Goal: Task Accomplishment & Management: Manage account settings

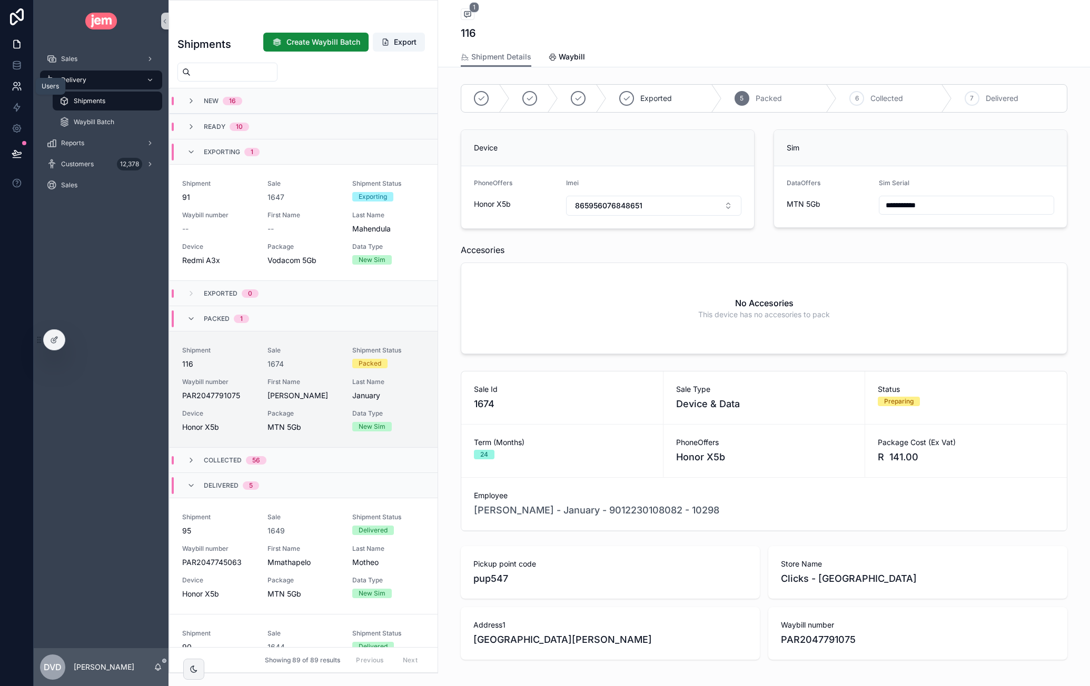
click at [20, 78] on link at bounding box center [16, 86] width 33 height 21
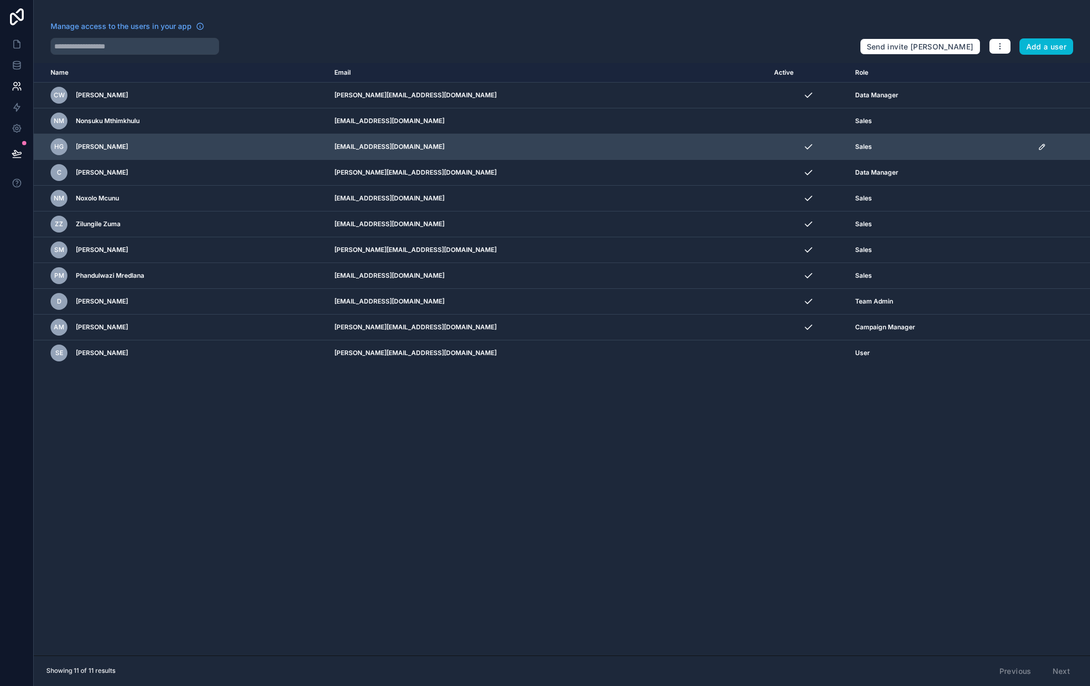
click at [1039, 146] on icon "scrollable content" at bounding box center [1041, 146] width 5 height 5
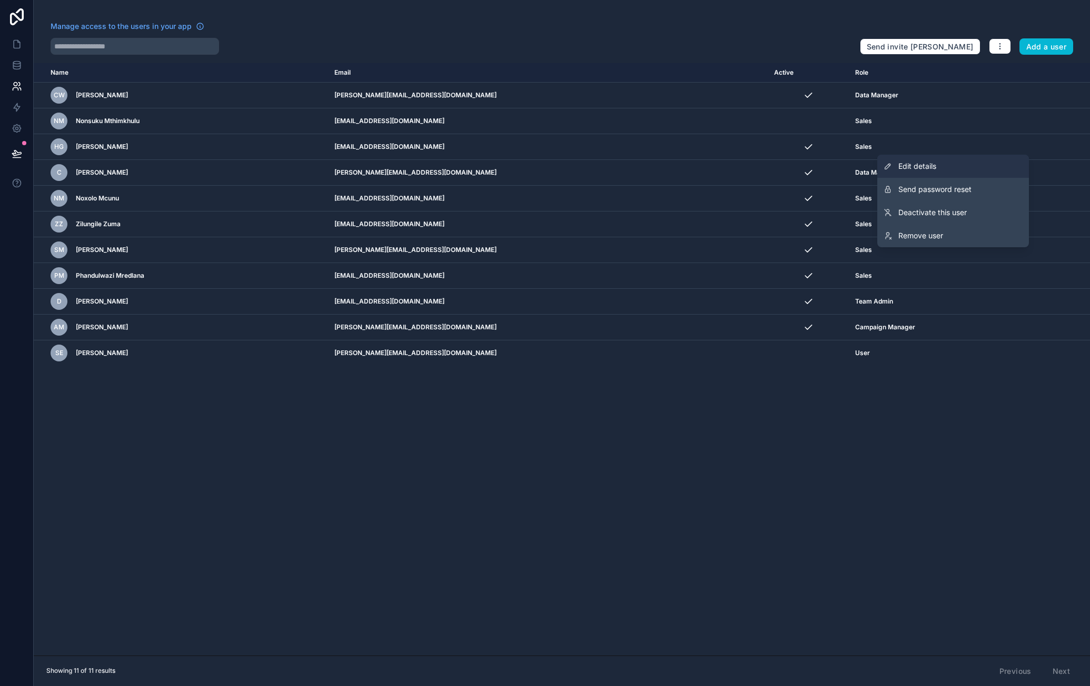
click at [982, 158] on link "Edit details" at bounding box center [953, 166] width 152 height 23
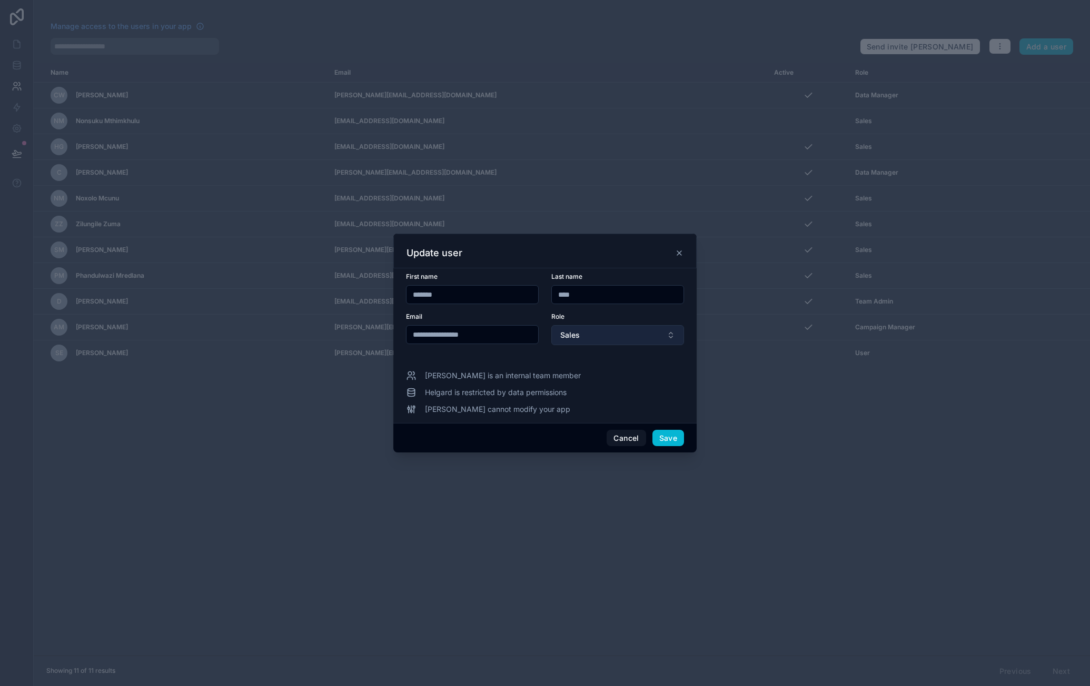
click at [625, 337] on button "Sales" at bounding box center [617, 335] width 133 height 20
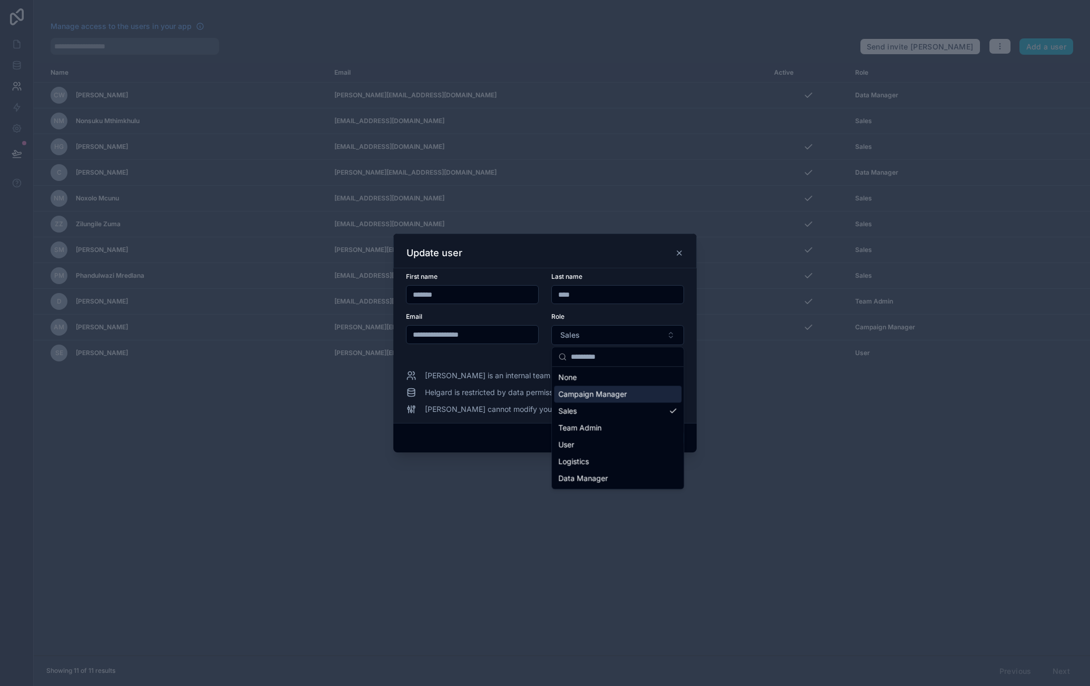
click at [616, 392] on span "Campaign Manager" at bounding box center [592, 394] width 68 height 11
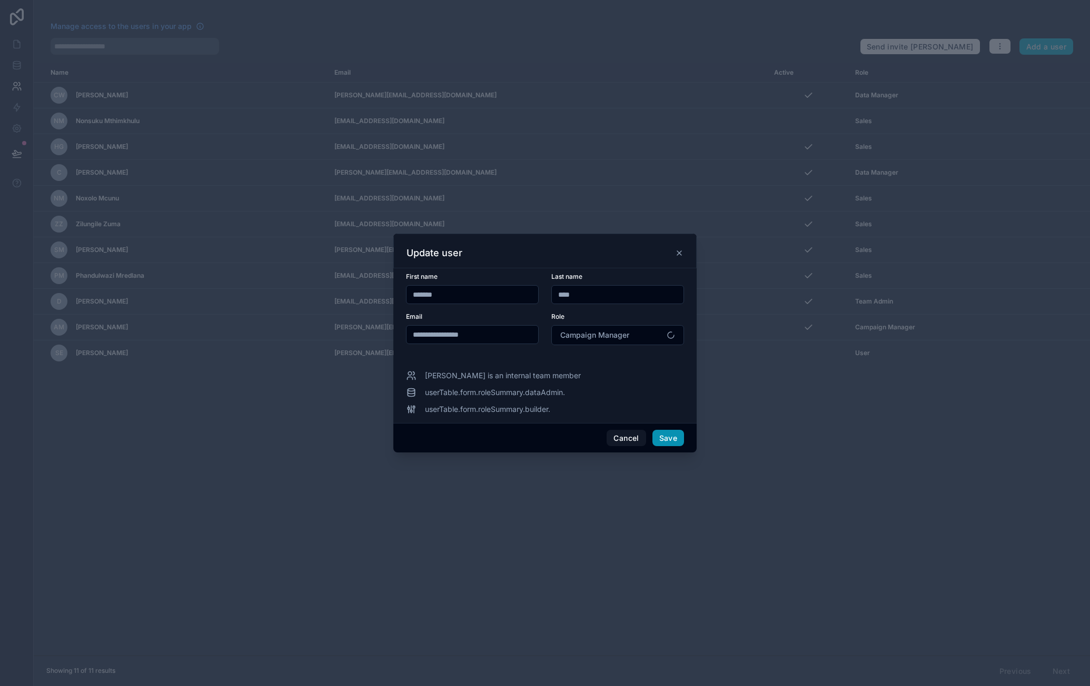
click at [667, 436] on button "Save" at bounding box center [668, 438] width 32 height 17
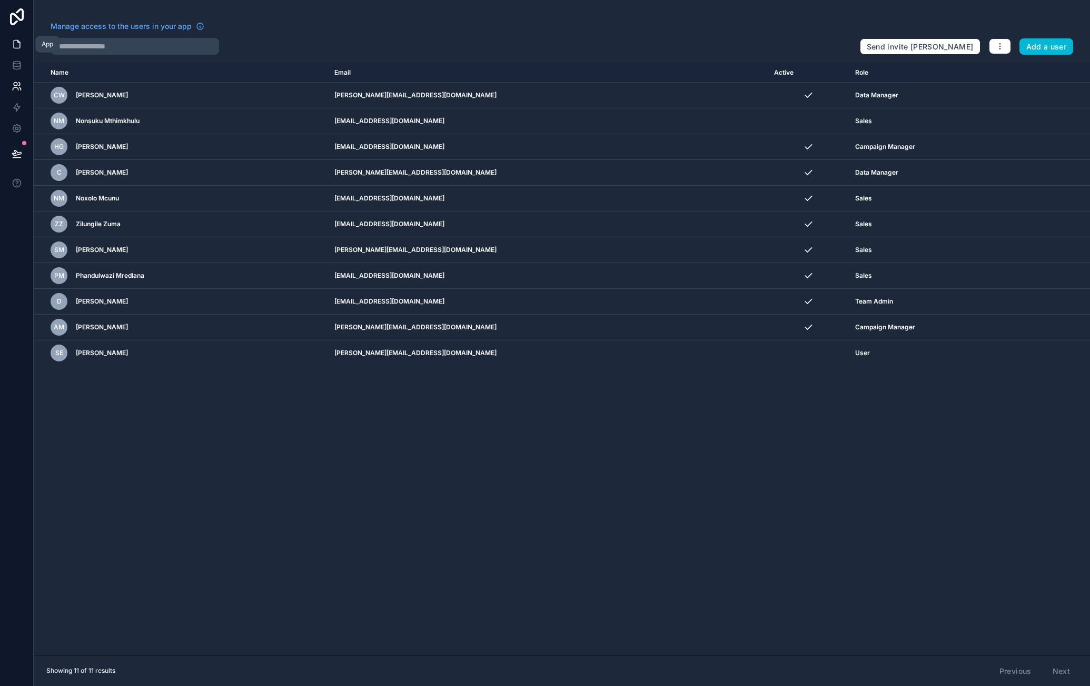
click at [20, 35] on link at bounding box center [16, 44] width 33 height 21
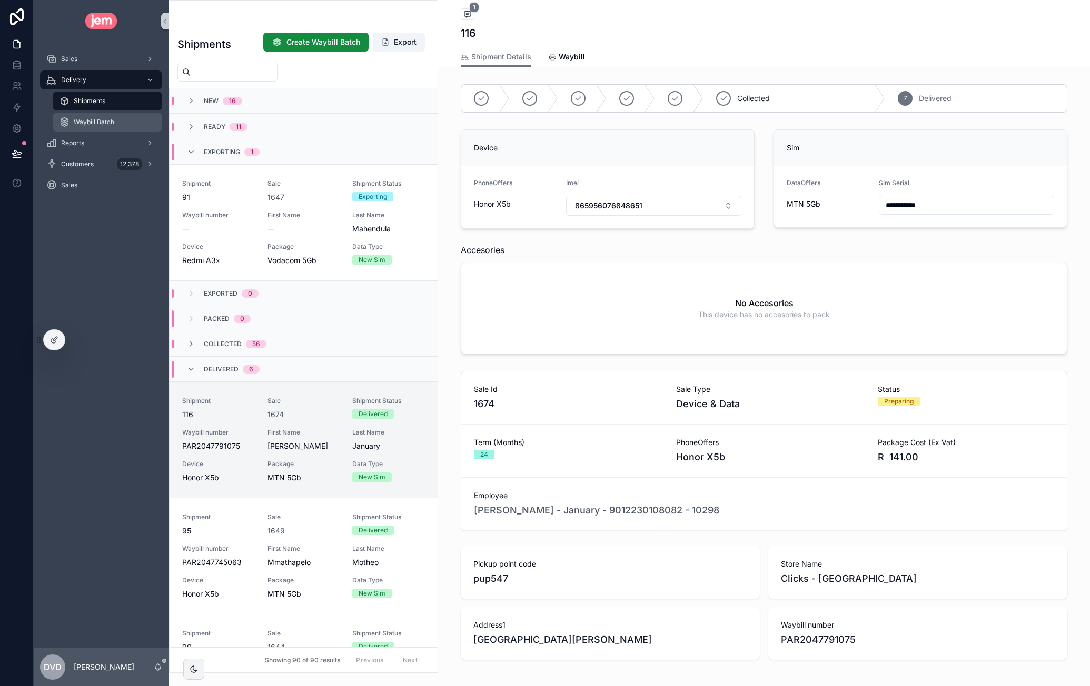
scroll to position [242, 0]
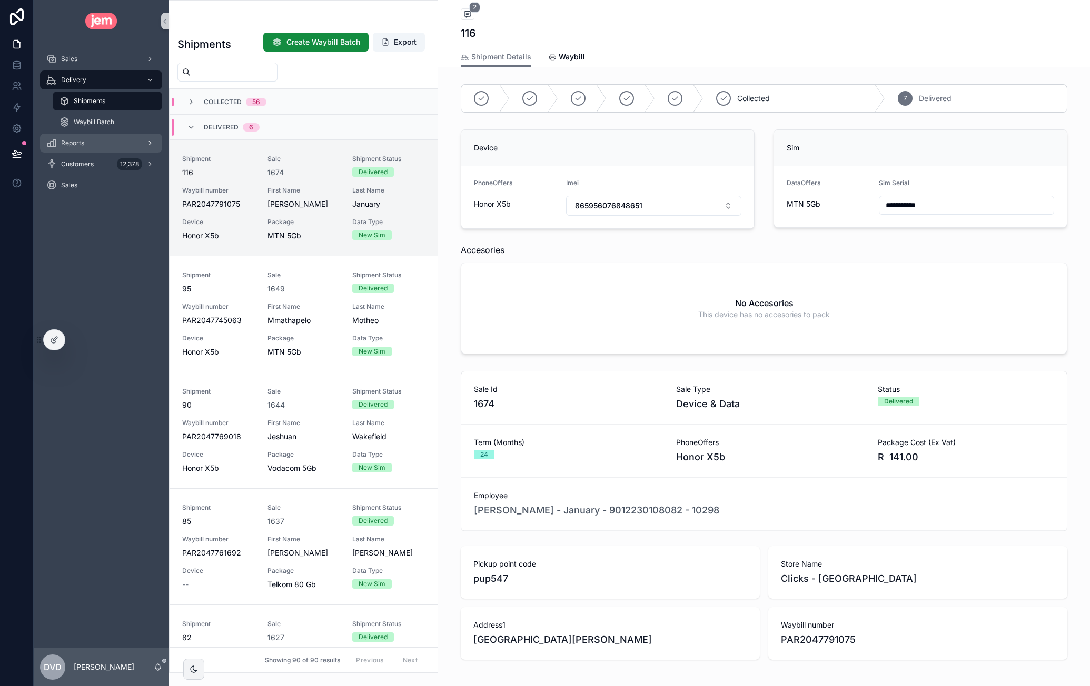
click at [93, 143] on div "Reports" at bounding box center [100, 143] width 109 height 17
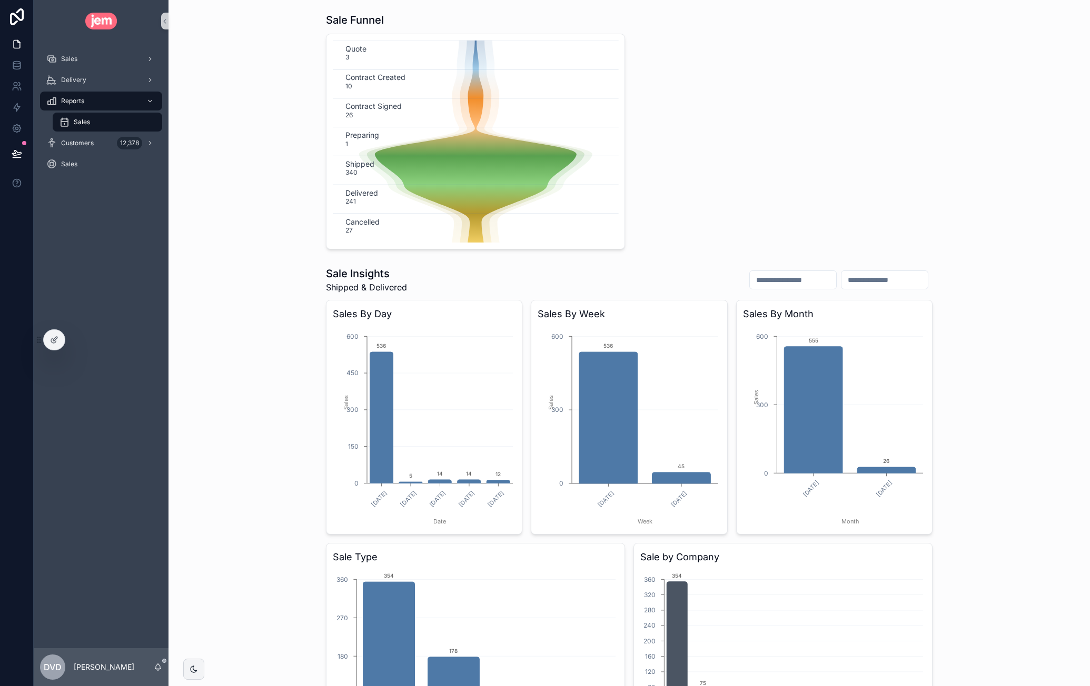
click at [352, 174] on text "340" at bounding box center [351, 172] width 12 height 8
click at [348, 173] on text "340" at bounding box center [351, 172] width 12 height 8
click at [370, 175] on icon "Quote 3 Contract Created 10 Contract Signed 26 Preparing 1 Shipped 340 Delivere…" at bounding box center [476, 142] width 286 height 202
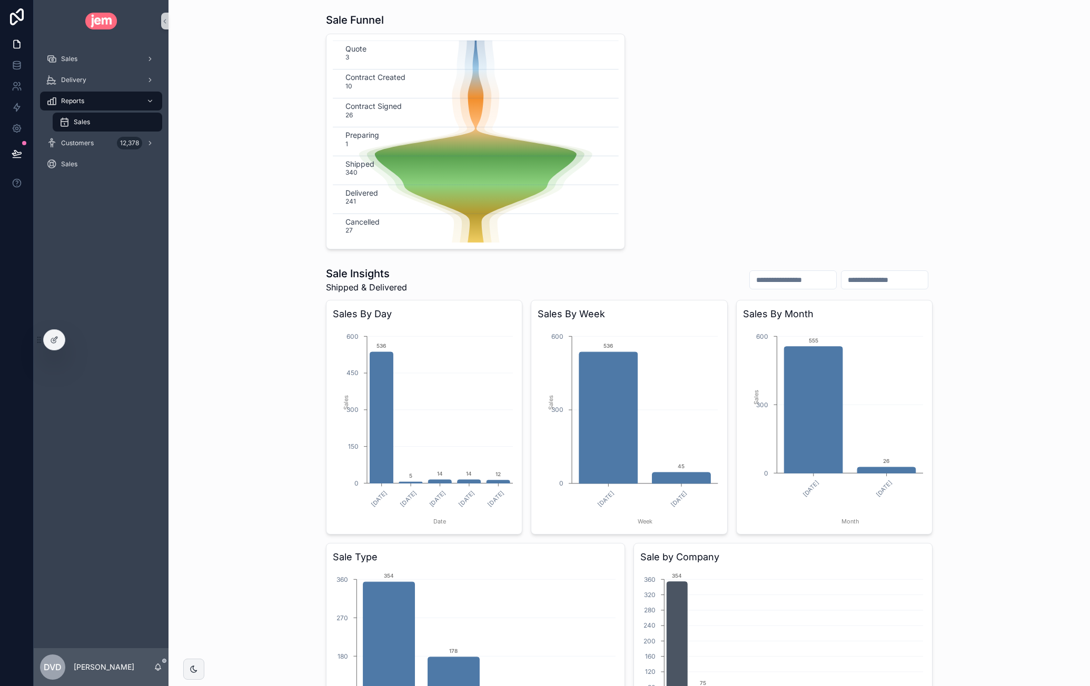
click at [350, 201] on text "241" at bounding box center [350, 201] width 11 height 8
click at [339, 234] on icon "Quote 3 Contract Created 10 Contract Signed 26 Preparing 1 Shipped 340 Delivere…" at bounding box center [476, 142] width 286 height 202
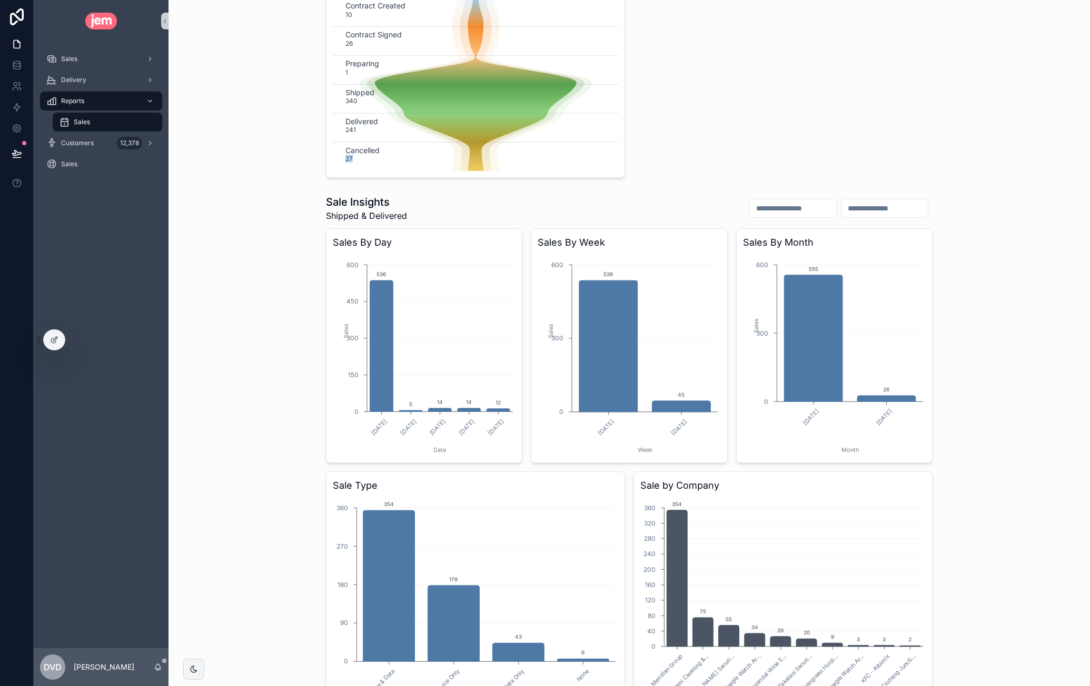
scroll to position [53, 0]
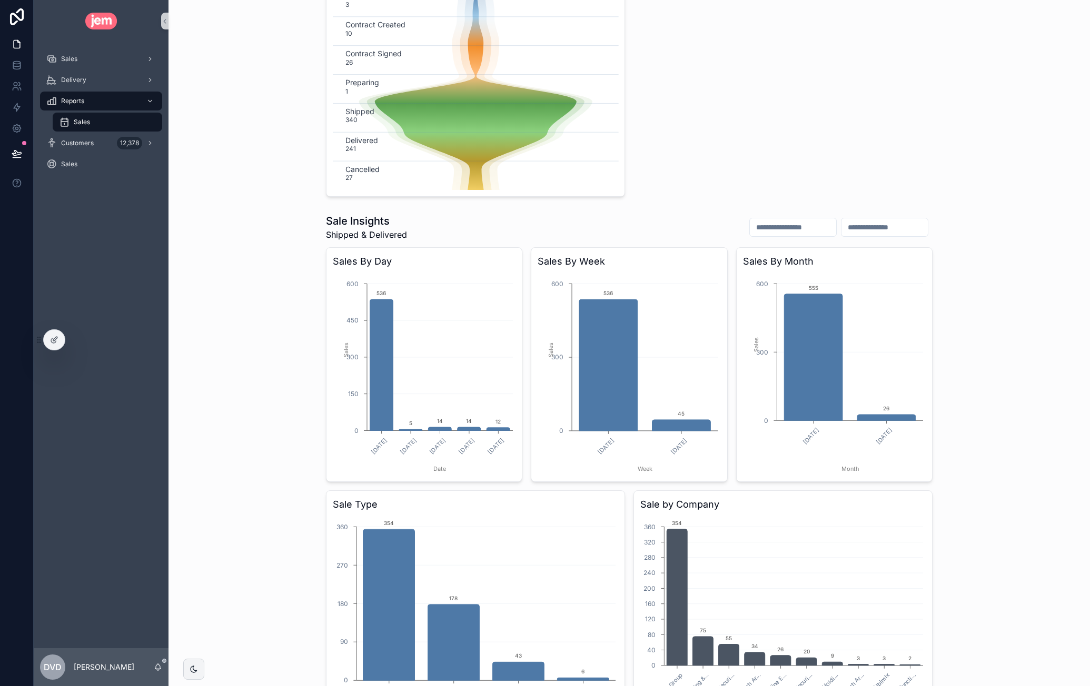
click at [370, 231] on span "Shipped & Delivered" at bounding box center [366, 234] width 81 height 13
click at [331, 236] on span "Shipped & Delivered" at bounding box center [366, 234] width 81 height 13
click at [332, 236] on span "Shipped & Delivered" at bounding box center [366, 234] width 81 height 13
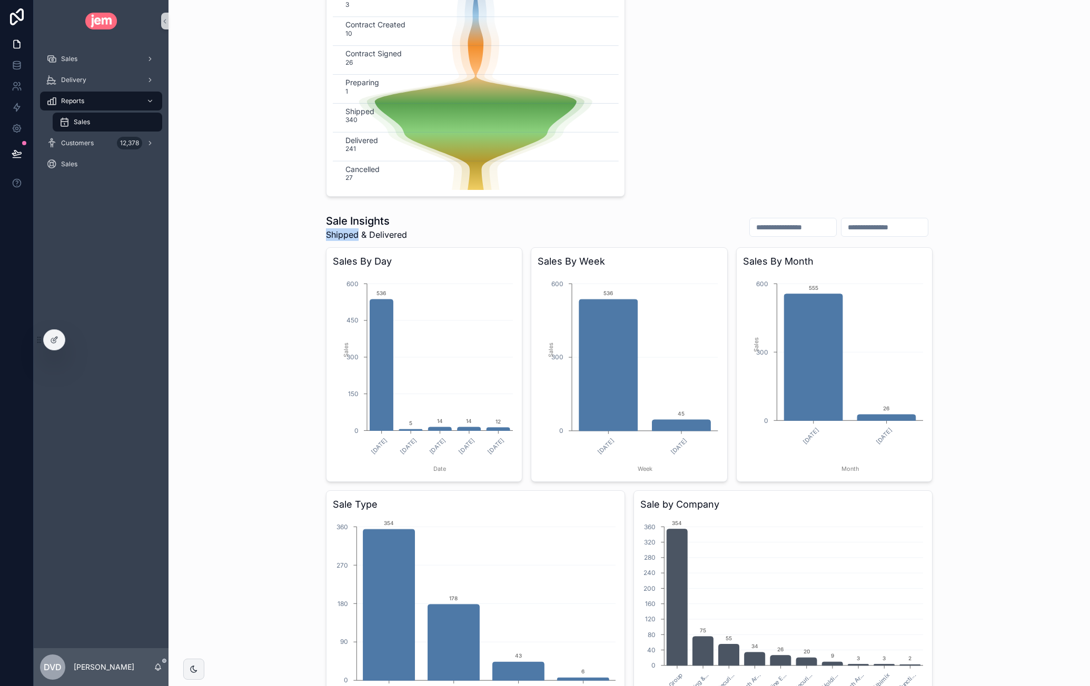
click at [332, 236] on span "Shipped & Delivered" at bounding box center [366, 234] width 81 height 13
click at [391, 233] on span "Shipped & Delivered" at bounding box center [366, 234] width 81 height 13
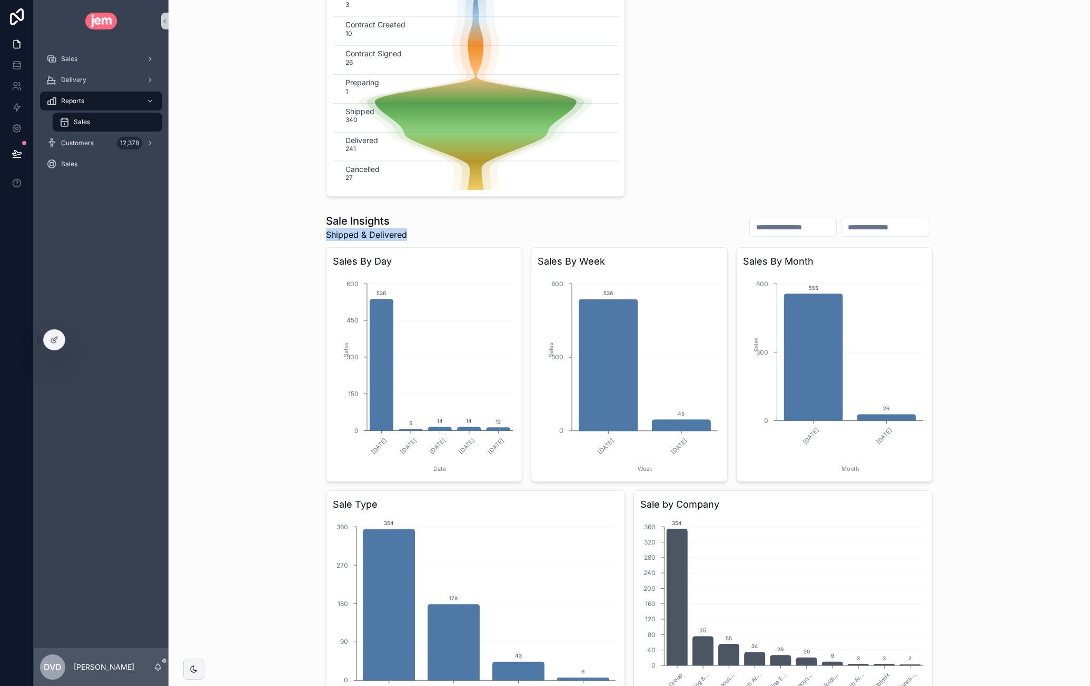
click at [391, 233] on span "Shipped & Delivered" at bounding box center [366, 234] width 81 height 13
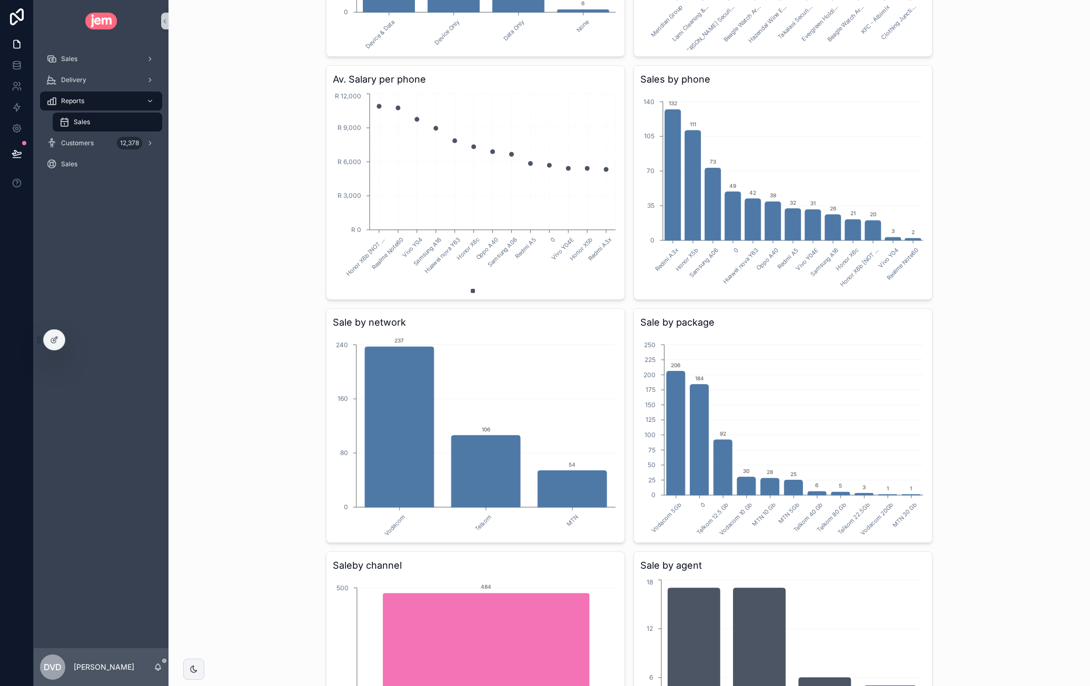
scroll to position [908, 0]
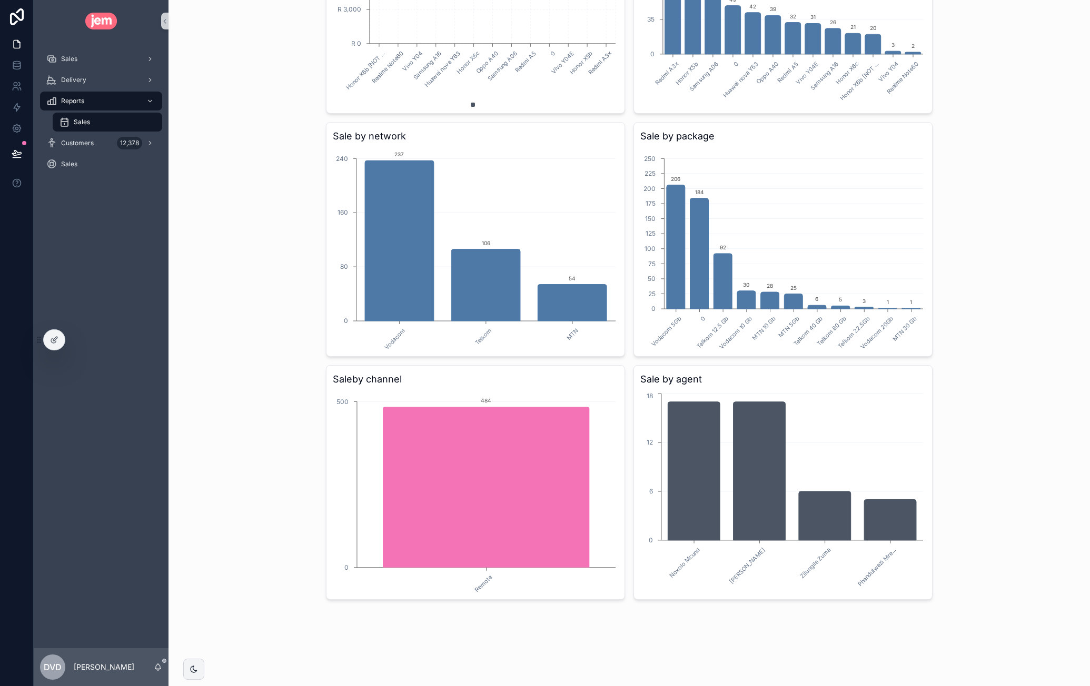
drag, startPoint x: 82, startPoint y: 53, endPoint x: 87, endPoint y: 57, distance: 6.7
click at [82, 53] on div "Sales" at bounding box center [100, 59] width 109 height 17
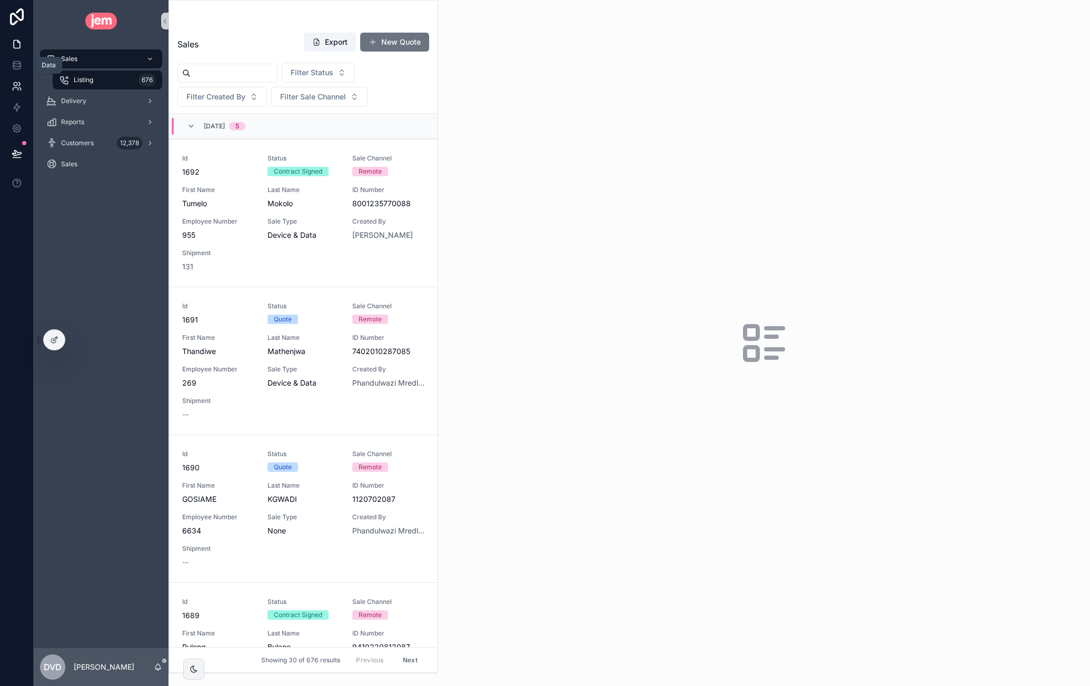
drag, startPoint x: 19, startPoint y: 72, endPoint x: 24, endPoint y: 75, distance: 5.7
click at [19, 72] on link at bounding box center [16, 65] width 33 height 21
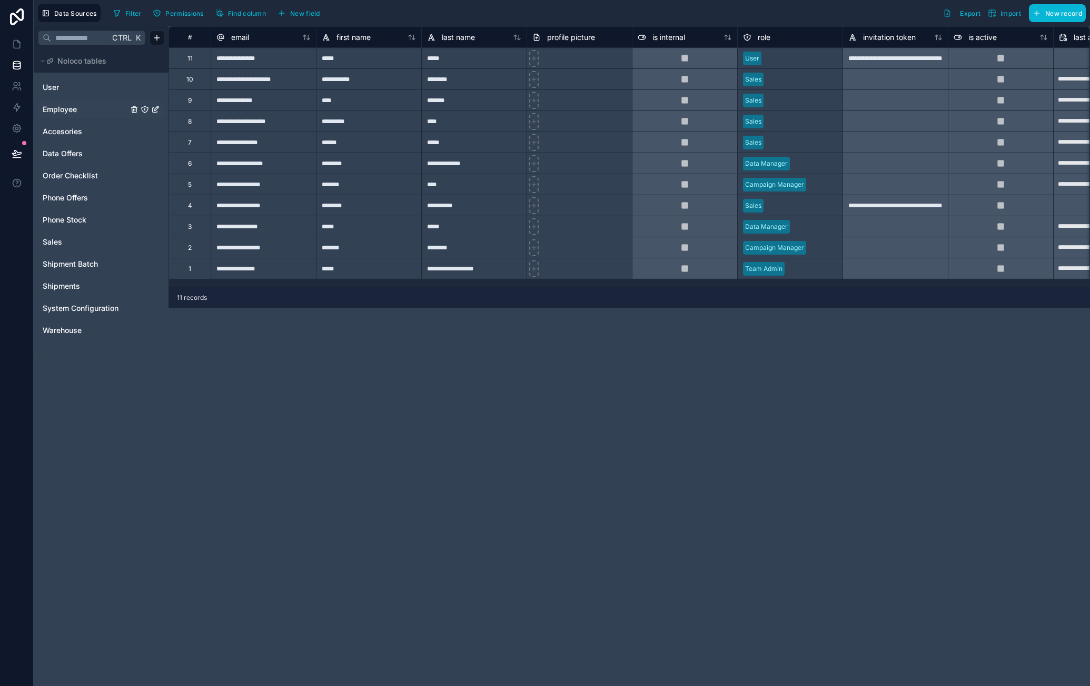
click at [82, 114] on link "Employee" at bounding box center [85, 109] width 85 height 11
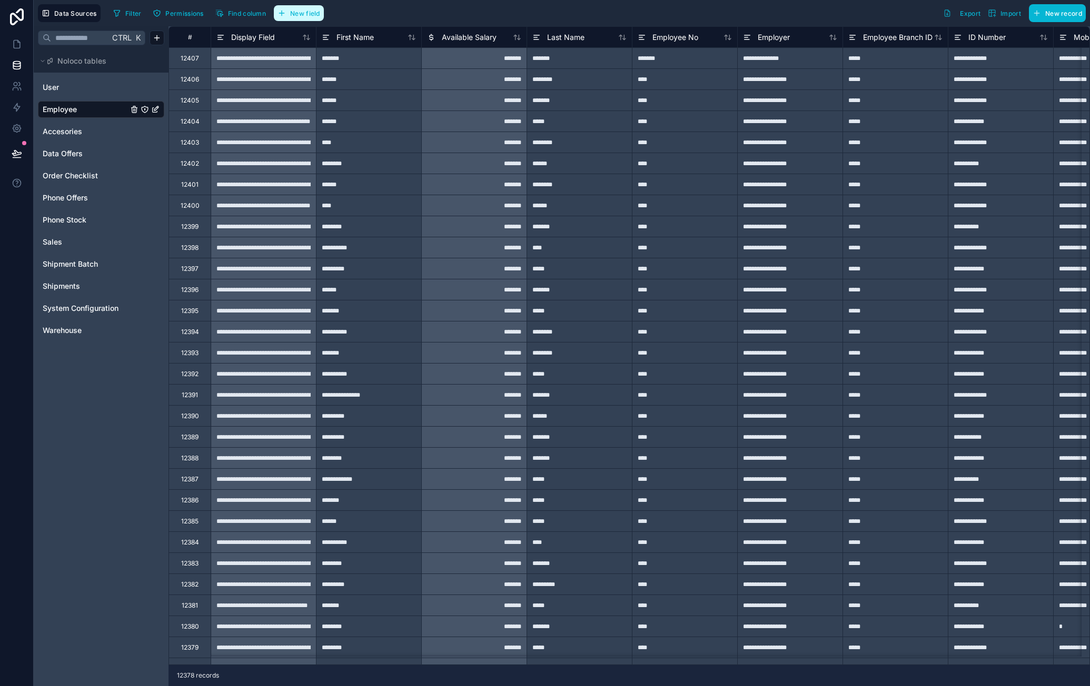
click at [320, 13] on button "New field" at bounding box center [299, 13] width 50 height 16
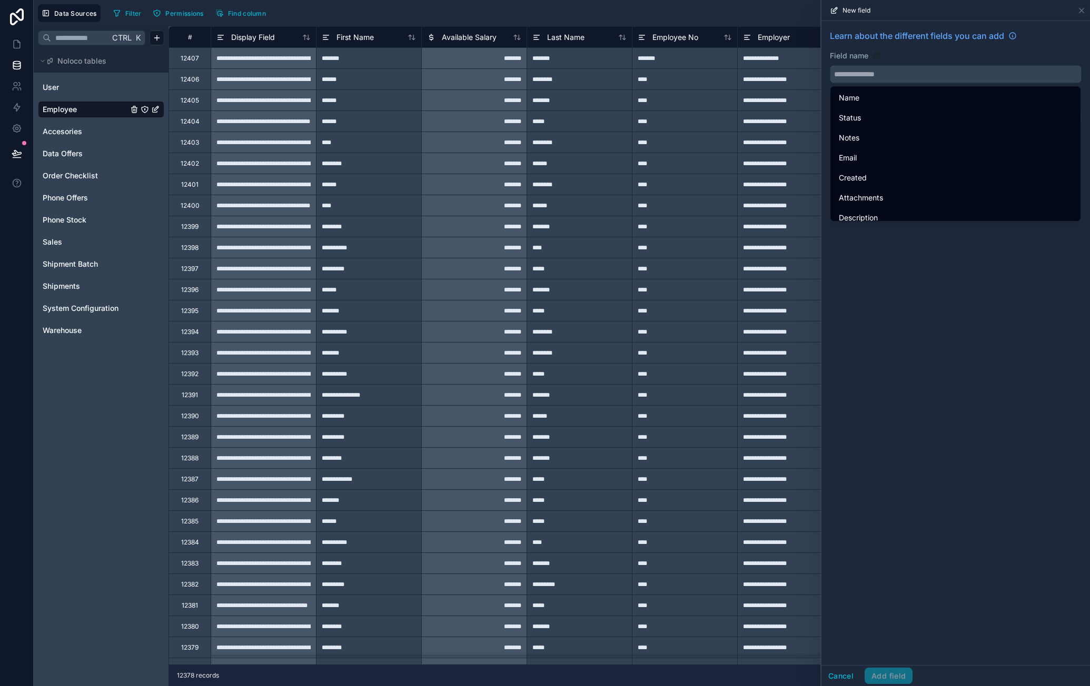
click at [888, 77] on input "text" at bounding box center [955, 74] width 251 height 17
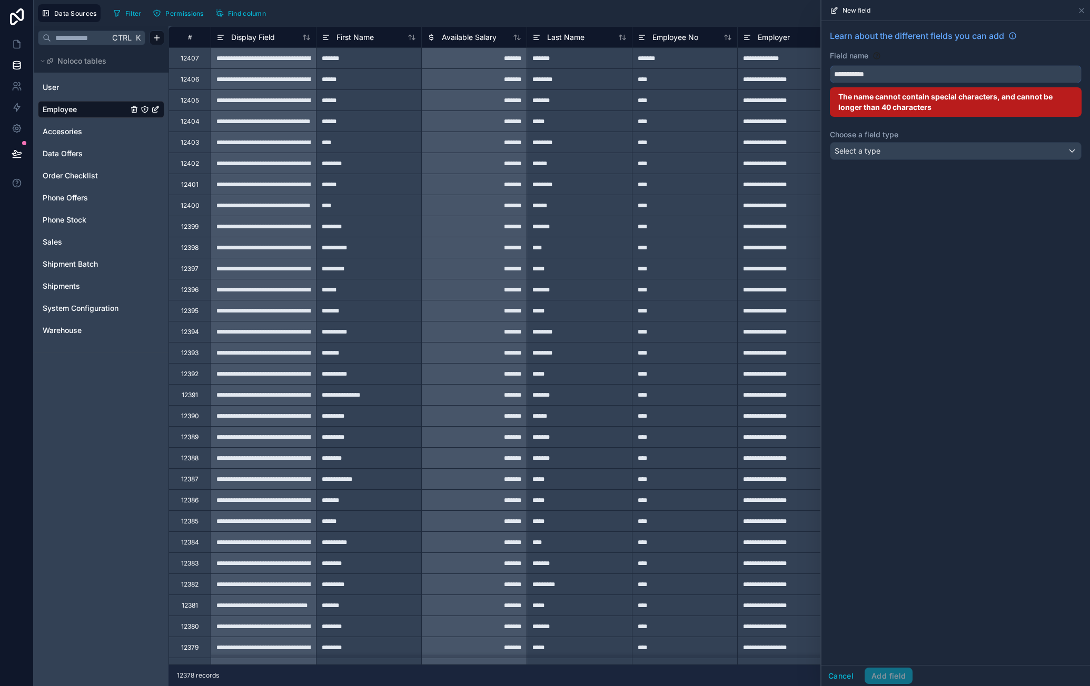
click at [830, 65] on button "**********" at bounding box center [956, 74] width 252 height 18
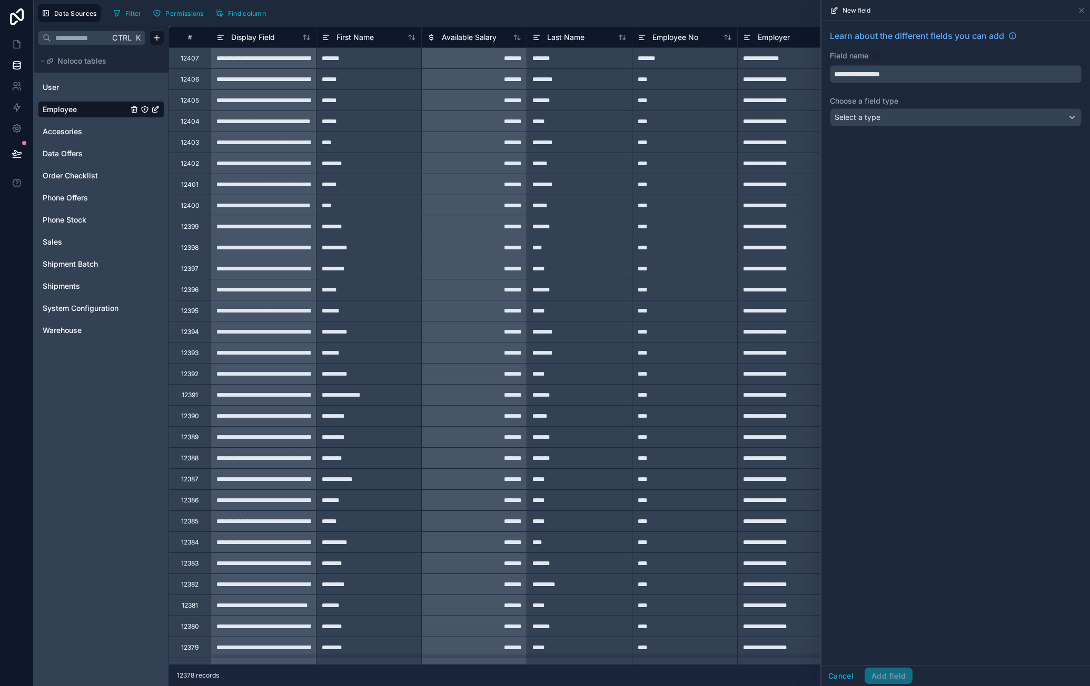
type input "**********"
click at [931, 117] on div "Select a type" at bounding box center [955, 117] width 251 height 17
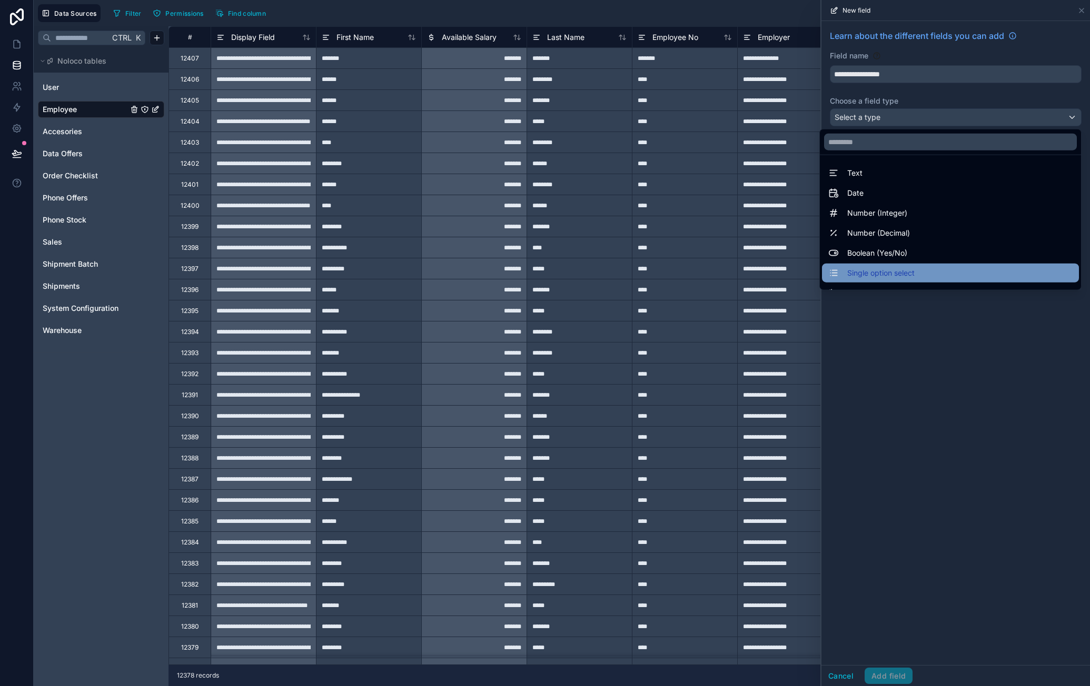
click at [934, 271] on div "Single option select" at bounding box center [950, 273] width 244 height 13
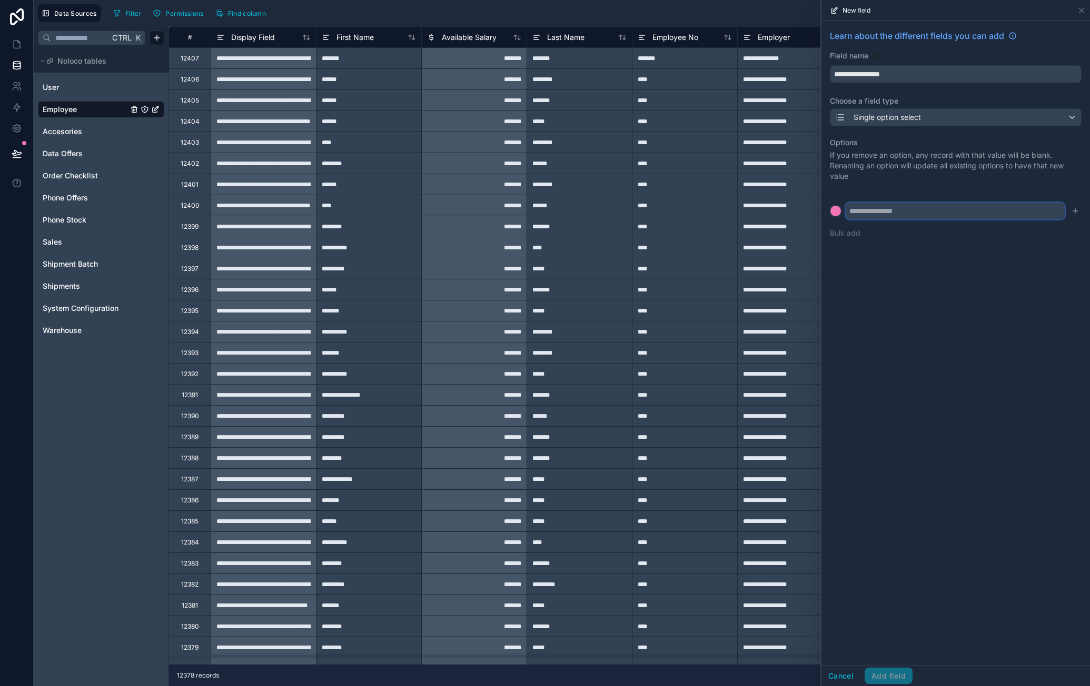
click at [925, 212] on input "text" at bounding box center [954, 211] width 219 height 17
type input "********"
click at [840, 212] on div at bounding box center [835, 211] width 11 height 11
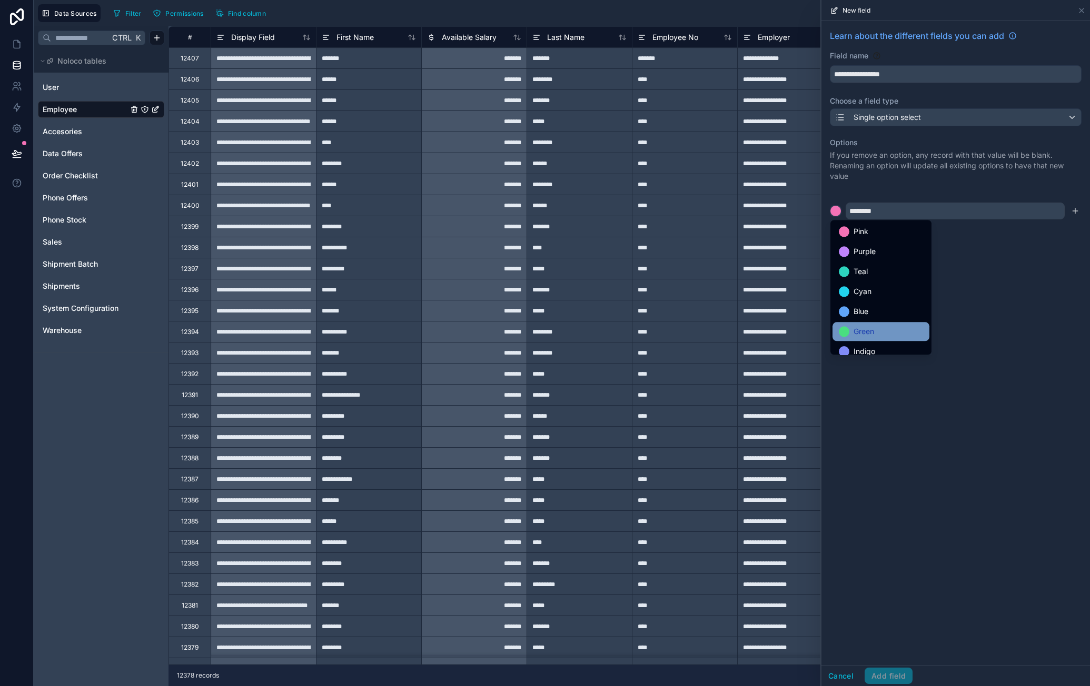
click at [872, 325] on span "Green" at bounding box center [863, 331] width 21 height 13
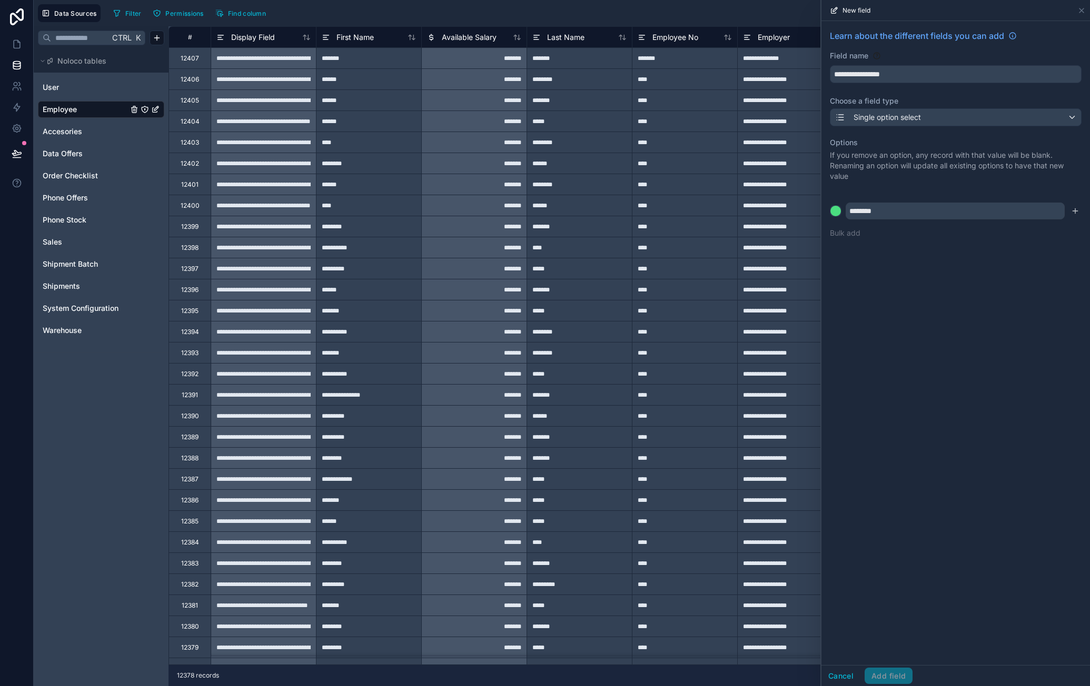
click at [992, 308] on div "**********" at bounding box center [955, 343] width 268 height 644
click at [1081, 213] on div "**********" at bounding box center [955, 137] width 268 height 232
click at [1078, 213] on icon "submit" at bounding box center [1075, 211] width 8 height 8
click at [993, 227] on input "text" at bounding box center [954, 228] width 219 height 17
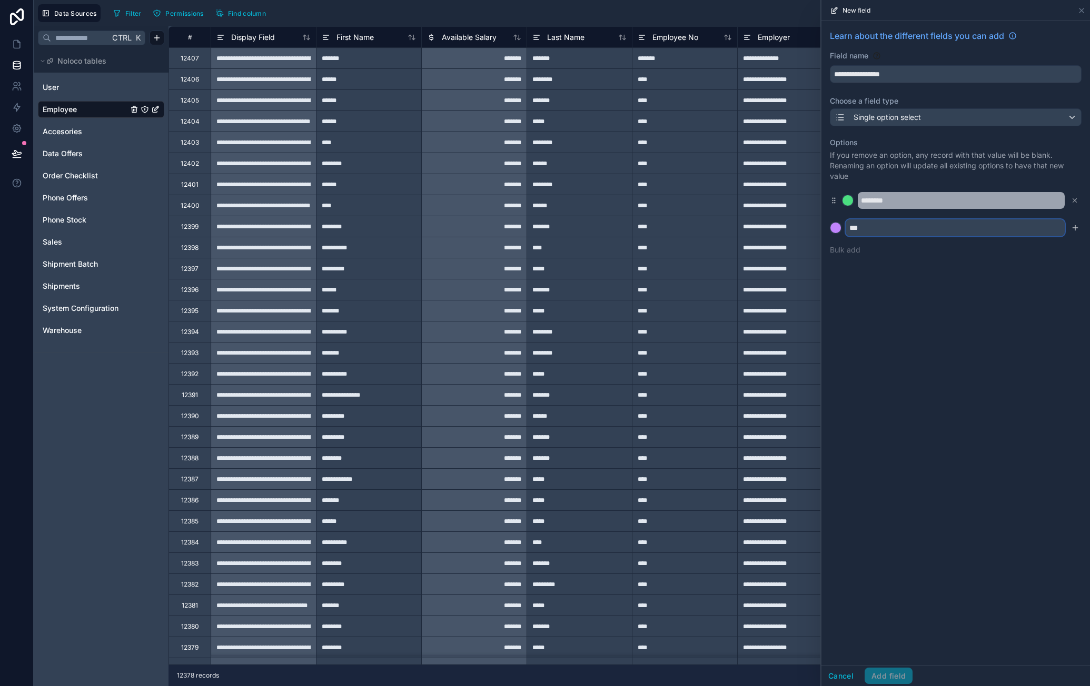
type input "***"
click at [943, 200] on input "********" at bounding box center [960, 200] width 207 height 17
type input "******"
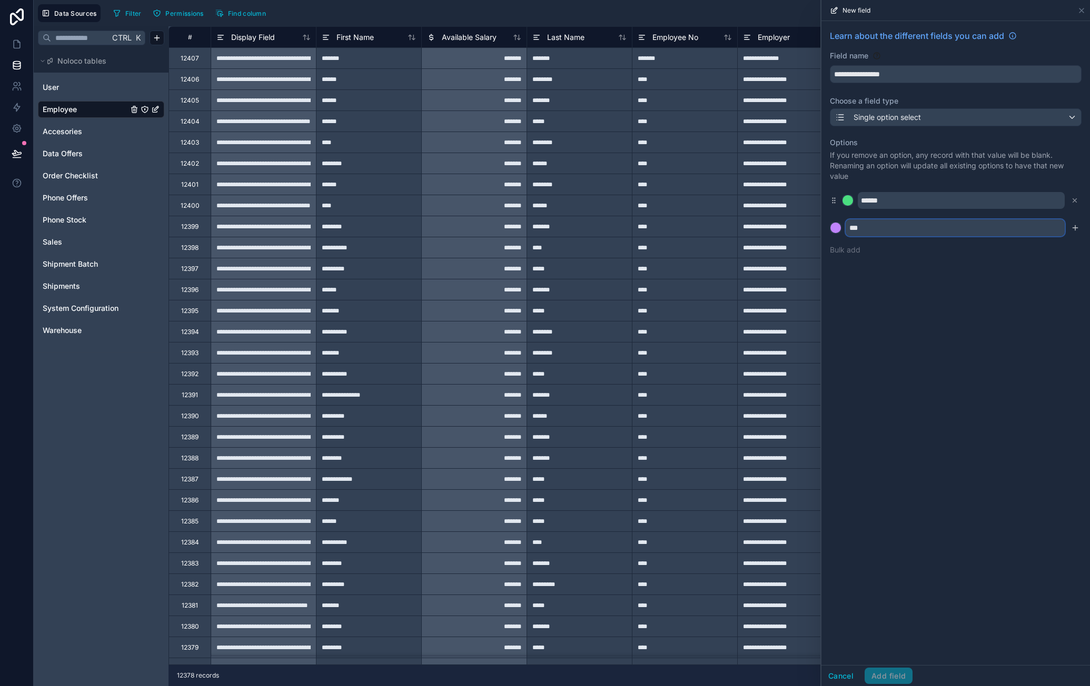
click at [919, 222] on input "***" at bounding box center [954, 228] width 219 height 17
click at [919, 225] on input "***" at bounding box center [954, 228] width 219 height 17
type input "**********"
click at [833, 227] on div at bounding box center [835, 228] width 11 height 11
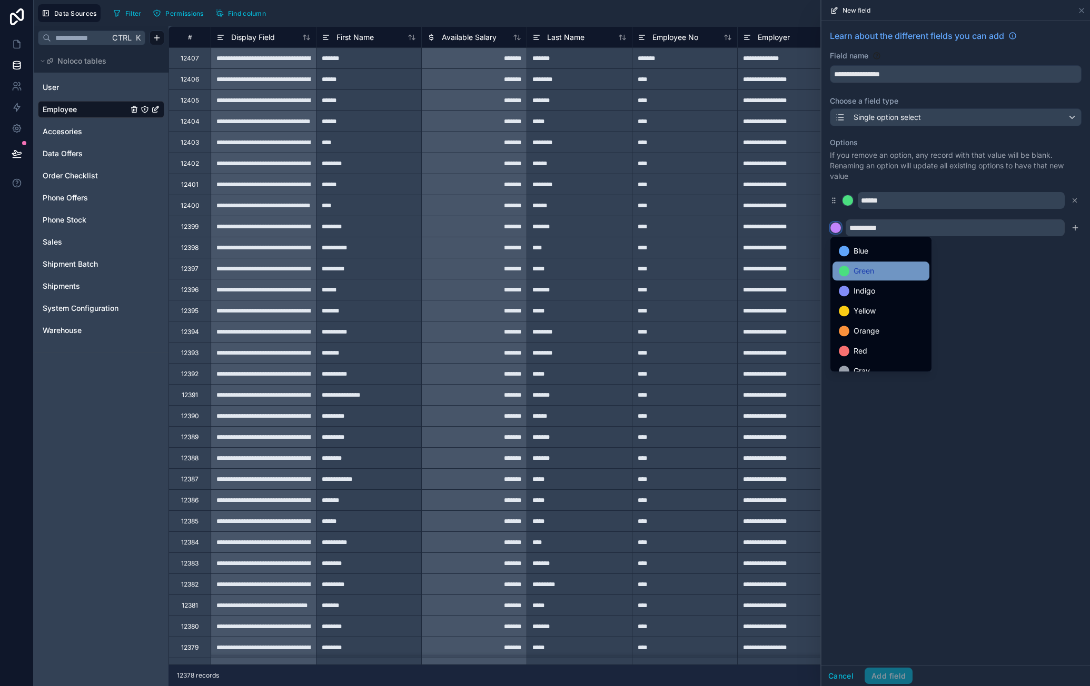
scroll to position [88, 0]
click at [874, 340] on div "Red" at bounding box center [881, 340] width 84 height 13
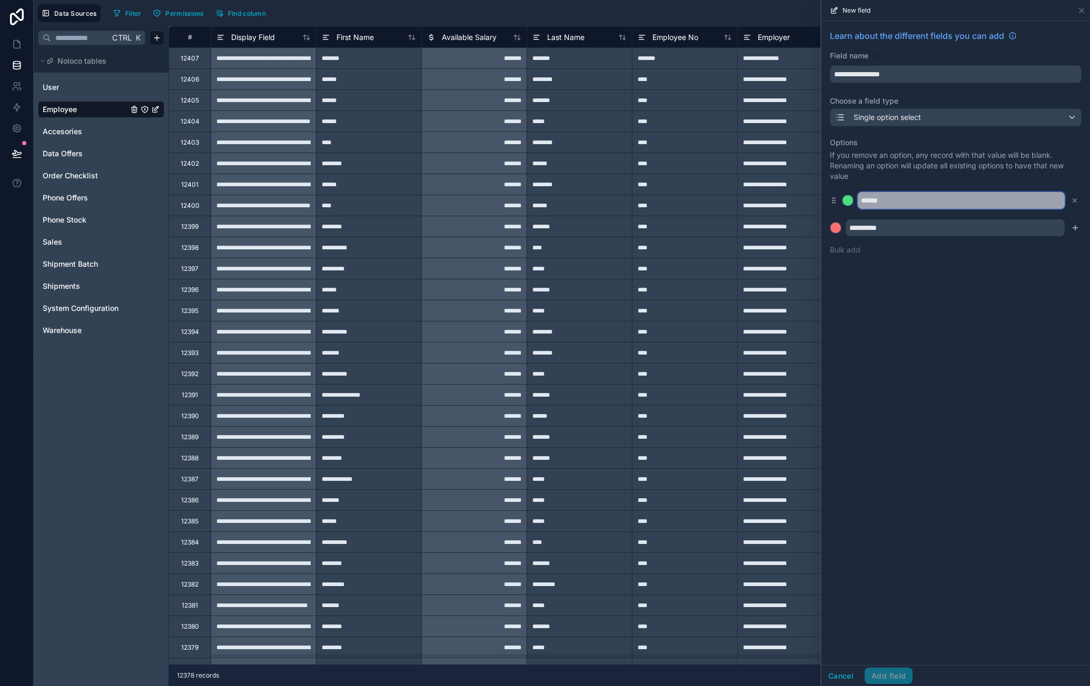
click at [912, 202] on input "******" at bounding box center [960, 200] width 207 height 17
click at [935, 309] on div "**********" at bounding box center [955, 343] width 268 height 644
click at [993, 447] on div "**********" at bounding box center [955, 343] width 268 height 644
click at [894, 300] on div "**********" at bounding box center [955, 343] width 268 height 644
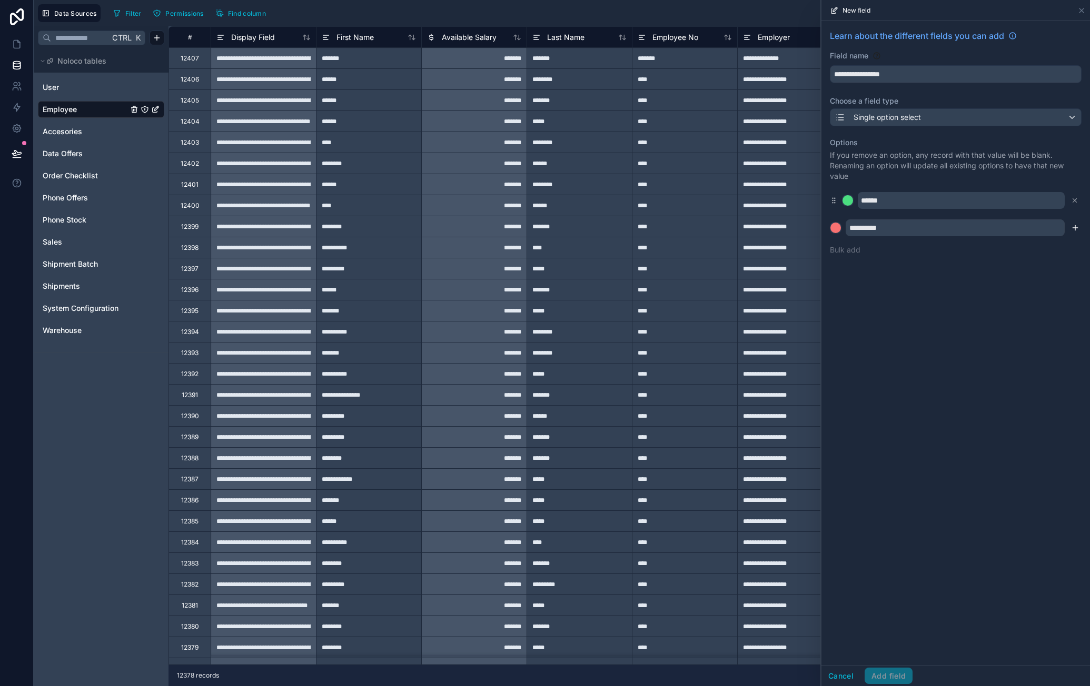
click at [1076, 228] on icon "submit" at bounding box center [1074, 228] width 5 height 0
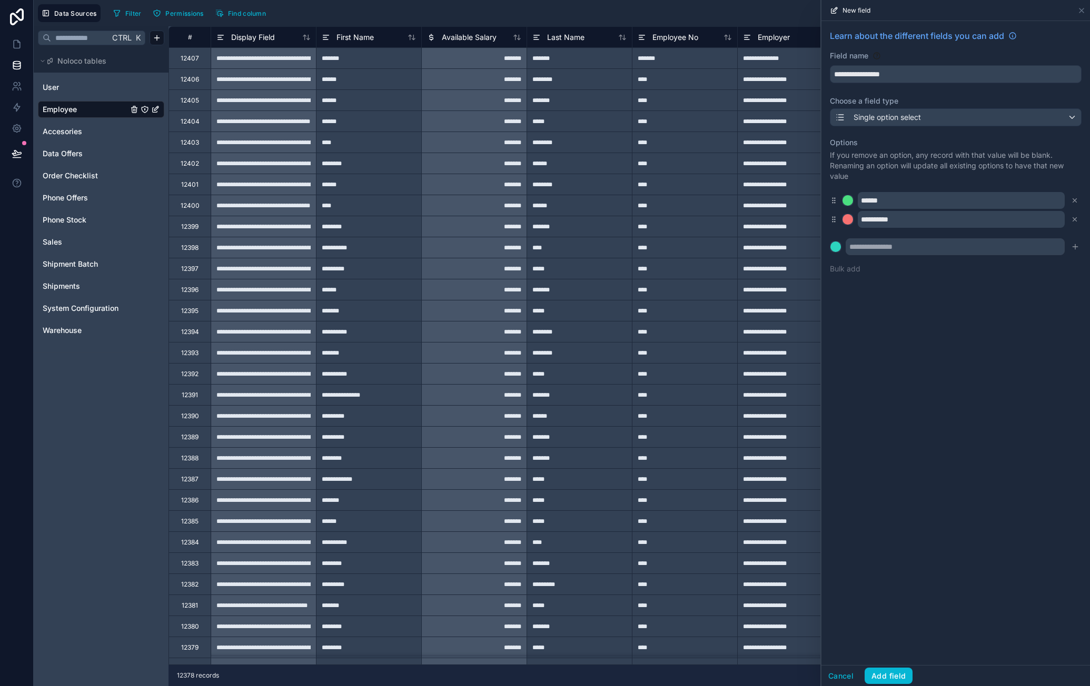
click at [953, 348] on div "**********" at bounding box center [955, 343] width 268 height 644
click at [880, 676] on button "Add field" at bounding box center [888, 676] width 48 height 17
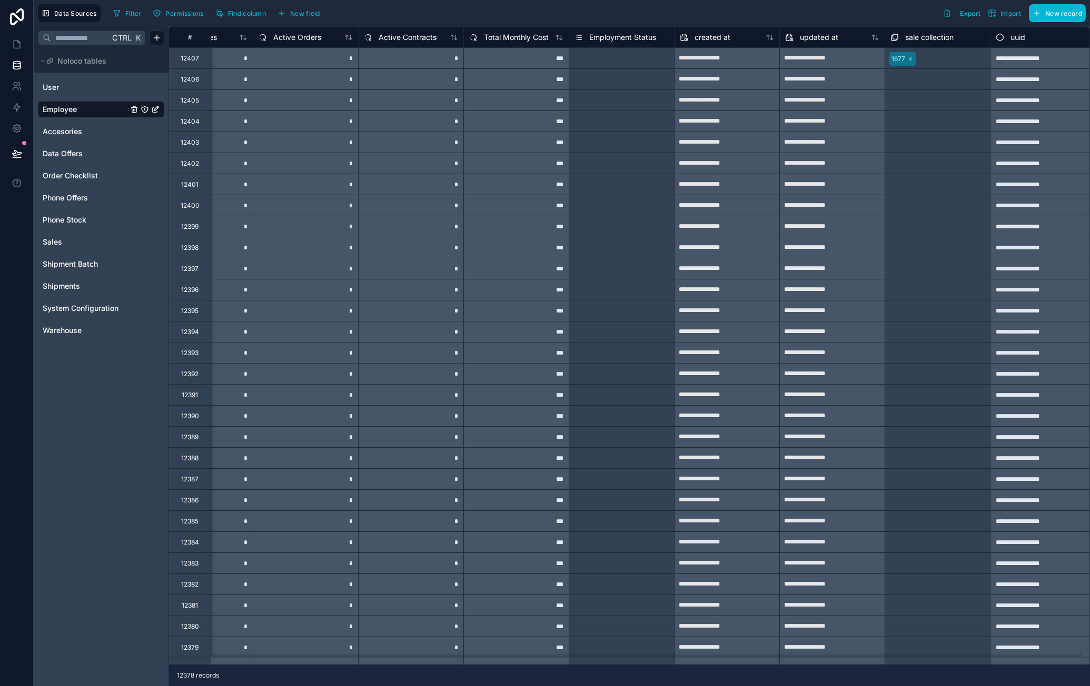
scroll to position [0, 1972]
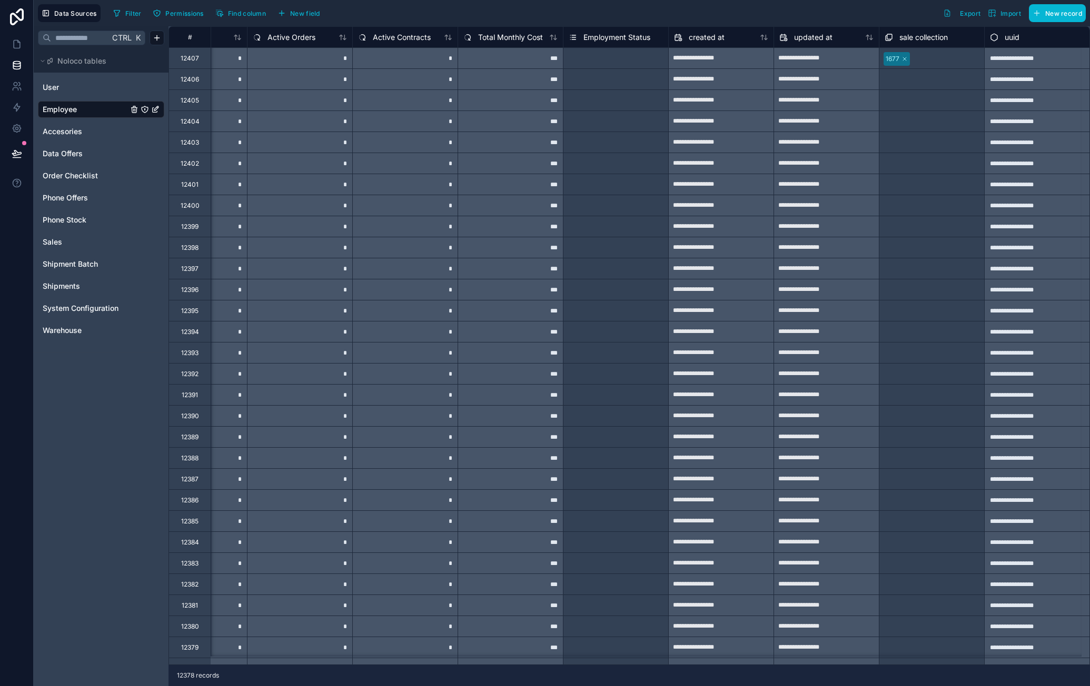
click at [614, 57] on div "Select a Employment Status" at bounding box center [611, 53] width 84 height 8
click at [621, 56] on div "Select a Employment Status" at bounding box center [615, 52] width 105 height 8
click at [21, 41] on icon at bounding box center [17, 44] width 11 height 11
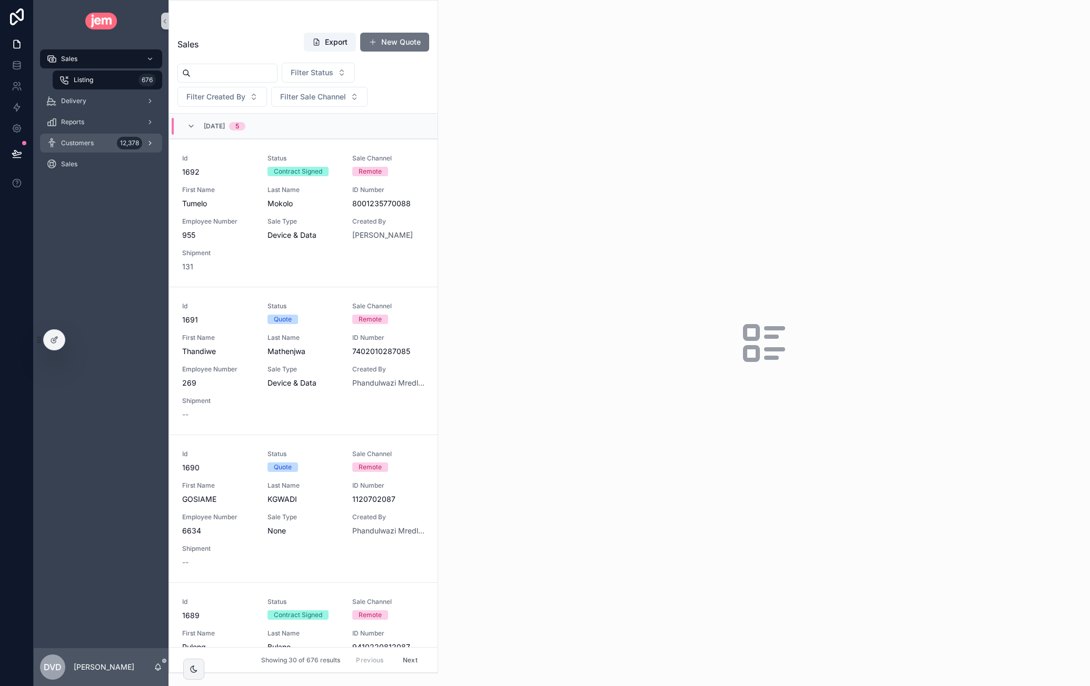
click at [89, 139] on span "Customers" at bounding box center [77, 143] width 33 height 8
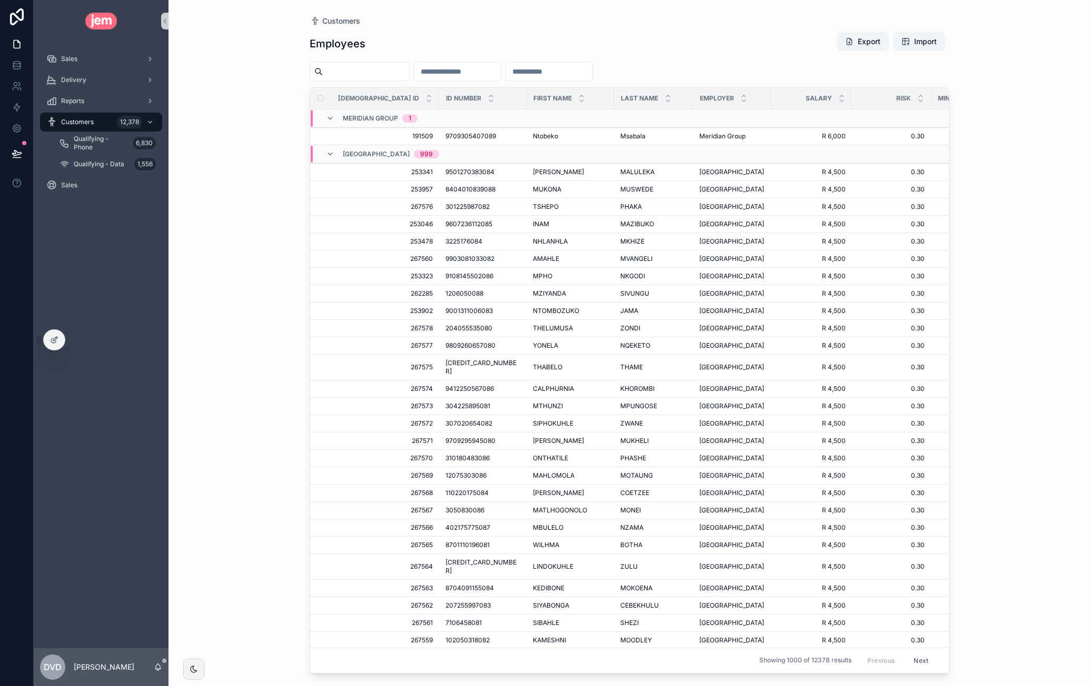
click at [473, 74] on input "scrollable content" at bounding box center [457, 71] width 86 height 15
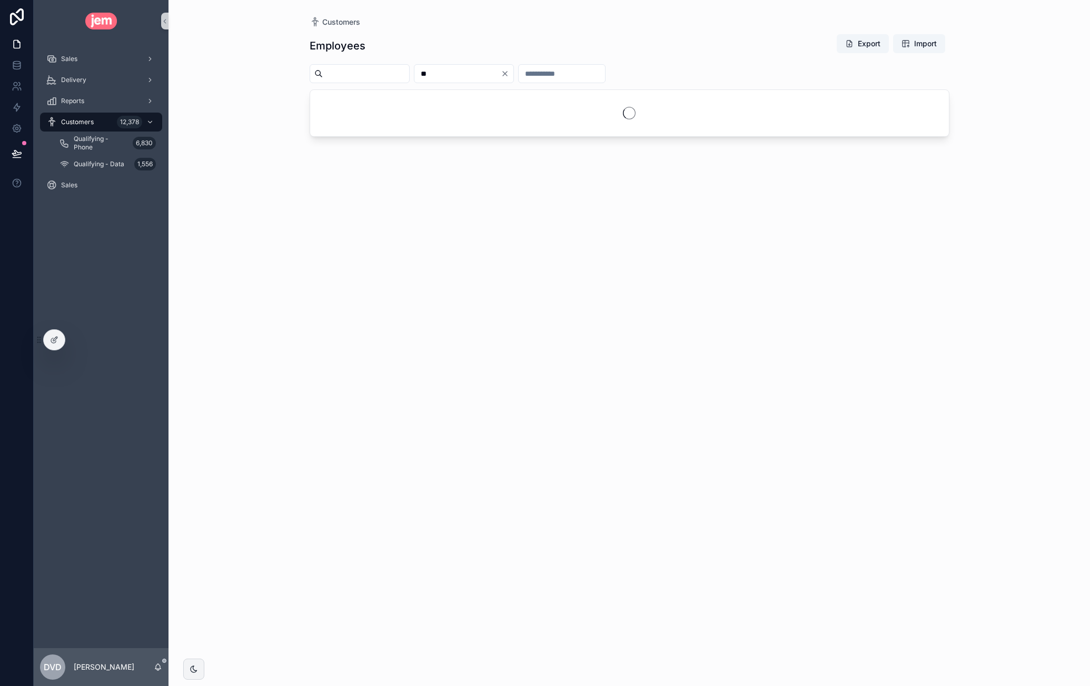
type input "*"
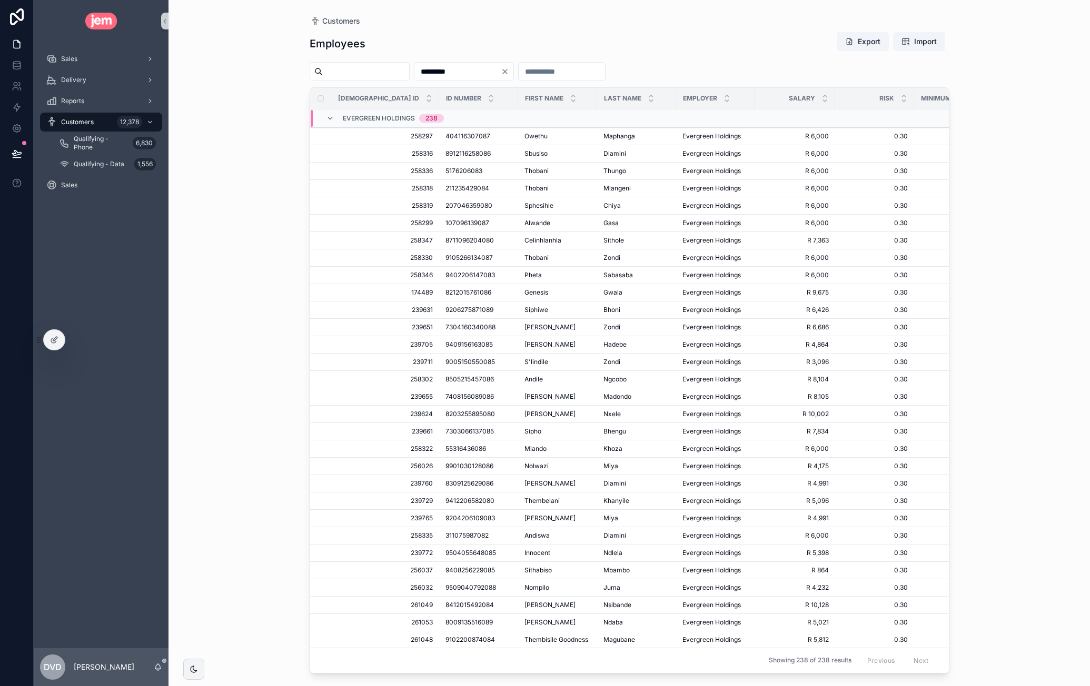
type input "*********"
click at [711, 54] on div "Employees Export Import" at bounding box center [630, 44] width 640 height 24
click at [55, 342] on icon at bounding box center [53, 340] width 5 height 5
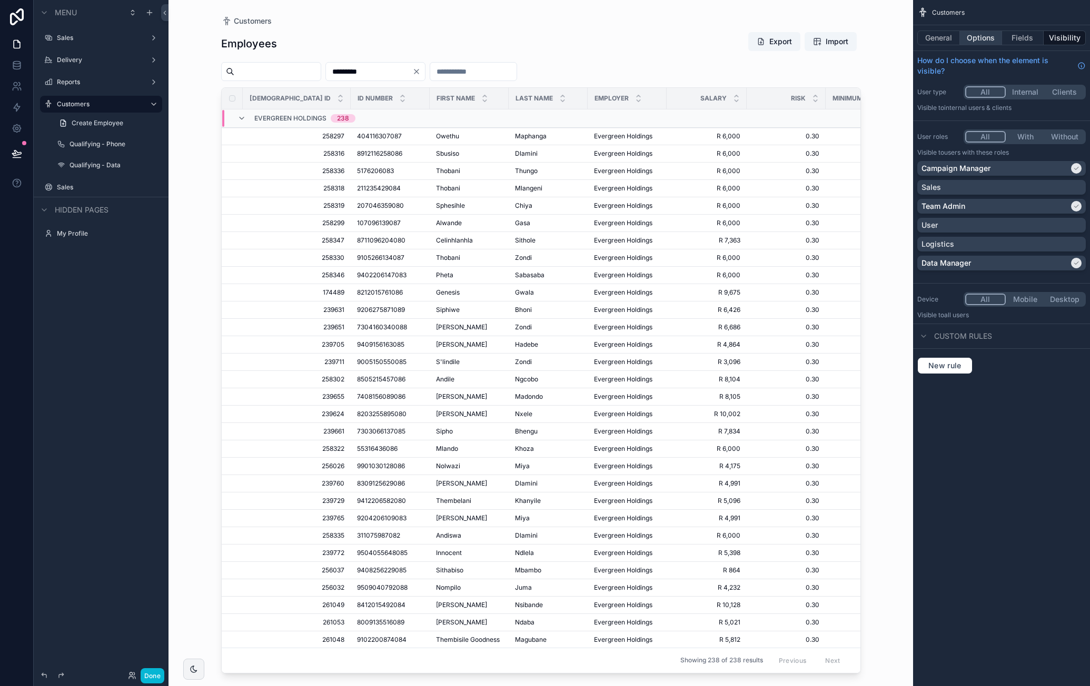
click at [971, 39] on button "Options" at bounding box center [981, 38] width 42 height 15
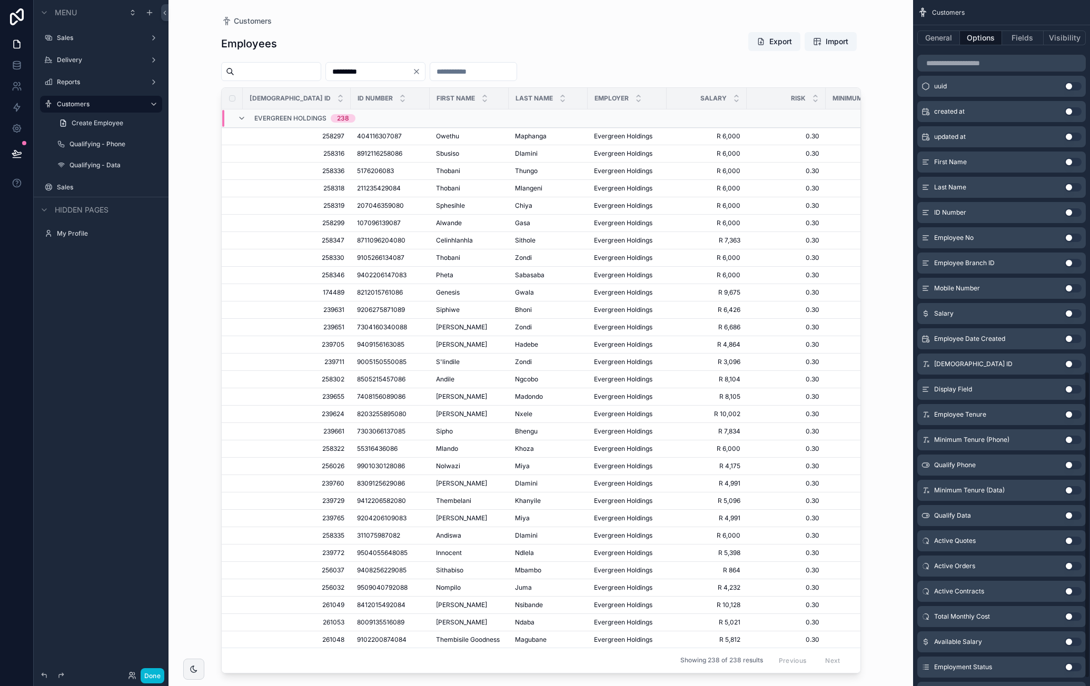
scroll to position [846, 0]
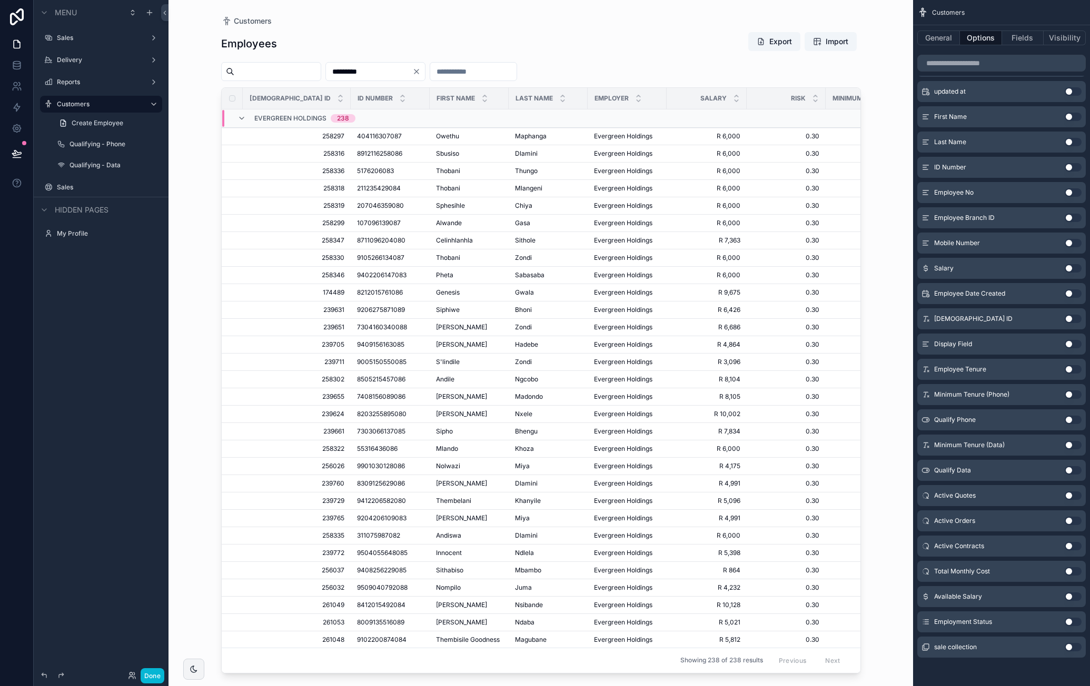
click at [1074, 495] on button "Use setting" at bounding box center [1072, 496] width 17 height 8
click at [1071, 521] on button "Use setting" at bounding box center [1072, 521] width 17 height 8
click at [1068, 546] on button "Use setting" at bounding box center [1072, 546] width 17 height 8
click at [892, 82] on div "Customers Employees Export Import ********* Jem ID ID Number First Name Last Na…" at bounding box center [540, 343] width 744 height 686
click at [161, 673] on button "Done" at bounding box center [153, 676] width 24 height 15
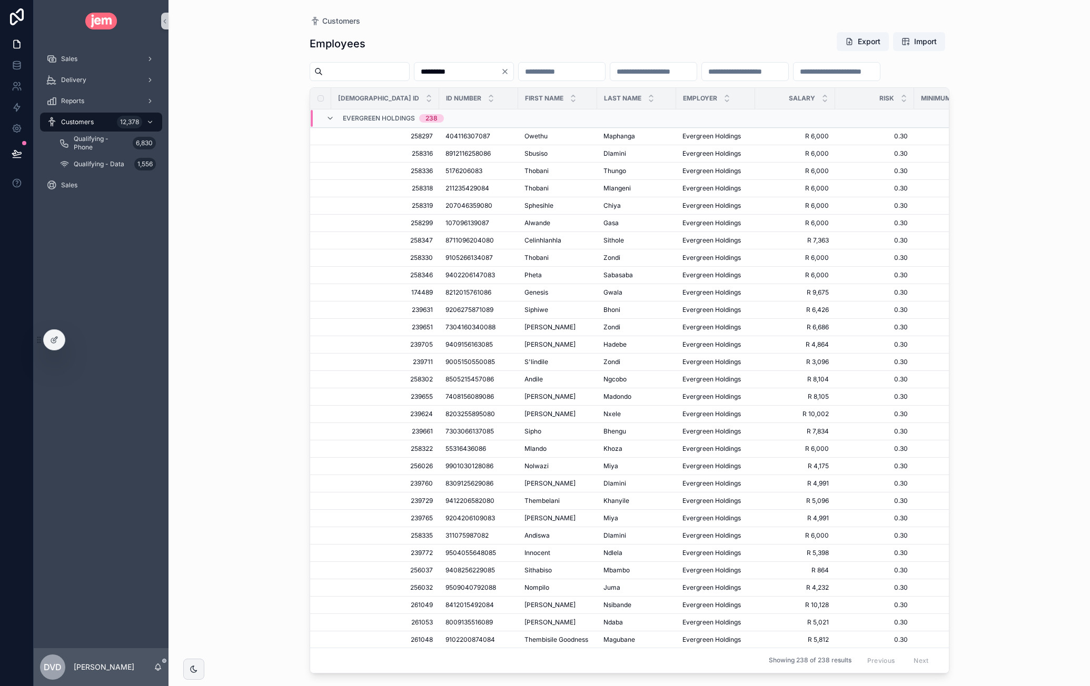
drag, startPoint x: 468, startPoint y: 79, endPoint x: 475, endPoint y: 79, distance: 6.3
click at [468, 79] on div "*********" at bounding box center [464, 71] width 100 height 19
click at [477, 76] on input "*********" at bounding box center [457, 71] width 86 height 15
click at [482, 74] on input "*********" at bounding box center [457, 71] width 86 height 15
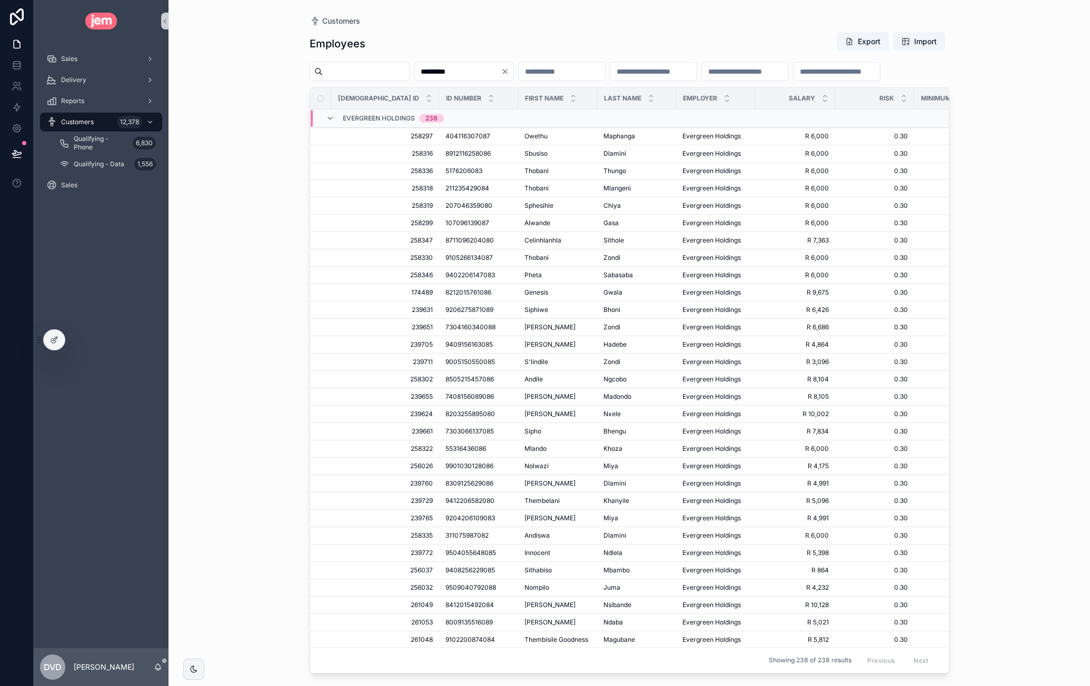
click at [482, 74] on input "*********" at bounding box center [457, 71] width 86 height 15
type input "****"
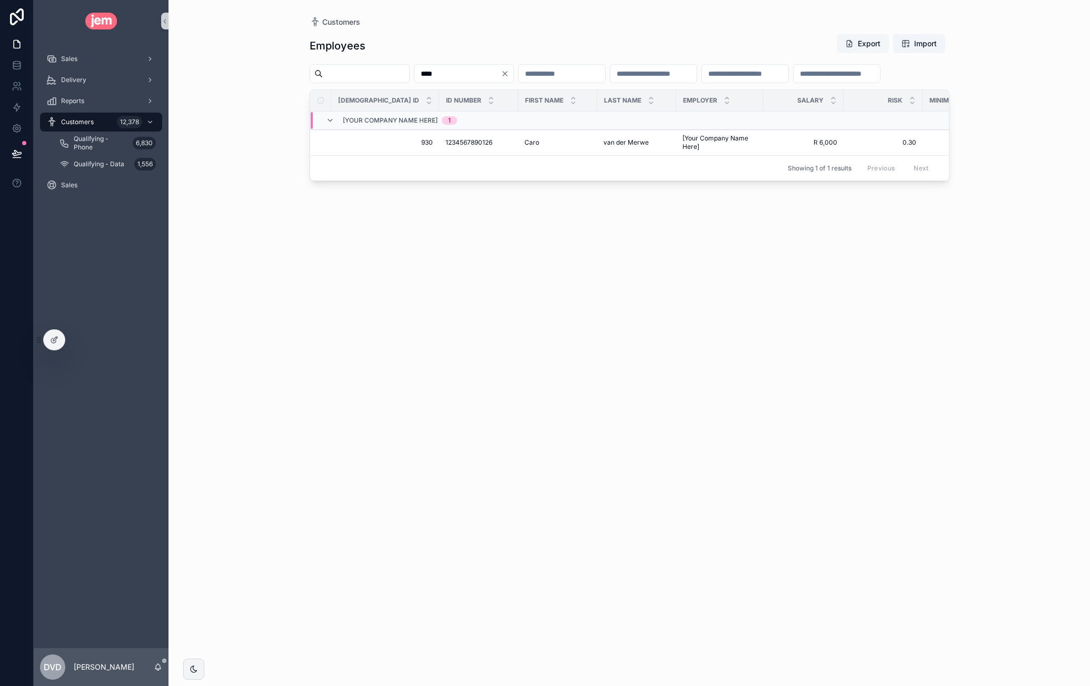
click at [857, 48] on button "Export" at bounding box center [862, 43] width 52 height 19
click at [54, 340] on icon at bounding box center [54, 340] width 8 height 8
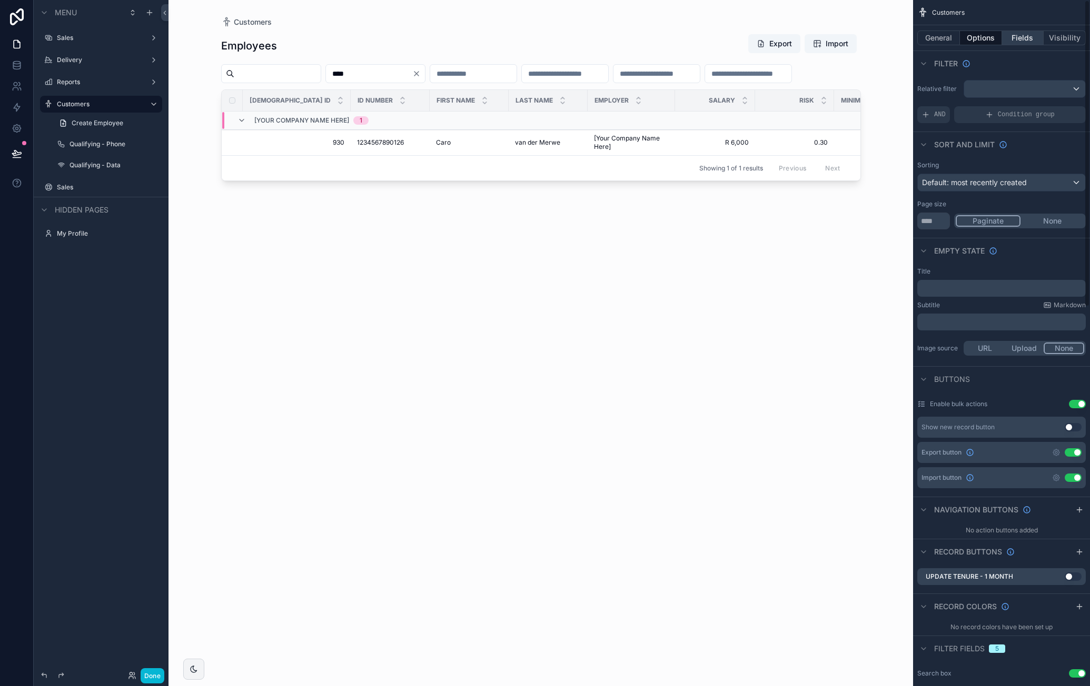
click at [1024, 39] on button "Fields" at bounding box center [1023, 38] width 42 height 15
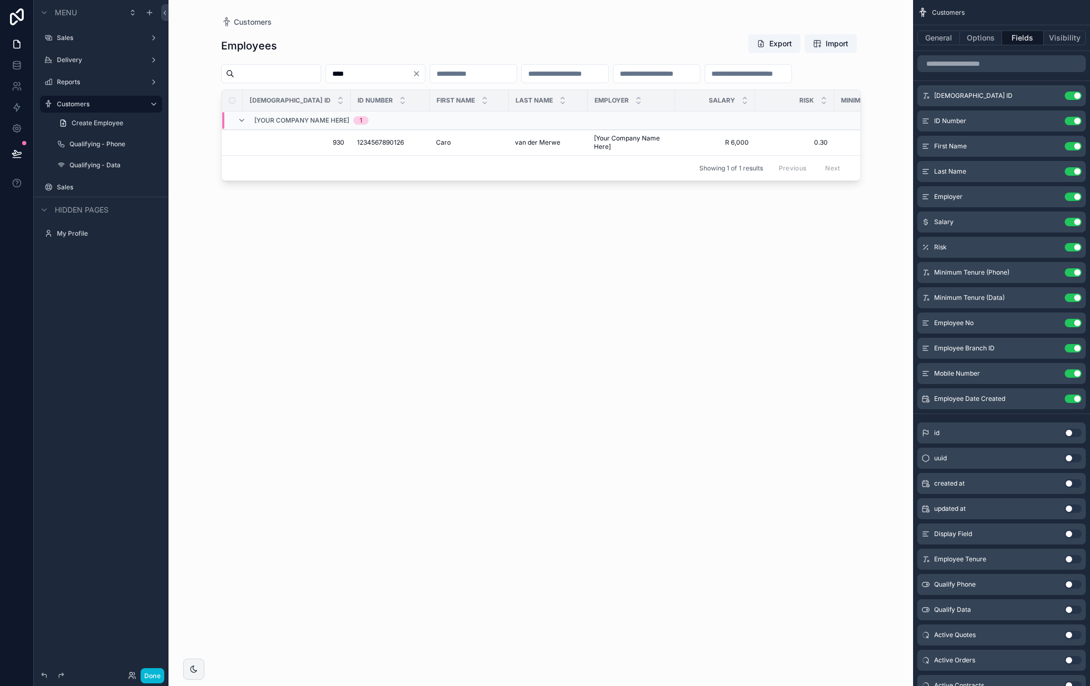
click at [1071, 508] on button "Use setting" at bounding box center [1072, 509] width 17 height 8
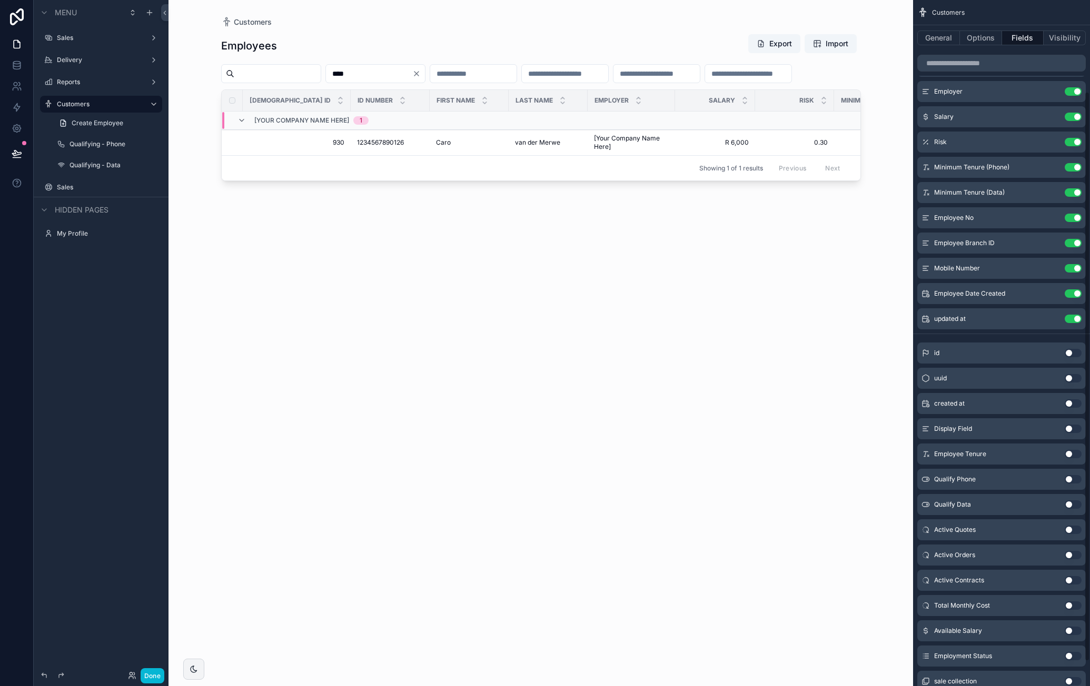
scroll to position [140, 0]
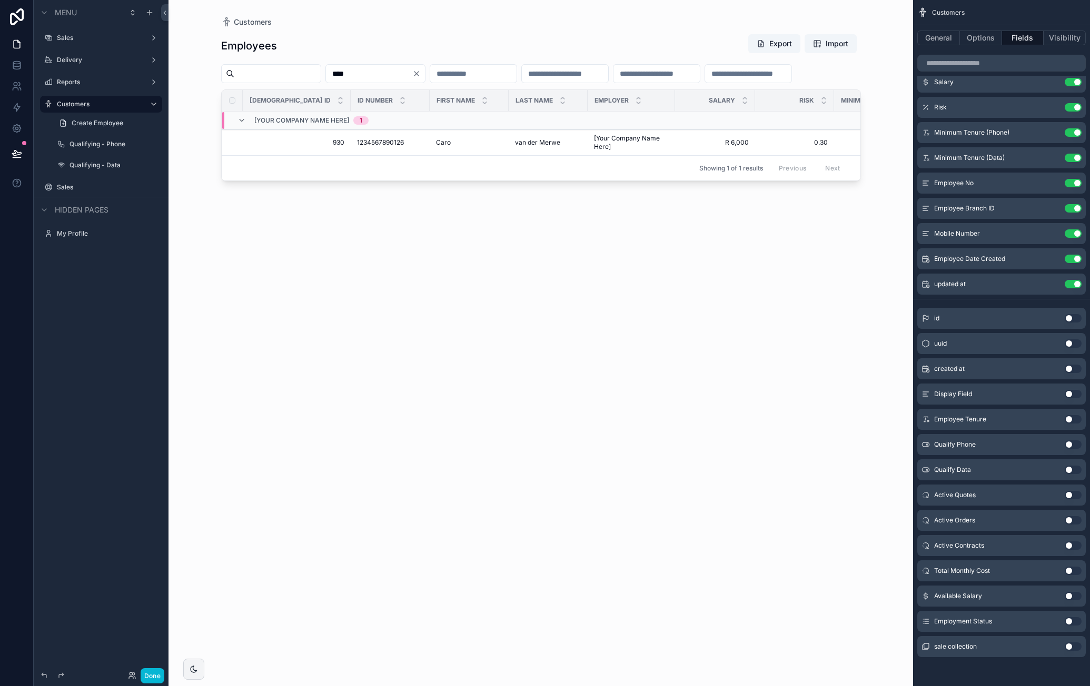
click at [1070, 593] on button "Use setting" at bounding box center [1072, 596] width 17 height 8
click at [1069, 622] on button "Use setting" at bounding box center [1072, 621] width 17 height 8
click at [697, 418] on div "scrollable content" at bounding box center [540, 337] width 673 height 674
click at [780, 43] on button "Export" at bounding box center [774, 43] width 52 height 19
click at [18, 67] on icon at bounding box center [17, 65] width 11 height 11
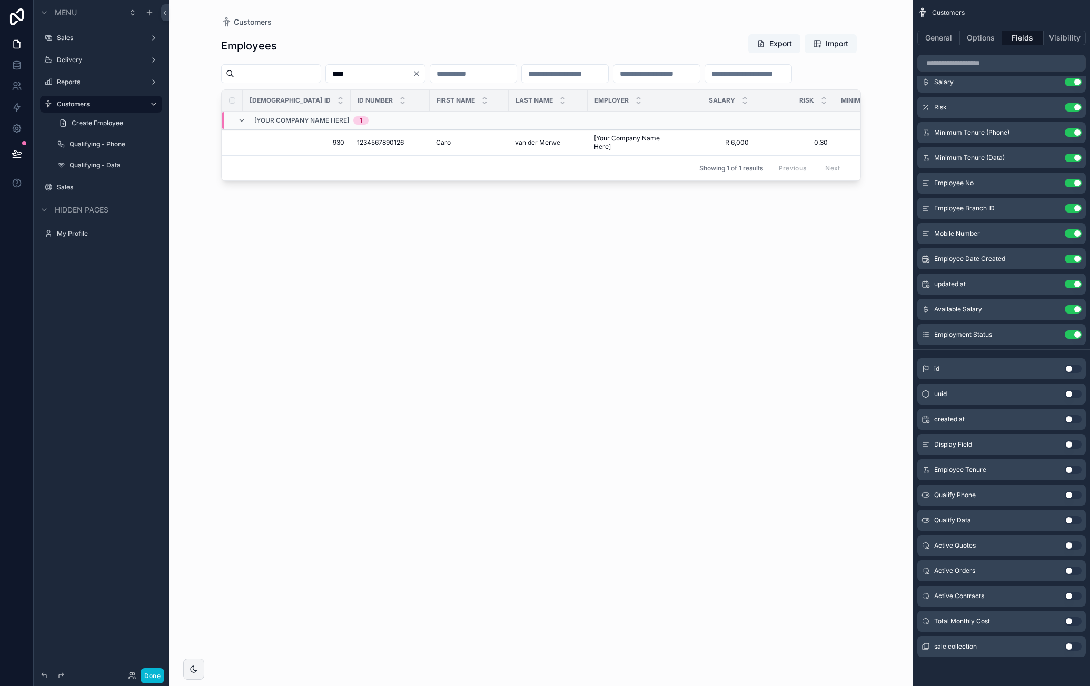
click at [822, 46] on span "Import" at bounding box center [830, 43] width 35 height 11
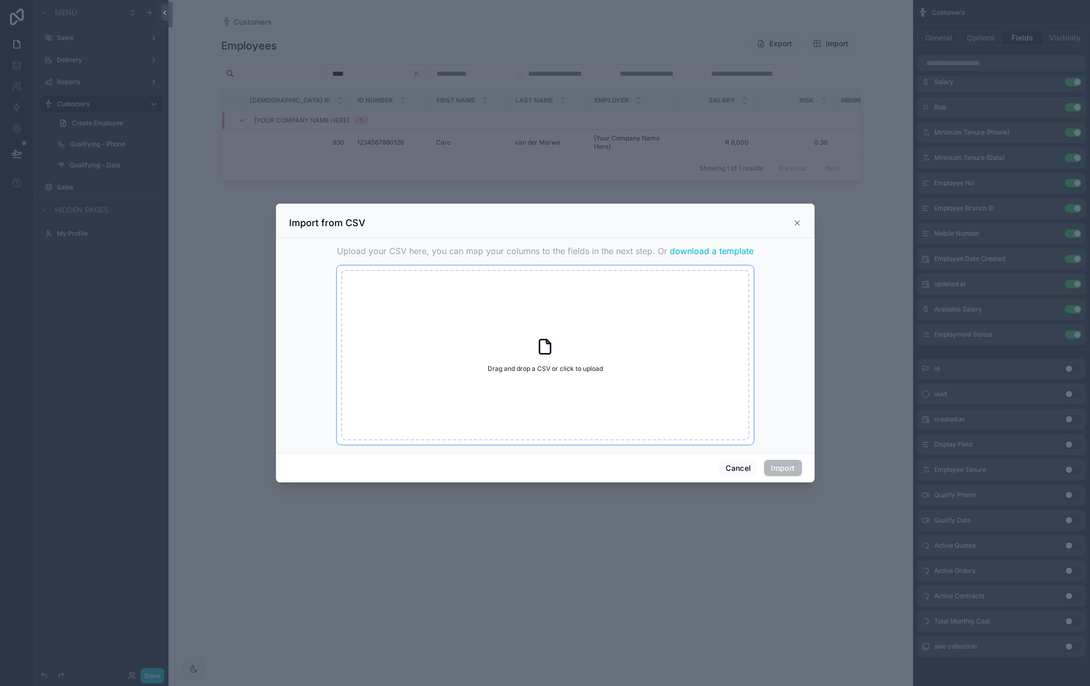
click at [547, 344] on icon "scrollable content" at bounding box center [548, 342] width 4 height 4
type input "**********"
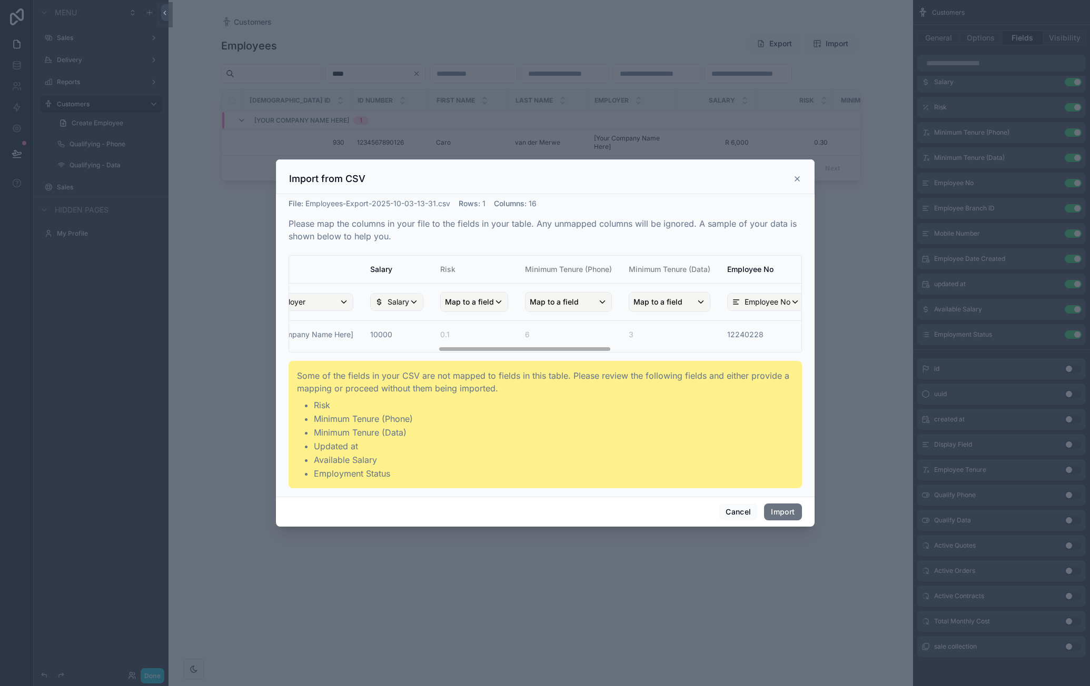
scroll to position [0, 435]
drag, startPoint x: 422, startPoint y: 349, endPoint x: 570, endPoint y: 348, distance: 147.4
click at [570, 348] on div "Jem ID ID Number First Name Last Name Employer Salary Risk Minimum Tenure (Phon…" at bounding box center [545, 304] width 512 height 96
click at [457, 298] on span "Map to a field" at bounding box center [481, 302] width 49 height 19
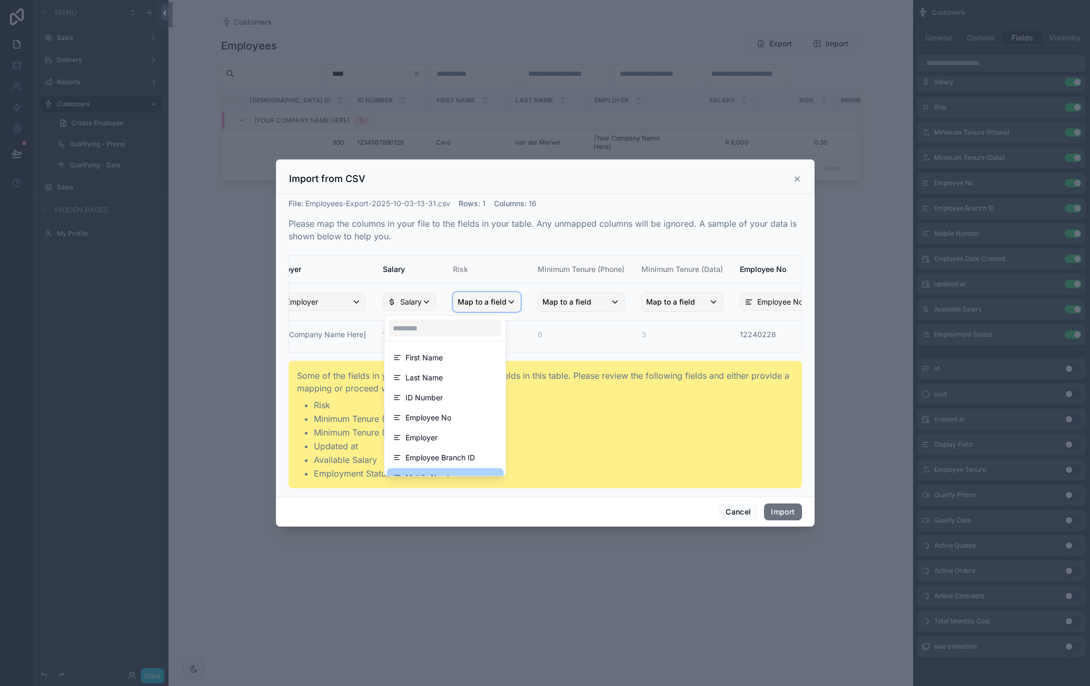
scroll to position [0, 0]
click at [444, 334] on input "scrollable content" at bounding box center [444, 328] width 113 height 17
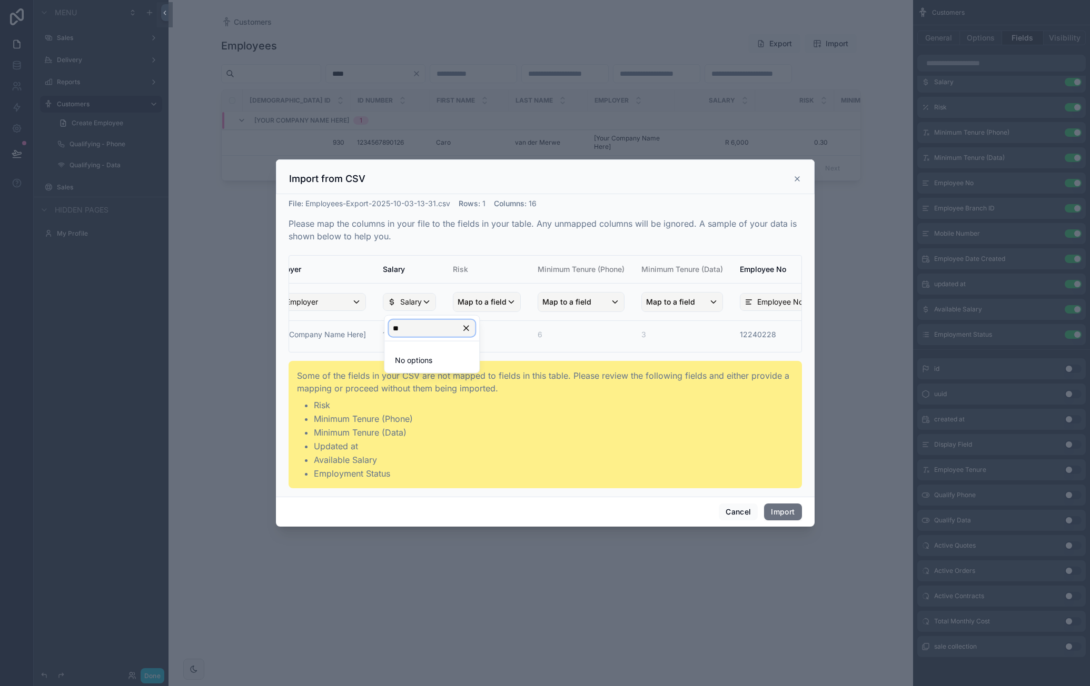
type input "*"
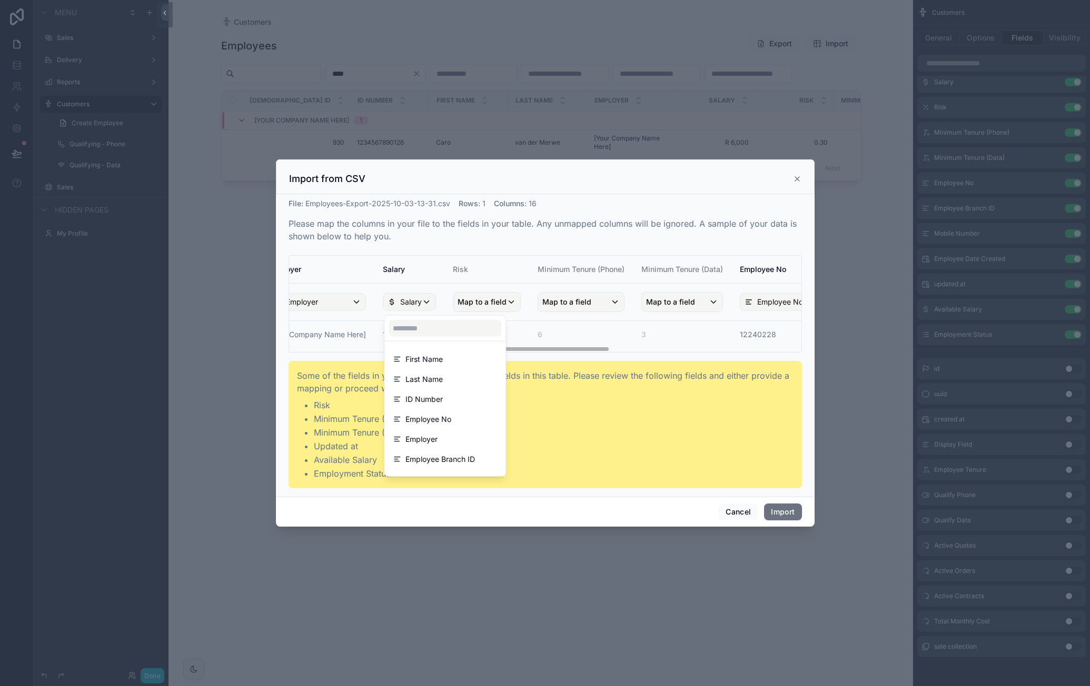
click at [748, 506] on div "scrollable content" at bounding box center [545, 342] width 539 height 367
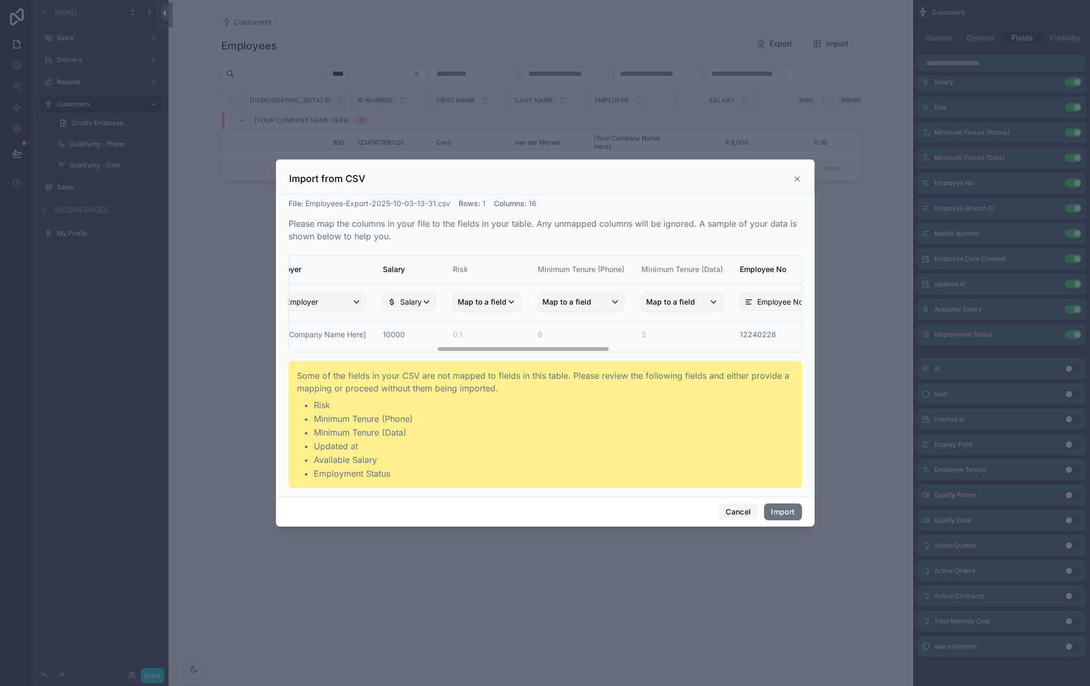
click at [749, 511] on button "Cancel" at bounding box center [738, 512] width 39 height 17
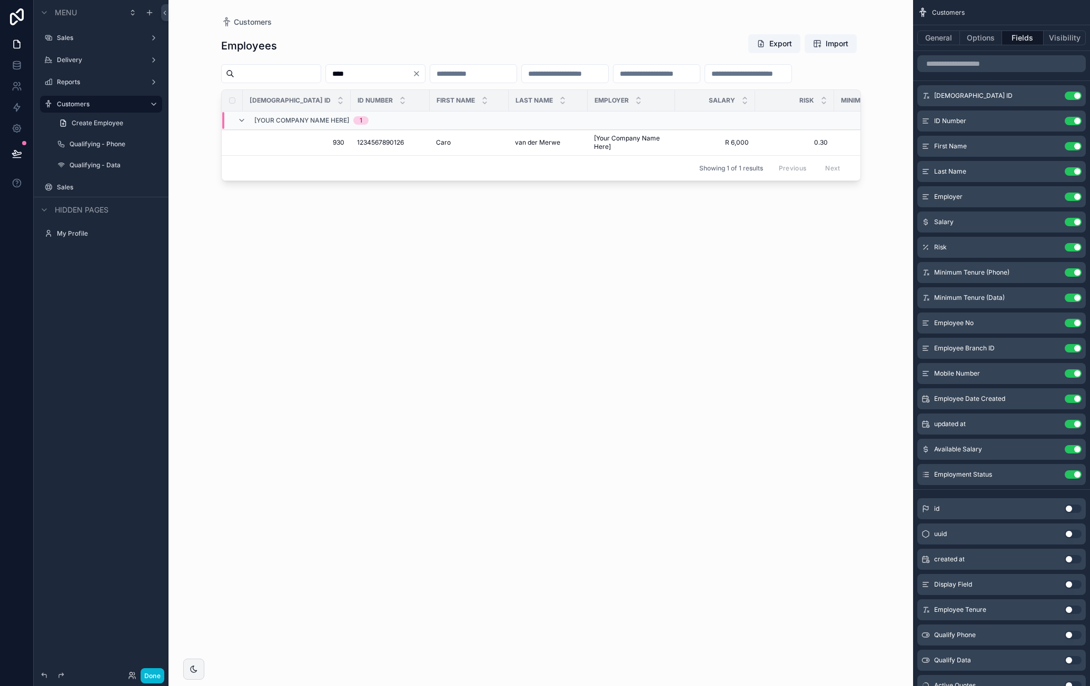
click at [602, 273] on div "Employees Export Import **** Jem ID ID Number First Name Last Name Employer Sal…" at bounding box center [541, 350] width 640 height 646
click at [1050, 246] on icon "scrollable content" at bounding box center [1052, 247] width 8 height 8
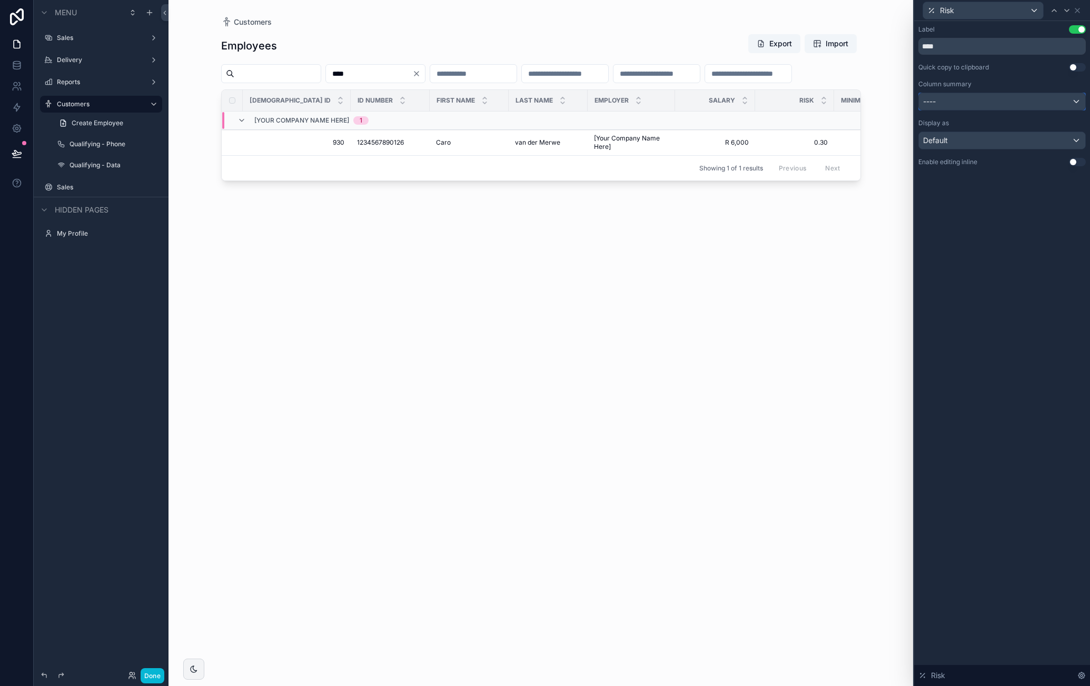
click at [1020, 96] on div "----" at bounding box center [1002, 101] width 166 height 17
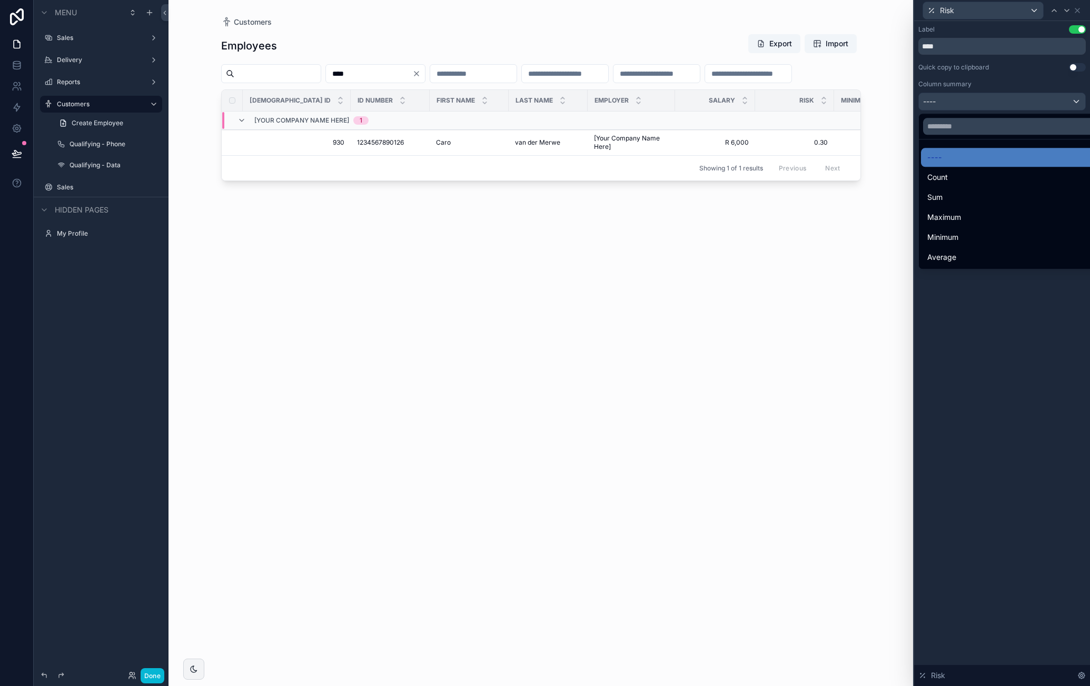
click at [771, 332] on div "Employees Export Import **** Jem ID ID Number First Name Last Name Employer Sal…" at bounding box center [541, 350] width 640 height 646
click at [1080, 11] on div at bounding box center [1002, 343] width 176 height 686
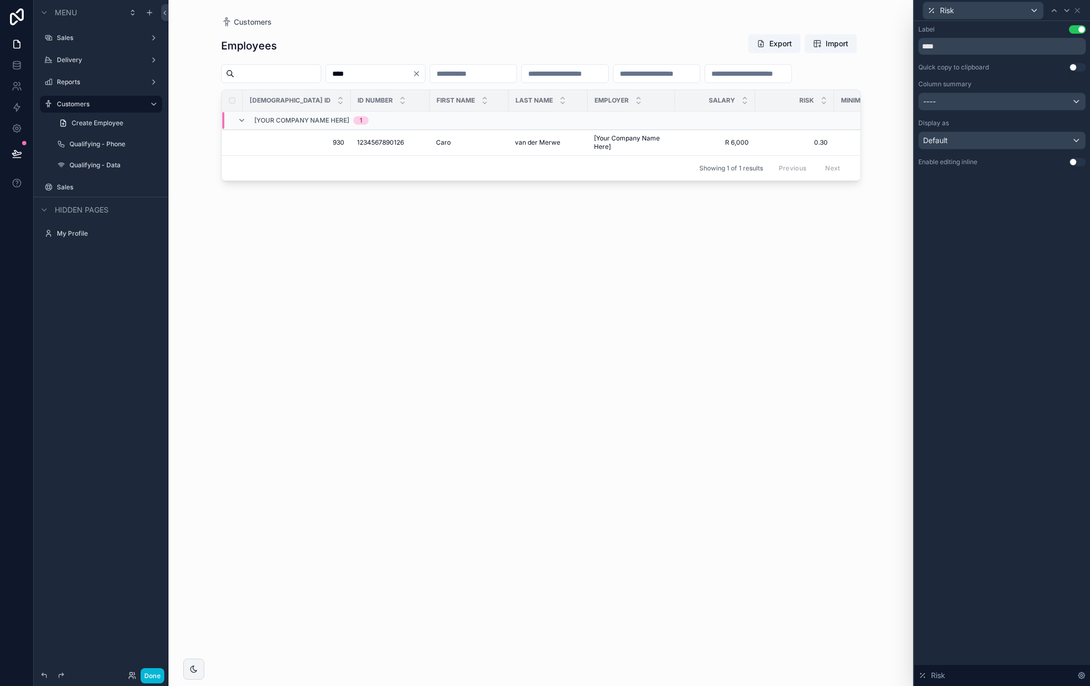
click at [425, 72] on button "Clear" at bounding box center [418, 73] width 13 height 8
click at [611, 334] on div "Employees Export Import Jem ID ID Number First Name Last Name Employer Salary R…" at bounding box center [541, 350] width 640 height 646
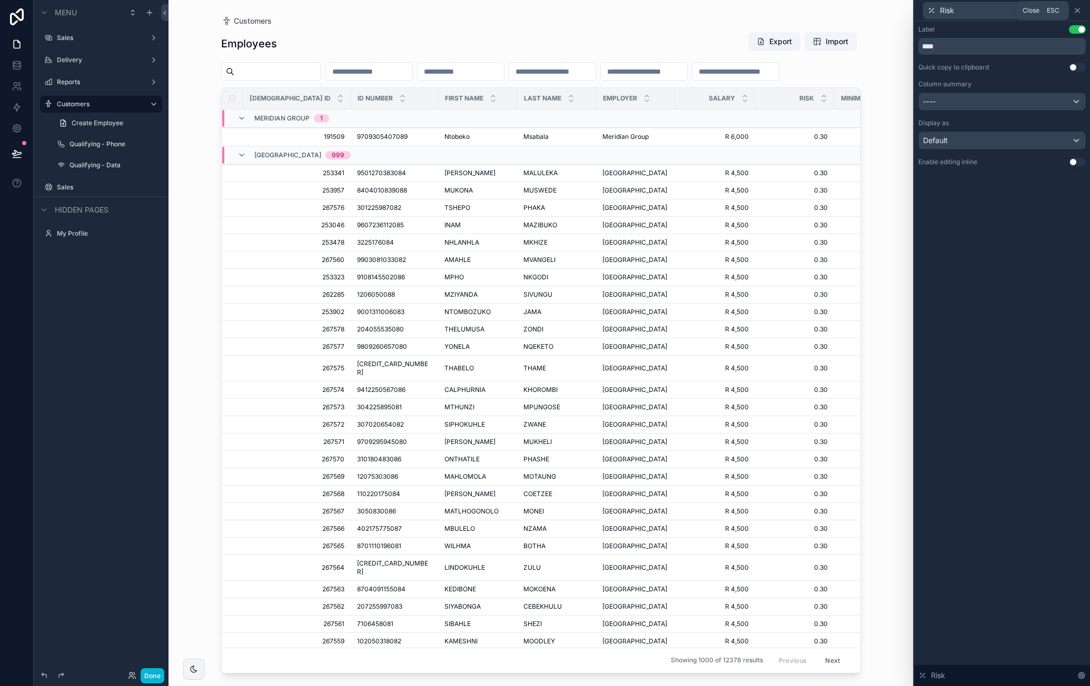
click at [1078, 12] on icon at bounding box center [1077, 10] width 8 height 8
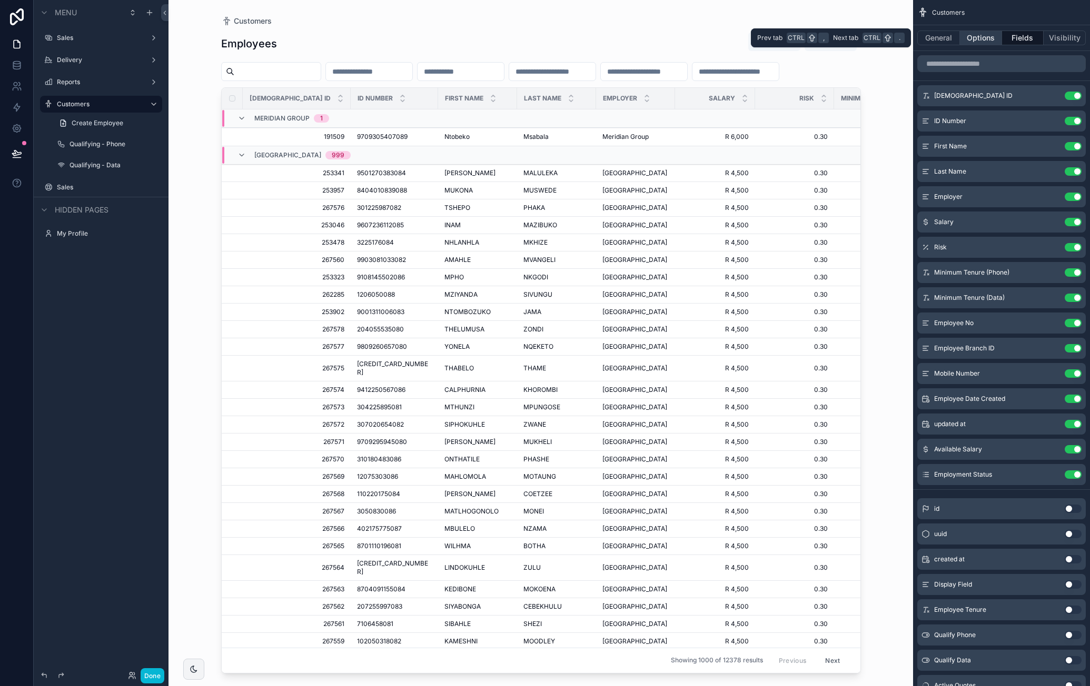
click at [974, 36] on button "Options" at bounding box center [981, 38] width 42 height 15
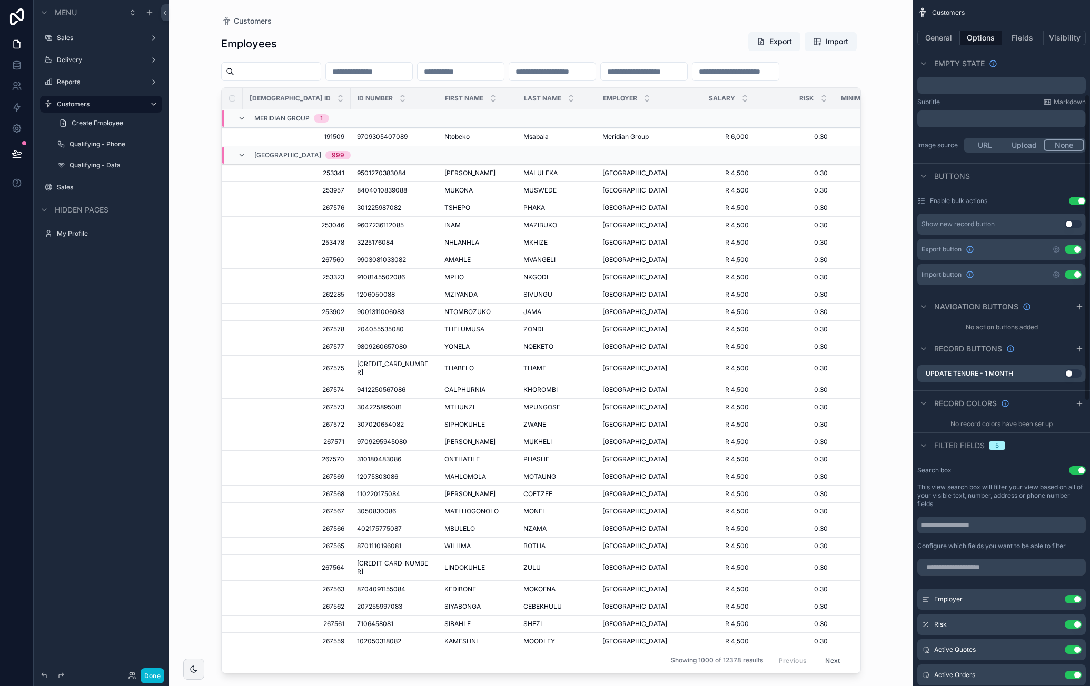
scroll to position [211, 0]
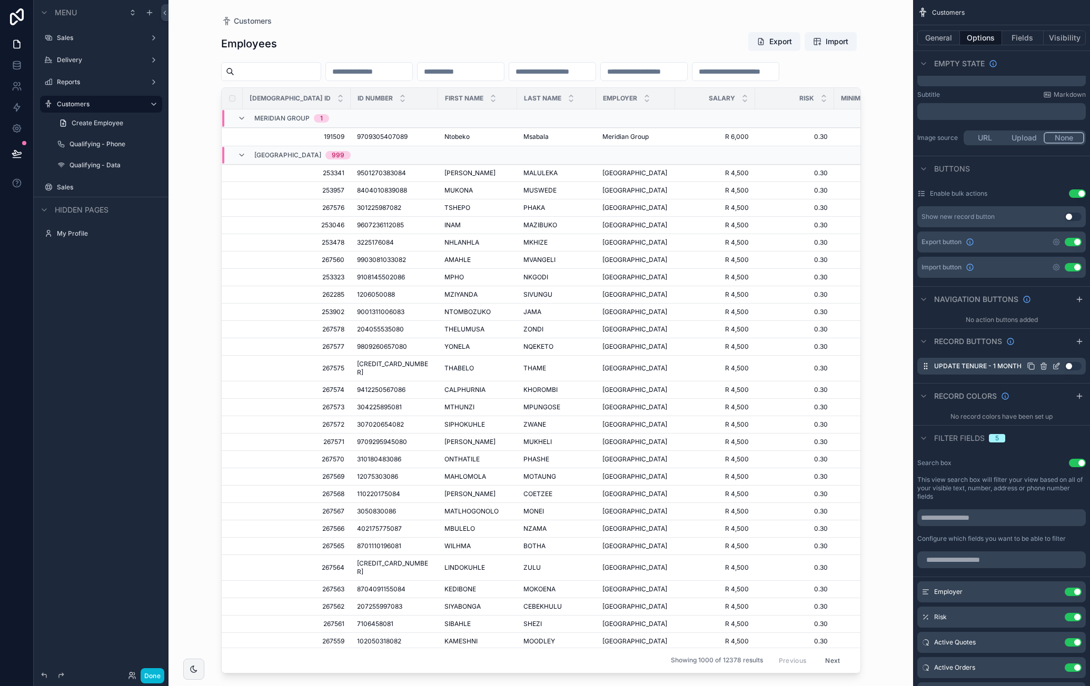
click at [1032, 365] on icon "scrollable content" at bounding box center [1030, 366] width 8 height 8
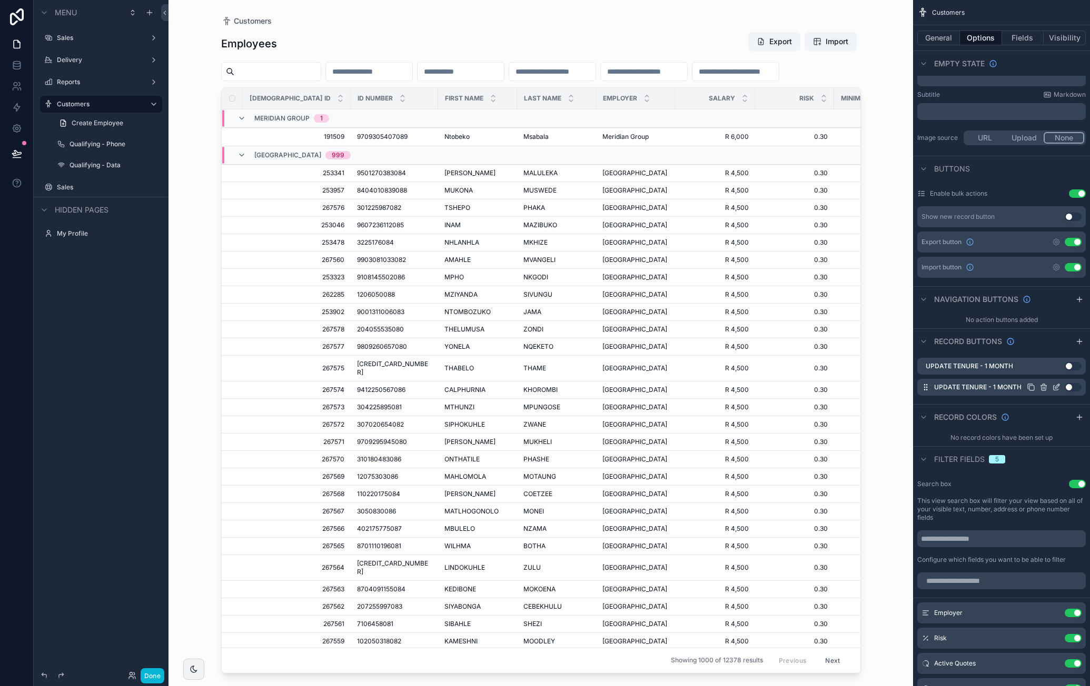
click at [1055, 386] on icon "scrollable content" at bounding box center [1057, 386] width 4 height 4
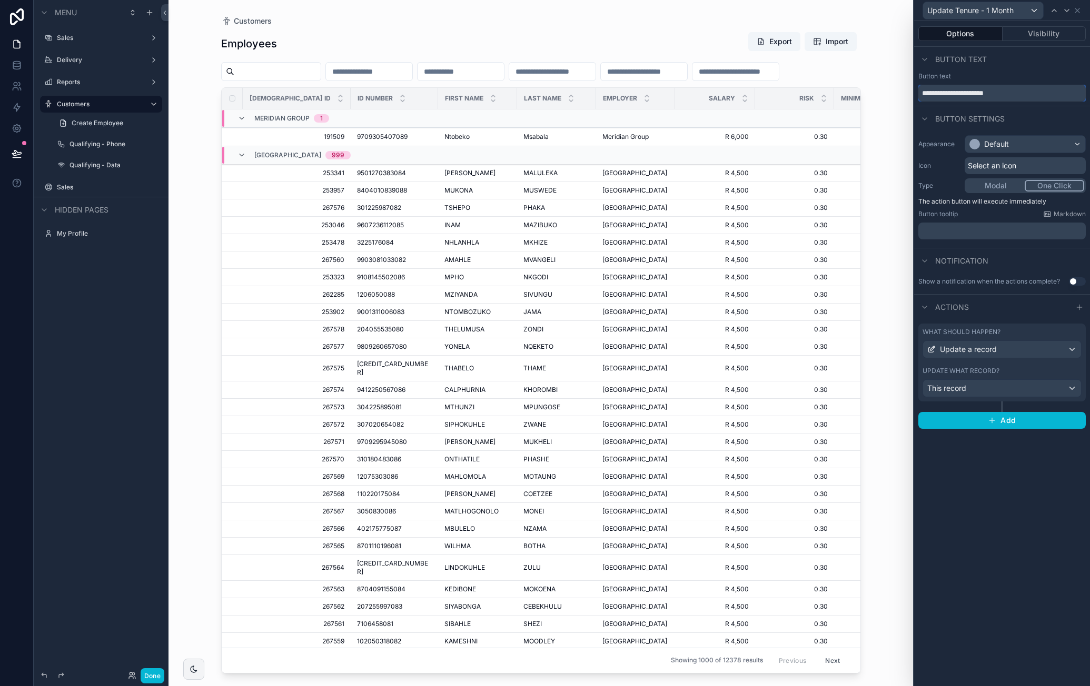
drag, startPoint x: 1030, startPoint y: 93, endPoint x: 894, endPoint y: 101, distance: 135.5
click at [894, 101] on div "**********" at bounding box center [545, 343] width 1090 height 686
click at [999, 87] on input "**********" at bounding box center [1001, 93] width 167 height 17
type input "**********"
click at [1034, 147] on div "Default" at bounding box center [1025, 144] width 120 height 17
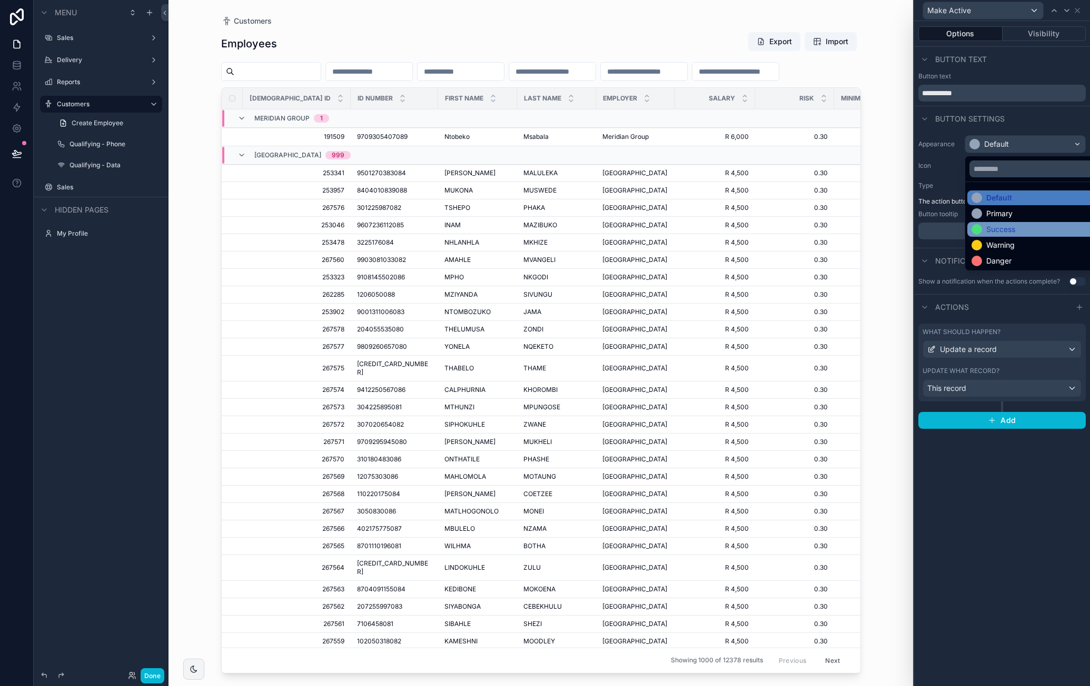
click at [1011, 233] on div "Success" at bounding box center [1000, 229] width 29 height 11
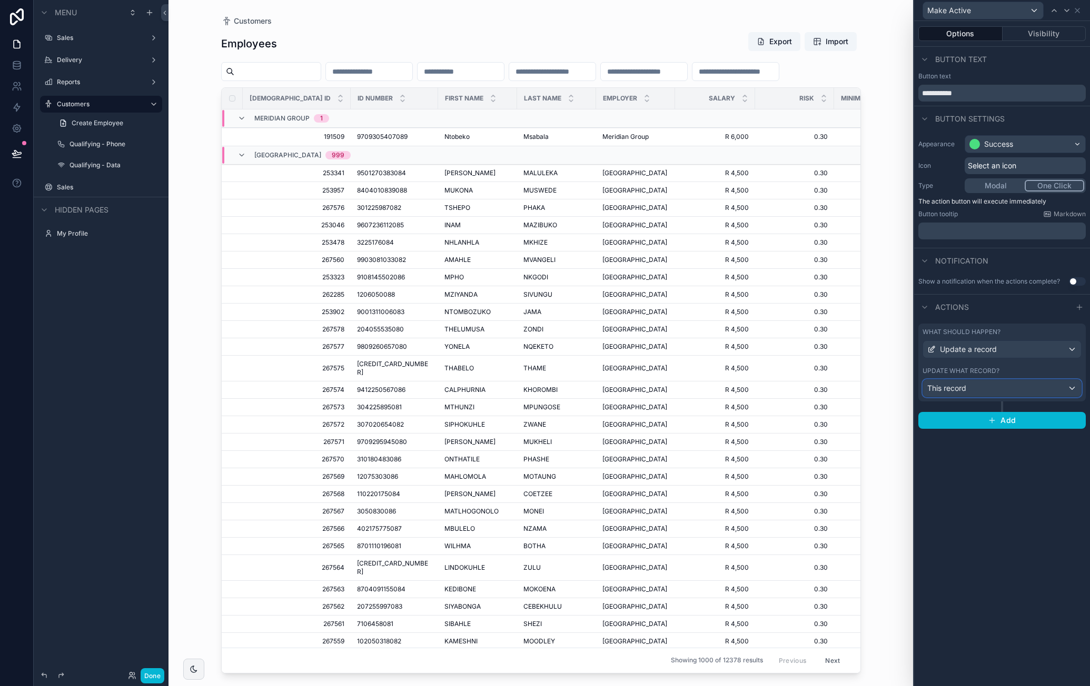
click at [1057, 387] on div "This record" at bounding box center [1002, 388] width 158 height 17
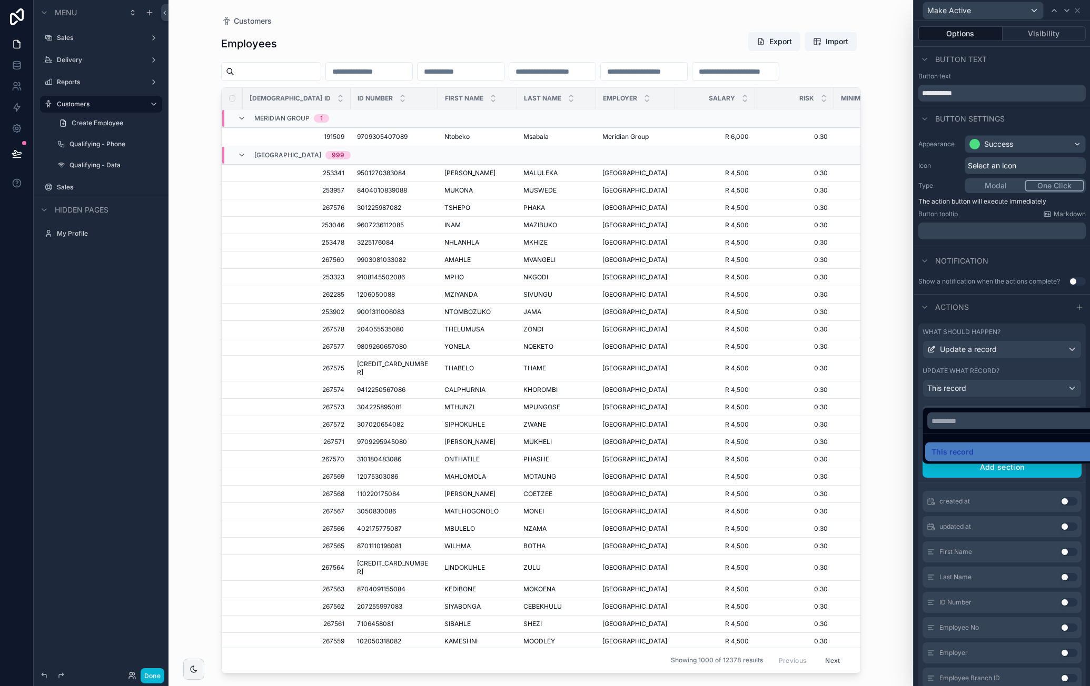
click at [1043, 375] on div at bounding box center [1002, 343] width 176 height 686
drag, startPoint x: 1056, startPoint y: 449, endPoint x: 1058, endPoint y: 430, distance: 19.5
click at [1060, 446] on button "Use setting" at bounding box center [1068, 442] width 17 height 8
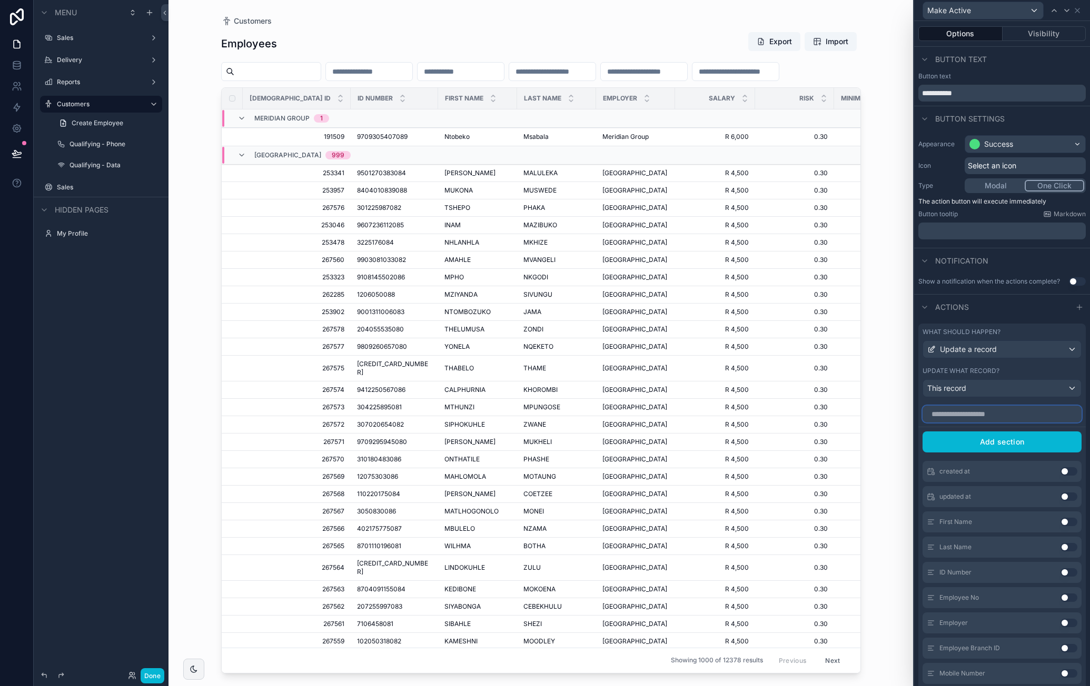
click at [1016, 423] on input "text" at bounding box center [1001, 414] width 159 height 17
type input "*"
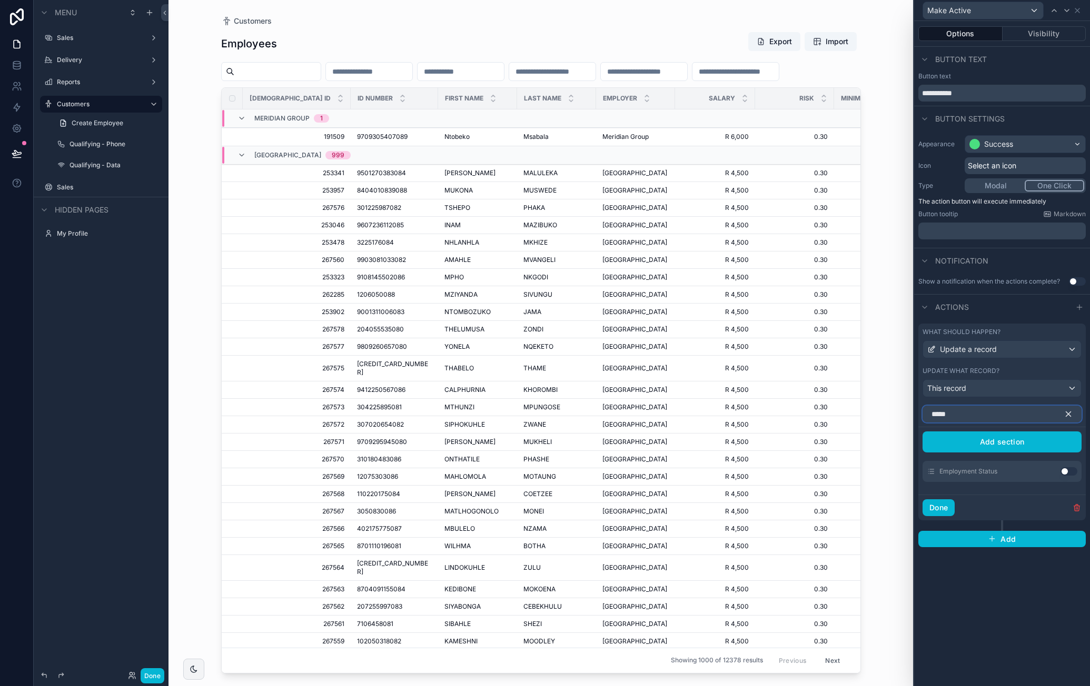
type input "*****"
click at [1069, 471] on button "Use setting" at bounding box center [1068, 471] width 17 height 8
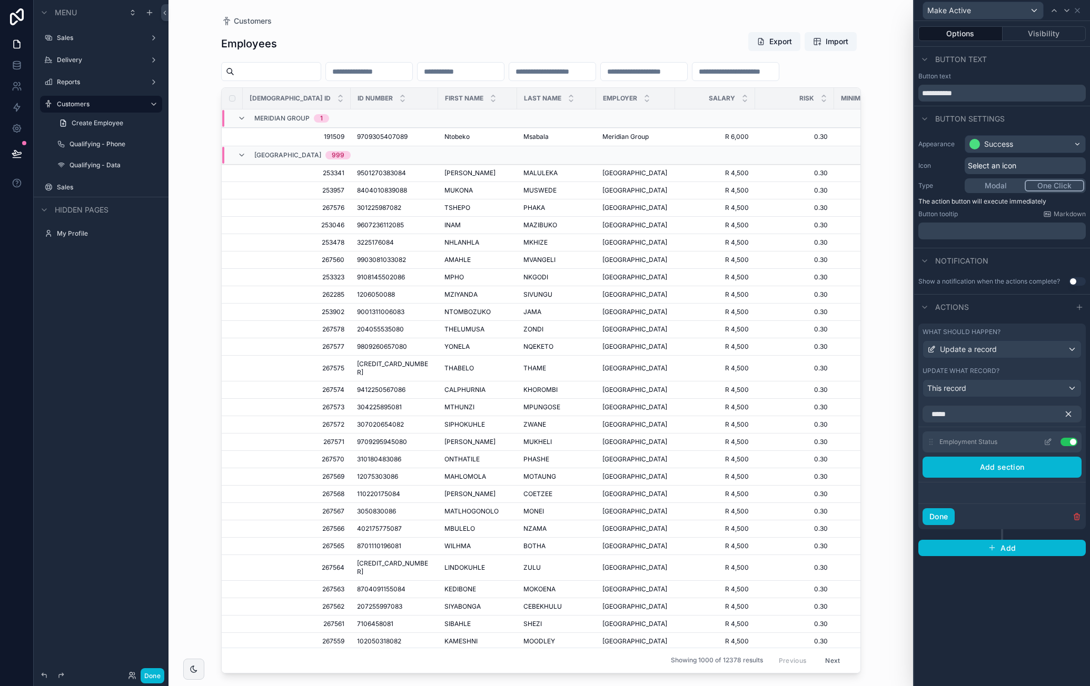
click at [1048, 440] on icon at bounding box center [1047, 442] width 8 height 8
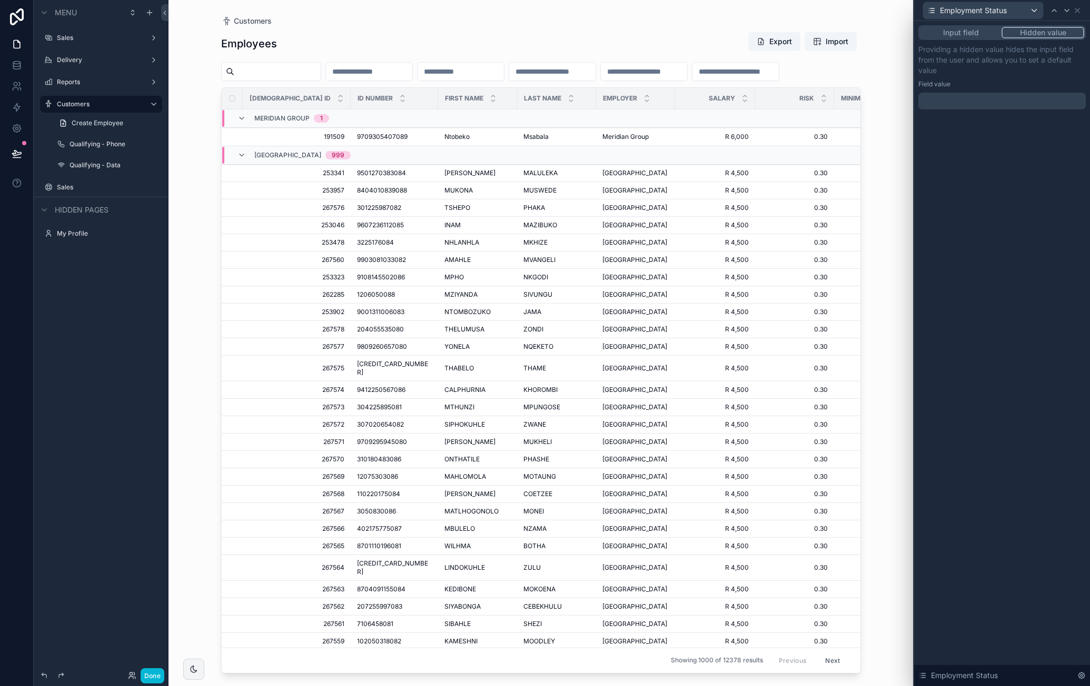
click at [975, 92] on div "Providing a hidden value hides the input field from the user and allows you to …" at bounding box center [1001, 76] width 167 height 65
click at [976, 97] on div at bounding box center [1001, 101] width 167 height 17
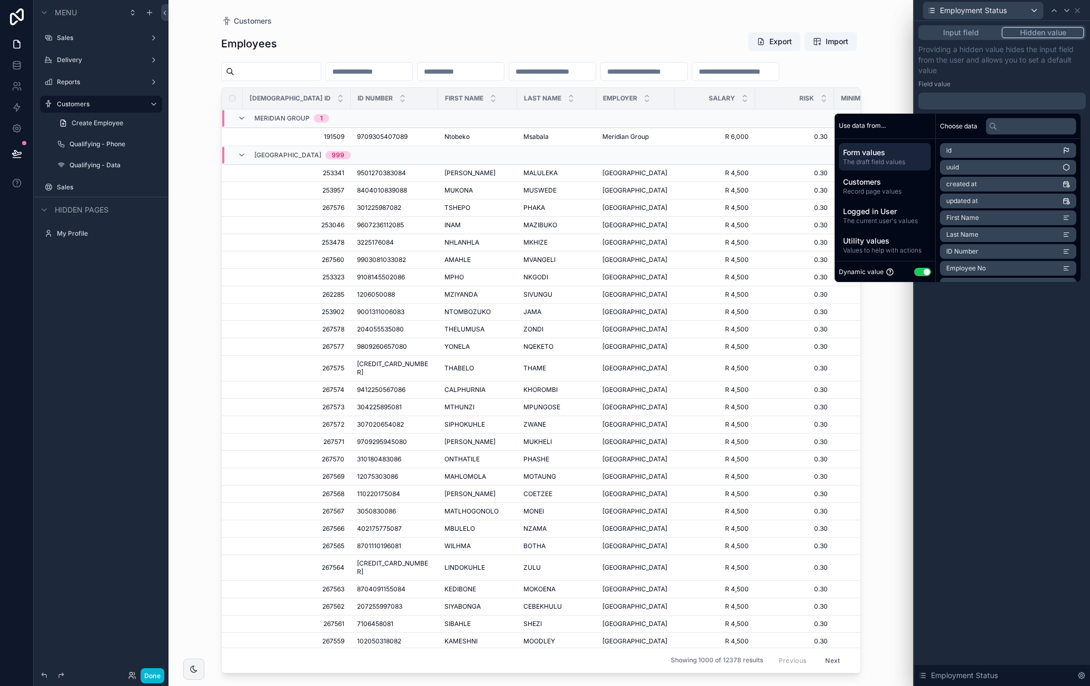
click at [918, 270] on button "Use setting" at bounding box center [922, 272] width 17 height 8
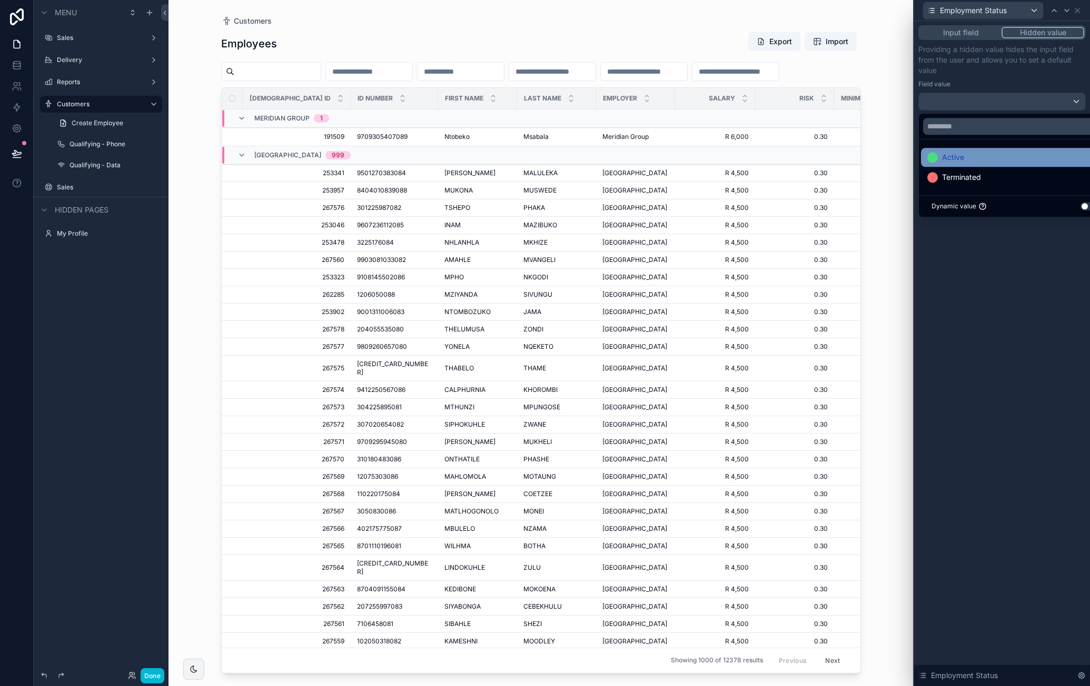
click at [959, 153] on span "Active" at bounding box center [953, 157] width 22 height 13
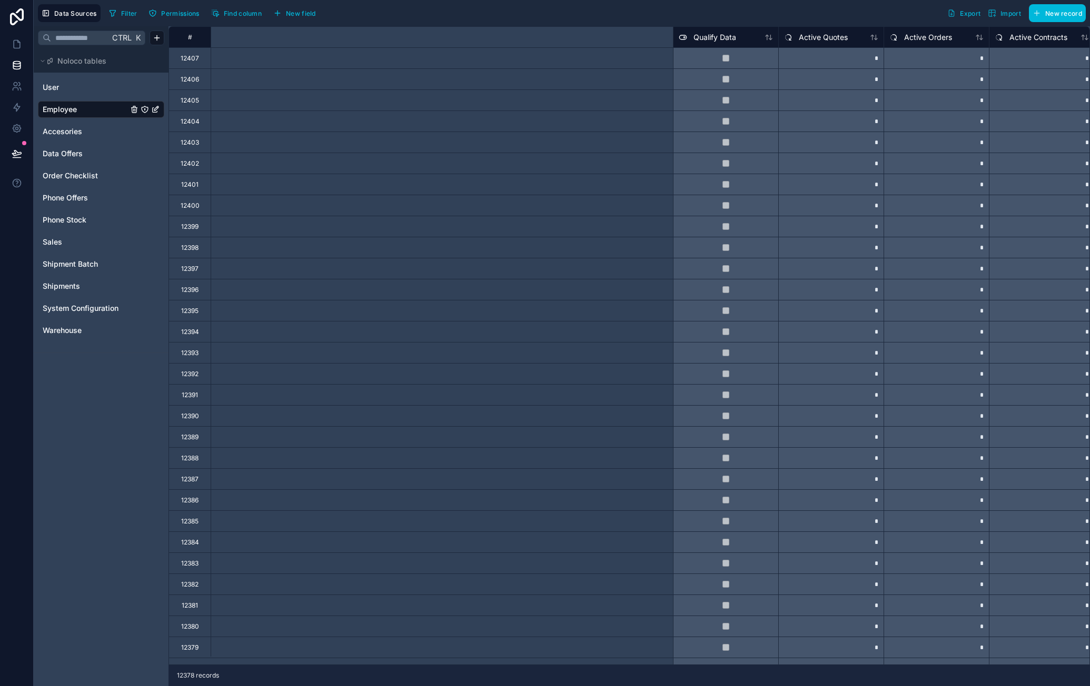
scroll to position [0, 1972]
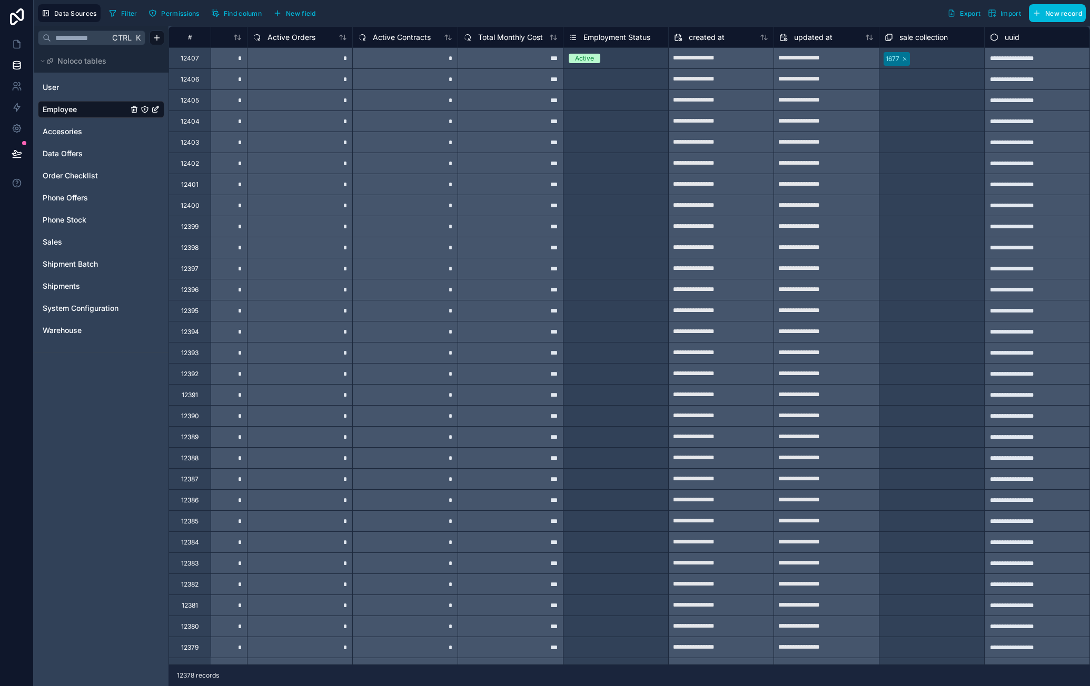
click at [1006, 12] on span "Import" at bounding box center [1010, 13] width 21 height 8
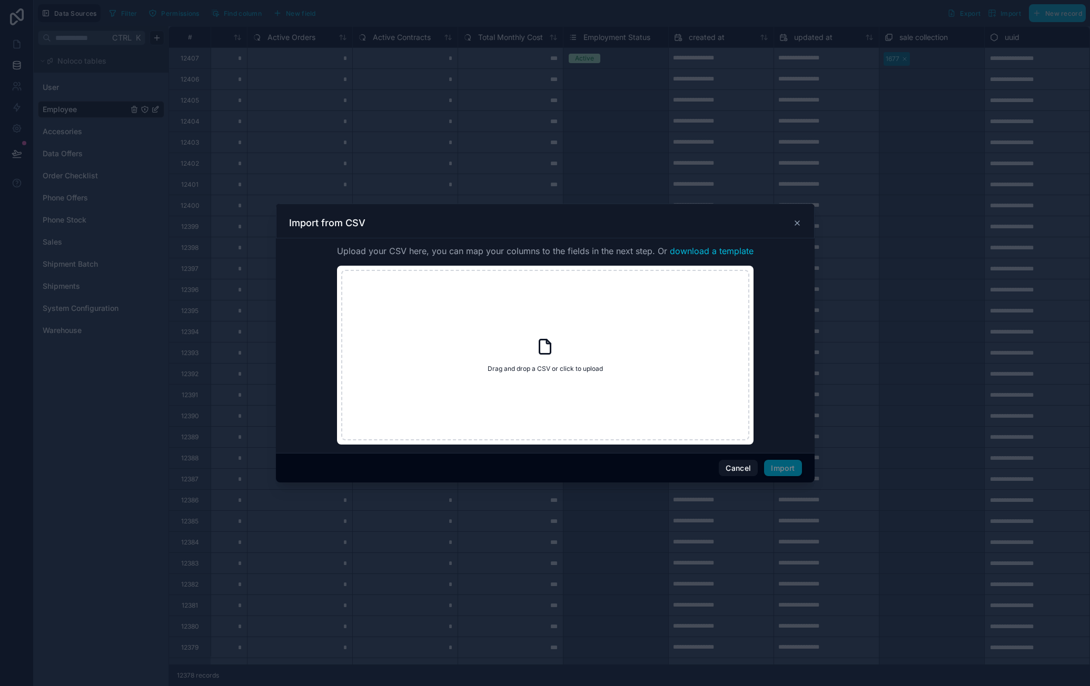
click at [537, 343] on icon at bounding box center [544, 346] width 19 height 19
type input "**********"
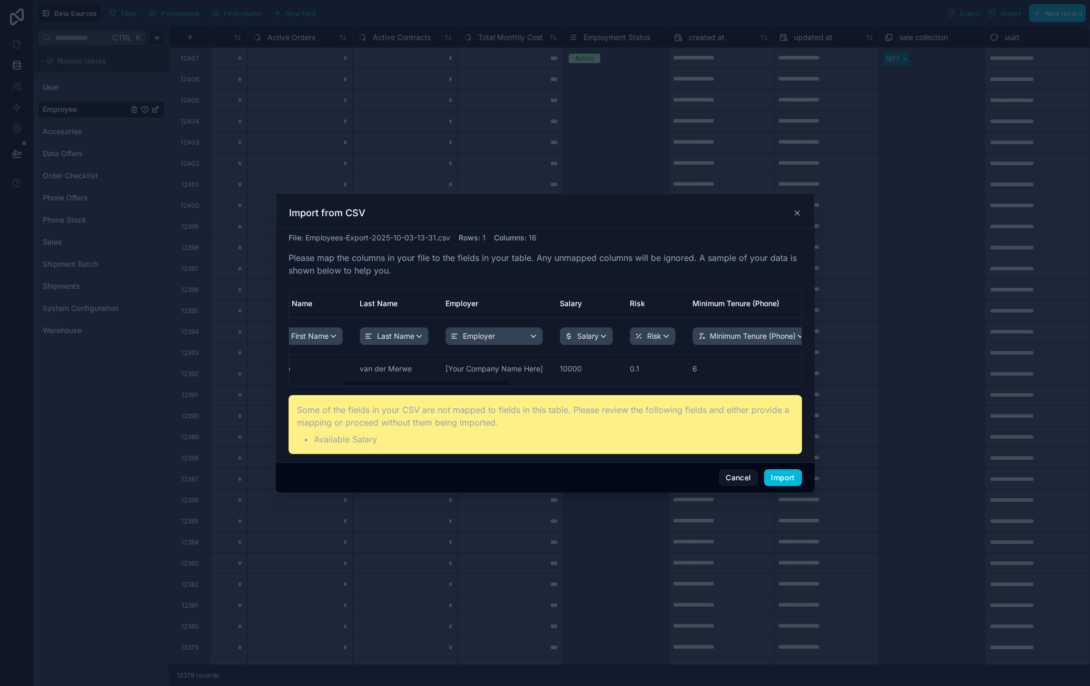
drag, startPoint x: 558, startPoint y: 364, endPoint x: 634, endPoint y: 363, distance: 76.3
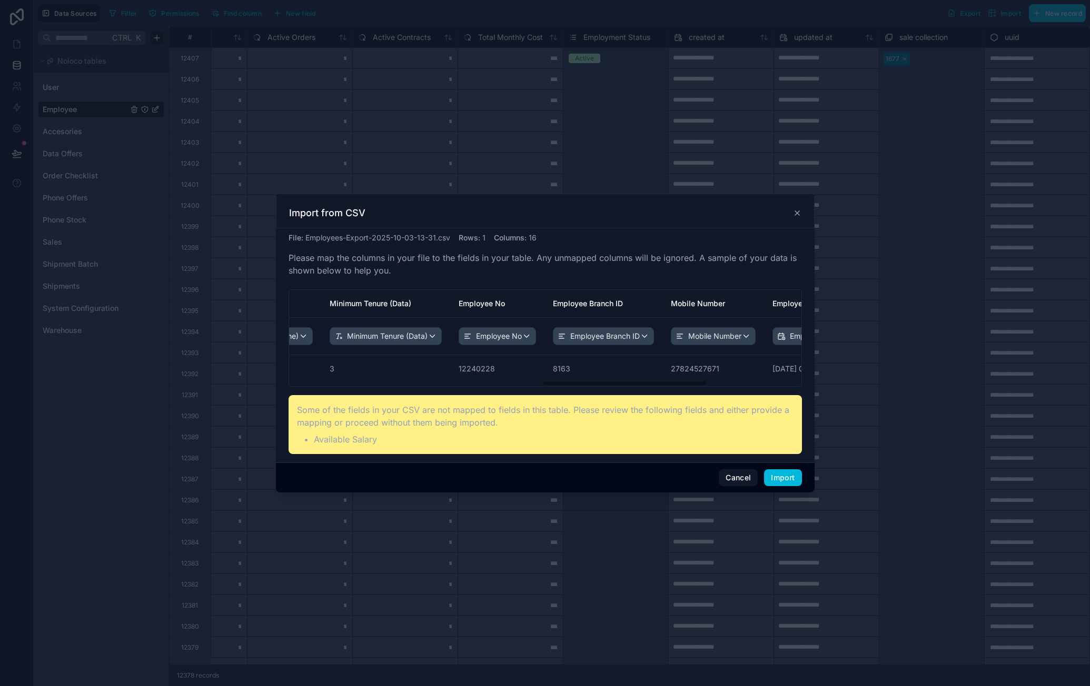
scroll to position [0, 1073]
drag, startPoint x: 546, startPoint y: 367, endPoint x: 809, endPoint y: 363, distance: 262.7
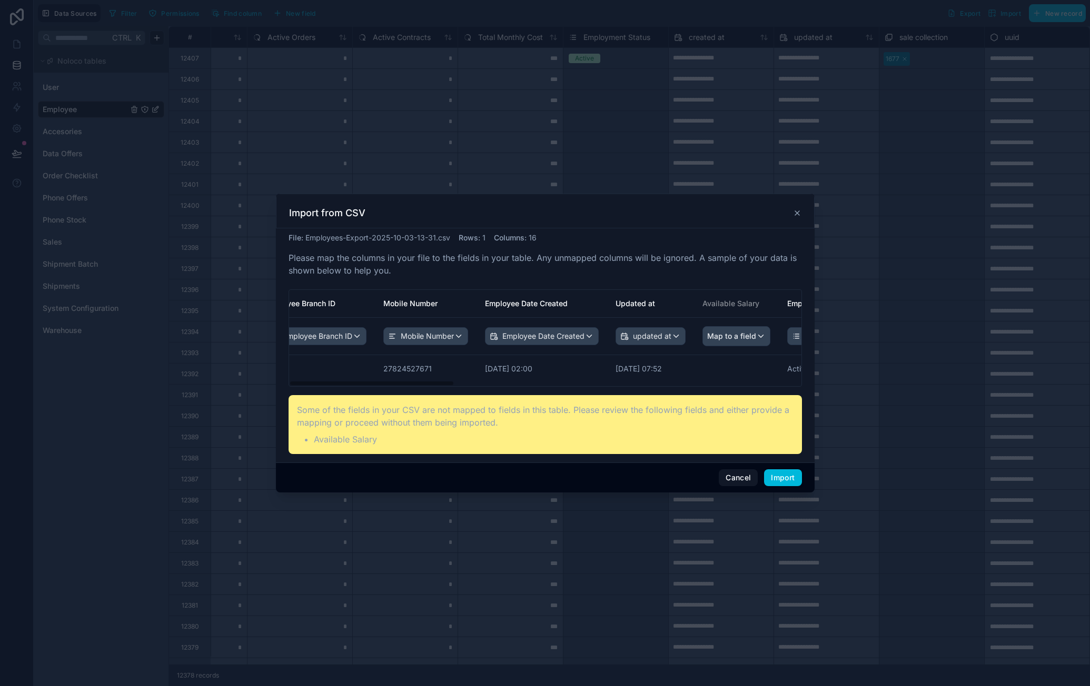
scroll to position [0, 0]
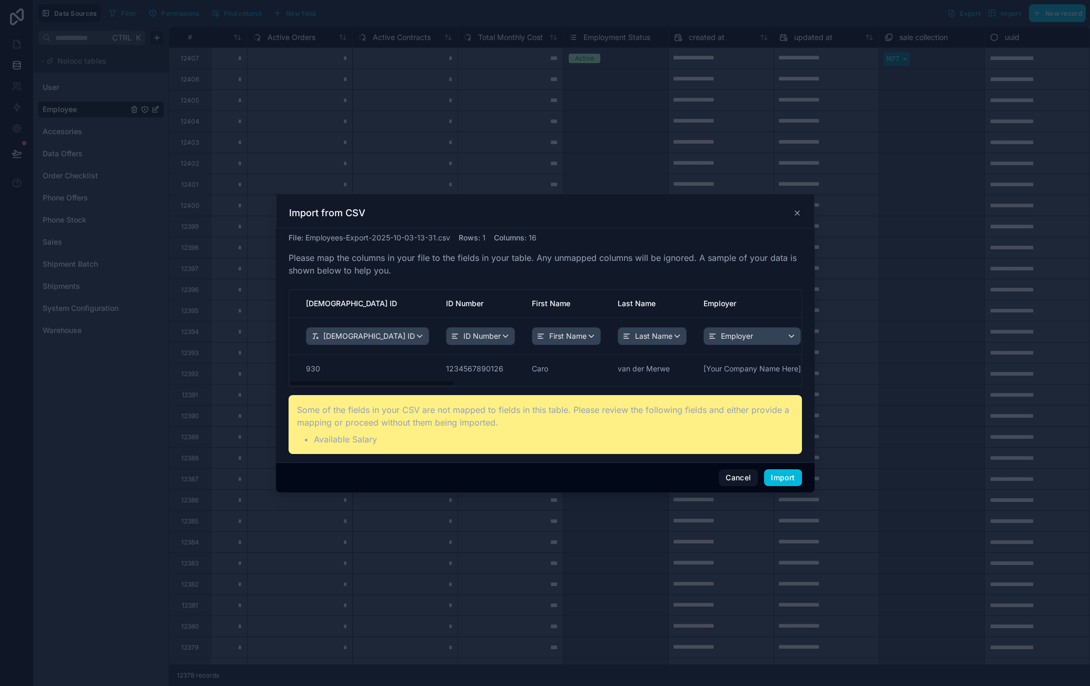
drag, startPoint x: 759, startPoint y: 368, endPoint x: 281, endPoint y: 379, distance: 478.1
click at [795, 474] on button "Import" at bounding box center [782, 478] width 37 height 17
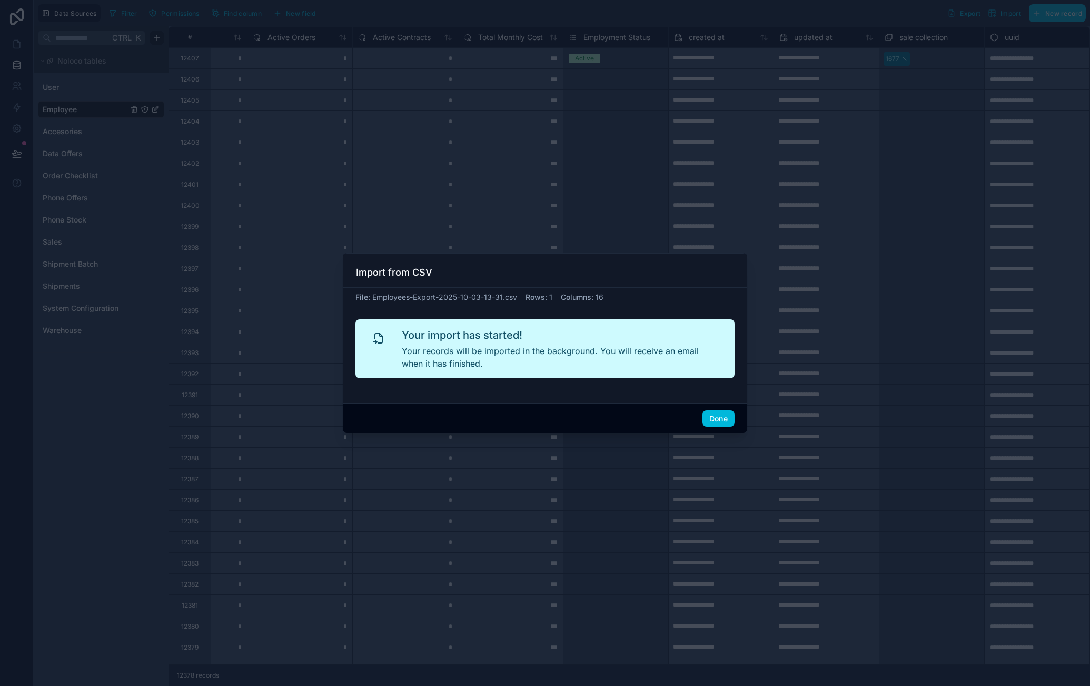
click at [711, 411] on button "Done" at bounding box center [718, 419] width 32 height 17
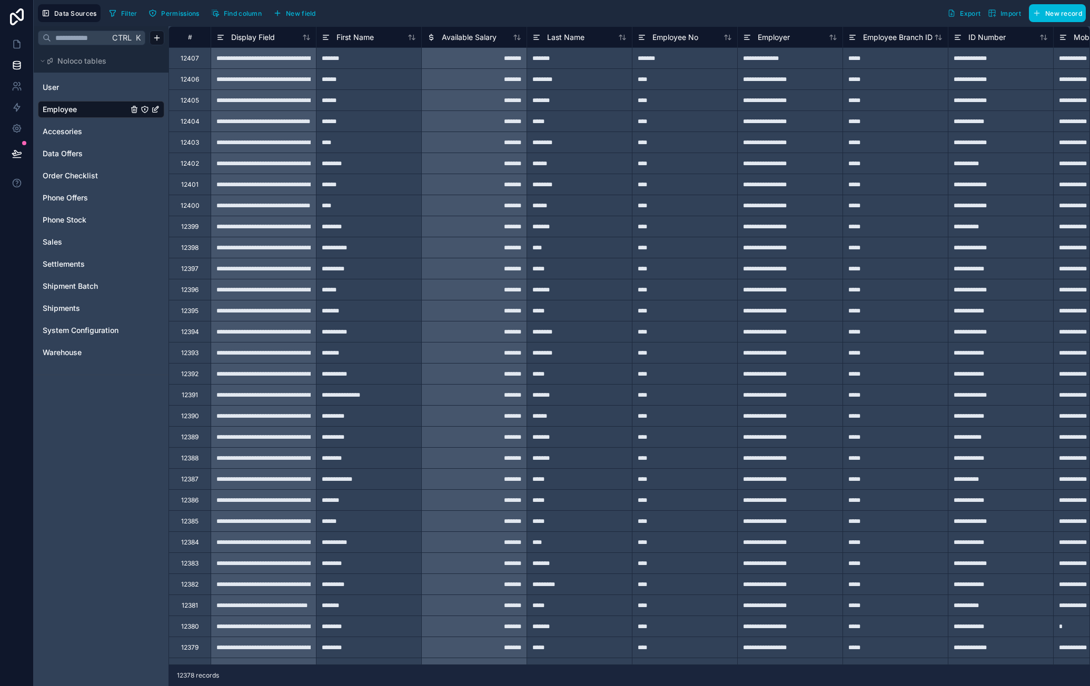
click at [83, 234] on div "Sales" at bounding box center [101, 242] width 126 height 17
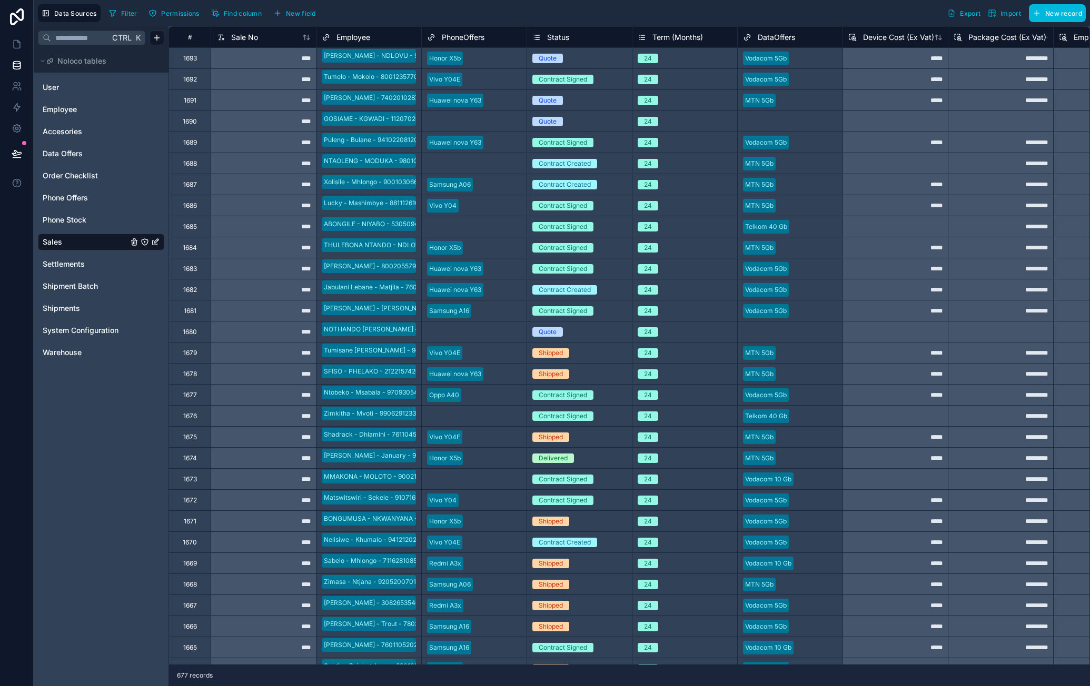
click at [310, 12] on span "New field" at bounding box center [301, 13] width 30 height 8
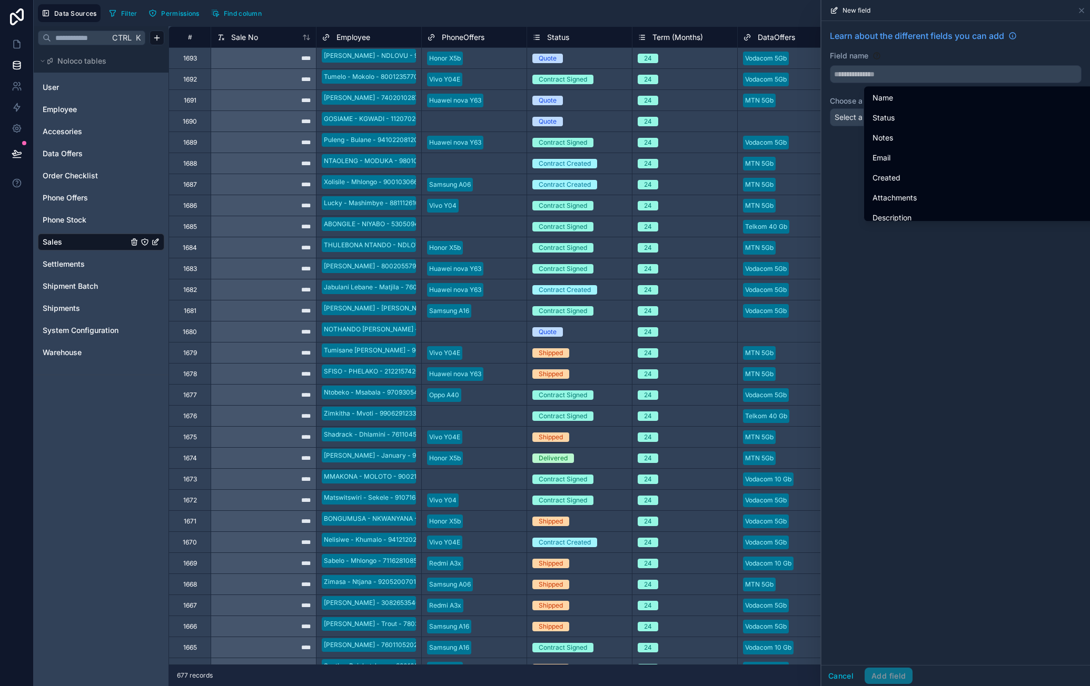
click at [868, 70] on input "text" at bounding box center [955, 74] width 251 height 17
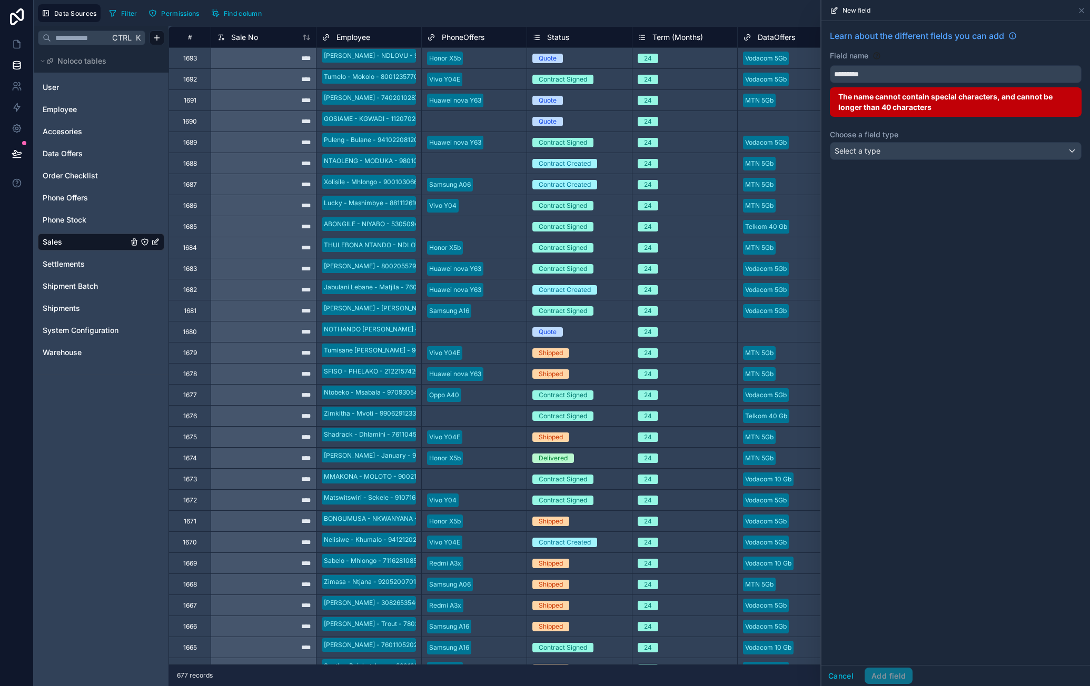
click at [830, 65] on button "********" at bounding box center [956, 74] width 252 height 18
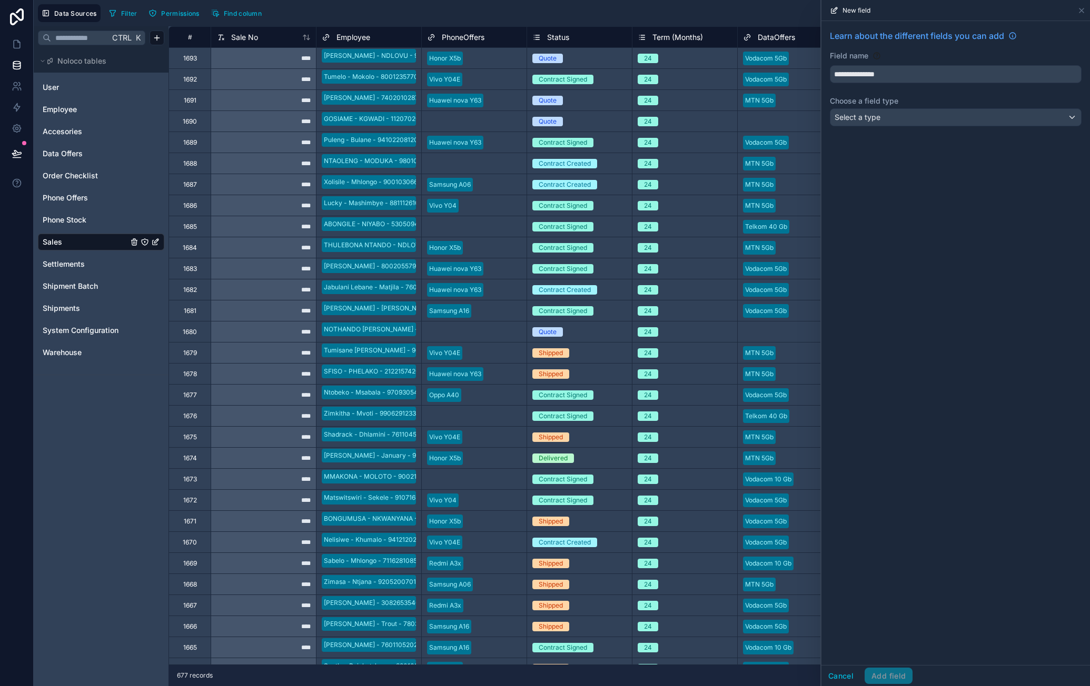
type input "**********"
click at [888, 117] on div "Select a type" at bounding box center [955, 117] width 251 height 17
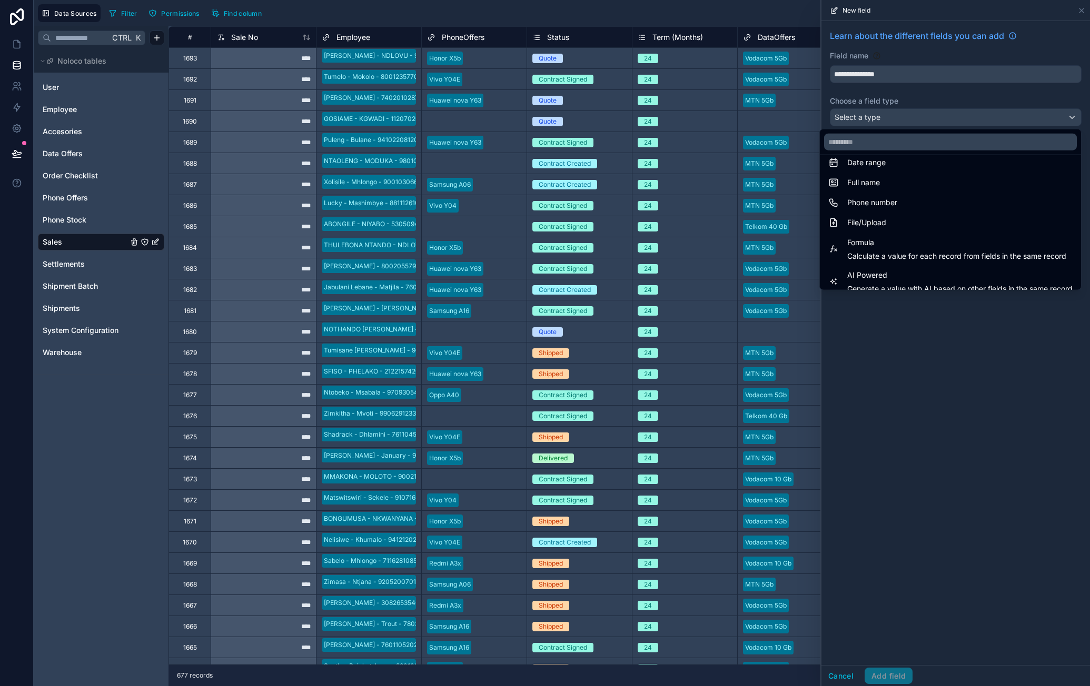
scroll to position [305, 0]
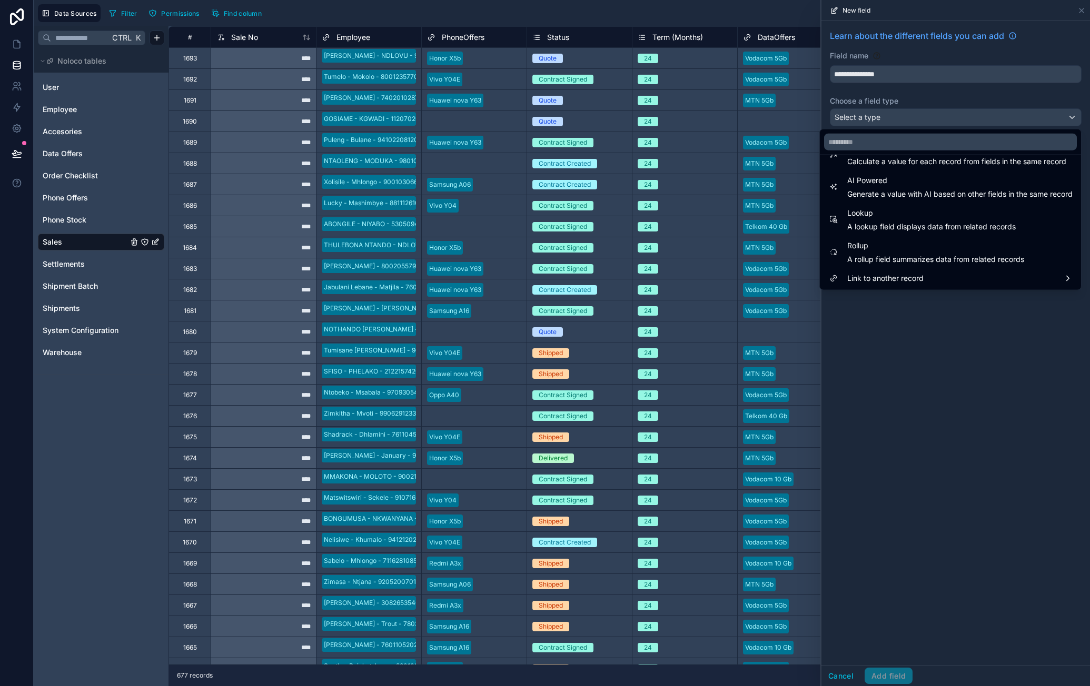
click at [919, 209] on span "Lookup" at bounding box center [931, 213] width 168 height 13
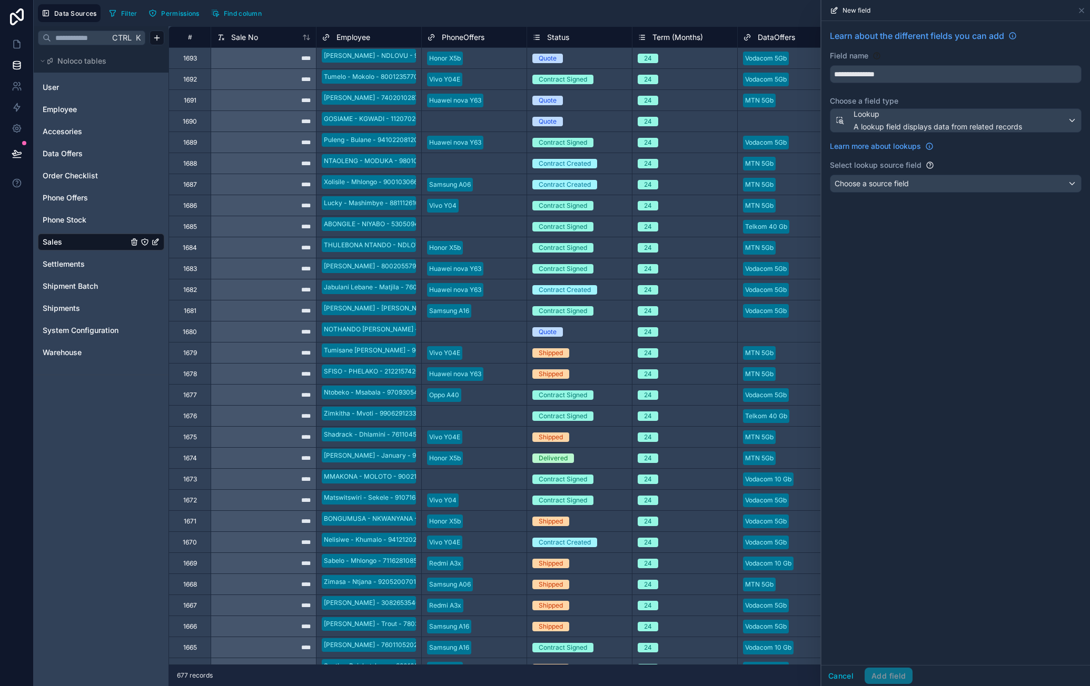
click at [912, 176] on div "Choose a source field" at bounding box center [955, 183] width 251 height 17
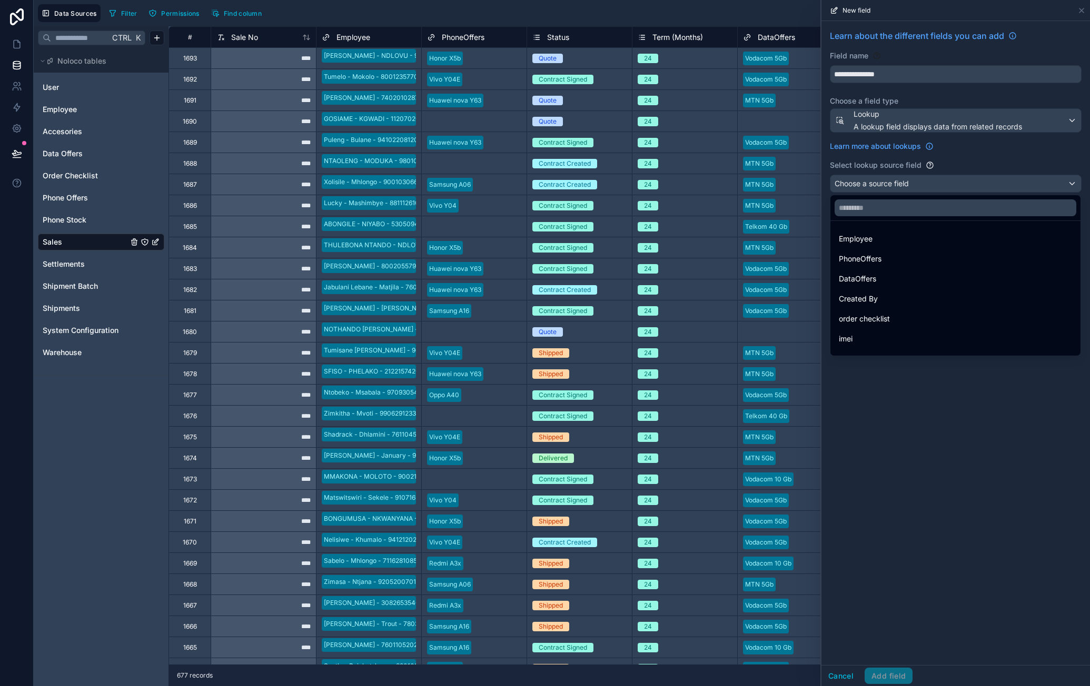
click at [899, 242] on div "Employee" at bounding box center [955, 239] width 233 height 13
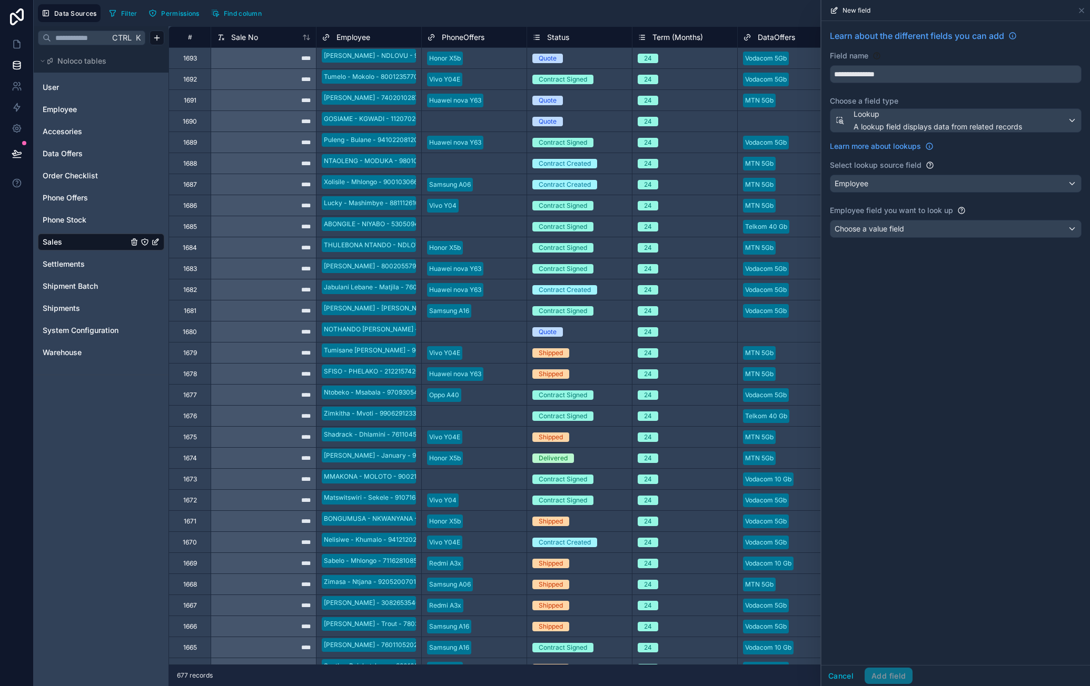
click at [920, 225] on div "Choose a value field" at bounding box center [955, 229] width 251 height 17
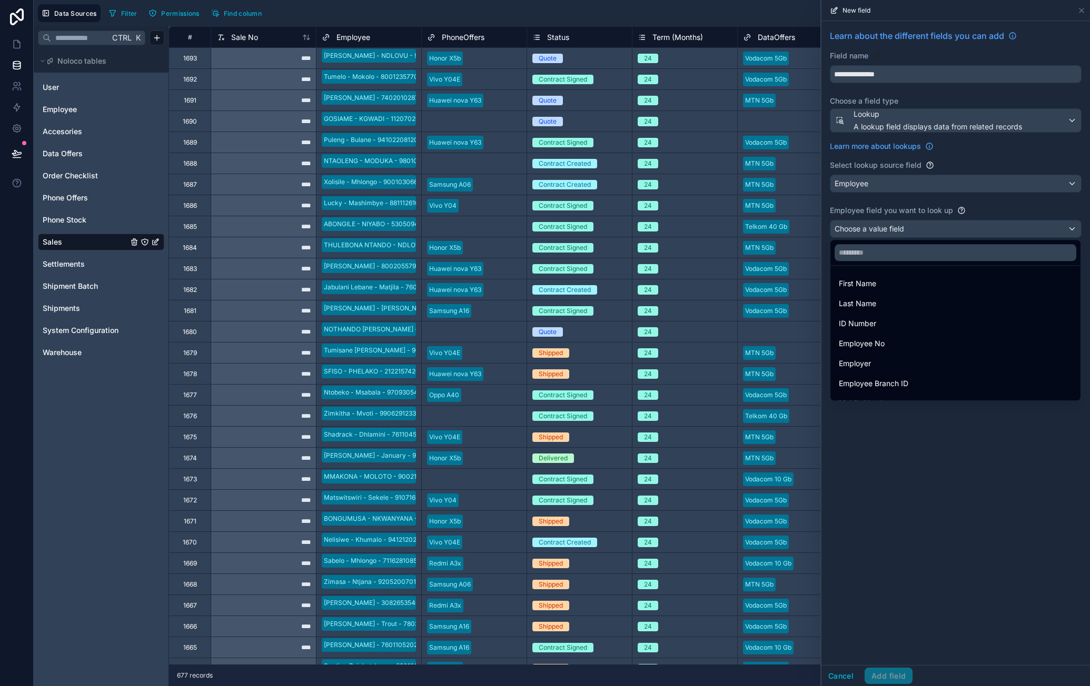
click at [916, 252] on input "text" at bounding box center [955, 252] width 242 height 17
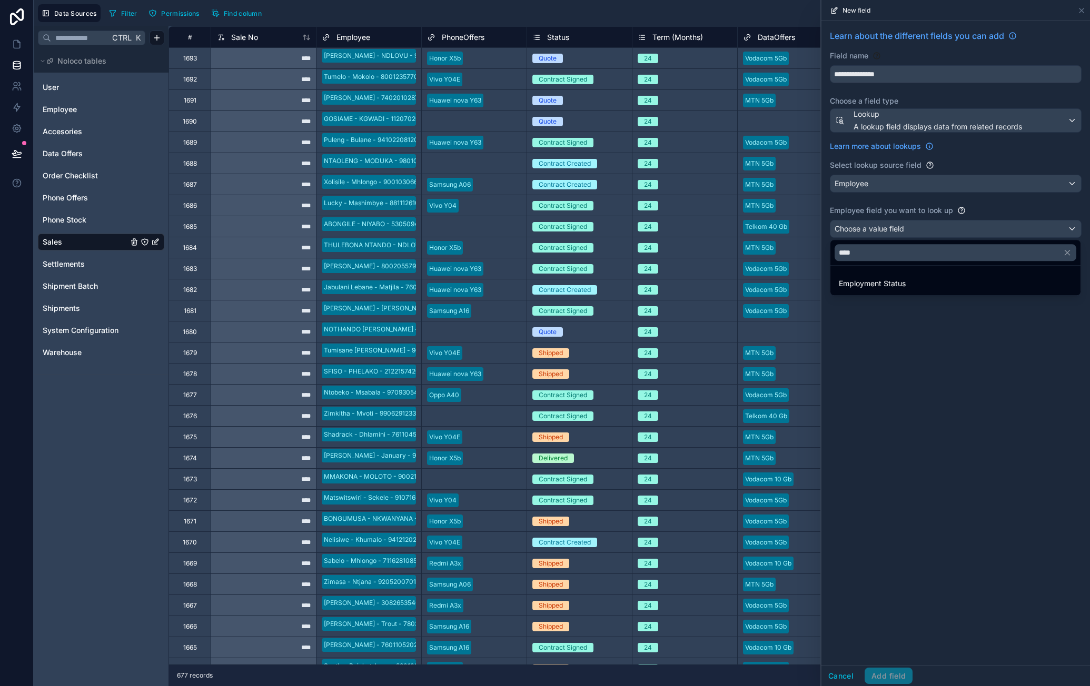
type input "****"
click at [909, 276] on div "Employment Status" at bounding box center [955, 283] width 246 height 19
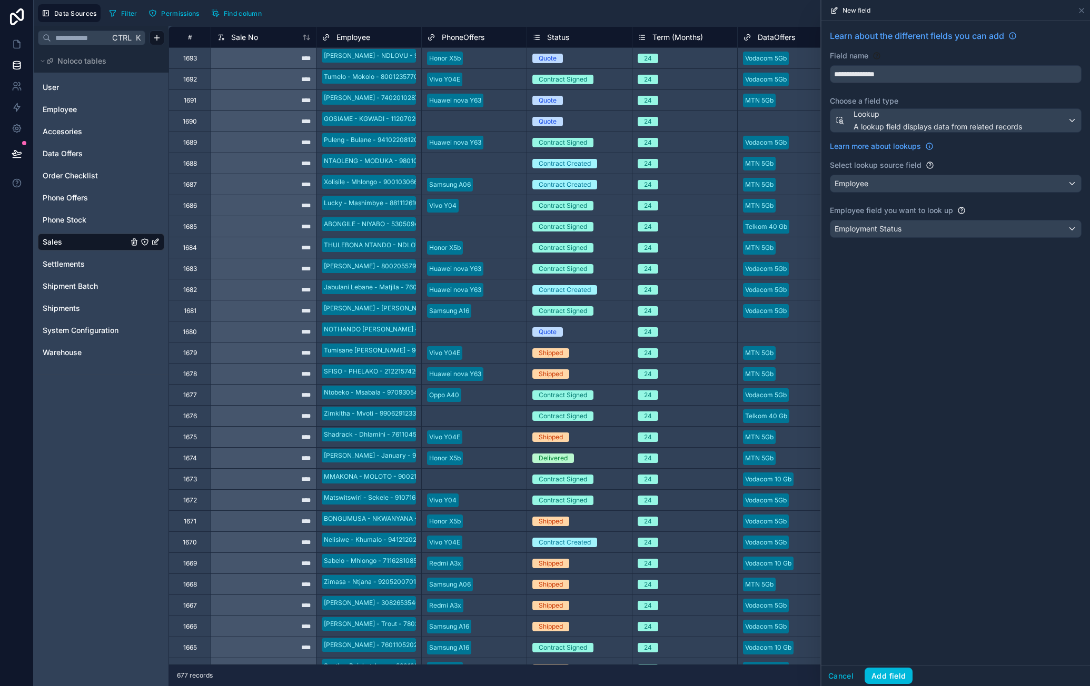
click at [883, 675] on button "Add field" at bounding box center [888, 676] width 48 height 17
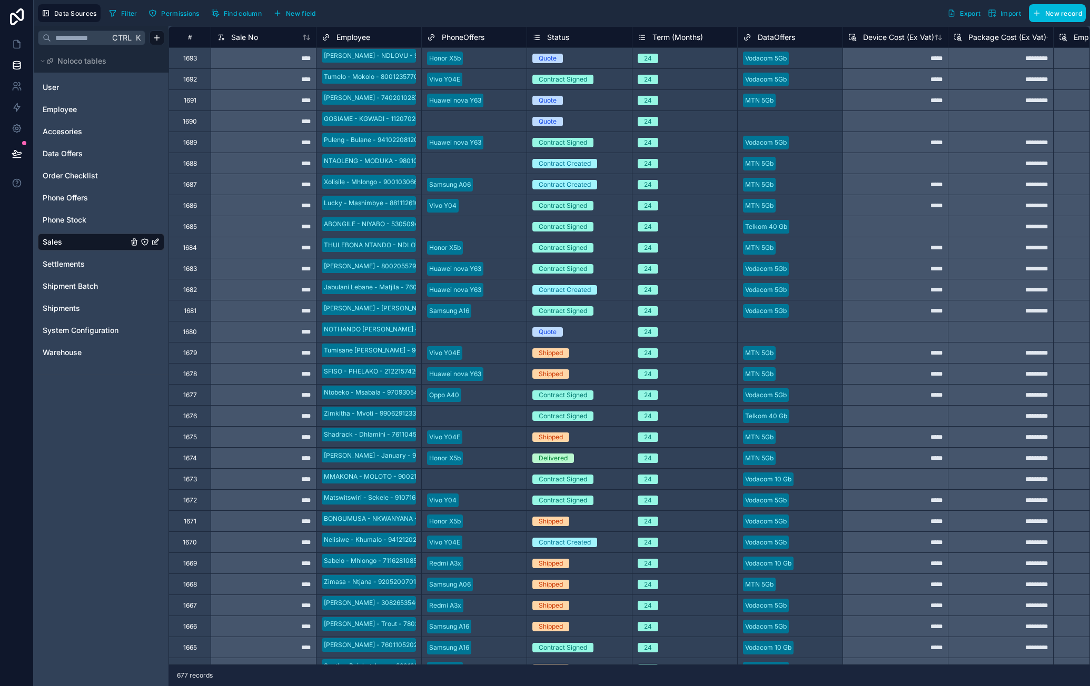
click at [92, 268] on link "Settlements" at bounding box center [85, 264] width 85 height 11
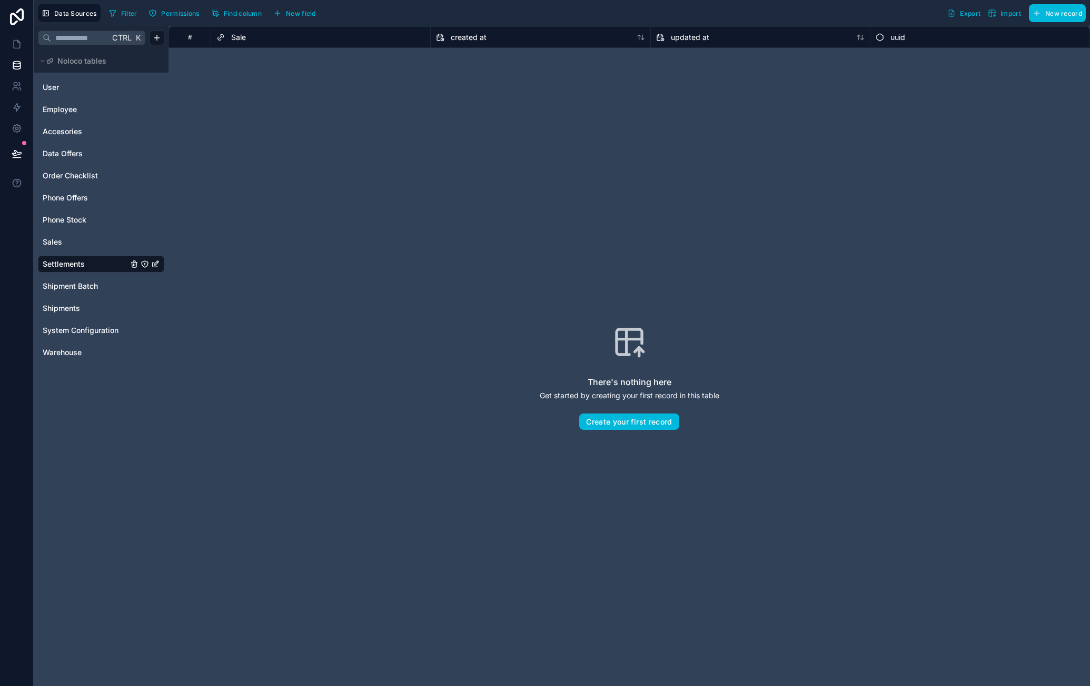
click at [303, 14] on span "New field" at bounding box center [301, 13] width 30 height 8
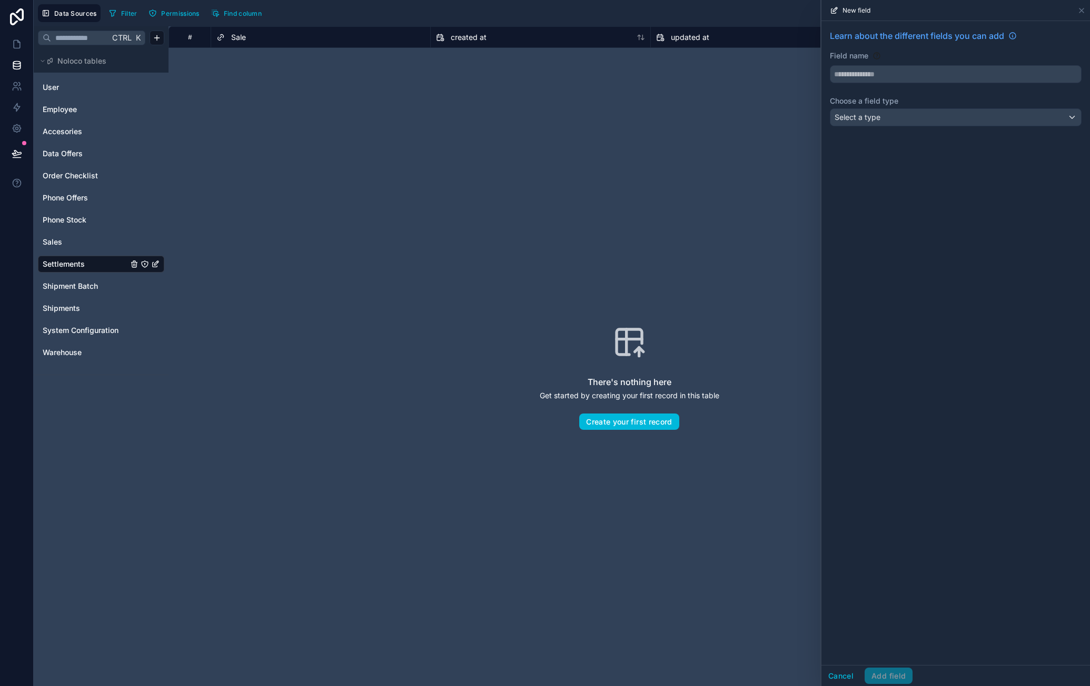
click at [903, 113] on div "Select a type" at bounding box center [955, 117] width 251 height 17
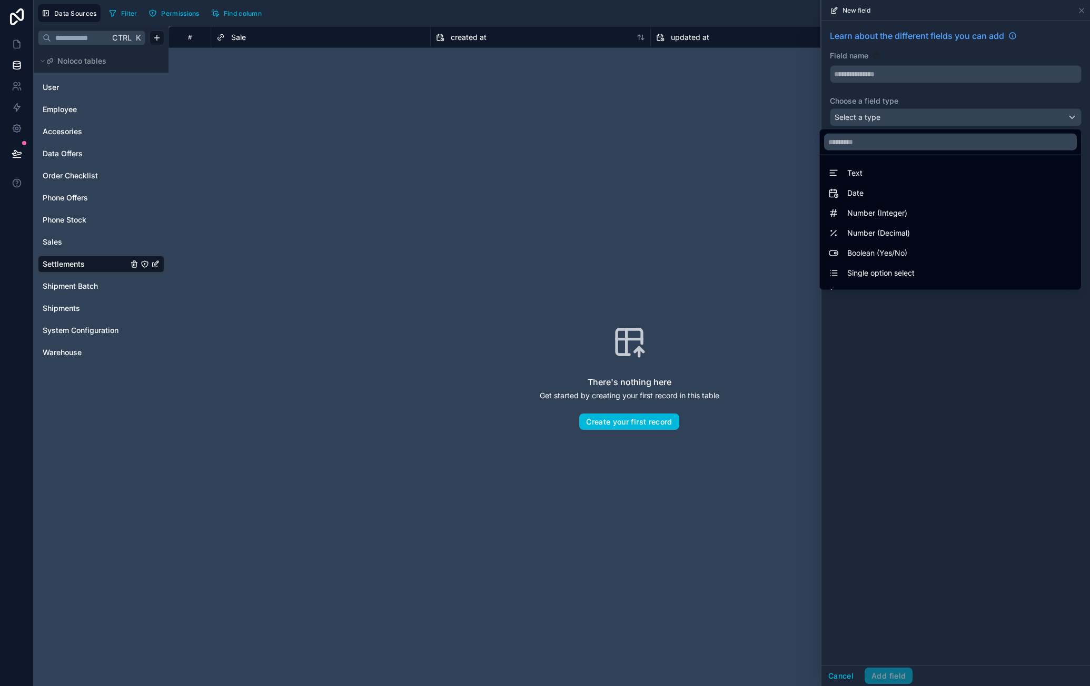
click at [898, 69] on div at bounding box center [955, 343] width 268 height 686
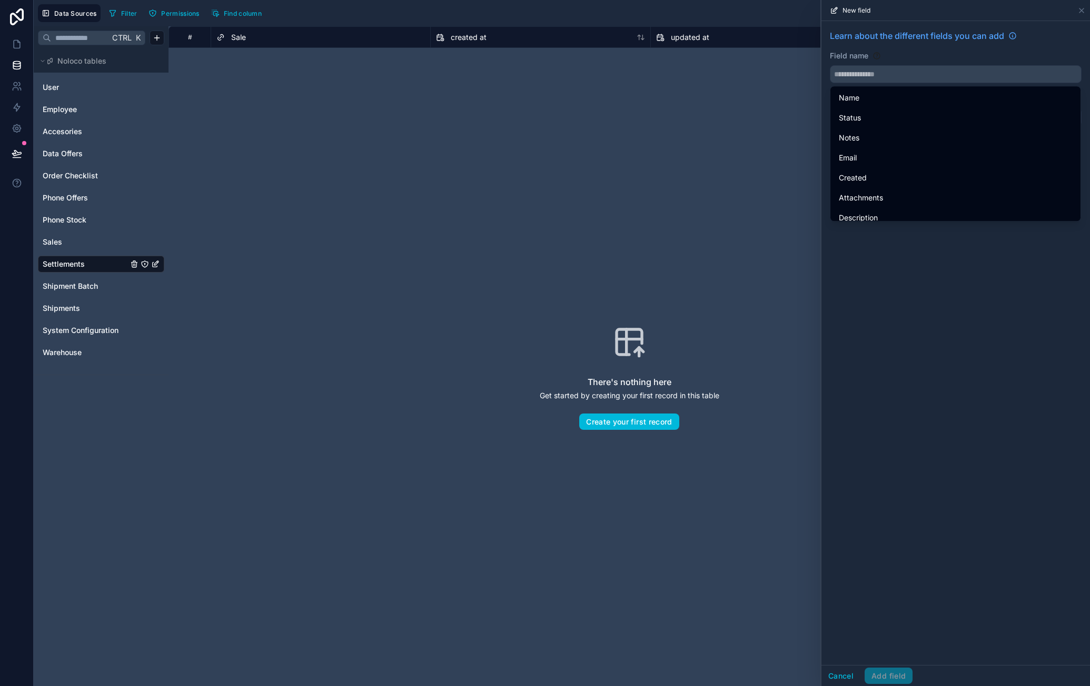
click at [897, 71] on input "text" at bounding box center [955, 74] width 251 height 17
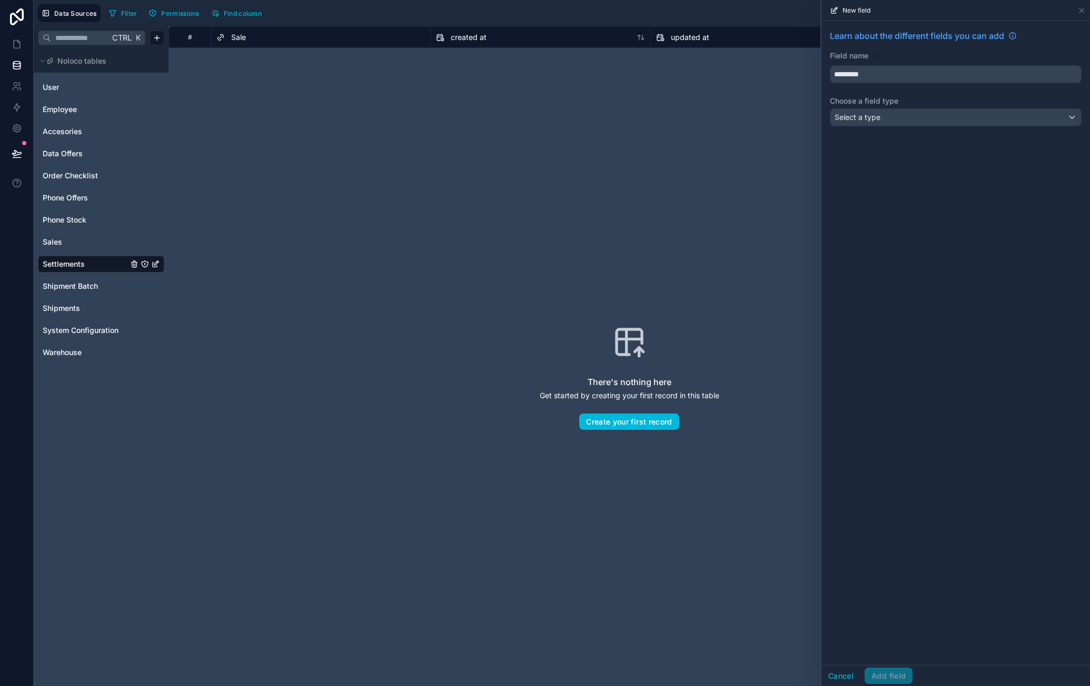
click at [830, 65] on button "********" at bounding box center [956, 74] width 252 height 18
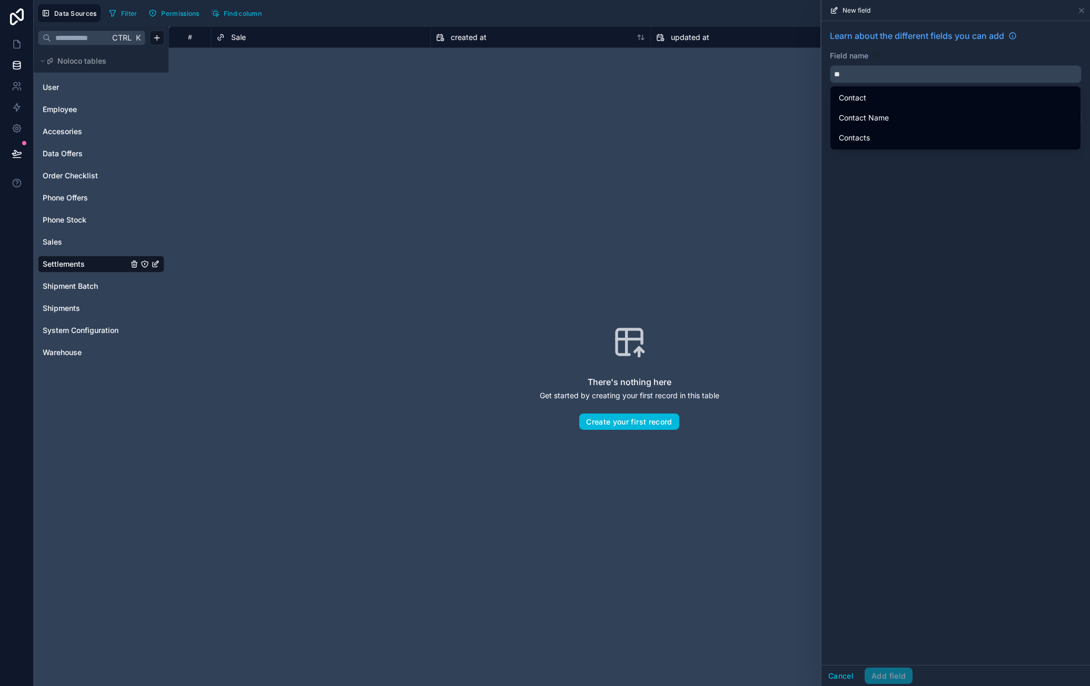
type input "*"
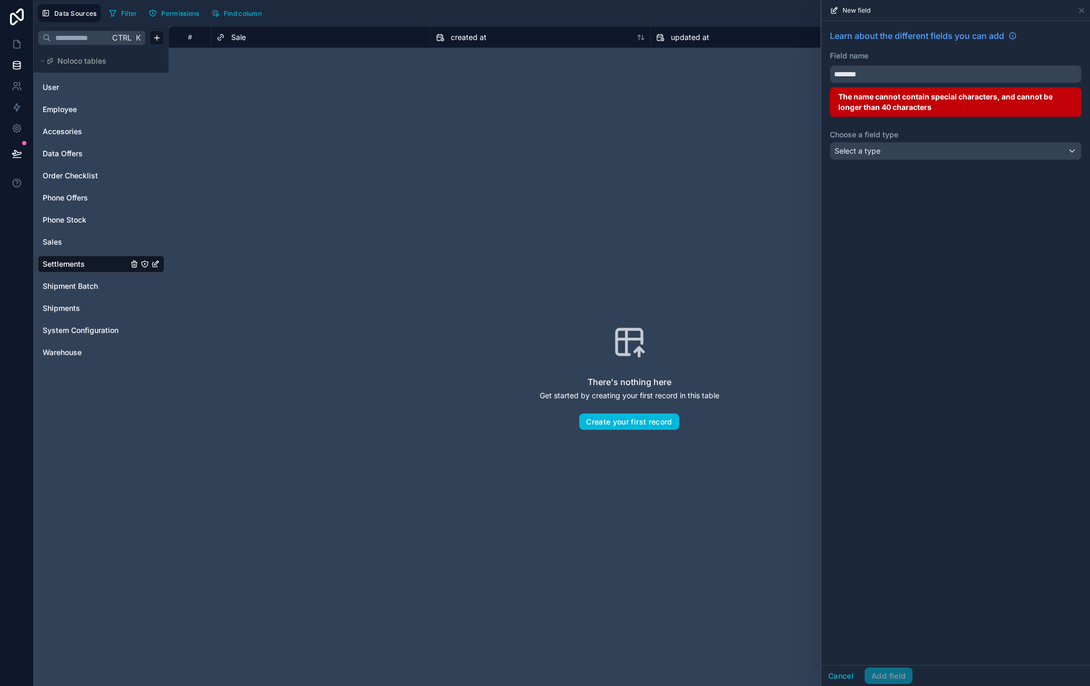
click at [830, 65] on button "*******" at bounding box center [956, 74] width 252 height 18
click at [830, 65] on button "**********" at bounding box center [956, 74] width 252 height 18
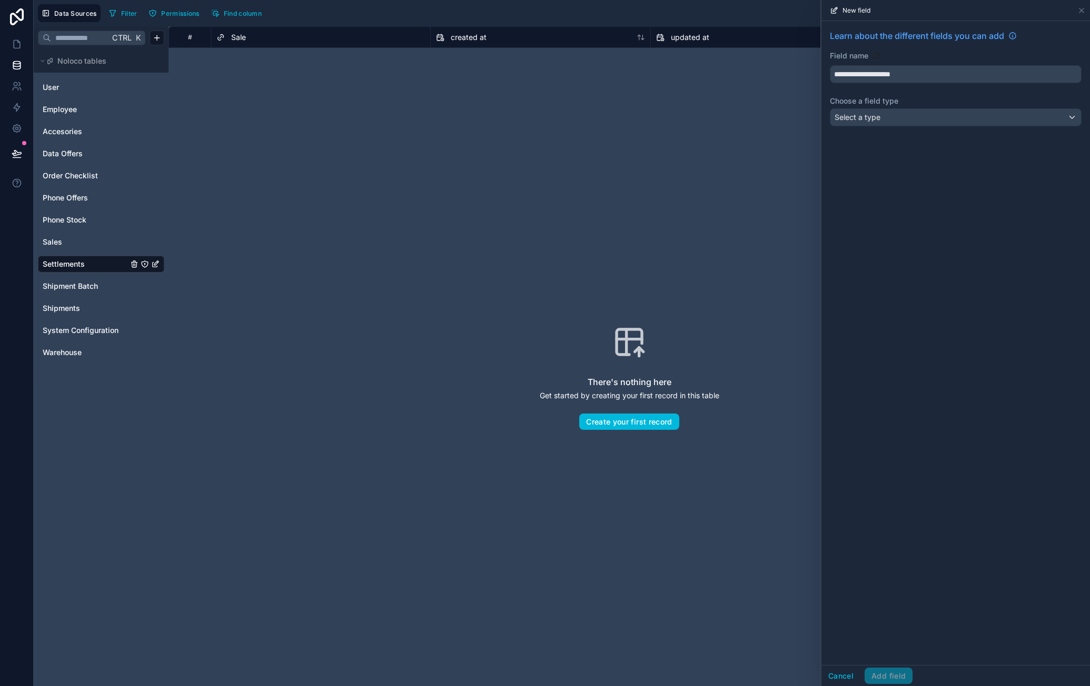
type input "**********"
click at [914, 112] on div "Select a type" at bounding box center [955, 117] width 251 height 17
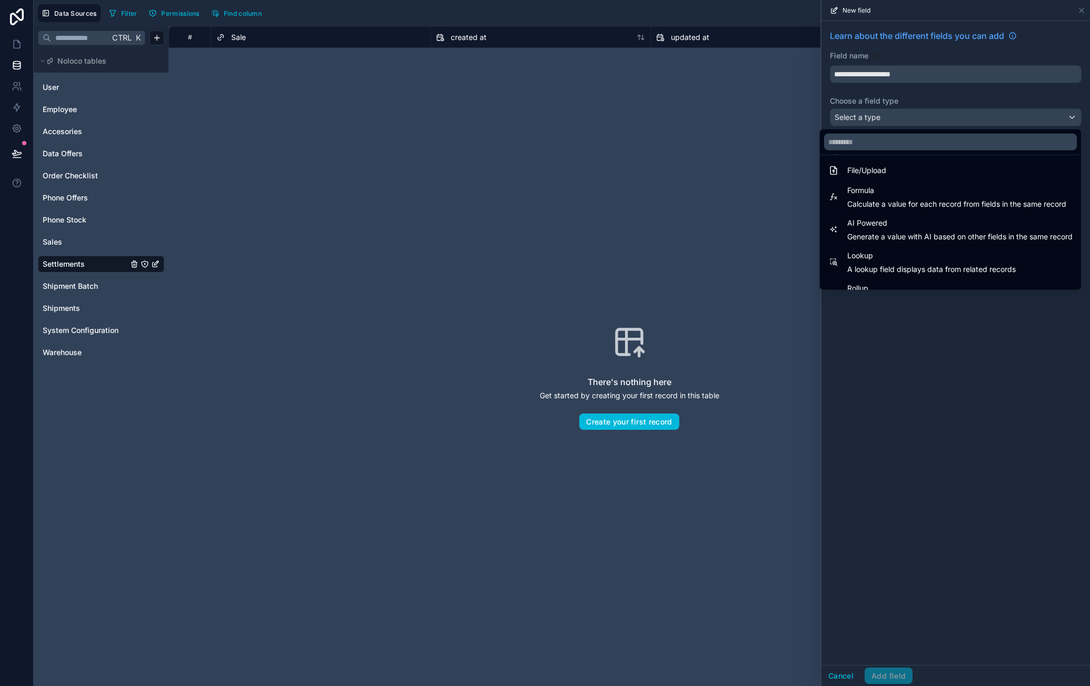
scroll to position [305, 0]
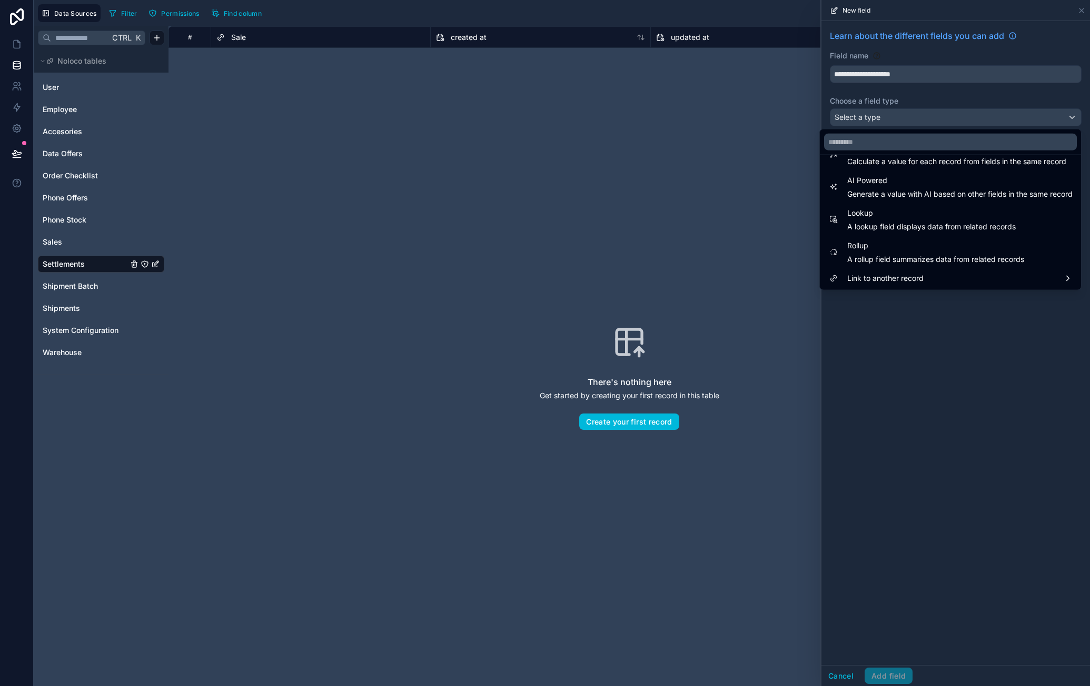
click at [916, 223] on span "A lookup field displays data from related records" at bounding box center [931, 227] width 168 height 11
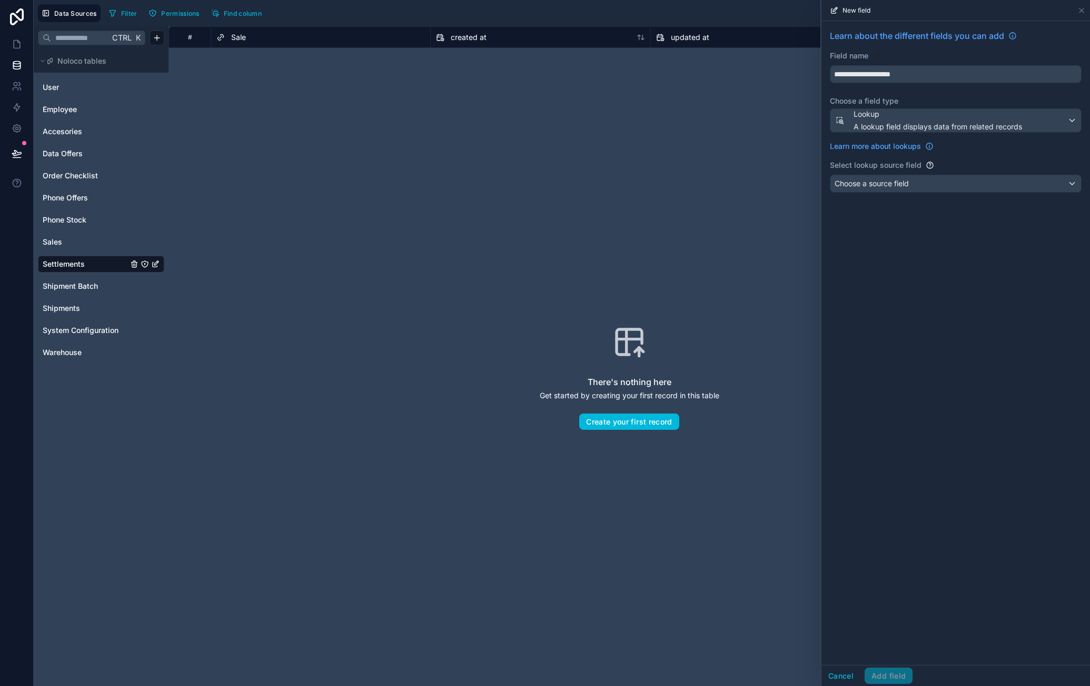
click at [920, 176] on div "Choose a source field" at bounding box center [955, 183] width 251 height 17
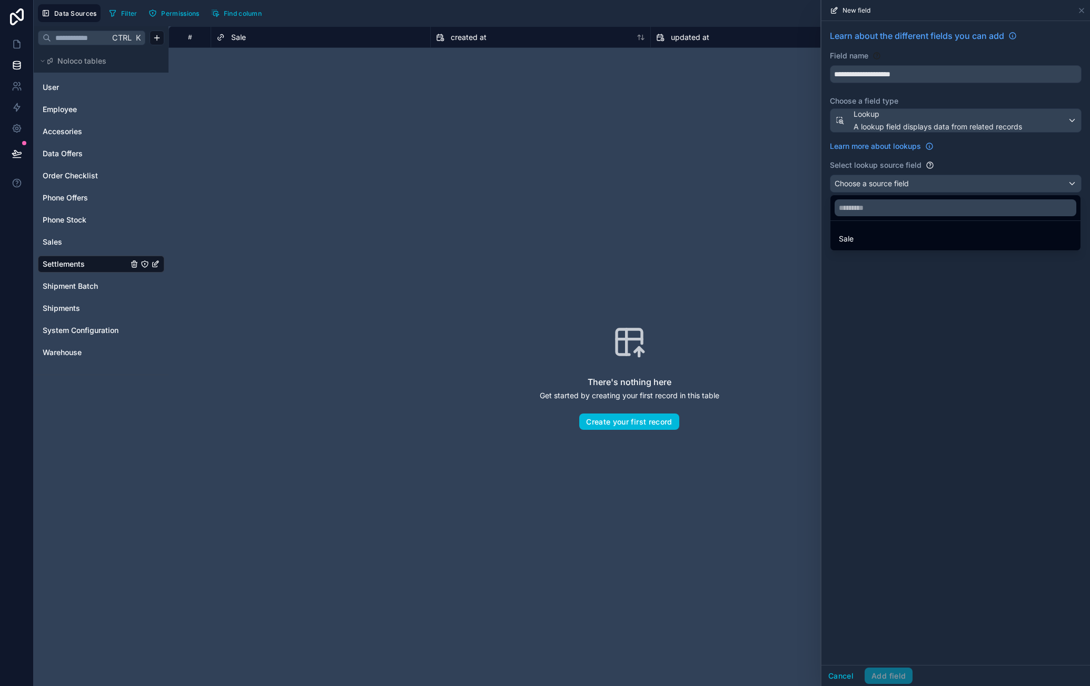
click at [894, 237] on div "Sale" at bounding box center [955, 239] width 233 height 13
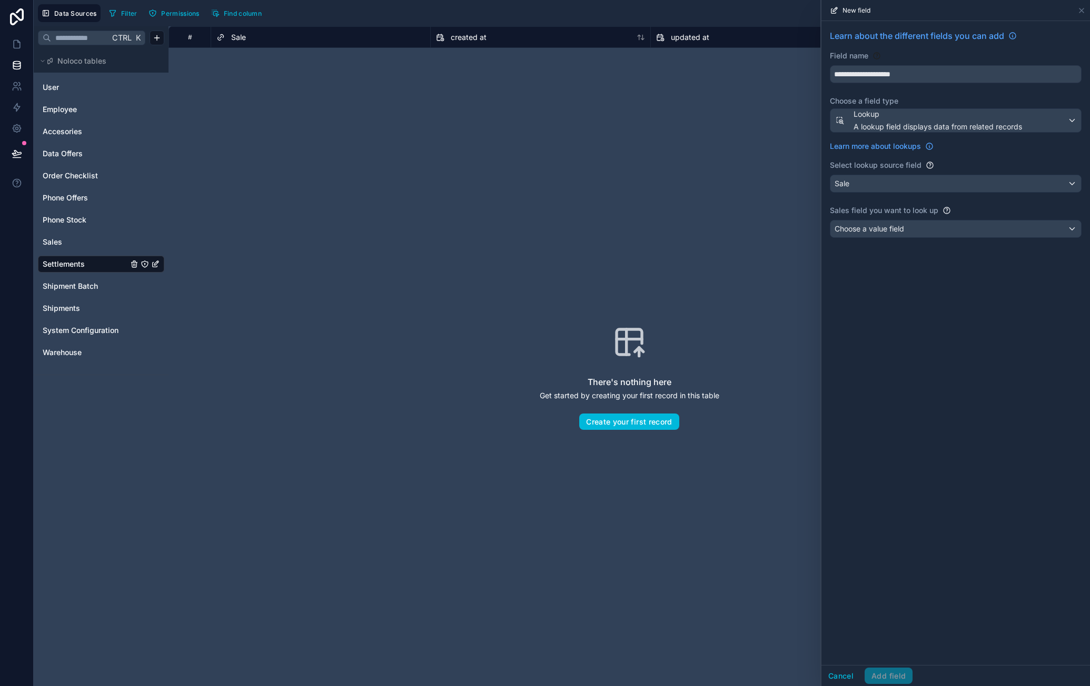
click at [909, 223] on div "Choose a value field" at bounding box center [955, 229] width 251 height 17
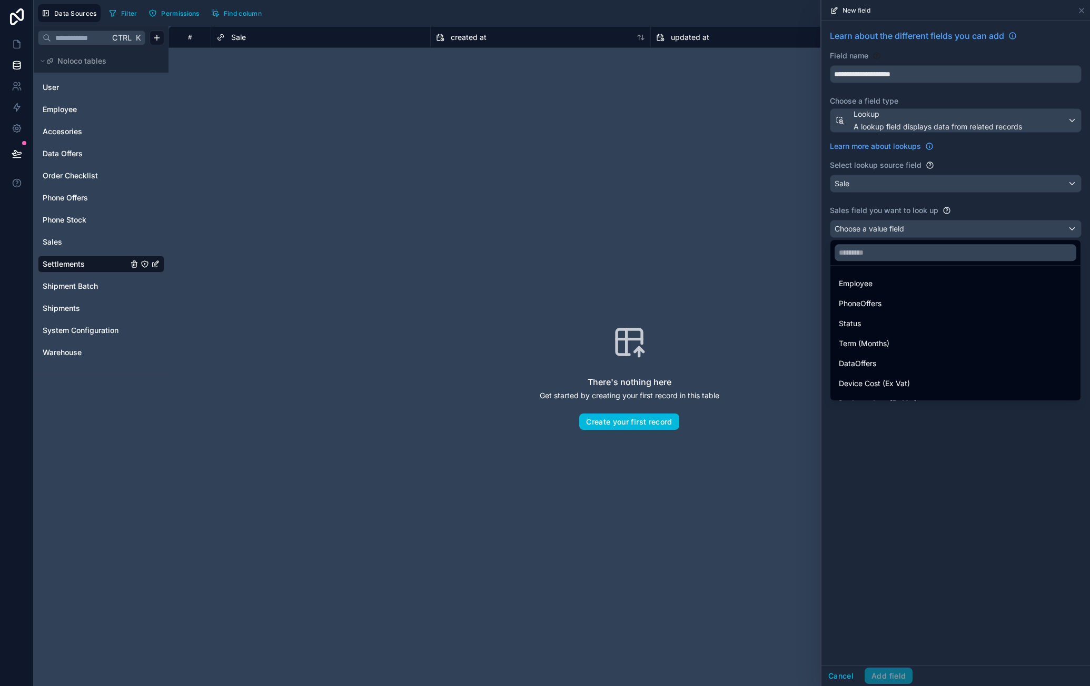
click at [921, 248] on input "text" at bounding box center [955, 252] width 242 height 17
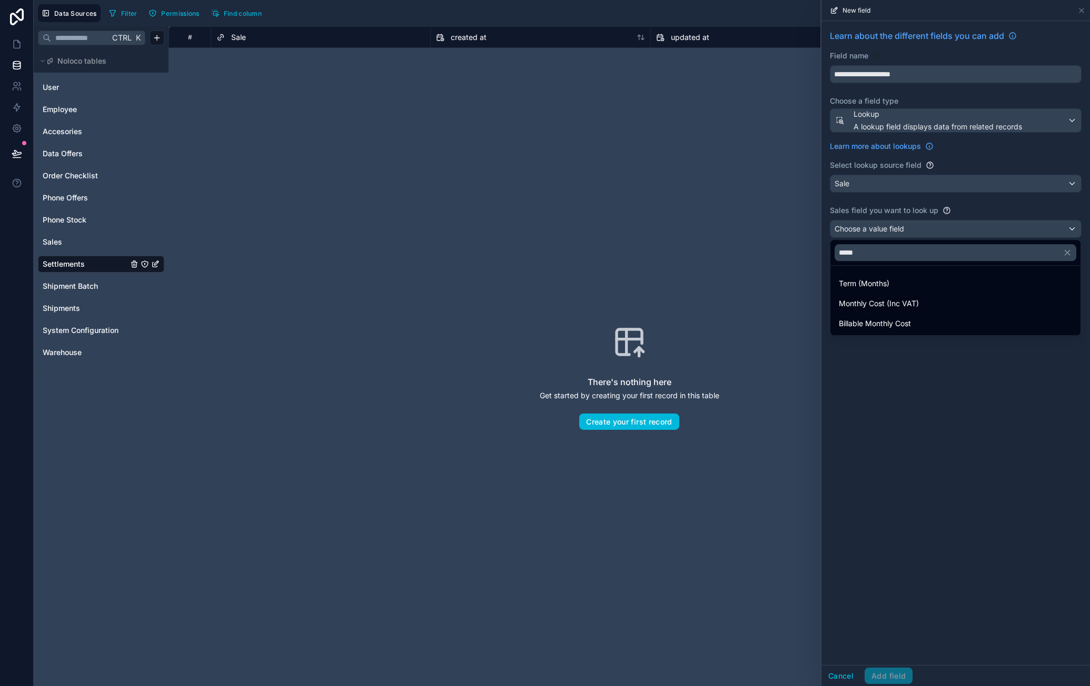
type input "*****"
click at [935, 300] on div "Monthly Cost (Inc VAT)" at bounding box center [955, 303] width 233 height 13
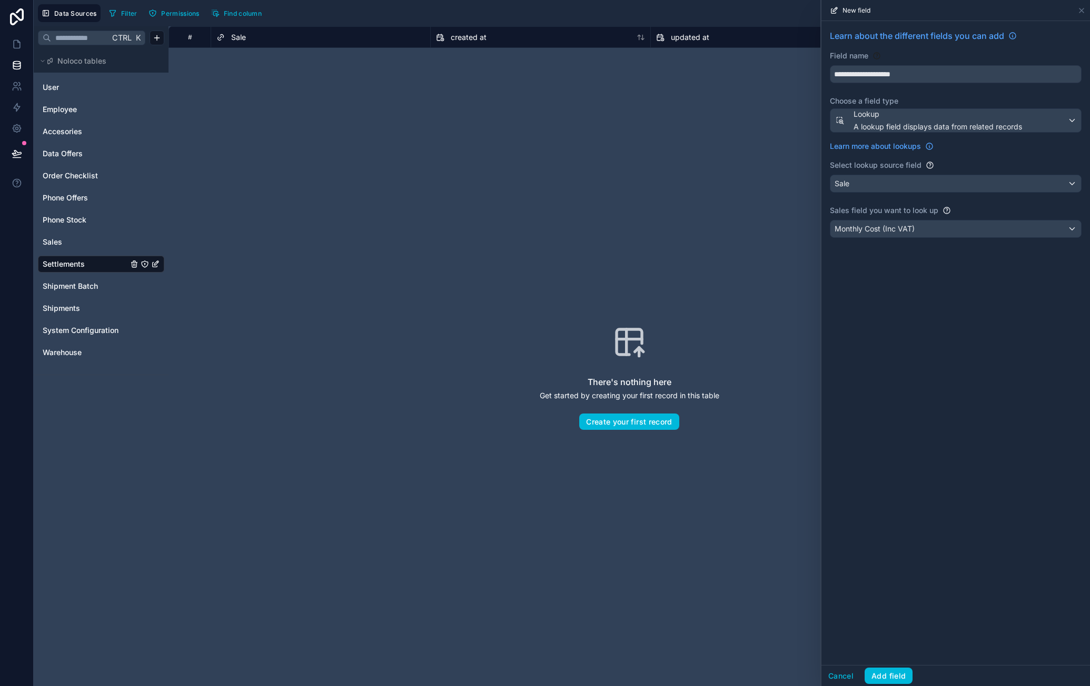
click at [951, 358] on div "**********" at bounding box center [955, 343] width 268 height 644
click at [888, 678] on button "Add field" at bounding box center [888, 676] width 48 height 17
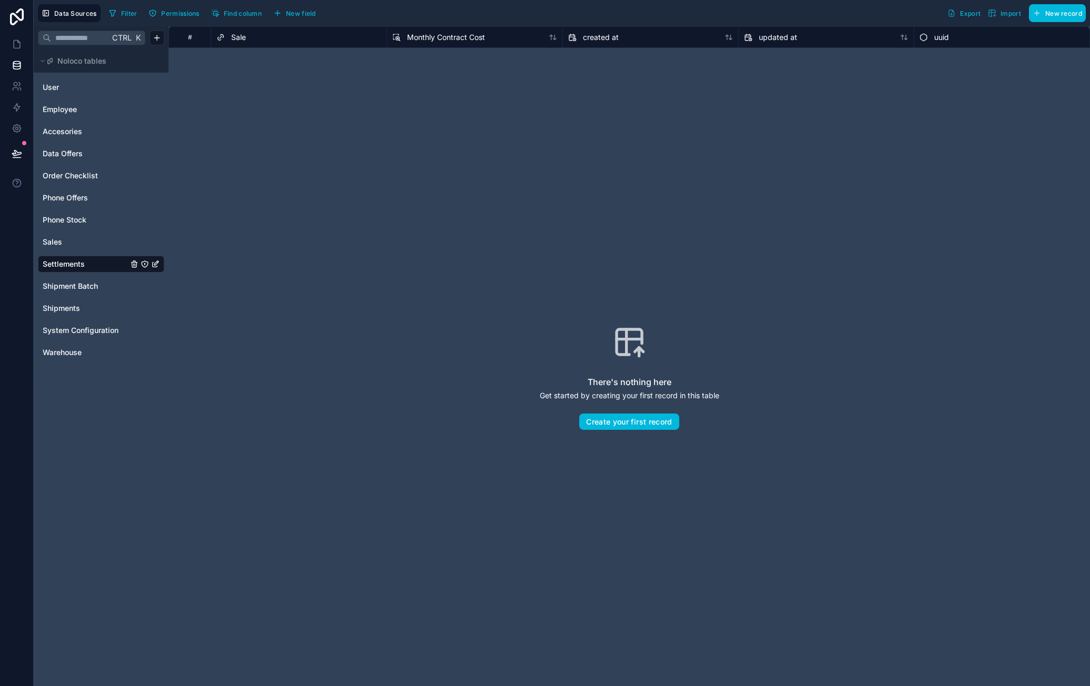
click at [312, 12] on span "New field" at bounding box center [301, 13] width 30 height 8
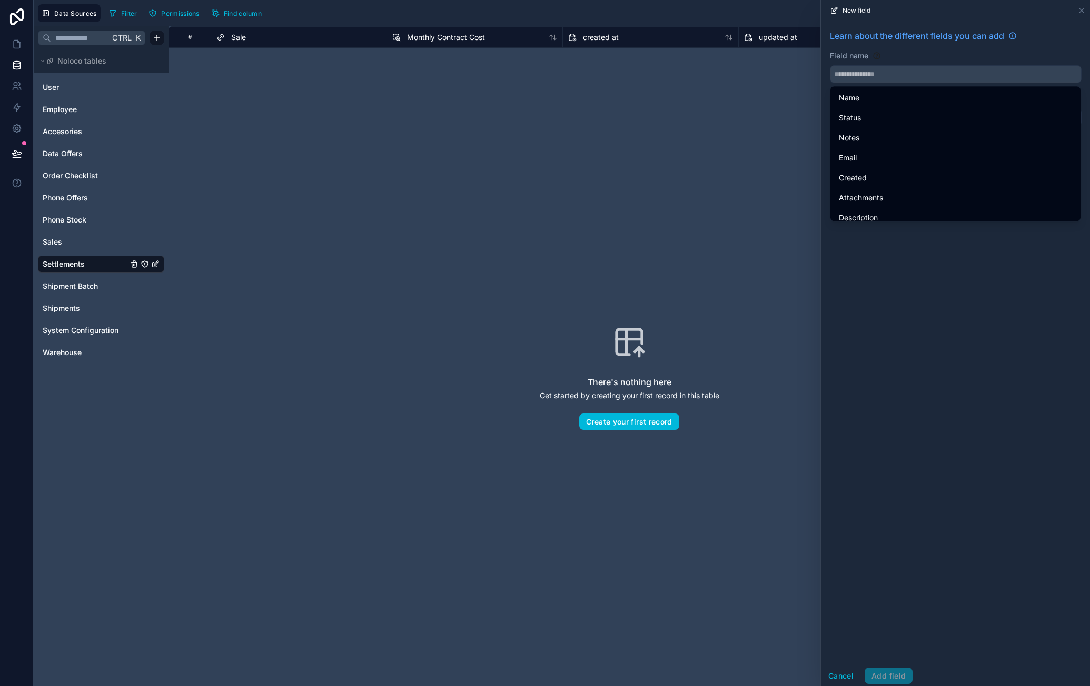
click at [906, 75] on input "text" at bounding box center [955, 74] width 251 height 17
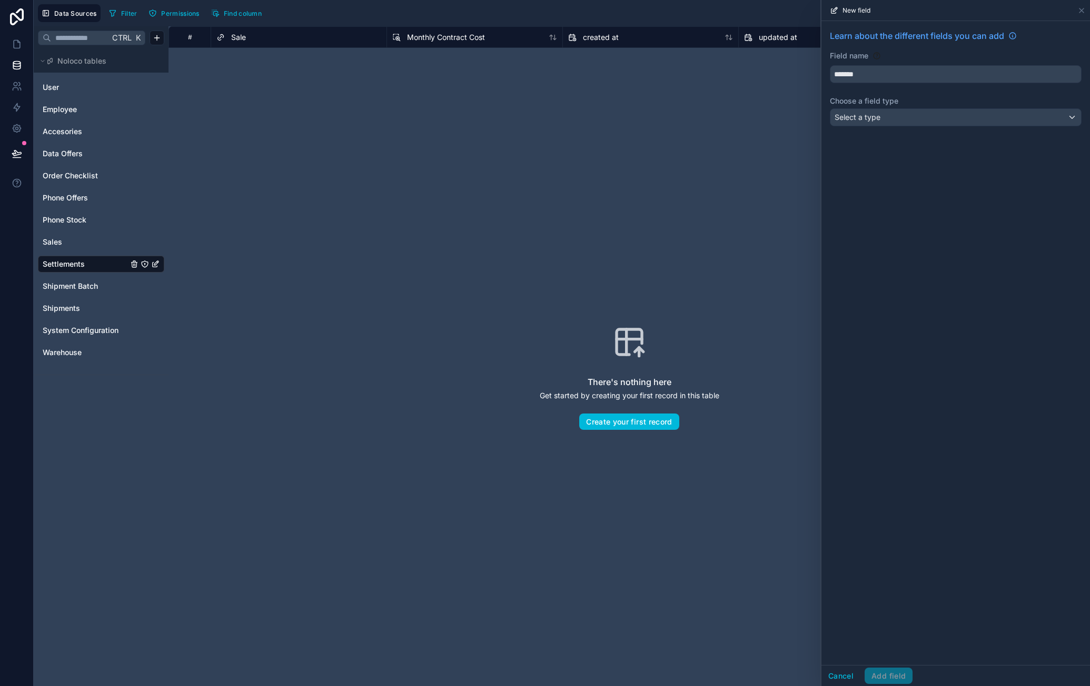
click at [830, 65] on button "******" at bounding box center [956, 74] width 252 height 18
type input "**********"
click at [910, 116] on div "Select a type" at bounding box center [955, 117] width 251 height 17
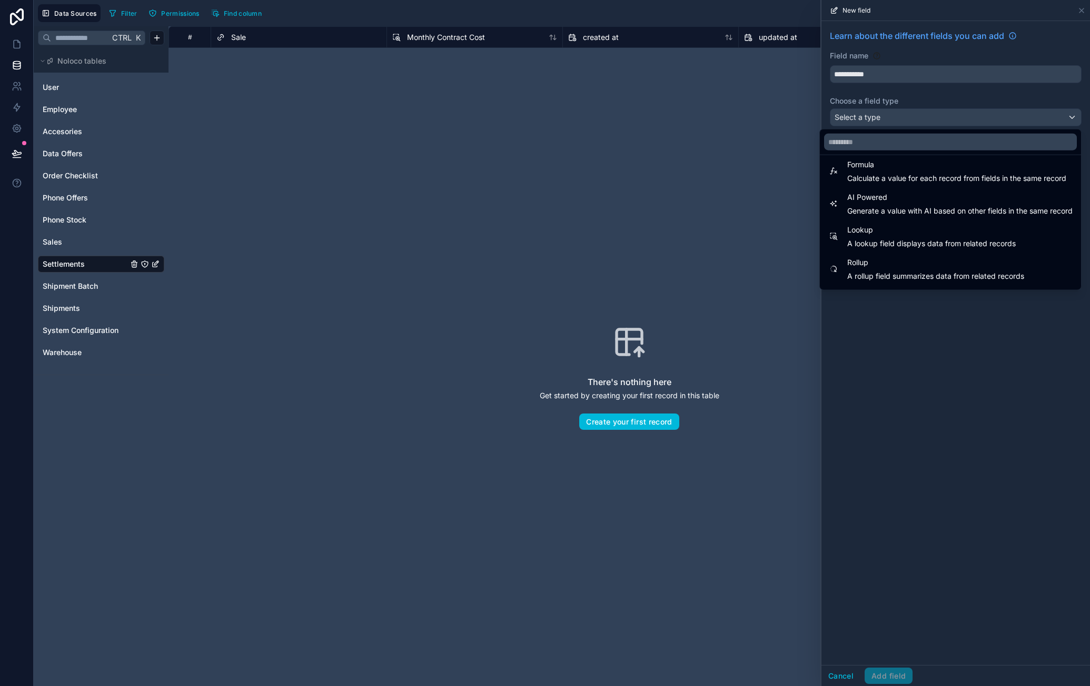
scroll to position [305, 0]
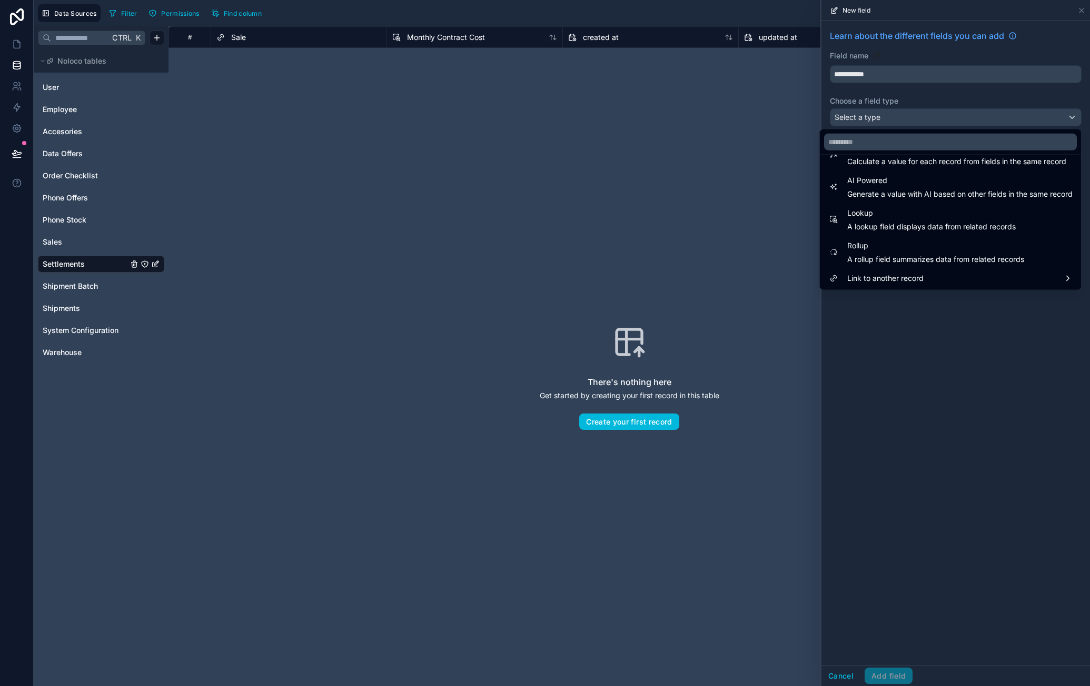
click at [922, 228] on span "A lookup field displays data from related records" at bounding box center [931, 227] width 168 height 11
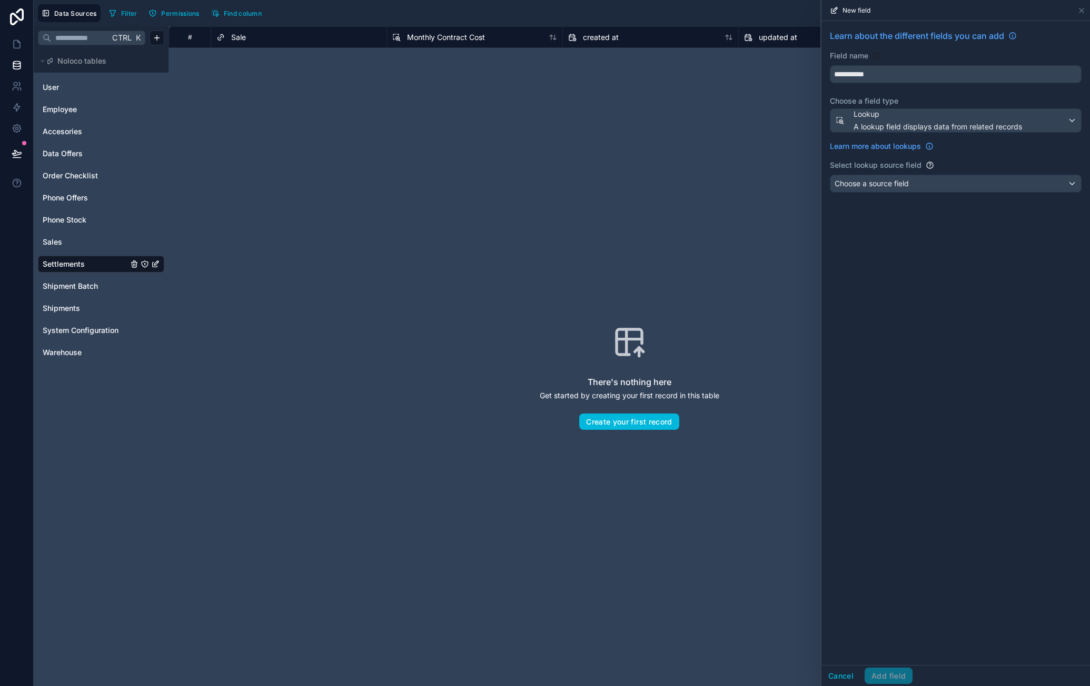
click at [939, 188] on div "Choose a source field" at bounding box center [955, 183] width 251 height 17
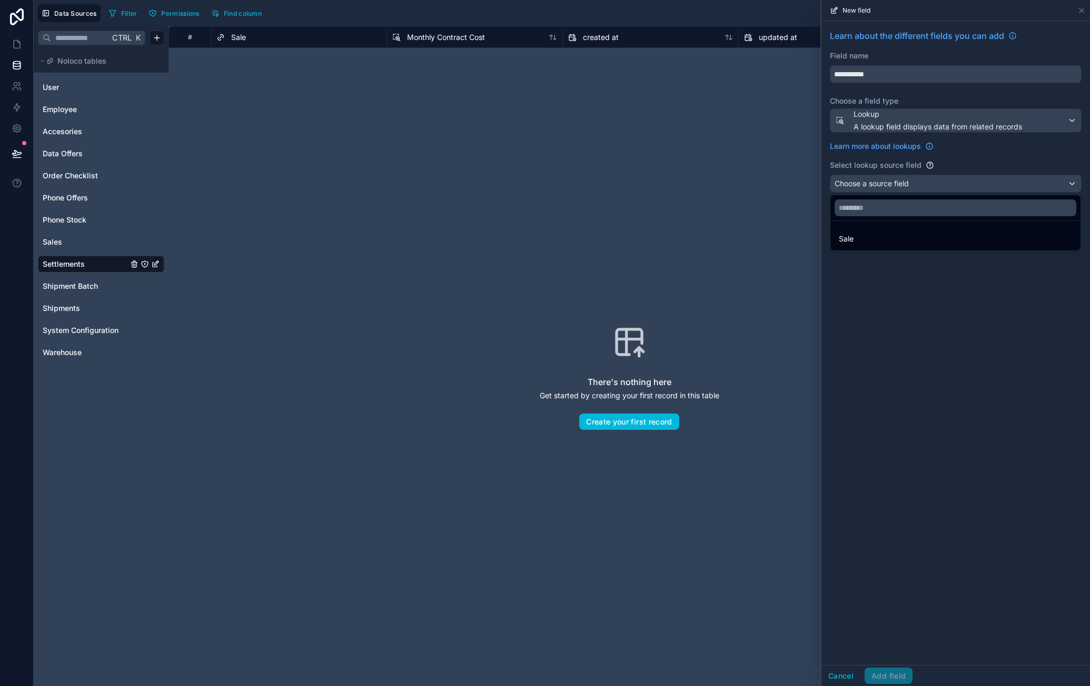
click at [908, 234] on div "Sale" at bounding box center [955, 239] width 233 height 13
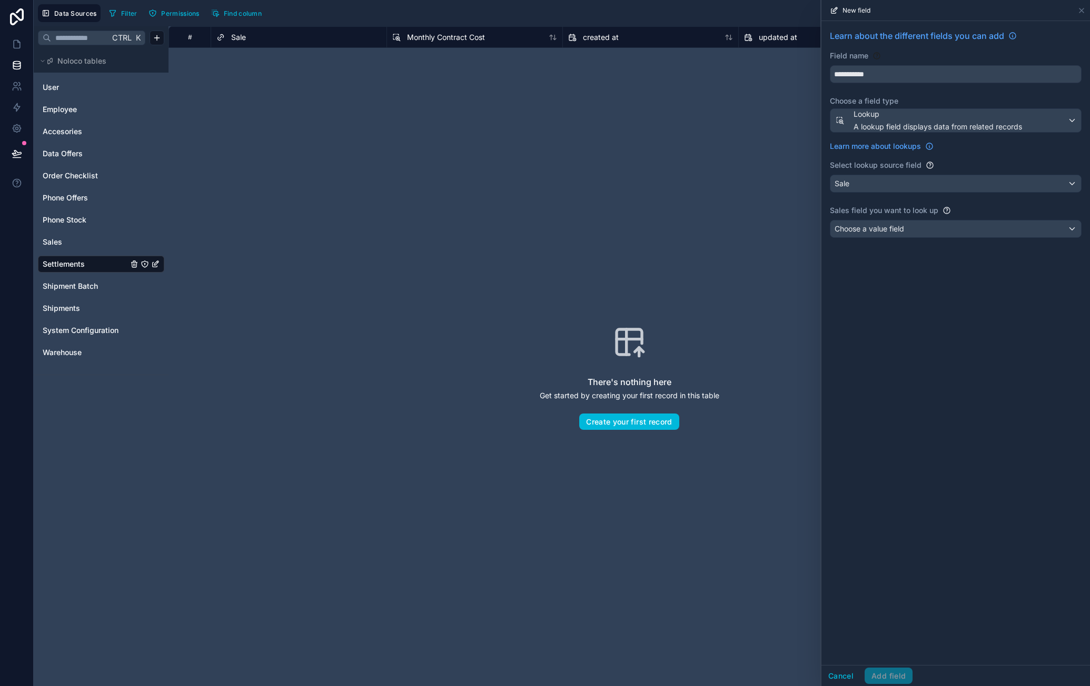
click at [922, 229] on div "Choose a value field" at bounding box center [955, 229] width 251 height 17
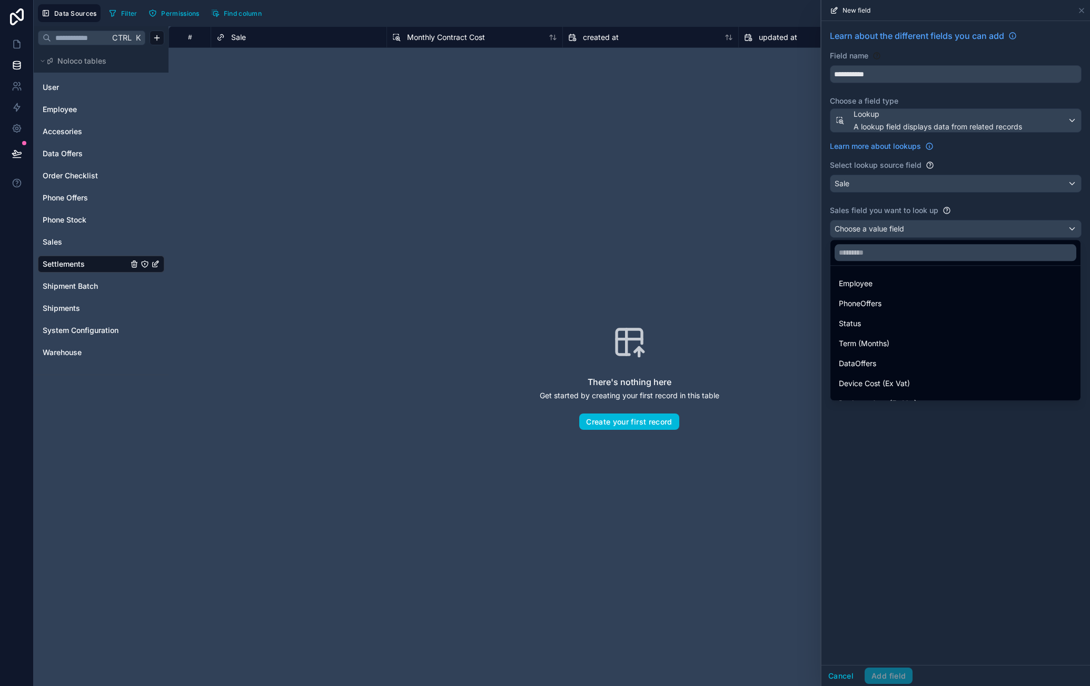
click at [906, 243] on div at bounding box center [955, 252] width 250 height 25
click at [906, 251] on input "text" at bounding box center [955, 252] width 242 height 17
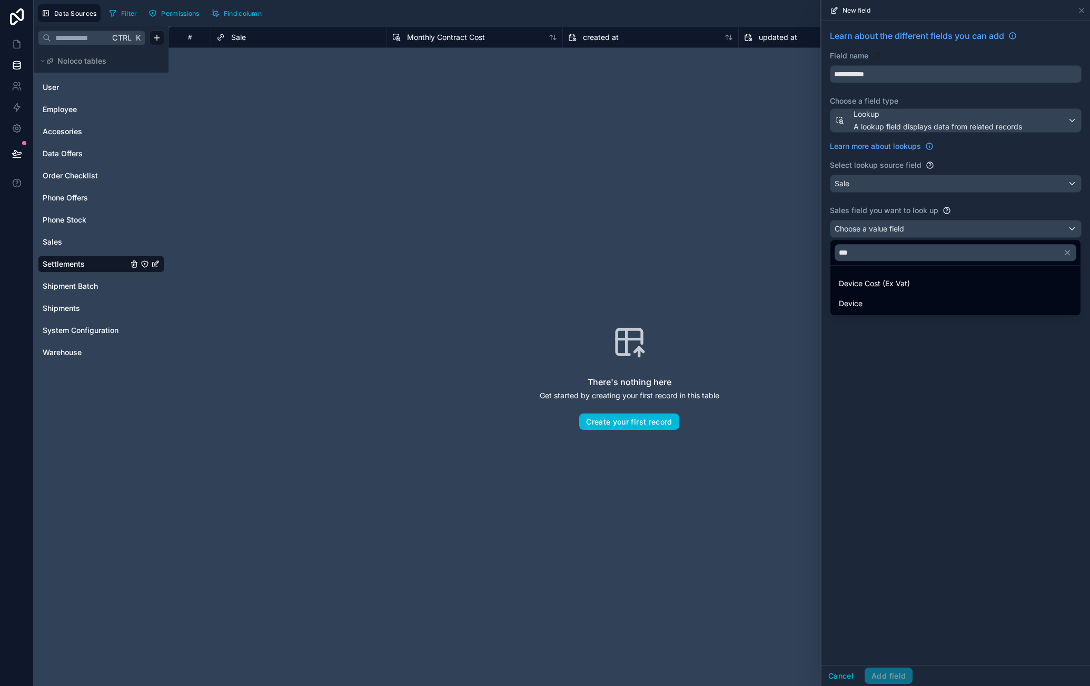
type input "***"
click at [923, 282] on div "Device Cost (Ex Vat)" at bounding box center [955, 283] width 233 height 13
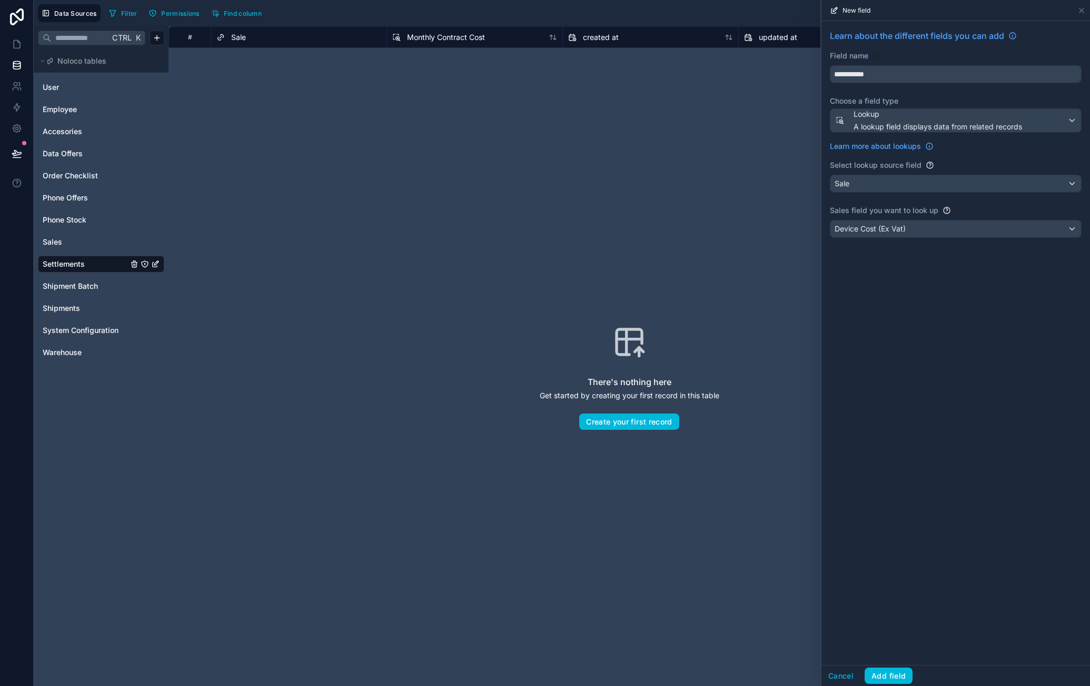
click at [897, 674] on button "Add field" at bounding box center [888, 676] width 48 height 17
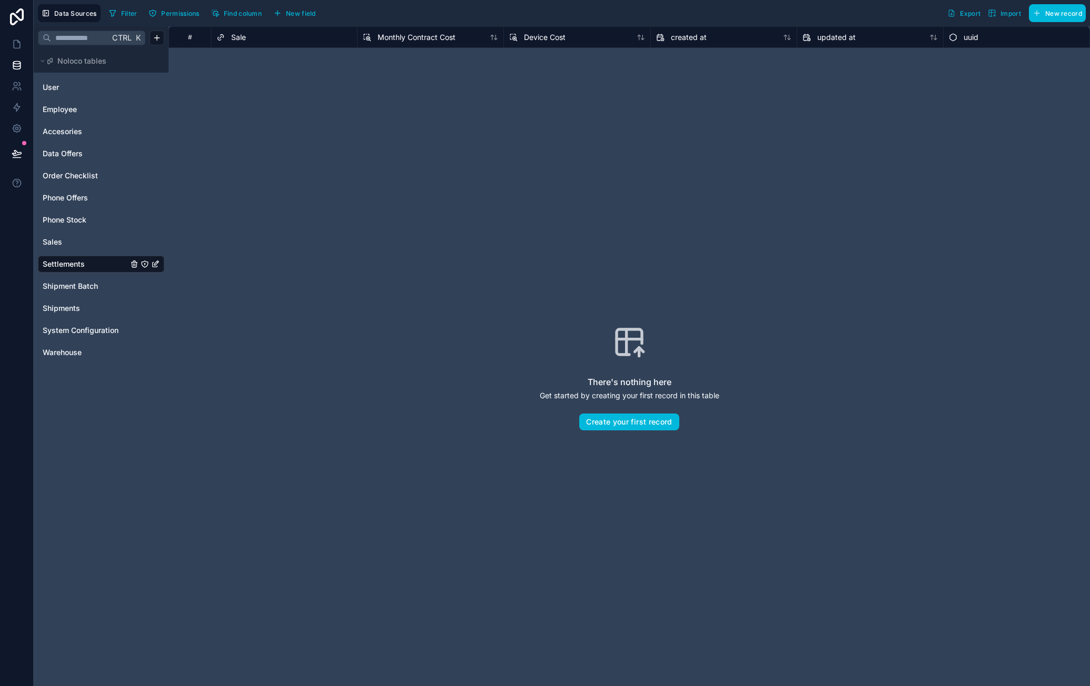
click at [305, 12] on span "New field" at bounding box center [301, 13] width 30 height 8
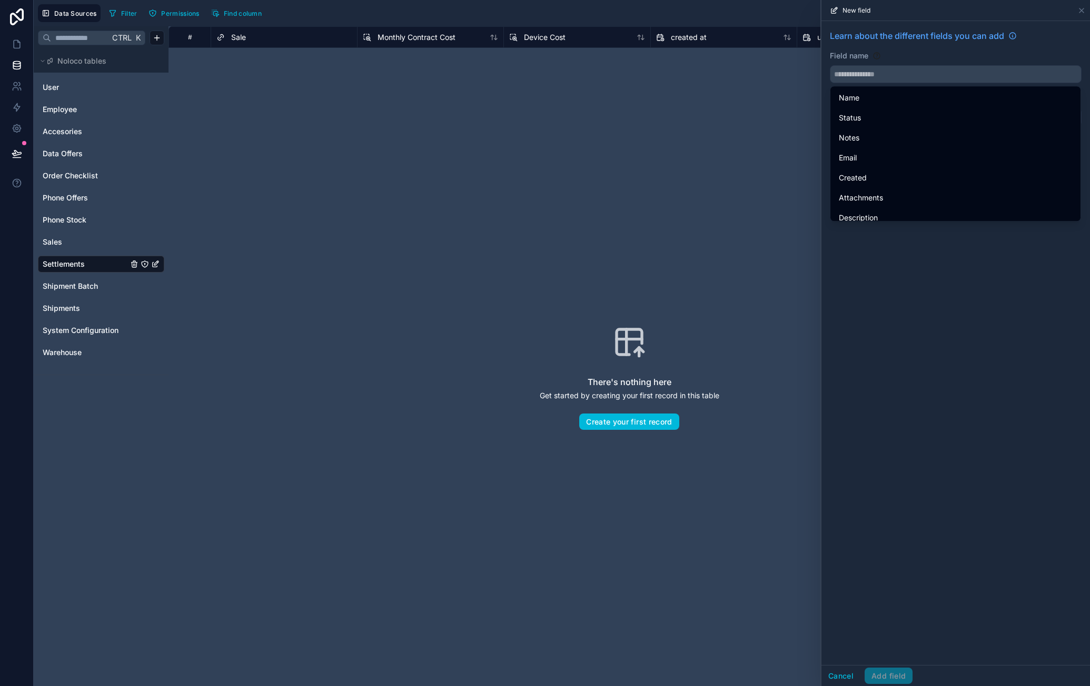
click at [877, 67] on input "text" at bounding box center [955, 74] width 251 height 17
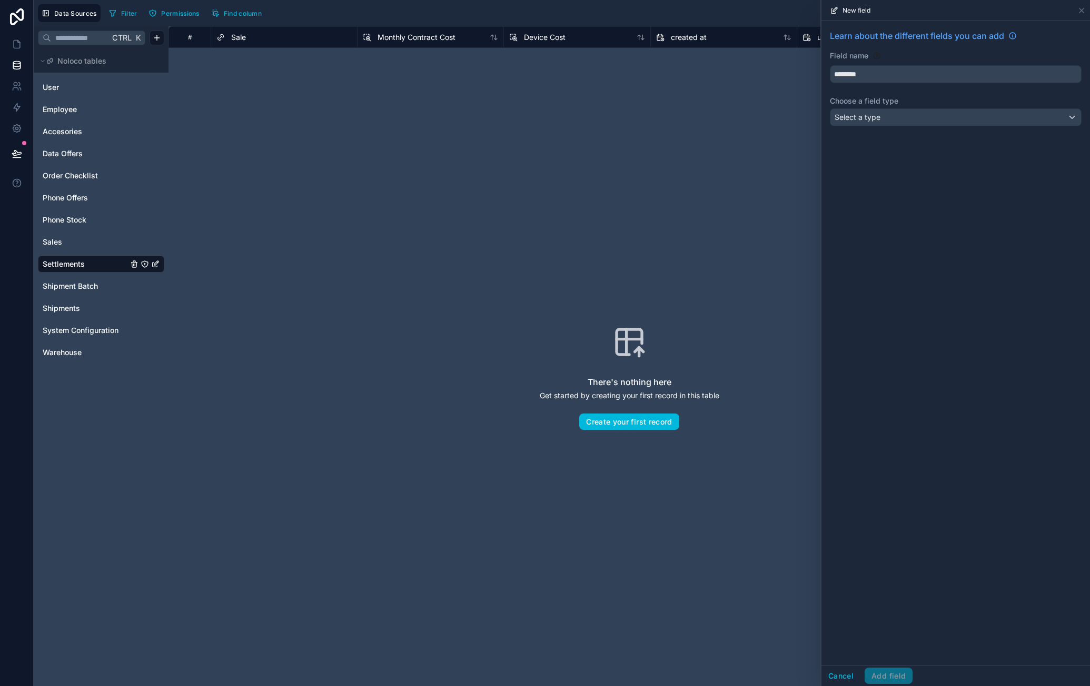
click at [830, 65] on button "*******" at bounding box center [956, 74] width 252 height 18
type input "**********"
click at [924, 123] on div "Select a type" at bounding box center [955, 117] width 251 height 17
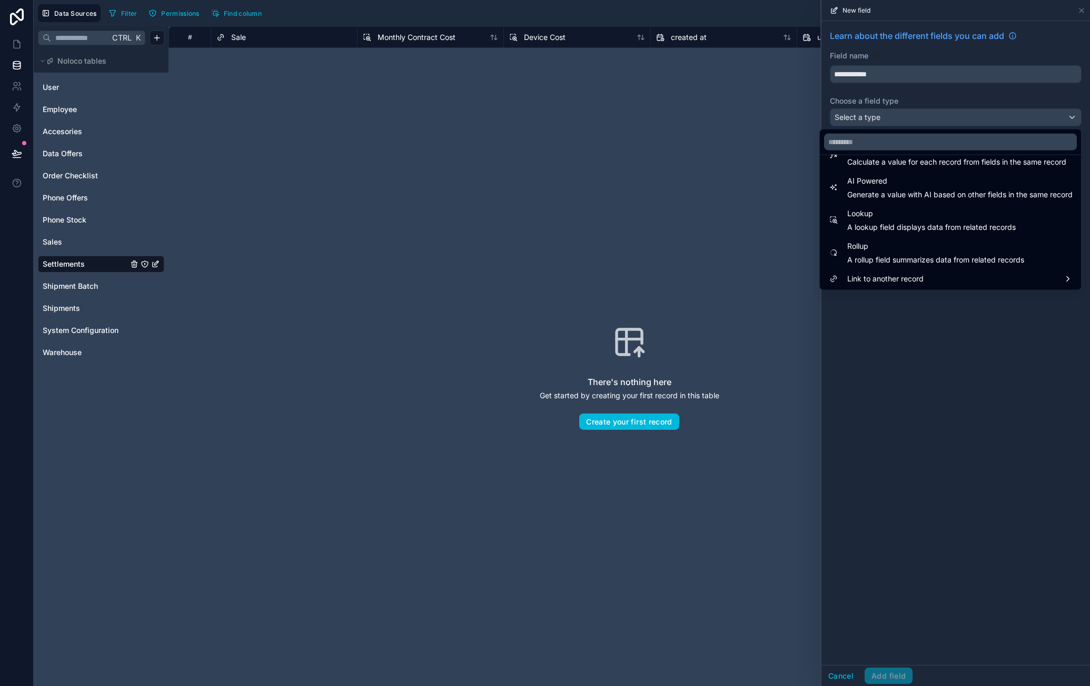
scroll to position [305, 0]
click at [903, 218] on span "Lookup" at bounding box center [931, 213] width 168 height 13
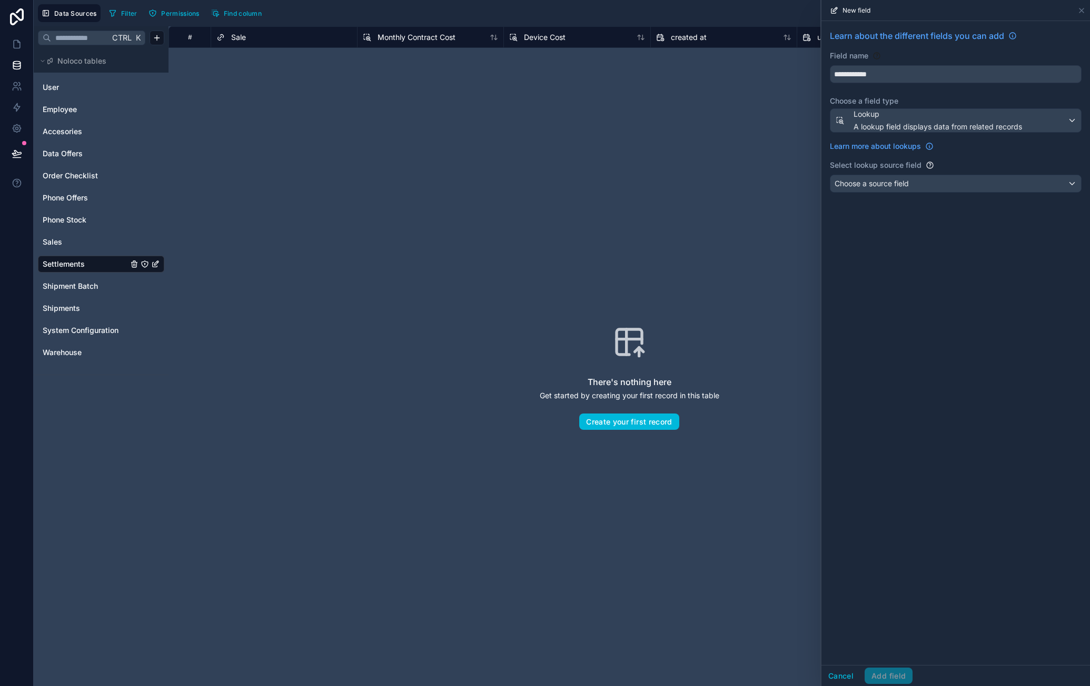
click at [920, 184] on div "Choose a source field" at bounding box center [955, 183] width 251 height 17
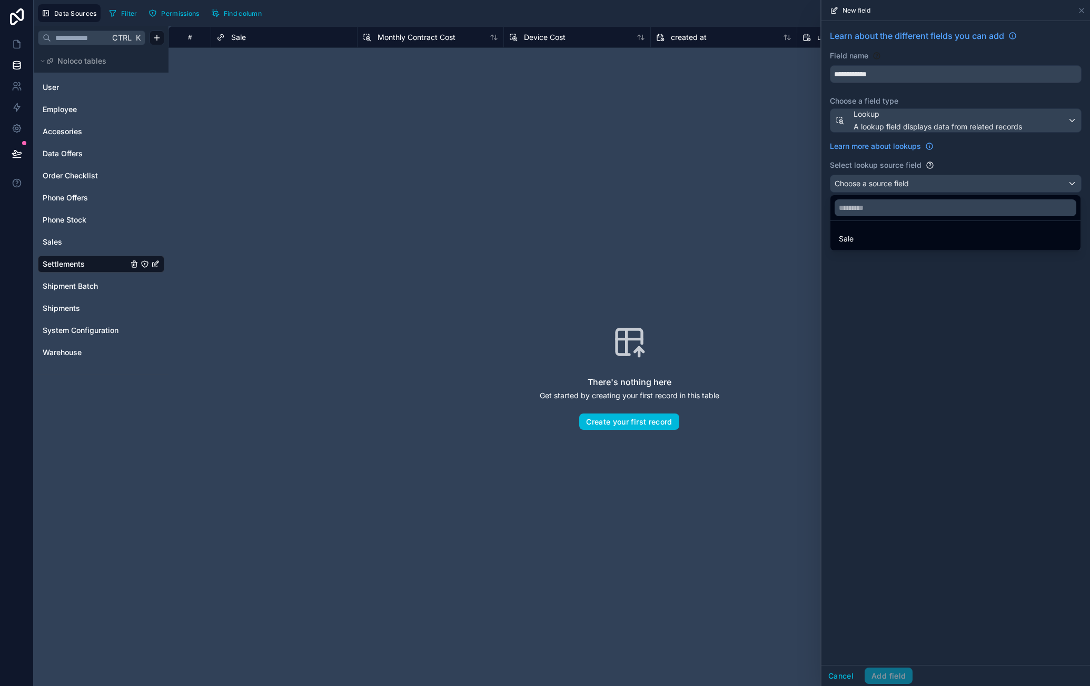
click at [917, 241] on div "Sale" at bounding box center [955, 239] width 233 height 13
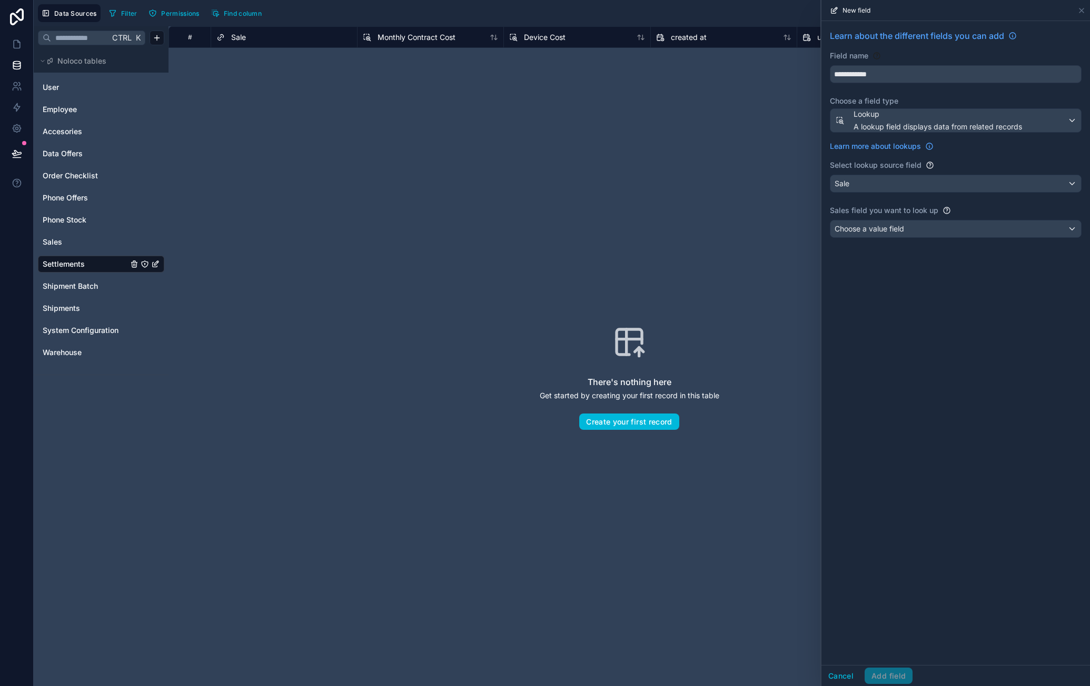
click at [936, 231] on div "Choose a value field" at bounding box center [955, 229] width 251 height 17
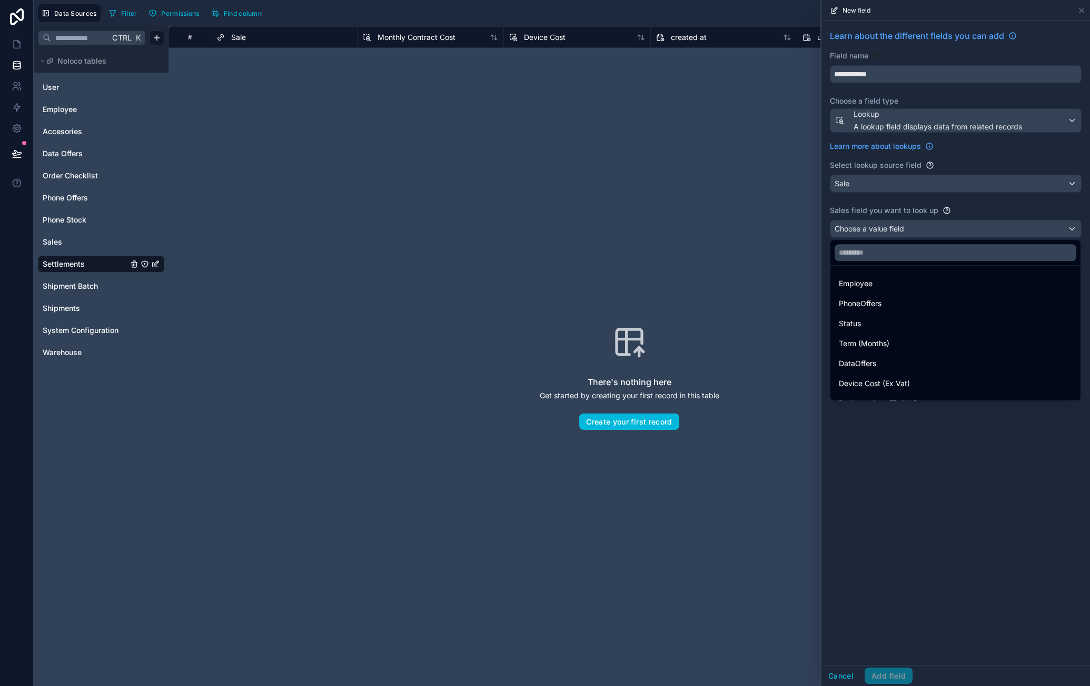
click at [896, 246] on input "text" at bounding box center [955, 252] width 242 height 17
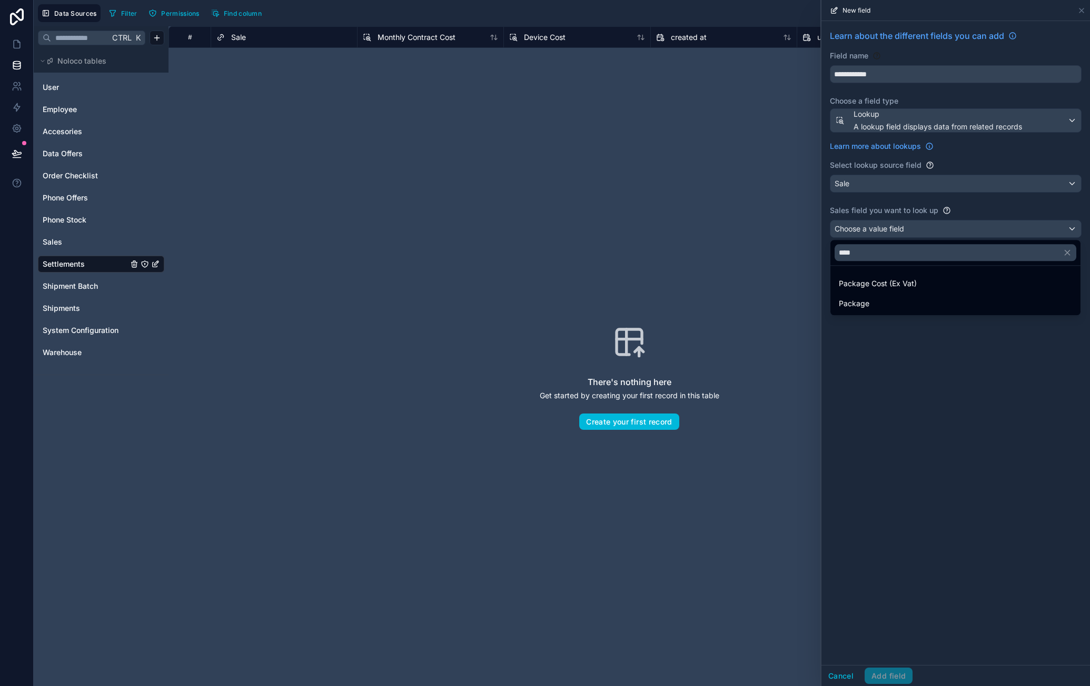
type input "****"
click at [899, 278] on span "Package Cost (Ex Vat)" at bounding box center [878, 283] width 78 height 13
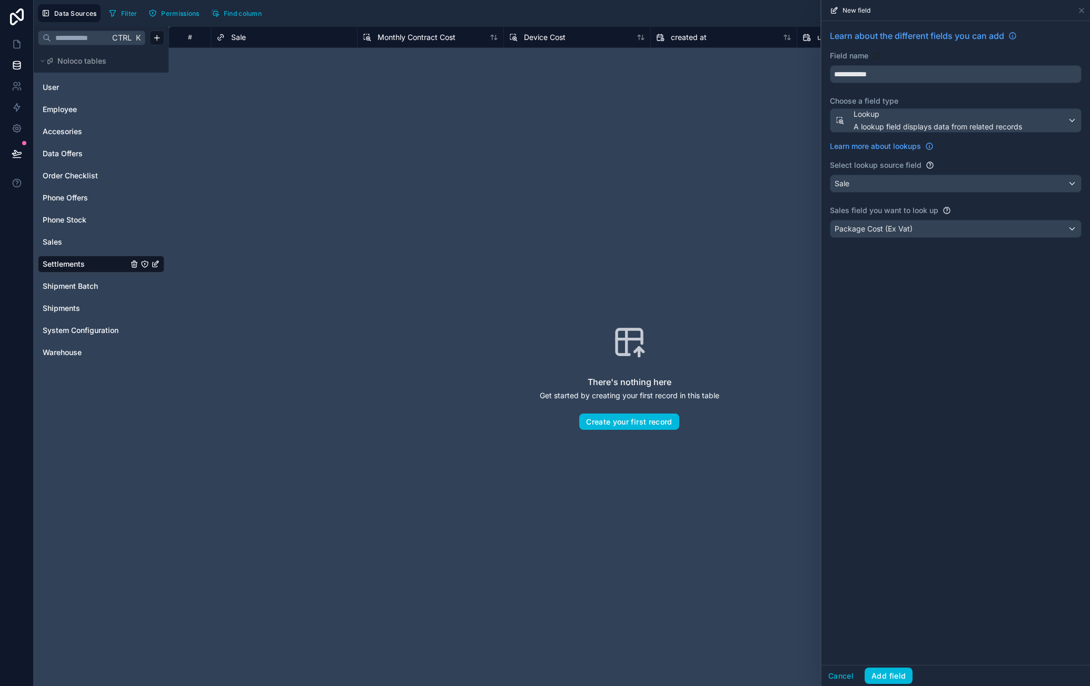
click at [931, 372] on div "**********" at bounding box center [955, 343] width 268 height 644
click at [902, 674] on button "Add field" at bounding box center [888, 676] width 48 height 17
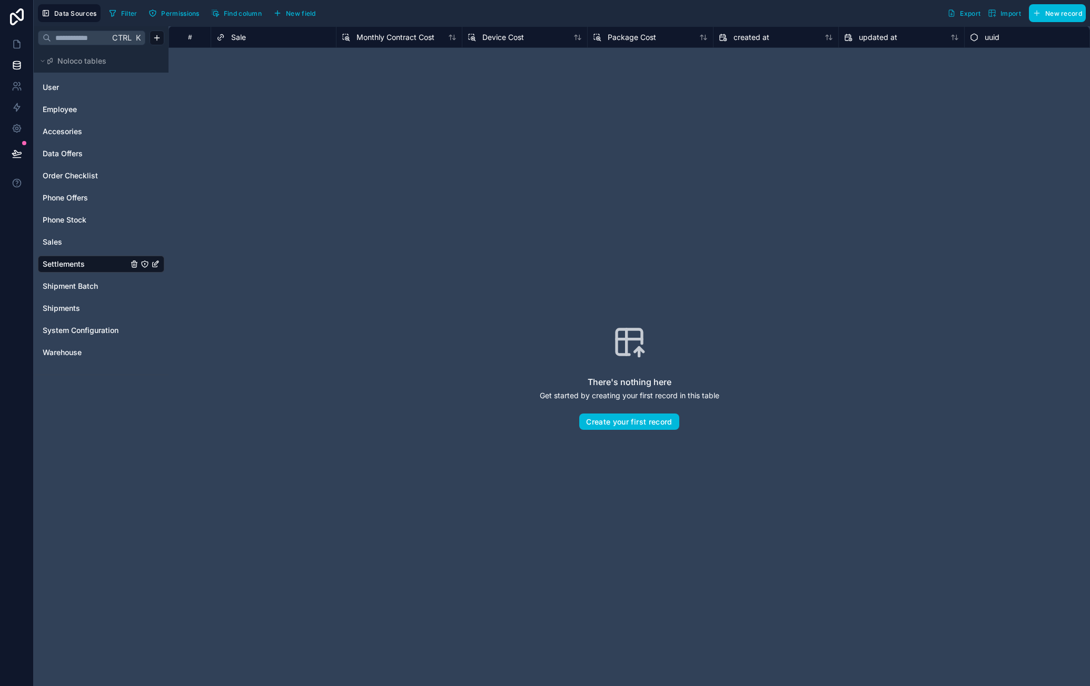
click at [308, 15] on span "New field" at bounding box center [301, 13] width 30 height 8
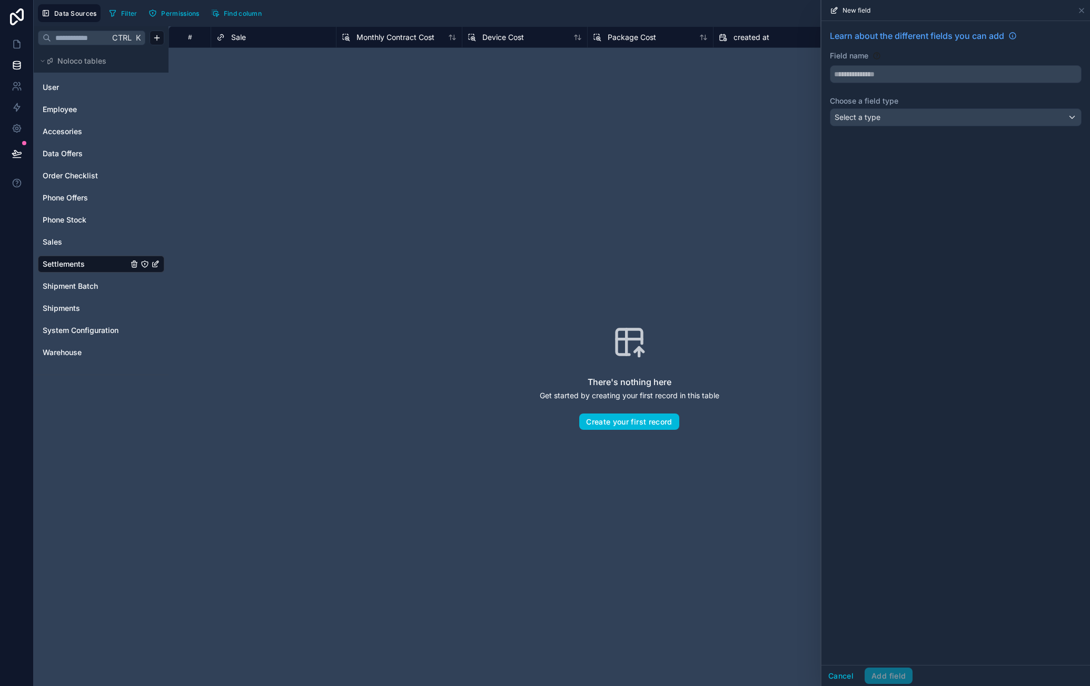
click at [964, 73] on input "text" at bounding box center [955, 74] width 251 height 17
click at [830, 65] on button "**********" at bounding box center [956, 74] width 252 height 18
type input "**********"
click at [939, 117] on div "Select a type" at bounding box center [955, 117] width 251 height 17
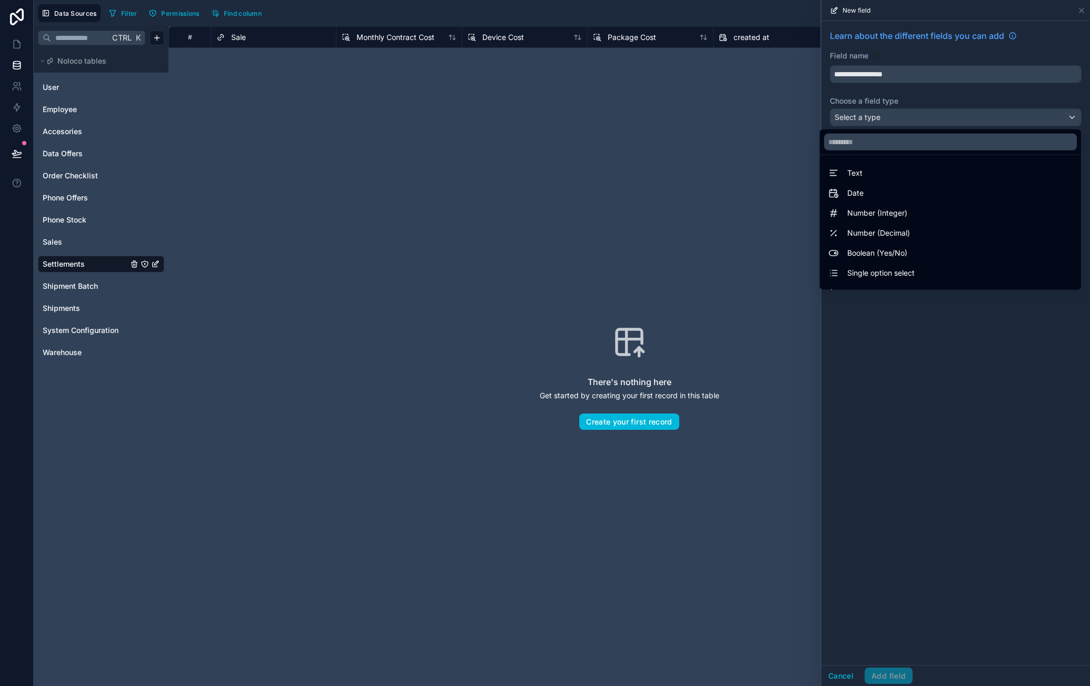
click at [923, 224] on div "Number (Decimal)" at bounding box center [950, 233] width 257 height 19
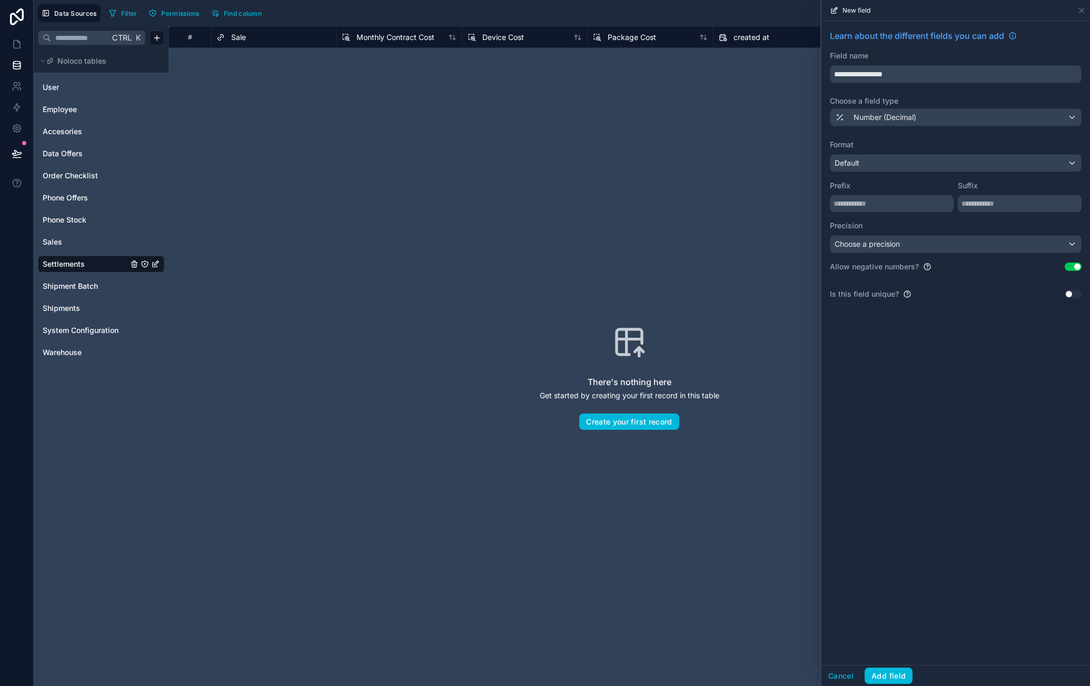
click at [908, 207] on input "text" at bounding box center [892, 203] width 124 height 17
type input "*"
click at [923, 242] on div "Choose a precision" at bounding box center [955, 244] width 251 height 17
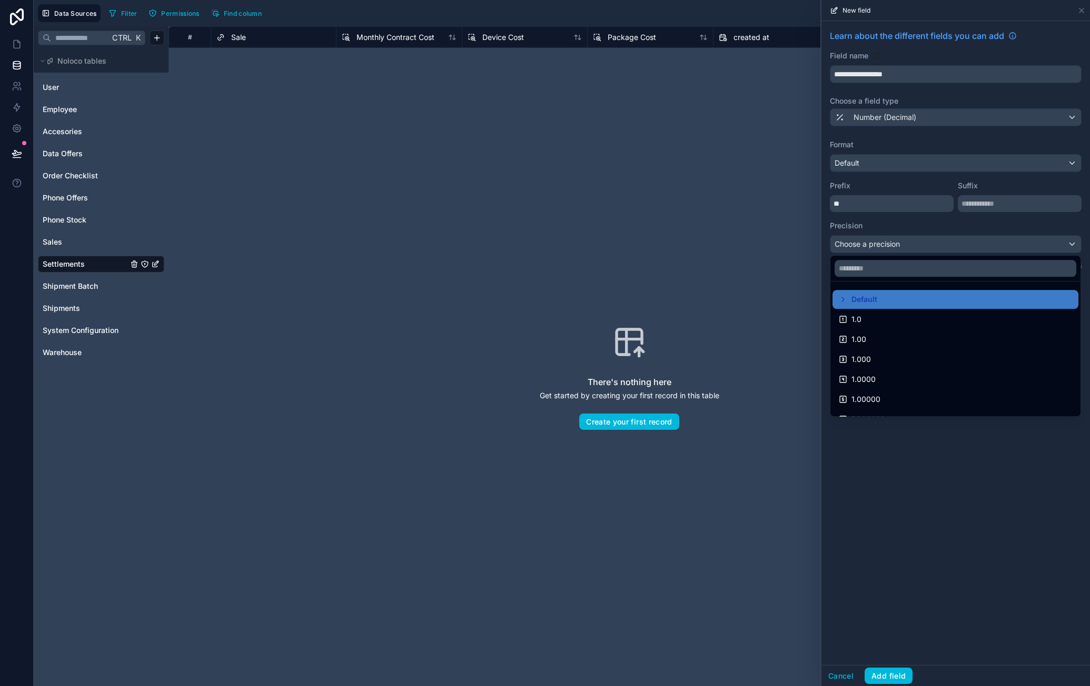
click at [894, 332] on div "1.00" at bounding box center [955, 339] width 246 height 19
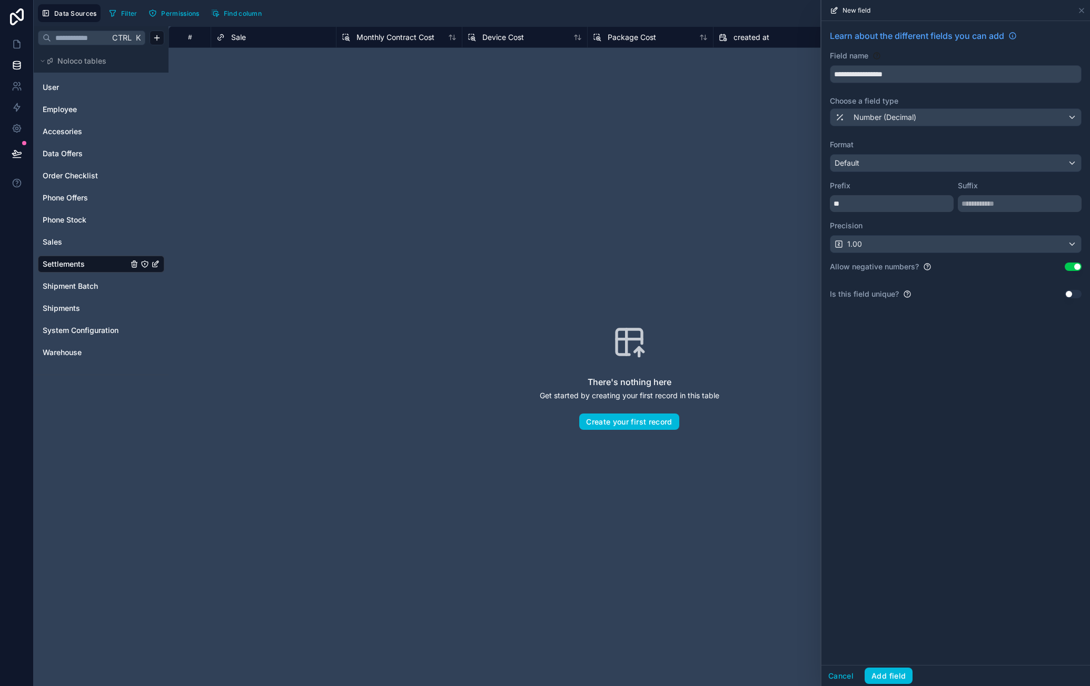
click at [973, 325] on div "**********" at bounding box center [955, 343] width 268 height 644
click at [1075, 265] on button "Use setting" at bounding box center [1072, 267] width 17 height 8
click at [946, 122] on div "Number (Decimal)" at bounding box center [955, 117] width 251 height 17
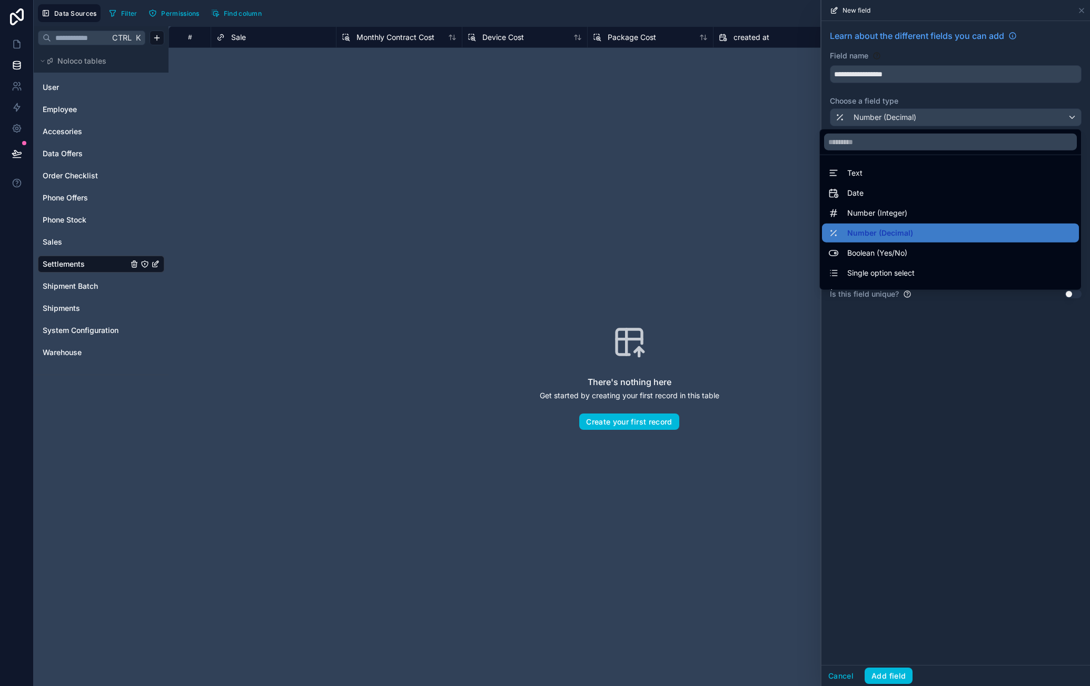
click at [1003, 458] on div at bounding box center [955, 343] width 268 height 686
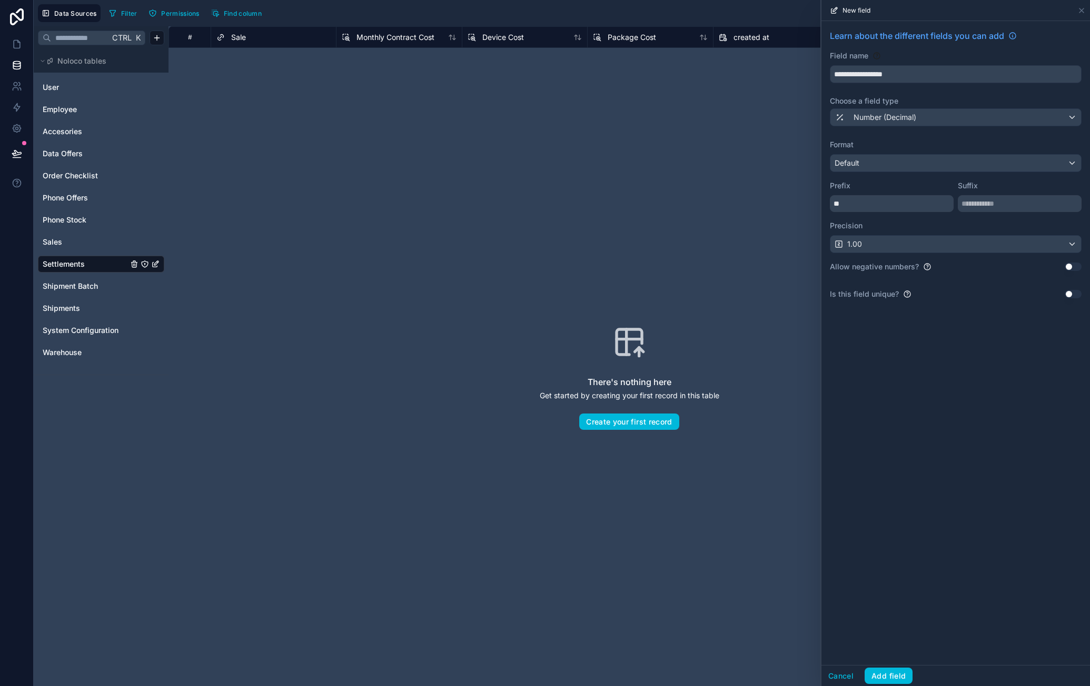
click at [888, 674] on button "Add field" at bounding box center [888, 676] width 48 height 17
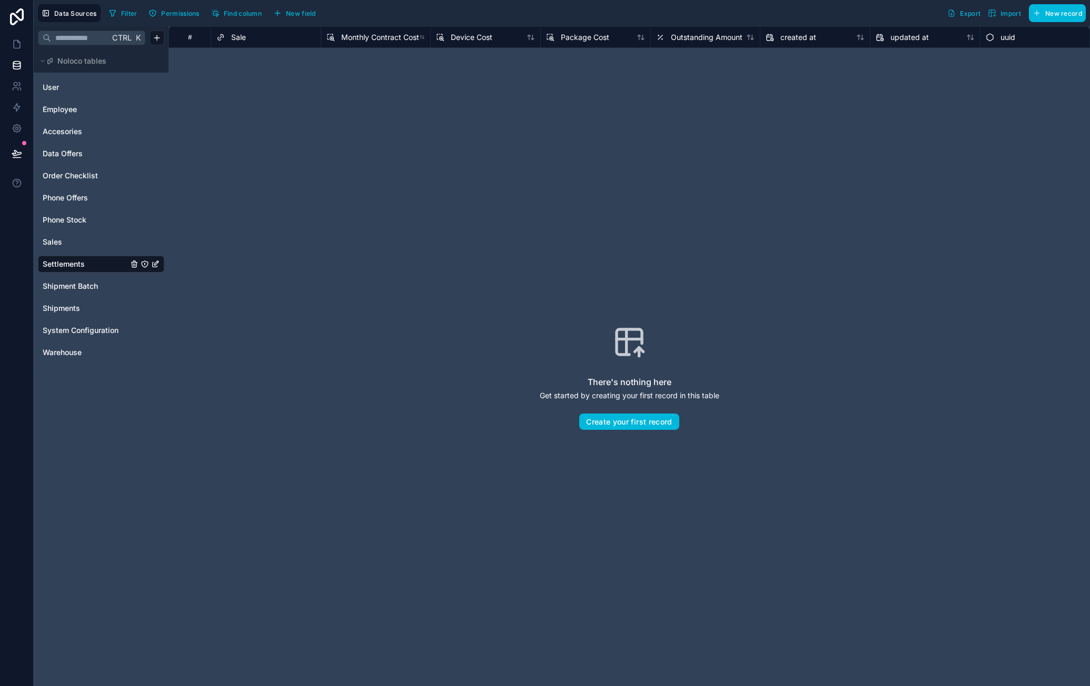
click at [300, 14] on span "New field" at bounding box center [301, 13] width 30 height 8
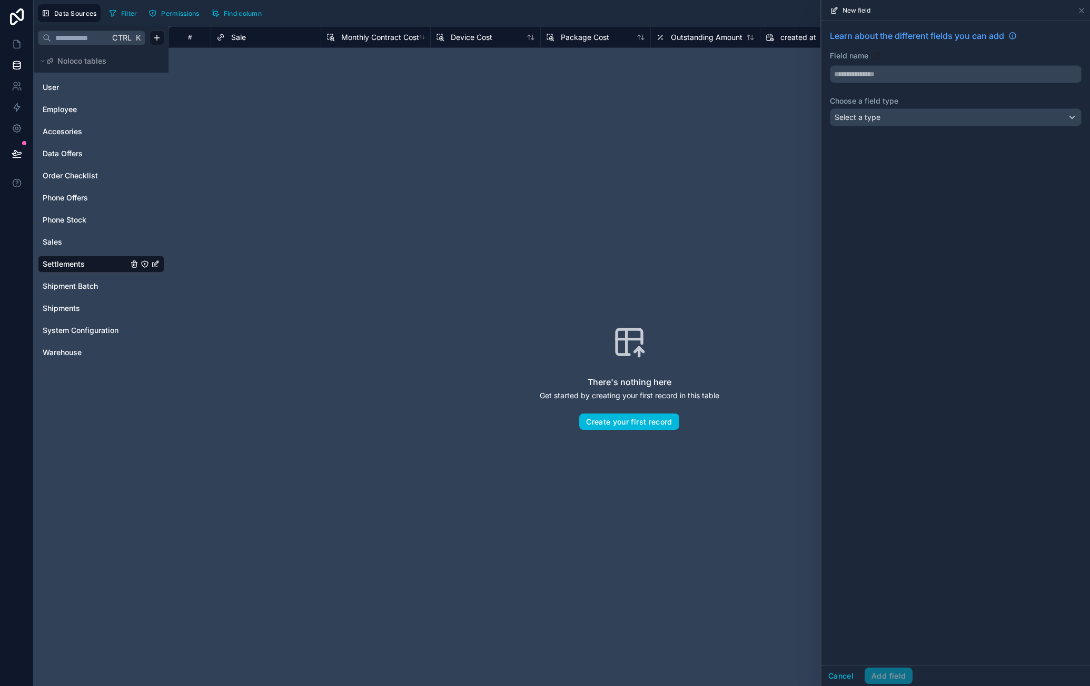
click at [856, 66] on input "text" at bounding box center [955, 74] width 251 height 17
click at [830, 65] on button "****" at bounding box center [956, 74] width 252 height 18
click at [839, 73] on input "**********" at bounding box center [955, 74] width 251 height 17
click at [830, 65] on button "**********" at bounding box center [956, 74] width 252 height 18
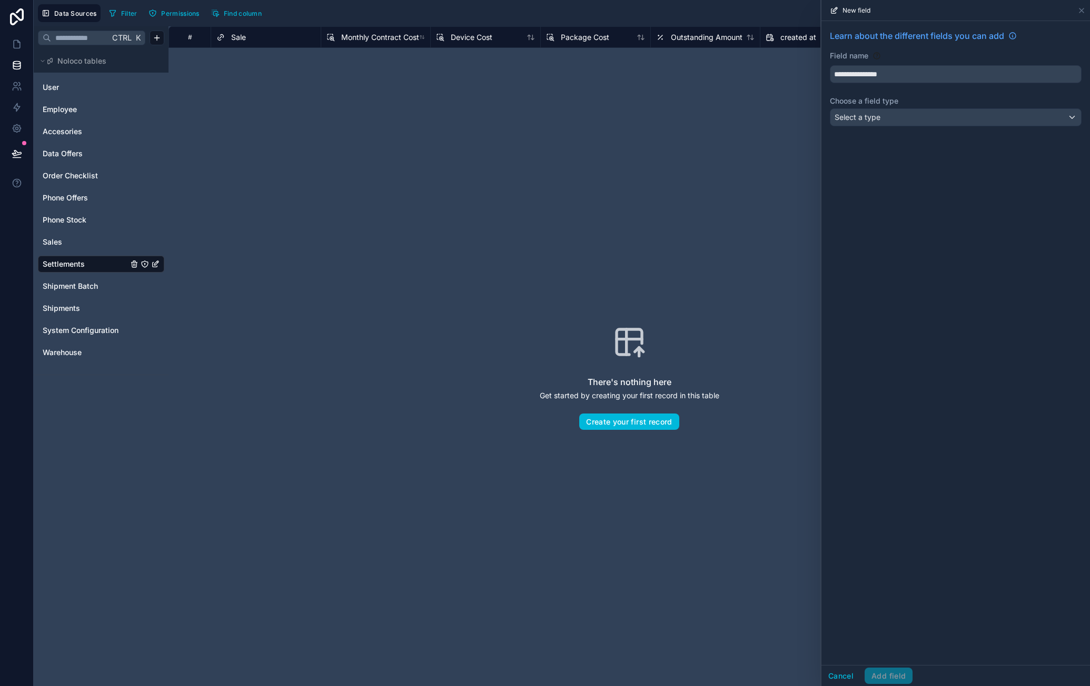
type input "**********"
click at [901, 125] on div "Select a type" at bounding box center [955, 117] width 251 height 17
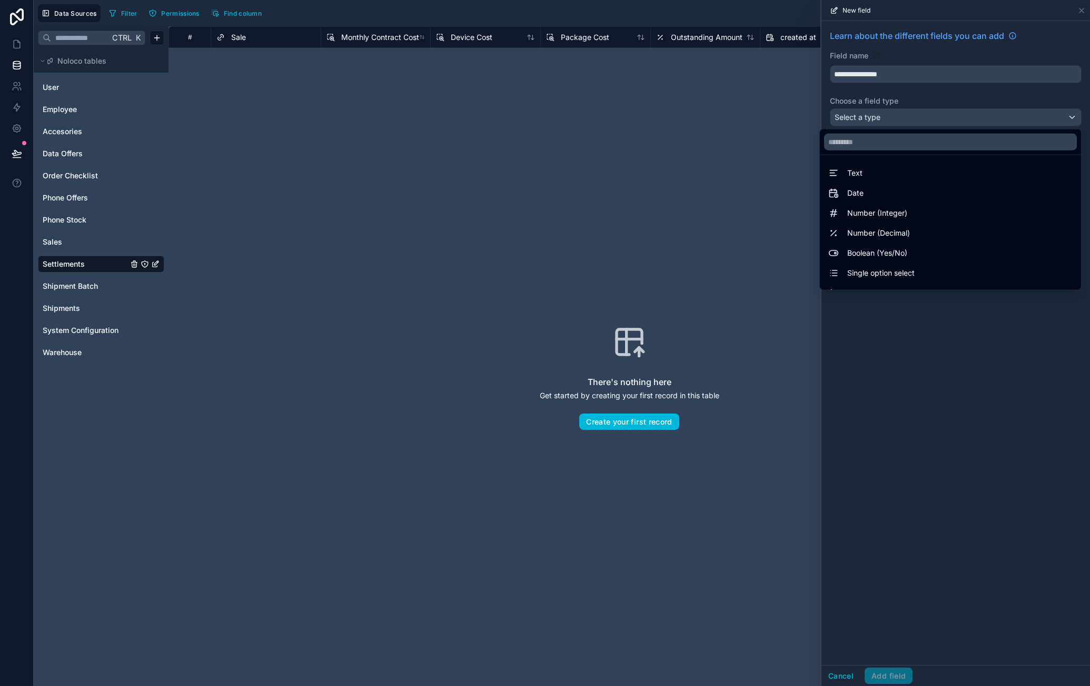
click at [913, 234] on div "Number (Decimal)" at bounding box center [950, 233] width 244 height 13
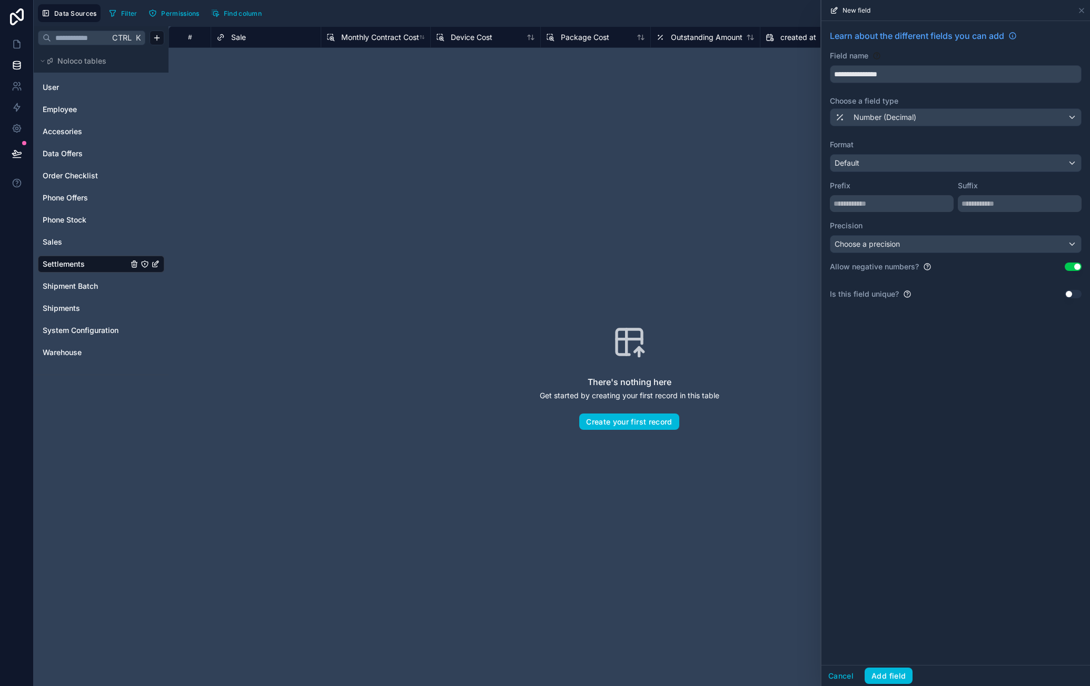
click at [892, 163] on div "Default" at bounding box center [955, 163] width 251 height 17
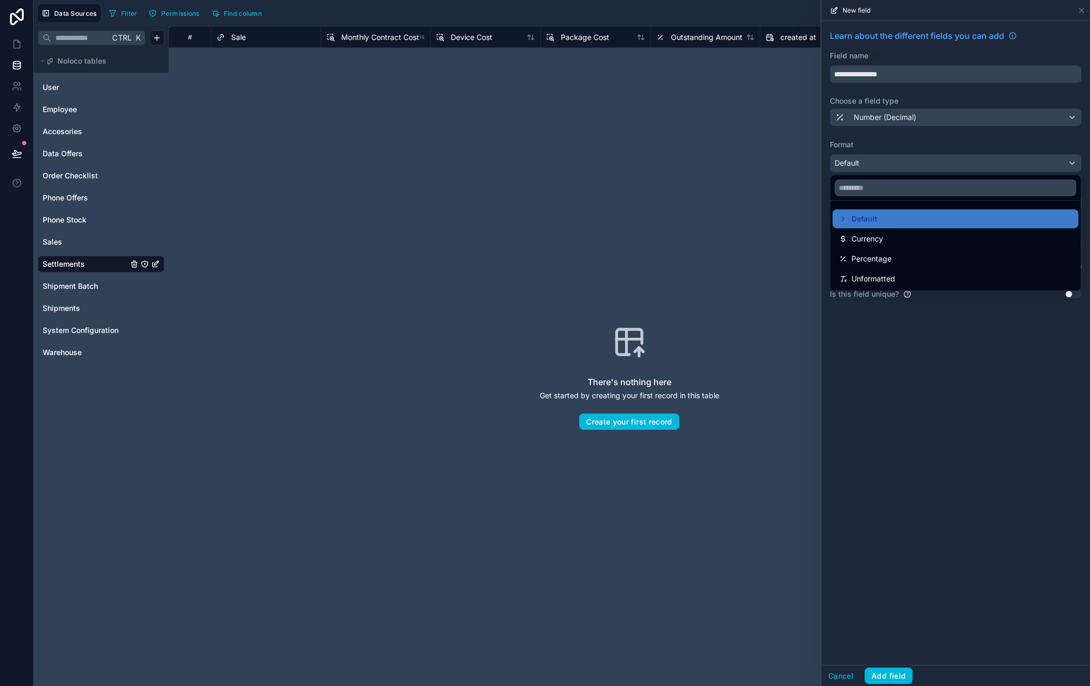
click at [899, 234] on div "Currency" at bounding box center [955, 239] width 233 height 13
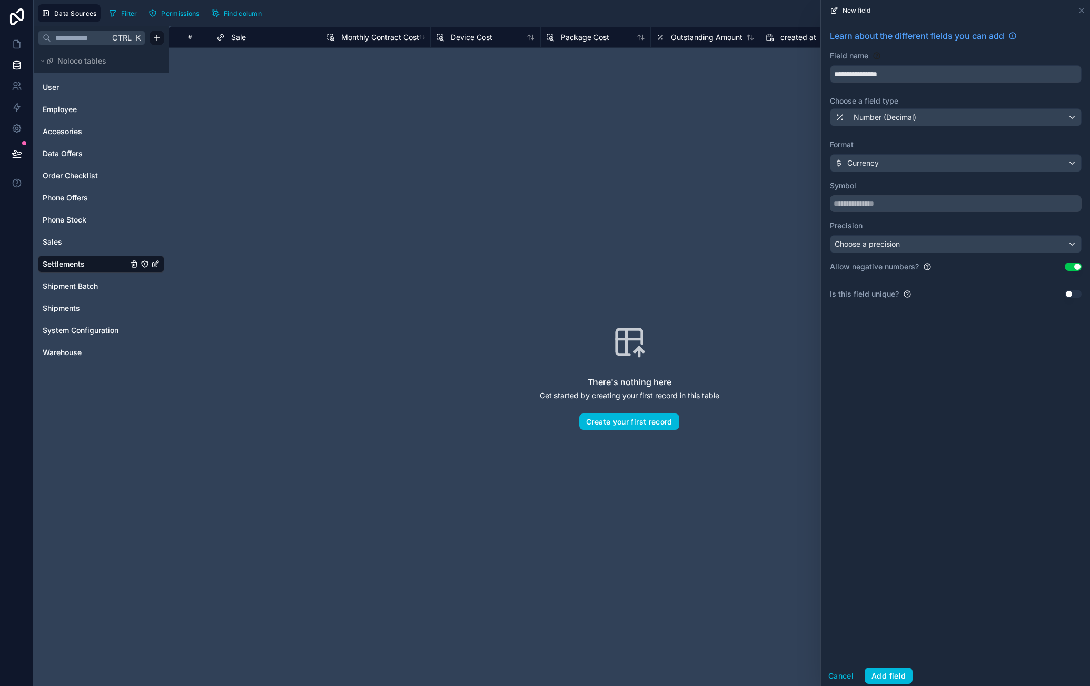
click at [886, 203] on input "text" at bounding box center [956, 203] width 252 height 17
type input "*"
click at [921, 244] on div "Choose a precision" at bounding box center [955, 244] width 251 height 17
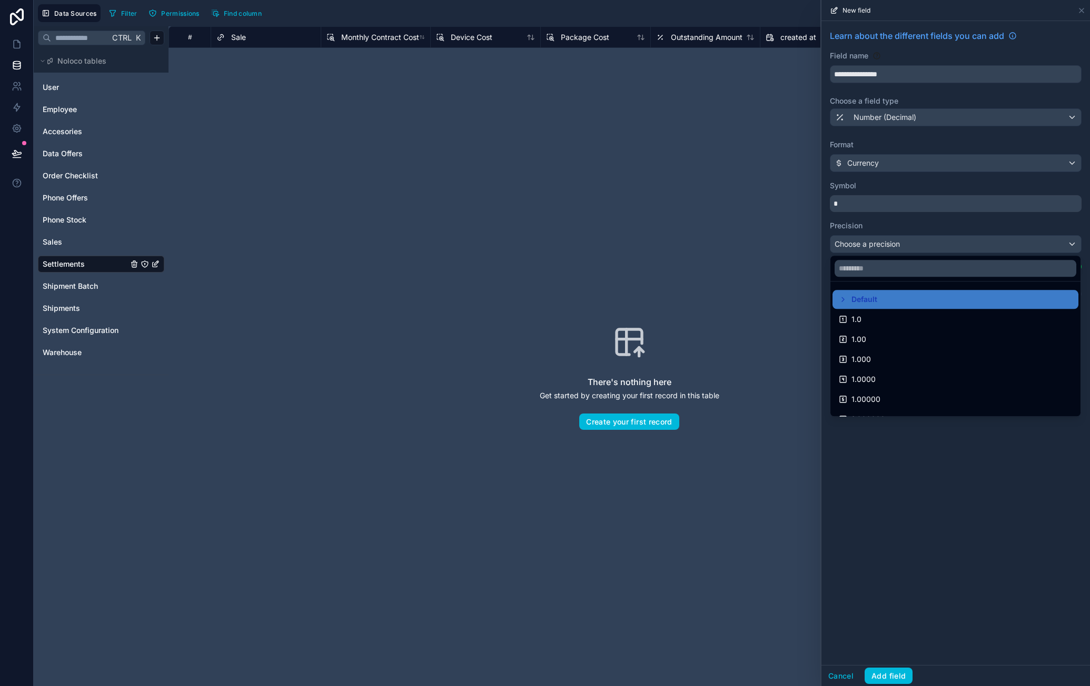
click at [885, 334] on div "1.00" at bounding box center [955, 339] width 233 height 13
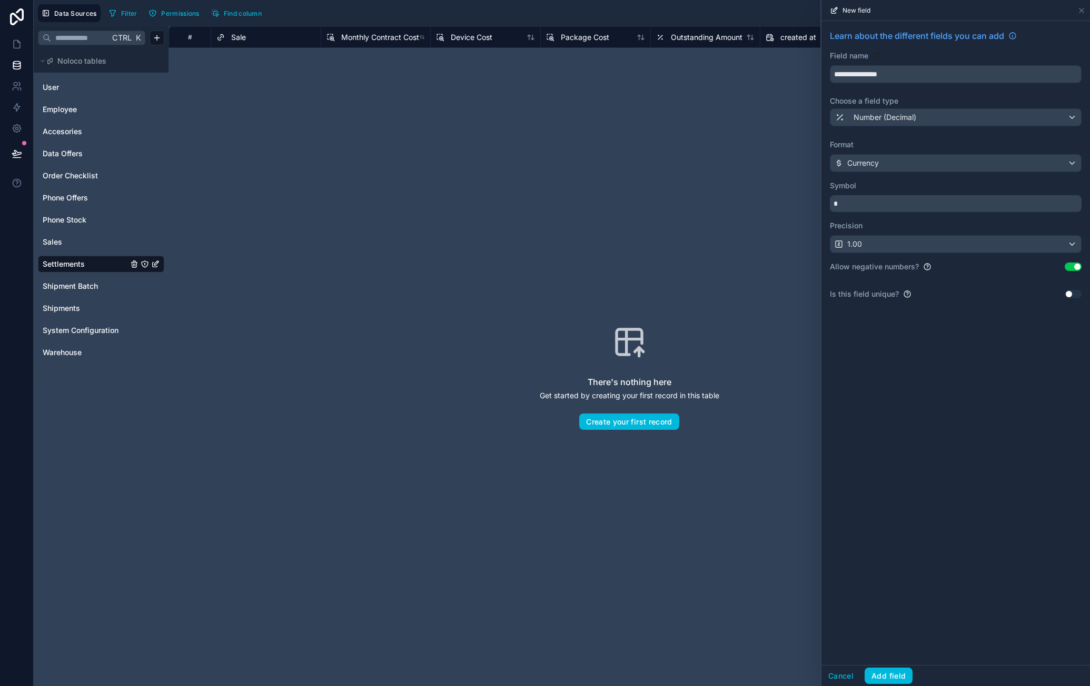
click at [1078, 264] on button "Use setting" at bounding box center [1072, 267] width 17 height 8
click at [890, 677] on button "Add field" at bounding box center [888, 676] width 48 height 17
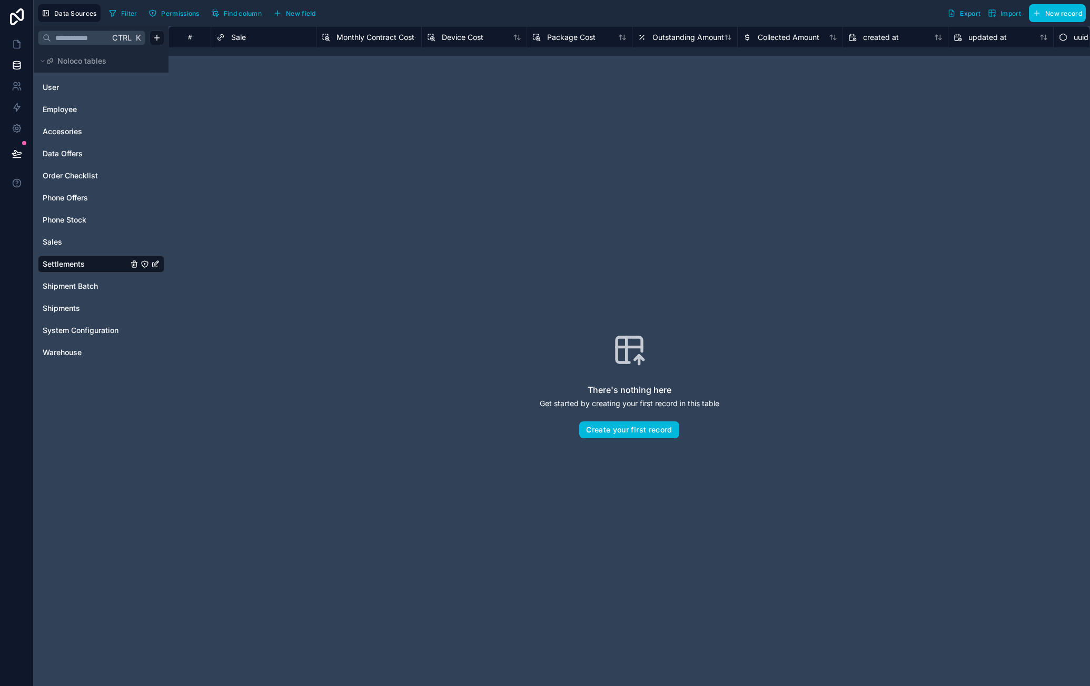
click at [299, 10] on span "New field" at bounding box center [301, 13] width 30 height 8
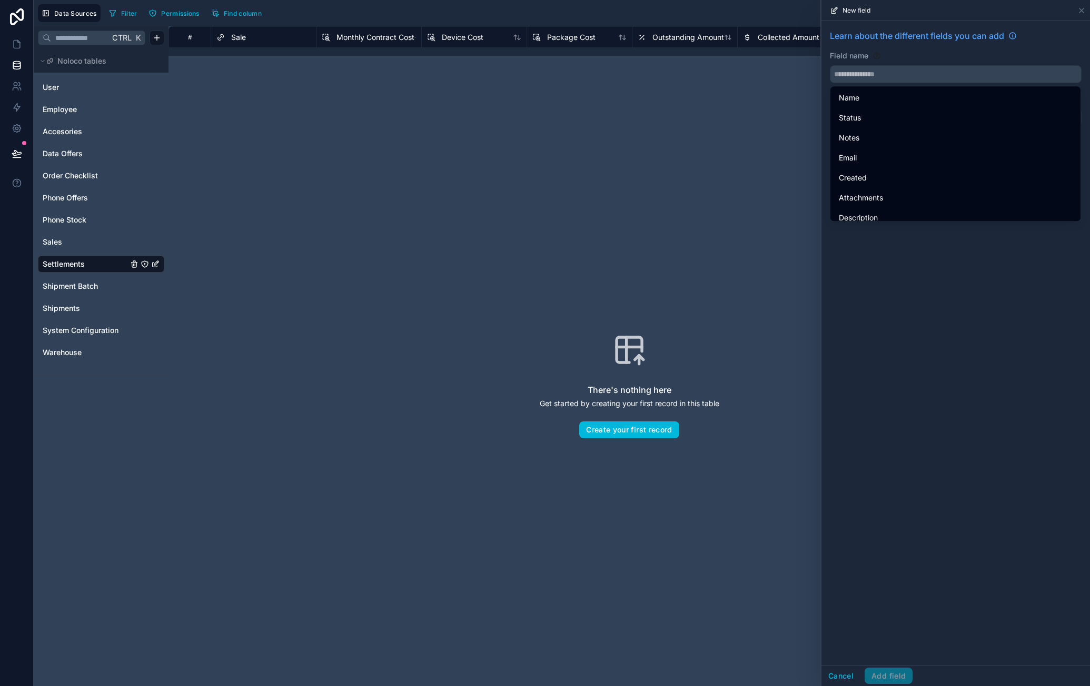
click at [924, 77] on input "text" at bounding box center [955, 74] width 251 height 17
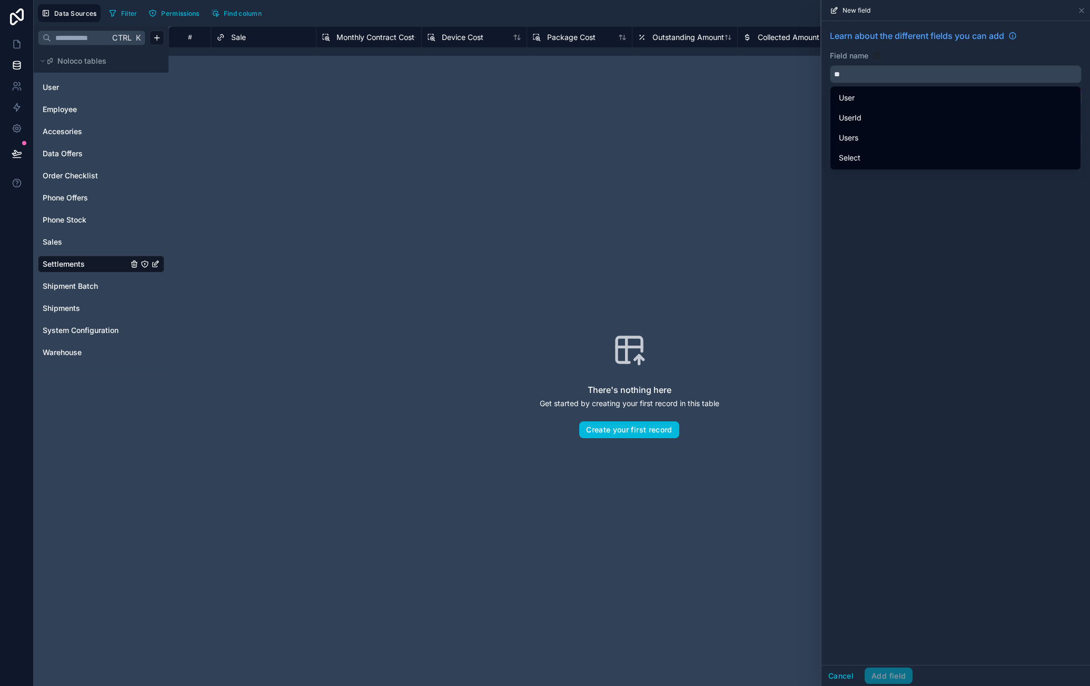
type input "*"
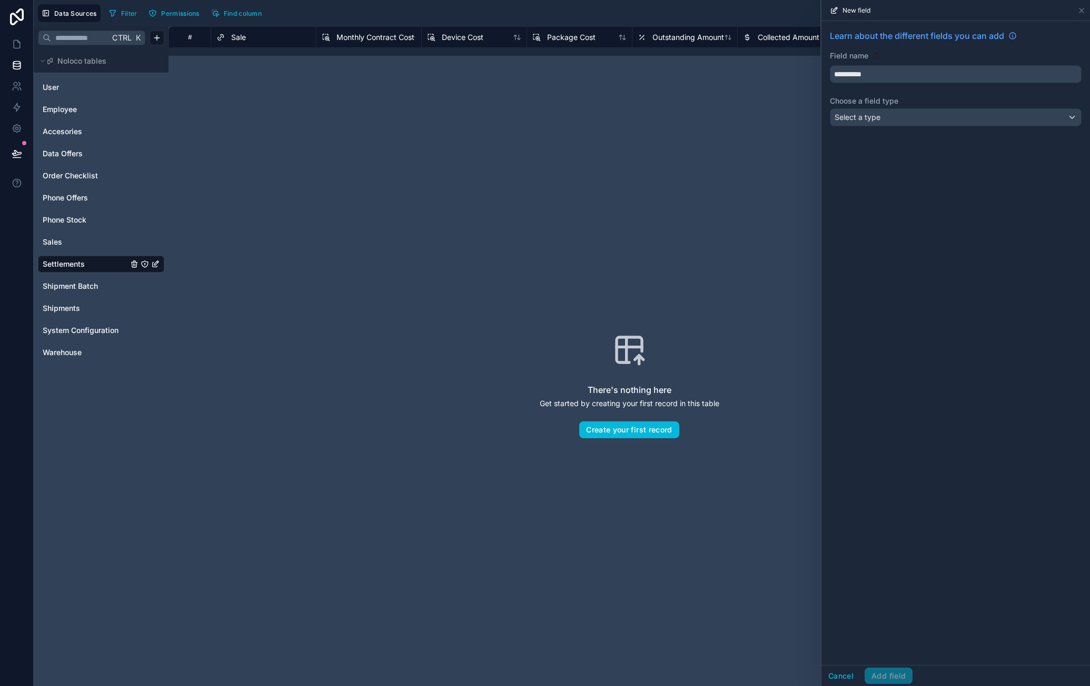
click at [830, 65] on button "*********" at bounding box center [956, 74] width 252 height 18
click at [830, 65] on button "**********" at bounding box center [956, 74] width 252 height 18
type input "**********"
click at [936, 112] on div "Select a type" at bounding box center [955, 117] width 251 height 17
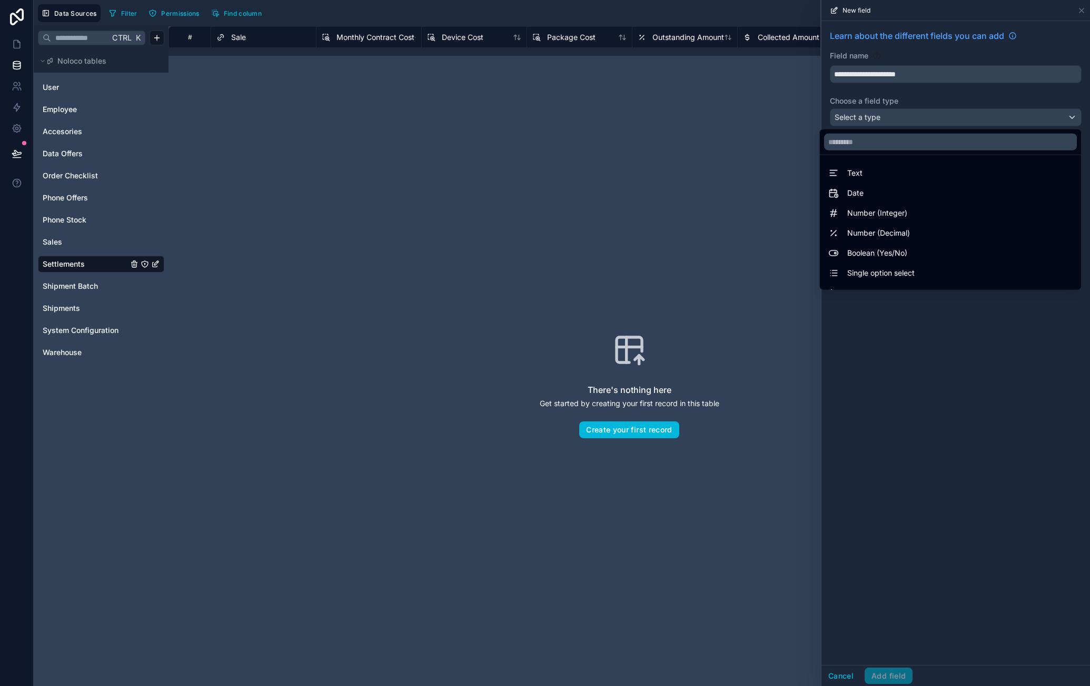
click at [924, 276] on div "Single option select" at bounding box center [950, 273] width 244 height 13
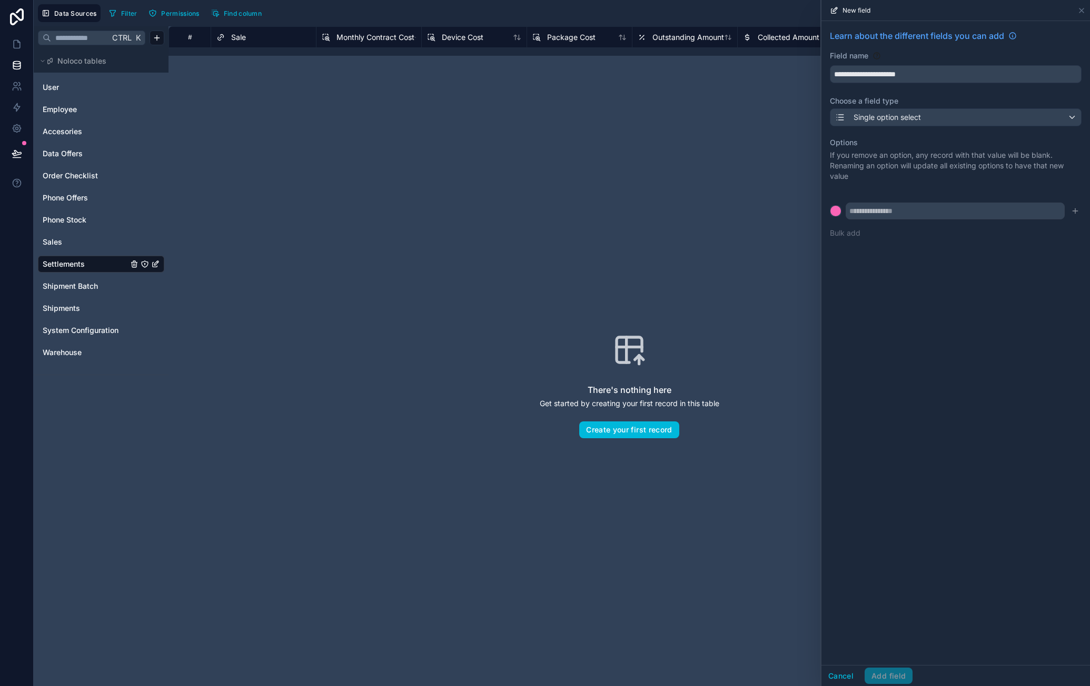
click at [899, 211] on input "text" at bounding box center [954, 211] width 219 height 17
type input "*"
click at [885, 238] on div "Options If you remove an option, any record with that value will be blank. Rena…" at bounding box center [956, 188] width 252 height 114
click at [853, 235] on button "Bulk add" at bounding box center [845, 233] width 31 height 11
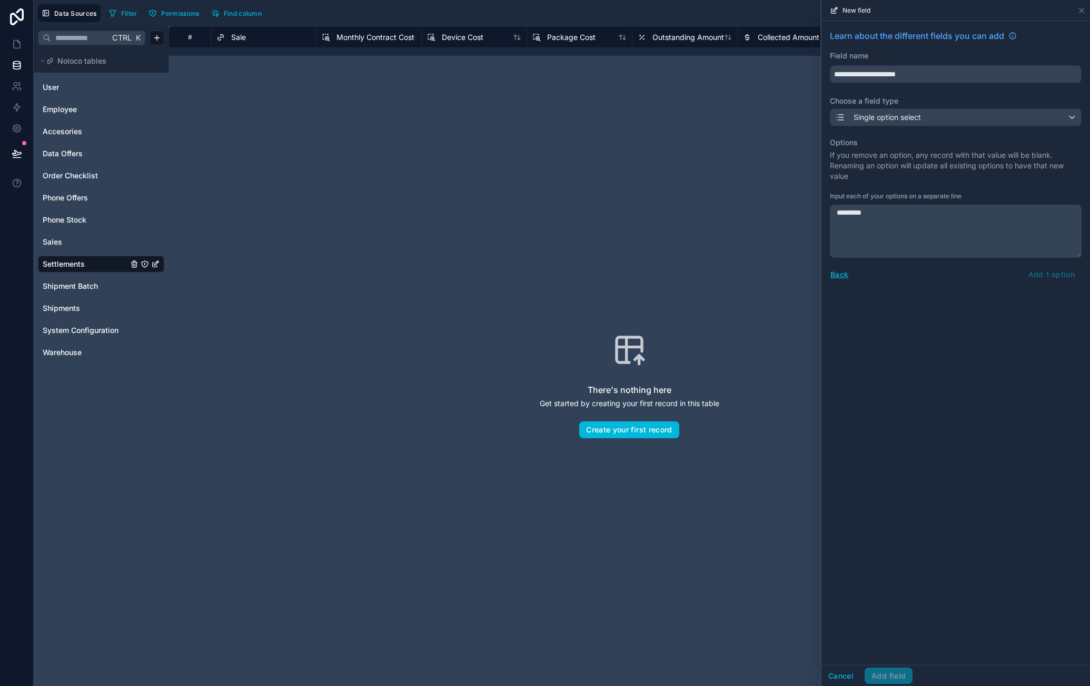
click at [895, 209] on textarea "*********" at bounding box center [956, 231] width 252 height 53
type textarea "*********"
click at [841, 273] on button "Back" at bounding box center [839, 274] width 19 height 12
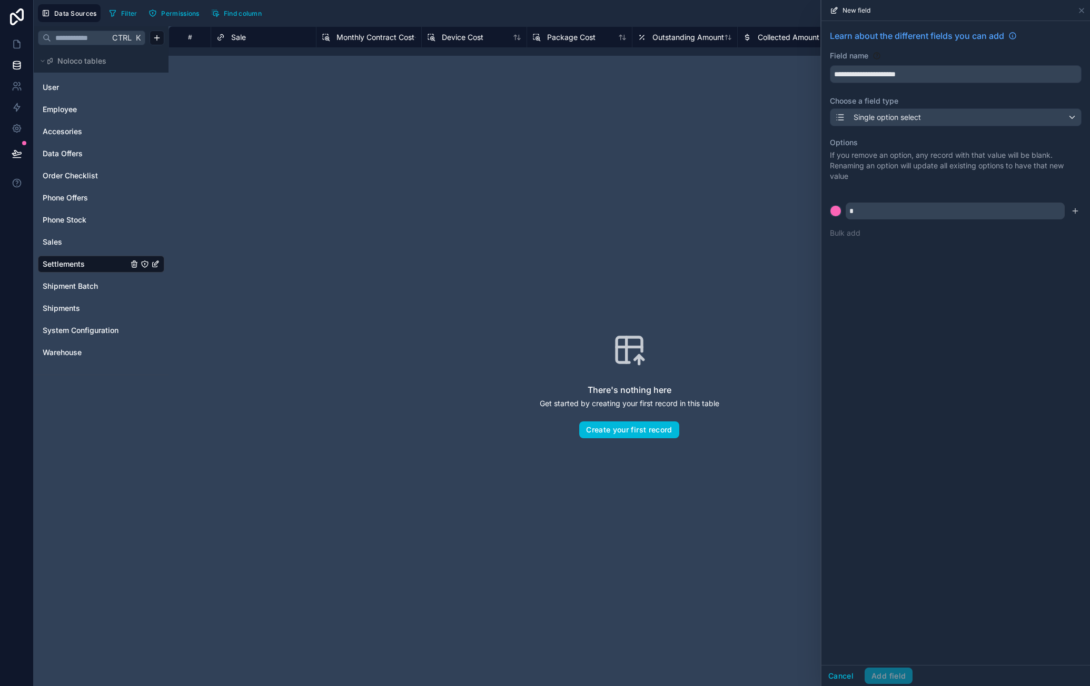
click at [1071, 209] on icon "submit" at bounding box center [1075, 211] width 8 height 8
click at [938, 225] on input "text" at bounding box center [954, 228] width 219 height 17
type input "*"
click at [1079, 228] on icon "submit" at bounding box center [1075, 228] width 8 height 8
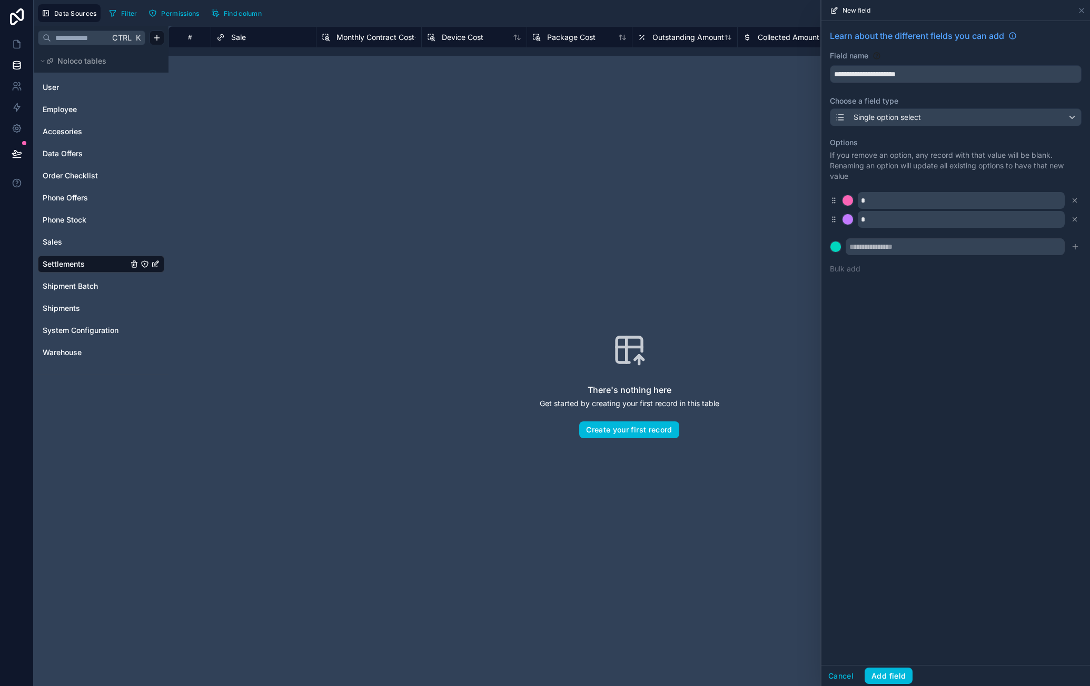
click at [957, 248] on input "text" at bounding box center [954, 246] width 219 height 17
type input "**"
click at [1077, 247] on icon "submit" at bounding box center [1075, 247] width 8 height 8
click at [963, 257] on input "text" at bounding box center [954, 265] width 219 height 17
type input "**"
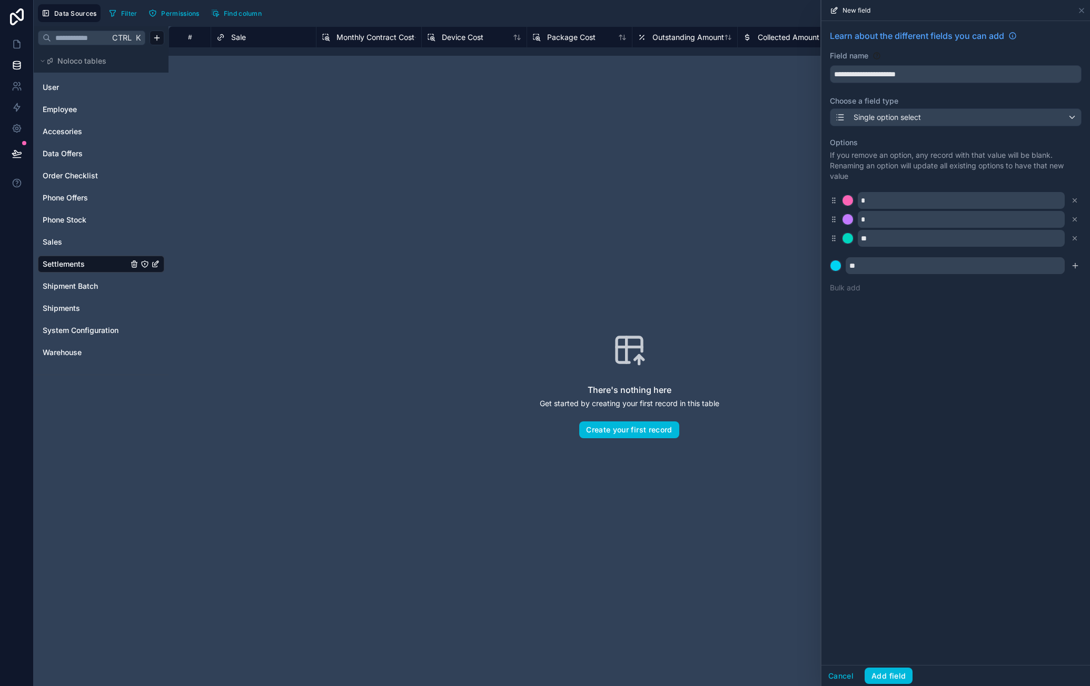
click at [1074, 265] on icon "submit" at bounding box center [1075, 266] width 8 height 8
click at [850, 202] on div at bounding box center [847, 200] width 11 height 11
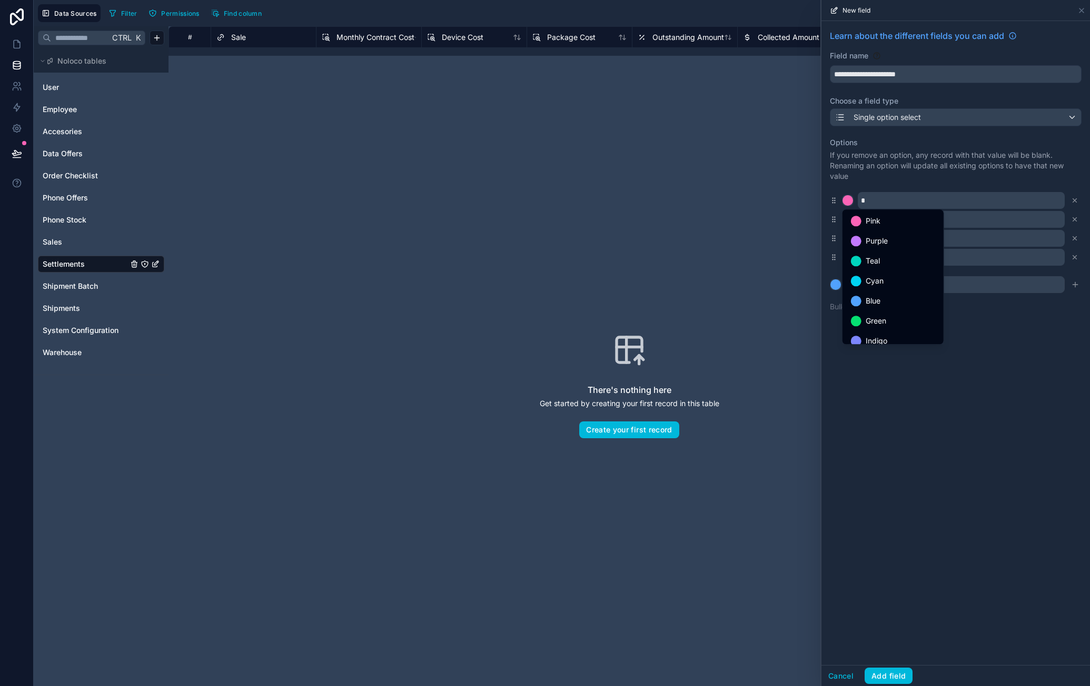
click at [893, 317] on div "Green" at bounding box center [893, 321] width 84 height 13
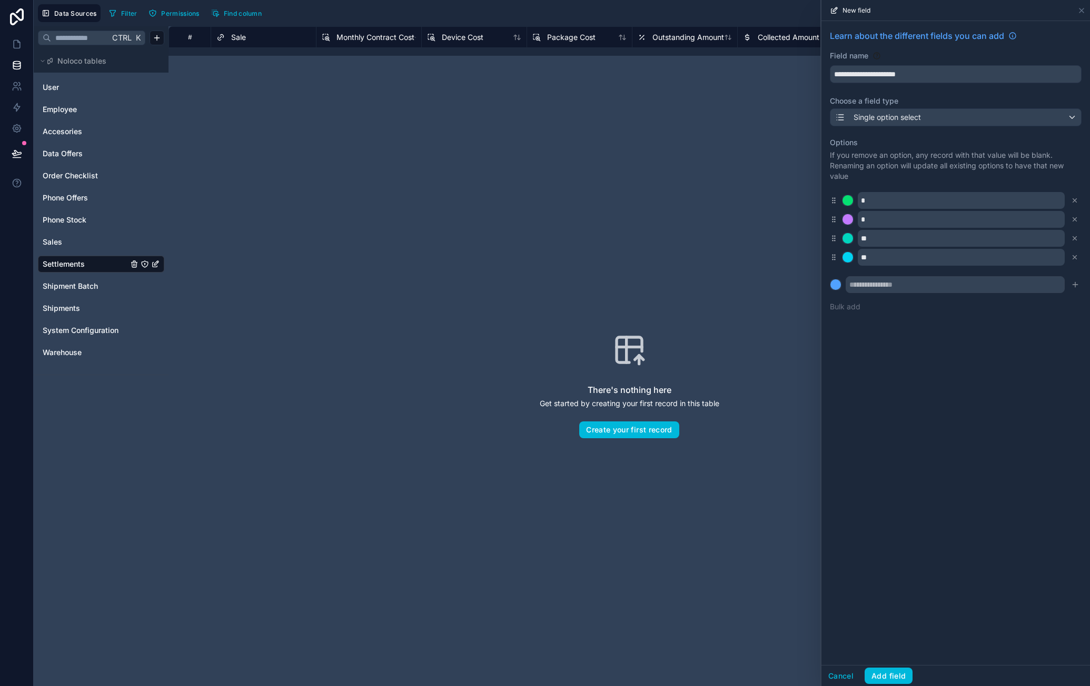
click at [850, 222] on div at bounding box center [847, 219] width 11 height 11
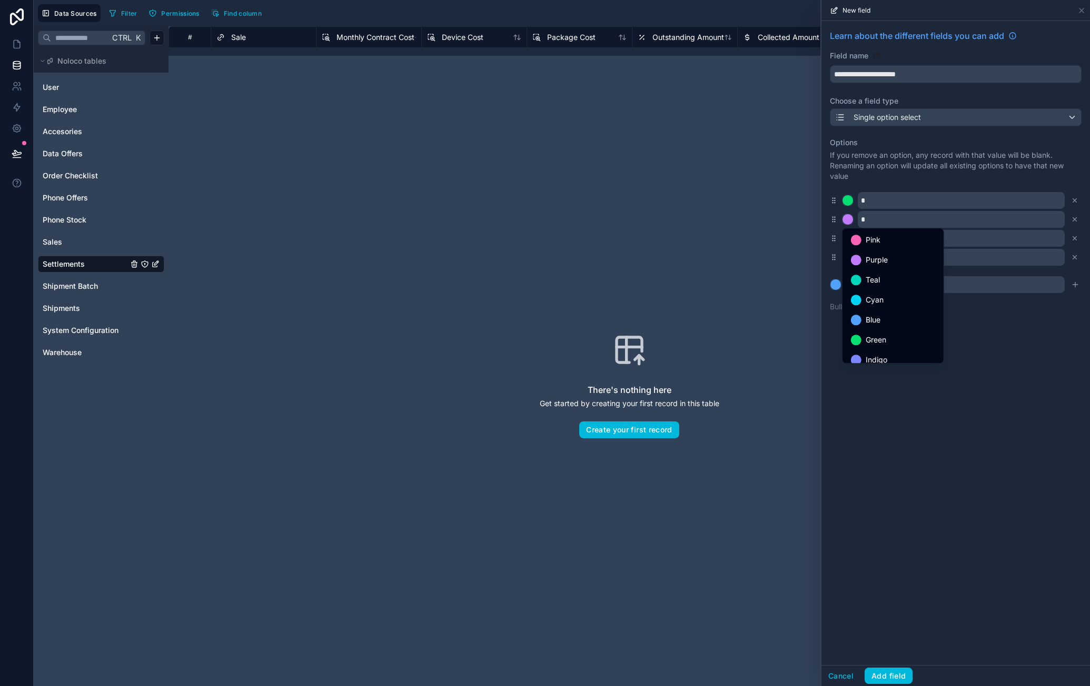
scroll to position [88, 0]
click at [910, 294] on div "Yellow" at bounding box center [893, 291] width 84 height 13
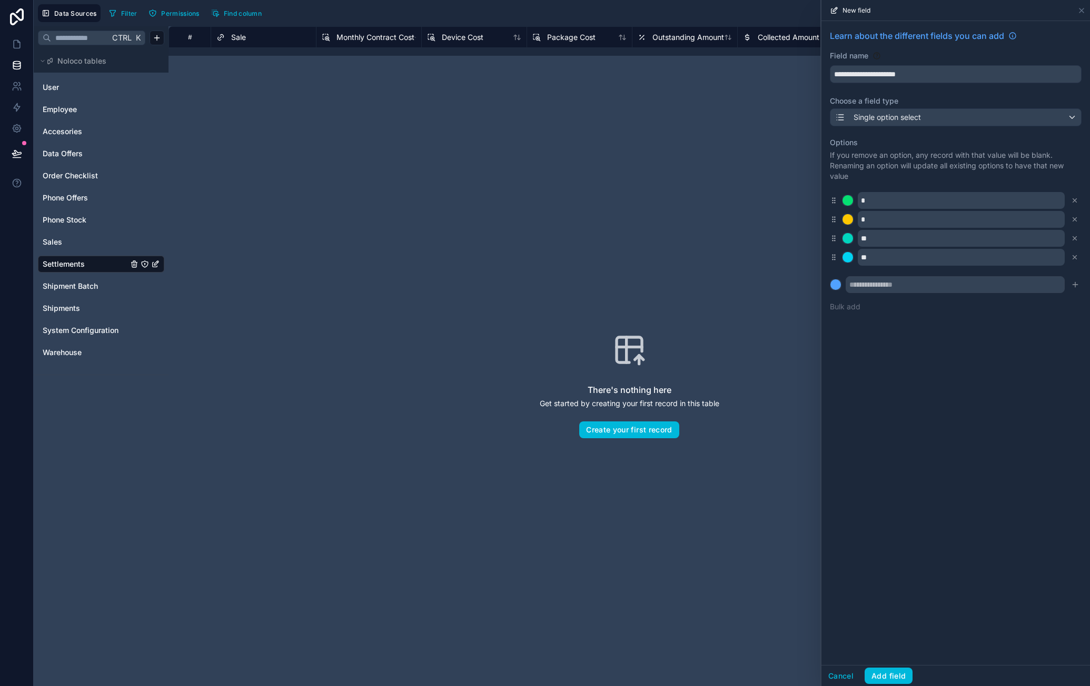
click at [850, 241] on div at bounding box center [847, 238] width 11 height 11
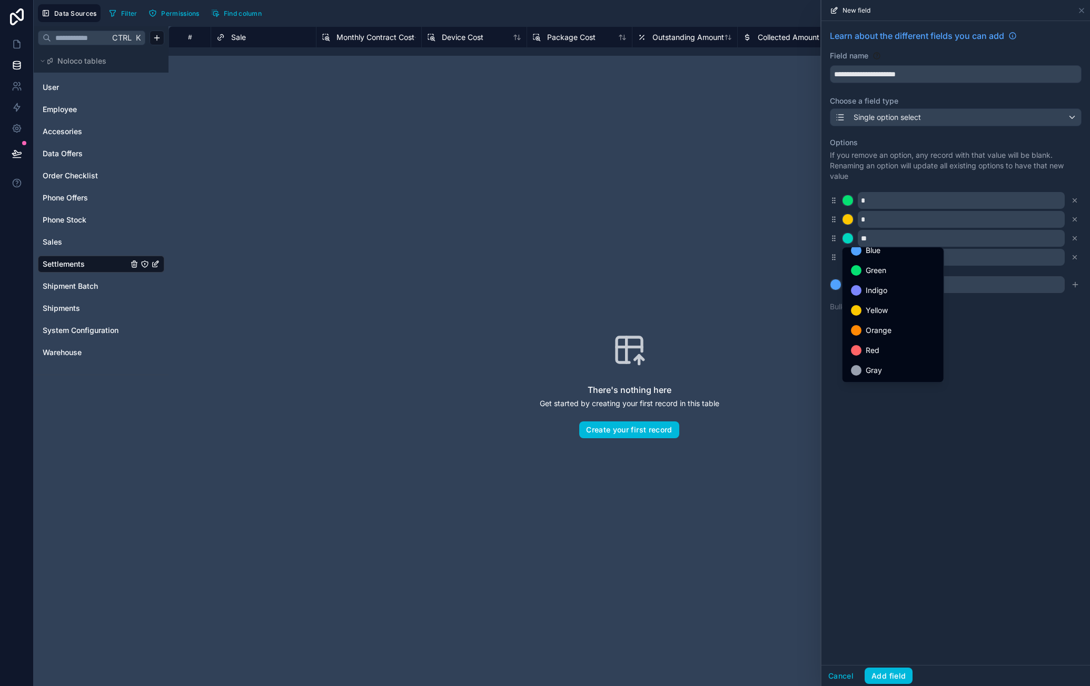
click at [890, 331] on span "Orange" at bounding box center [878, 330] width 26 height 13
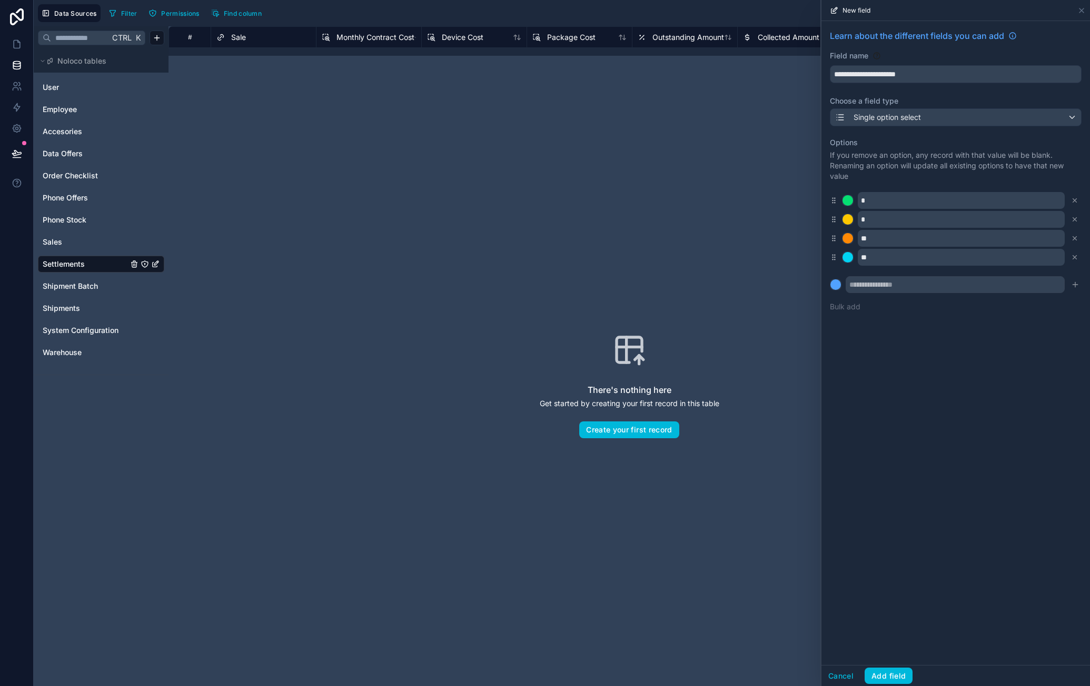
click at [850, 257] on div at bounding box center [847, 257] width 11 height 11
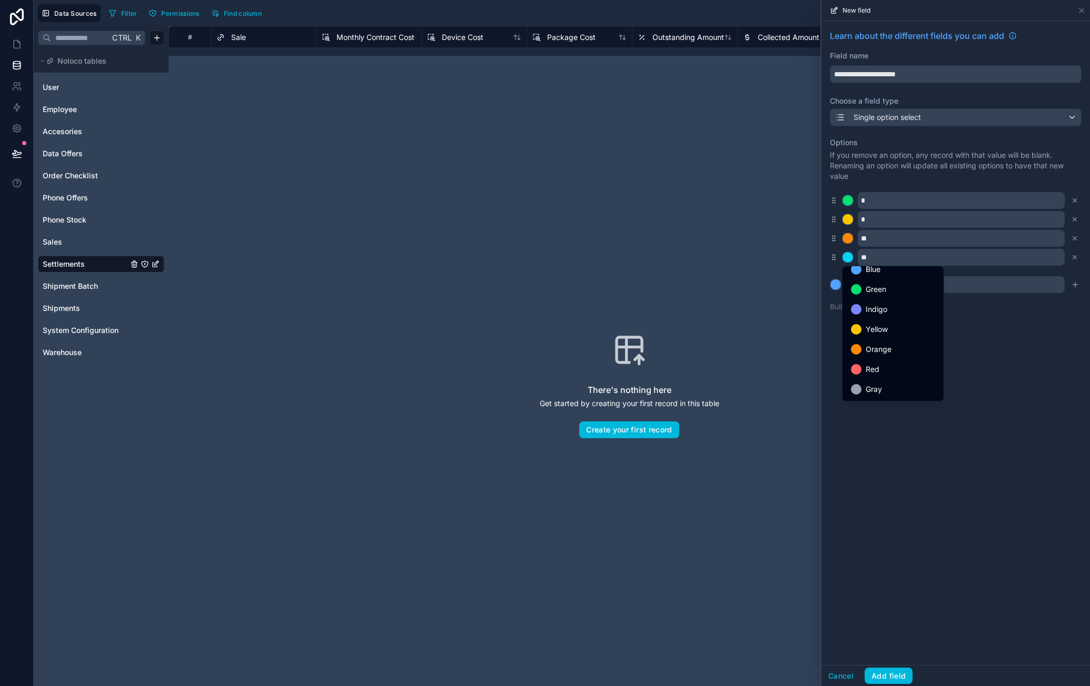
click at [888, 364] on div "Red" at bounding box center [893, 369] width 84 height 13
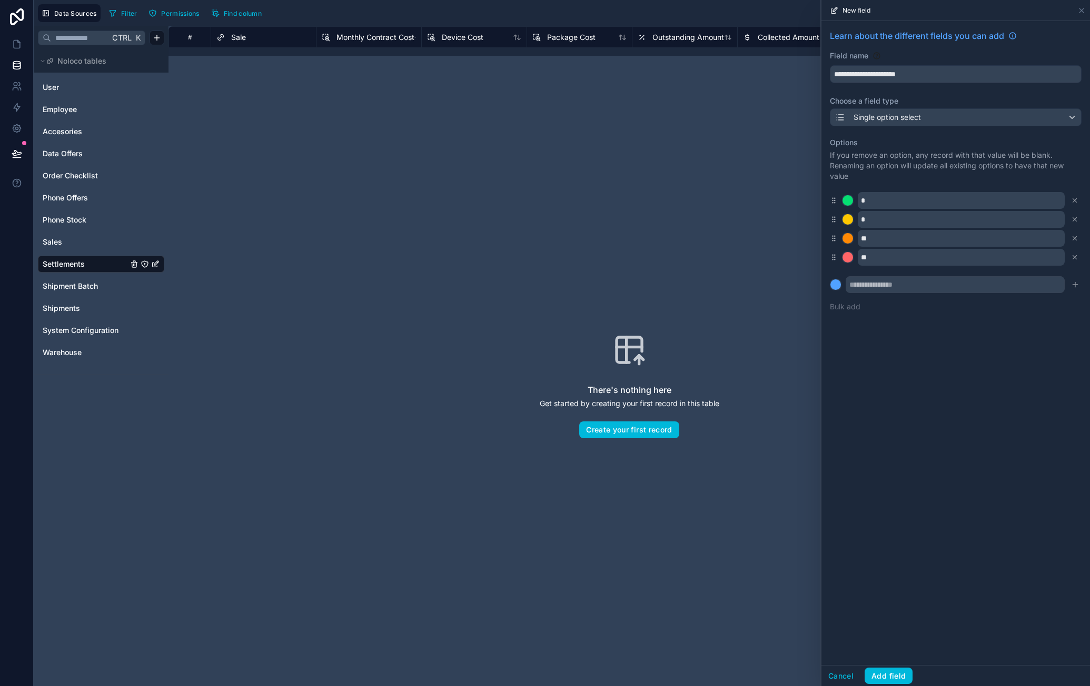
click at [918, 404] on div "**********" at bounding box center [955, 343] width 268 height 644
click at [889, 674] on button "Add field" at bounding box center [888, 676] width 48 height 17
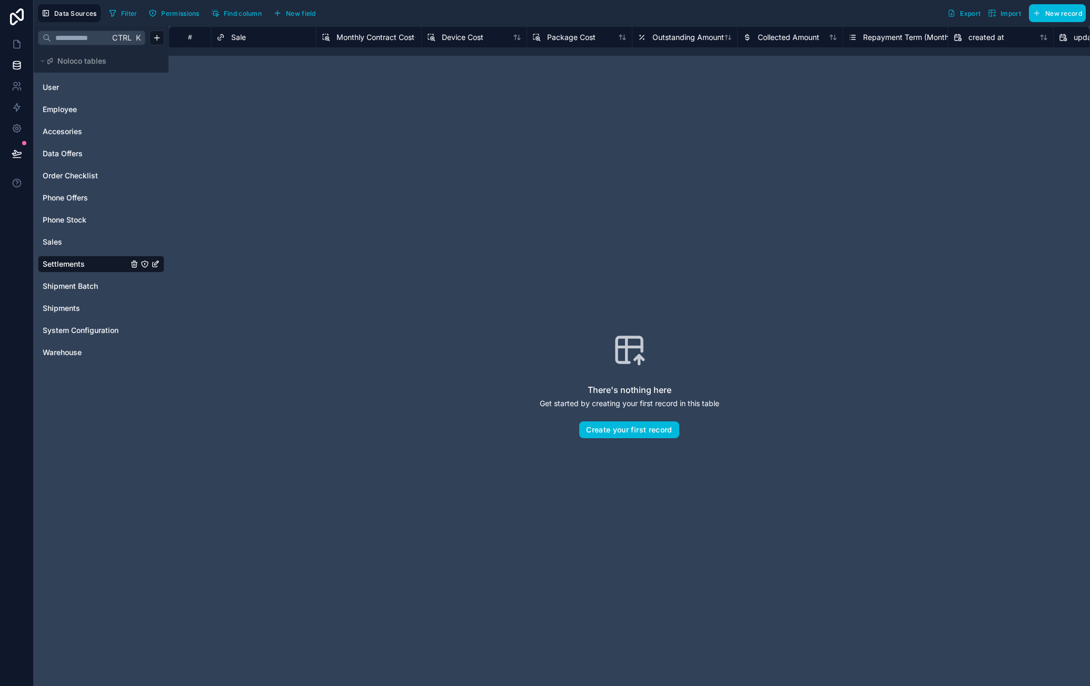
click at [308, 11] on span "New field" at bounding box center [301, 13] width 30 height 8
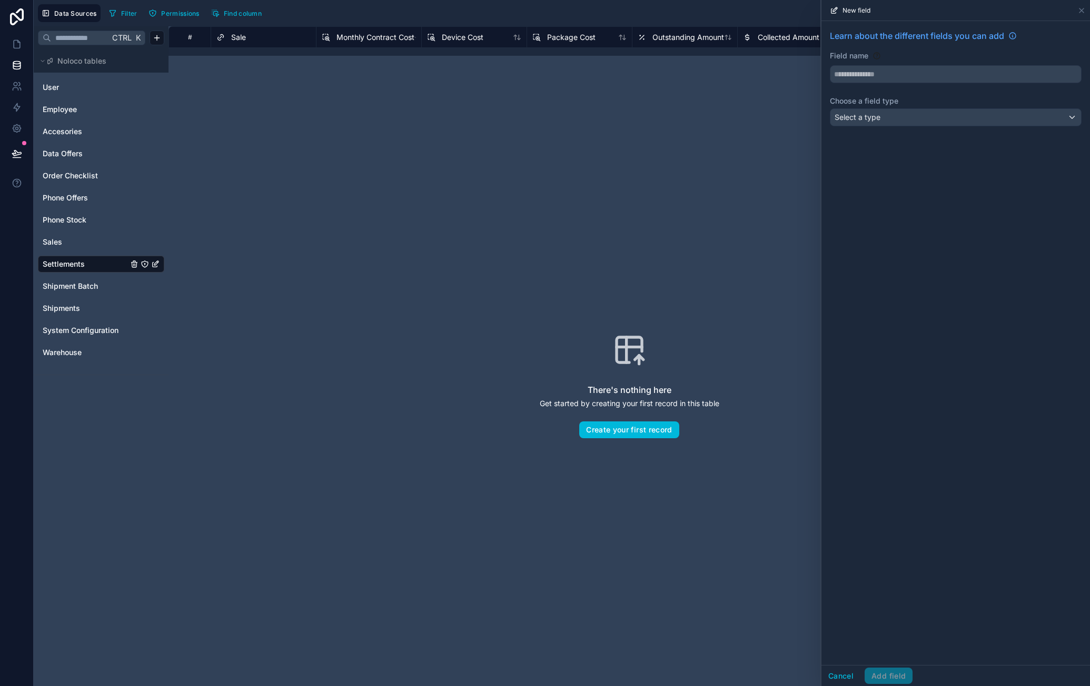
click at [917, 77] on input "text" at bounding box center [955, 74] width 251 height 17
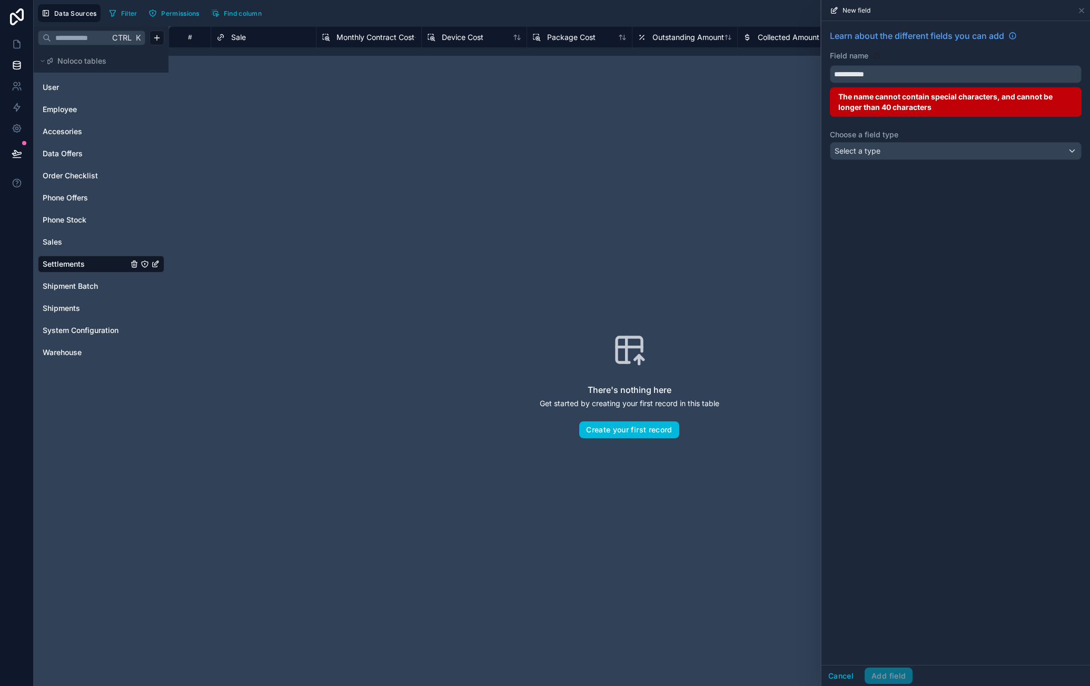
click at [830, 65] on button "**********" at bounding box center [956, 74] width 252 height 18
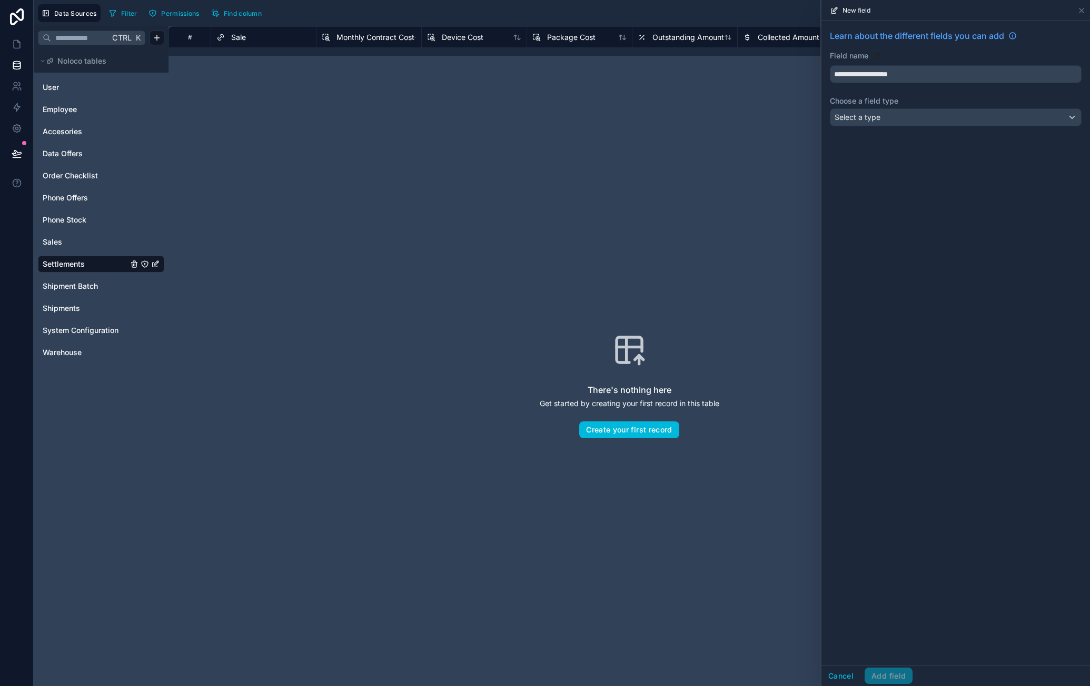
type input "**********"
click at [901, 113] on div "Select a type" at bounding box center [955, 117] width 251 height 17
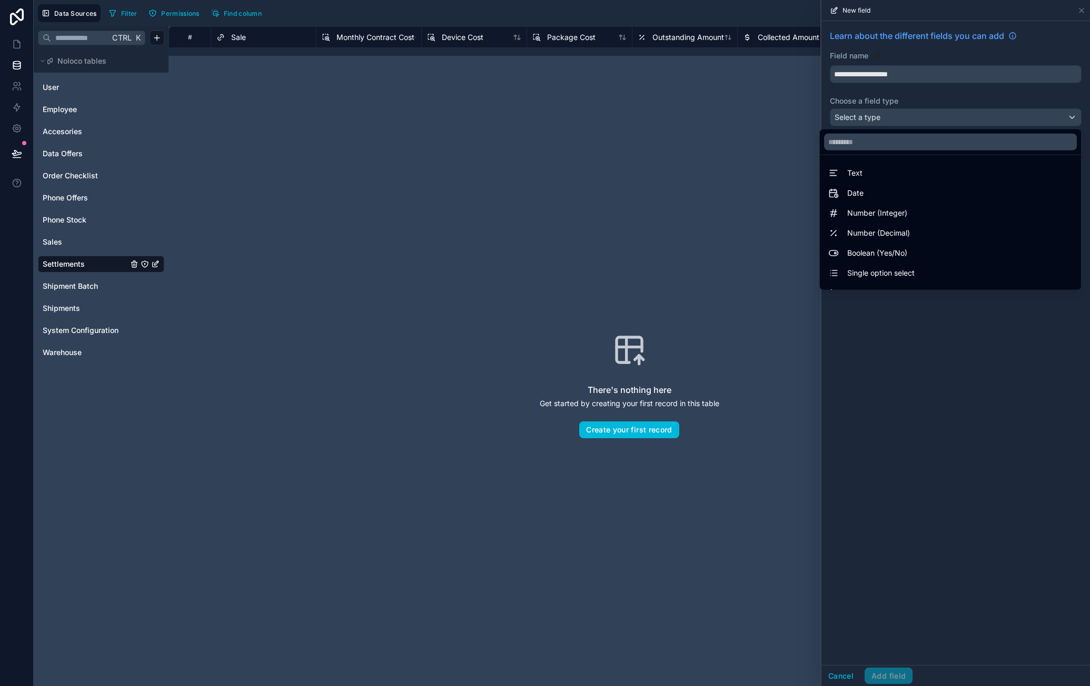
click at [897, 267] on span "Single option select" at bounding box center [880, 273] width 67 height 13
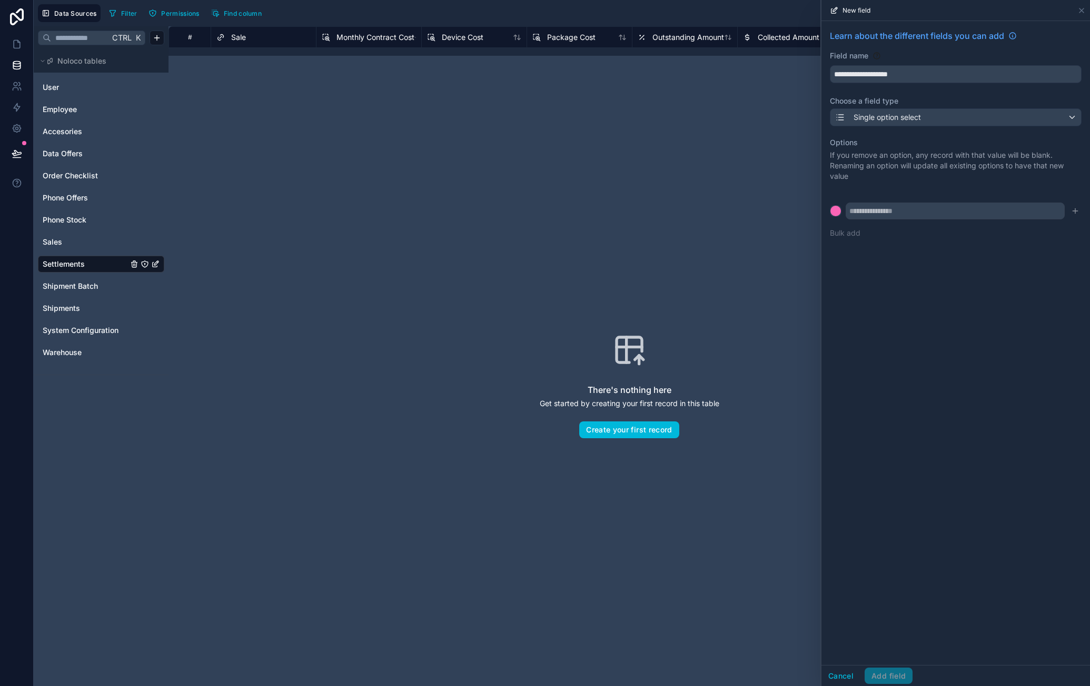
click at [906, 212] on input "text" at bounding box center [954, 211] width 219 height 17
type input "**********"
click at [1072, 210] on icon "submit" at bounding box center [1075, 211] width 8 height 8
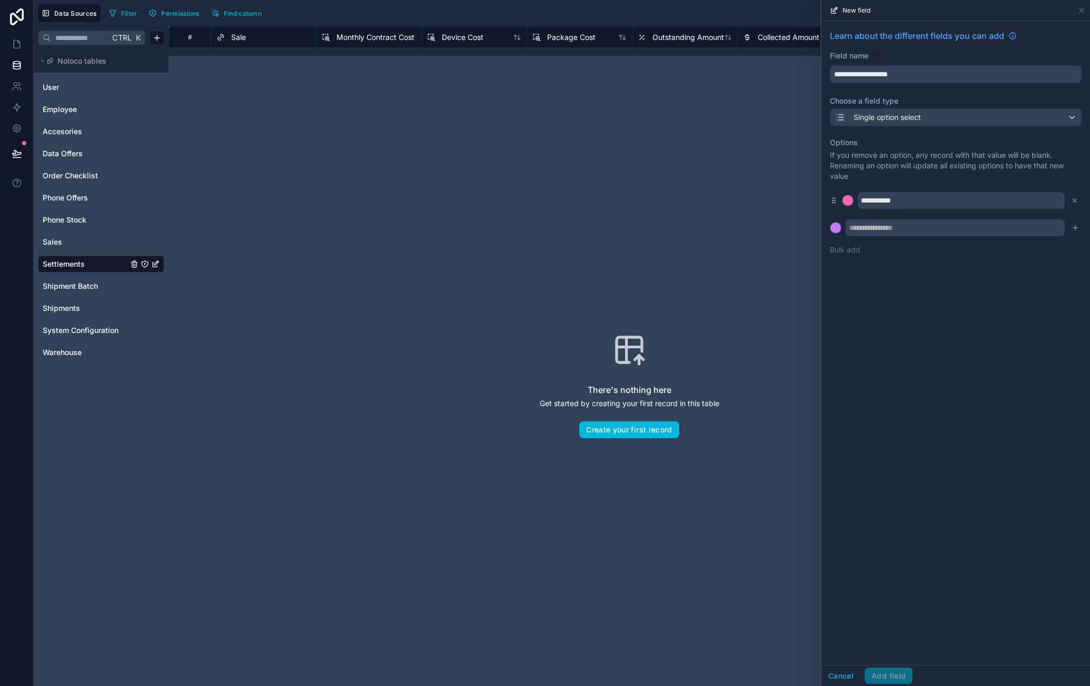
click at [964, 226] on input "text" at bounding box center [954, 228] width 219 height 17
type input "**********"
click at [936, 281] on div "**********" at bounding box center [955, 343] width 268 height 644
click at [1079, 229] on button "submit" at bounding box center [1075, 228] width 13 height 13
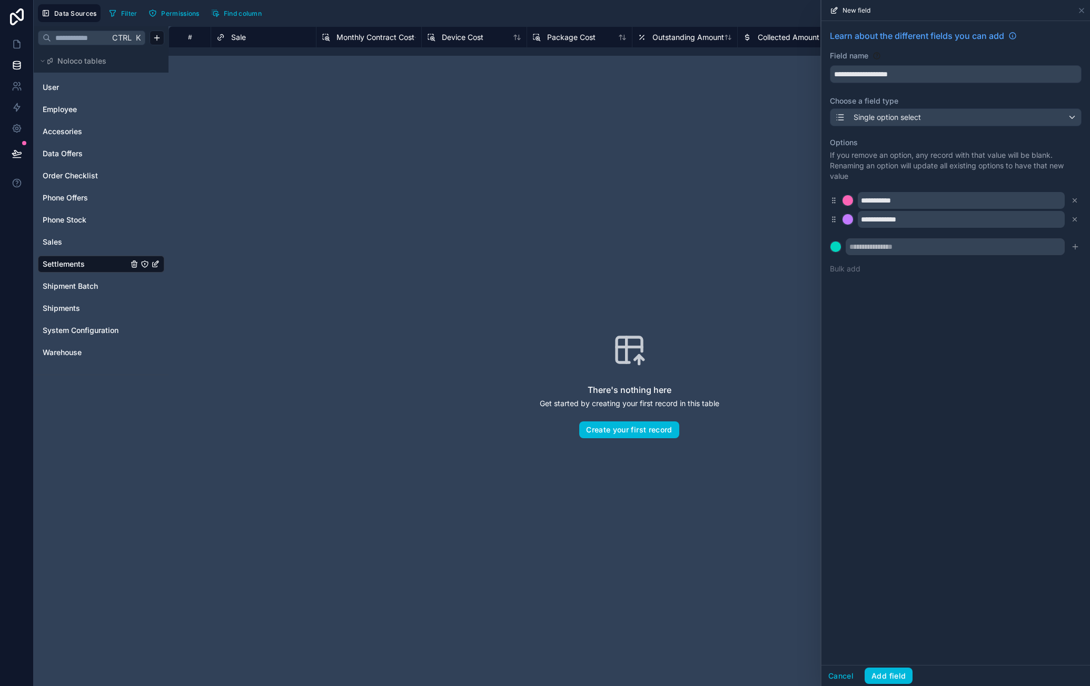
click at [898, 71] on input "**********" at bounding box center [955, 74] width 251 height 17
drag, startPoint x: 923, startPoint y: 73, endPoint x: 829, endPoint y: 94, distance: 96.5
click at [819, 78] on div "**********" at bounding box center [562, 343] width 1056 height 686
click at [830, 65] on button "*********" at bounding box center [956, 74] width 252 height 18
type input "**********"
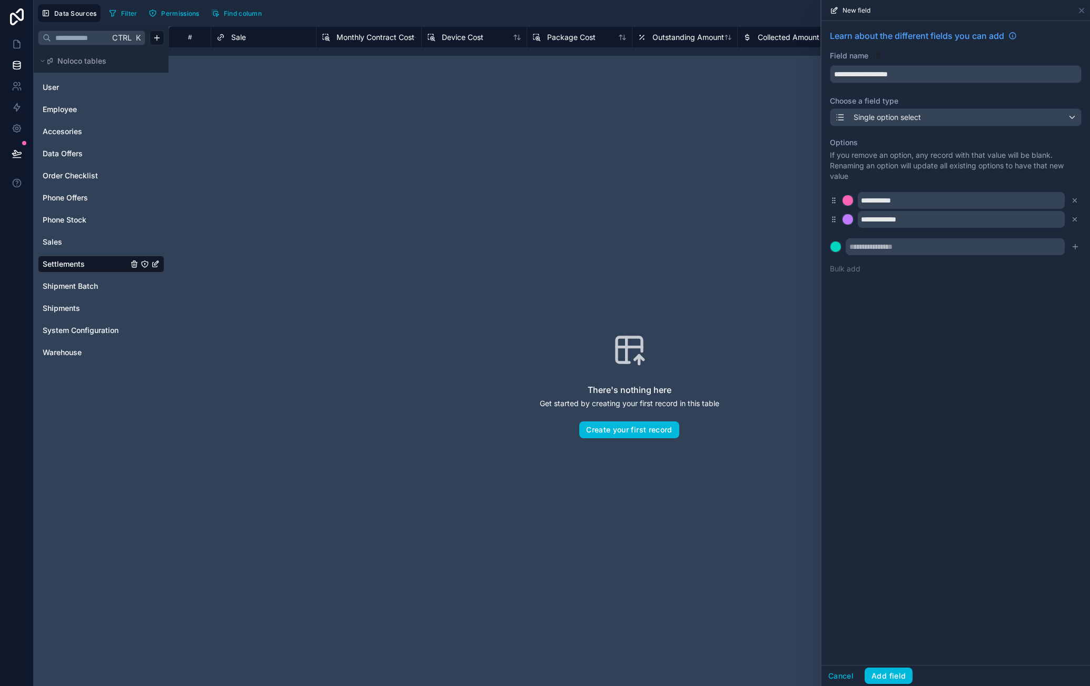
click at [950, 355] on div "**********" at bounding box center [955, 343] width 268 height 644
click at [904, 679] on button "Add field" at bounding box center [888, 676] width 48 height 17
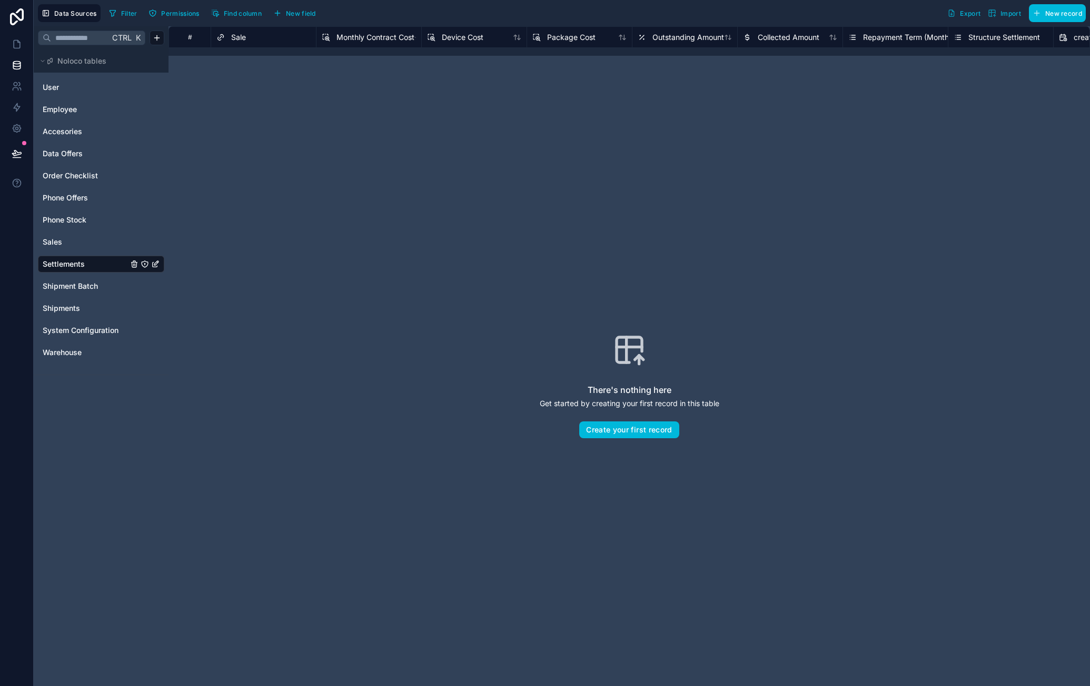
click at [300, 14] on span "New field" at bounding box center [301, 13] width 30 height 8
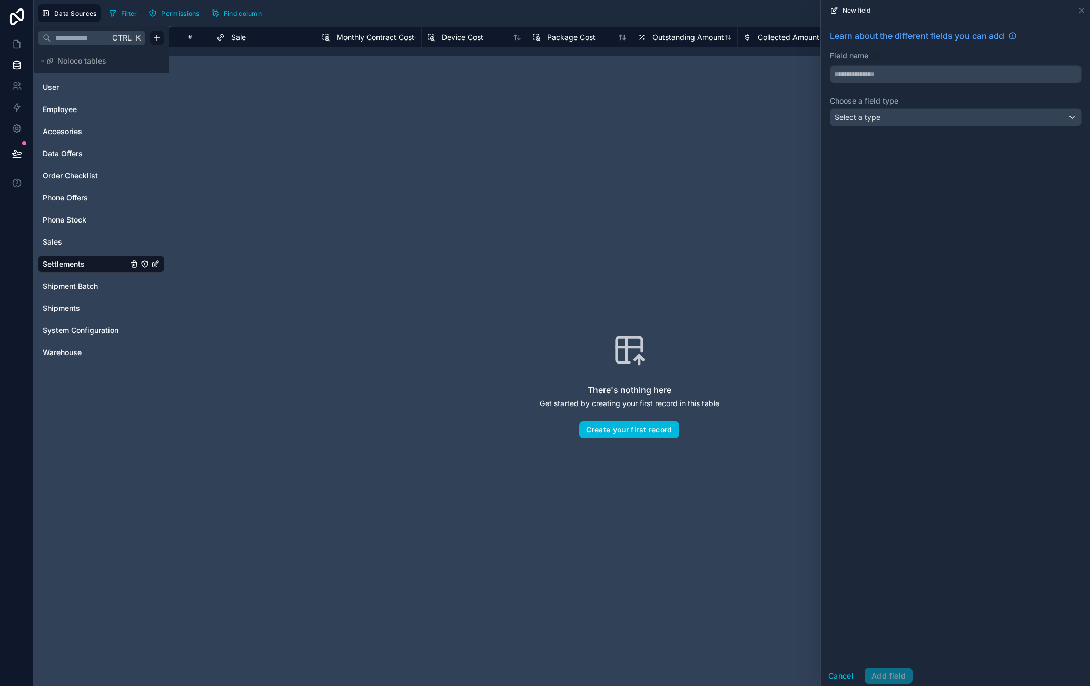
click at [920, 82] on input "text" at bounding box center [955, 74] width 251 height 17
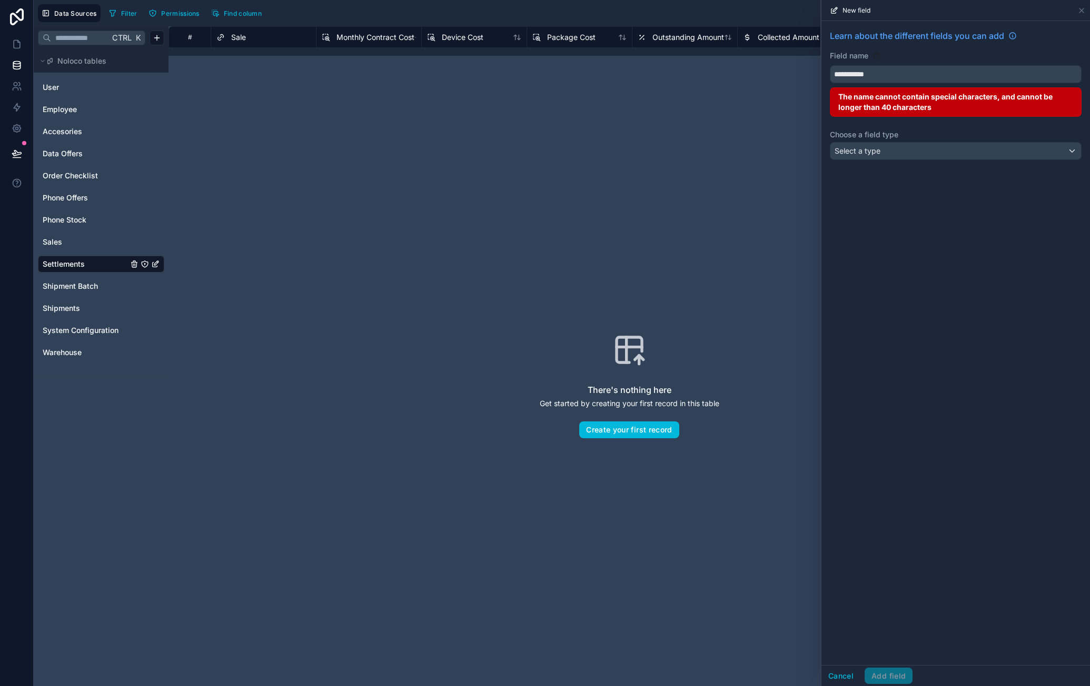
click at [830, 65] on button "**********" at bounding box center [956, 74] width 252 height 18
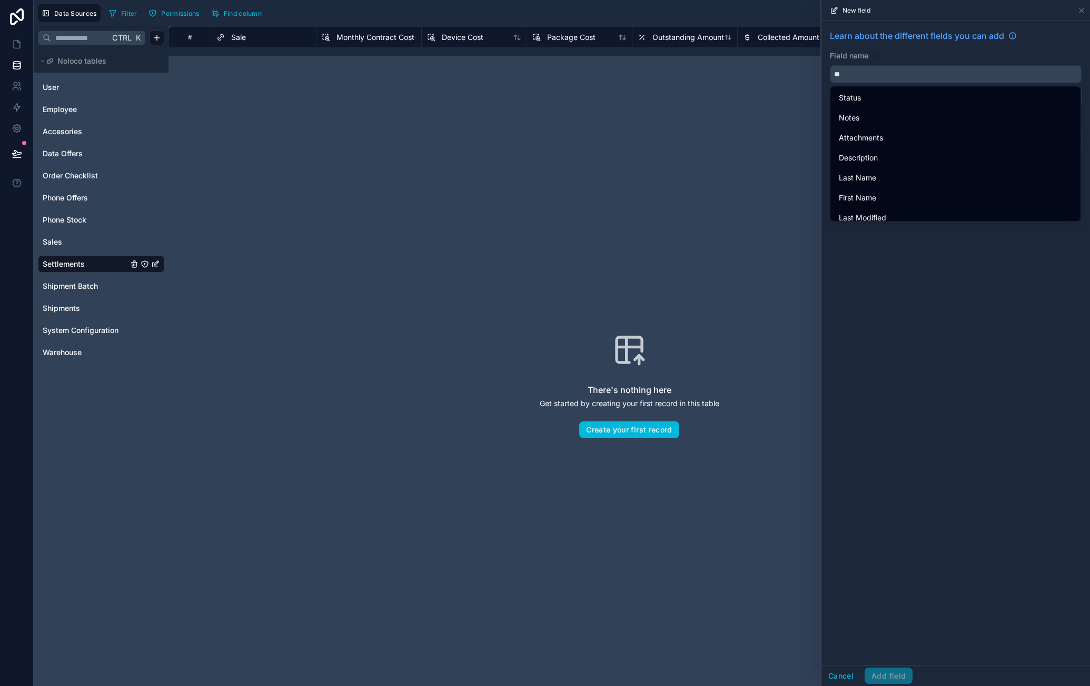
type input "*"
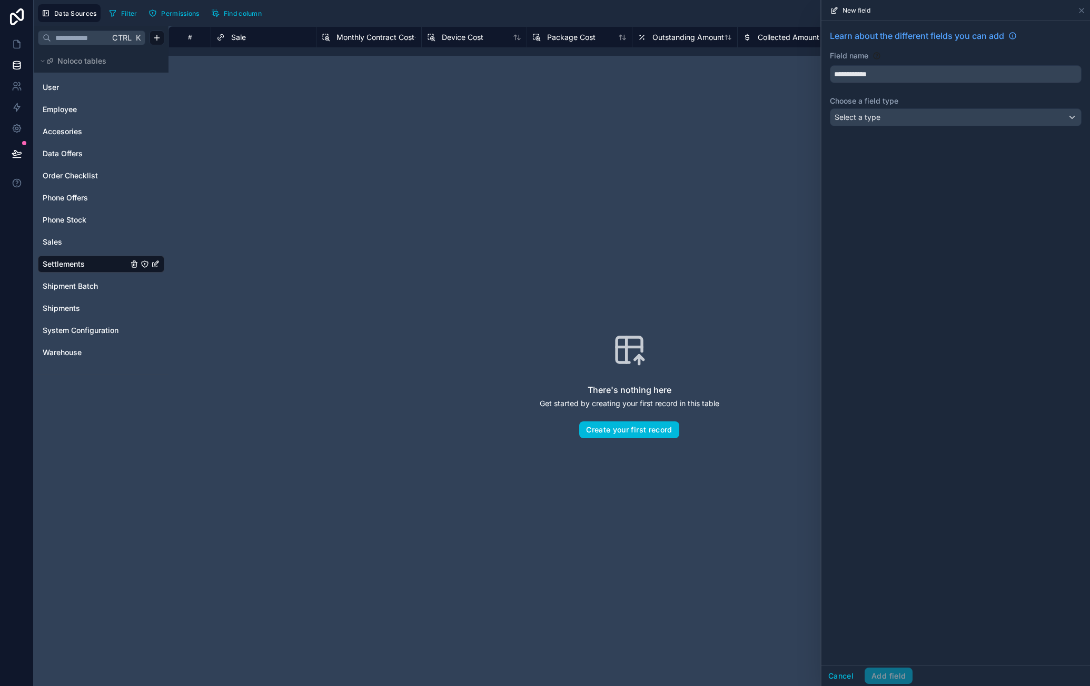
click at [830, 65] on button "**********" at bounding box center [956, 74] width 252 height 18
type input "**********"
click at [904, 118] on div "Select a type" at bounding box center [955, 117] width 251 height 17
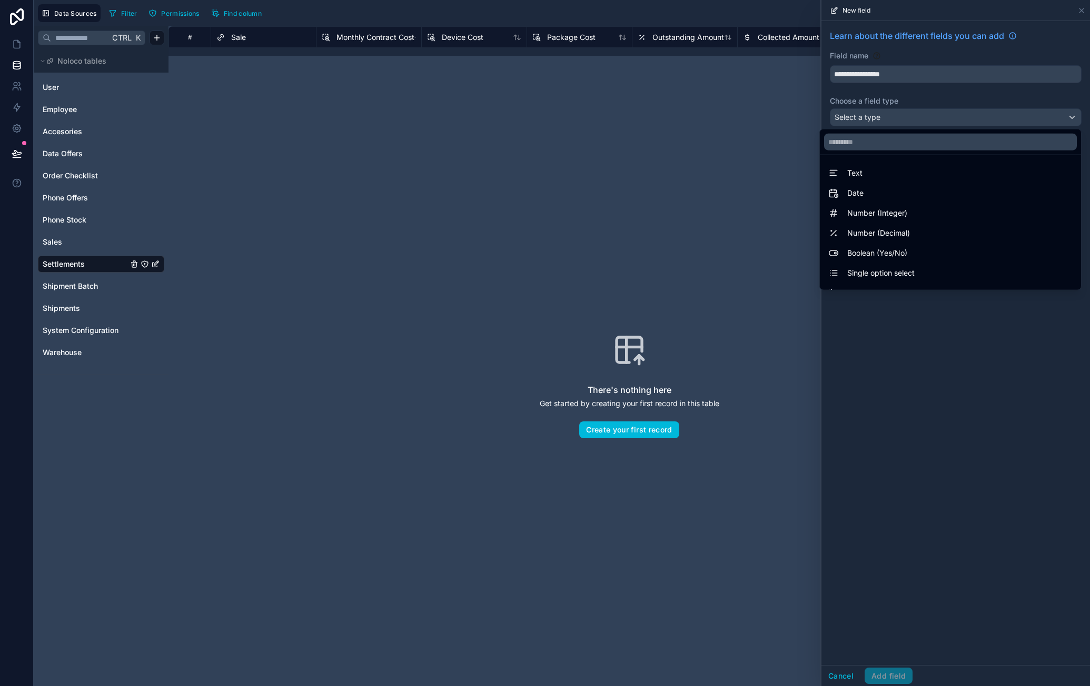
click at [901, 268] on span "Single option select" at bounding box center [880, 273] width 67 height 13
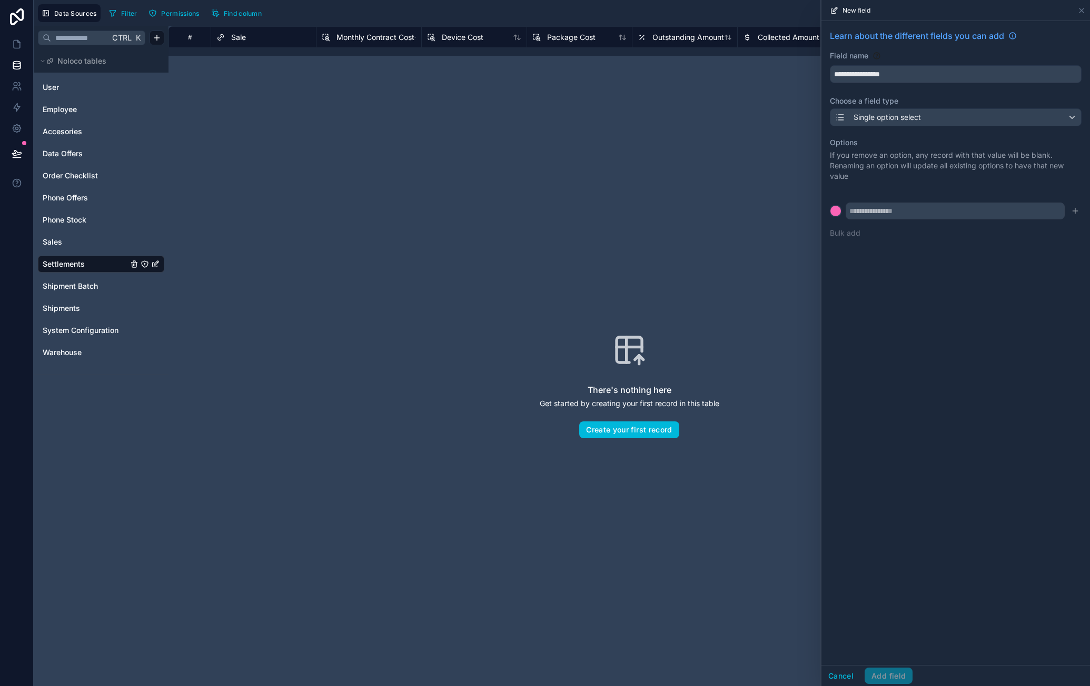
click at [898, 214] on input "text" at bounding box center [954, 211] width 219 height 17
type input "**********"
click at [1074, 210] on icon "submit" at bounding box center [1075, 211] width 8 height 8
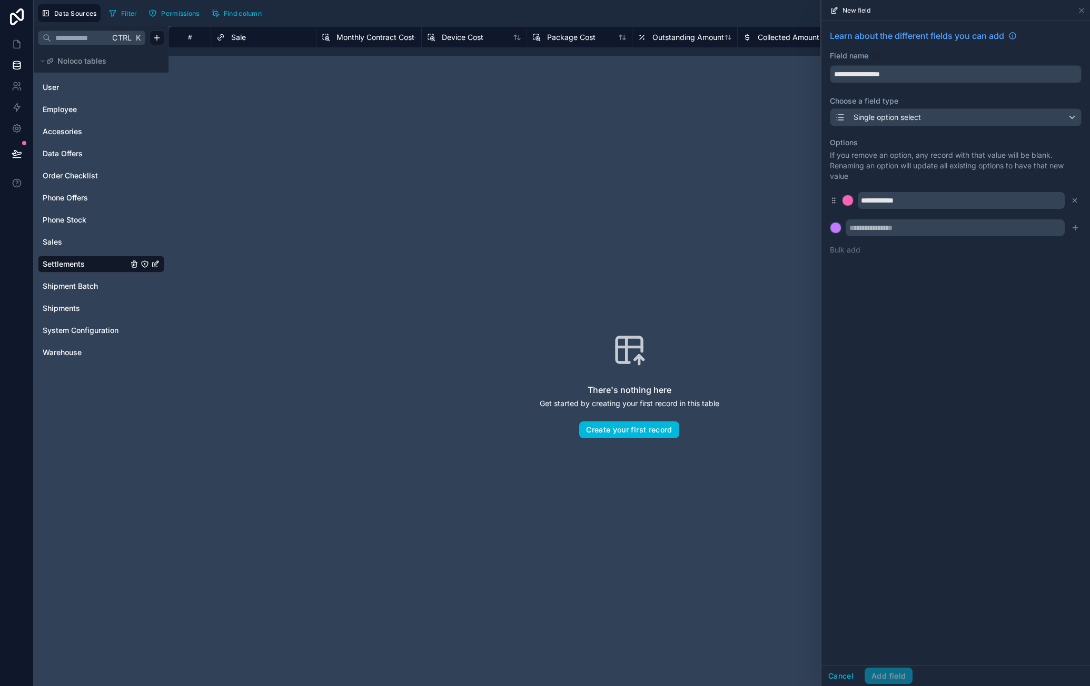
click at [963, 224] on input "text" at bounding box center [954, 228] width 219 height 17
type input "**********"
click at [1072, 230] on icon "submit" at bounding box center [1075, 228] width 8 height 8
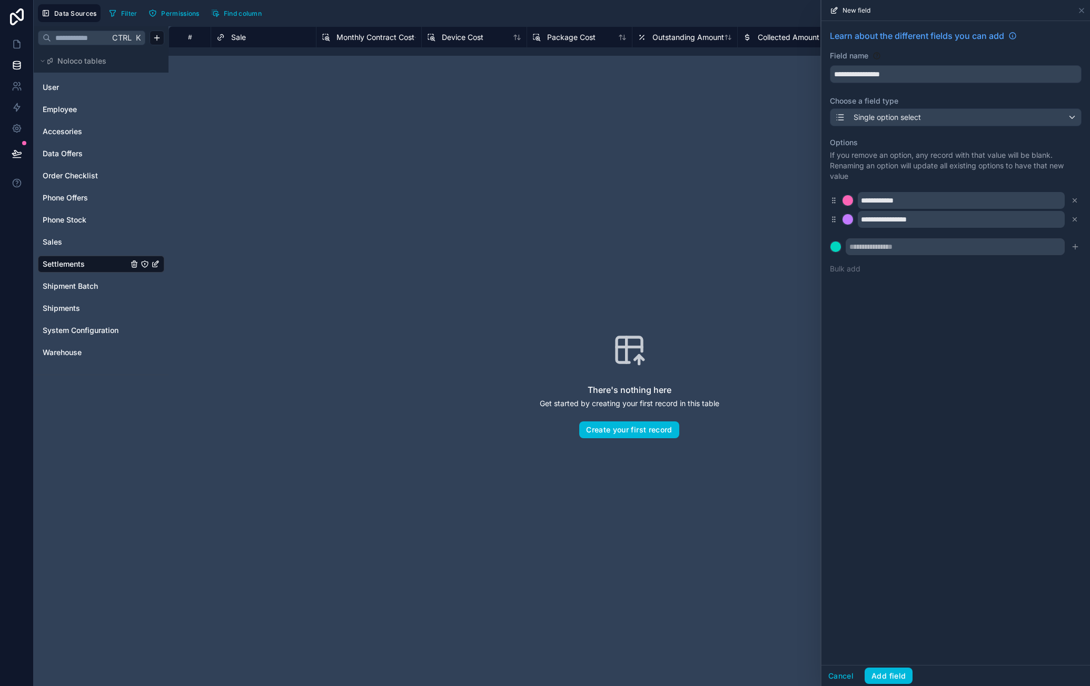
click at [944, 246] on input "text" at bounding box center [954, 246] width 219 height 17
type input "********"
drag, startPoint x: 1075, startPoint y: 246, endPoint x: 1072, endPoint y: 258, distance: 12.4
click at [1075, 246] on icon "submit" at bounding box center [1075, 247] width 8 height 8
click at [1003, 307] on div "**********" at bounding box center [955, 164] width 268 height 287
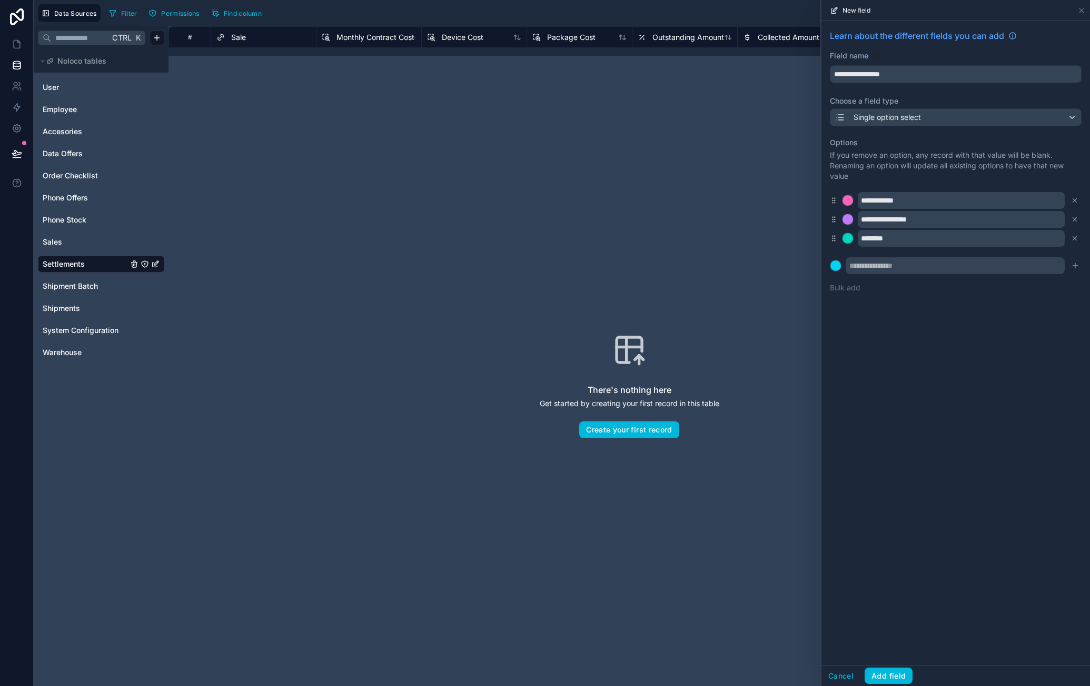
click at [935, 363] on div "**********" at bounding box center [955, 343] width 268 height 644
drag, startPoint x: 935, startPoint y: 195, endPoint x: 930, endPoint y: 200, distance: 6.7
click at [936, 195] on input "**********" at bounding box center [960, 200] width 207 height 17
click at [890, 194] on input "**********" at bounding box center [960, 200] width 207 height 17
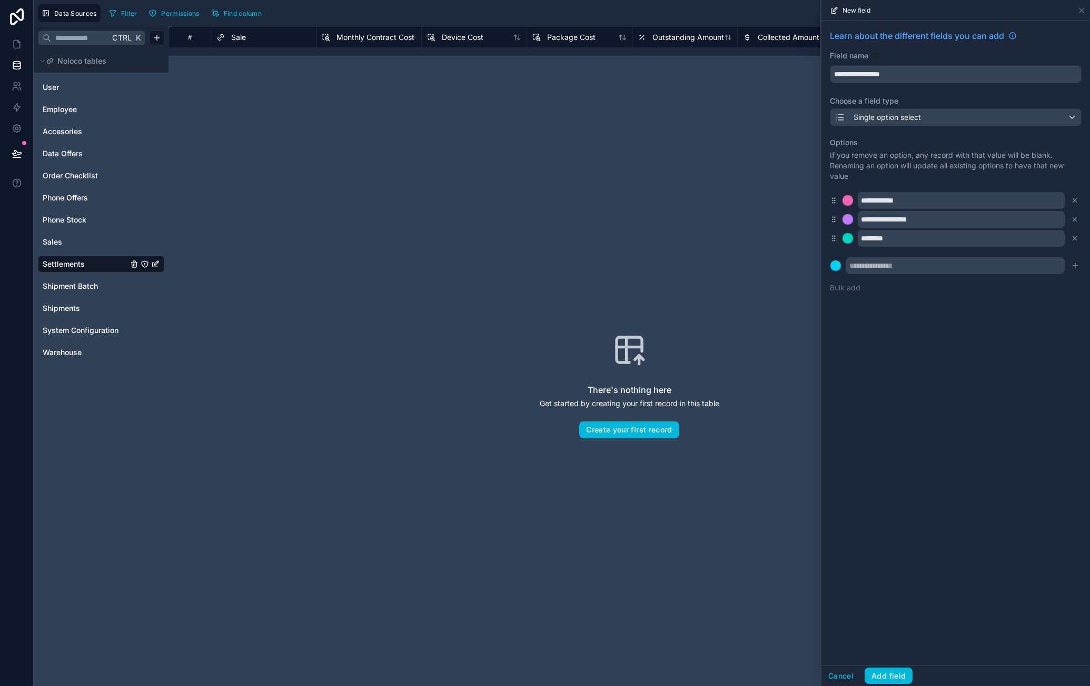
click at [925, 194] on input "**********" at bounding box center [960, 200] width 207 height 17
click at [902, 205] on input "**********" at bounding box center [960, 200] width 207 height 17
type input "**********"
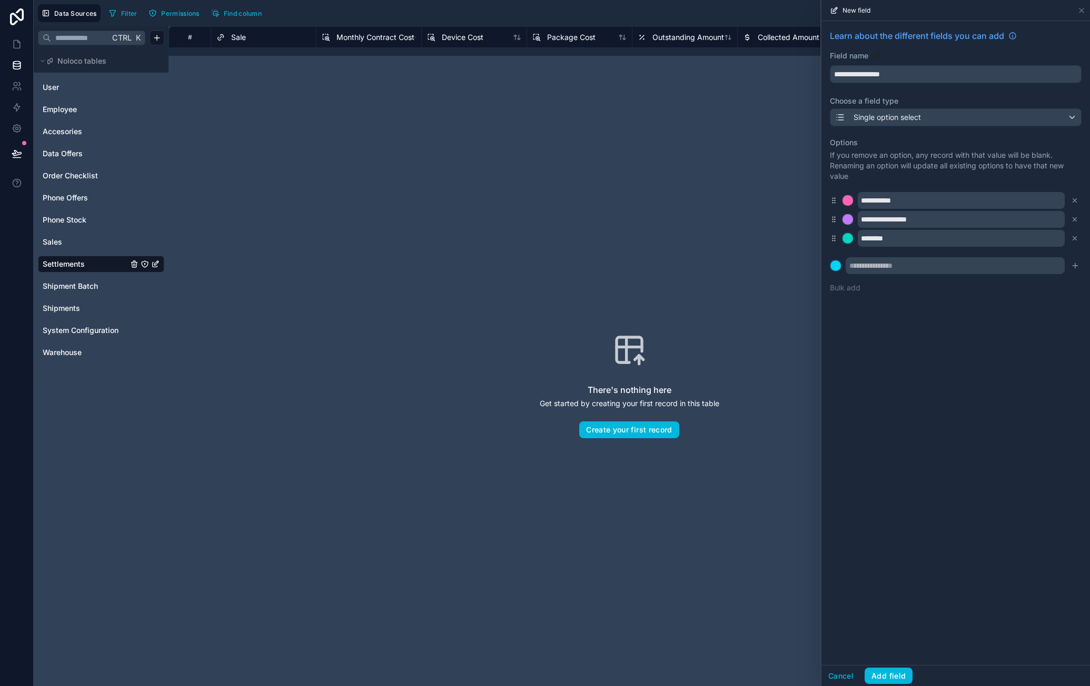
click at [1010, 338] on div "**********" at bounding box center [955, 343] width 268 height 644
click at [845, 197] on div at bounding box center [847, 200] width 11 height 11
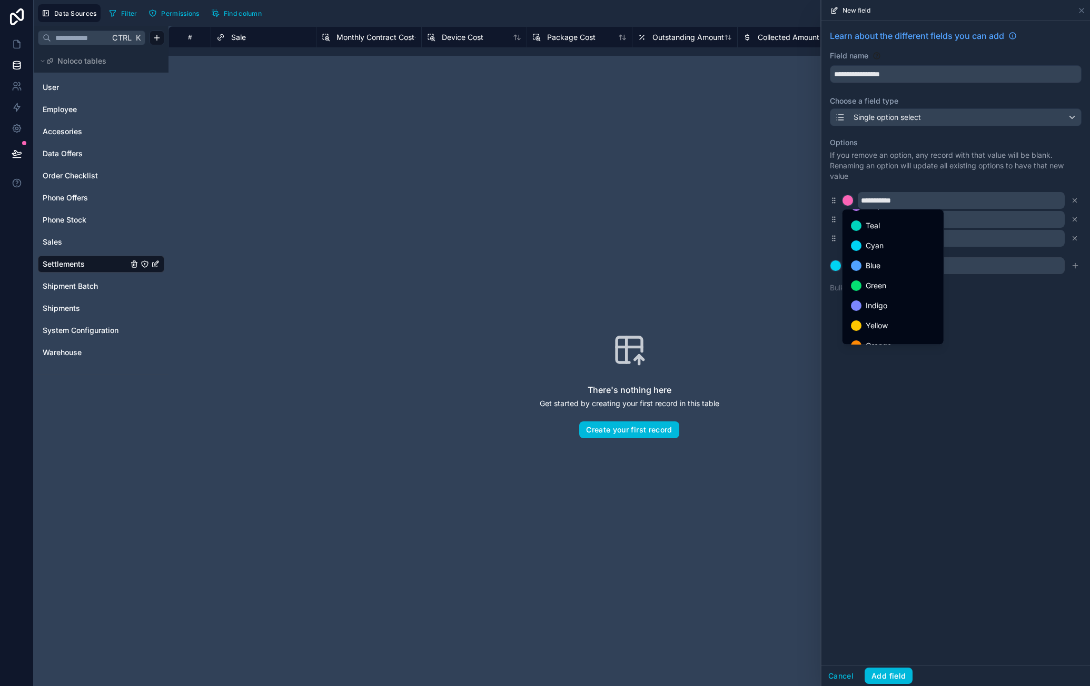
scroll to position [88, 0]
click at [894, 287] on div "Orange" at bounding box center [893, 292] width 84 height 13
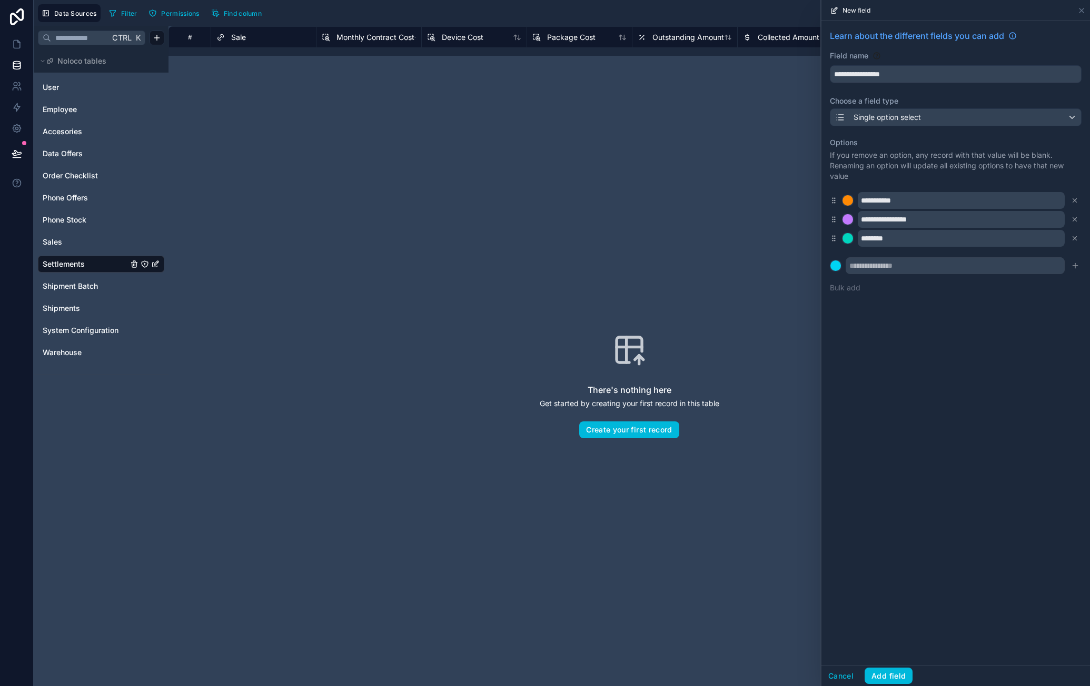
click at [848, 221] on div at bounding box center [847, 219] width 11 height 11
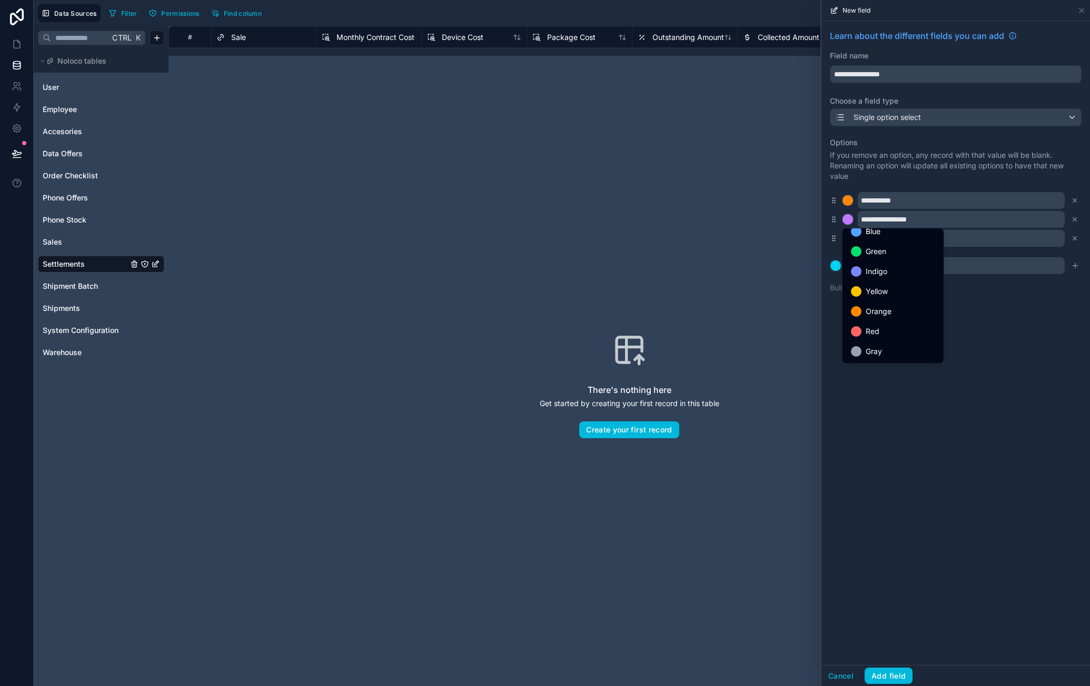
click at [891, 326] on div "Red" at bounding box center [893, 331] width 84 height 13
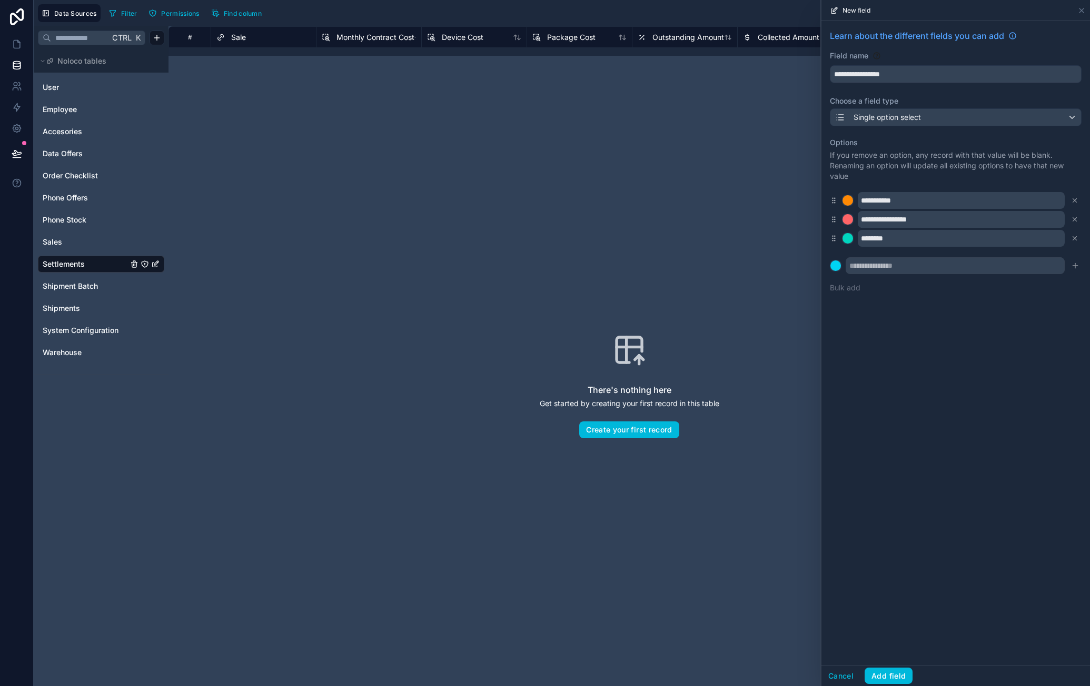
click at [845, 240] on div at bounding box center [847, 238] width 11 height 11
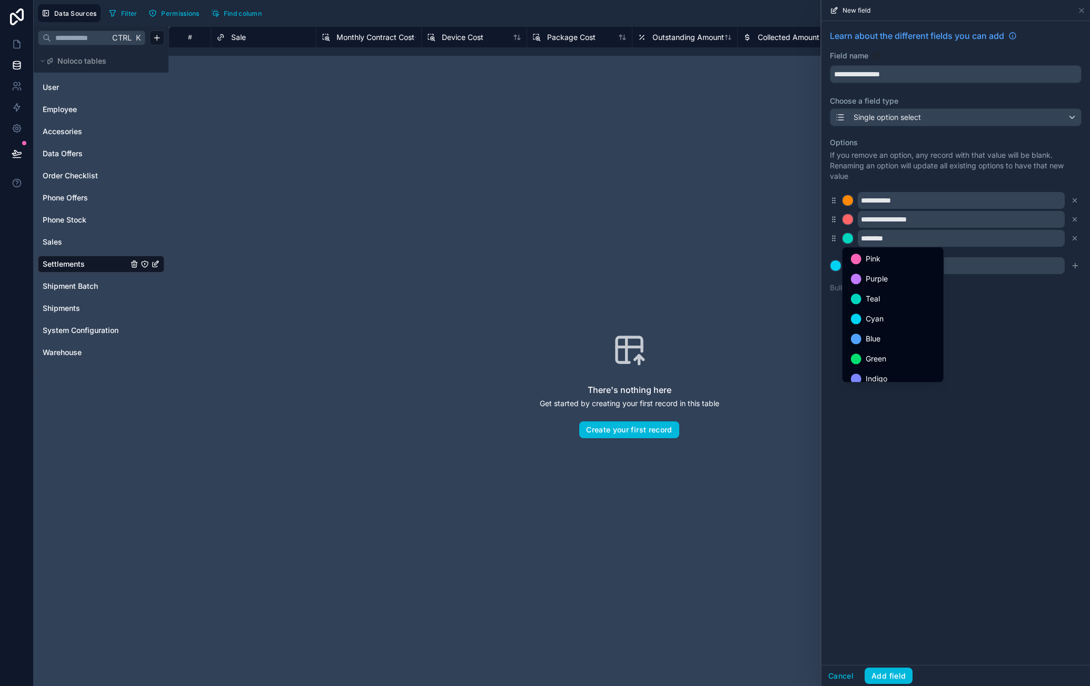
click at [881, 355] on span "Green" at bounding box center [875, 359] width 21 height 13
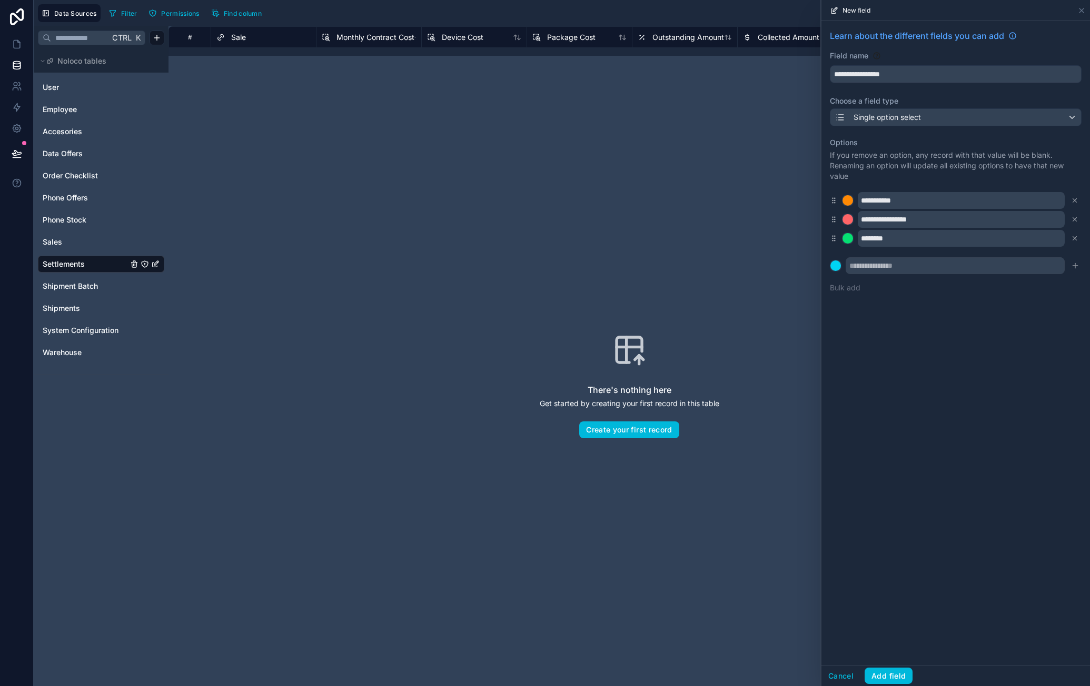
click at [995, 388] on div "**********" at bounding box center [955, 343] width 268 height 644
click at [892, 668] on button "Add field" at bounding box center [888, 676] width 48 height 17
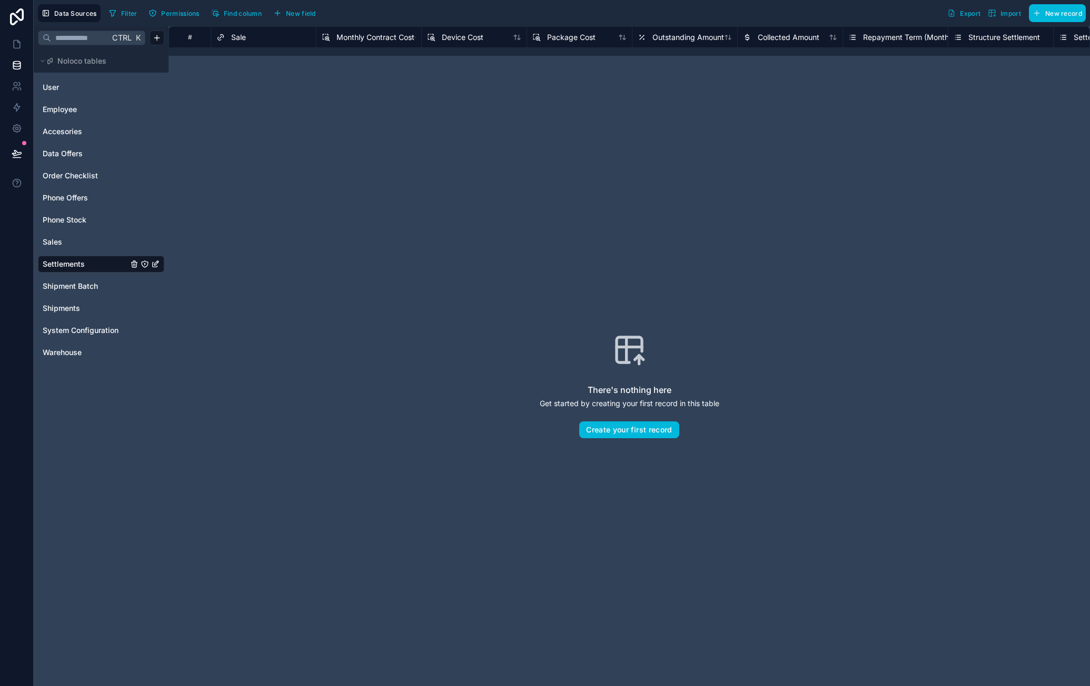
click at [310, 16] on span "New field" at bounding box center [301, 13] width 30 height 8
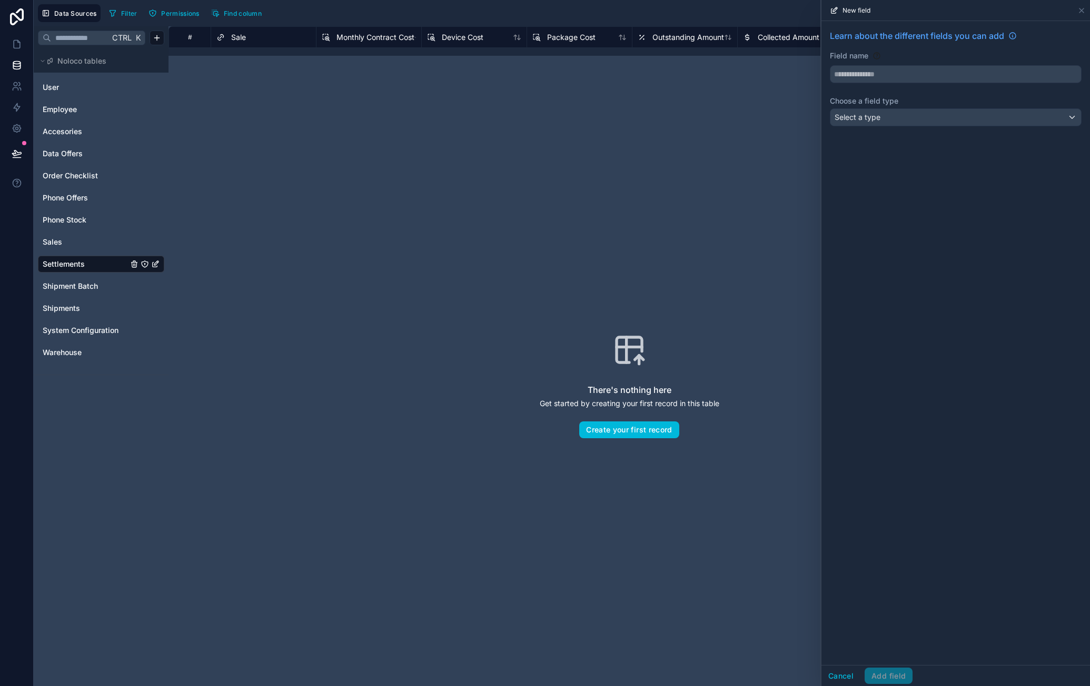
click at [892, 74] on input "text" at bounding box center [955, 74] width 251 height 17
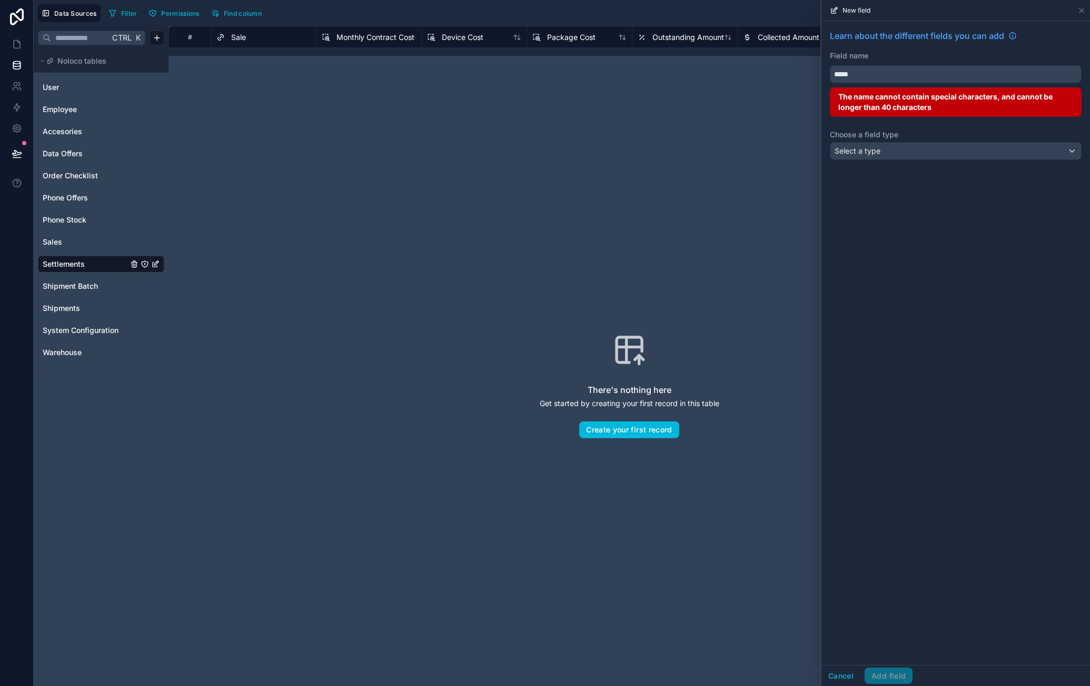
click at [830, 65] on button "****" at bounding box center [956, 74] width 252 height 18
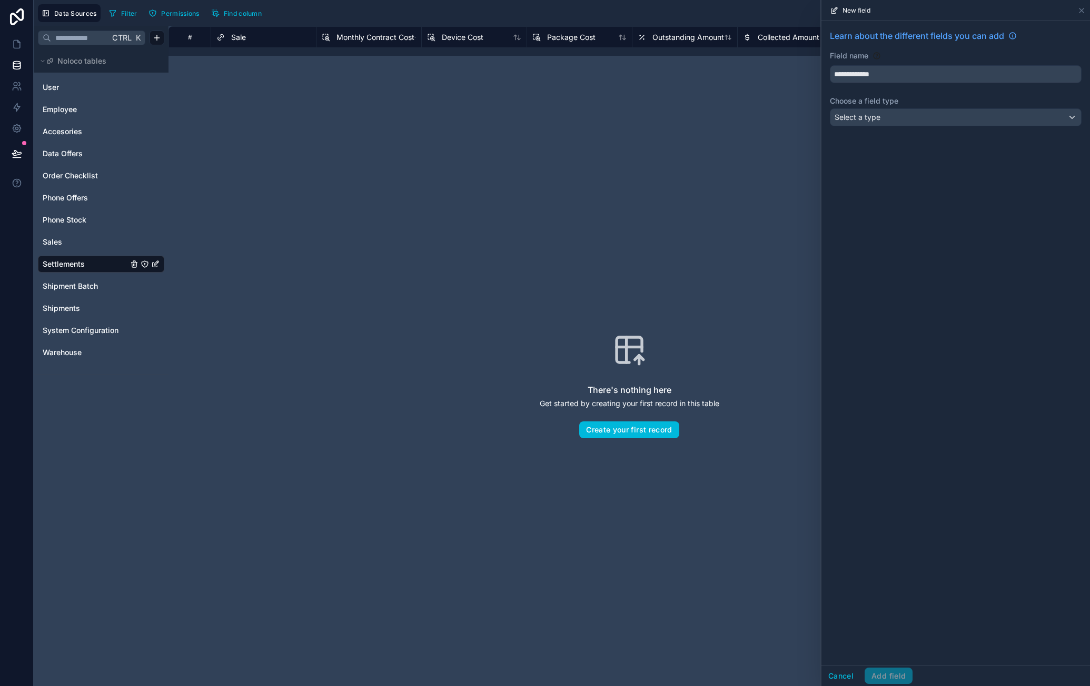
click at [830, 65] on button "**********" at bounding box center [956, 74] width 252 height 18
click at [923, 115] on div "Select a type" at bounding box center [955, 117] width 251 height 17
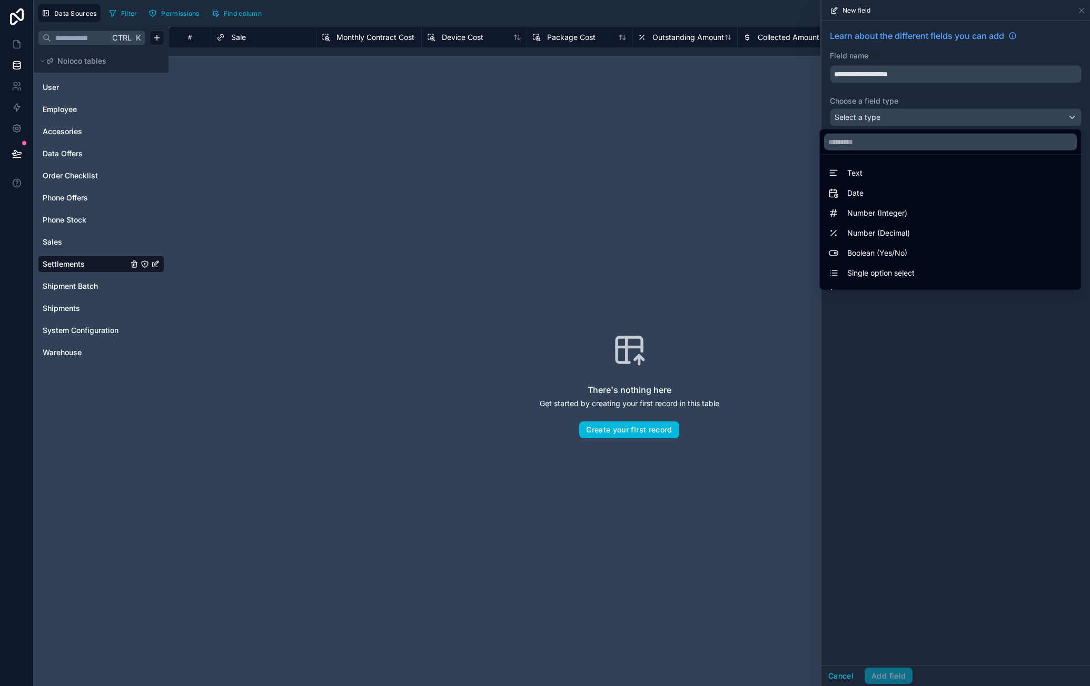
click at [922, 73] on div at bounding box center [955, 343] width 268 height 686
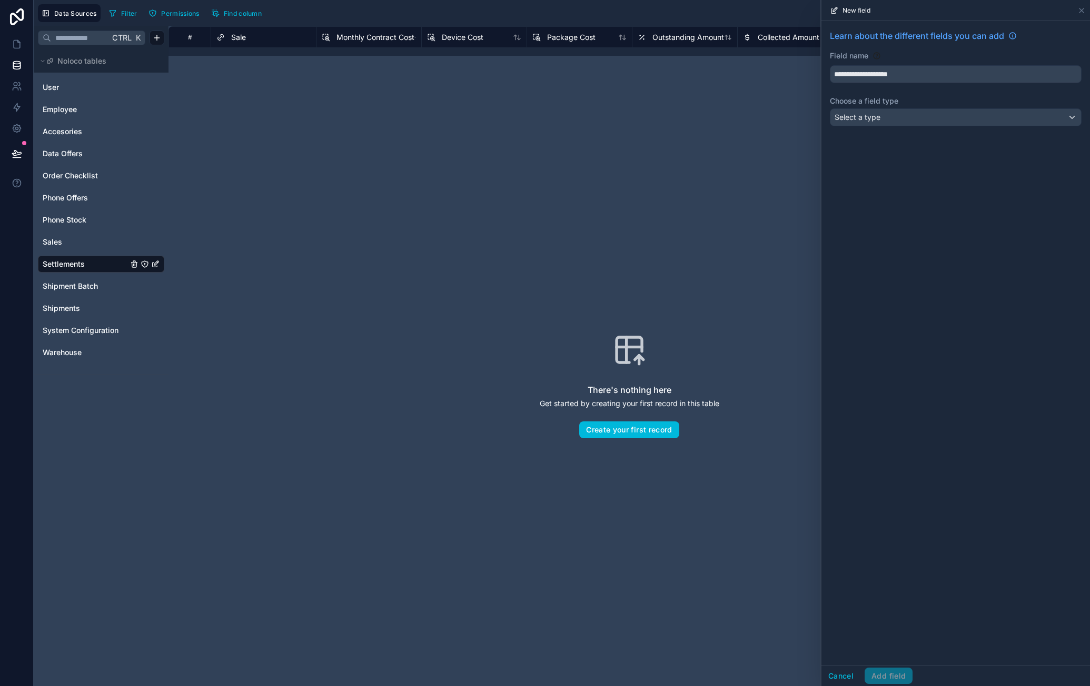
click at [900, 73] on input "**********" at bounding box center [955, 74] width 251 height 17
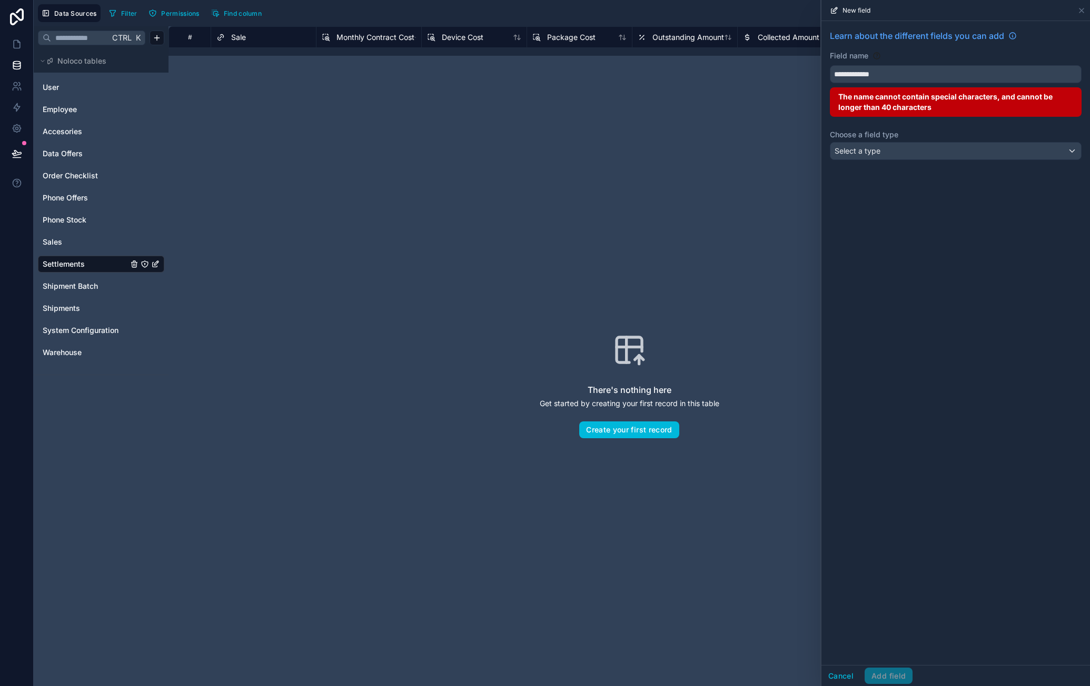
click at [830, 65] on button "**********" at bounding box center [956, 74] width 252 height 18
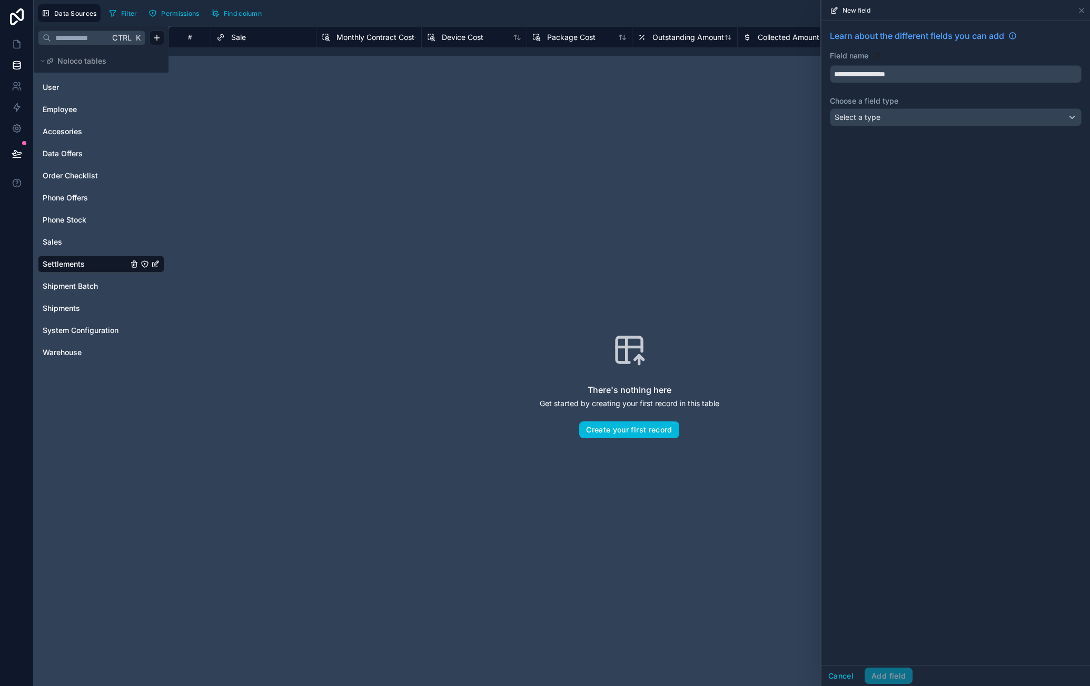
drag, startPoint x: 920, startPoint y: 74, endPoint x: 819, endPoint y: 69, distance: 101.7
click at [819, 69] on div "**********" at bounding box center [562, 343] width 1056 height 686
type input "**********"
click at [952, 115] on div "Select a type" at bounding box center [955, 117] width 251 height 17
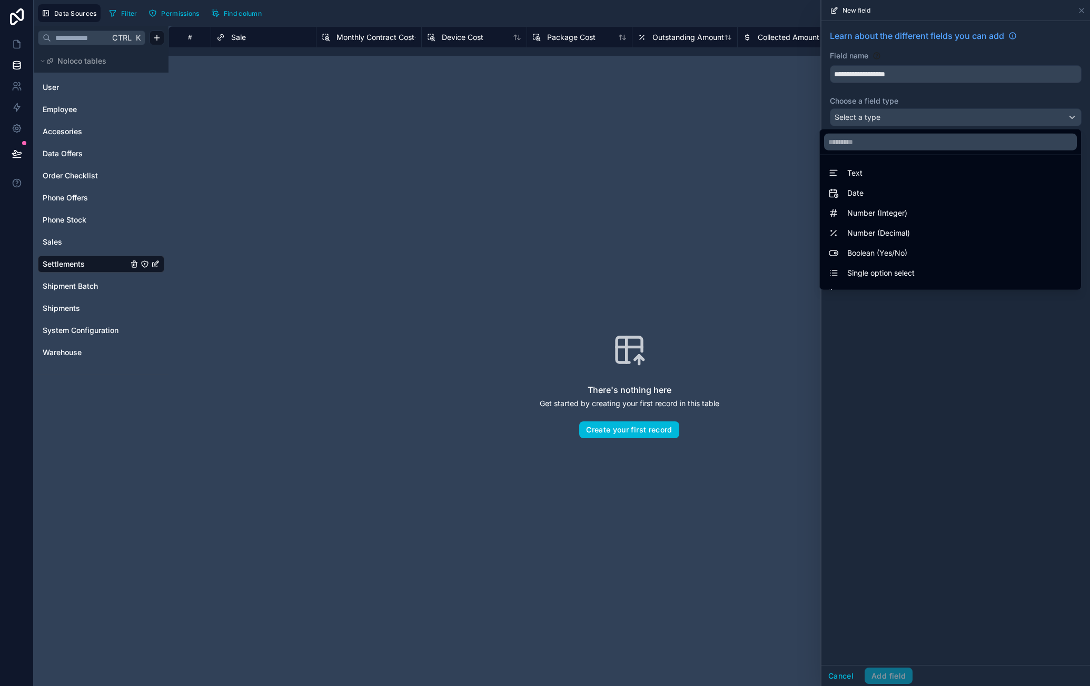
click at [900, 168] on div "Text" at bounding box center [950, 173] width 244 height 13
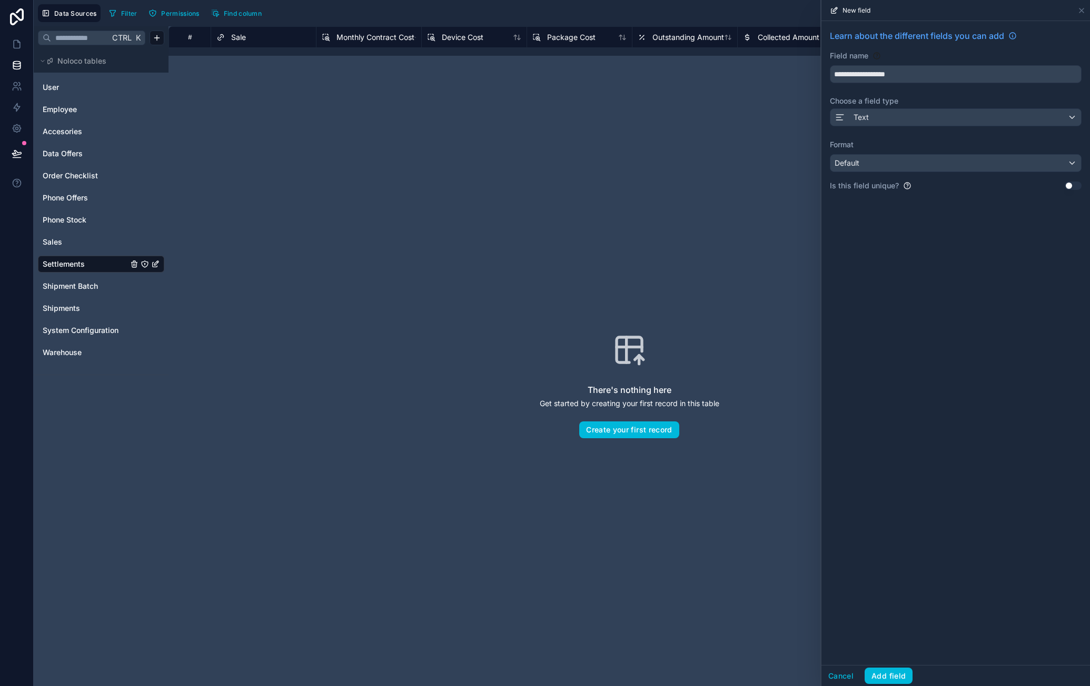
click at [900, 163] on div "Default" at bounding box center [955, 163] width 251 height 17
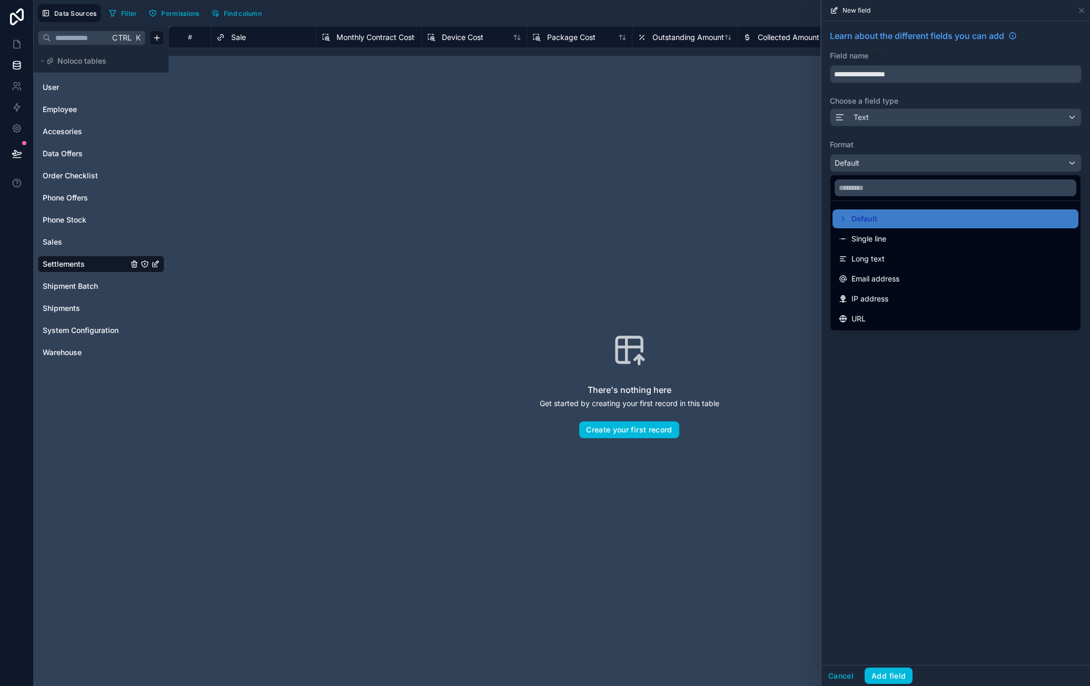
click at [889, 238] on div "Single line" at bounding box center [955, 239] width 233 height 13
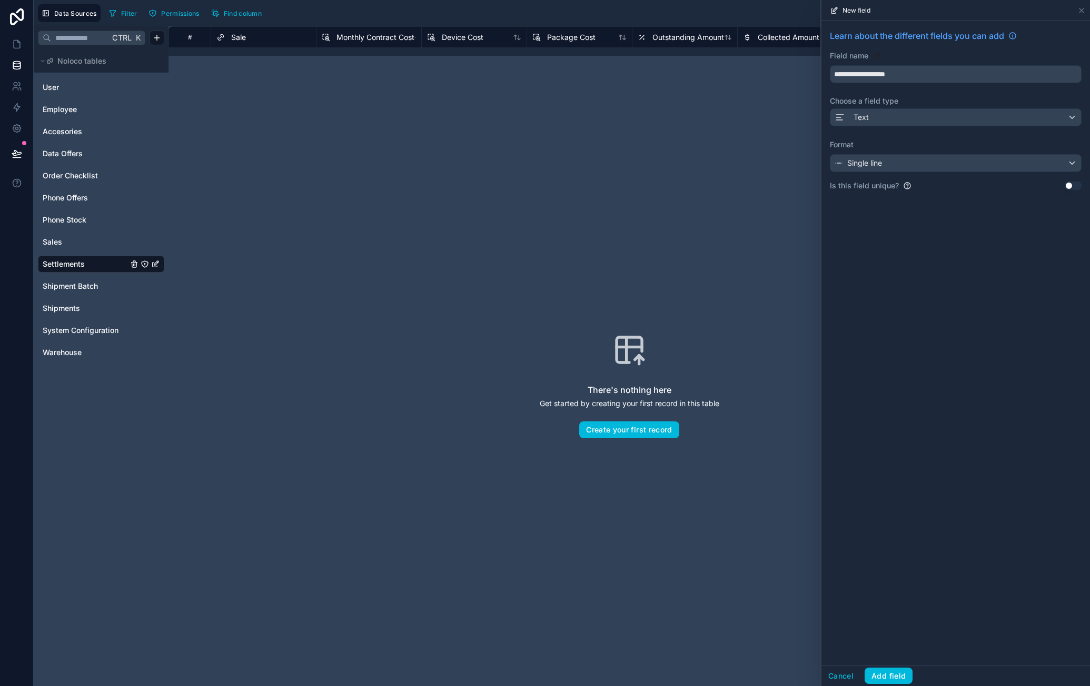
click at [883, 671] on button "Add field" at bounding box center [888, 676] width 48 height 17
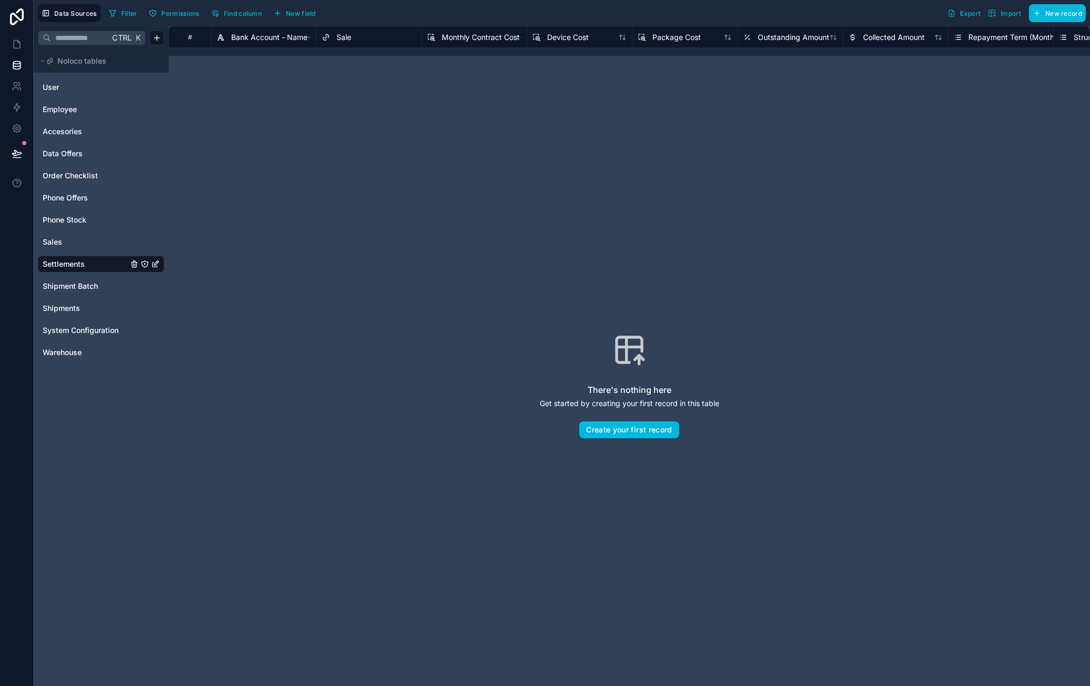
click at [302, 11] on span "New field" at bounding box center [301, 13] width 30 height 8
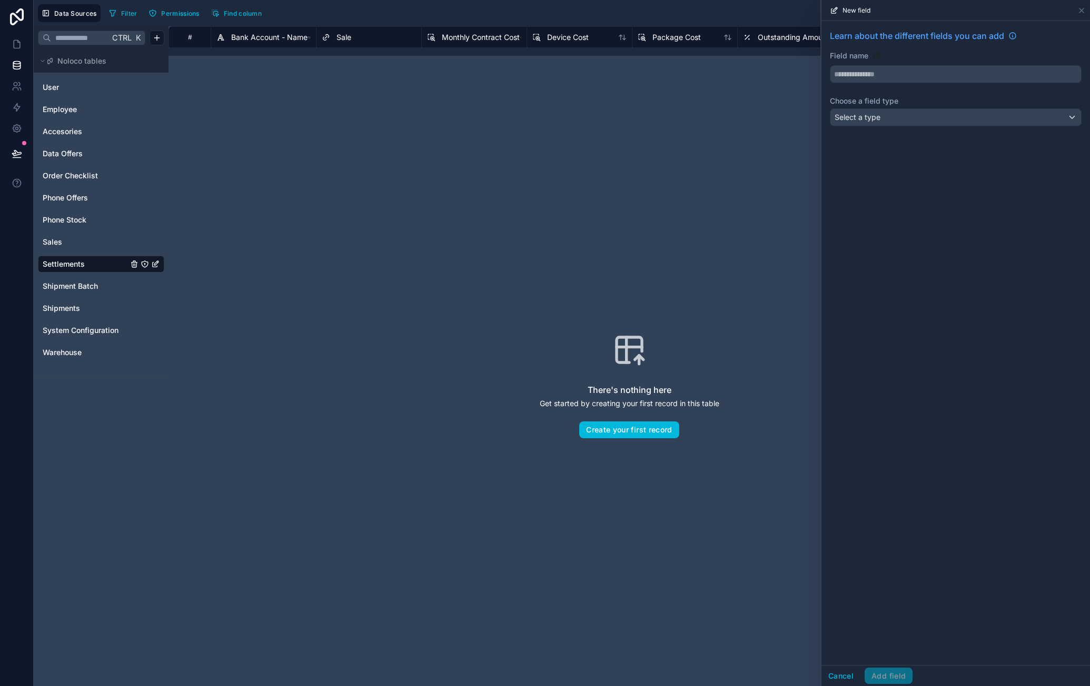
click at [910, 78] on input "text" at bounding box center [955, 74] width 251 height 17
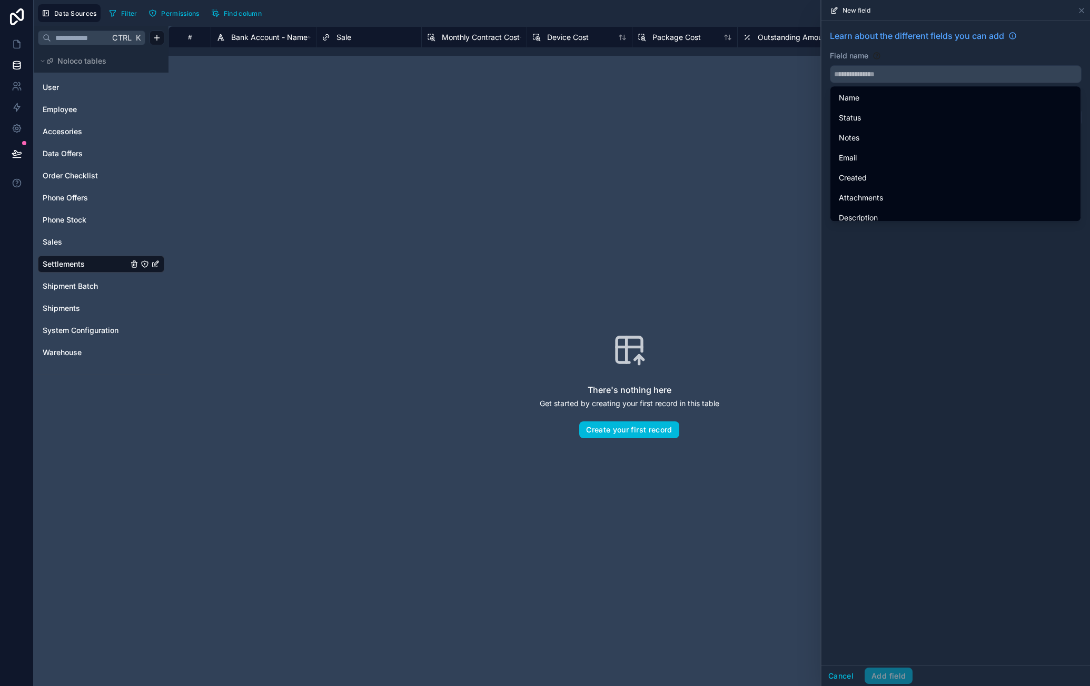
paste input "**********"
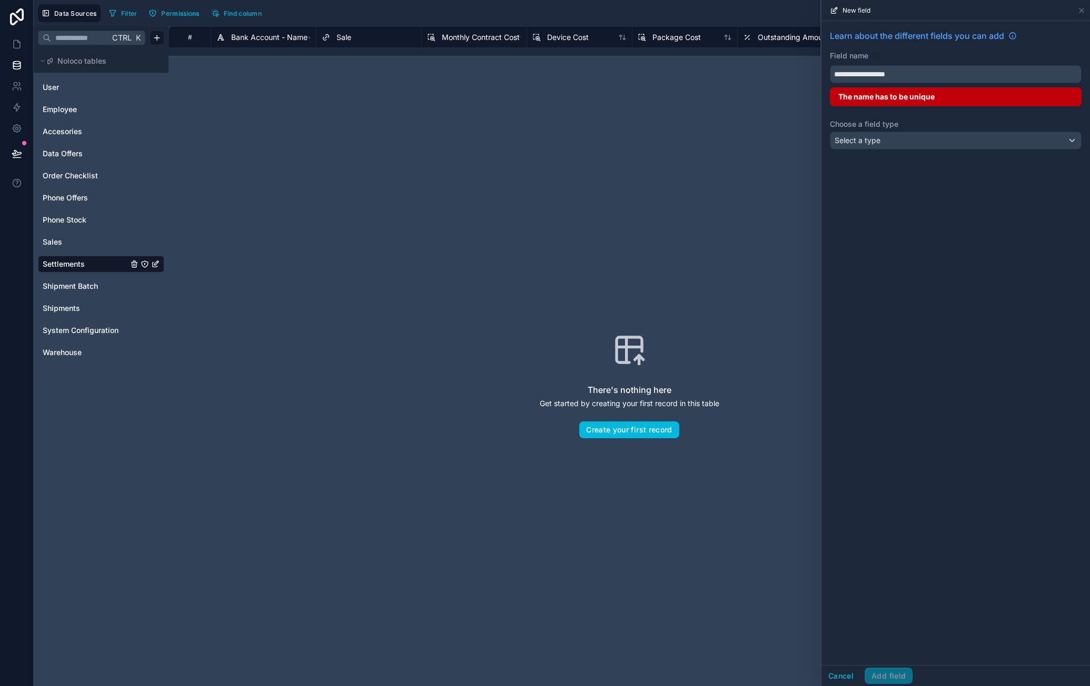
click at [908, 72] on input "**********" at bounding box center [955, 74] width 251 height 17
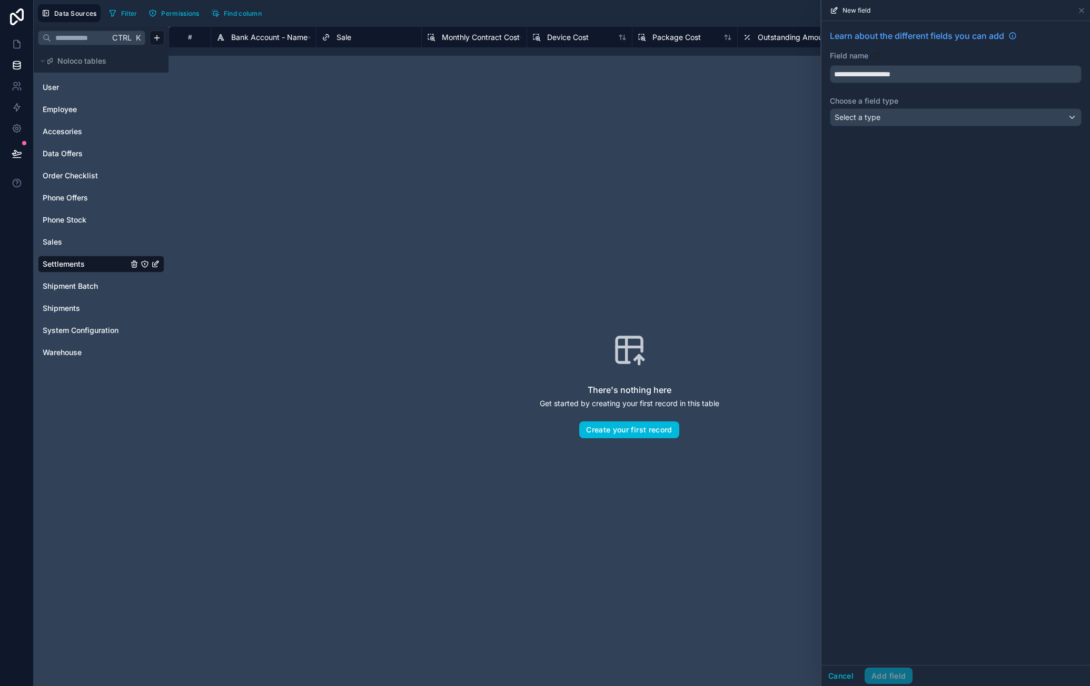
type input "**********"
click at [922, 117] on div "Select a type" at bounding box center [955, 117] width 251 height 17
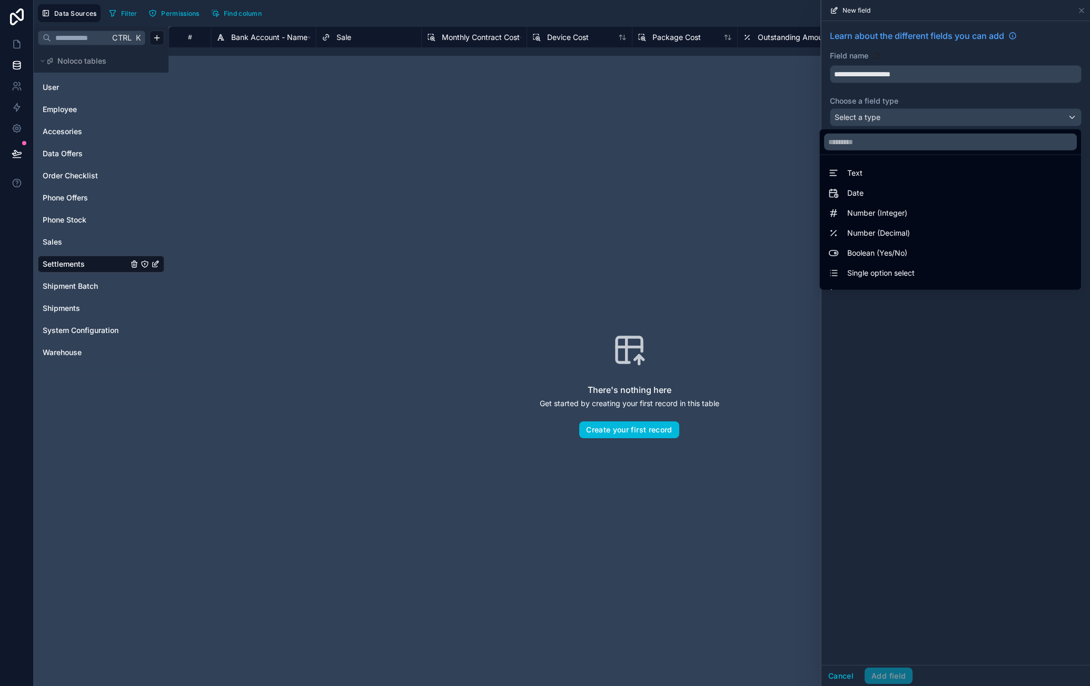
click at [917, 211] on div "Number (Integer)" at bounding box center [950, 213] width 244 height 13
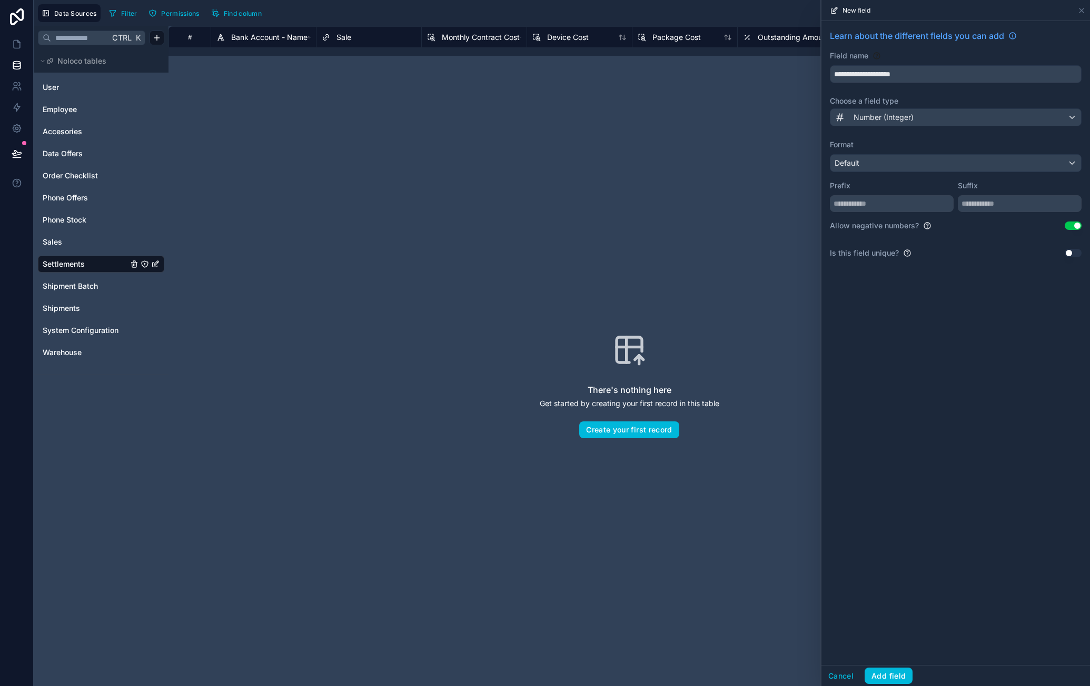
click at [952, 158] on div "Default" at bounding box center [955, 163] width 251 height 17
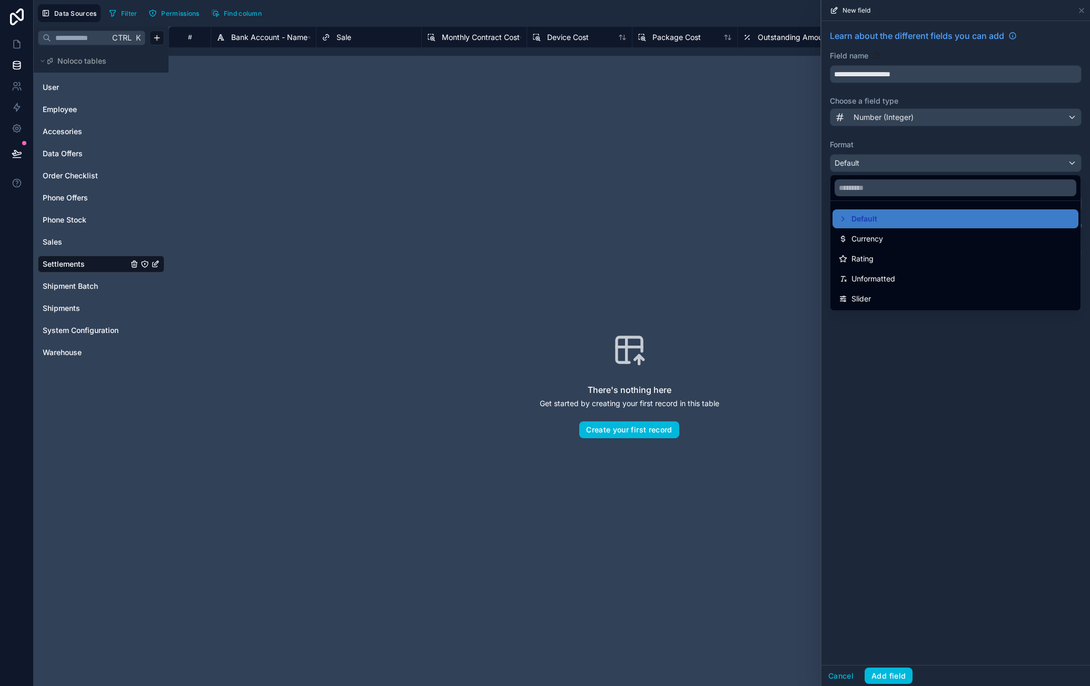
click at [910, 120] on div at bounding box center [955, 343] width 268 height 686
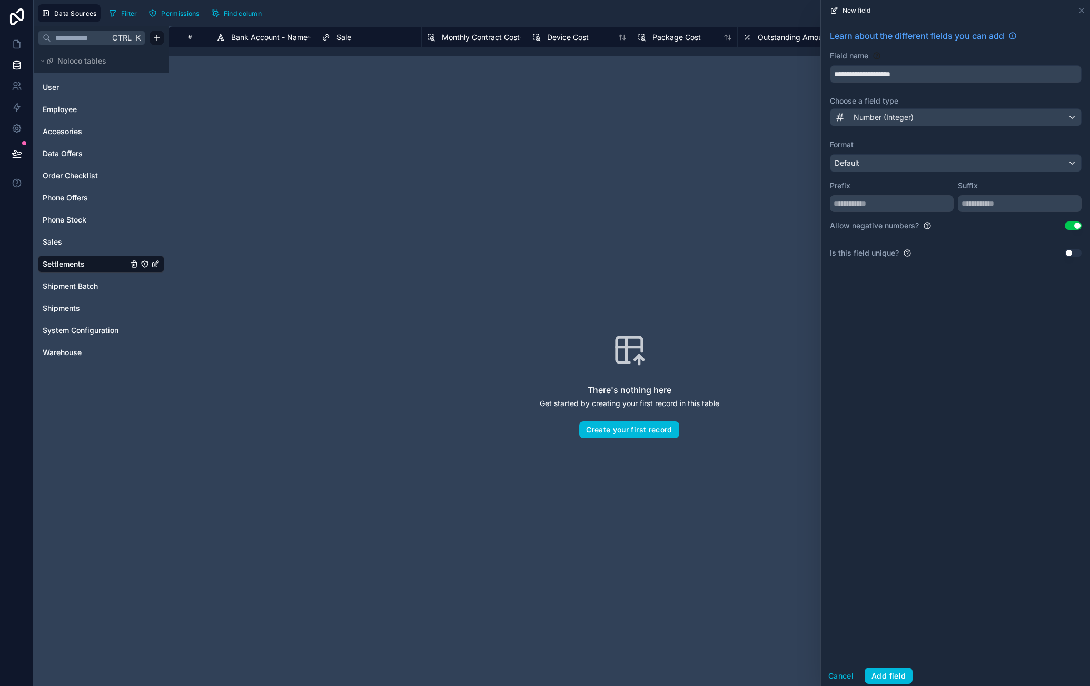
click at [1074, 227] on button "Use setting" at bounding box center [1072, 226] width 17 height 8
click at [877, 676] on button "Add field" at bounding box center [888, 676] width 48 height 17
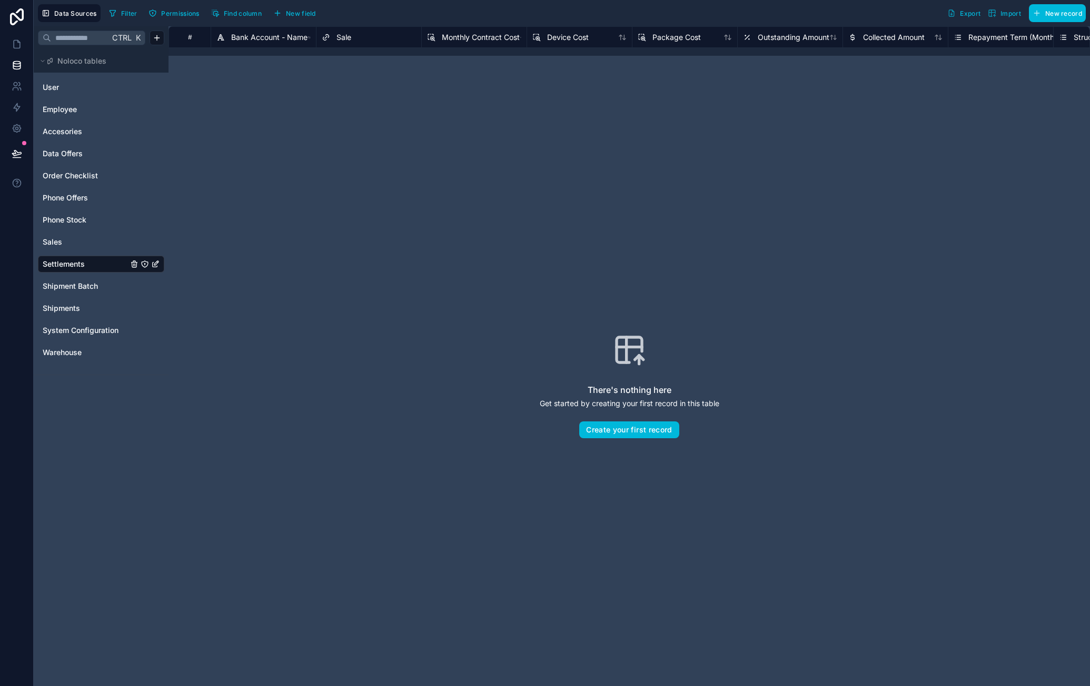
click at [292, 15] on span "New field" at bounding box center [301, 13] width 30 height 8
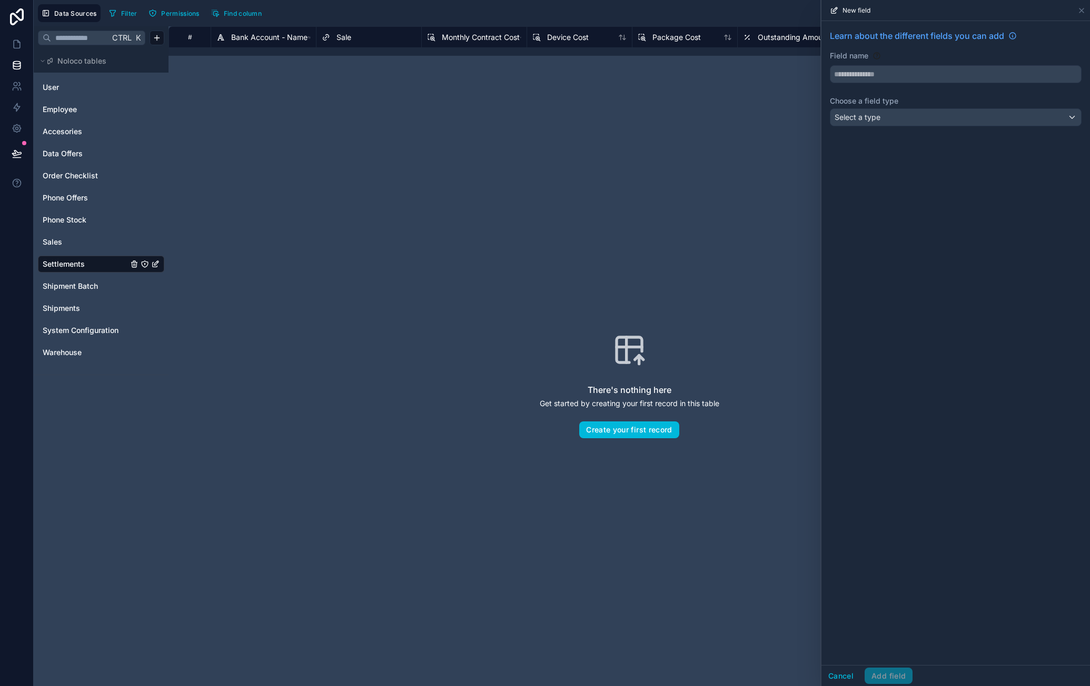
click at [932, 75] on input "text" at bounding box center [955, 74] width 251 height 17
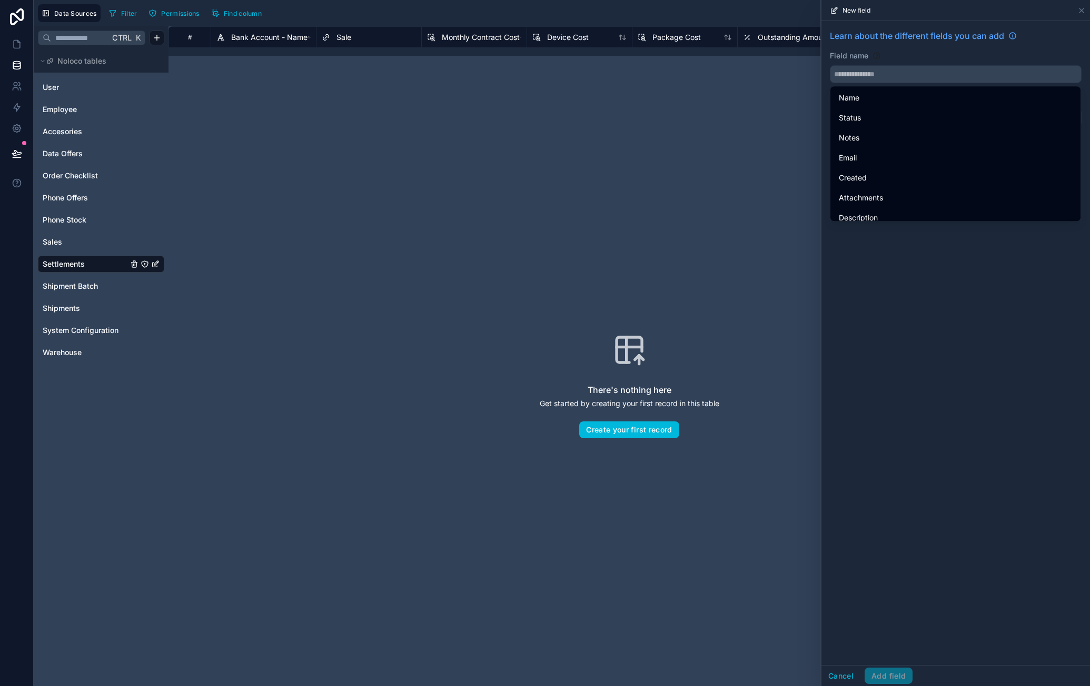
paste input "**********"
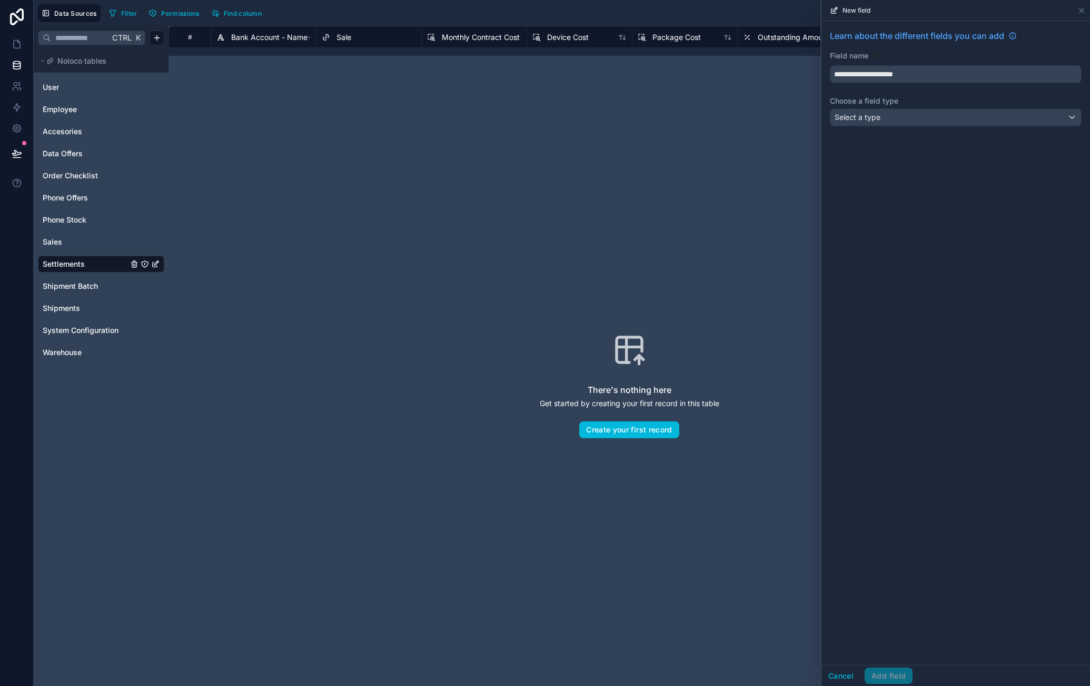
click at [830, 65] on button "**********" at bounding box center [956, 74] width 252 height 18
type input "**********"
click at [939, 121] on div "Select a type" at bounding box center [955, 117] width 251 height 17
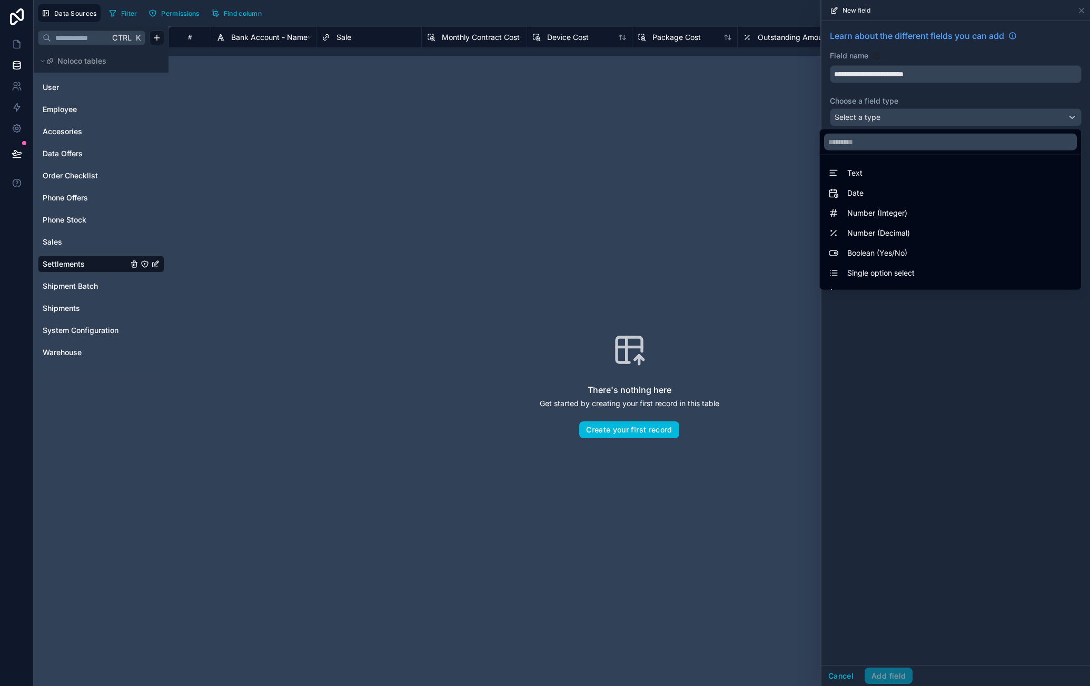
click at [926, 167] on div "Text" at bounding box center [950, 173] width 244 height 13
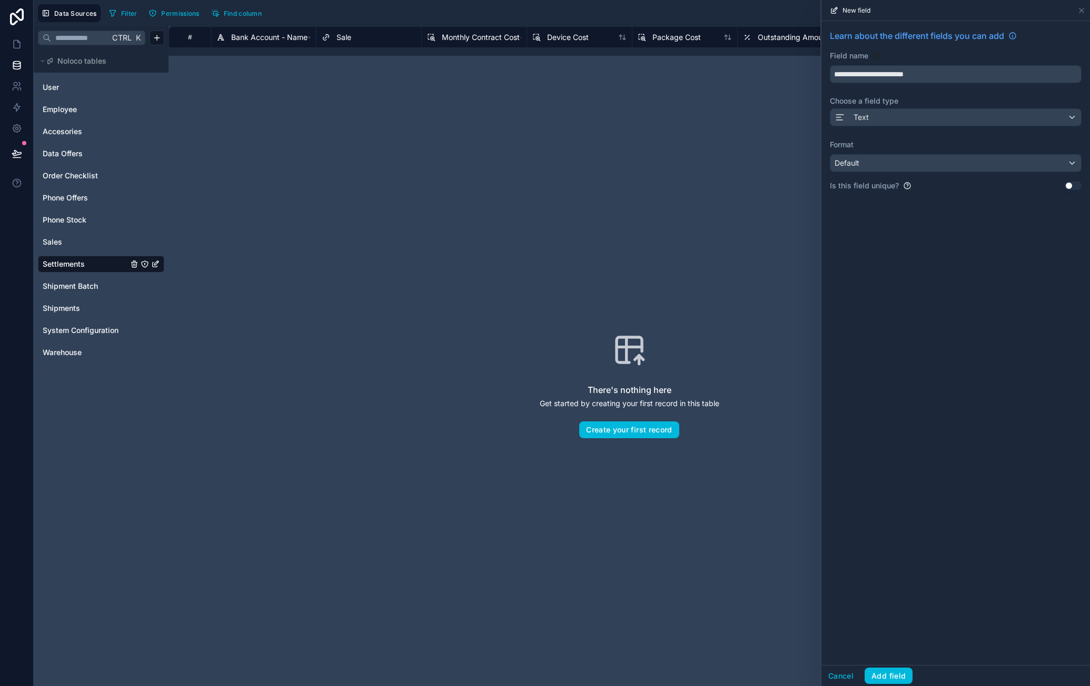
click at [910, 161] on div "Default" at bounding box center [955, 163] width 251 height 17
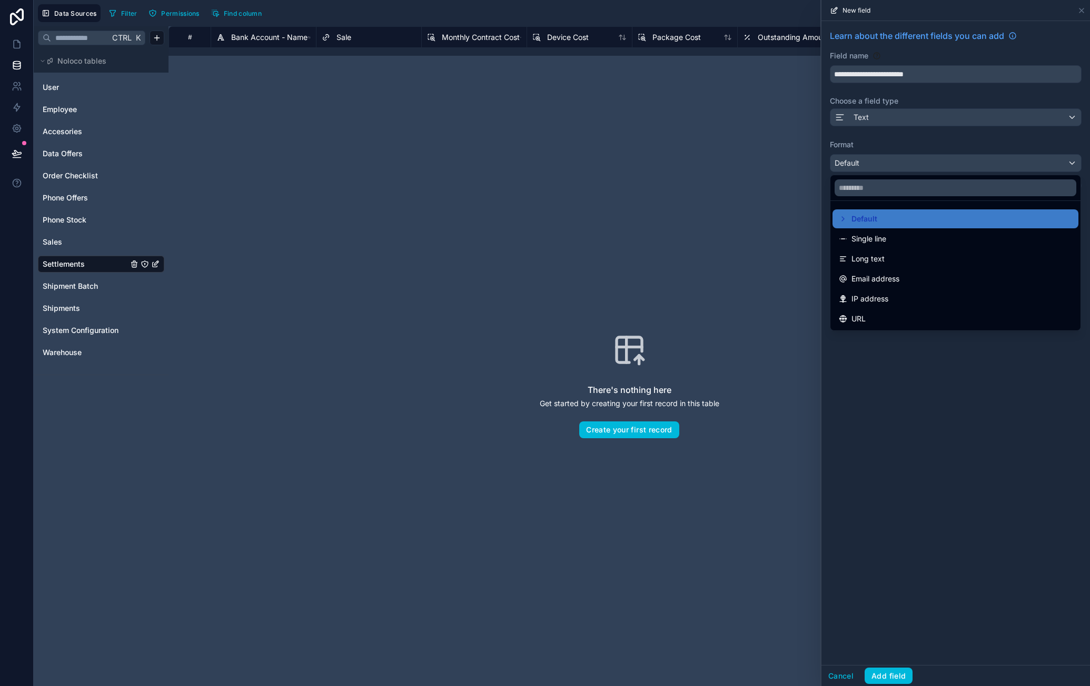
click at [914, 243] on div "Single line" at bounding box center [955, 239] width 233 height 13
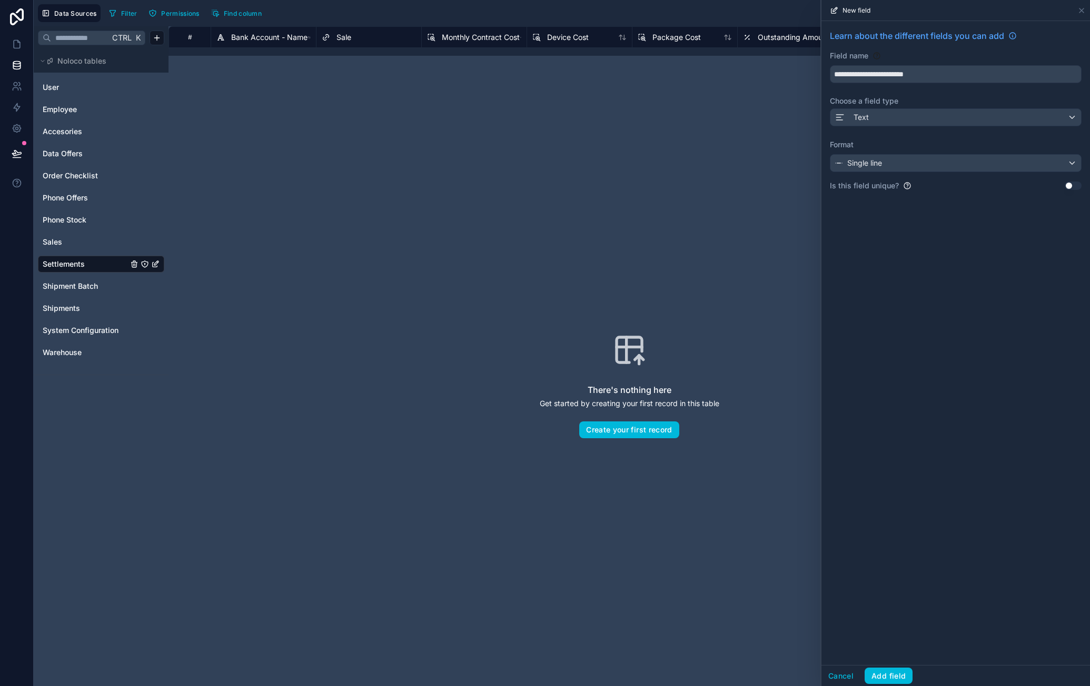
click at [883, 672] on button "Add field" at bounding box center [888, 676] width 48 height 17
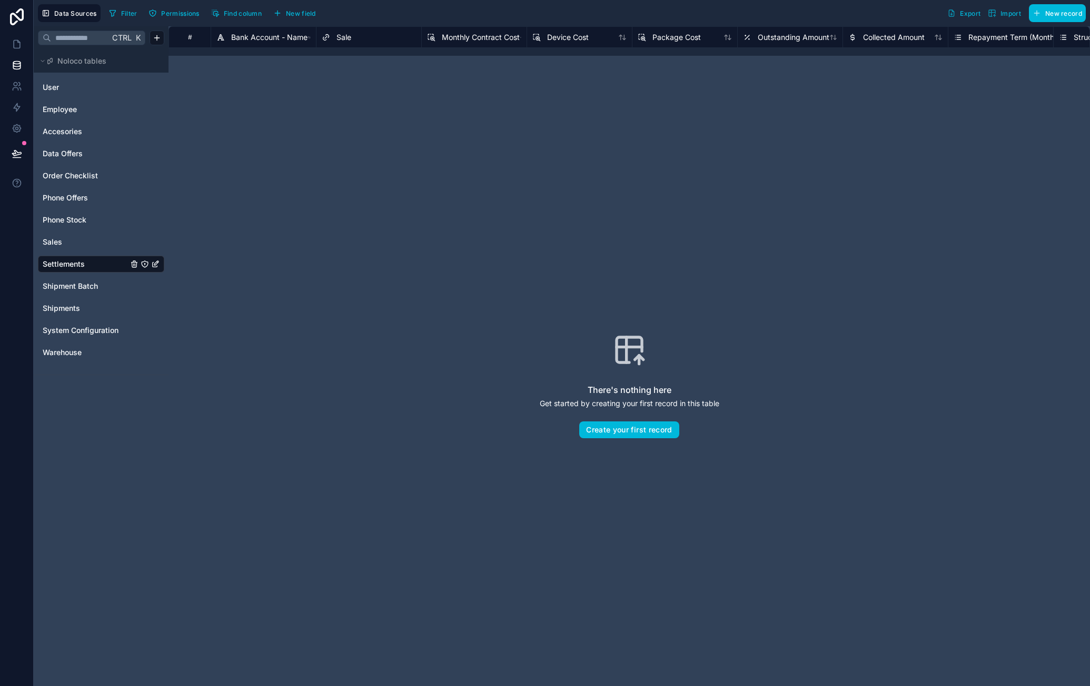
click at [312, 14] on span "New field" at bounding box center [301, 13] width 30 height 8
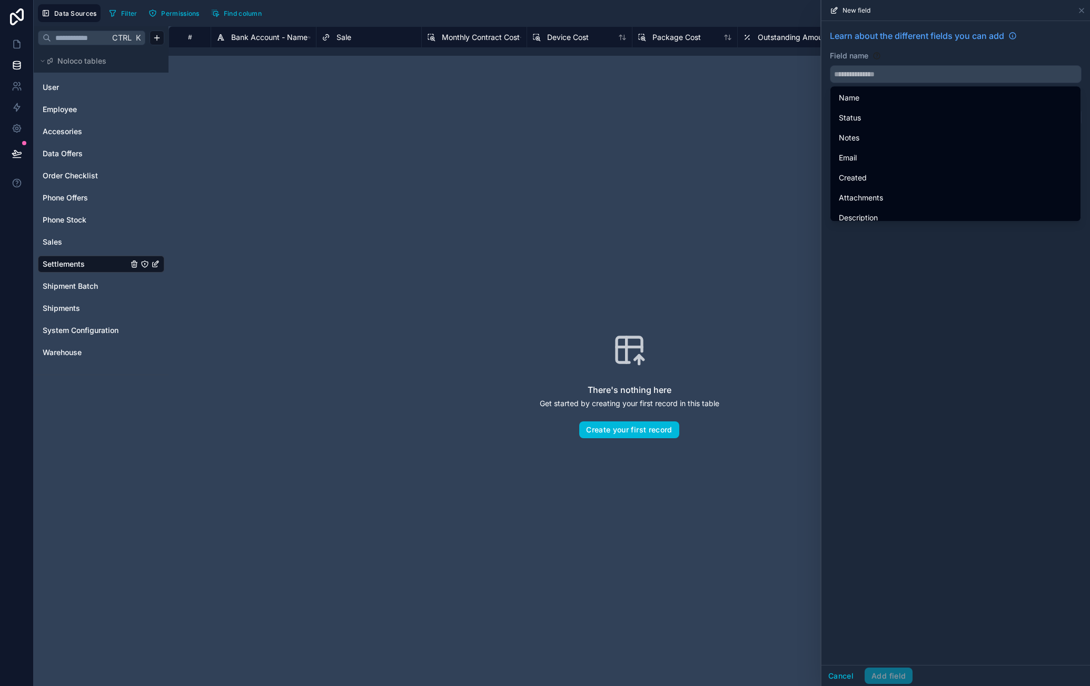
click at [909, 66] on input "text" at bounding box center [955, 74] width 251 height 17
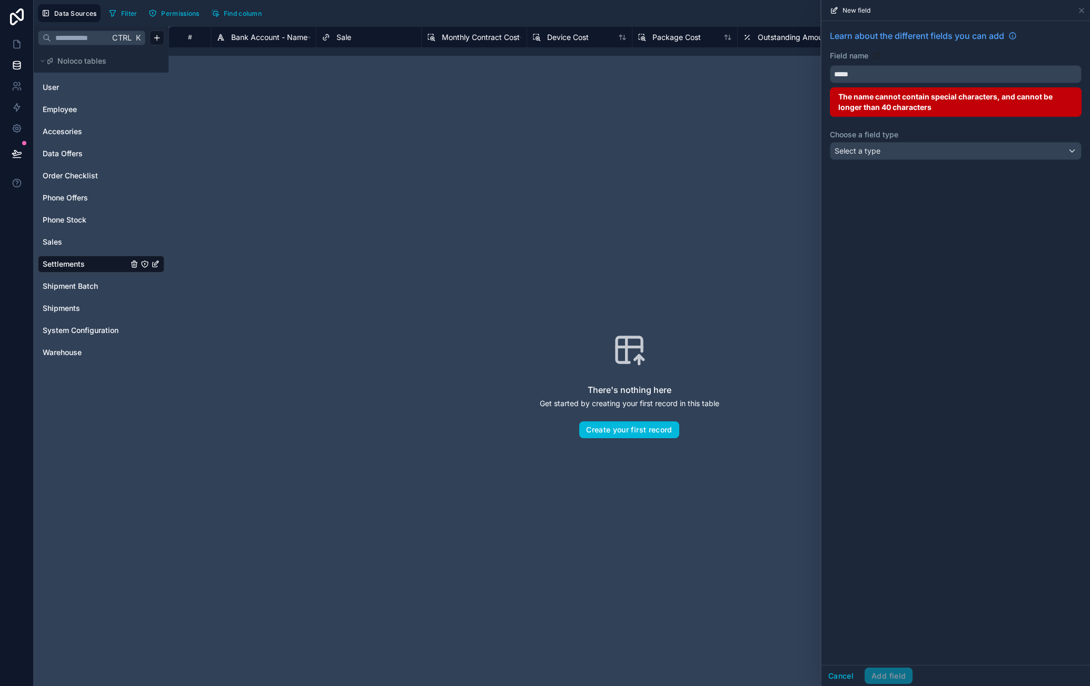
click at [830, 65] on button "****" at bounding box center [956, 74] width 252 height 18
click at [830, 65] on button "******" at bounding box center [956, 74] width 252 height 18
type input "*"
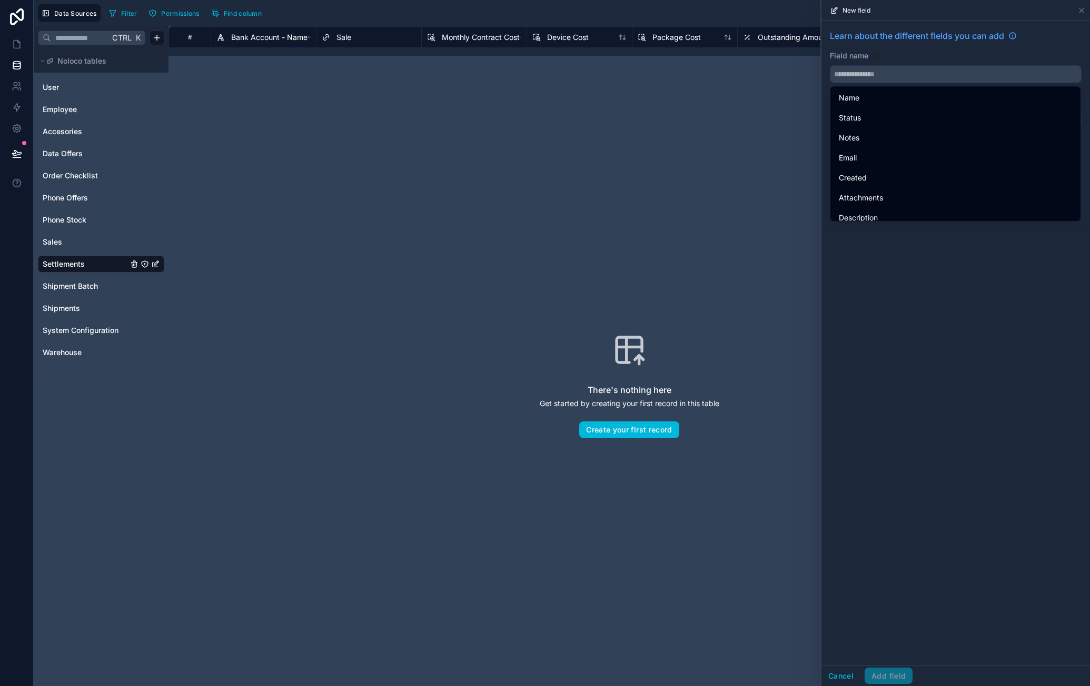
paste input "**********"
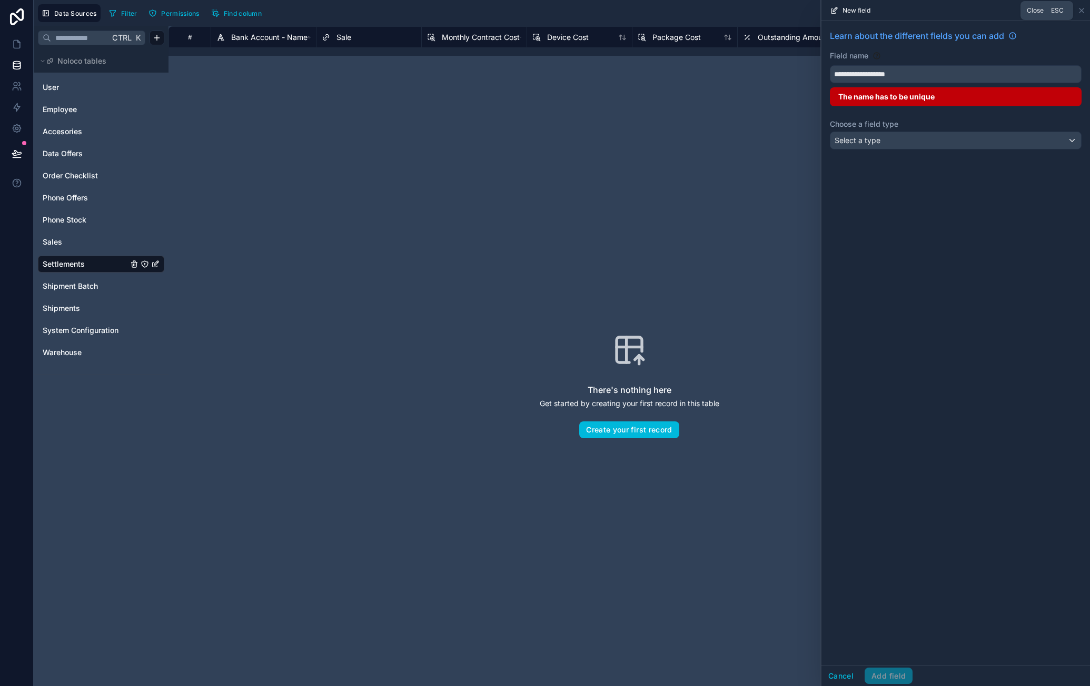
type input "**********"
drag, startPoint x: 1080, startPoint y: 10, endPoint x: 1082, endPoint y: 15, distance: 5.5
click at [1080, 9] on icon at bounding box center [1081, 10] width 4 height 4
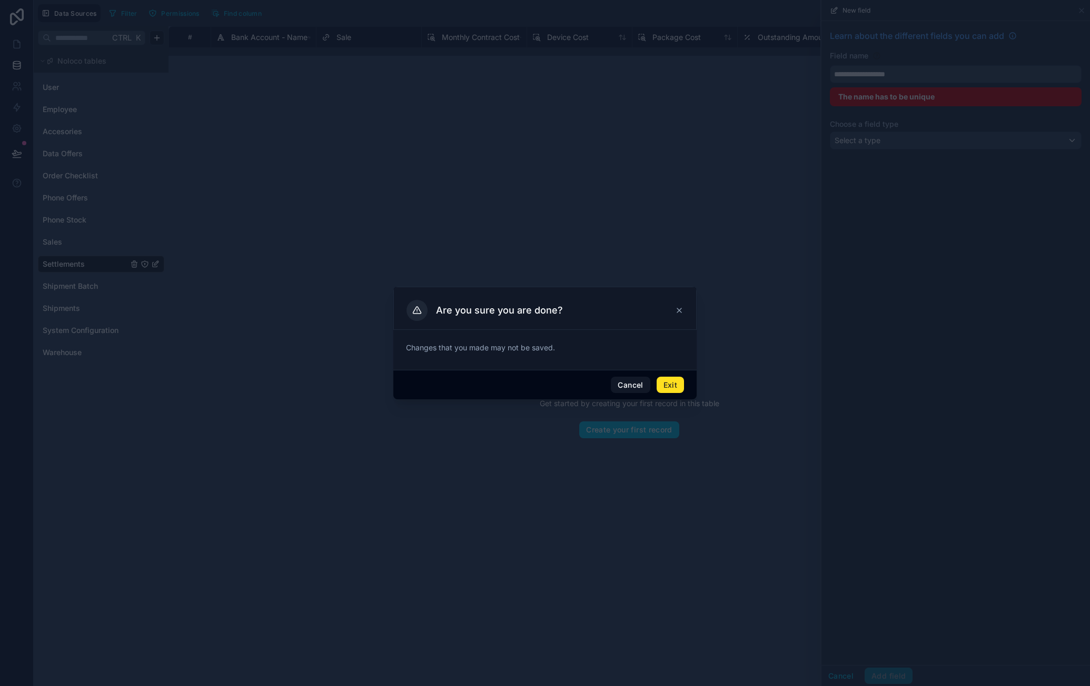
click at [669, 386] on button "Exit" at bounding box center [669, 385] width 27 height 17
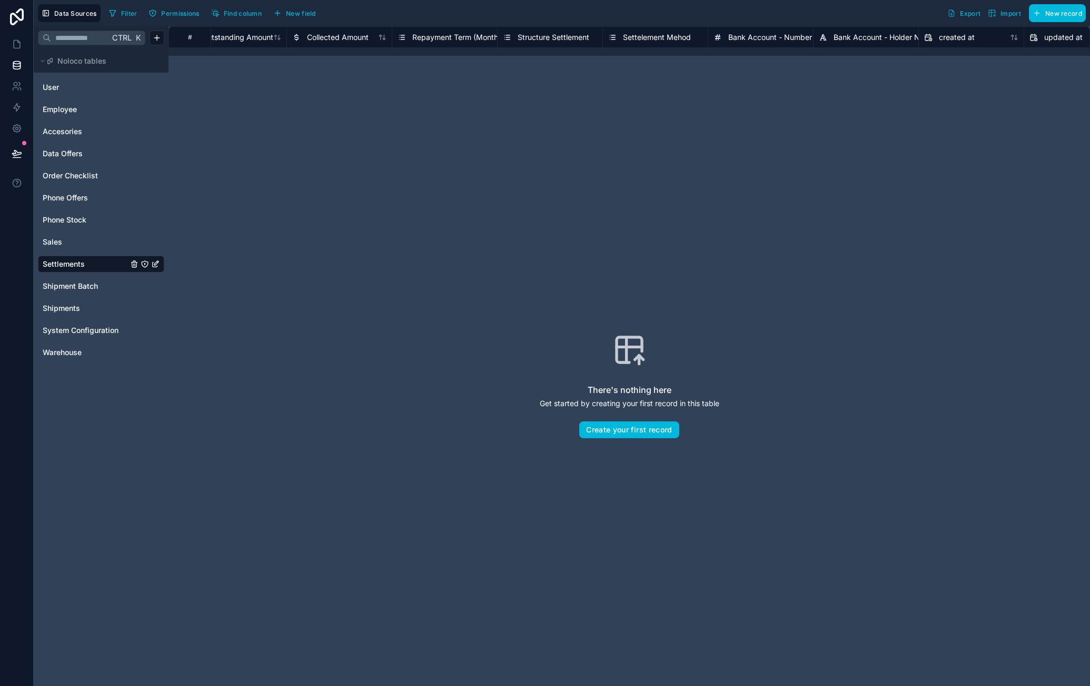
scroll to position [0, 553]
click at [309, 9] on span "New field" at bounding box center [301, 13] width 30 height 8
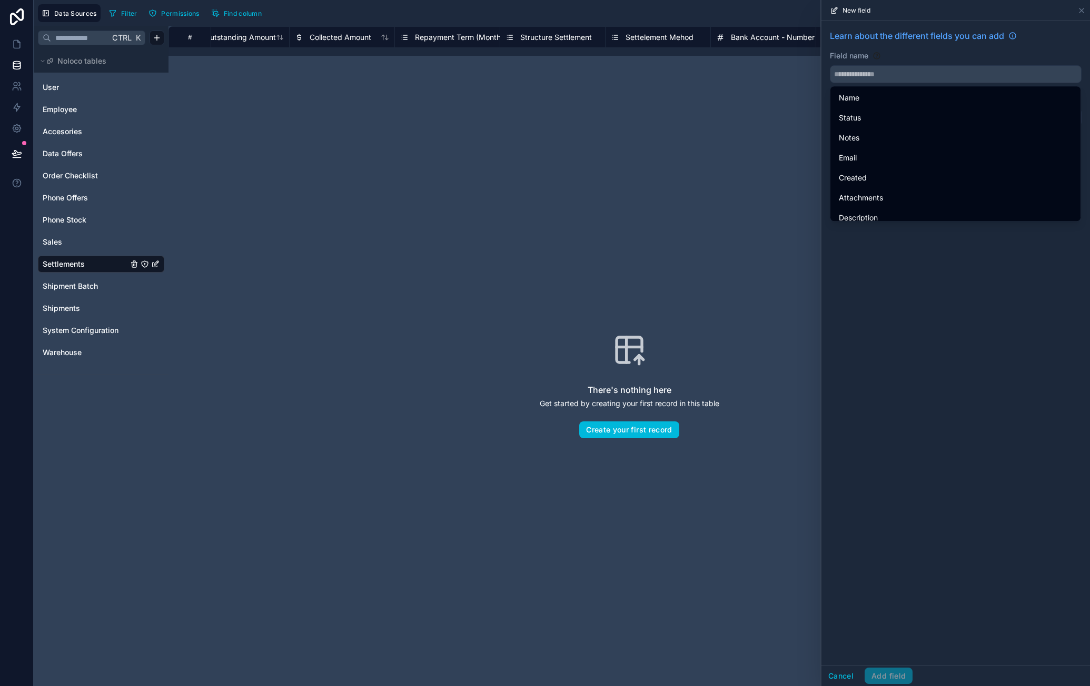
click at [890, 70] on input "text" at bounding box center [955, 74] width 251 height 17
paste input "**********"
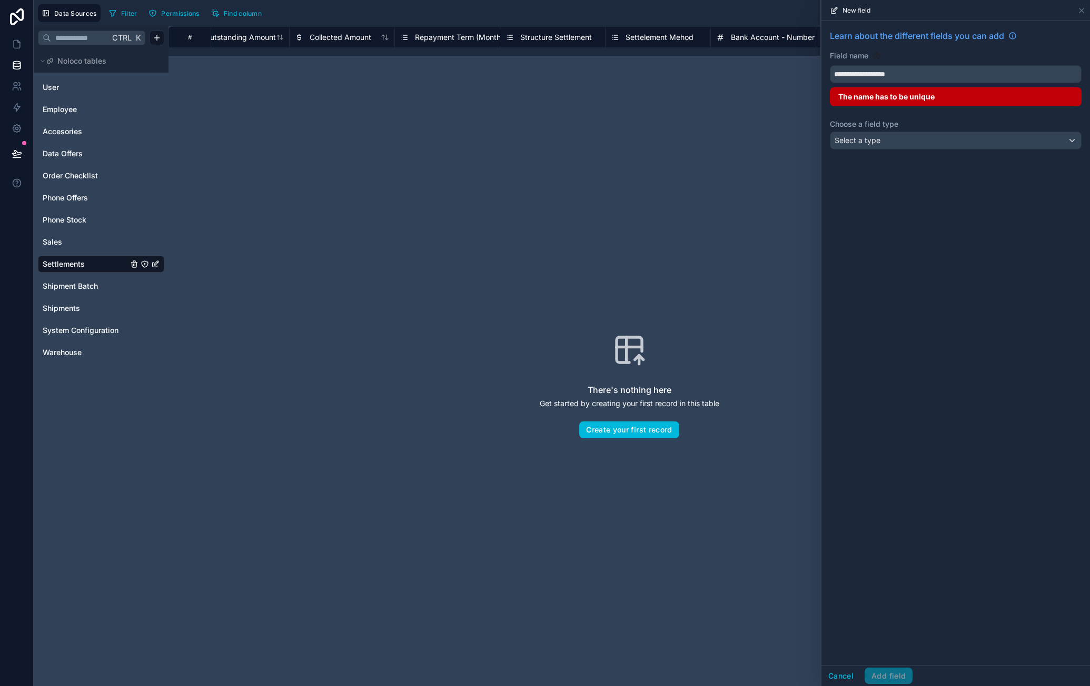
type input "**********"
click at [841, 671] on button "Cancel" at bounding box center [840, 676] width 39 height 17
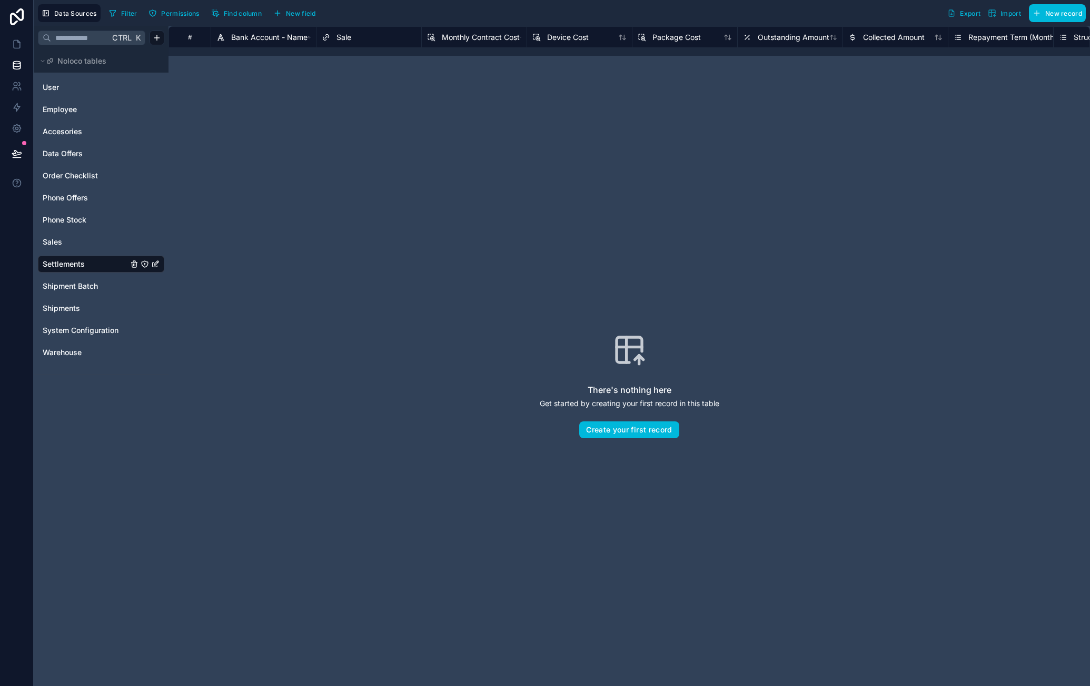
click at [280, 38] on span "Bank Account - Name" at bounding box center [269, 37] width 76 height 11
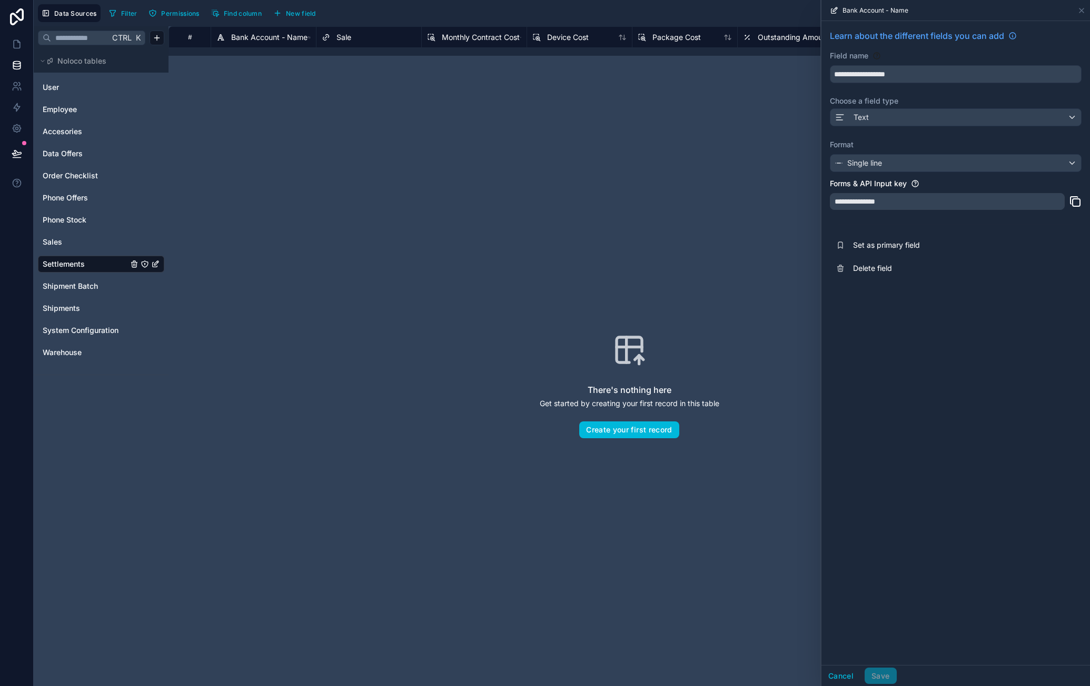
click at [920, 115] on div "Text" at bounding box center [955, 117] width 251 height 17
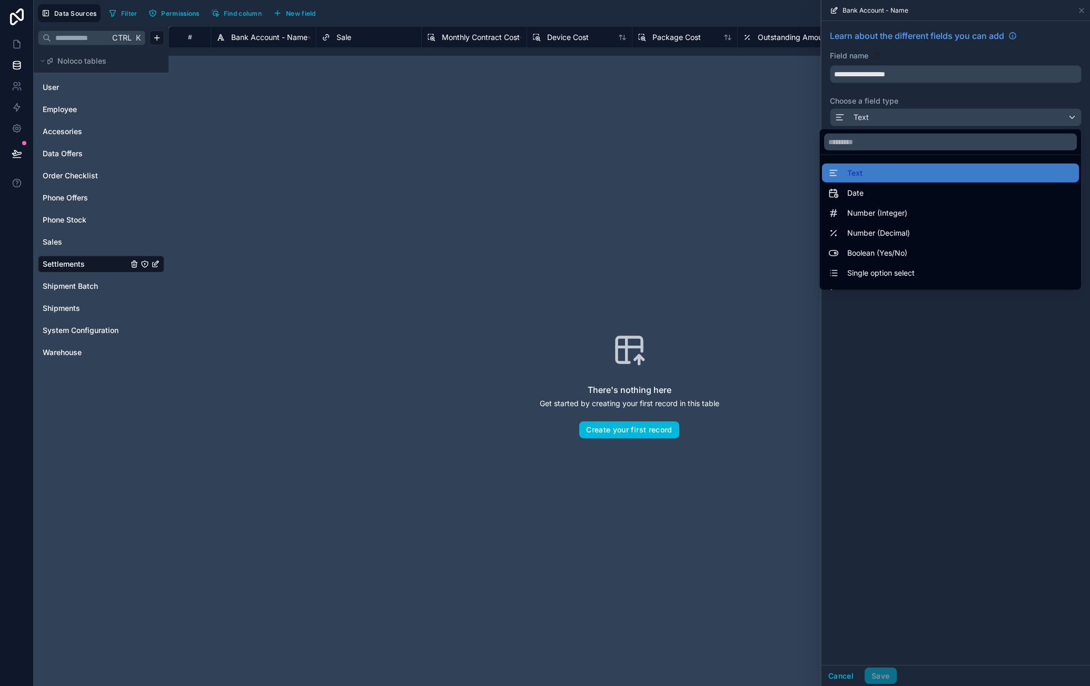
click at [906, 269] on div "Single option select" at bounding box center [950, 273] width 244 height 13
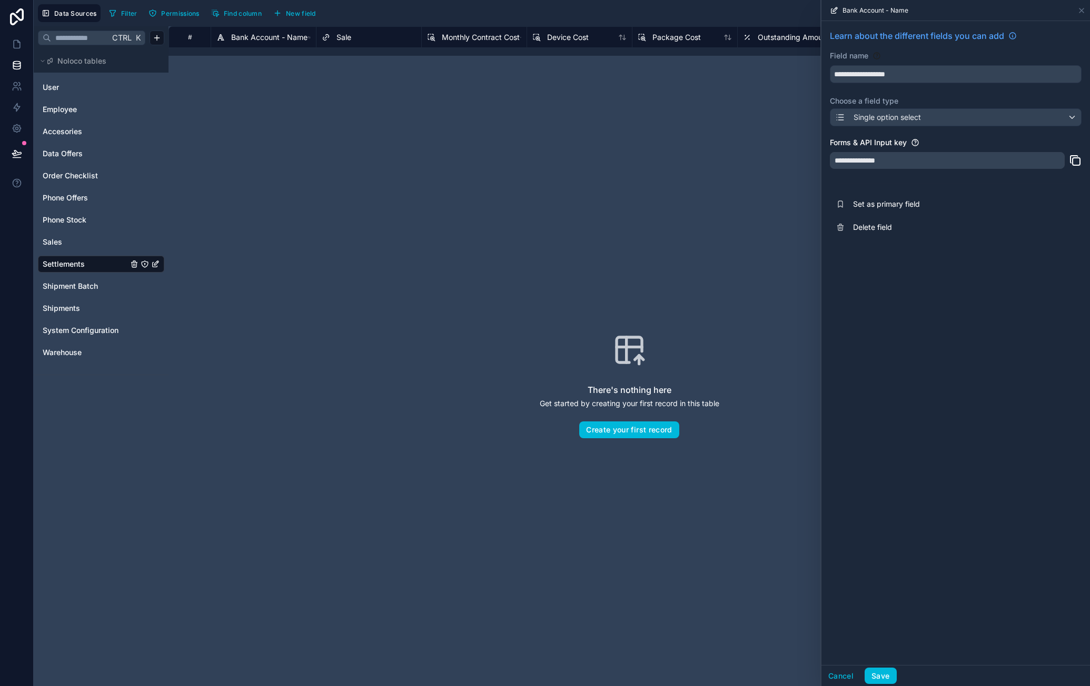
click at [900, 205] on span "Set as primary field" at bounding box center [929, 204] width 152 height 11
click at [304, 12] on span "New field" at bounding box center [301, 13] width 30 height 8
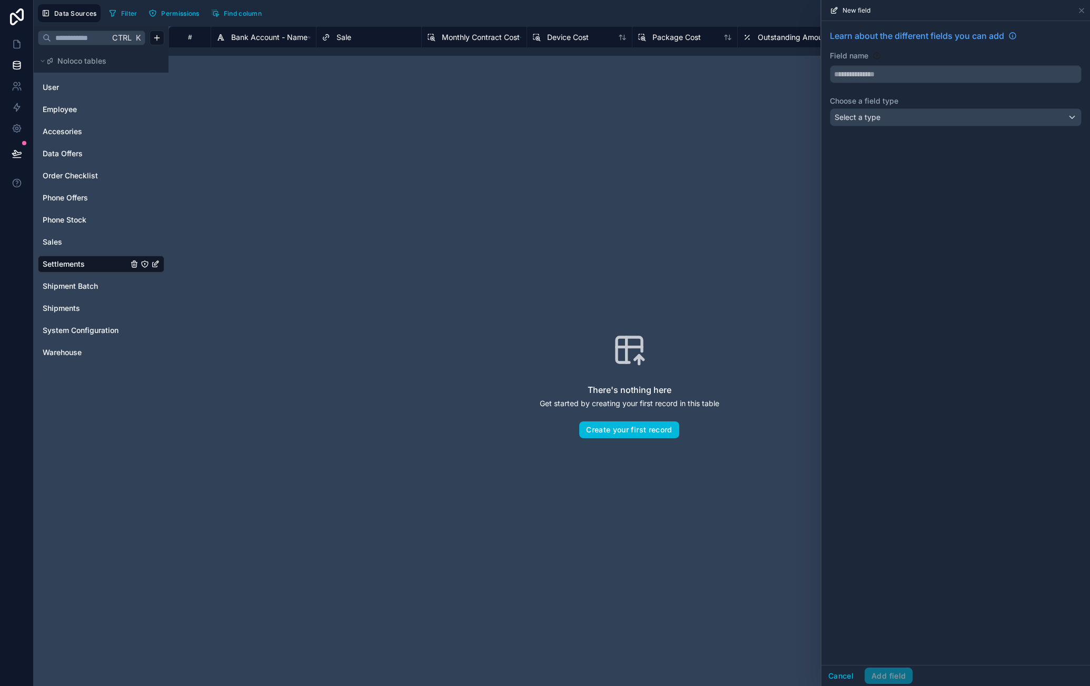
click at [876, 71] on input "text" at bounding box center [955, 74] width 251 height 17
click at [830, 65] on button "**********" at bounding box center [956, 74] width 252 height 18
type input "**********"
click at [1079, 11] on icon at bounding box center [1081, 10] width 8 height 8
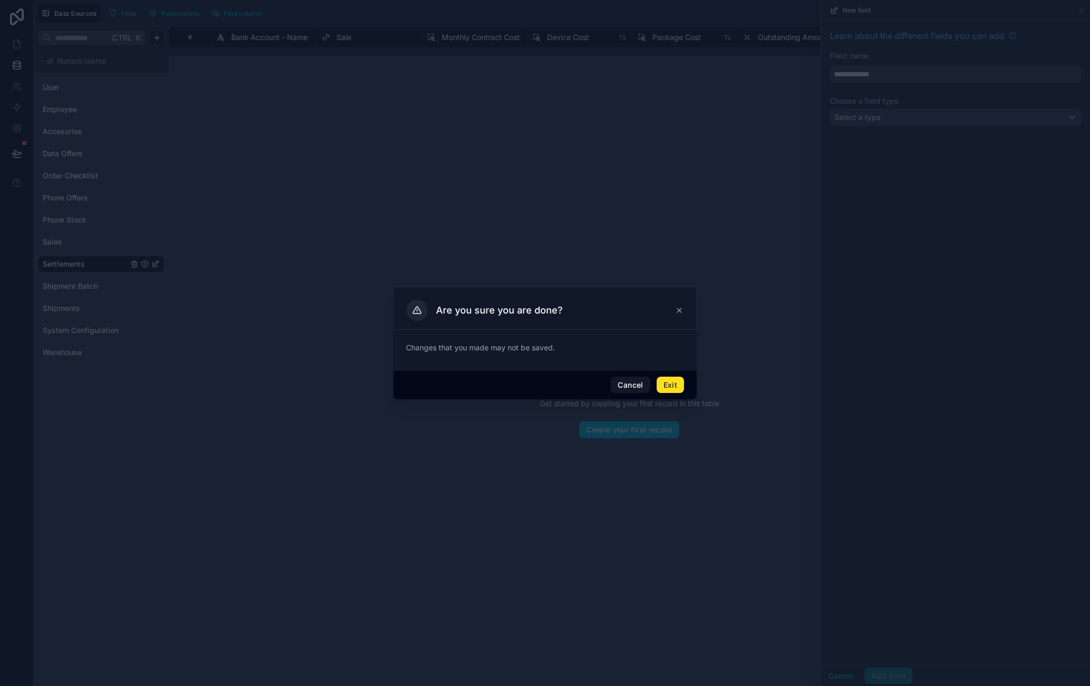
click at [671, 387] on button "Exit" at bounding box center [669, 385] width 27 height 17
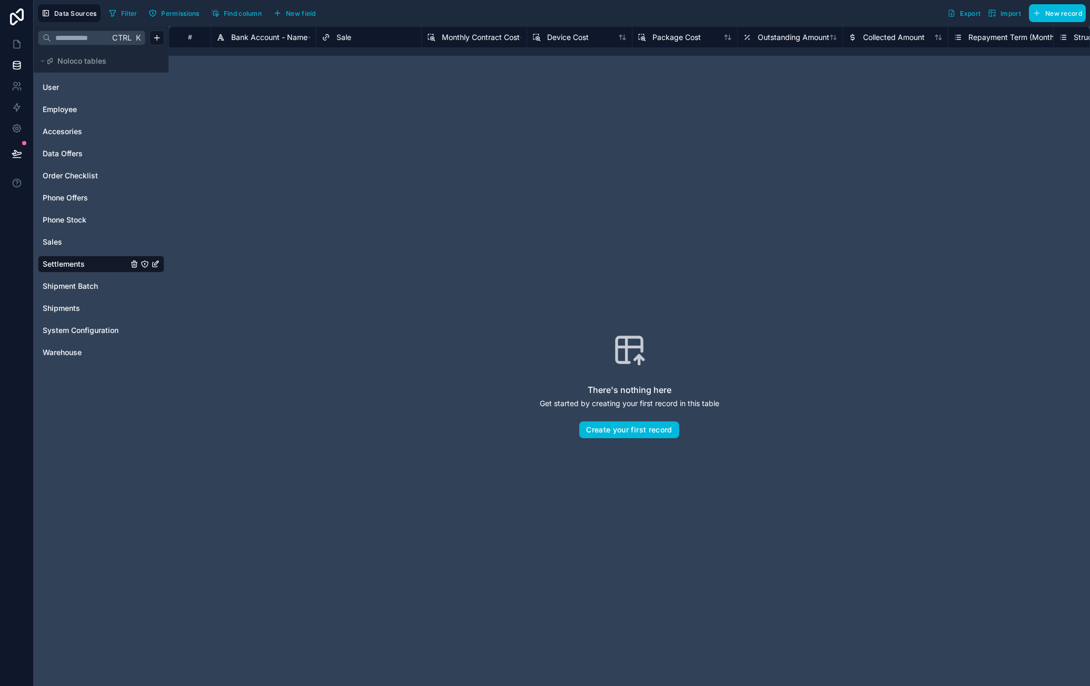
click at [386, 41] on div "Sale" at bounding box center [369, 37] width 94 height 13
click at [359, 38] on div "Sale" at bounding box center [369, 37] width 94 height 13
click at [349, 38] on span "Sale" at bounding box center [343, 37] width 15 height 11
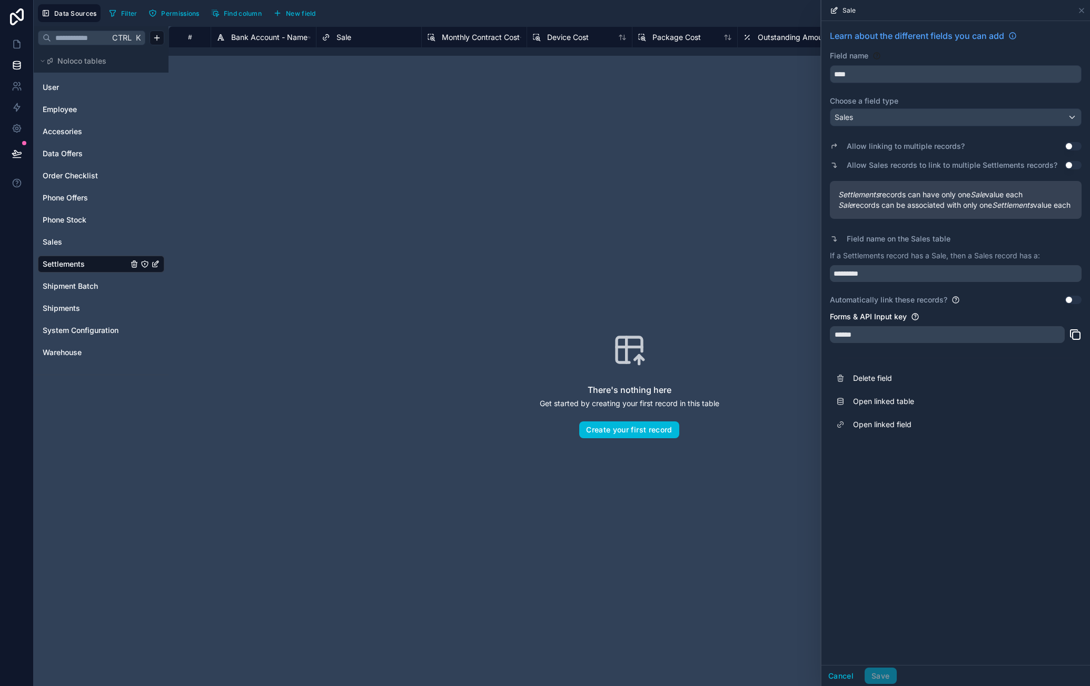
click at [303, 8] on button "New field" at bounding box center [295, 13] width 50 height 16
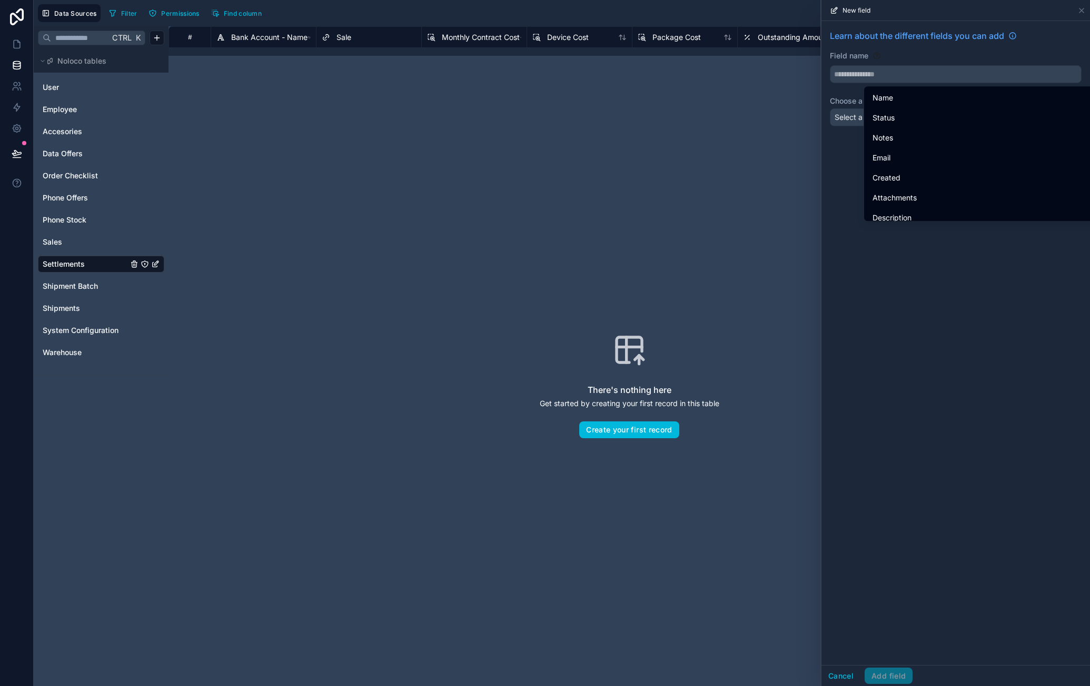
click at [916, 72] on input "text" at bounding box center [955, 74] width 251 height 17
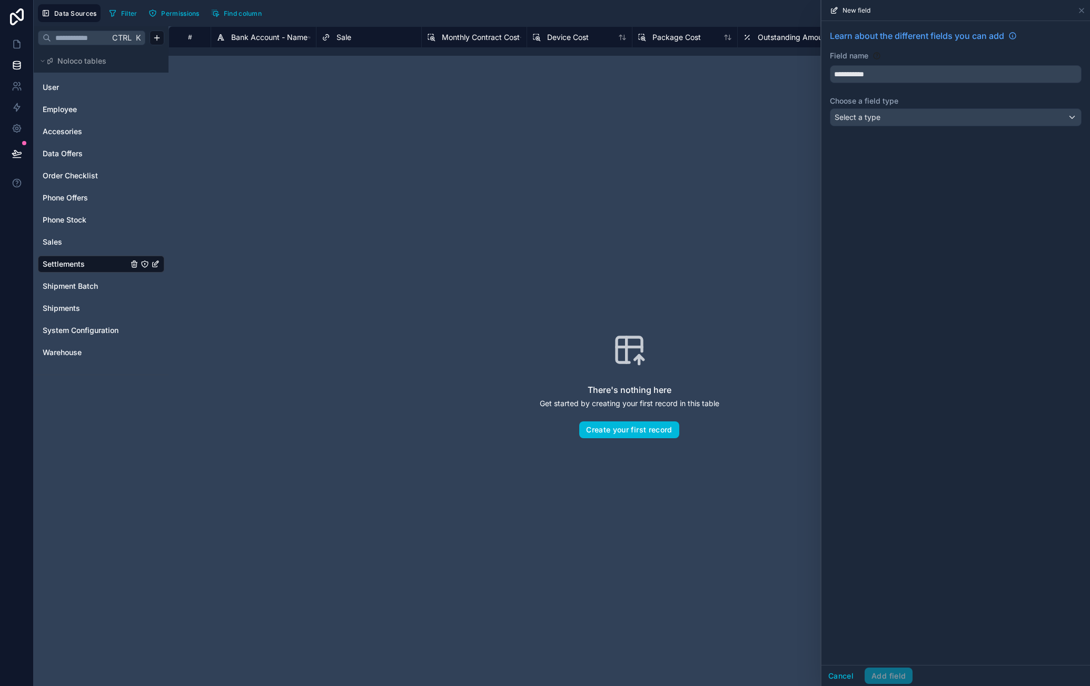
click at [830, 65] on button "**********" at bounding box center [956, 74] width 252 height 18
type input "**********"
click at [950, 111] on div "Select a type" at bounding box center [955, 117] width 251 height 17
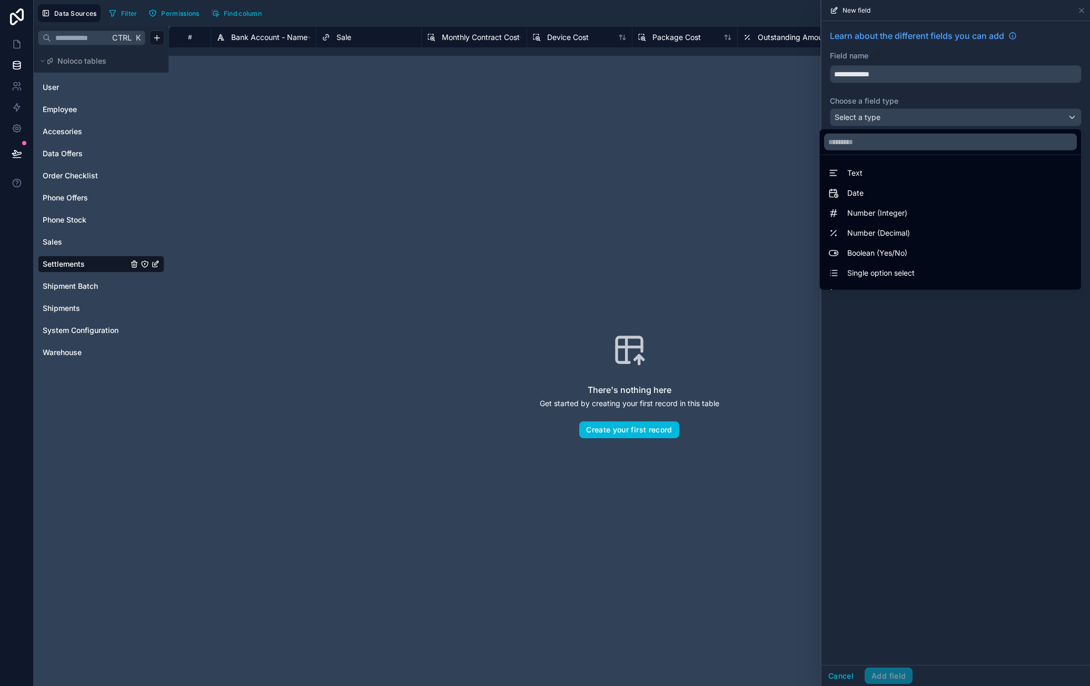
click at [928, 209] on div "Number (Integer)" at bounding box center [950, 213] width 244 height 13
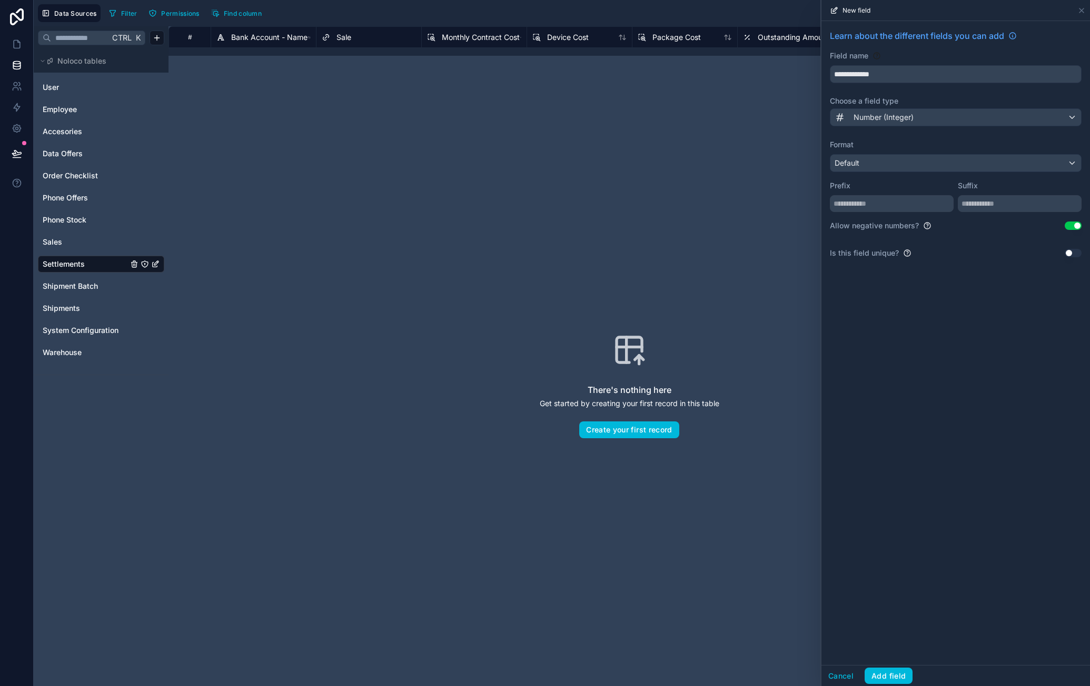
click at [946, 121] on div "Number (Integer)" at bounding box center [955, 117] width 251 height 17
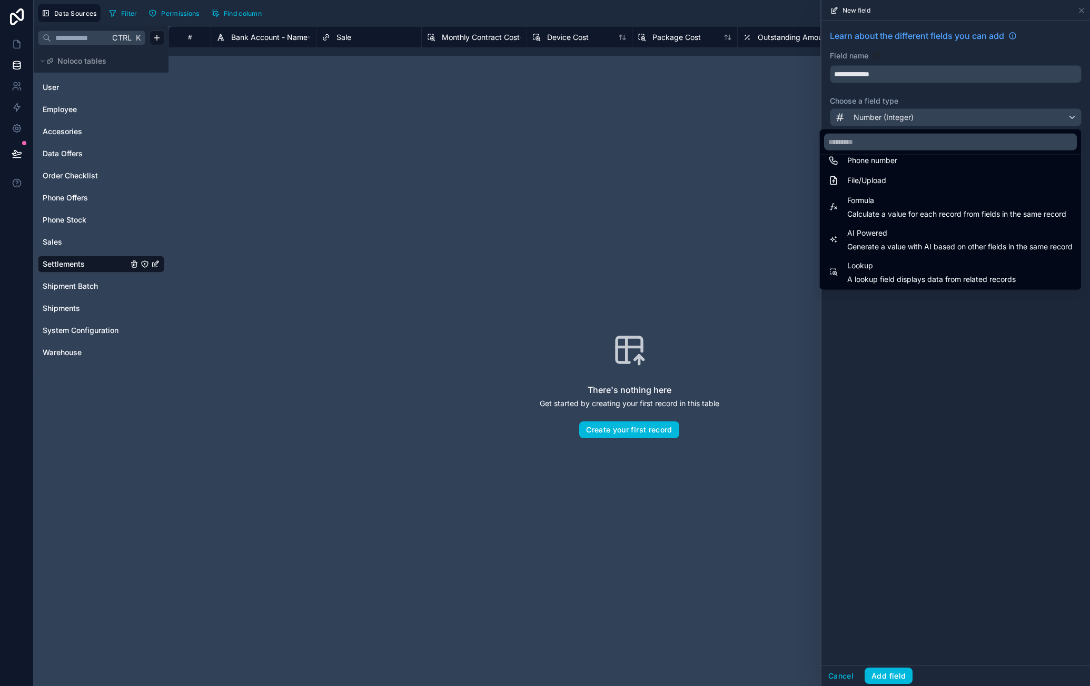
scroll to position [200, 0]
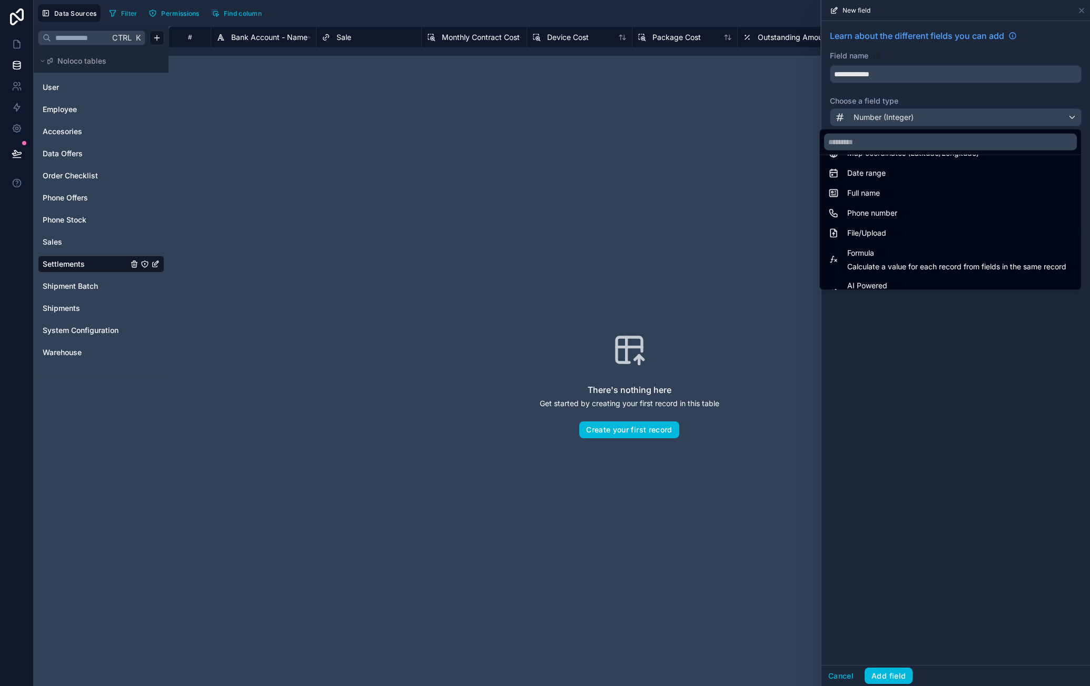
click at [913, 252] on span "Formula" at bounding box center [956, 253] width 219 height 13
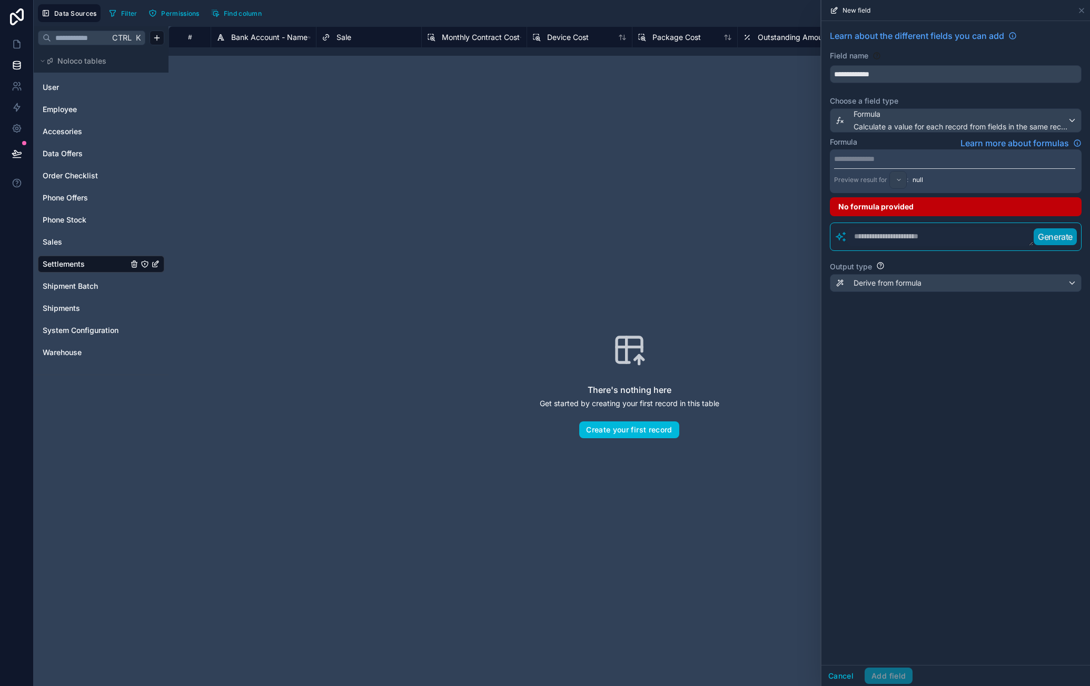
click at [917, 164] on div "**********" at bounding box center [956, 171] width 252 height 44
click at [917, 155] on p "**********" at bounding box center [954, 159] width 241 height 11
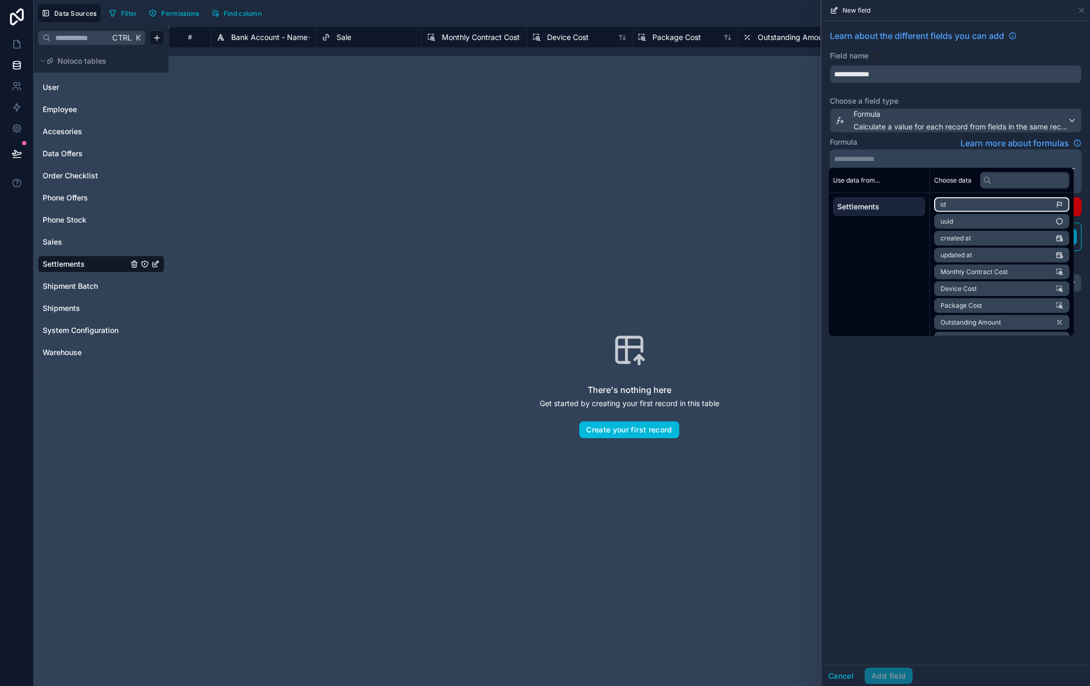
click at [959, 200] on li "id" at bounding box center [1001, 204] width 135 height 15
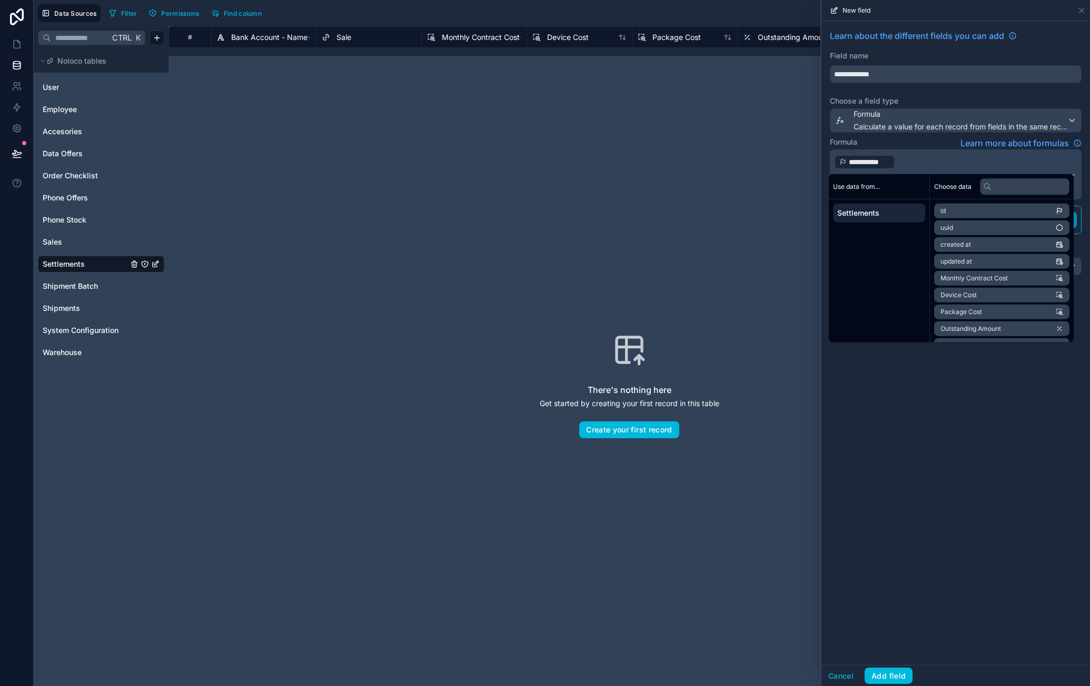
drag, startPoint x: 911, startPoint y: 452, endPoint x: 921, endPoint y: 440, distance: 16.4
click at [911, 451] on div "**********" at bounding box center [955, 343] width 268 height 644
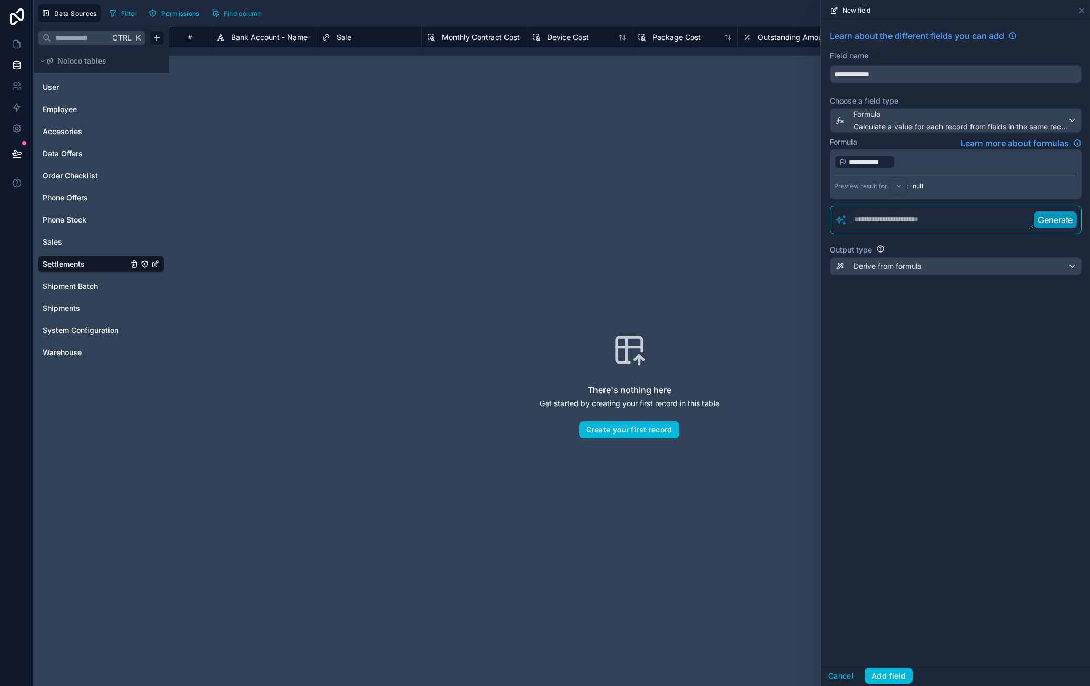
click at [930, 266] on div "Derive from formula" at bounding box center [955, 266] width 251 height 17
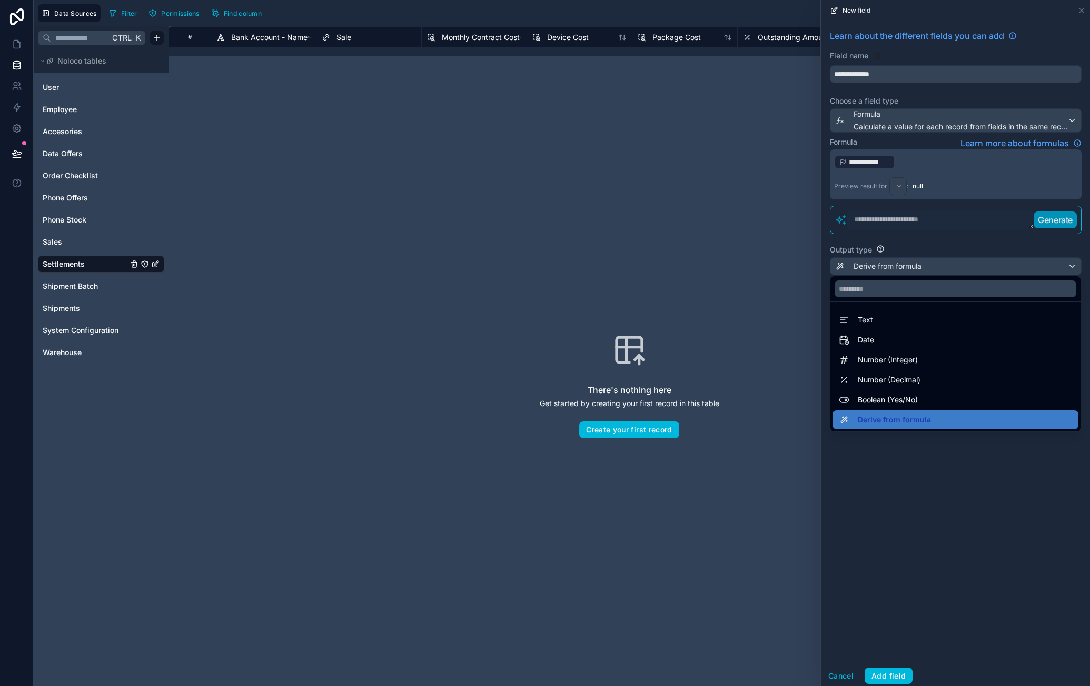
click at [917, 352] on div "Number (Integer)" at bounding box center [955, 360] width 246 height 19
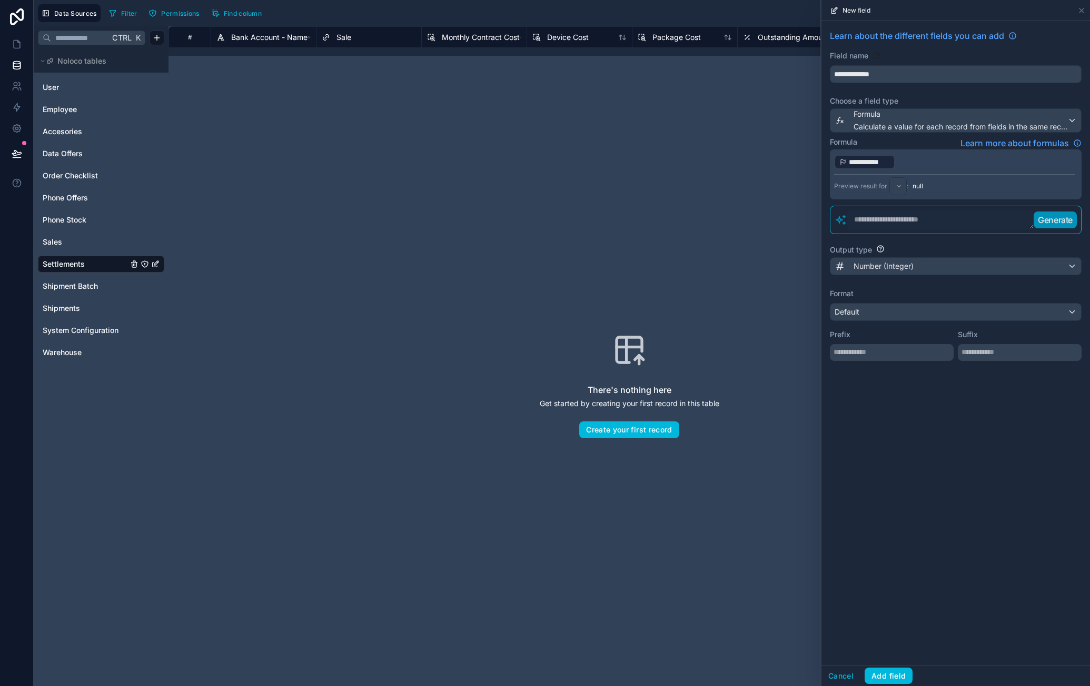
click at [923, 315] on div "Default" at bounding box center [955, 312] width 251 height 17
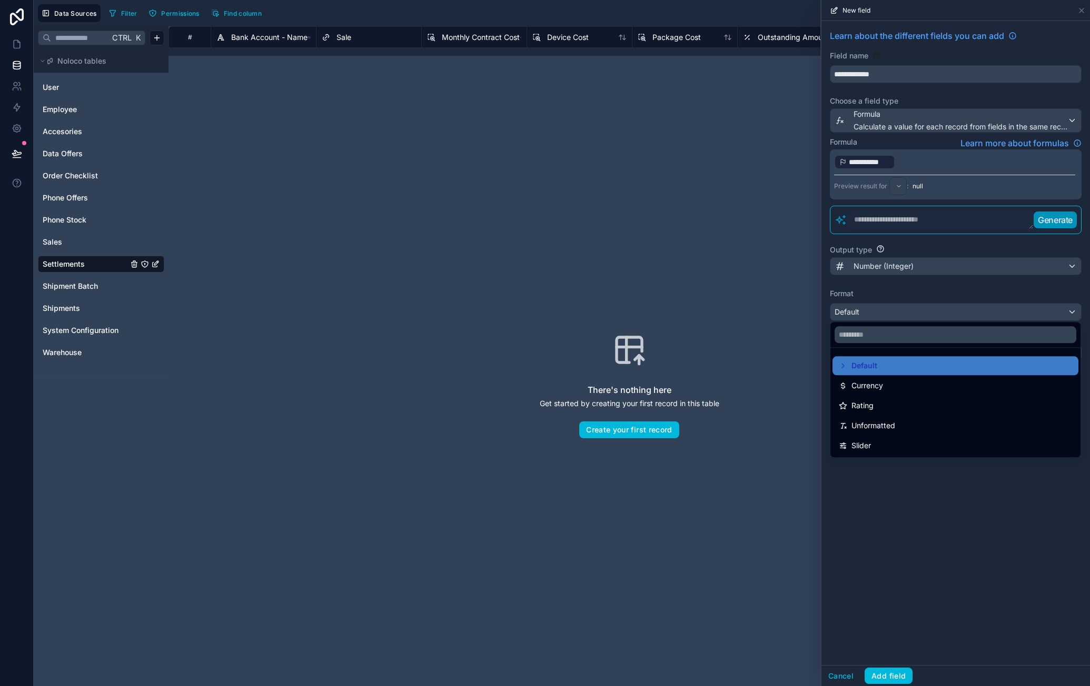
click at [925, 425] on div "Unformatted" at bounding box center [955, 426] width 233 height 13
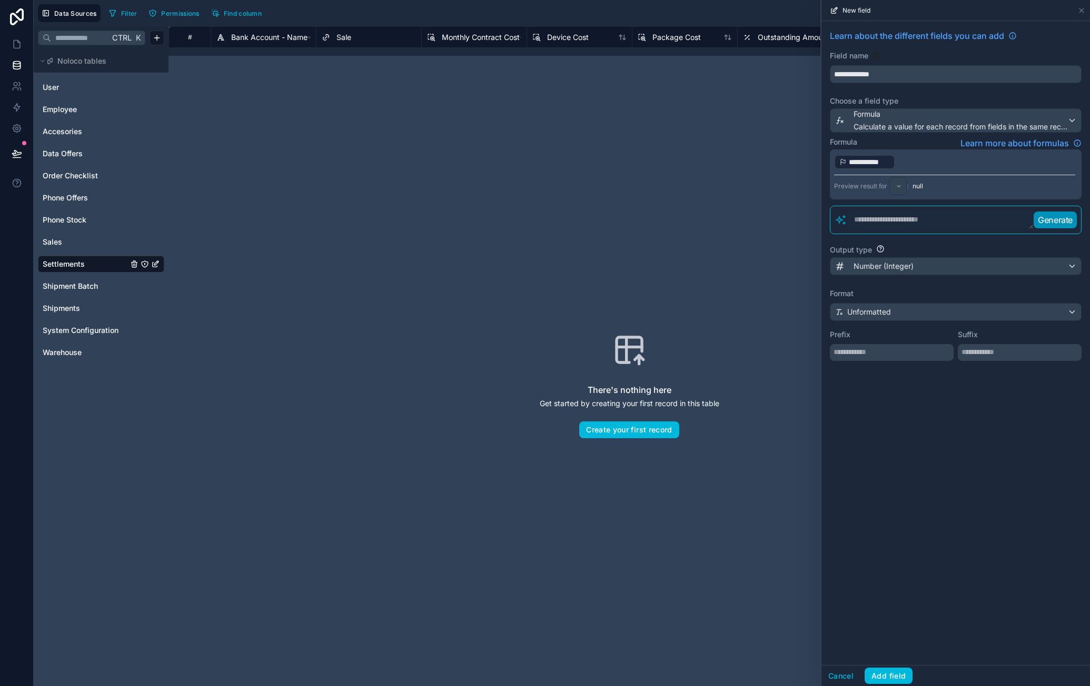
click at [881, 672] on button "Add field" at bounding box center [888, 676] width 48 height 17
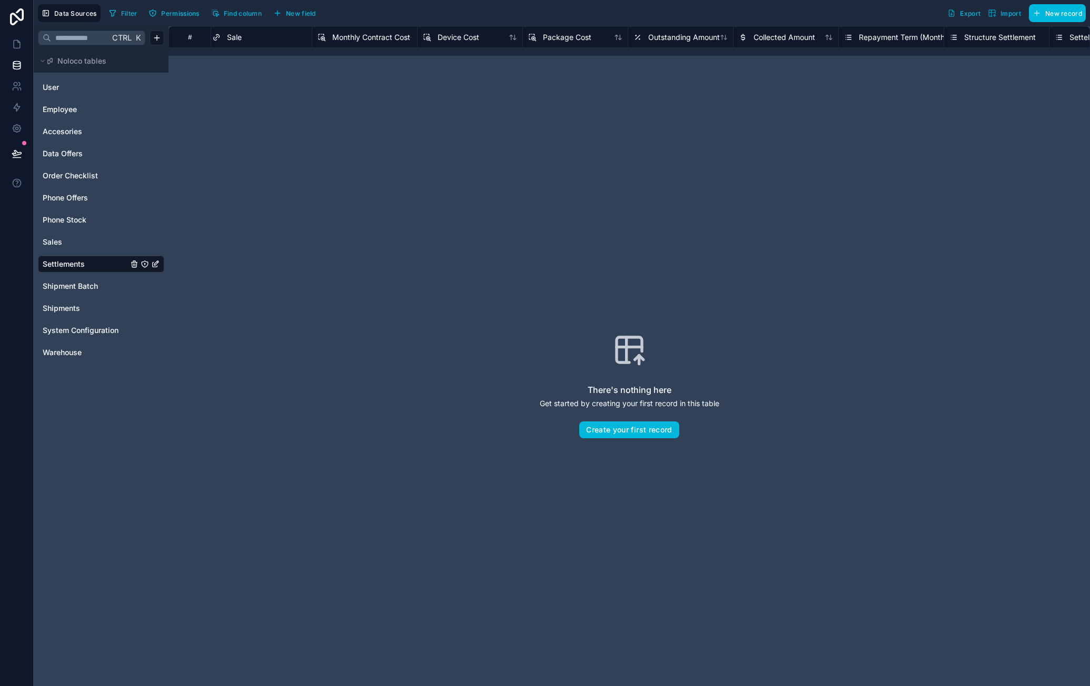
scroll to position [0, 805]
click at [720, 44] on div "Settlement ID" at bounding box center [721, 36] width 105 height 21
click at [724, 35] on span "Settlement ID" at bounding box center [712, 37] width 47 height 11
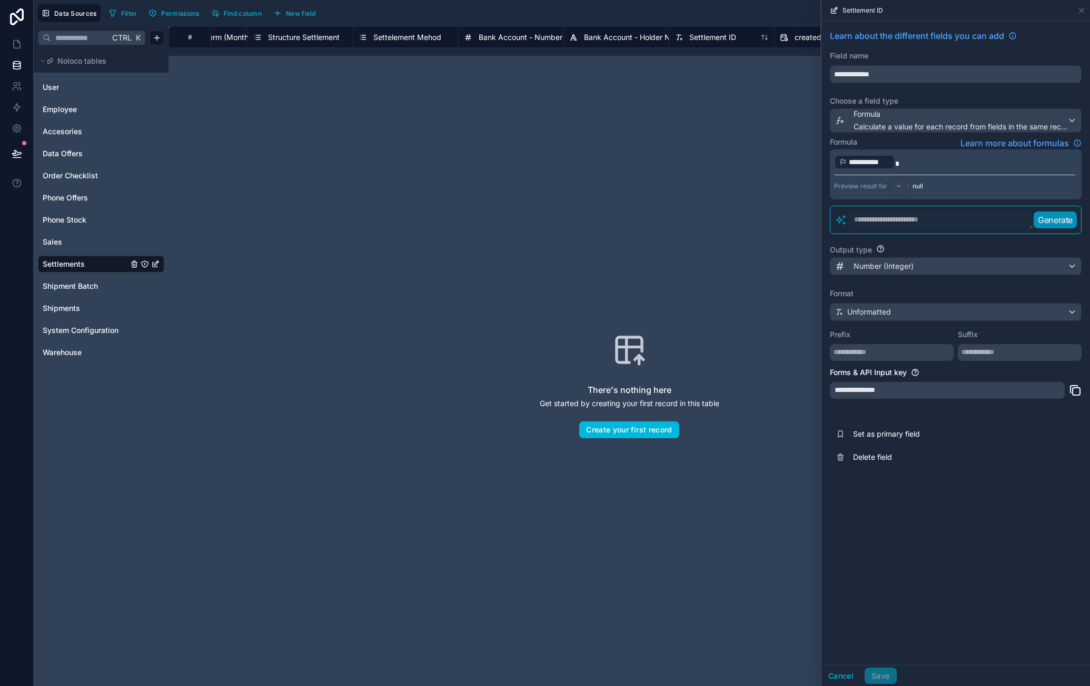
click at [925, 431] on span "Set as primary field" at bounding box center [929, 434] width 152 height 11
click at [524, 33] on span "Bank Account - Name" at bounding box center [516, 37] width 76 height 11
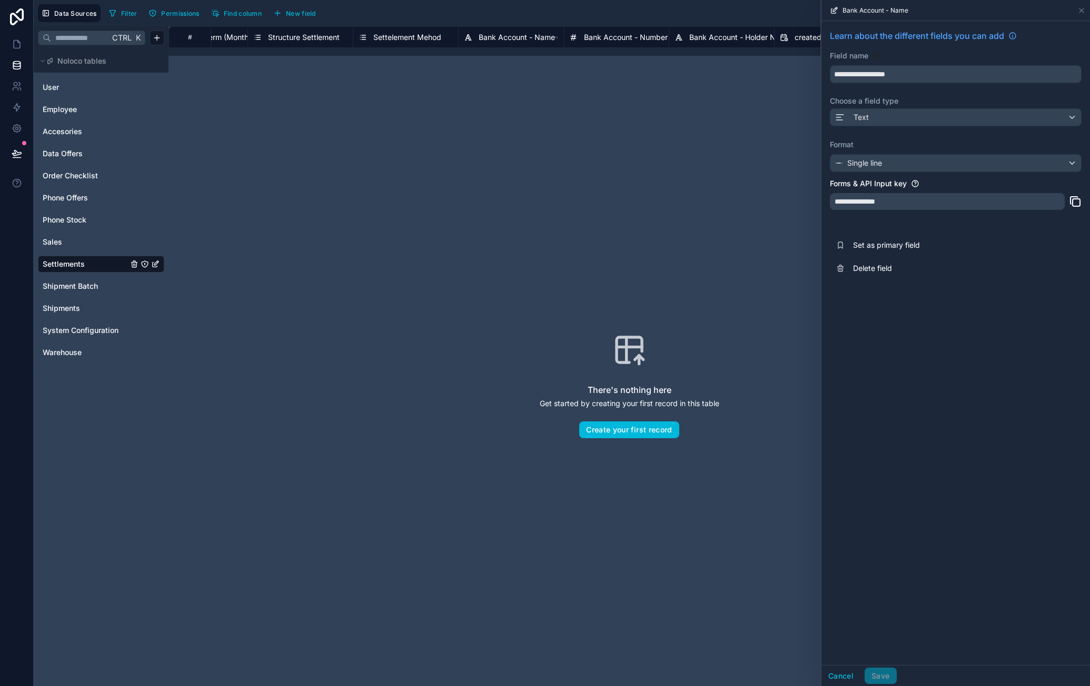
click at [903, 111] on div "Text" at bounding box center [955, 117] width 251 height 17
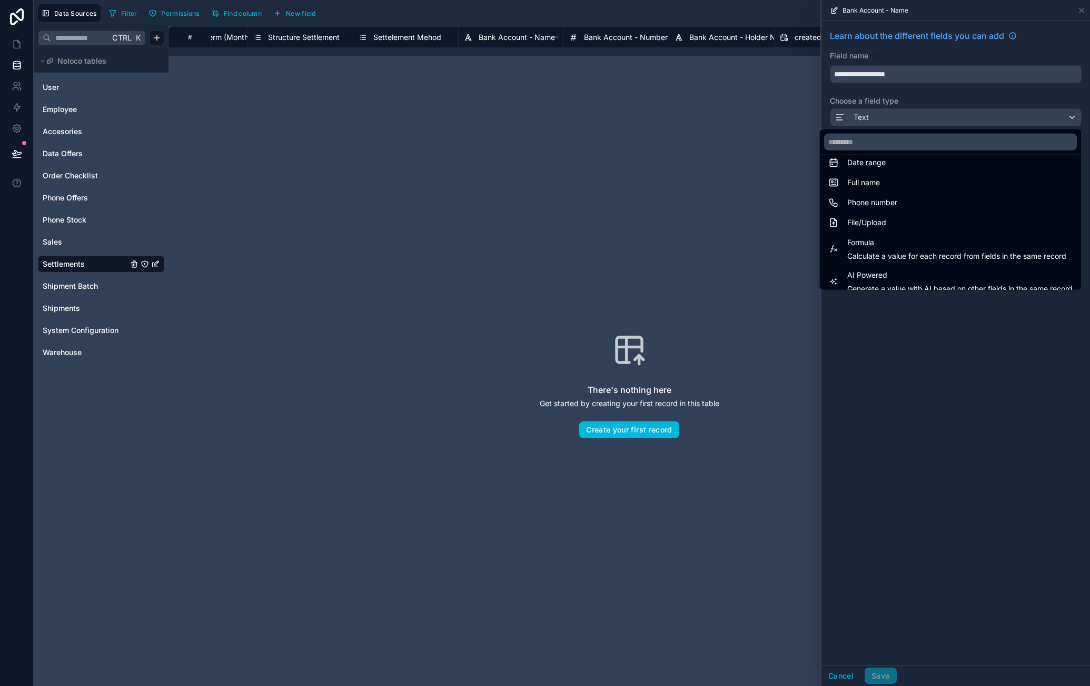
scroll to position [53, 0]
click at [919, 217] on div "Single option select" at bounding box center [950, 220] width 244 height 13
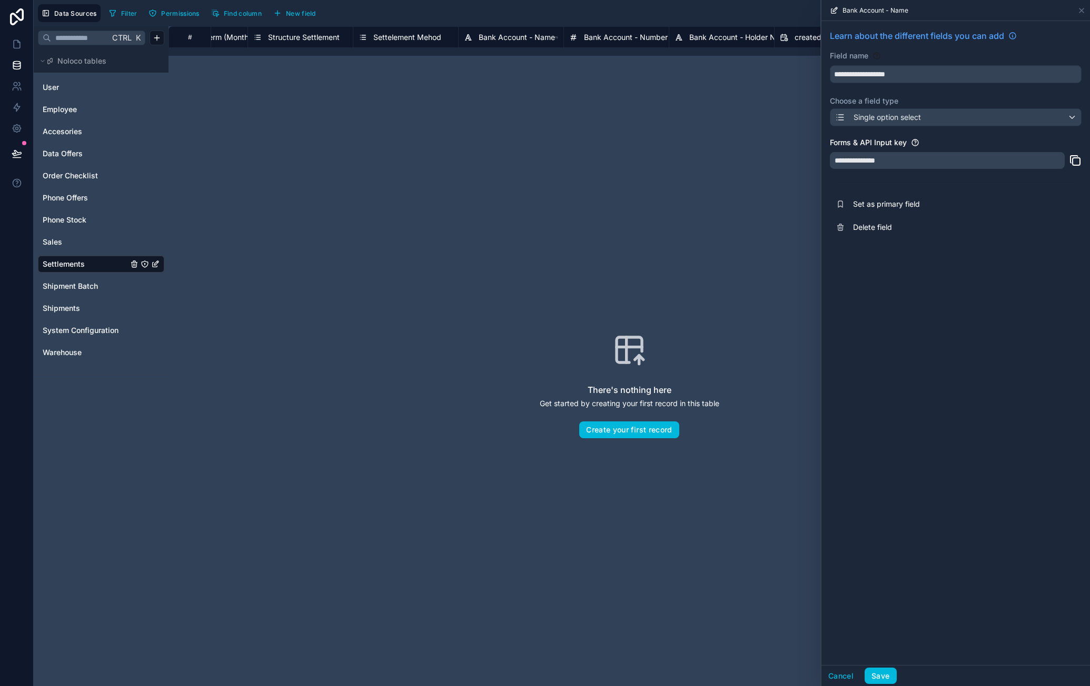
click at [982, 134] on div "**********" at bounding box center [955, 134] width 268 height 226
click at [874, 676] on button "Save" at bounding box center [880, 676] width 32 height 17
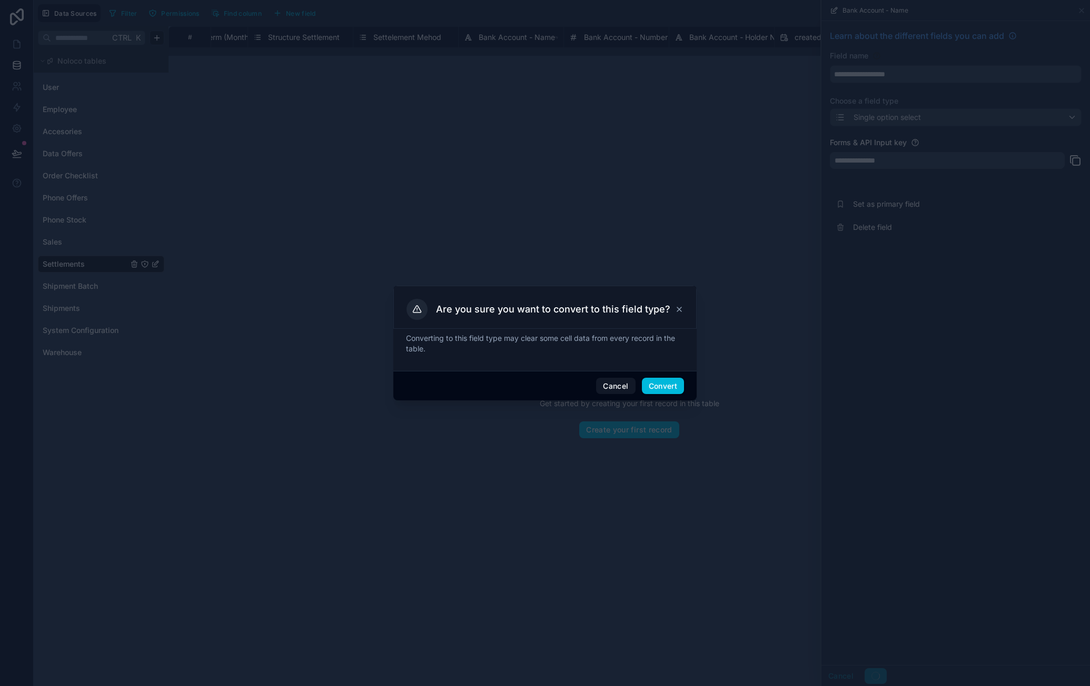
click at [682, 387] on button "Convert" at bounding box center [663, 386] width 42 height 17
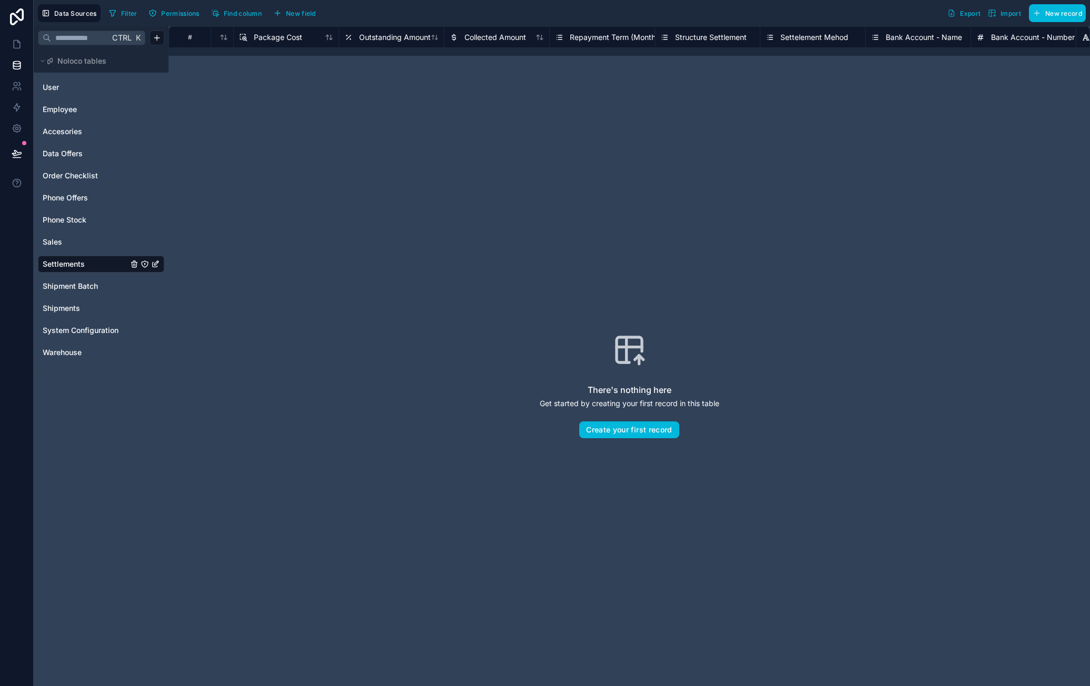
scroll to position [0, 805]
click at [526, 32] on span "Bank Account - Name" at bounding box center [516, 37] width 76 height 11
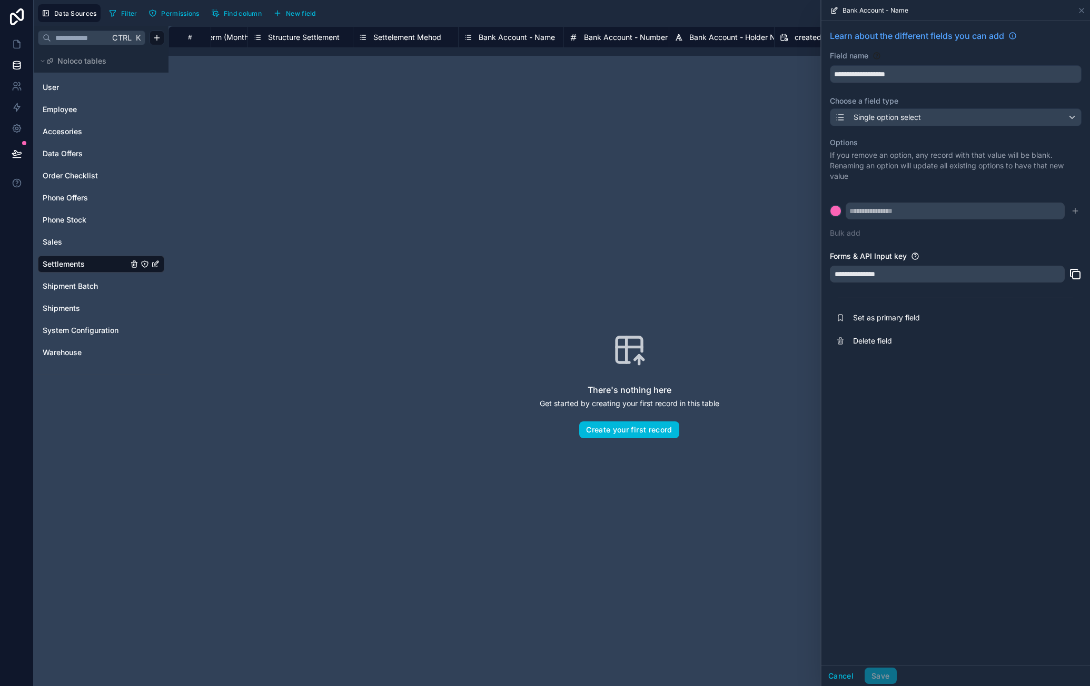
click at [910, 215] on input "text" at bounding box center [954, 211] width 219 height 17
type input "**********"
click at [1075, 211] on icon "submit" at bounding box center [1074, 211] width 5 height 0
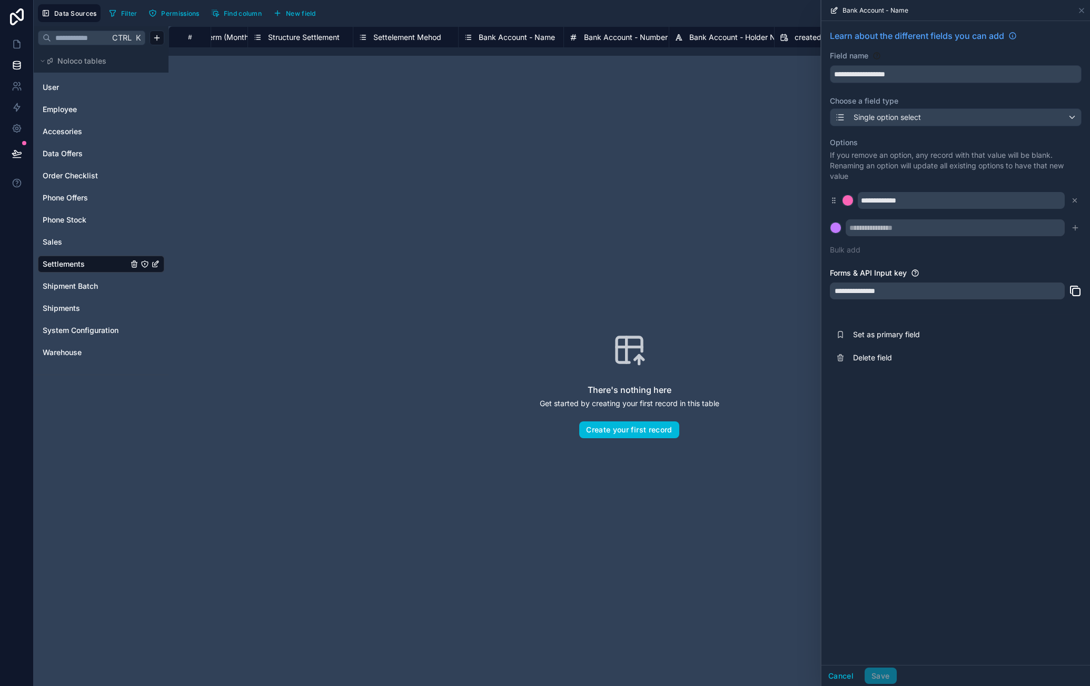
click at [940, 230] on input "text" at bounding box center [954, 228] width 219 height 17
click at [846, 201] on div at bounding box center [847, 200] width 11 height 11
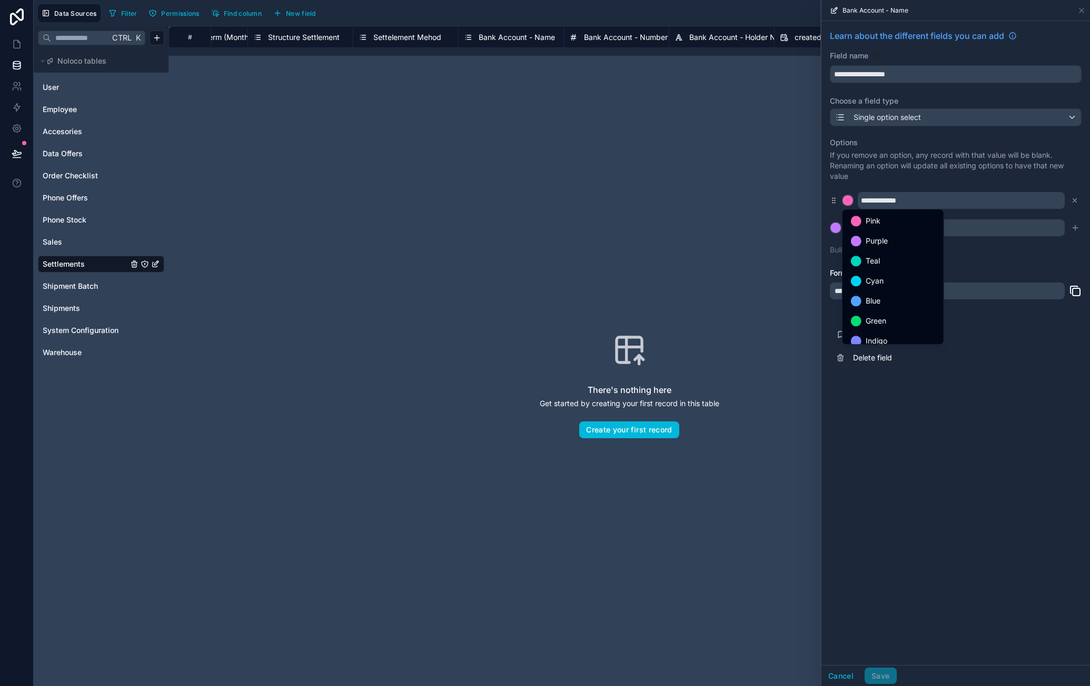
click at [900, 300] on div "Blue" at bounding box center [893, 301] width 84 height 13
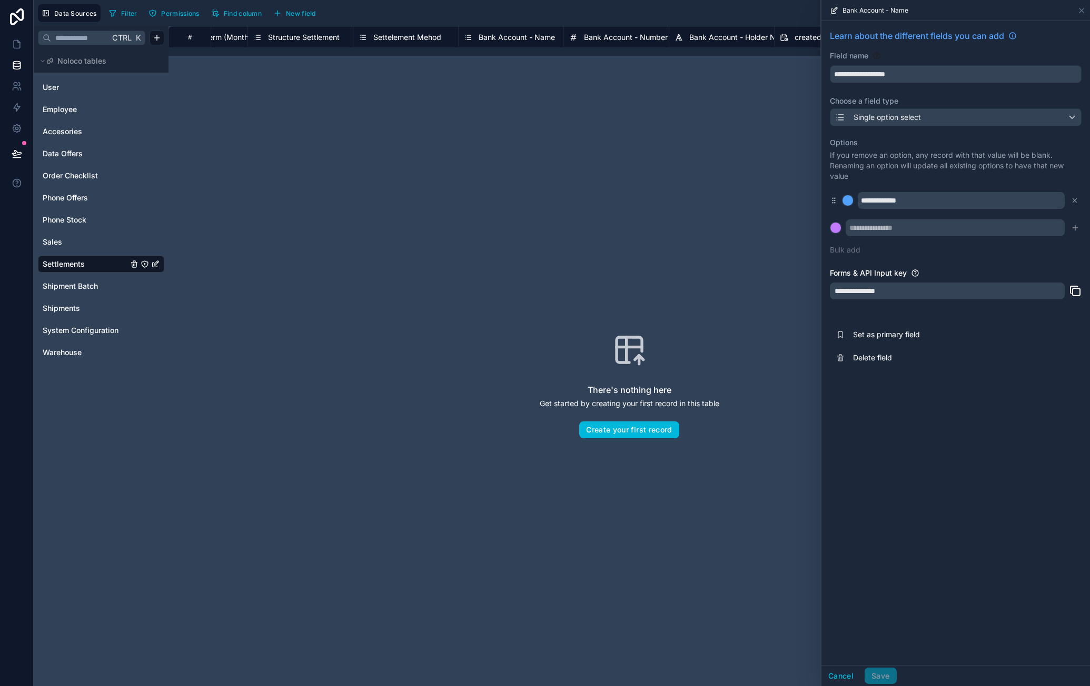
click at [897, 229] on input "text" at bounding box center [954, 228] width 219 height 17
type input "**********"
click at [1075, 229] on icon "submit" at bounding box center [1075, 227] width 0 height 5
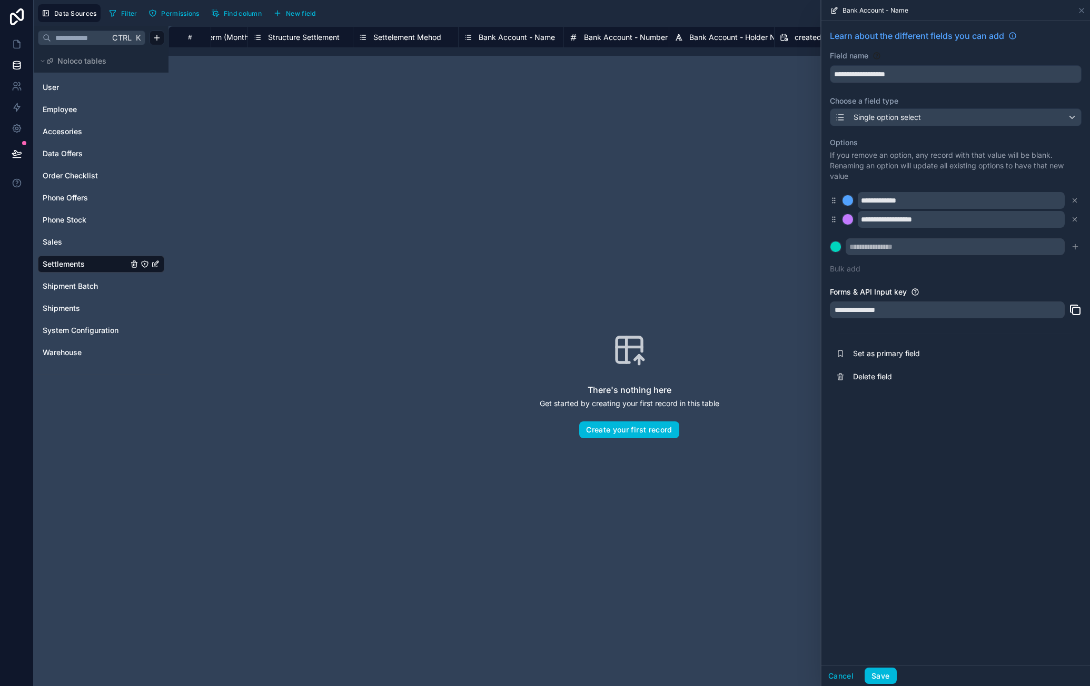
click at [936, 243] on input "text" at bounding box center [954, 246] width 219 height 17
type input "****"
click at [1078, 247] on icon "submit" at bounding box center [1075, 247] width 8 height 8
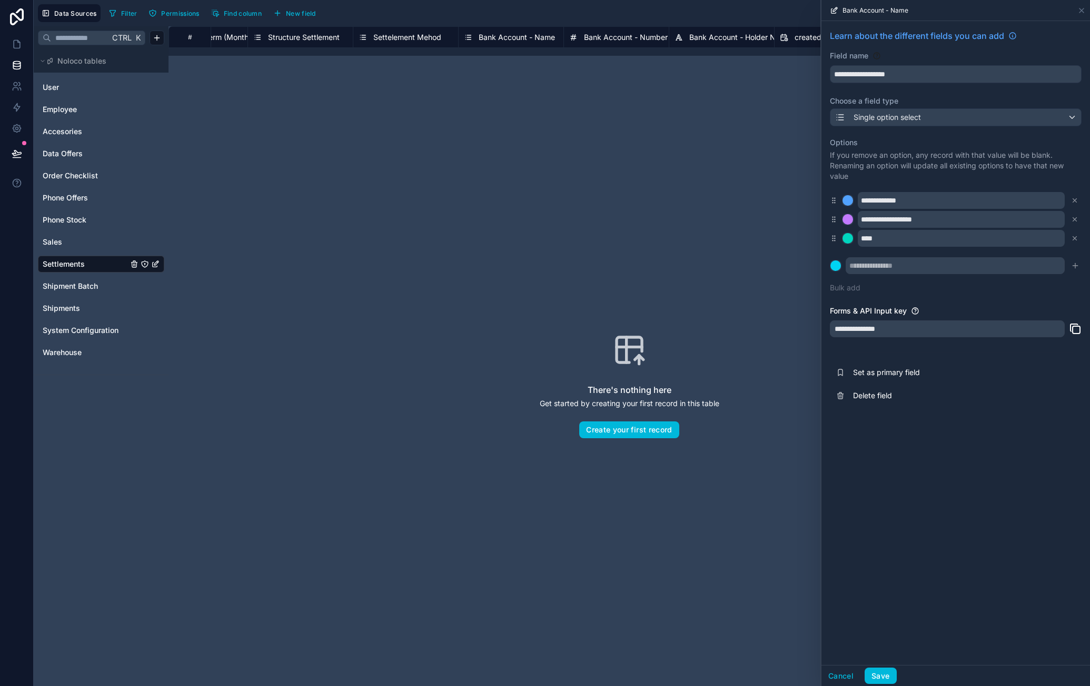
click at [946, 266] on input "text" at bounding box center [954, 265] width 219 height 17
type input "*******"
click at [1077, 267] on icon "submit" at bounding box center [1075, 266] width 8 height 8
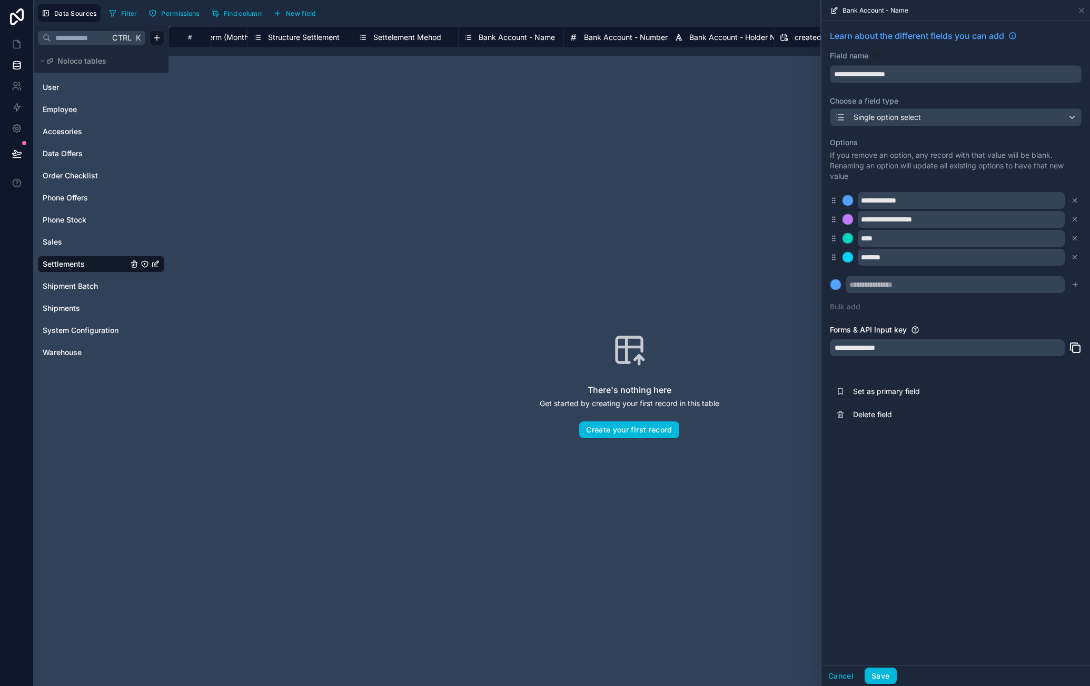
click at [938, 287] on input "text" at bounding box center [954, 284] width 219 height 17
type input "**********"
click at [1077, 284] on icon "submit" at bounding box center [1075, 285] width 8 height 8
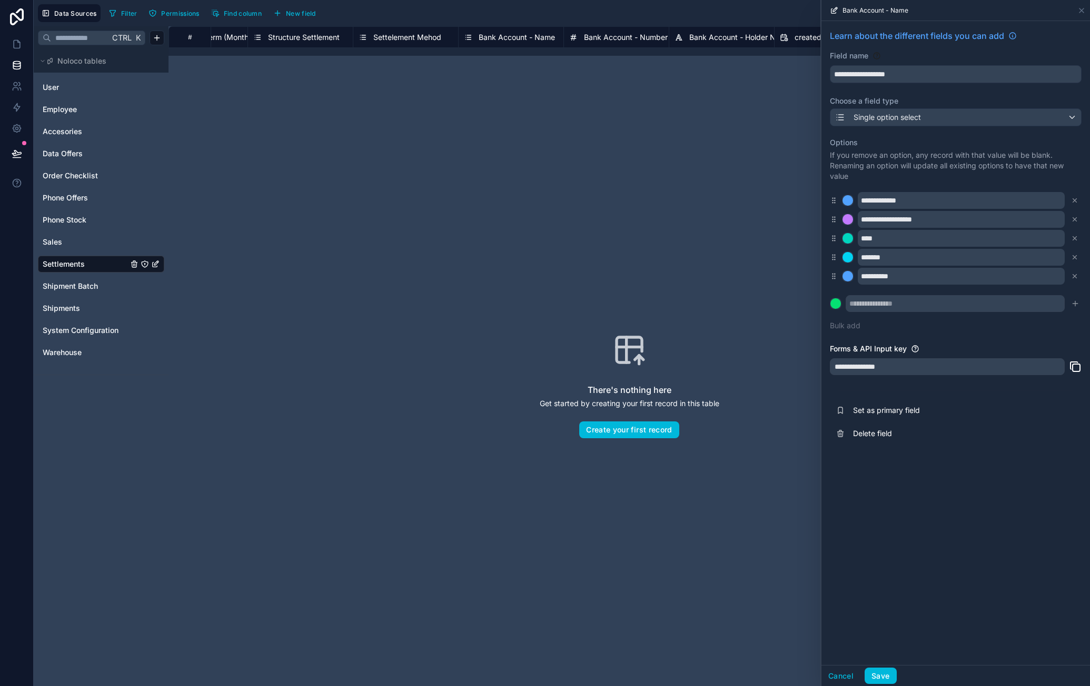
click at [848, 218] on div at bounding box center [847, 219] width 11 height 11
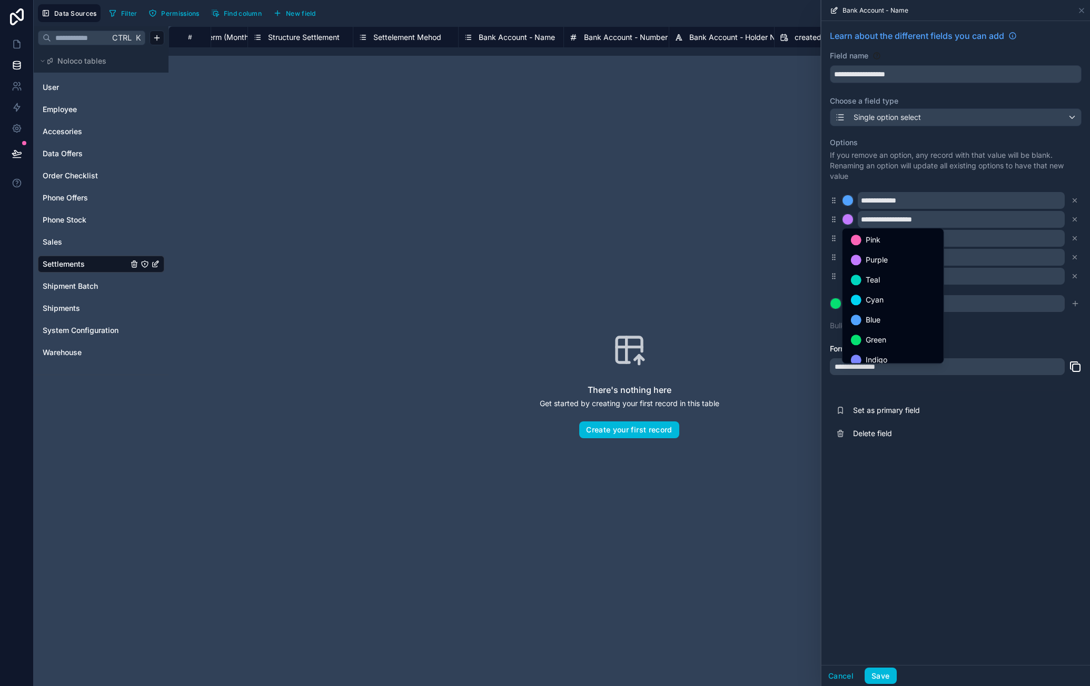
click at [895, 274] on div "Teal" at bounding box center [893, 280] width 84 height 13
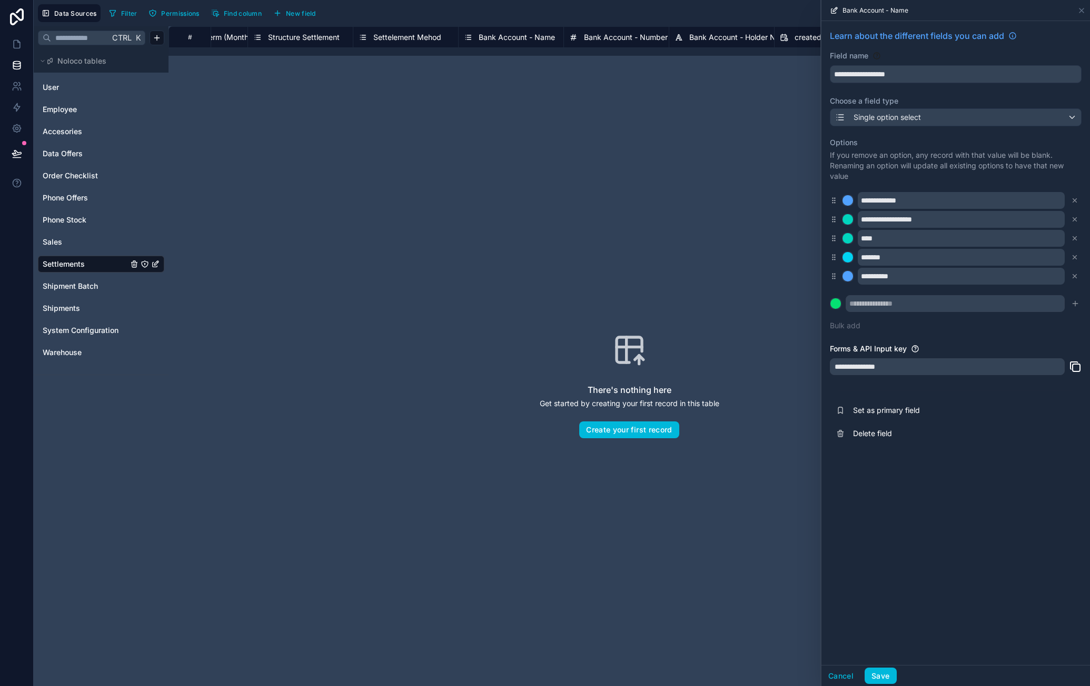
click at [847, 238] on div at bounding box center [847, 238] width 11 height 11
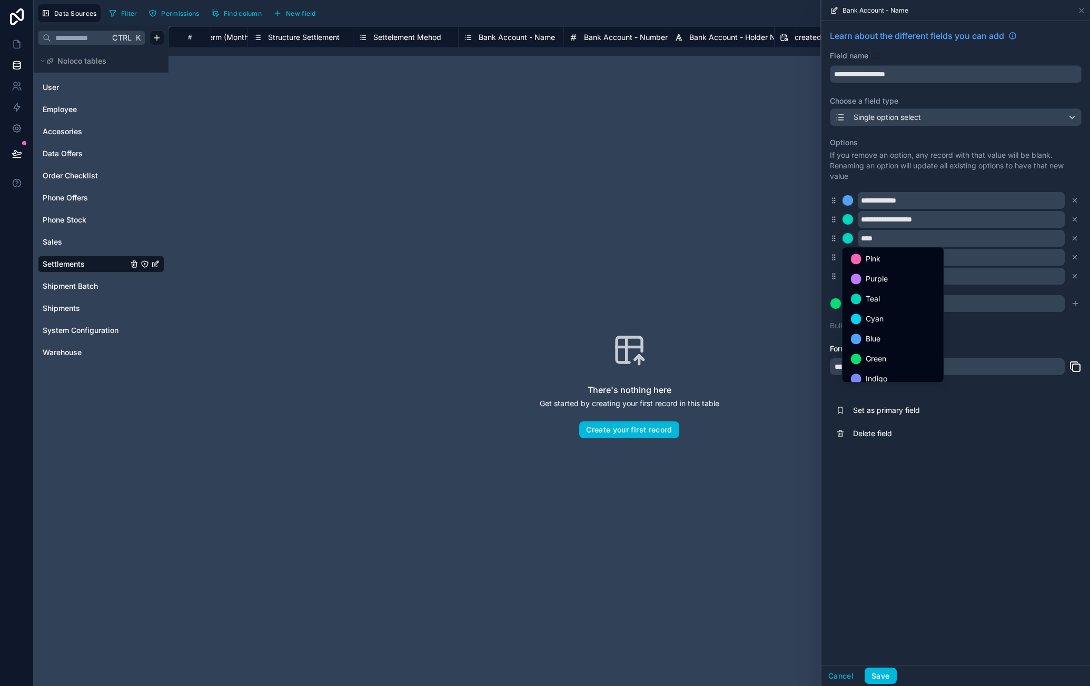
scroll to position [88, 0]
click at [898, 347] on div "Red" at bounding box center [893, 350] width 84 height 13
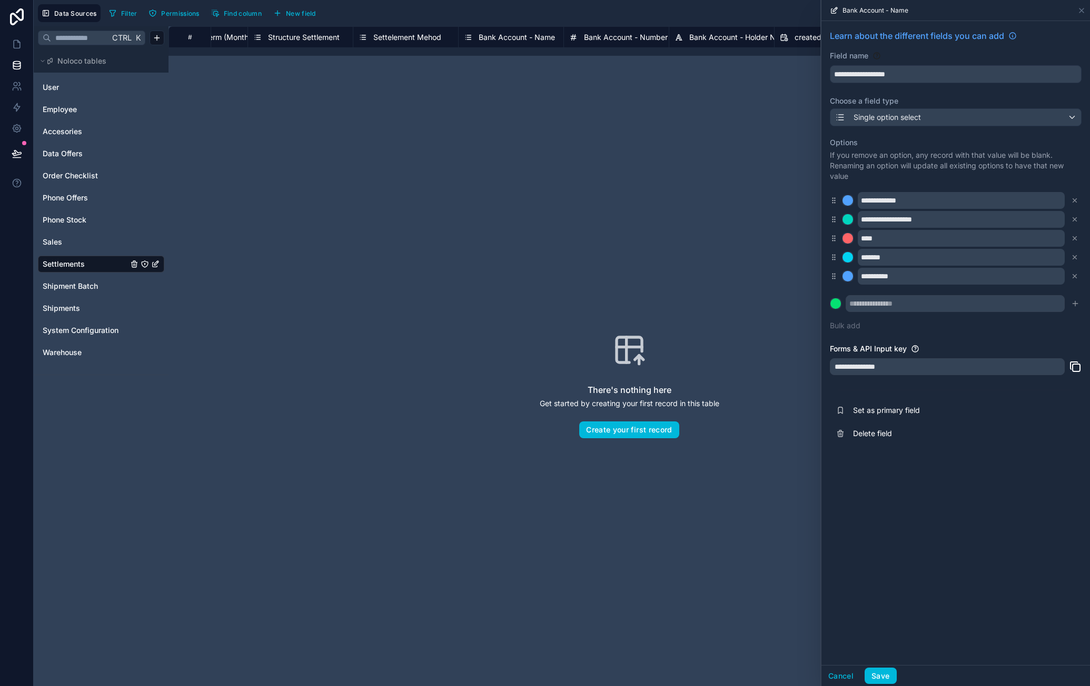
click at [844, 258] on div at bounding box center [847, 257] width 11 height 11
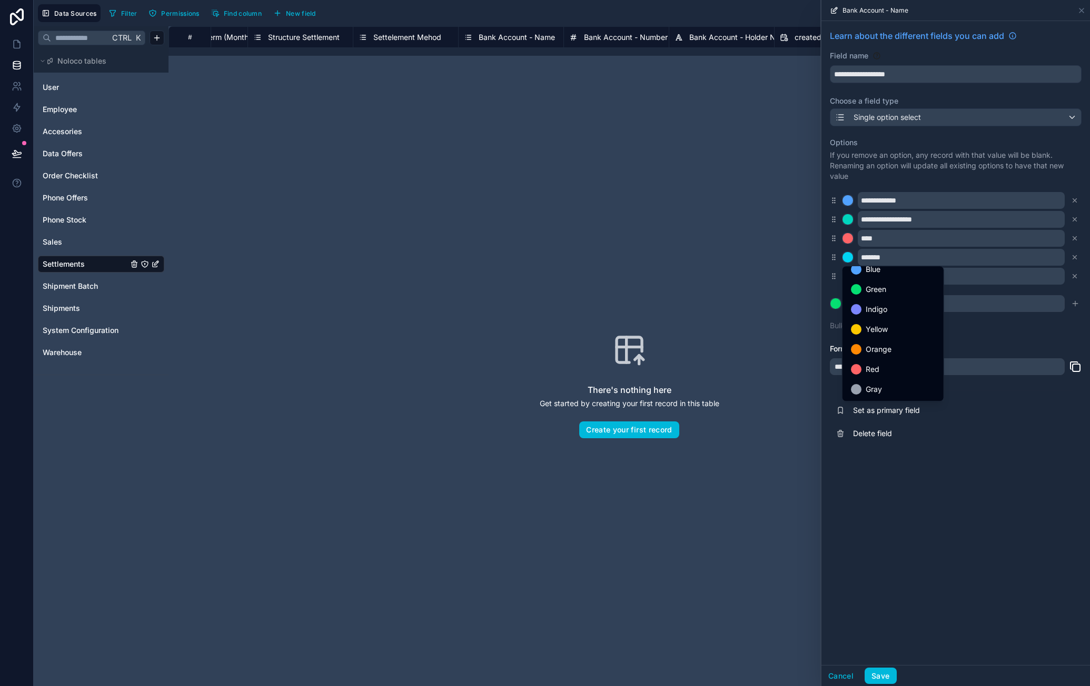
click at [909, 307] on div "Indigo" at bounding box center [893, 309] width 84 height 13
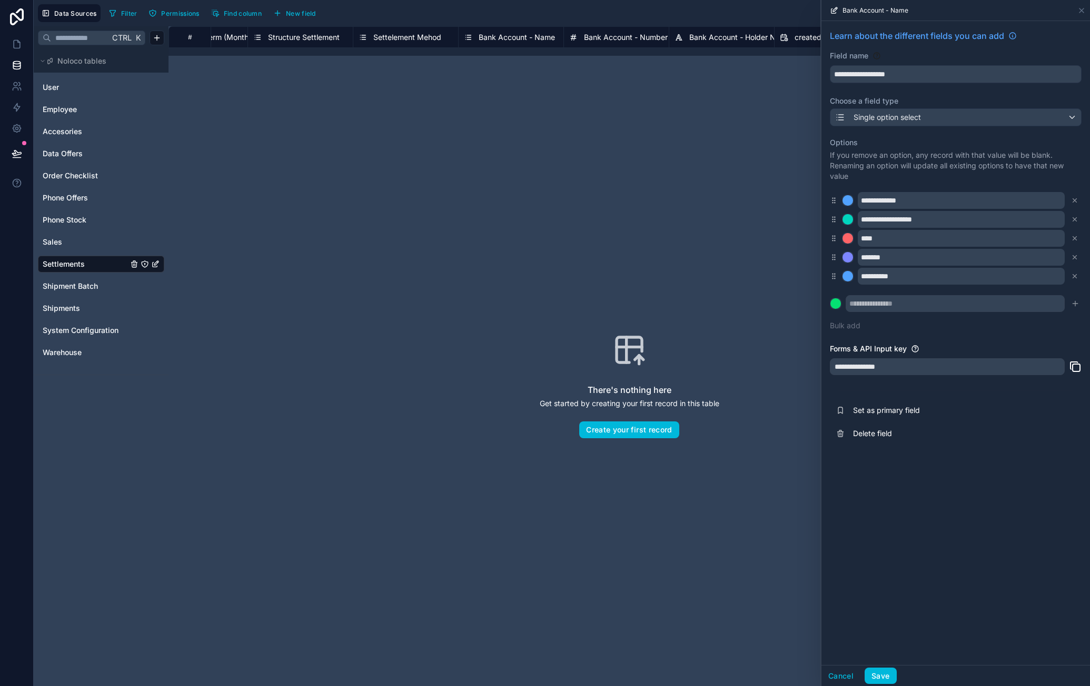
click at [845, 276] on div at bounding box center [847, 276] width 11 height 11
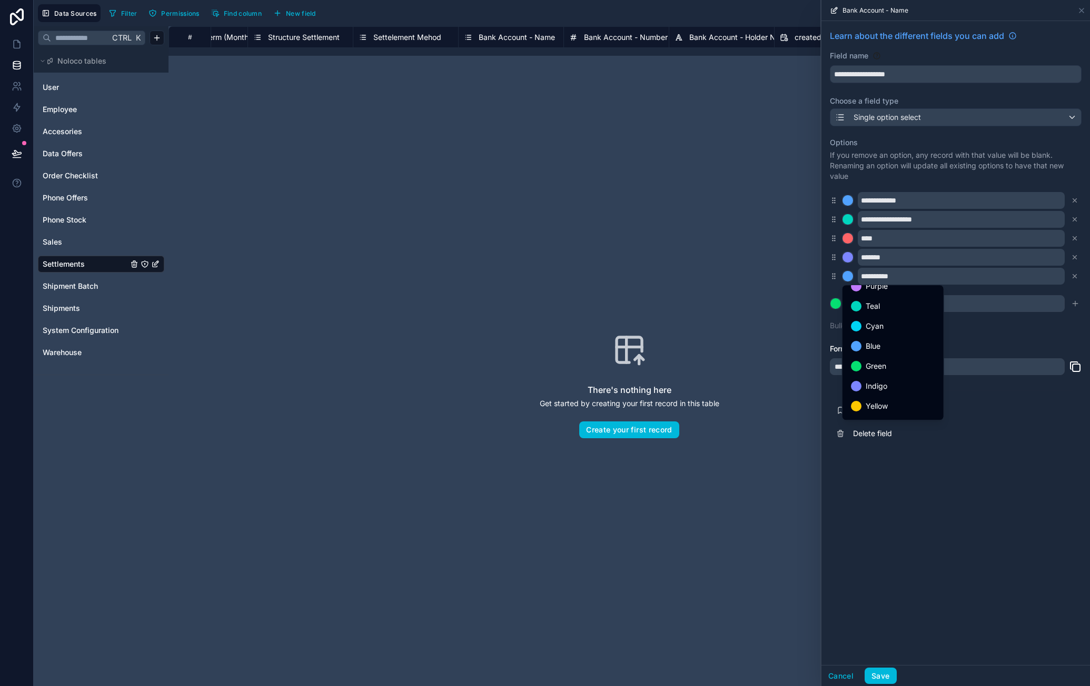
scroll to position [53, 0]
click at [886, 342] on div "Green" at bounding box center [893, 344] width 84 height 13
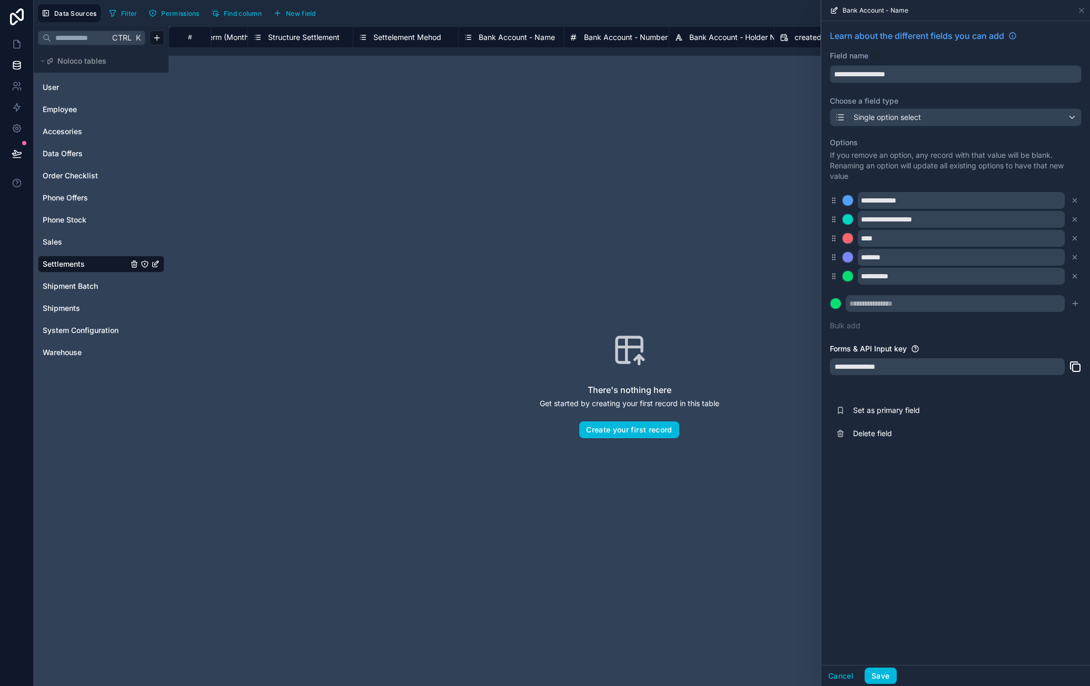
click at [843, 273] on div at bounding box center [847, 276] width 11 height 11
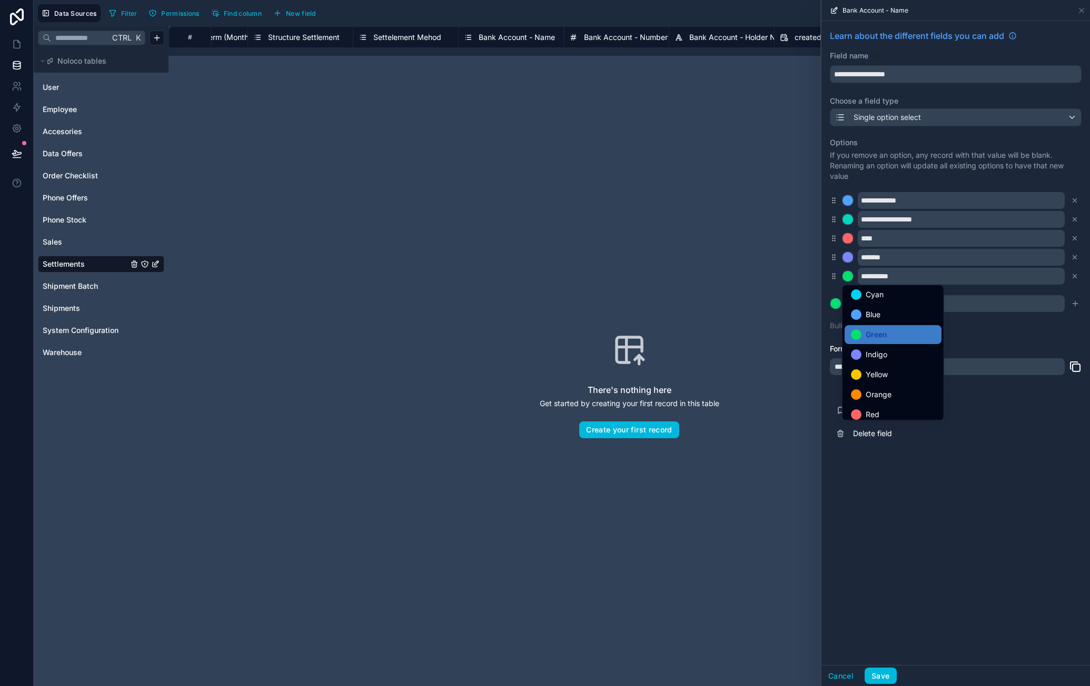
scroll to position [88, 0]
click at [890, 351] on div "Yellow" at bounding box center [893, 348] width 84 height 13
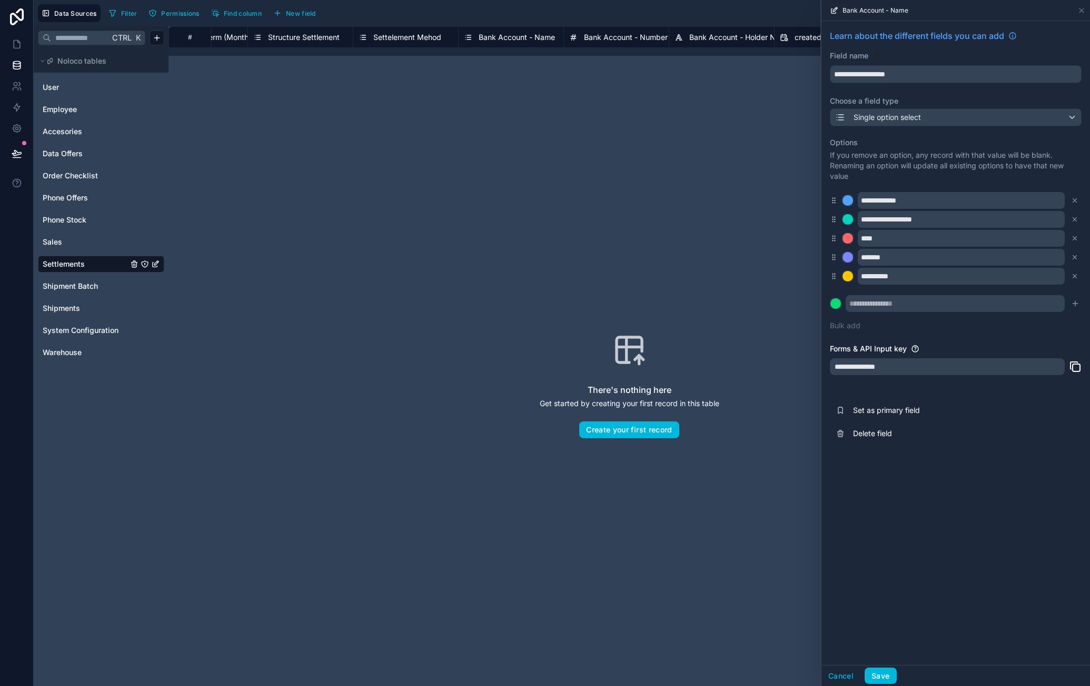
click at [867, 303] on input "text" at bounding box center [954, 303] width 219 height 17
type input "*******"
click at [835, 303] on div at bounding box center [835, 303] width 11 height 11
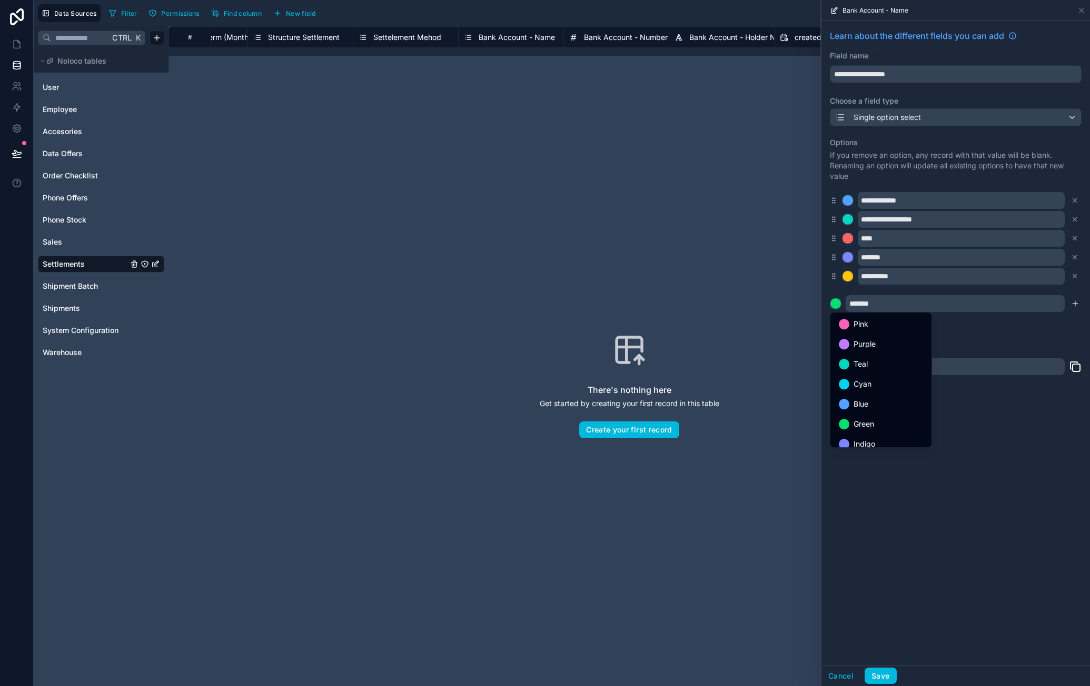
click at [1072, 305] on div at bounding box center [955, 343] width 268 height 686
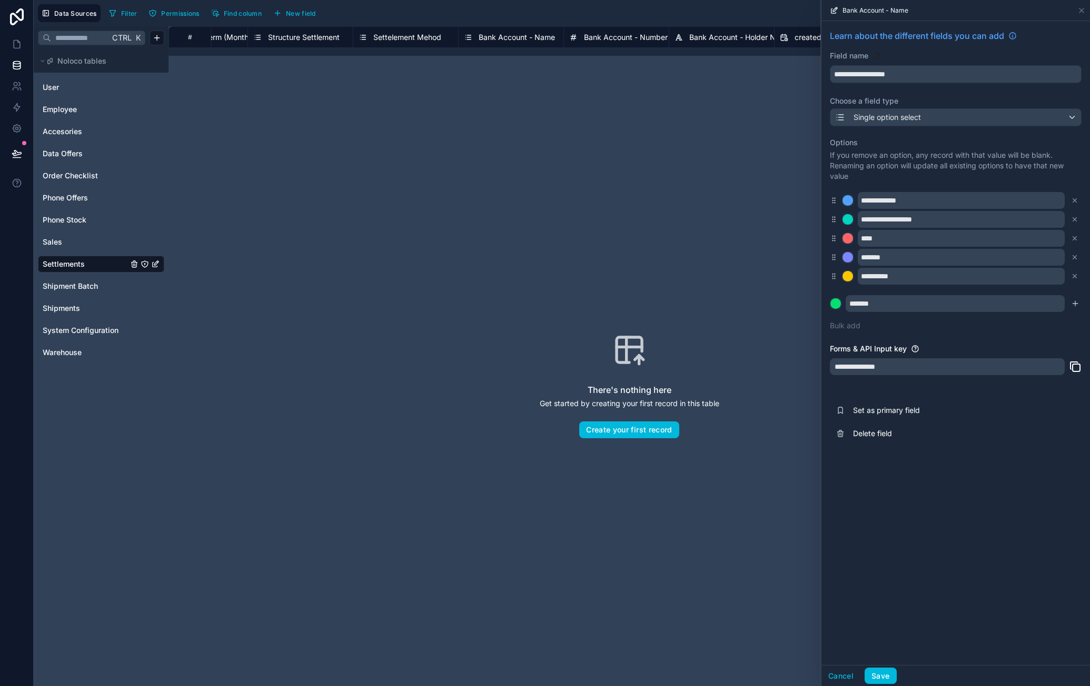
click at [1073, 305] on icon "submit" at bounding box center [1075, 304] width 8 height 8
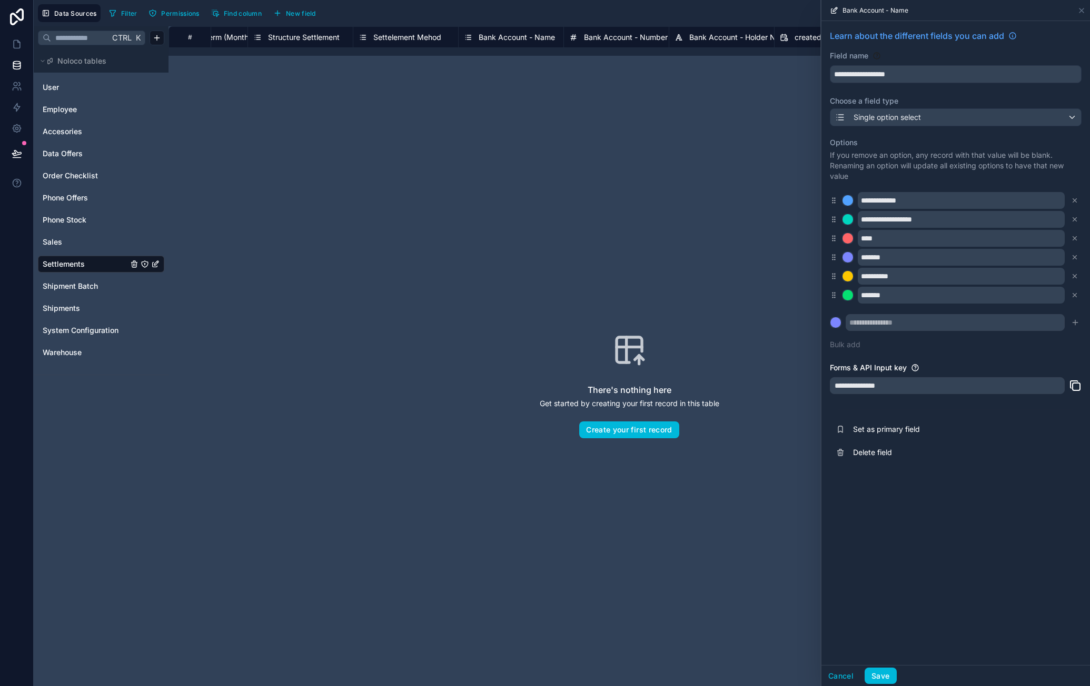
click at [915, 322] on input "text" at bounding box center [954, 322] width 219 height 17
type input "**********"
click at [838, 325] on div at bounding box center [835, 322] width 11 height 11
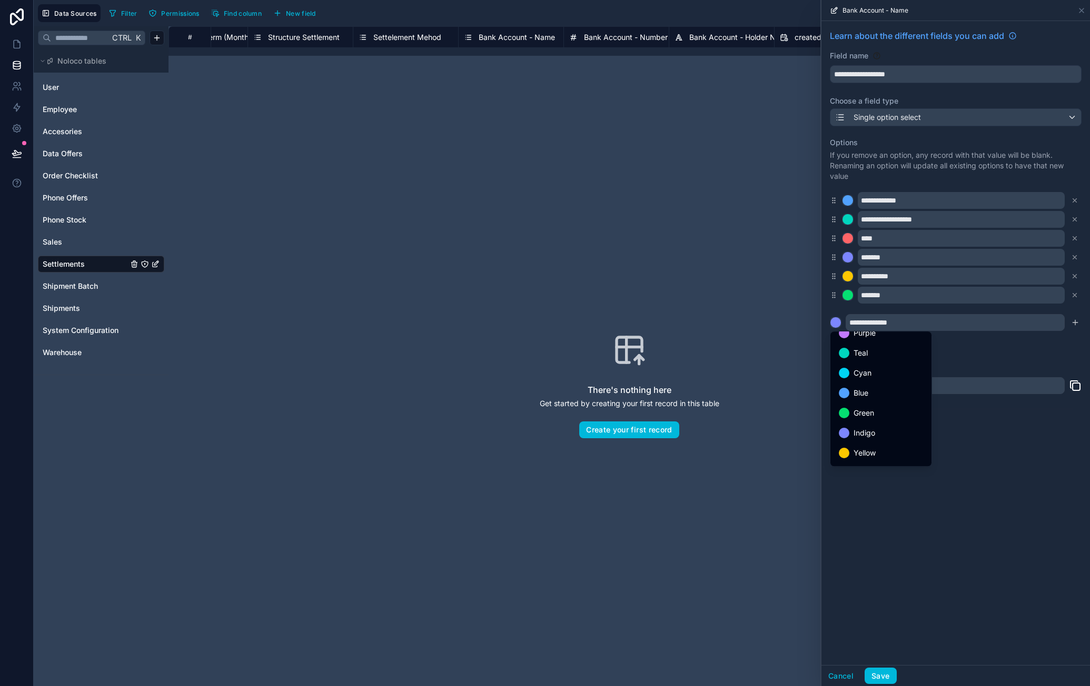
scroll to position [53, 0]
click at [879, 374] on div "Blue" at bounding box center [881, 370] width 84 height 13
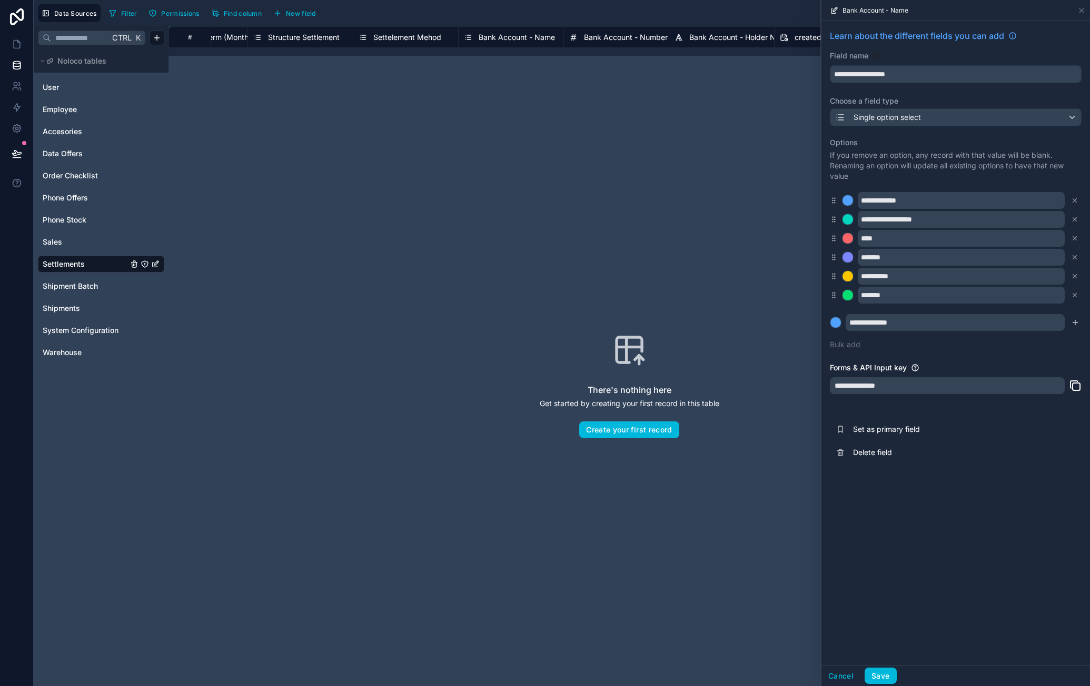
click at [1072, 323] on icon "submit" at bounding box center [1074, 323] width 5 height 0
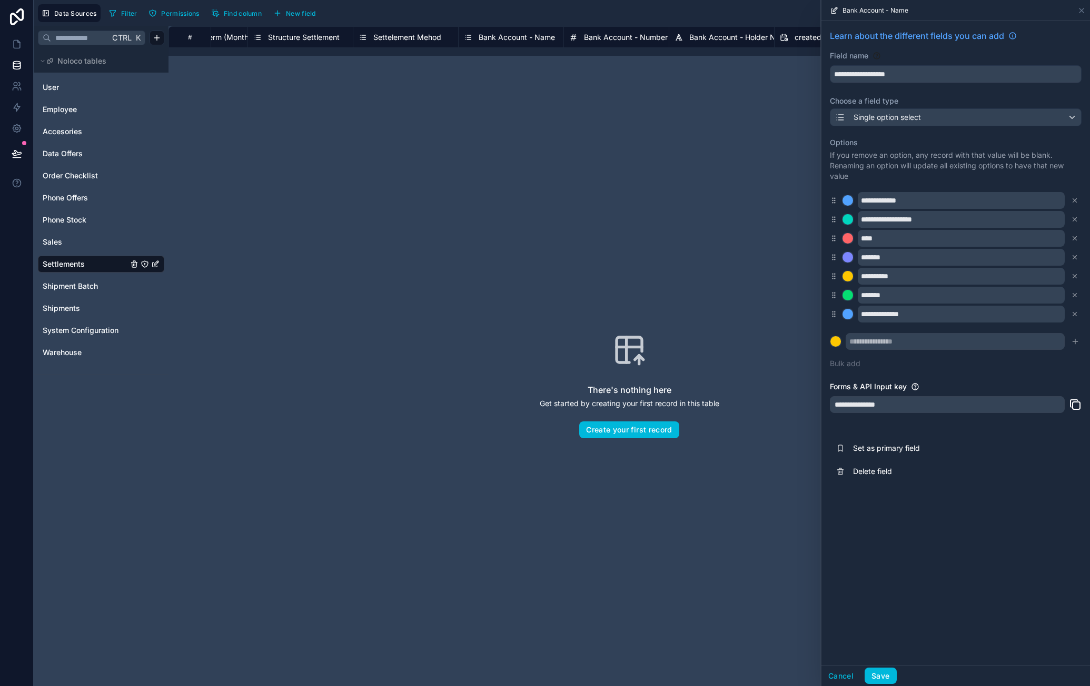
click at [923, 336] on input "text" at bounding box center [954, 341] width 219 height 17
type input "********"
click at [835, 341] on div at bounding box center [835, 341] width 11 height 11
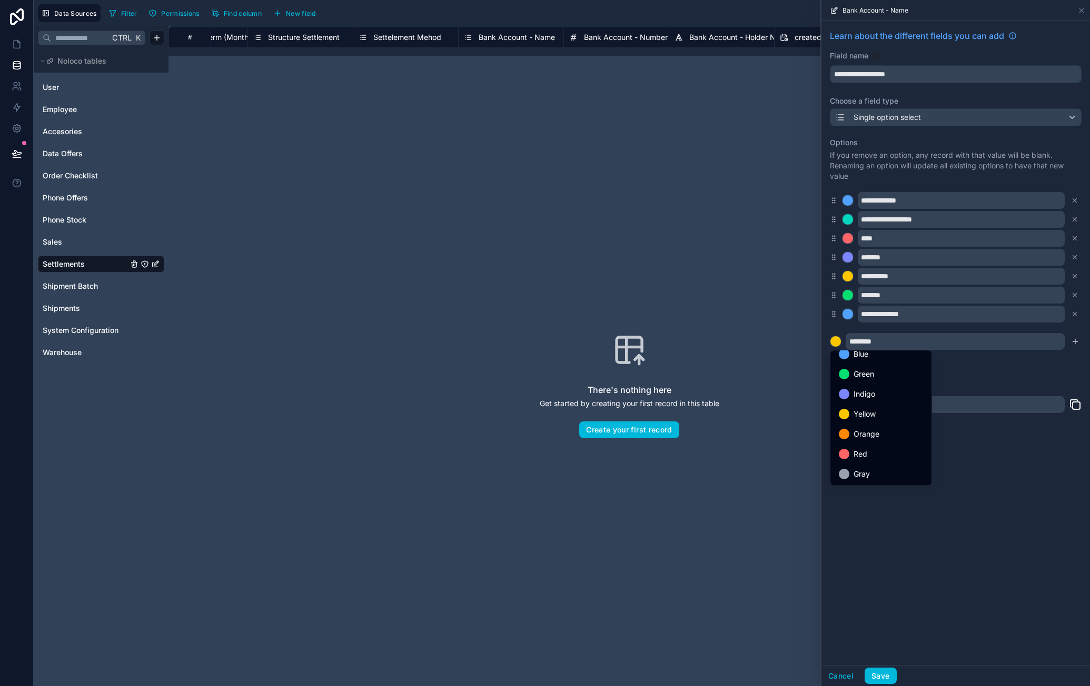
scroll to position [88, 0]
click at [889, 476] on div "Gray" at bounding box center [881, 473] width 84 height 13
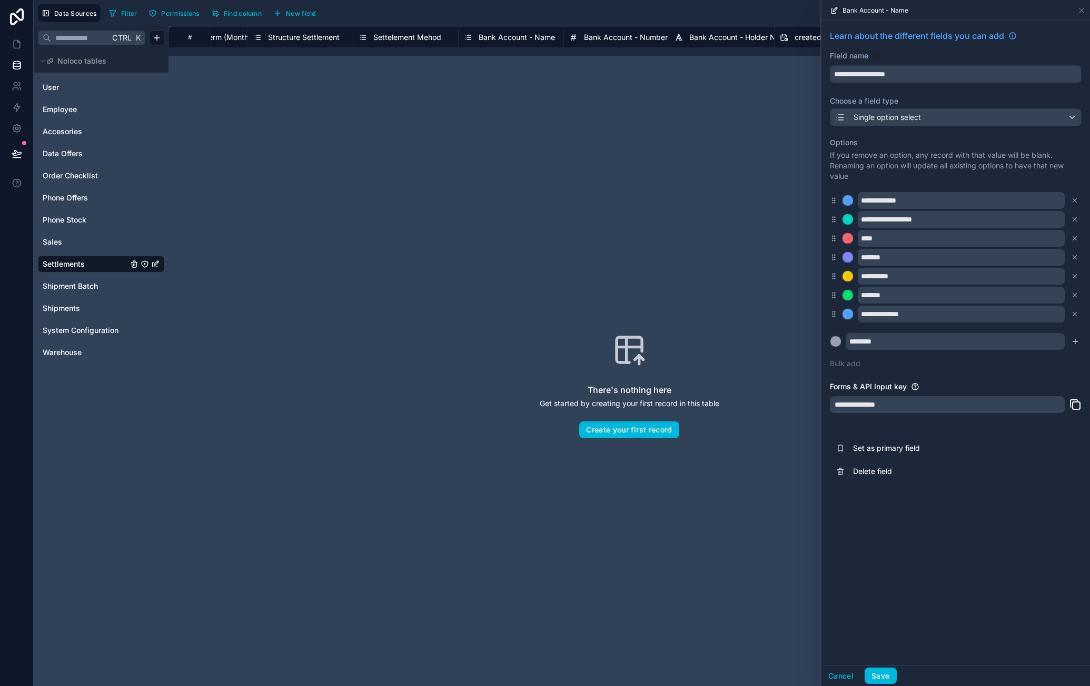
click at [1073, 342] on icon "submit" at bounding box center [1074, 342] width 5 height 0
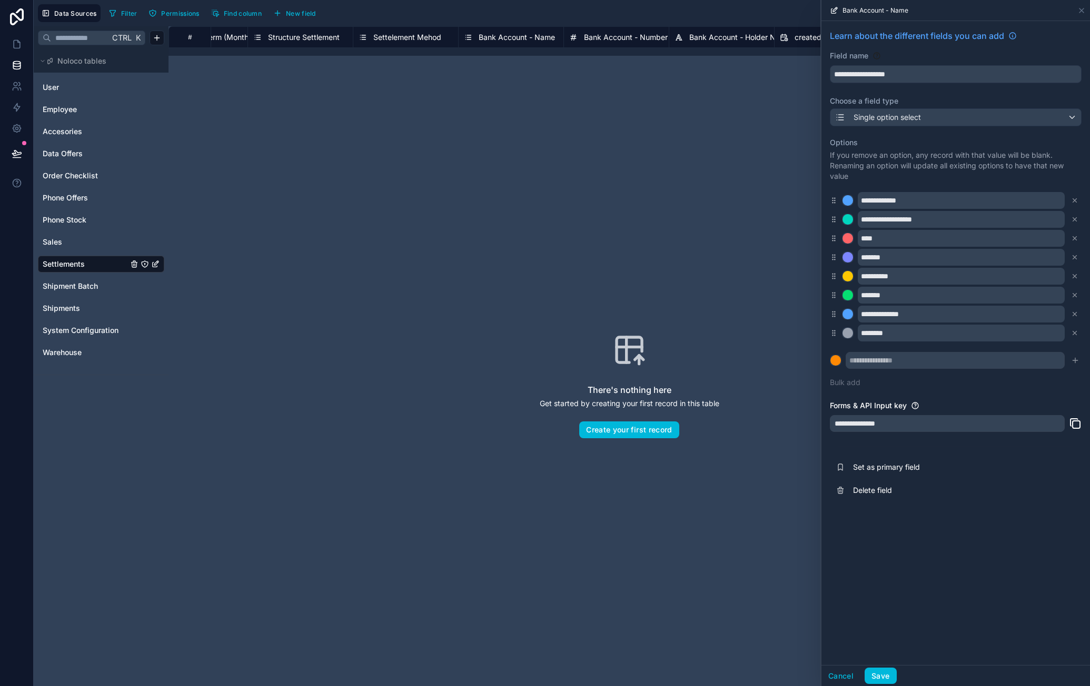
click at [895, 362] on input "text" at bounding box center [954, 360] width 219 height 17
type input "**********"
click at [834, 361] on div at bounding box center [835, 360] width 11 height 11
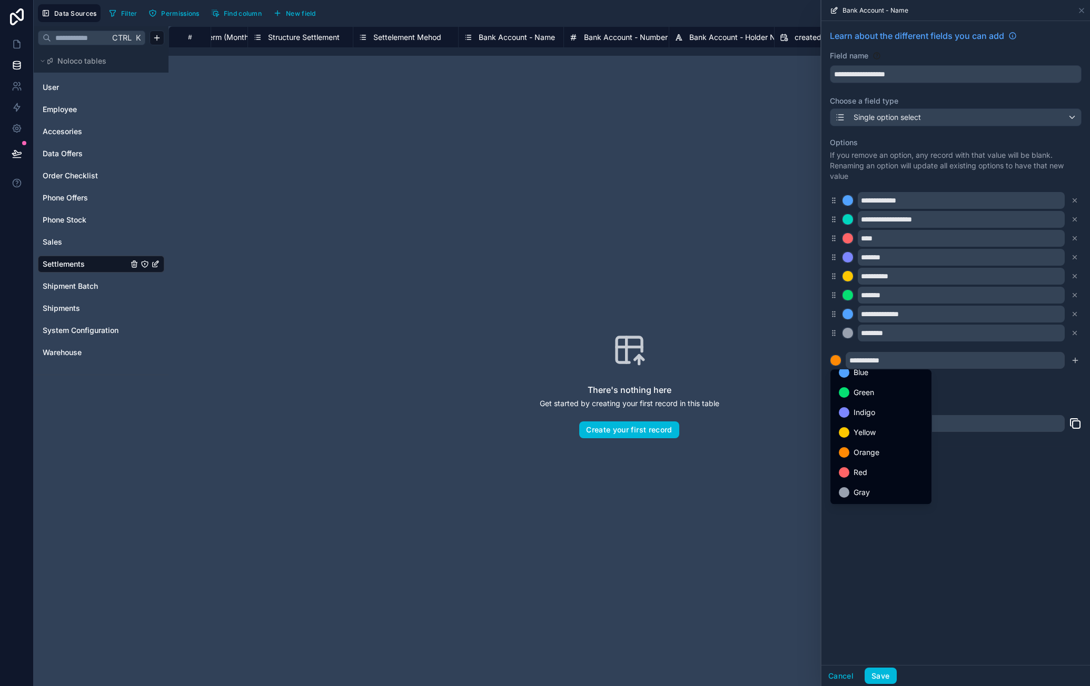
click at [880, 450] on div "Orange" at bounding box center [881, 452] width 84 height 13
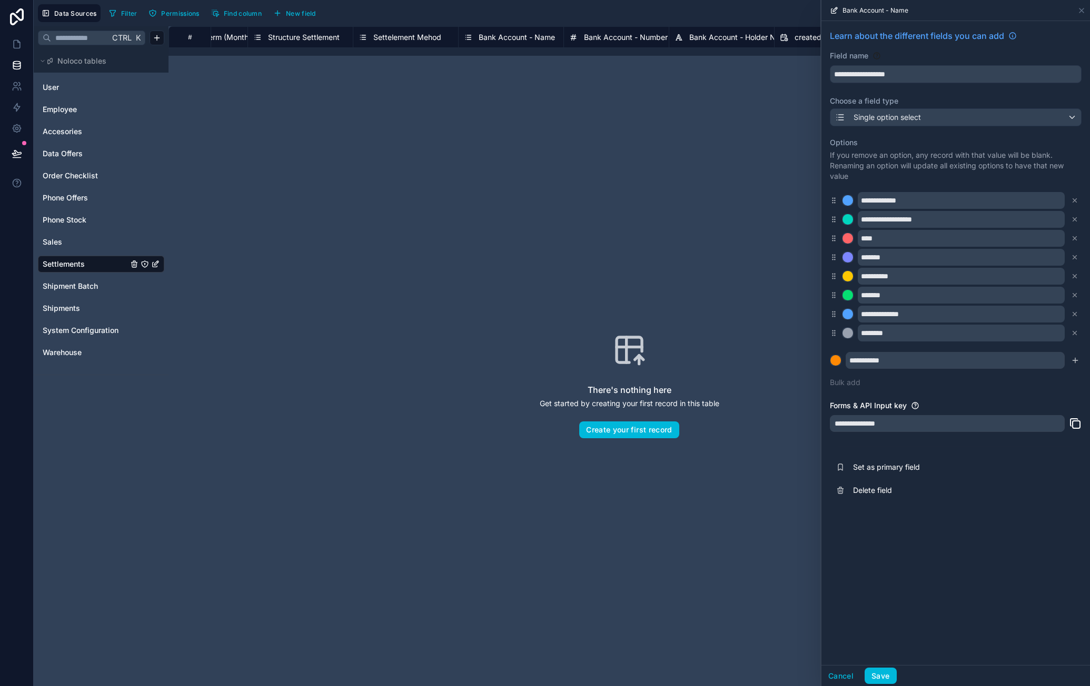
click at [1072, 363] on icon "submit" at bounding box center [1075, 360] width 8 height 8
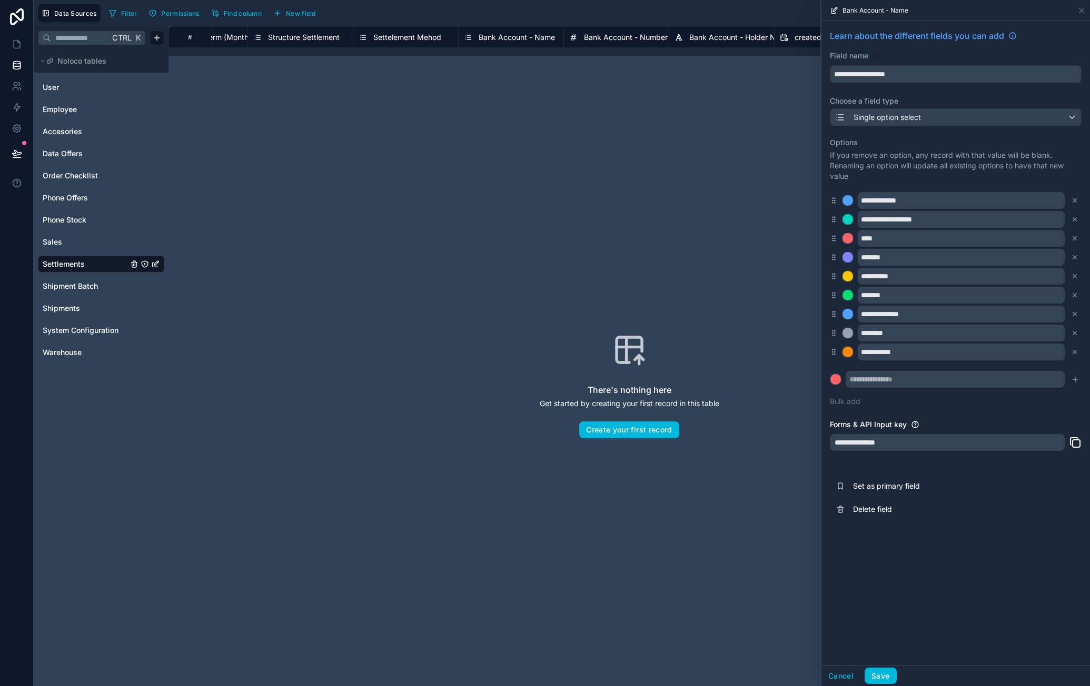
click at [873, 670] on button "Save" at bounding box center [880, 676] width 32 height 17
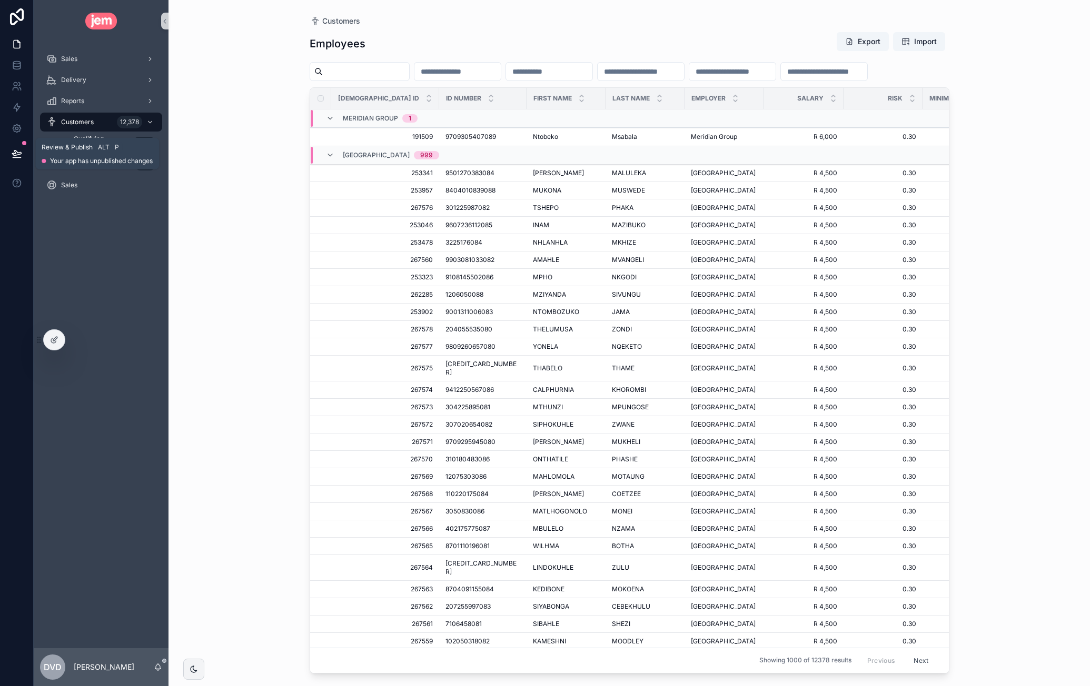
click at [10, 155] on button at bounding box center [16, 153] width 23 height 29
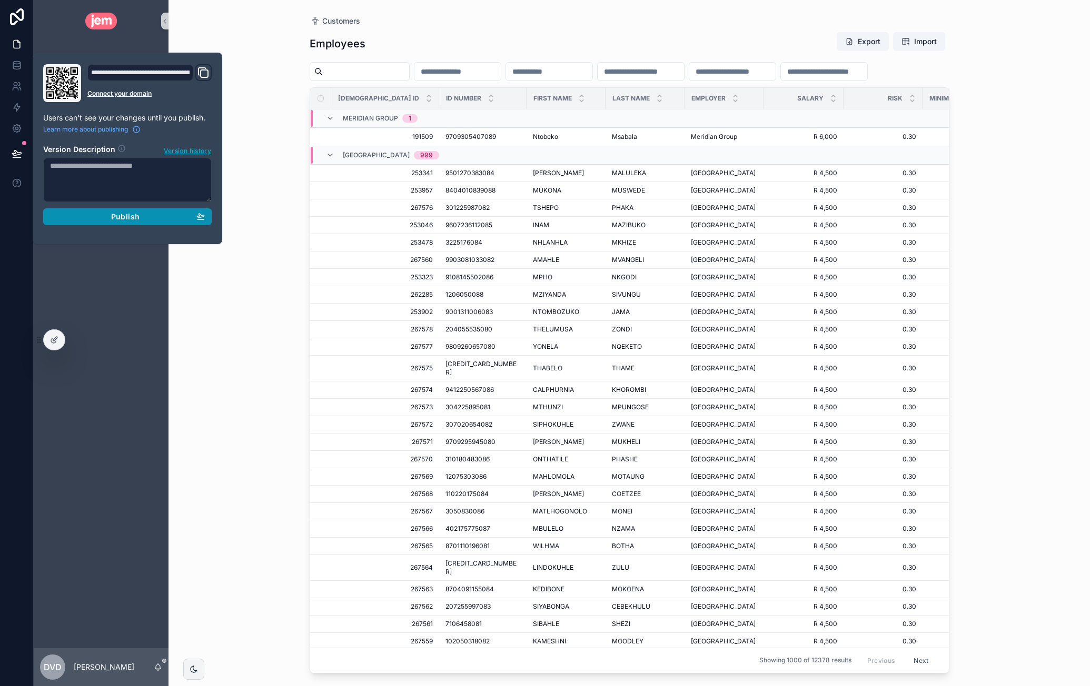
click at [137, 215] on span "Publish" at bounding box center [125, 216] width 28 height 9
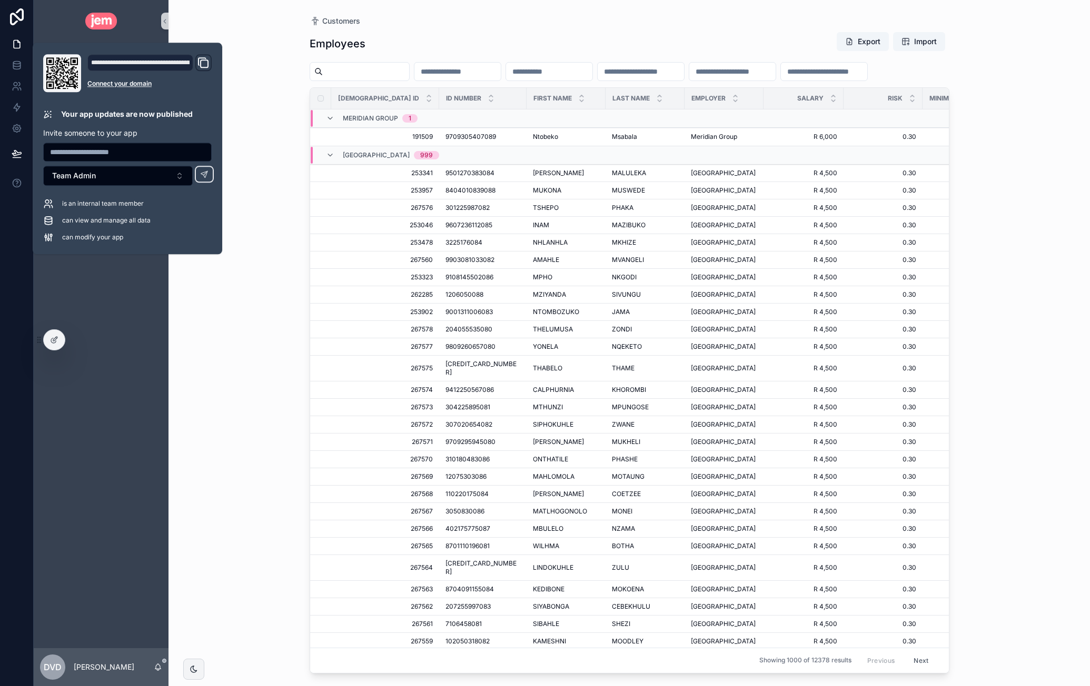
click at [991, 92] on div "Customers Employees Export Import Jem ID ID Number First Name Last Name Employe…" at bounding box center [628, 343] width 921 height 686
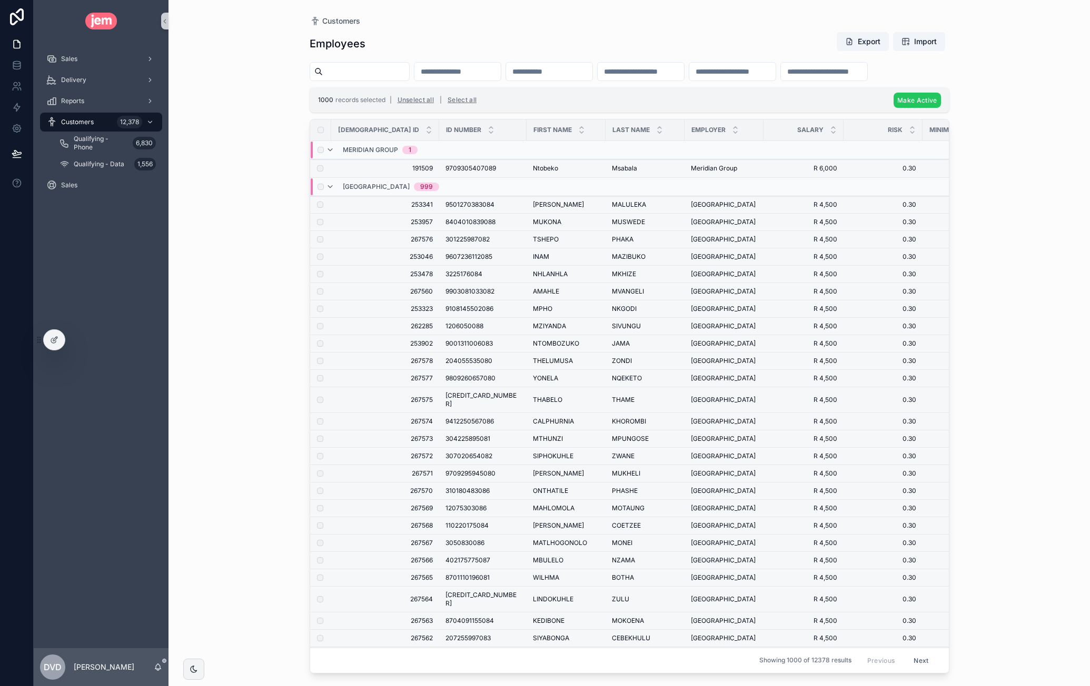
click at [912, 104] on span "Make Active" at bounding box center [916, 100] width 39 height 8
drag, startPoint x: 970, startPoint y: 104, endPoint x: 865, endPoint y: 209, distance: 148.5
click at [970, 104] on icon "scrollable content" at bounding box center [968, 102] width 8 height 8
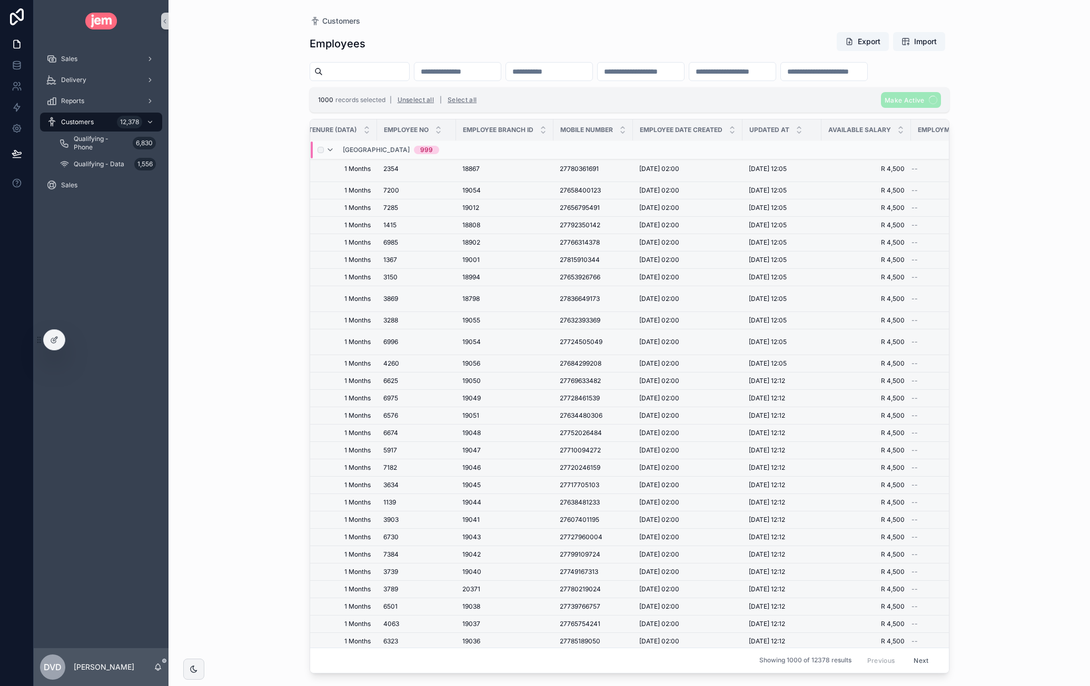
scroll to position [370, 778]
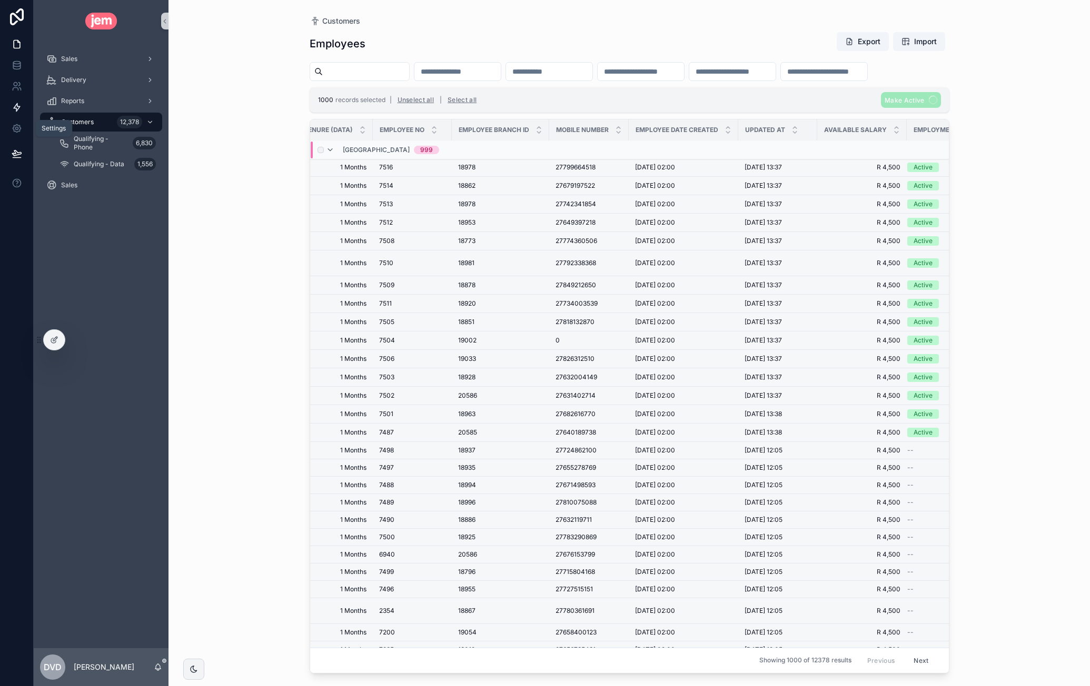
click at [13, 109] on icon at bounding box center [17, 107] width 11 height 11
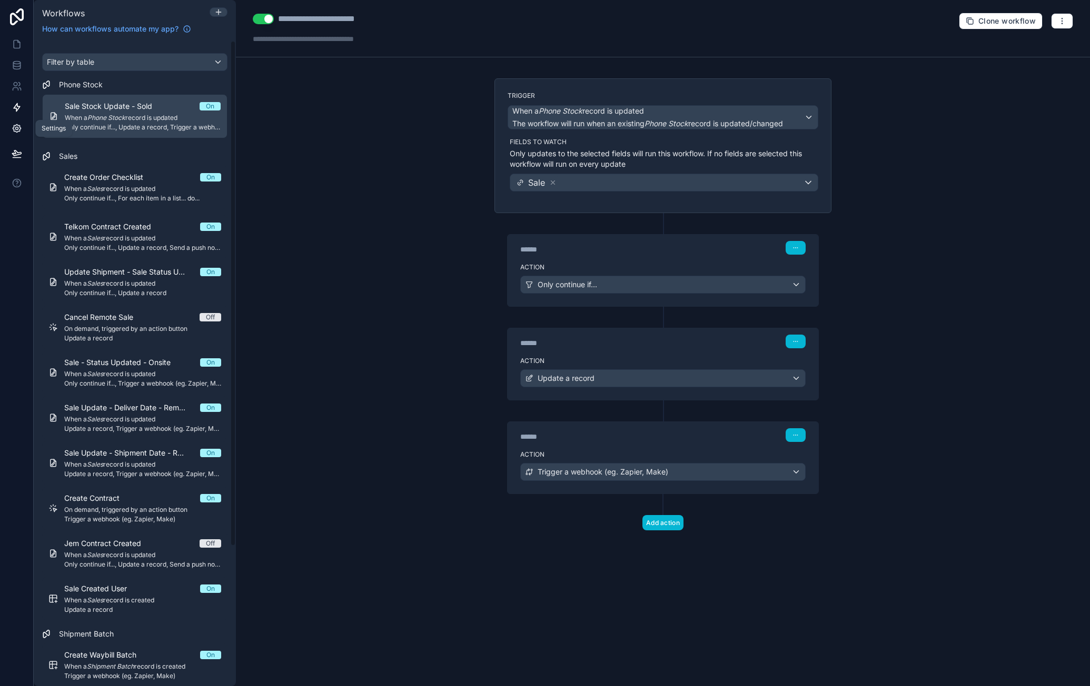
click at [17, 123] on icon at bounding box center [17, 128] width 11 height 11
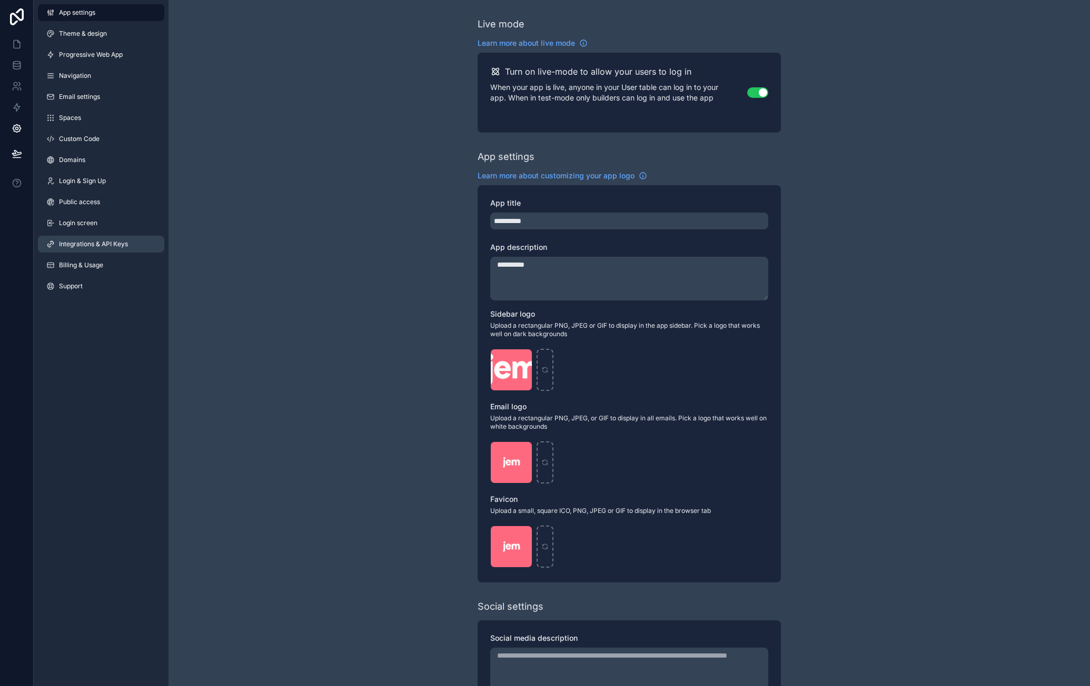
click at [122, 244] on span "Integrations & API Keys" at bounding box center [93, 244] width 69 height 8
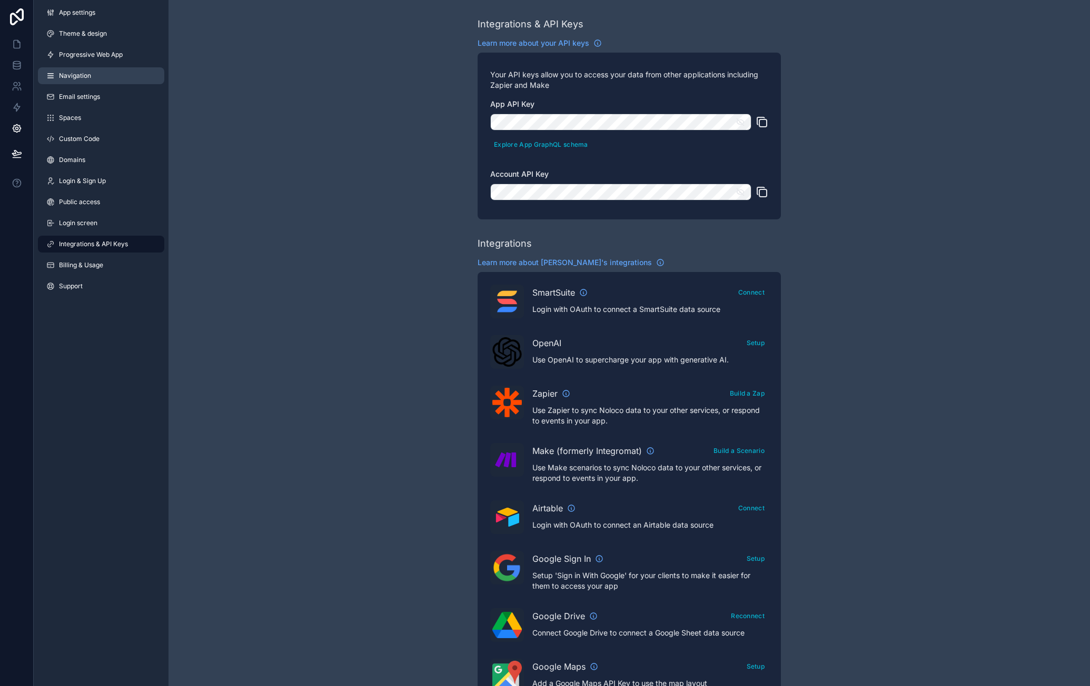
click at [128, 73] on link "Navigation" at bounding box center [101, 75] width 126 height 17
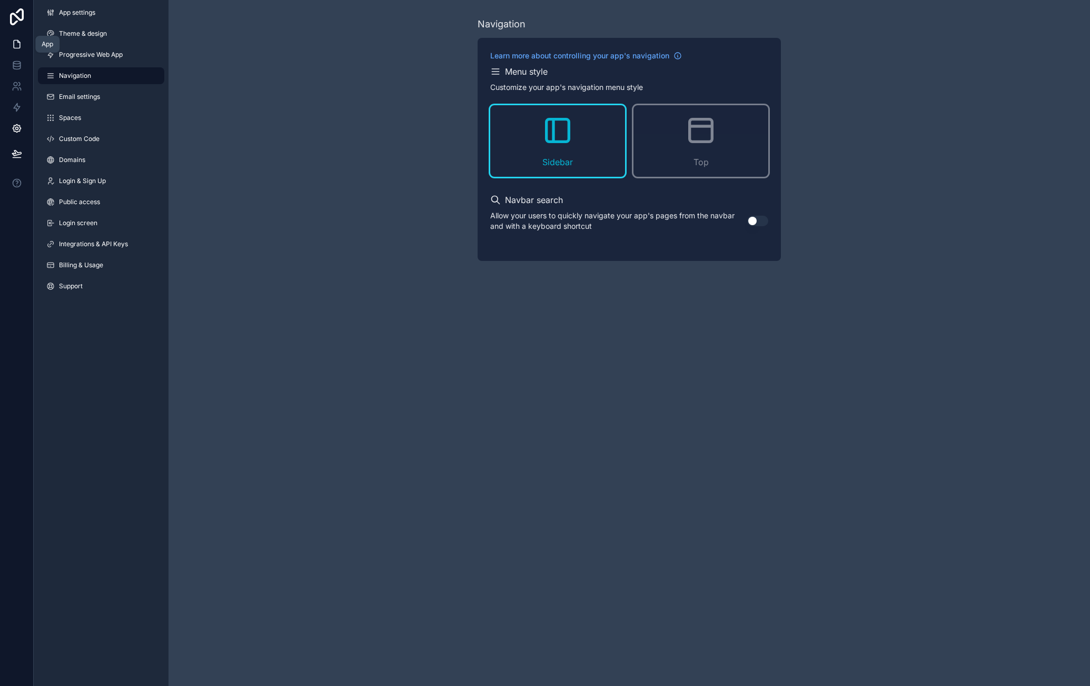
click at [15, 47] on icon at bounding box center [17, 44] width 11 height 11
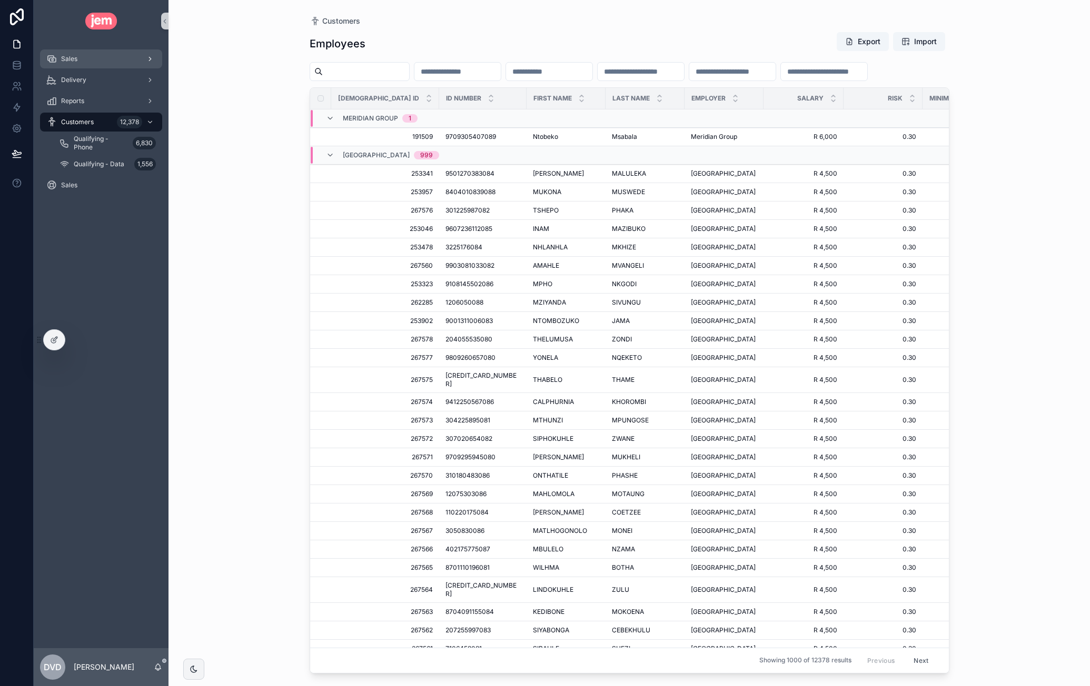
click at [82, 56] on div "Sales" at bounding box center [100, 59] width 109 height 17
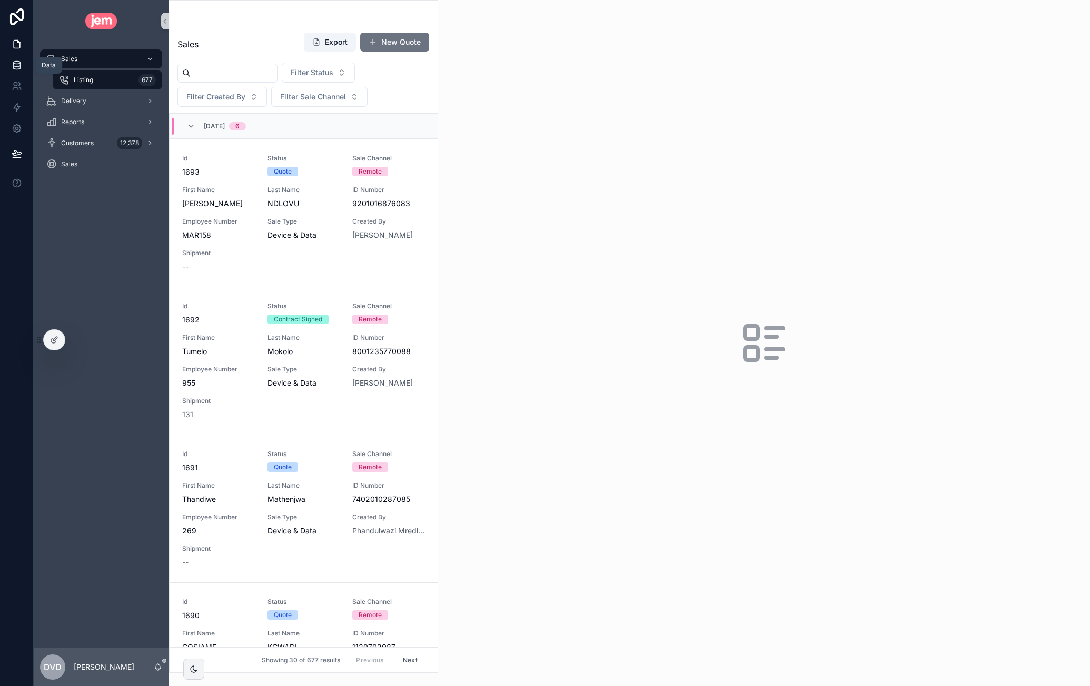
click at [13, 63] on icon at bounding box center [17, 65] width 11 height 11
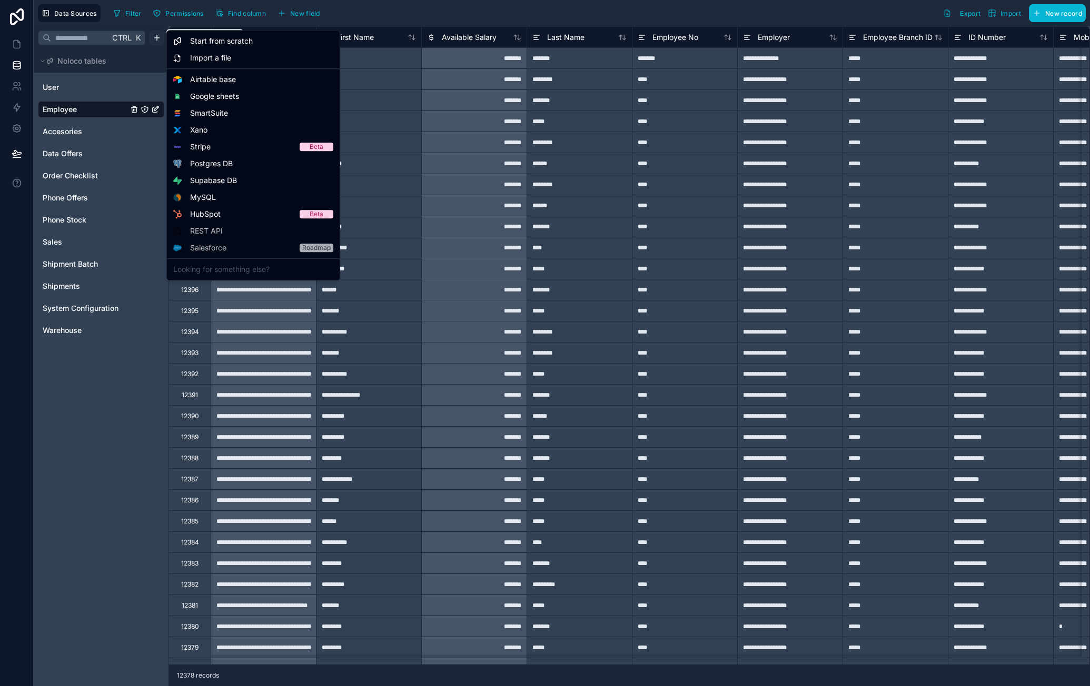
click at [156, 38] on html "**********" at bounding box center [545, 343] width 1090 height 686
click at [254, 38] on div "Start from scratch" at bounding box center [253, 41] width 168 height 17
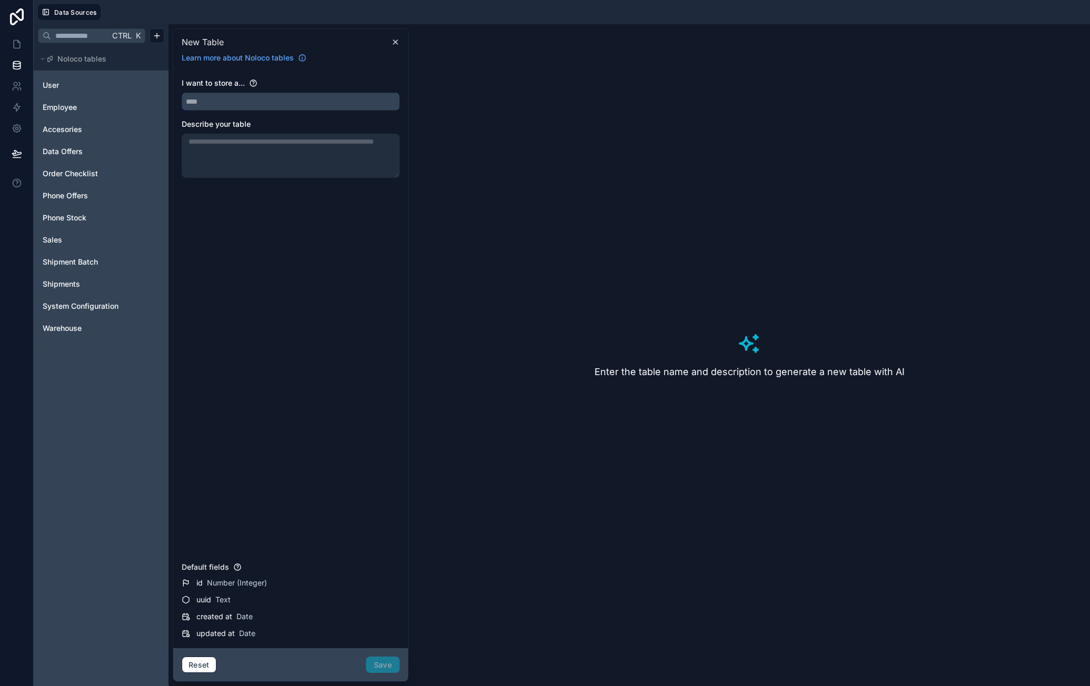
click at [293, 105] on input "text" at bounding box center [290, 101] width 217 height 17
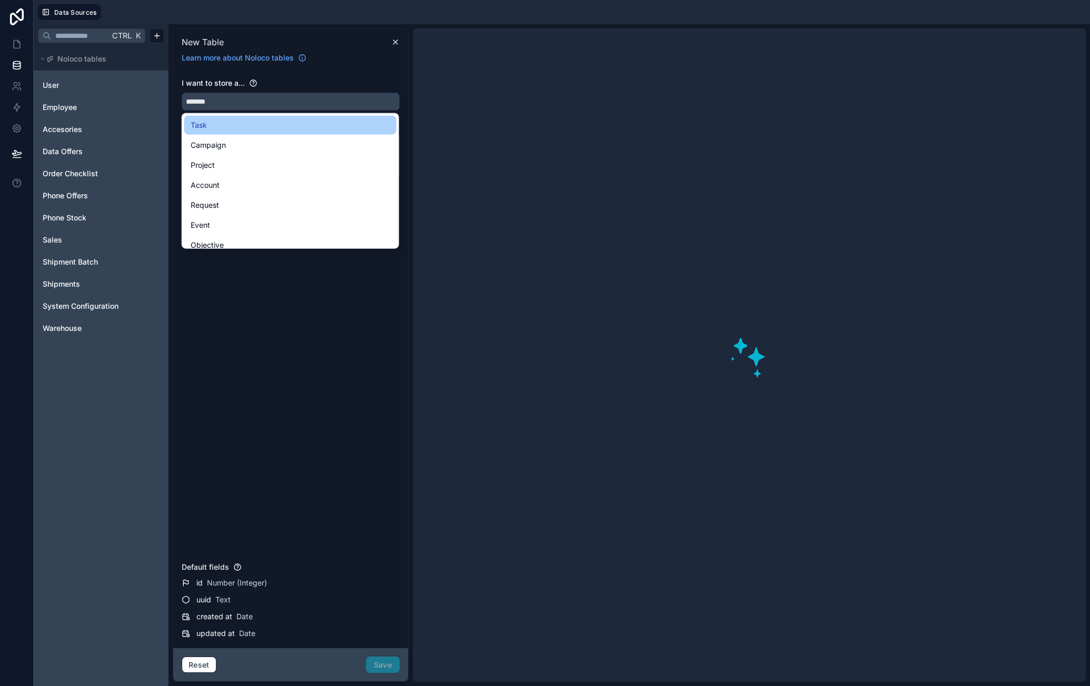
click at [182, 93] on button "******" at bounding box center [291, 102] width 218 height 18
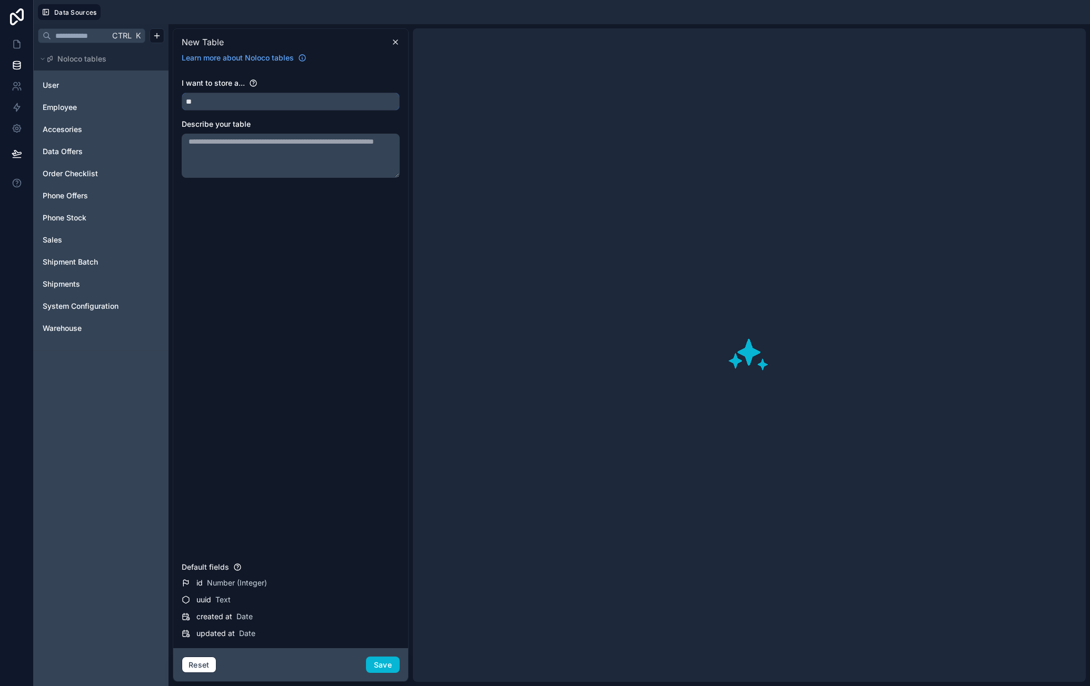
type input "*"
click at [182, 93] on button "**********" at bounding box center [291, 102] width 218 height 18
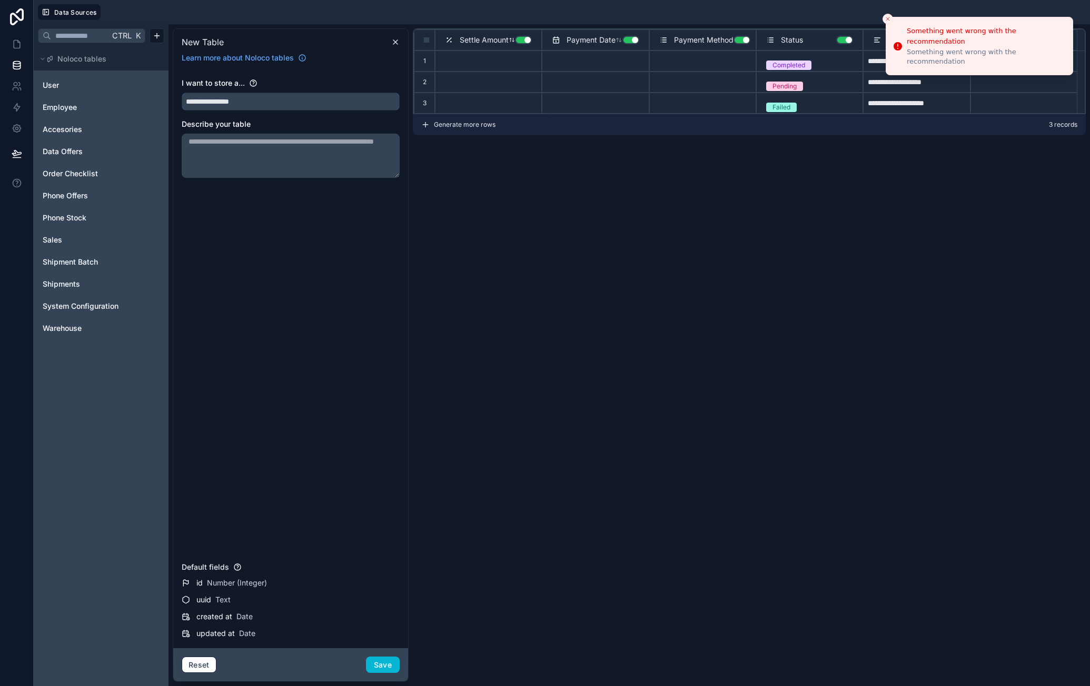
type input "**********"
click at [525, 41] on button "Use setting" at bounding box center [523, 40] width 17 height 8
click at [629, 39] on button "Use setting" at bounding box center [630, 40] width 17 height 8
click at [741, 36] on button "Use setting" at bounding box center [741, 40] width 17 height 8
click at [847, 38] on button "Use setting" at bounding box center [844, 40] width 17 height 8
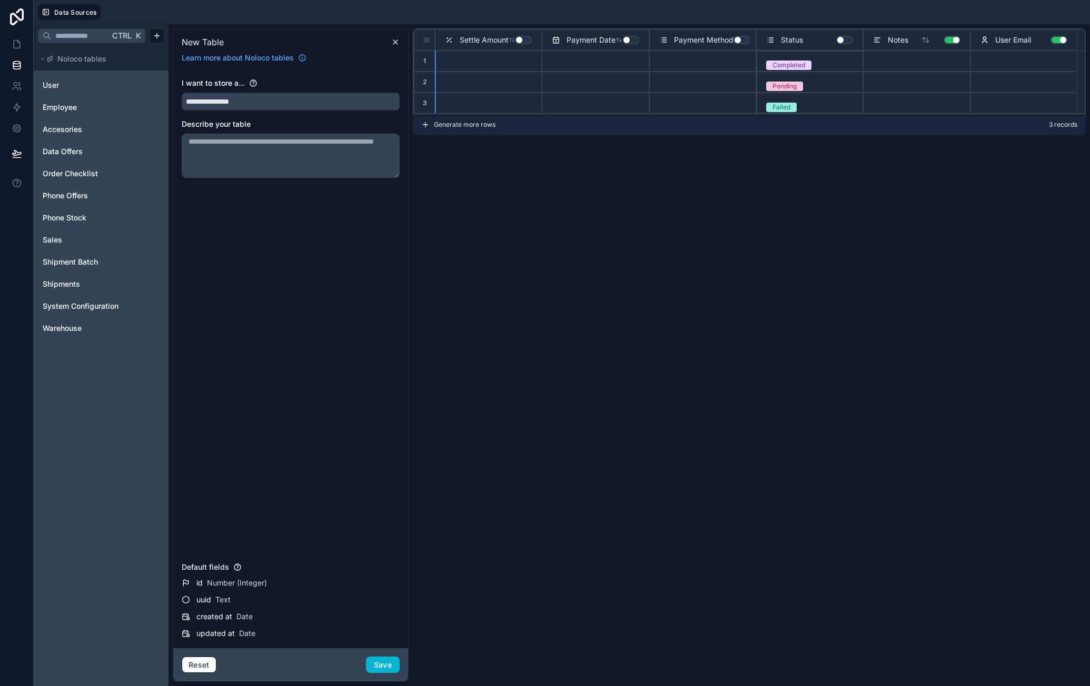
click at [188, 101] on input "**********" at bounding box center [290, 101] width 217 height 17
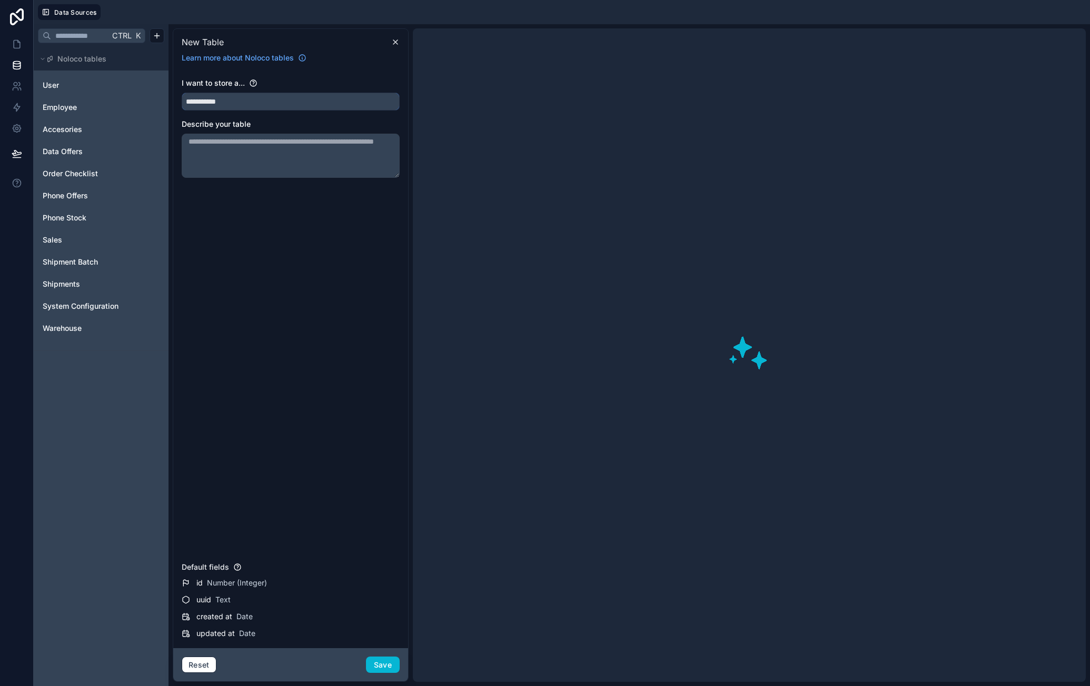
click at [310, 97] on input "**********" at bounding box center [290, 101] width 217 height 17
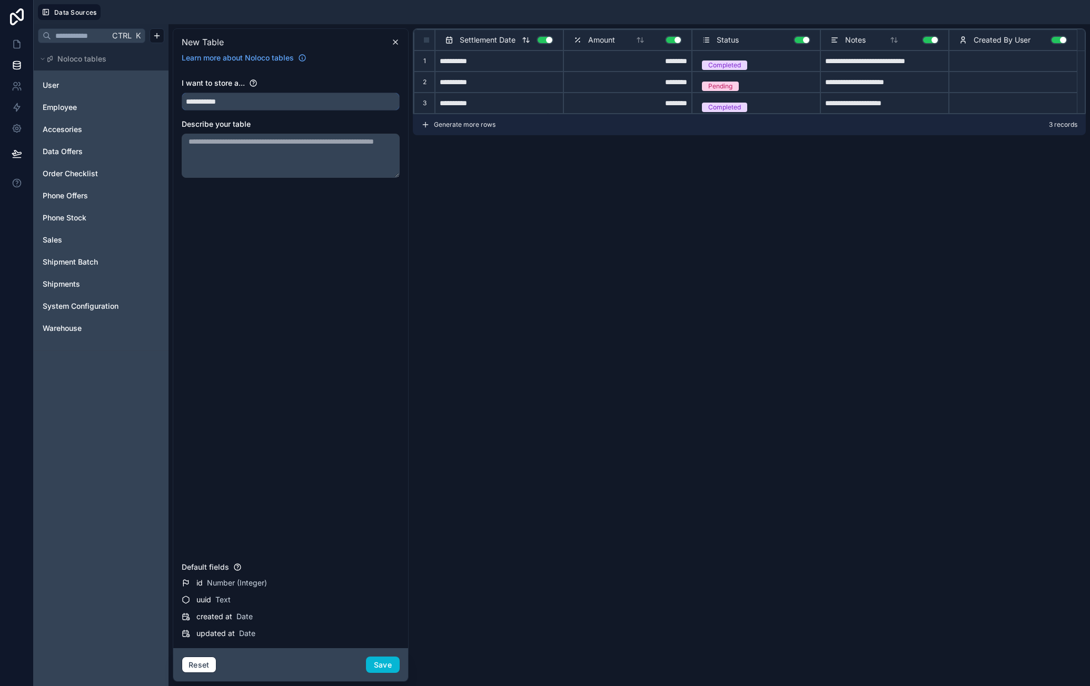
type input "**********"
click at [547, 42] on button "Use setting" at bounding box center [544, 40] width 17 height 8
click at [666, 38] on button "Use setting" at bounding box center [673, 40] width 17 height 8
click at [803, 41] on button "Use setting" at bounding box center [801, 40] width 17 height 8
click at [929, 43] on button "Use setting" at bounding box center [930, 40] width 17 height 8
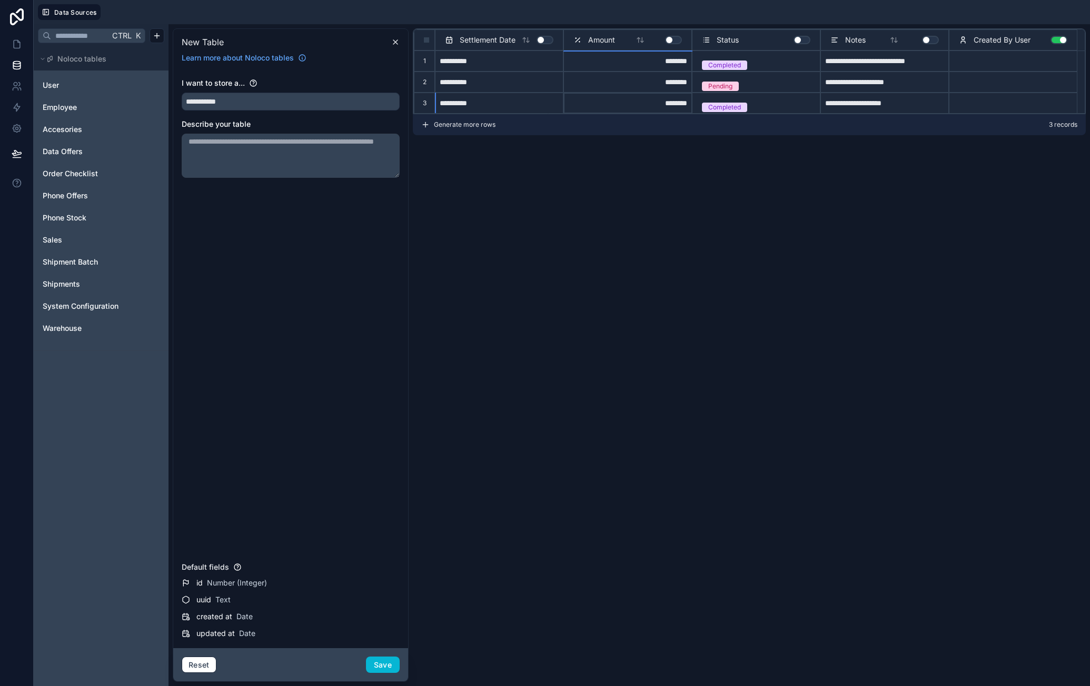
scroll to position [1, 0]
drag, startPoint x: 604, startPoint y: 104, endPoint x: 827, endPoint y: 99, distance: 223.2
click at [1062, 42] on button "Use setting" at bounding box center [1058, 40] width 17 height 8
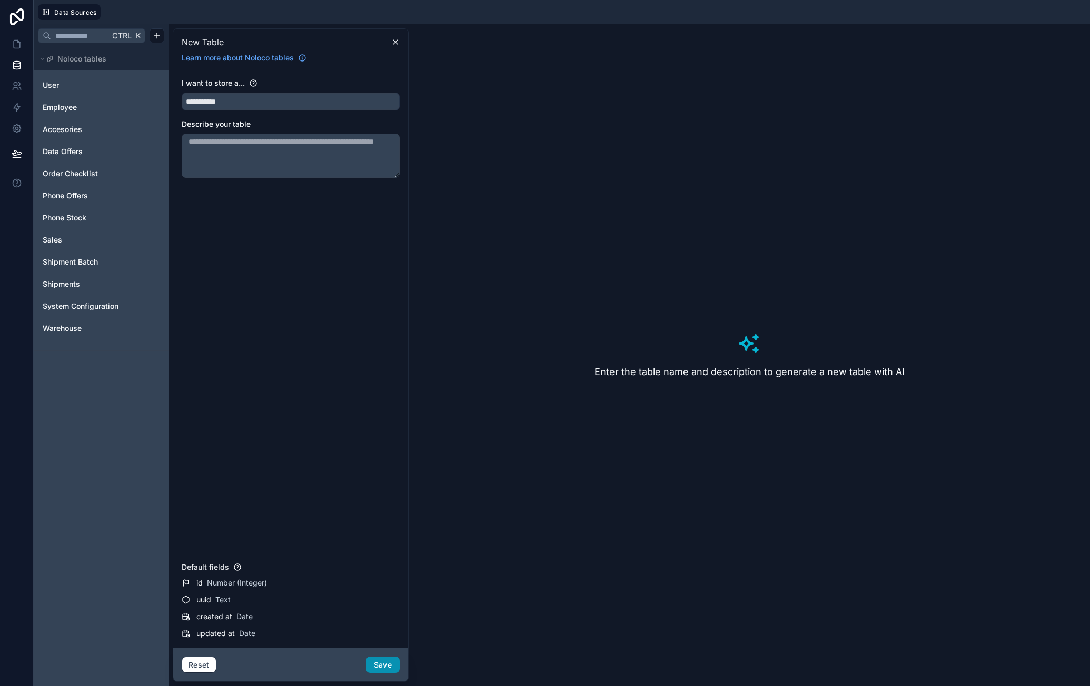
click at [382, 669] on button "Save" at bounding box center [383, 665] width 34 height 17
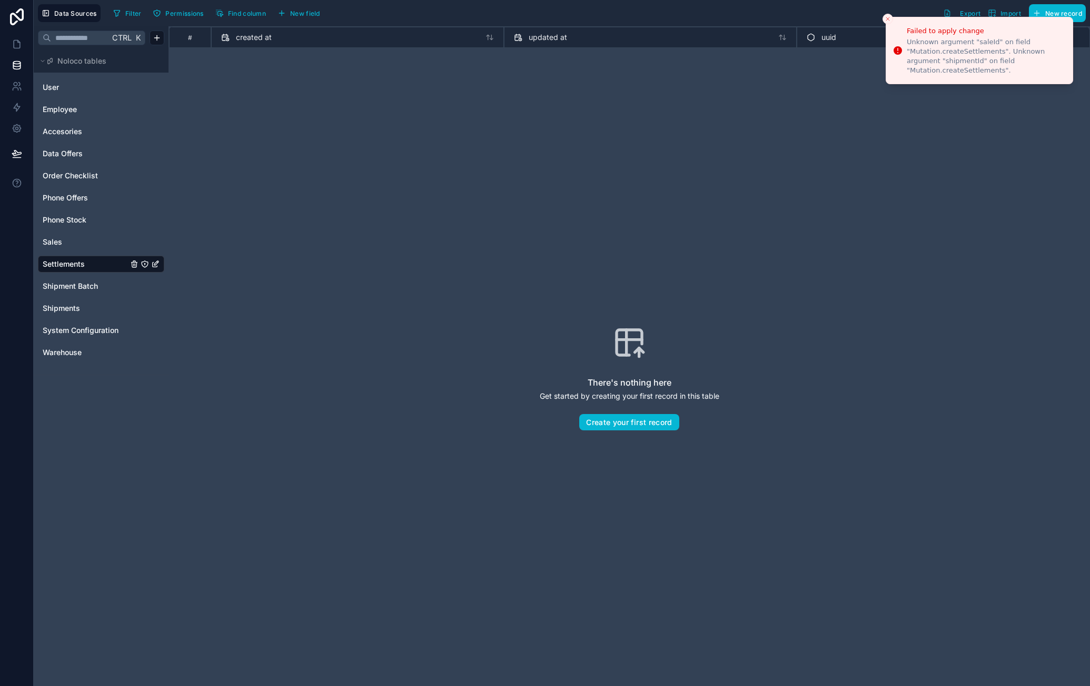
click at [811, 194] on div "There's nothing here Get started by creating your first record in this table Cr…" at bounding box center [629, 378] width 854 height 593
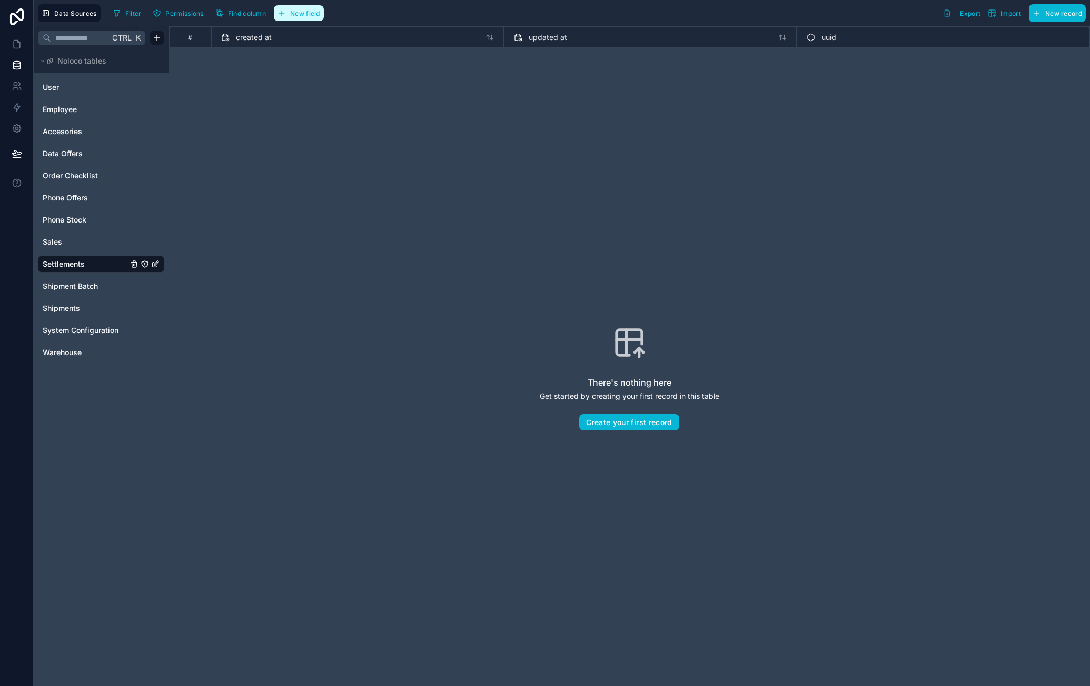
click at [301, 17] on button "New field" at bounding box center [299, 13] width 50 height 16
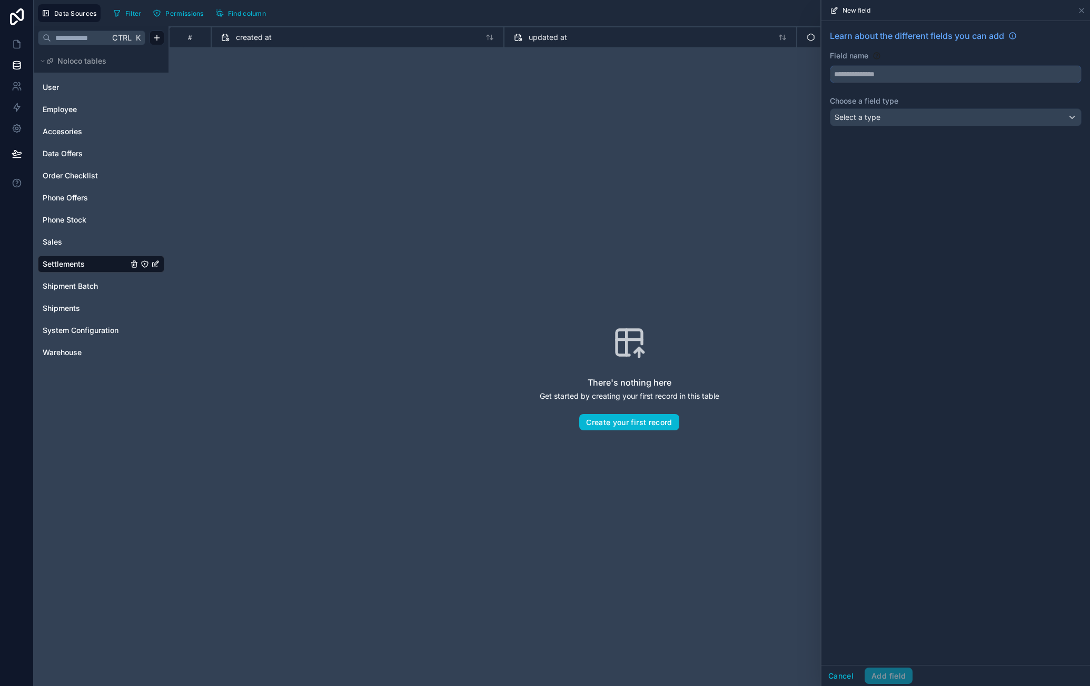
click at [865, 74] on input "text" at bounding box center [955, 74] width 251 height 17
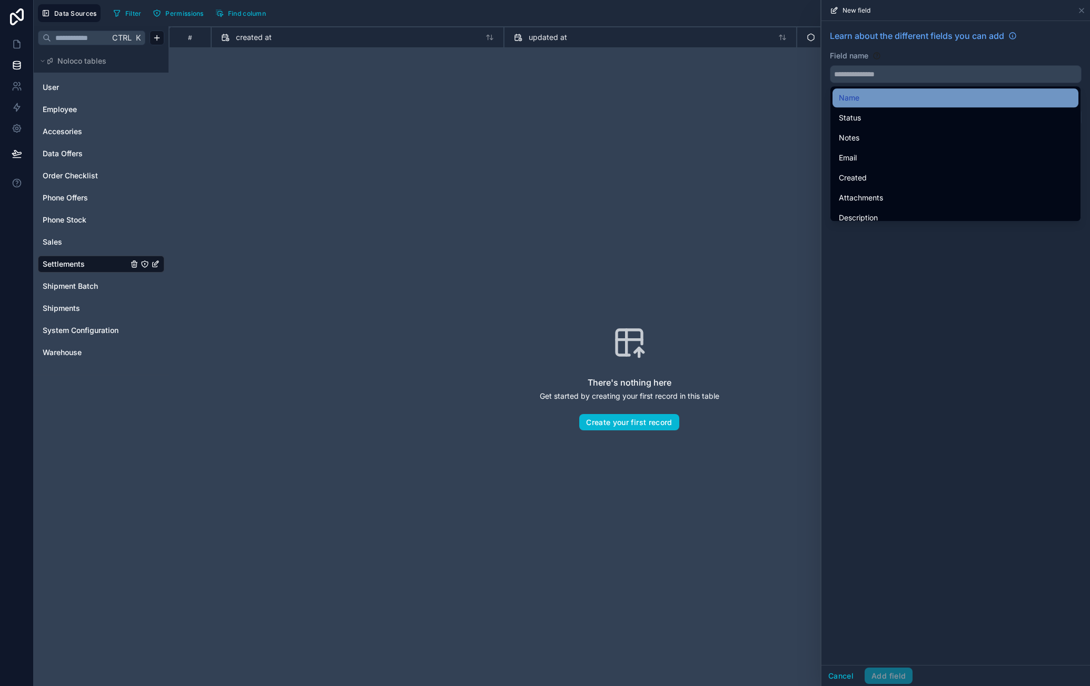
click at [942, 94] on div "Name" at bounding box center [955, 98] width 233 height 13
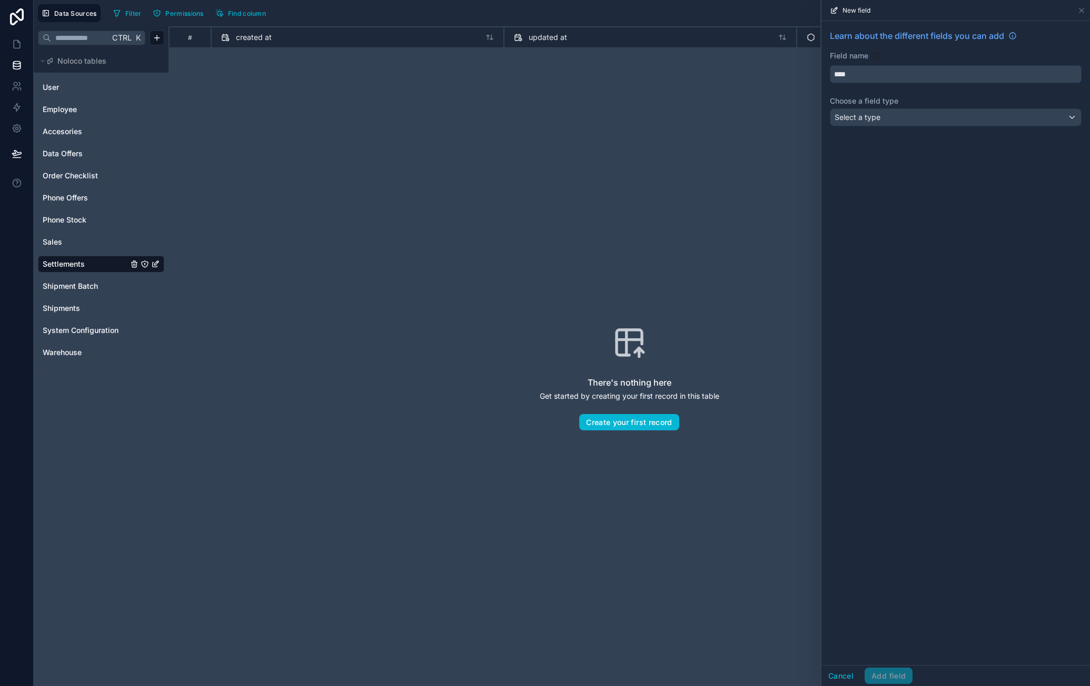
click at [888, 74] on input "****" at bounding box center [955, 74] width 251 height 17
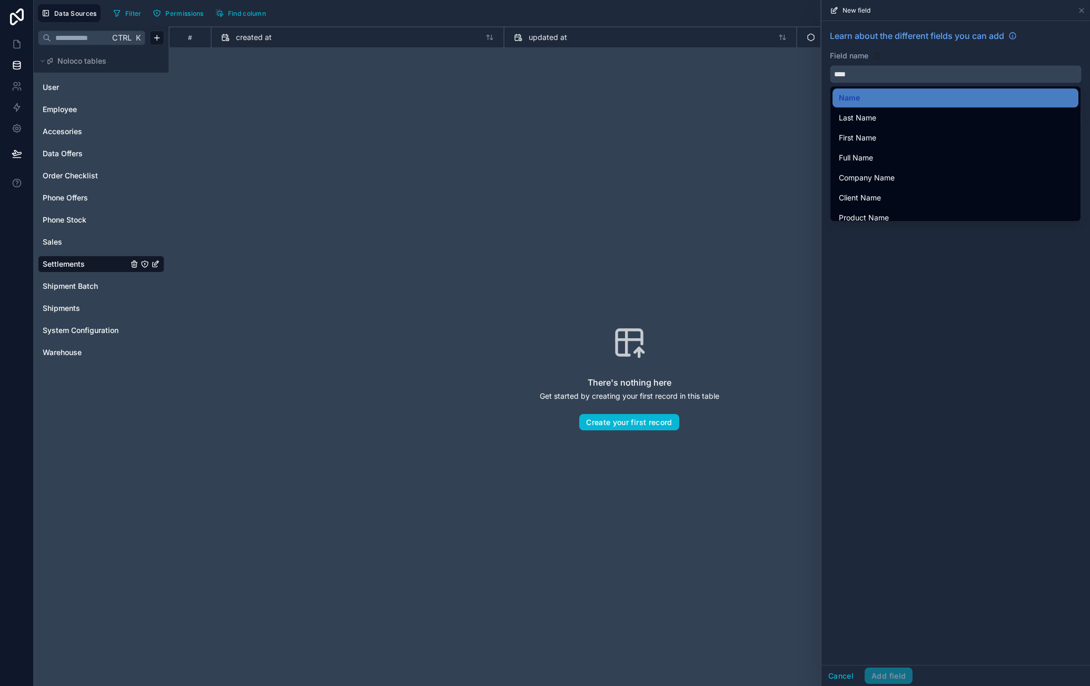
click at [888, 74] on input "****" at bounding box center [955, 74] width 251 height 17
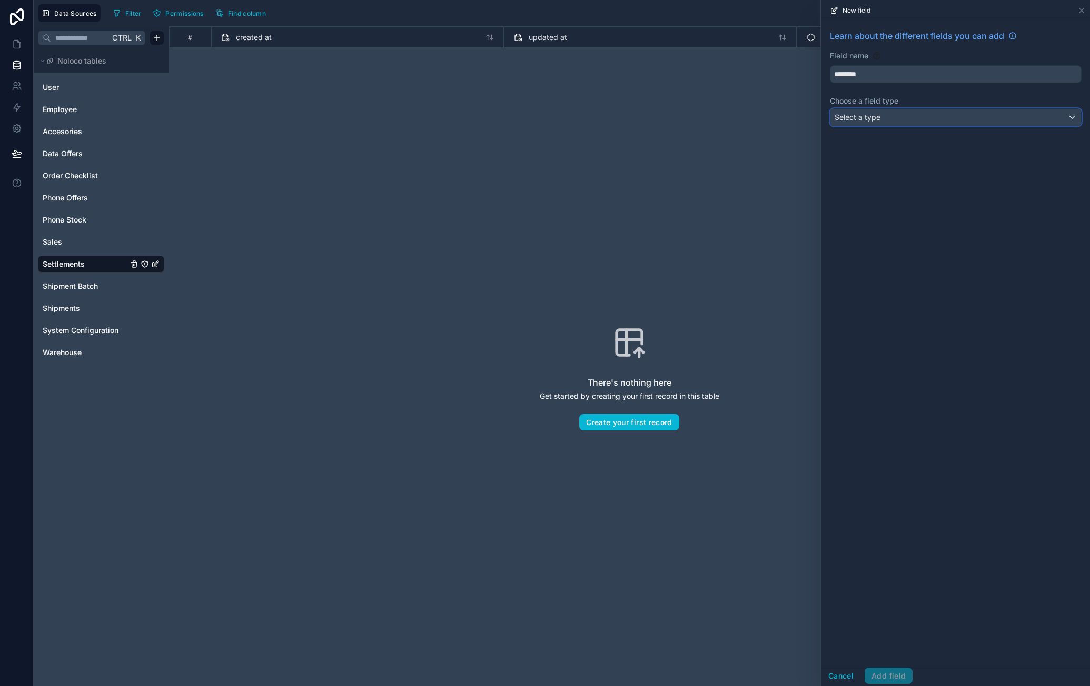
click at [886, 112] on div "Select a type" at bounding box center [955, 117] width 251 height 17
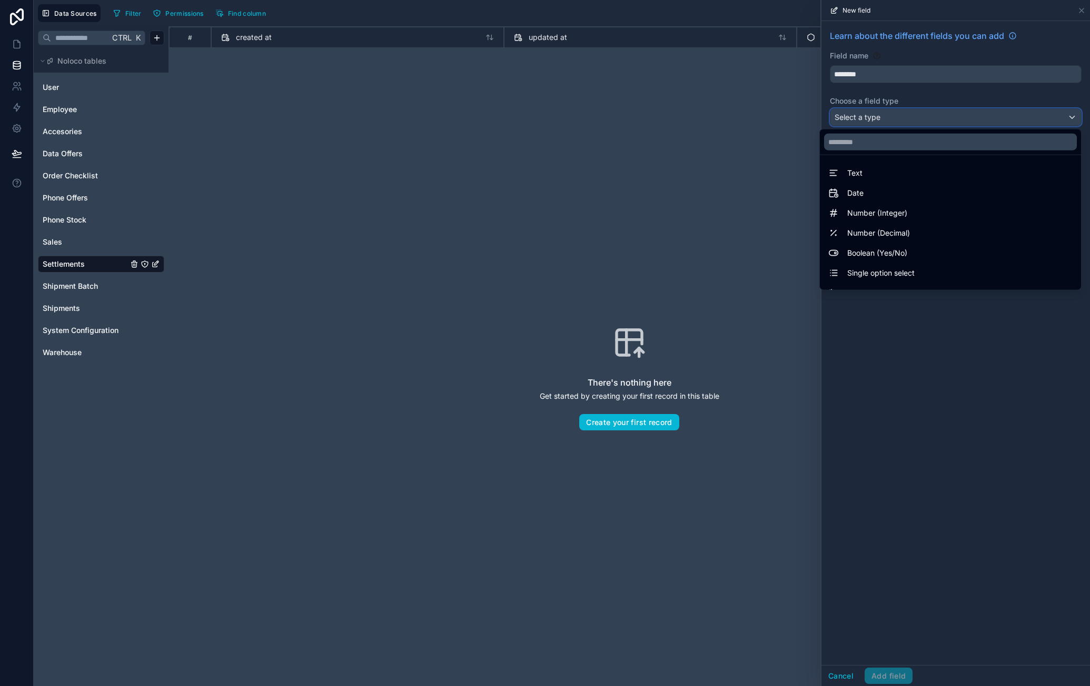
scroll to position [305, 0]
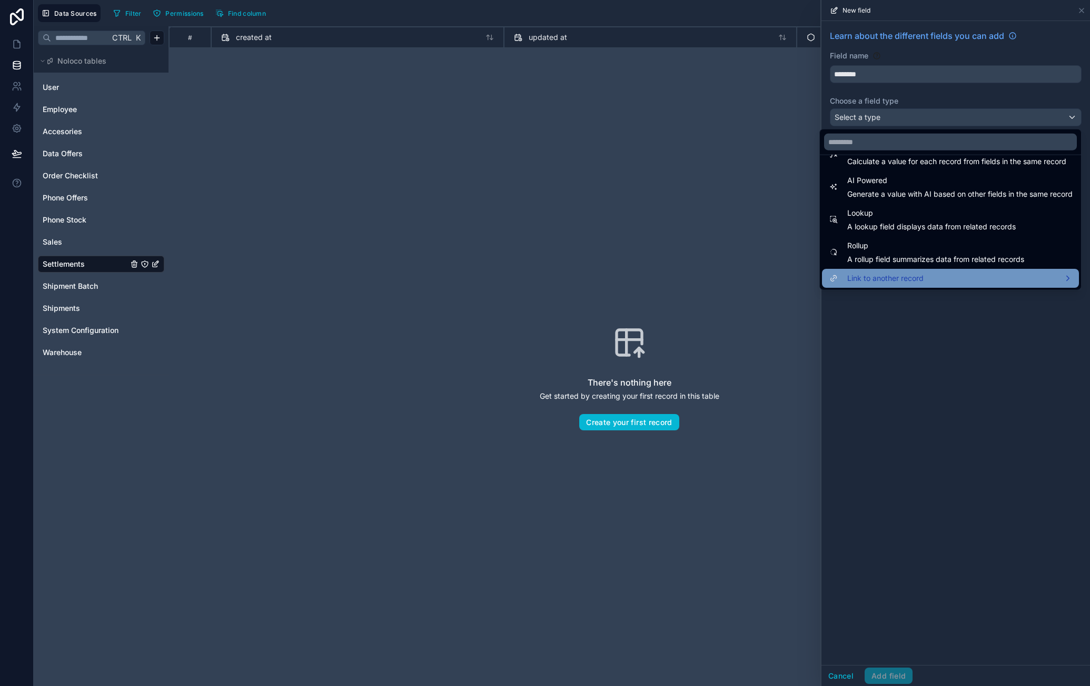
click at [930, 269] on div "Link to another record" at bounding box center [950, 278] width 257 height 19
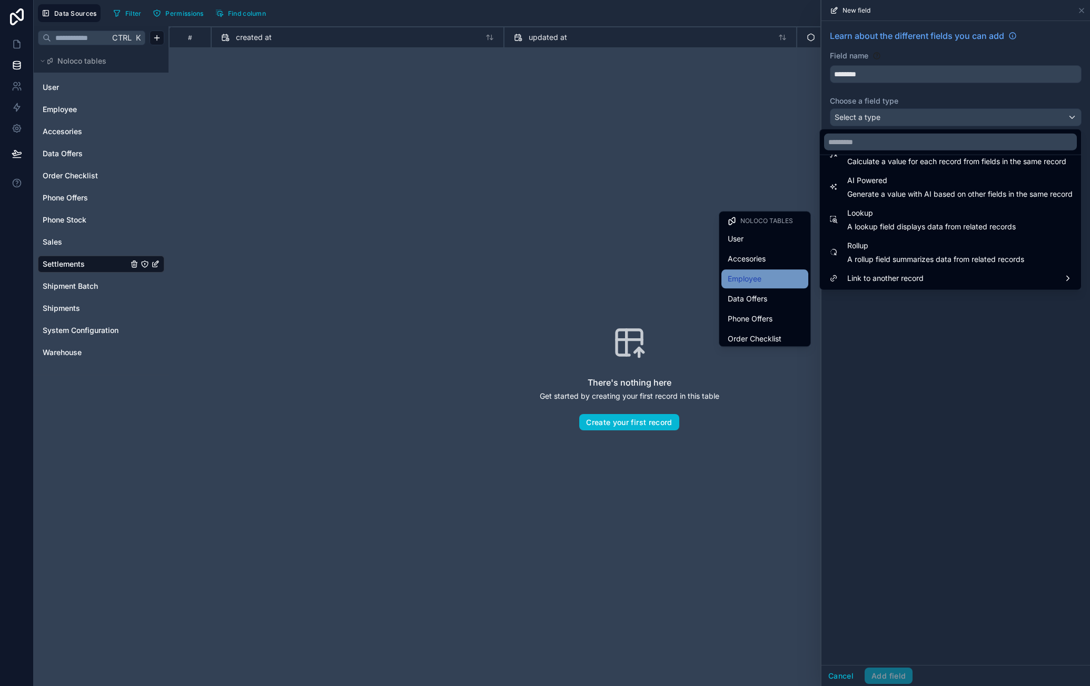
click at [769, 275] on div "Employee" at bounding box center [764, 279] width 74 height 13
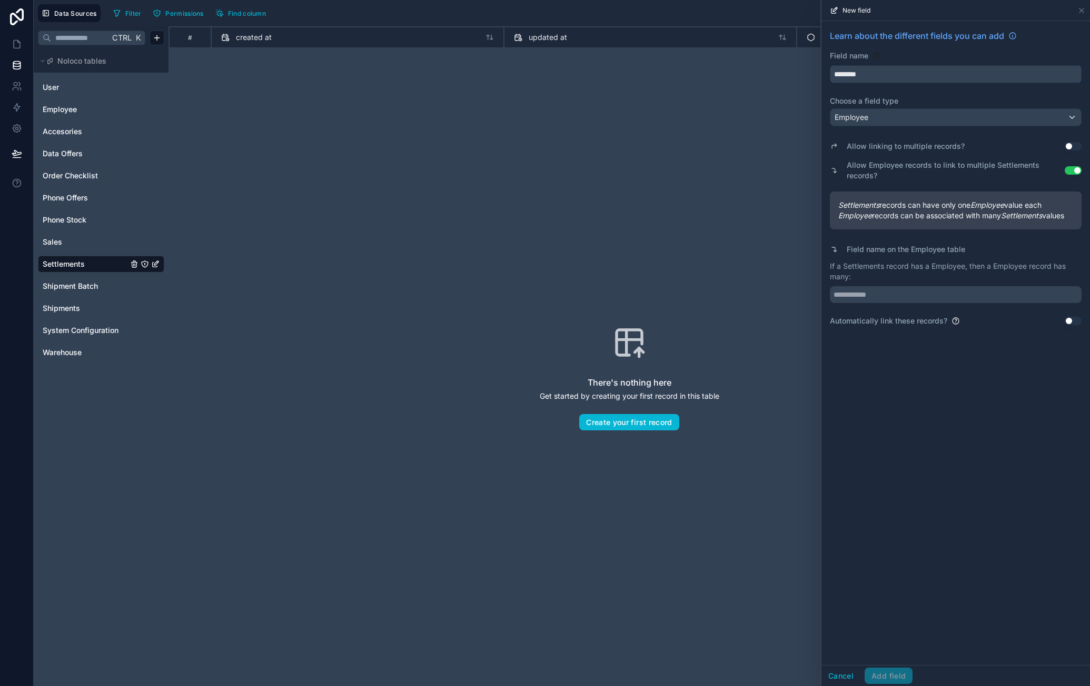
click at [904, 74] on input "********" at bounding box center [955, 74] width 251 height 17
type input "****"
click at [974, 109] on div "Employee" at bounding box center [955, 117] width 251 height 17
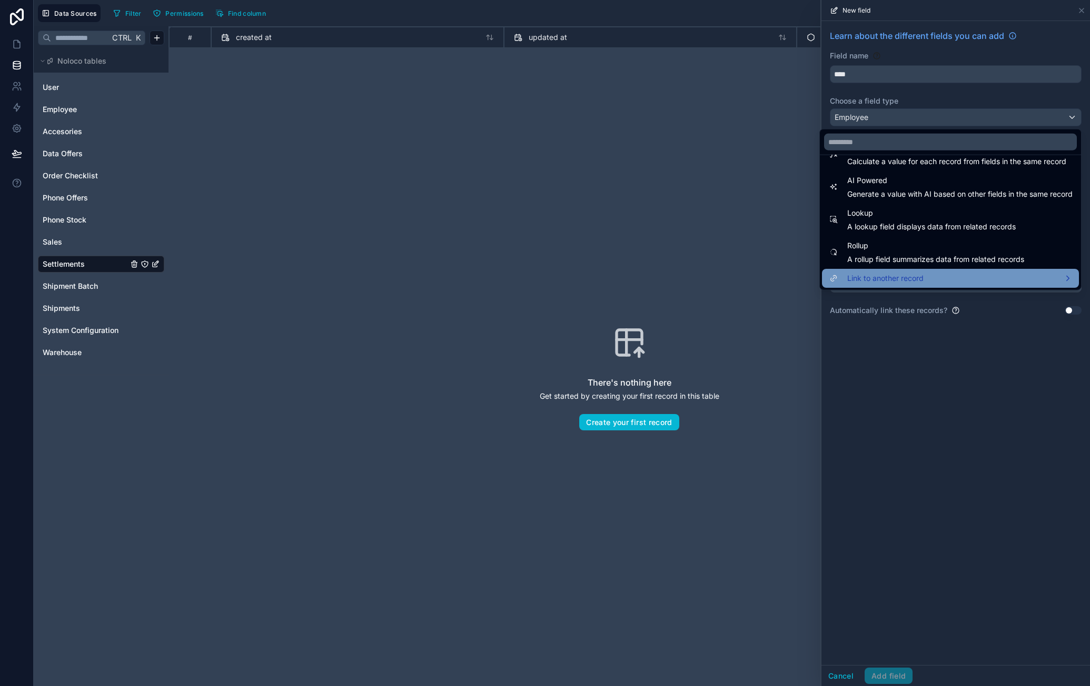
click at [933, 272] on div "Link to another record" at bounding box center [950, 278] width 244 height 13
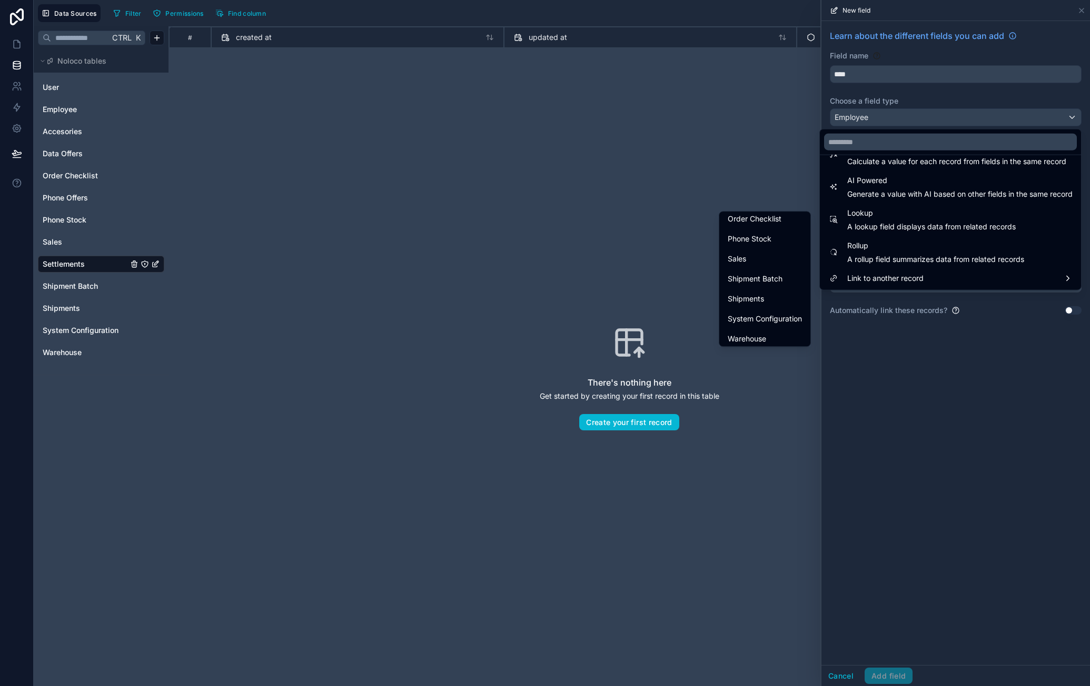
scroll to position [144, 0]
click at [765, 238] on div "Sales" at bounding box center [764, 234] width 74 height 13
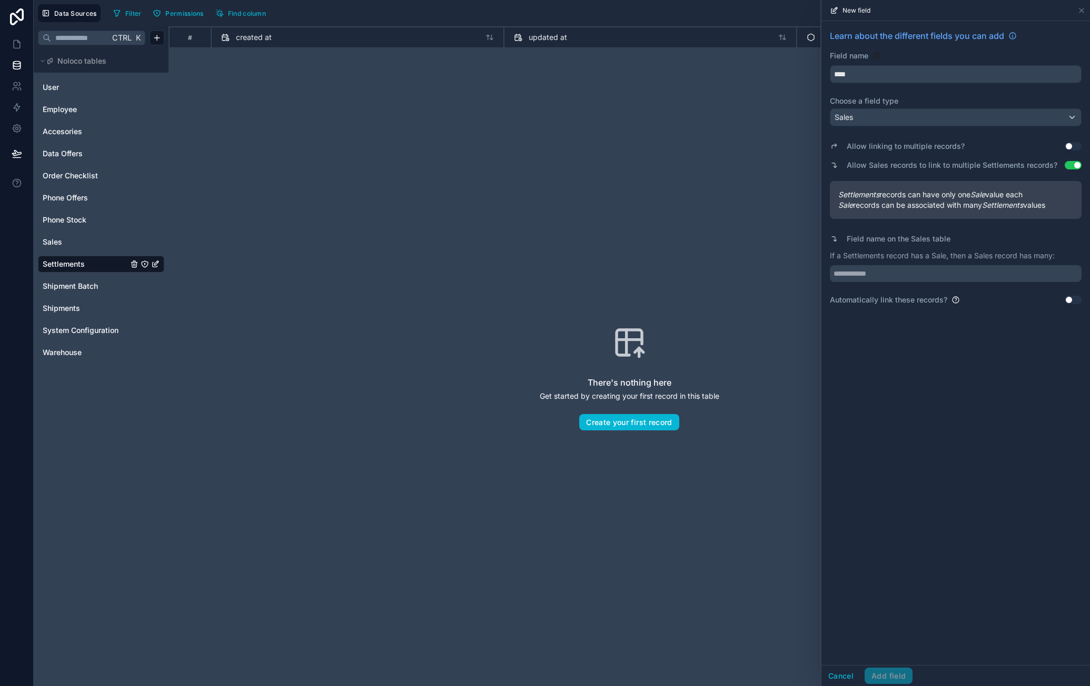
click at [952, 337] on div "Learn about the different fields you can add Field name **** Choose a field typ…" at bounding box center [955, 343] width 268 height 644
click at [1070, 164] on button "Use setting" at bounding box center [1072, 165] width 17 height 8
click at [933, 281] on input "text" at bounding box center [956, 273] width 252 height 17
type input "*********"
click at [958, 395] on div "Learn about the different fields you can add Field name **** Choose a field typ…" at bounding box center [955, 343] width 268 height 644
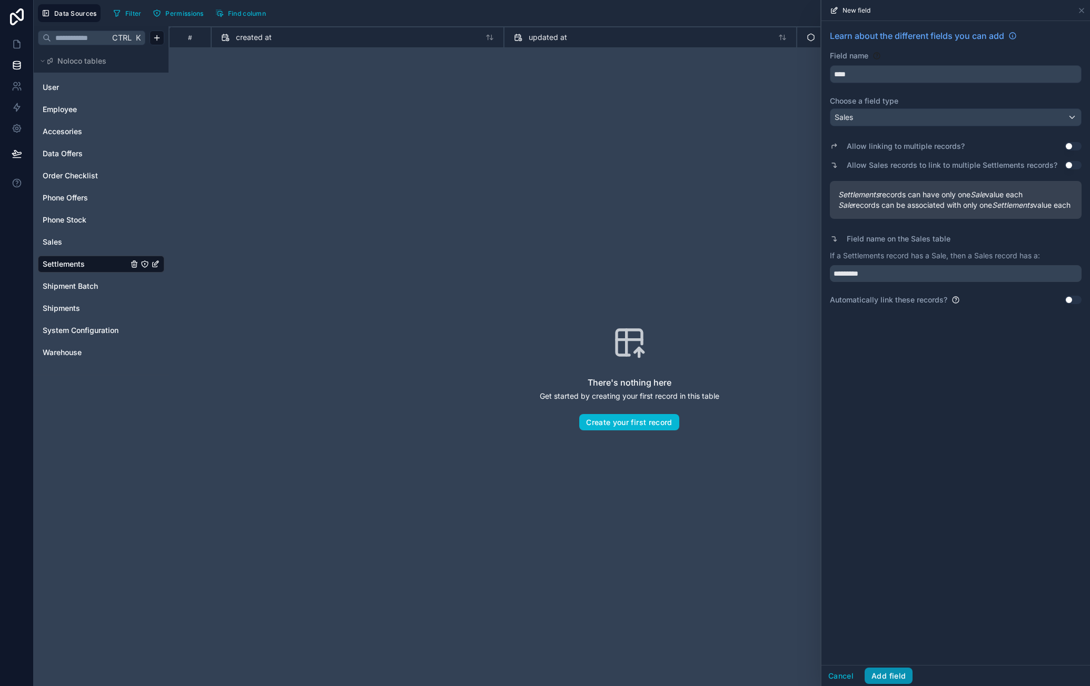
click at [884, 677] on button "Add field" at bounding box center [888, 676] width 48 height 17
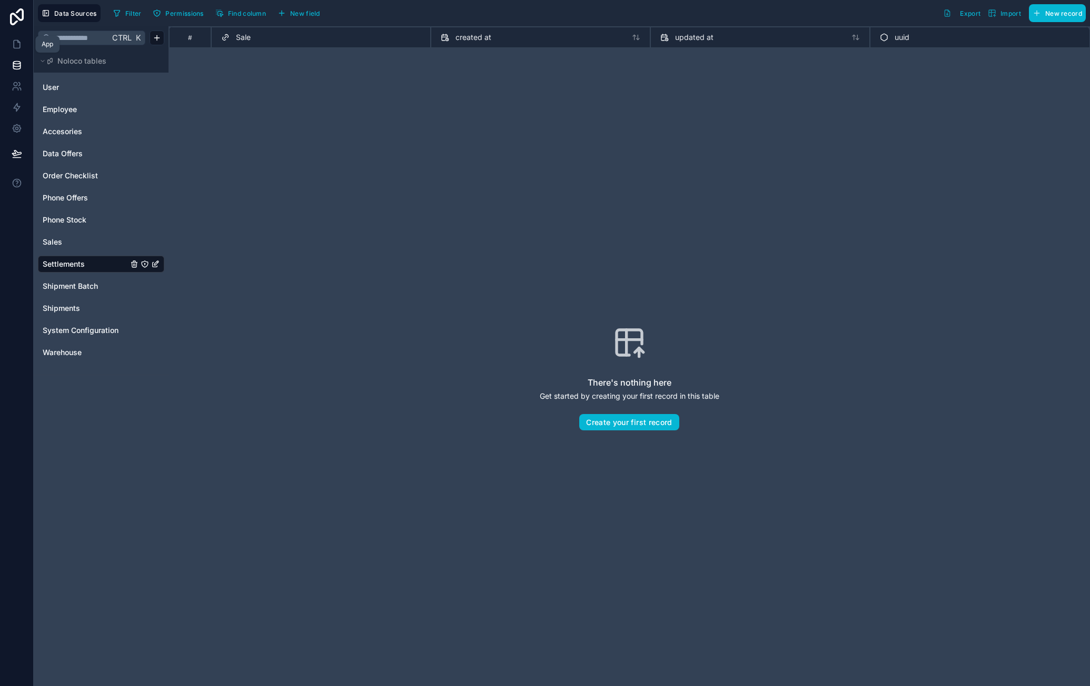
drag, startPoint x: 20, startPoint y: 45, endPoint x: 41, endPoint y: 51, distance: 21.8
click at [20, 45] on icon at bounding box center [17, 44] width 11 height 11
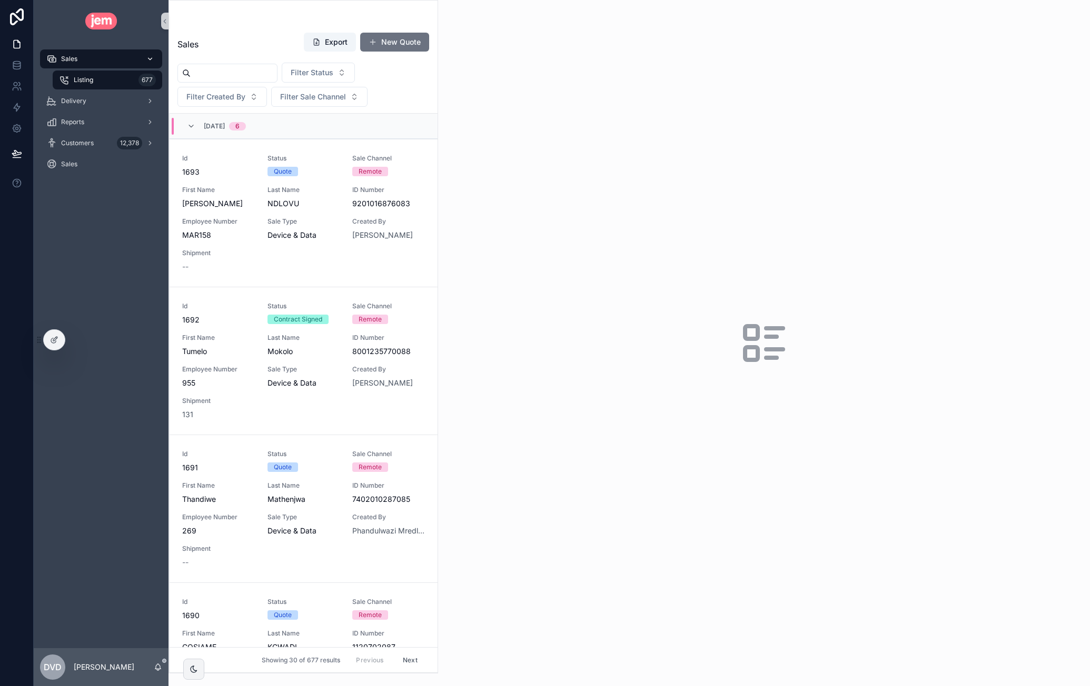
click at [148, 56] on icon "scrollable content" at bounding box center [149, 58] width 7 height 7
click at [149, 62] on icon "scrollable content" at bounding box center [149, 58] width 7 height 7
click at [51, 342] on icon at bounding box center [53, 340] width 5 height 5
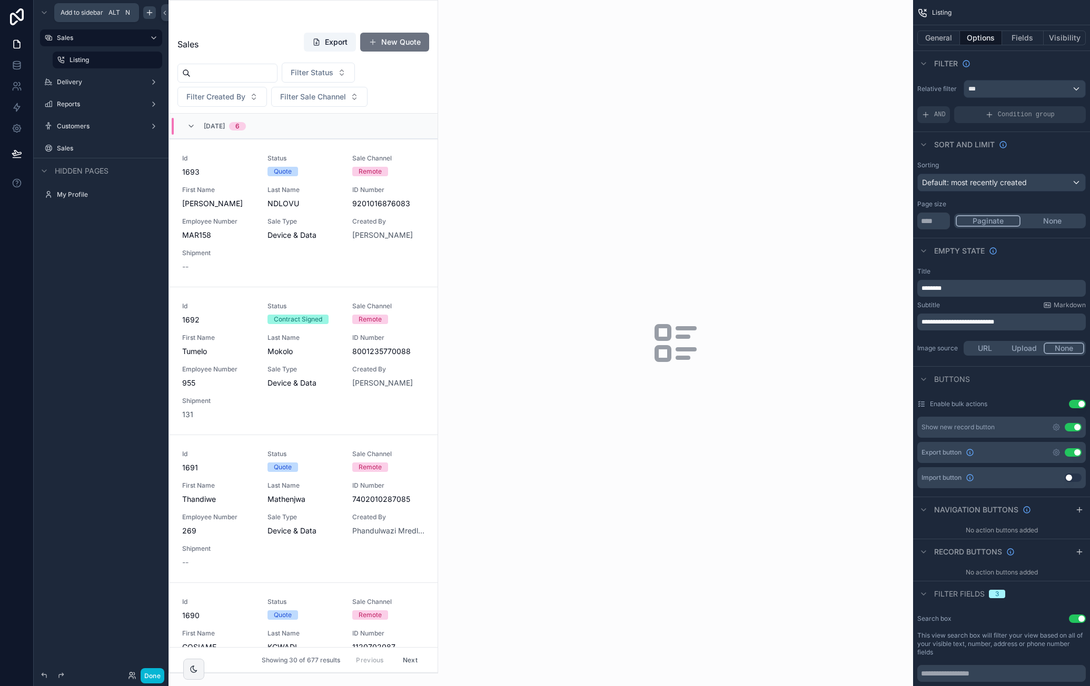
click at [153, 12] on icon "scrollable content" at bounding box center [149, 12] width 8 height 8
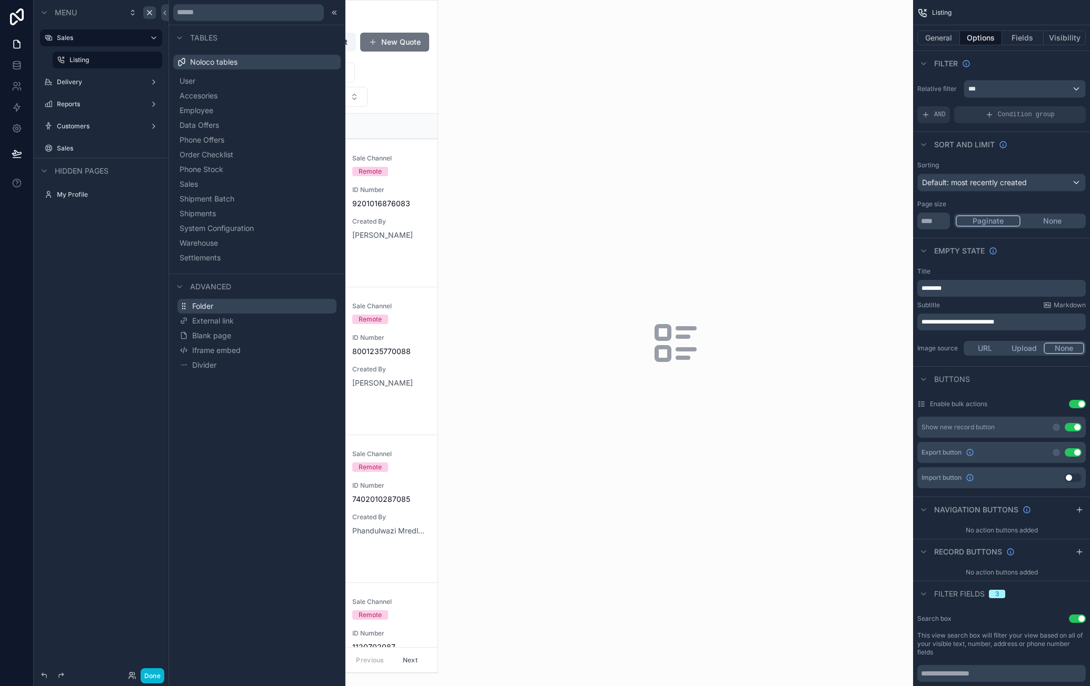
click at [233, 304] on button "Folder" at bounding box center [256, 306] width 159 height 15
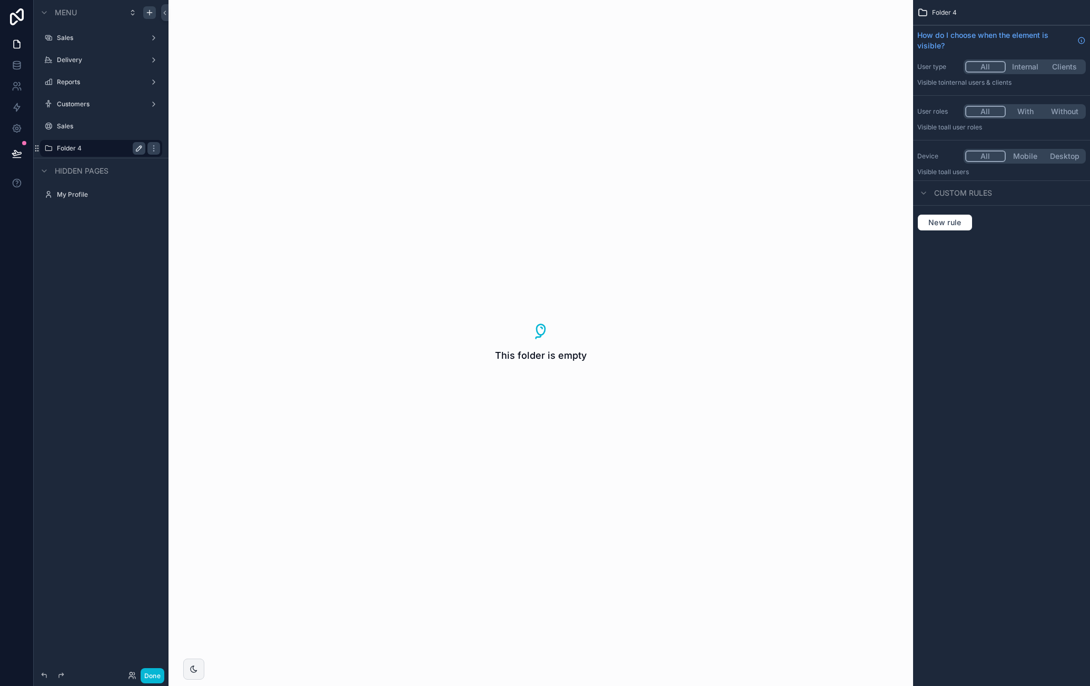
click at [141, 150] on icon "scrollable content" at bounding box center [139, 148] width 8 height 8
click at [85, 148] on input "********" at bounding box center [93, 148] width 72 height 13
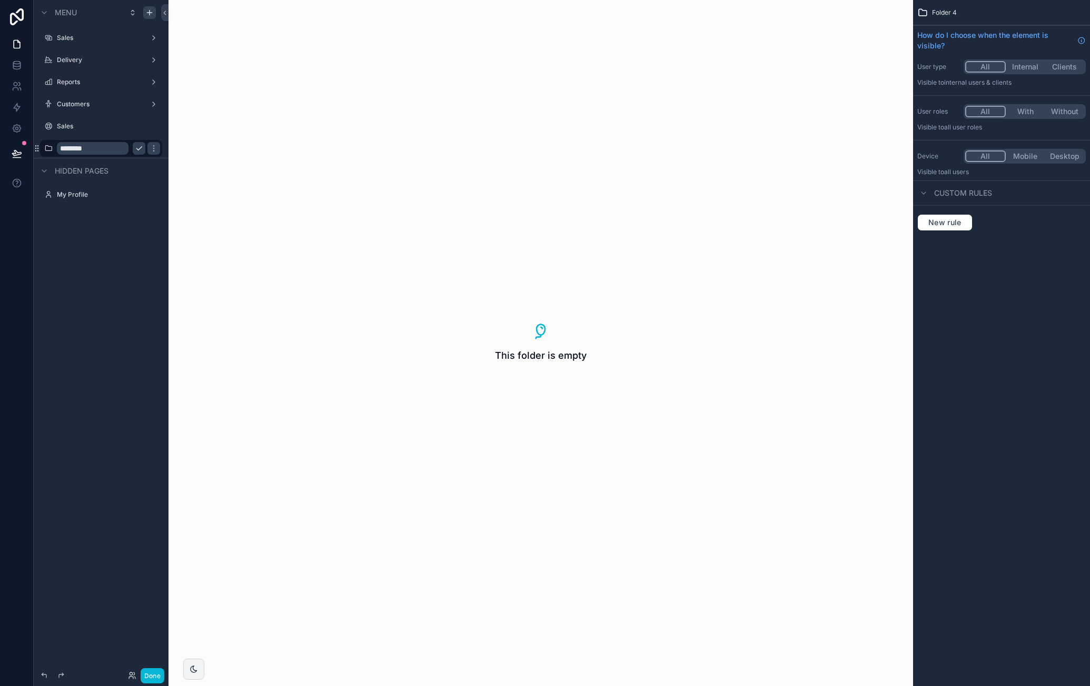
click at [85, 148] on input "********" at bounding box center [93, 148] width 72 height 13
type input "**********"
click at [142, 148] on icon "scrollable content" at bounding box center [139, 148] width 8 height 8
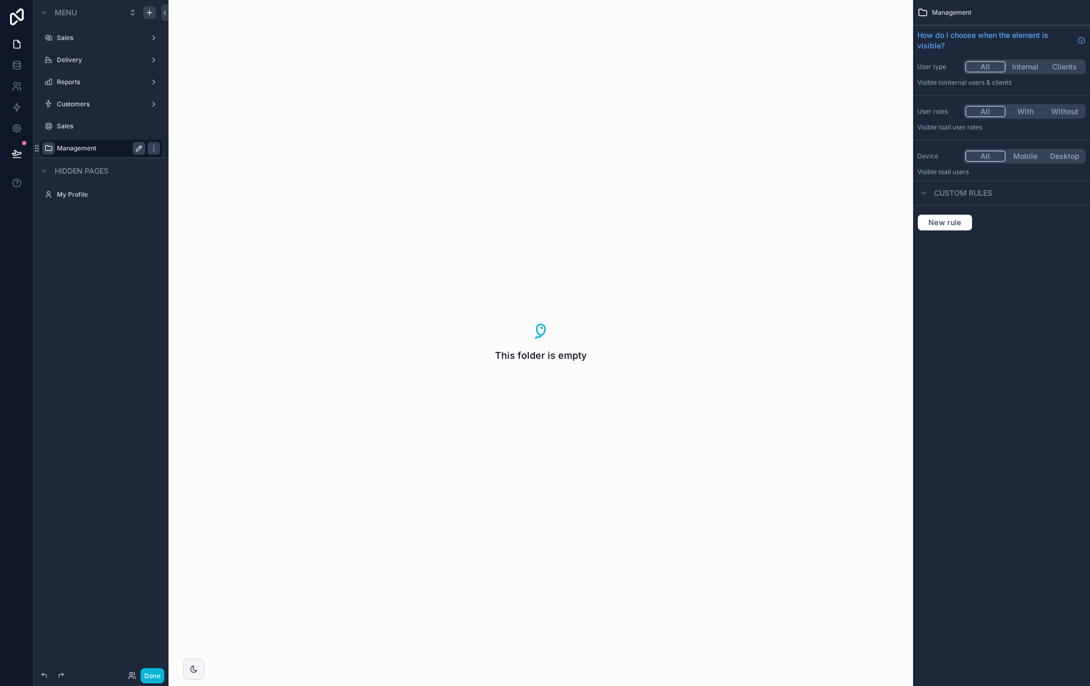
click at [46, 149] on icon "scrollable content" at bounding box center [48, 148] width 8 height 8
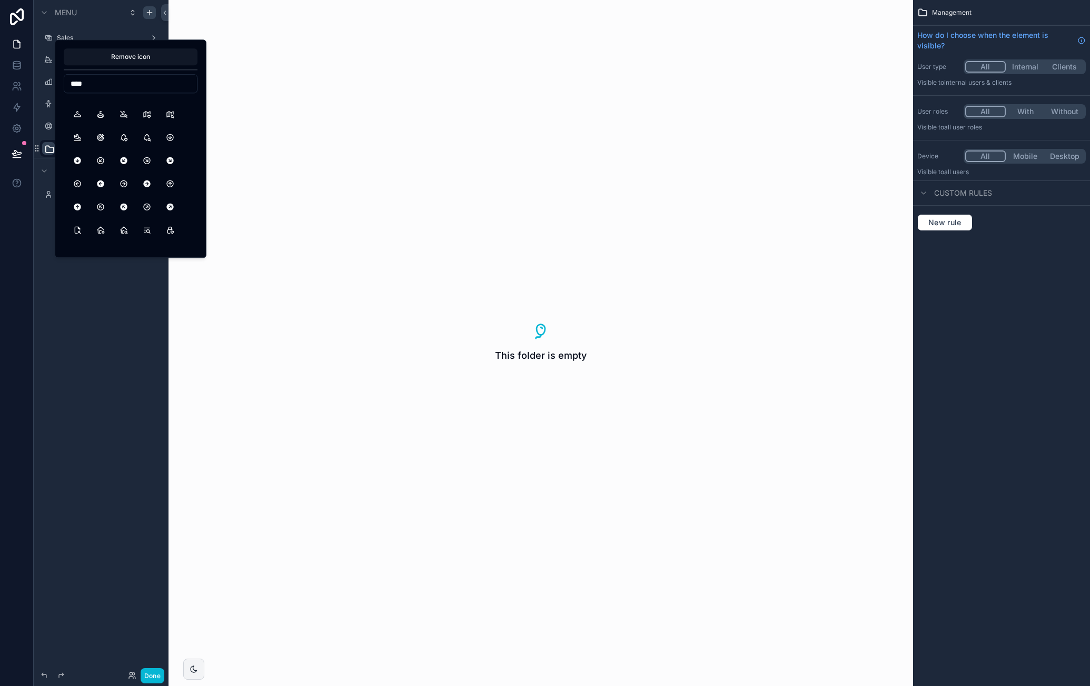
scroll to position [263, 0]
click at [86, 71] on div "Remove icon ****" at bounding box center [131, 148] width 134 height 201
click at [85, 78] on input "****" at bounding box center [130, 83] width 133 height 15
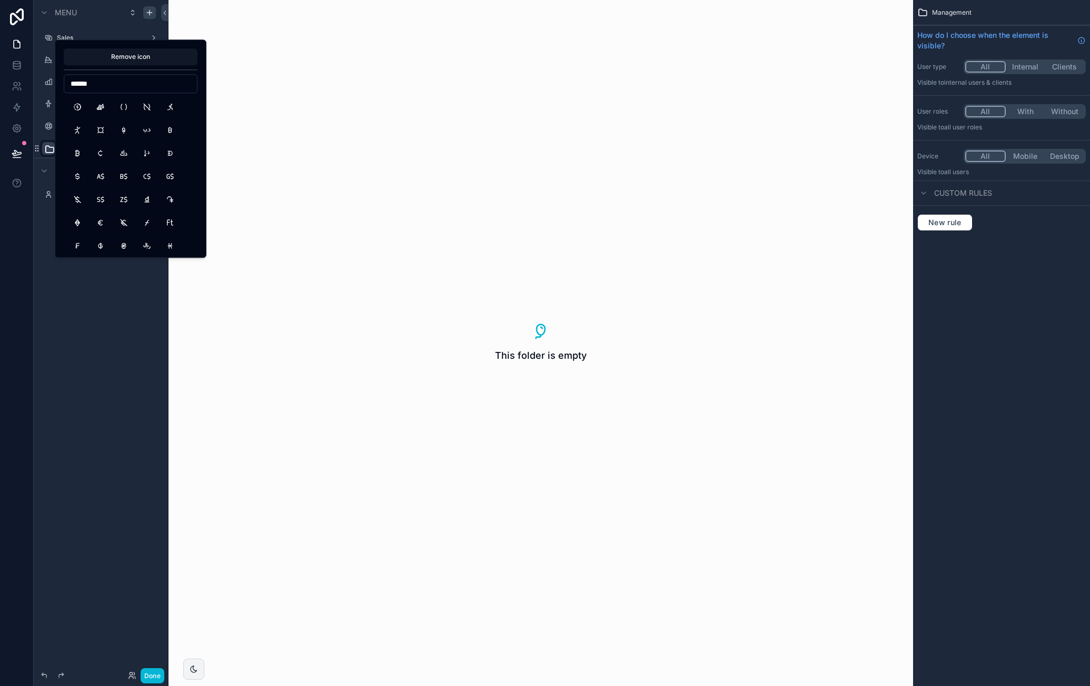
click at [98, 83] on input "******" at bounding box center [130, 83] width 133 height 15
type input "****"
drag, startPoint x: 104, startPoint y: 109, endPoint x: 109, endPoint y: 110, distance: 5.4
click at [104, 109] on button "Tools" at bounding box center [100, 106] width 19 height 19
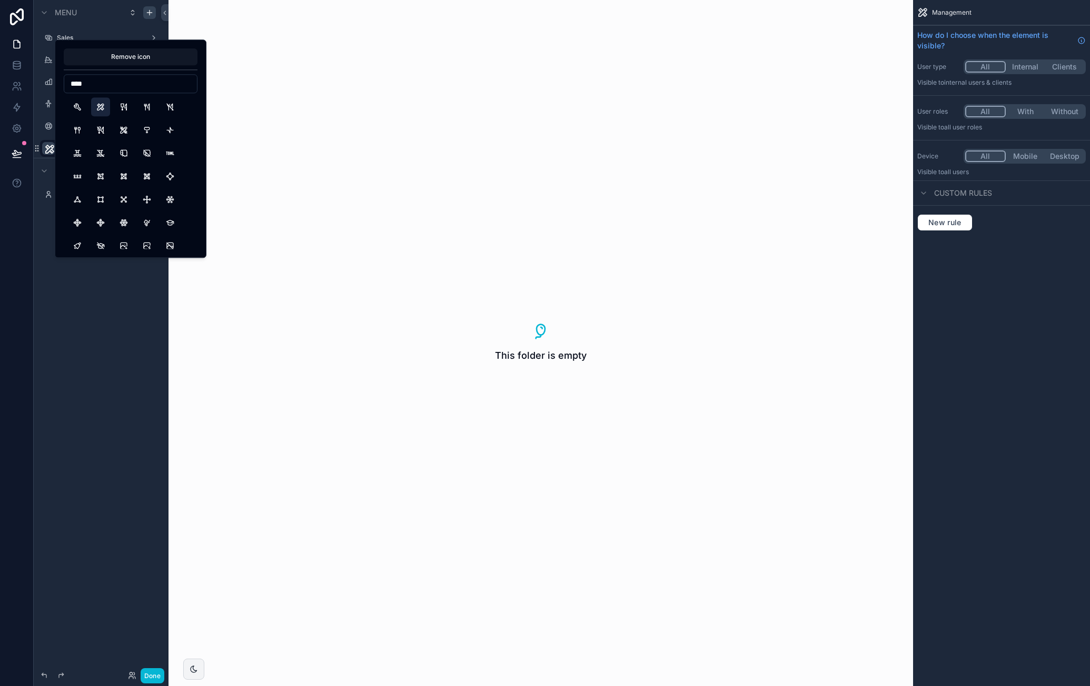
click at [126, 287] on div "**********" at bounding box center [101, 337] width 135 height 674
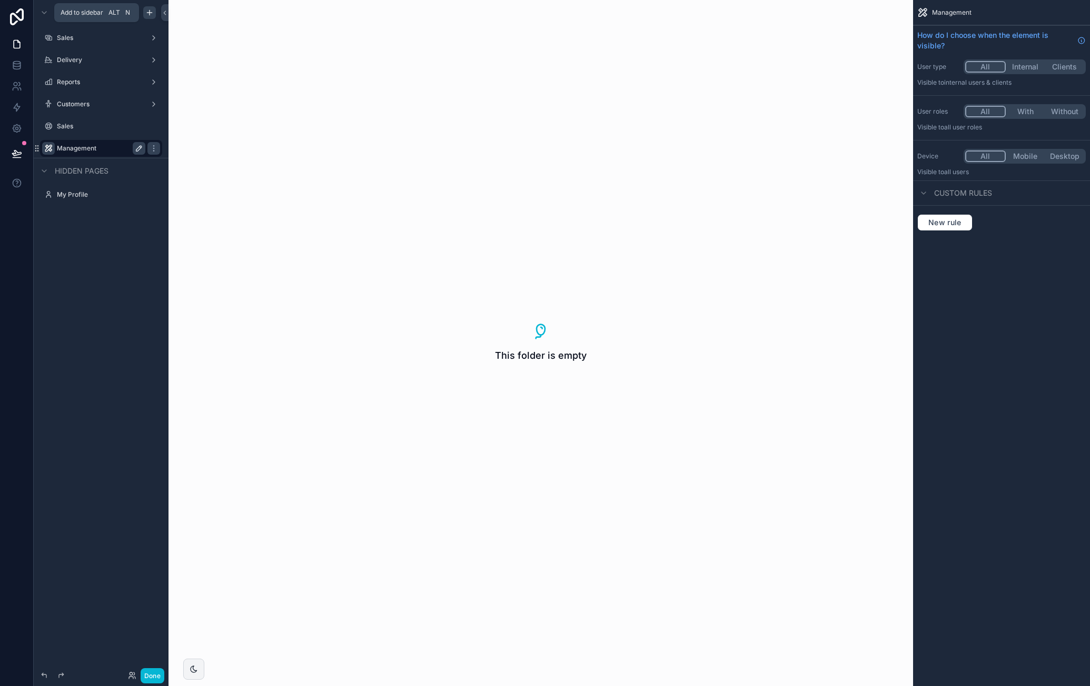
click at [152, 13] on icon "scrollable content" at bounding box center [149, 13] width 5 height 0
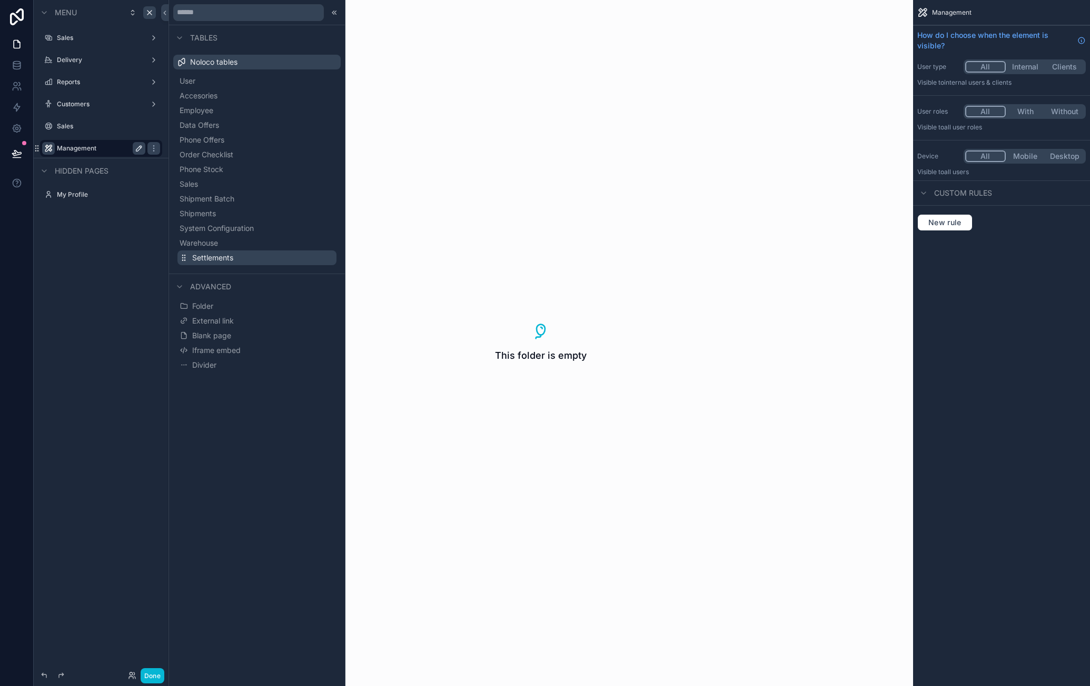
click at [235, 255] on button "Settlements" at bounding box center [256, 258] width 159 height 15
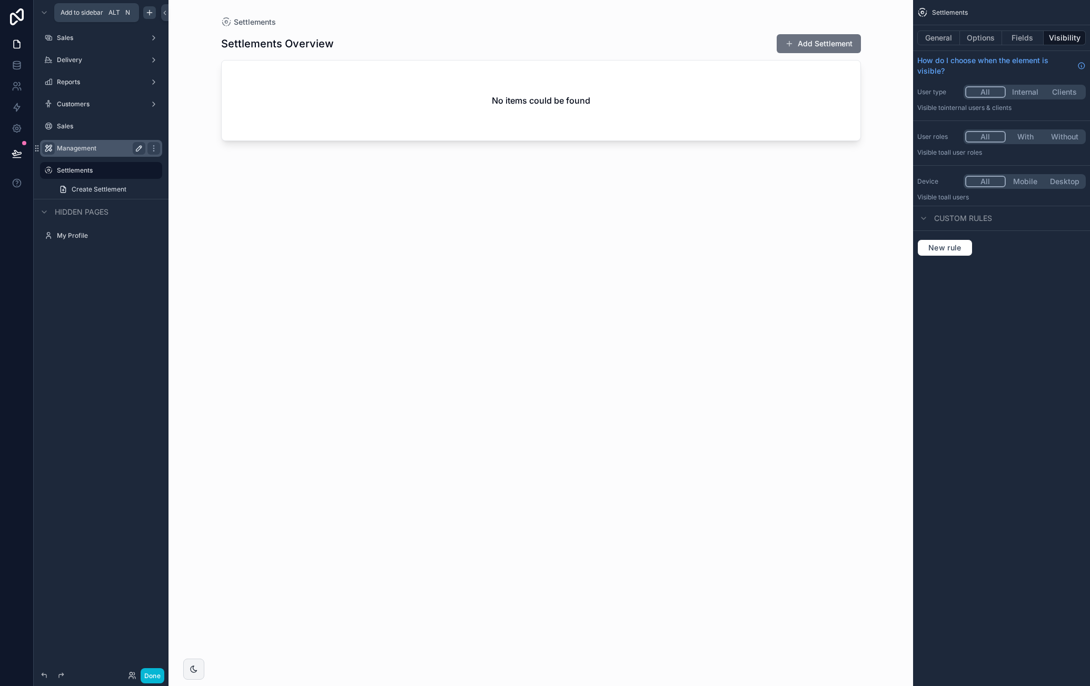
click at [146, 12] on icon "scrollable content" at bounding box center [149, 12] width 8 height 8
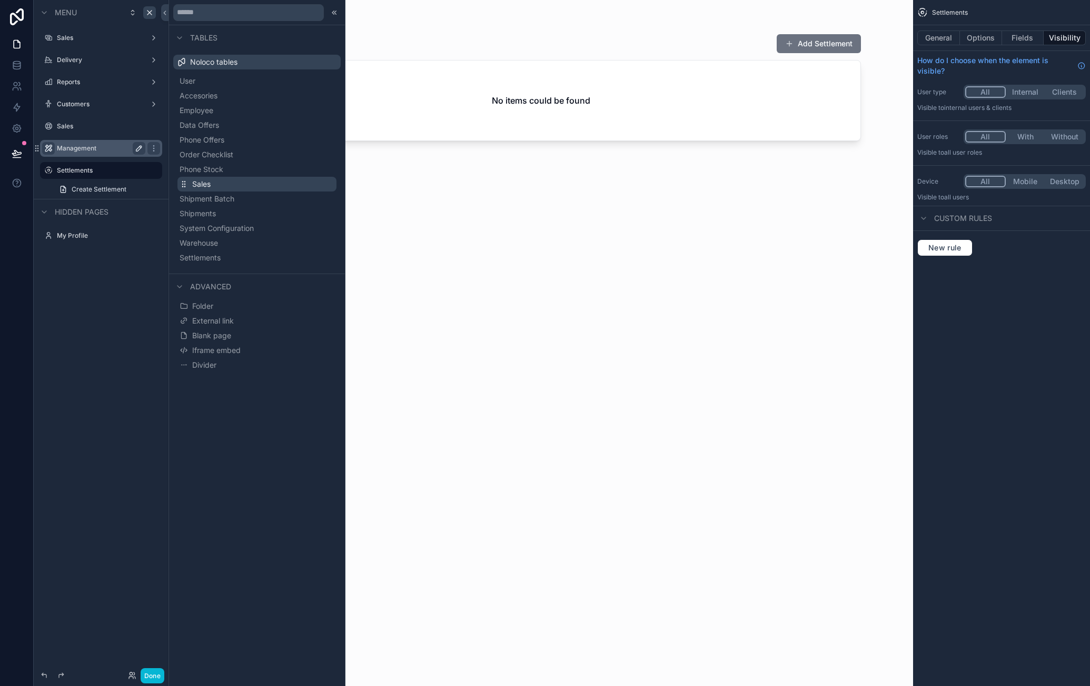
click at [235, 180] on button "Sales" at bounding box center [256, 184] width 159 height 15
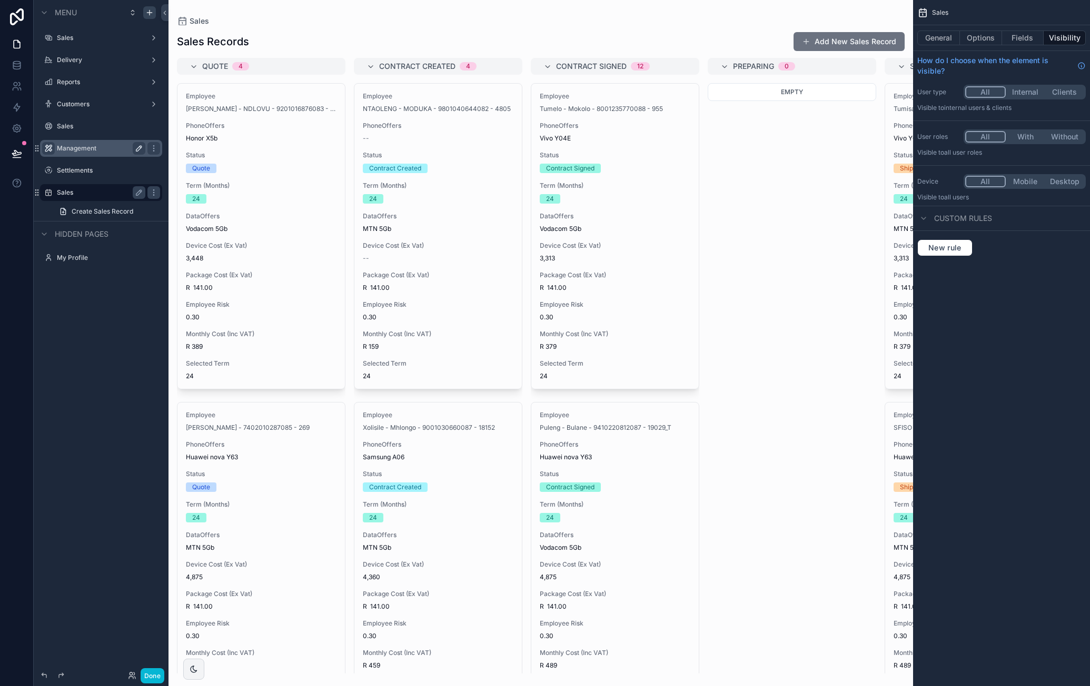
click at [94, 197] on div "Sales" at bounding box center [101, 192] width 88 height 13
click at [973, 37] on button "Options" at bounding box center [981, 38] width 42 height 15
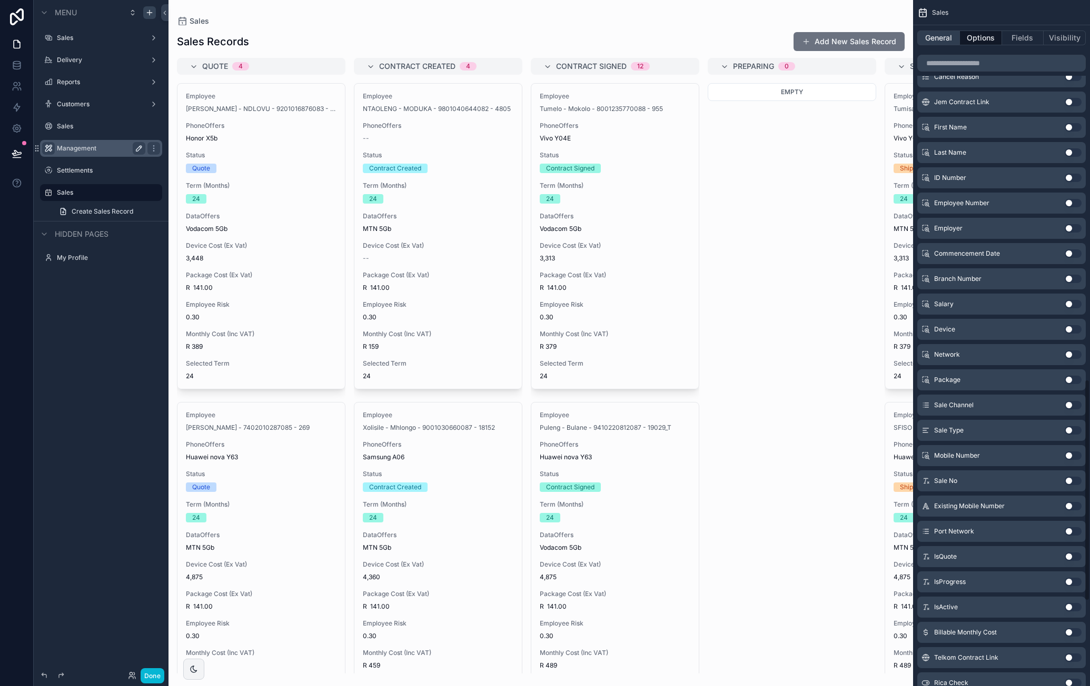
click at [940, 37] on button "General" at bounding box center [938, 38] width 43 height 15
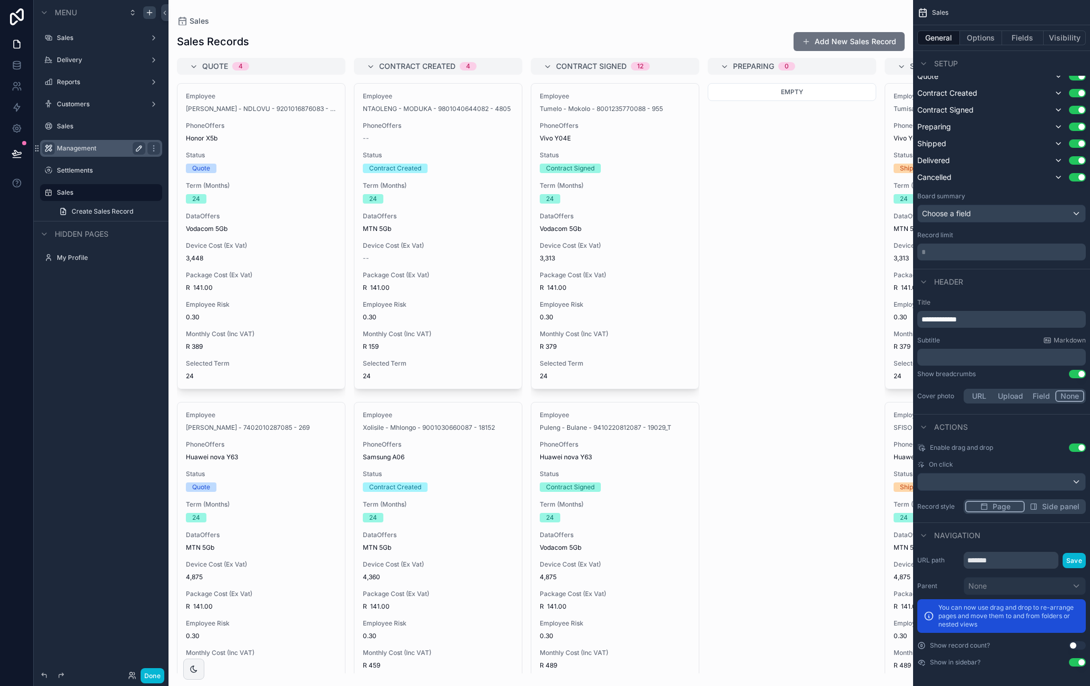
drag, startPoint x: 38, startPoint y: 193, endPoint x: 81, endPoint y: 171, distance: 47.8
click at [82, 170] on label "Settlements" at bounding box center [108, 170] width 103 height 8
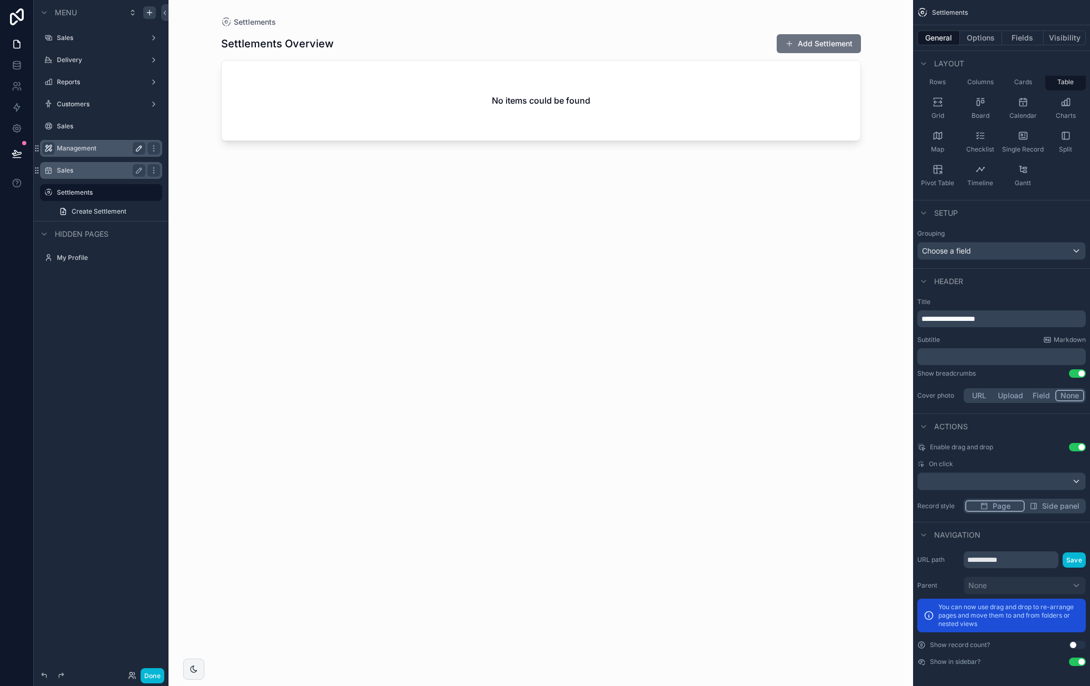
click at [75, 175] on div "Sales" at bounding box center [101, 170] width 88 height 13
click at [76, 166] on label "Sales" at bounding box center [99, 170] width 84 height 8
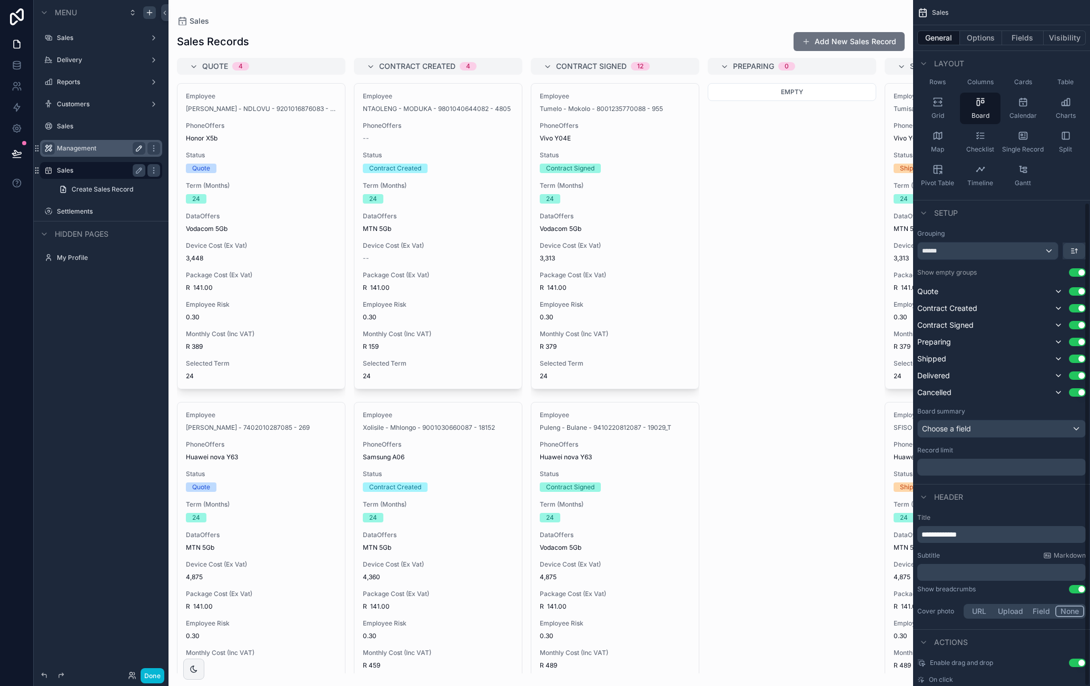
scroll to position [287, 0]
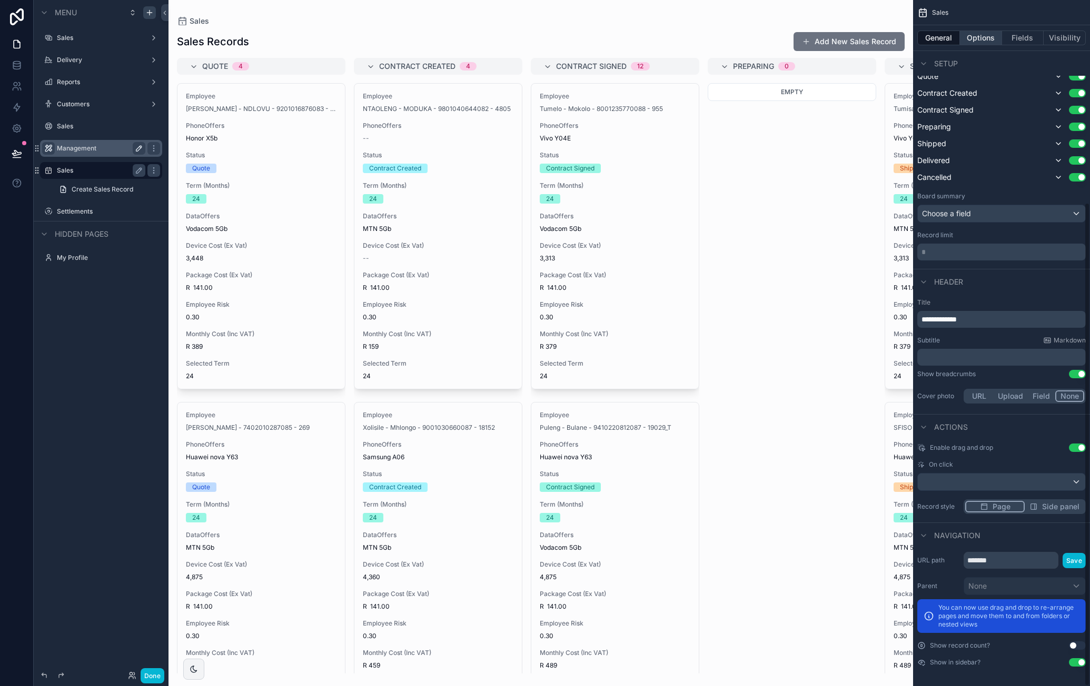
click at [980, 39] on button "Options" at bounding box center [981, 38] width 42 height 15
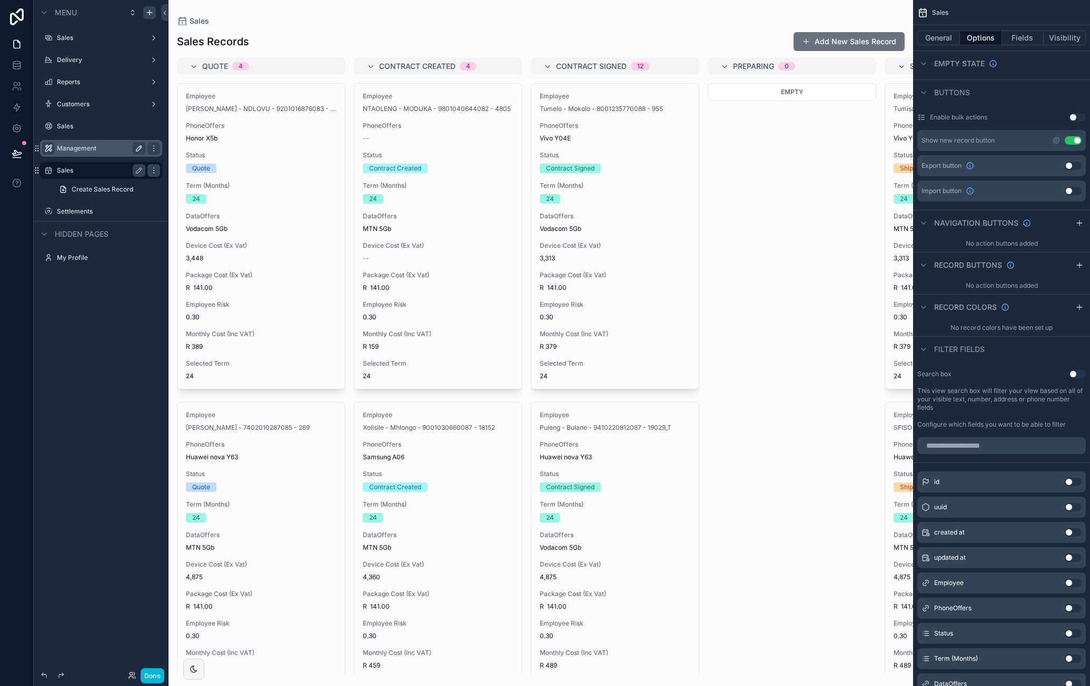
click at [924, 6] on div "Sales" at bounding box center [1001, 12] width 177 height 25
click at [932, 36] on button "General" at bounding box center [938, 38] width 43 height 15
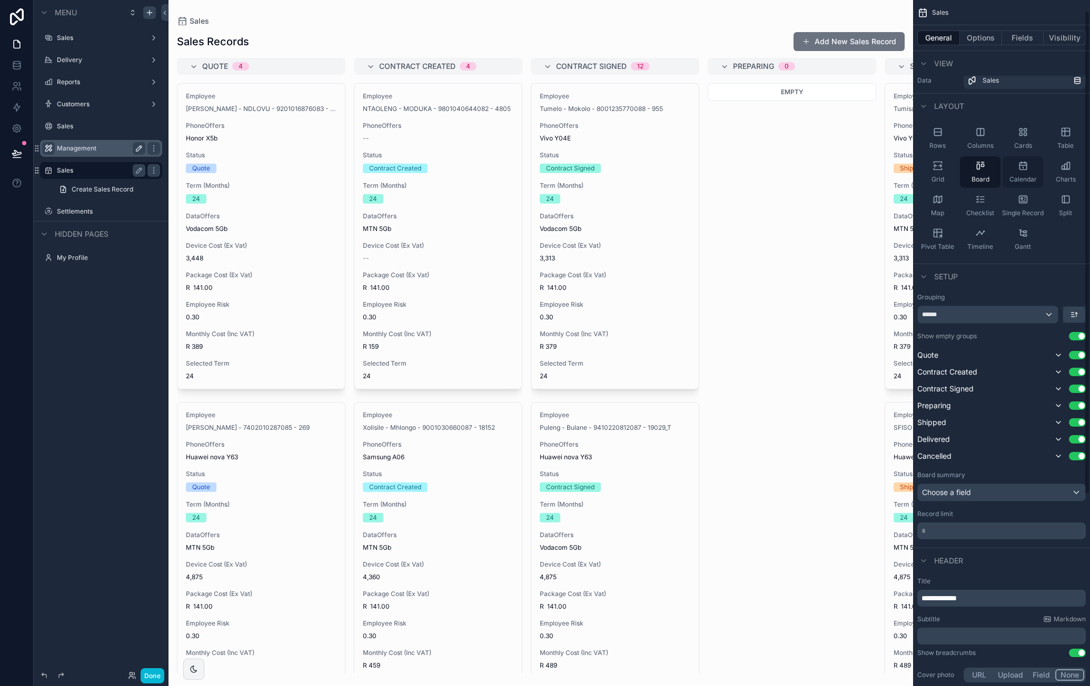
scroll to position [0, 0]
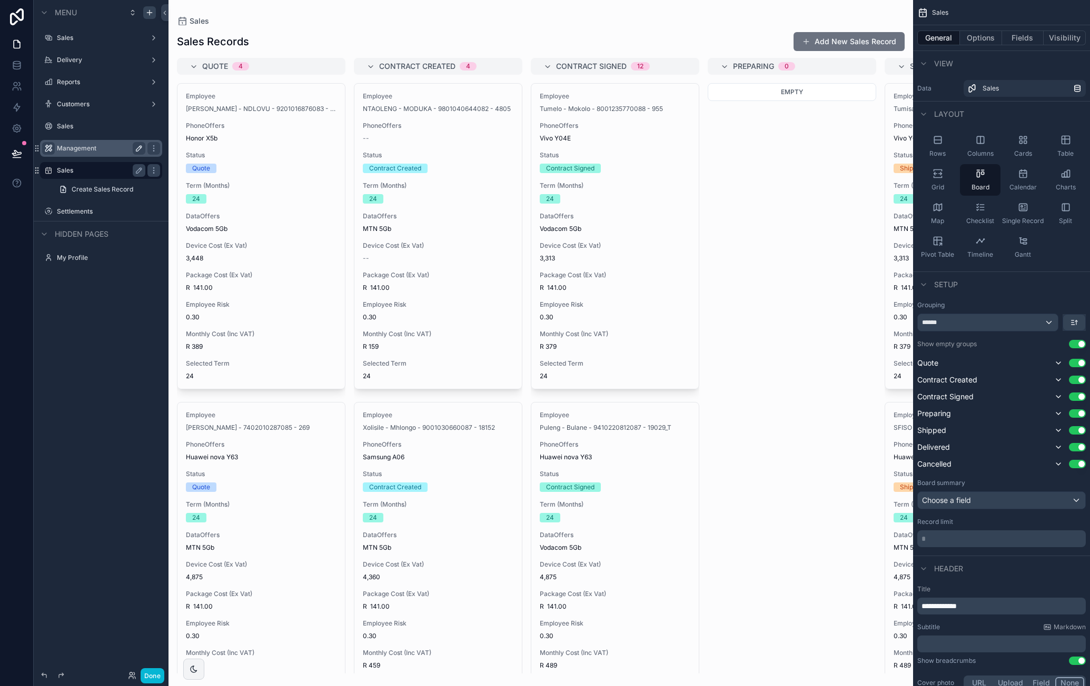
click at [1073, 342] on button "Use setting" at bounding box center [1077, 344] width 17 height 8
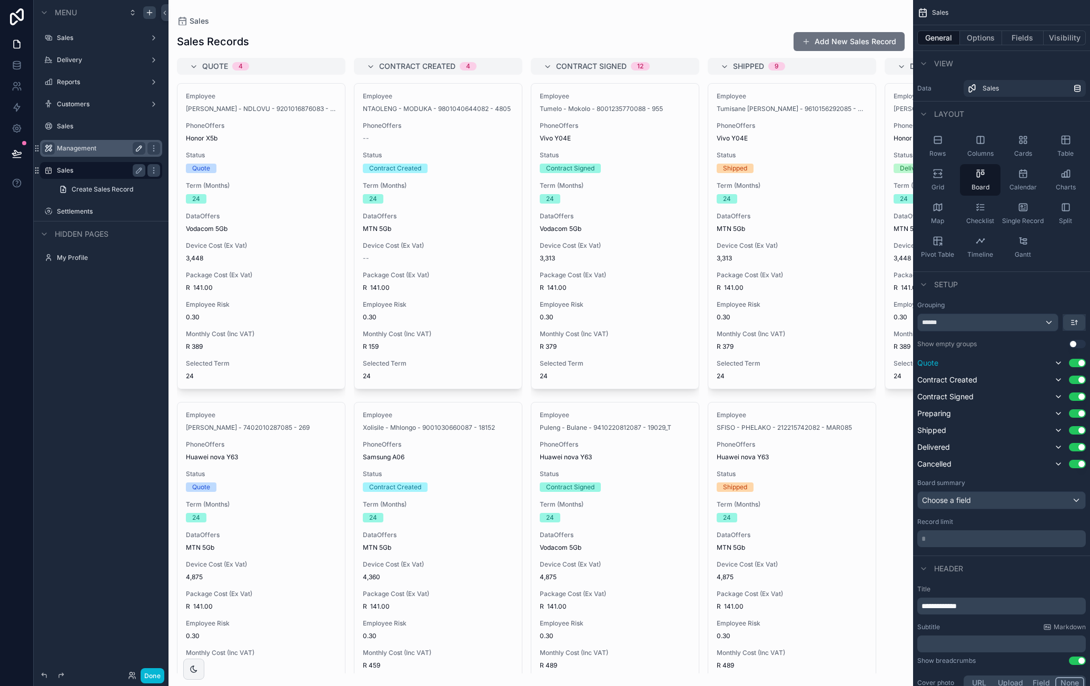
click at [1075, 363] on button "Use setting" at bounding box center [1077, 363] width 17 height 8
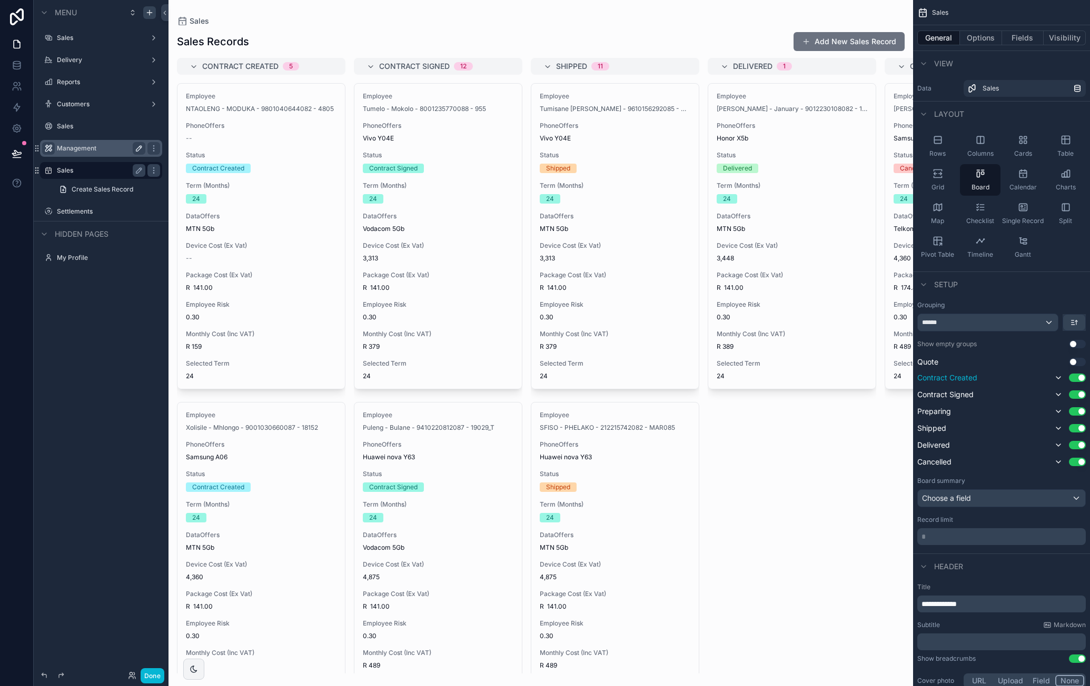
click at [1075, 378] on button "Use setting" at bounding box center [1077, 378] width 17 height 8
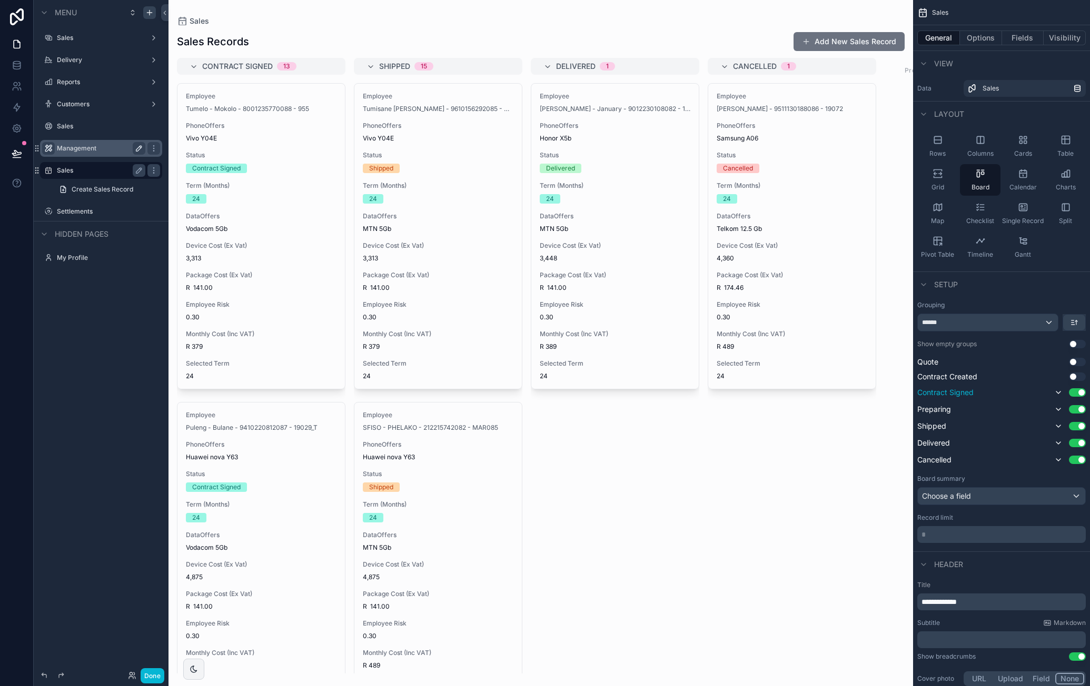
click at [1075, 389] on button "Use setting" at bounding box center [1077, 392] width 17 height 8
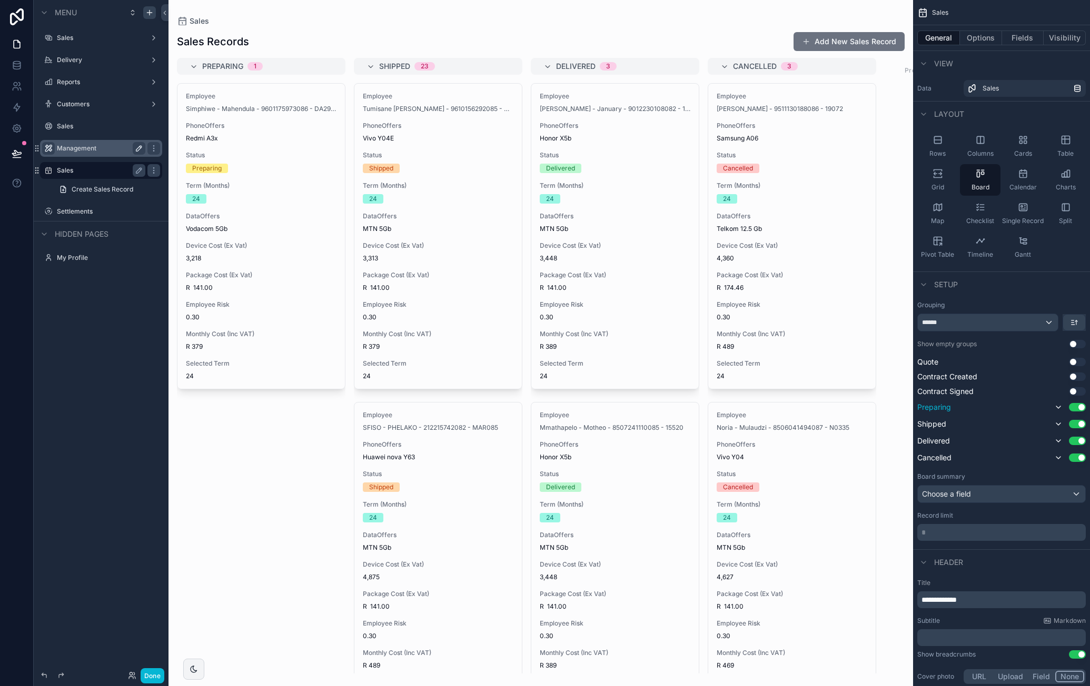
click at [1077, 405] on button "Use setting" at bounding box center [1077, 407] width 17 height 8
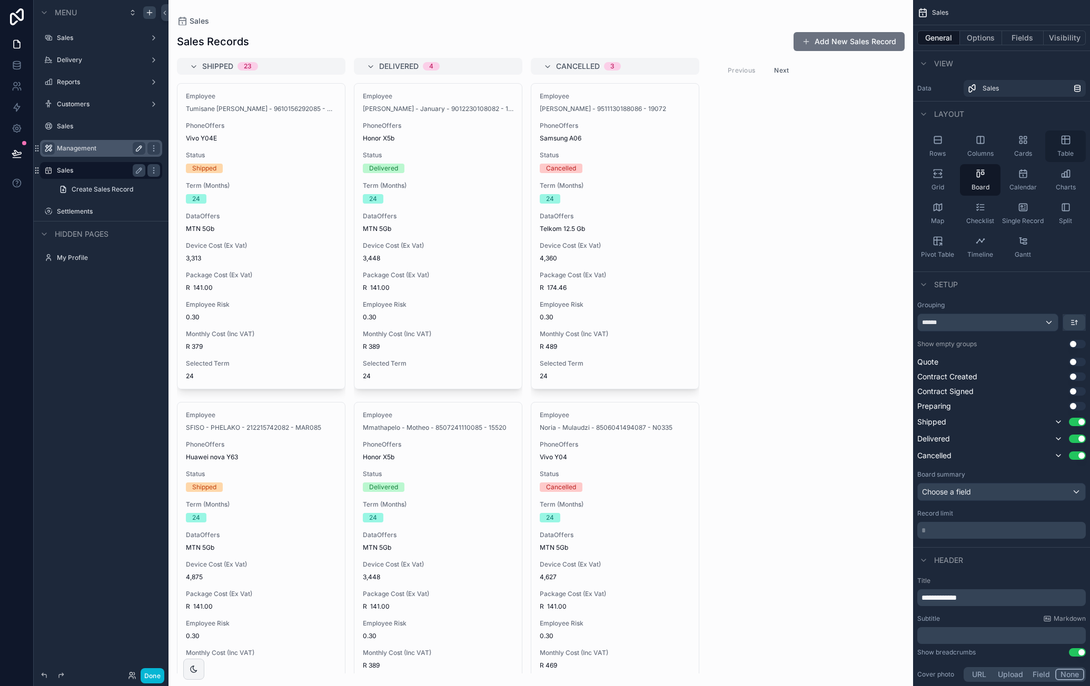
click at [1061, 144] on icon "scrollable content" at bounding box center [1065, 140] width 8 height 8
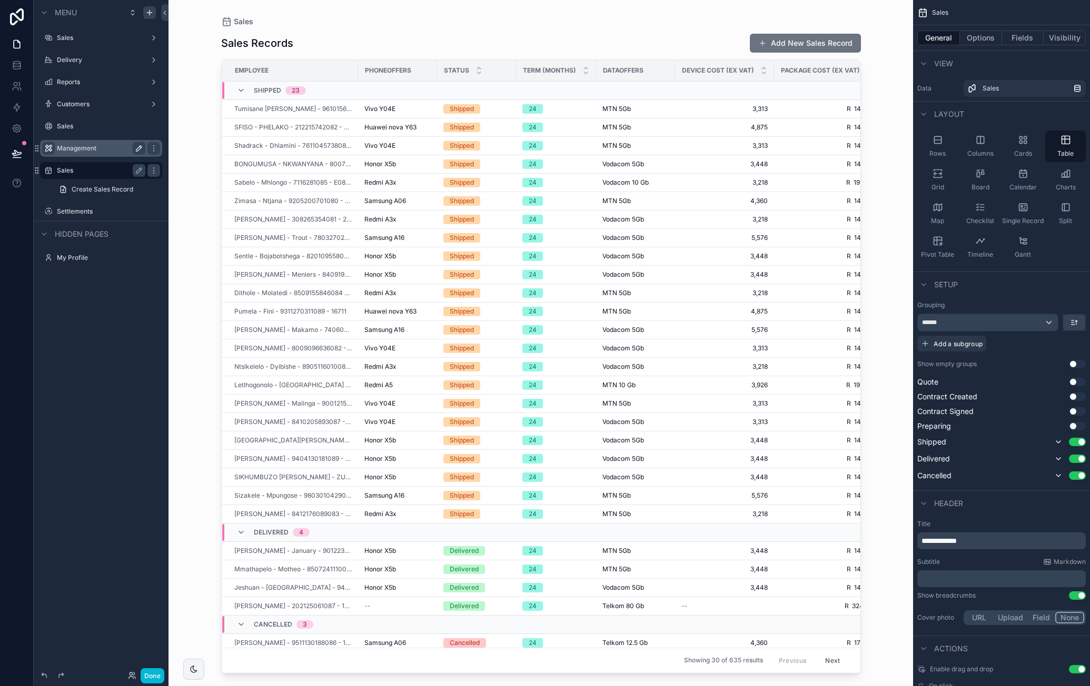
click at [952, 544] on span "**********" at bounding box center [938, 540] width 35 height 7
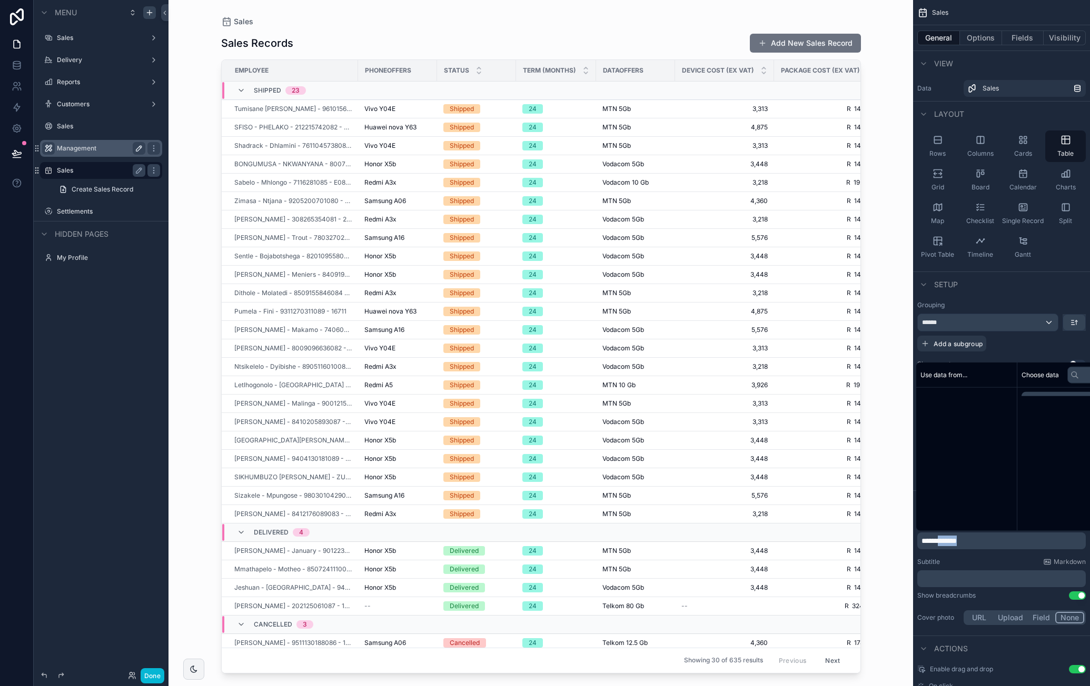
click at [953, 544] on span "**********" at bounding box center [938, 540] width 35 height 7
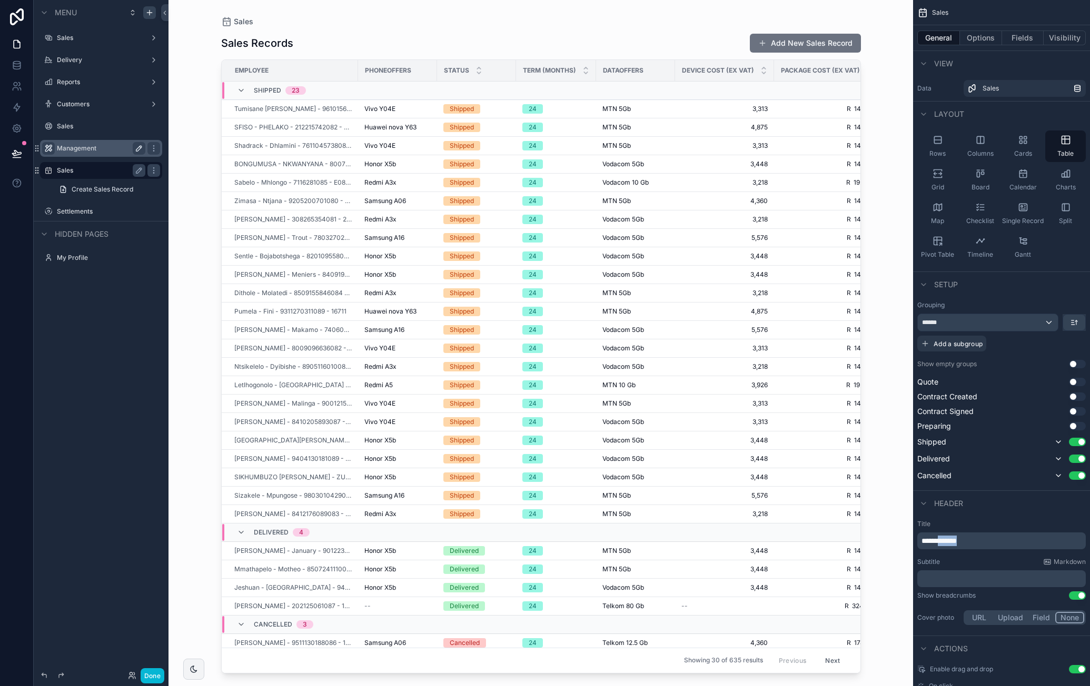
click at [989, 541] on p "**********" at bounding box center [1002, 541] width 162 height 11
drag, startPoint x: 989, startPoint y: 541, endPoint x: 892, endPoint y: 539, distance: 96.9
click at [892, 539] on div "Sales Delivery Reports Customers 12,378 Sales Management Sales Settlements My P…" at bounding box center [628, 343] width 921 height 686
click at [1082, 472] on button "Use setting" at bounding box center [1077, 476] width 17 height 8
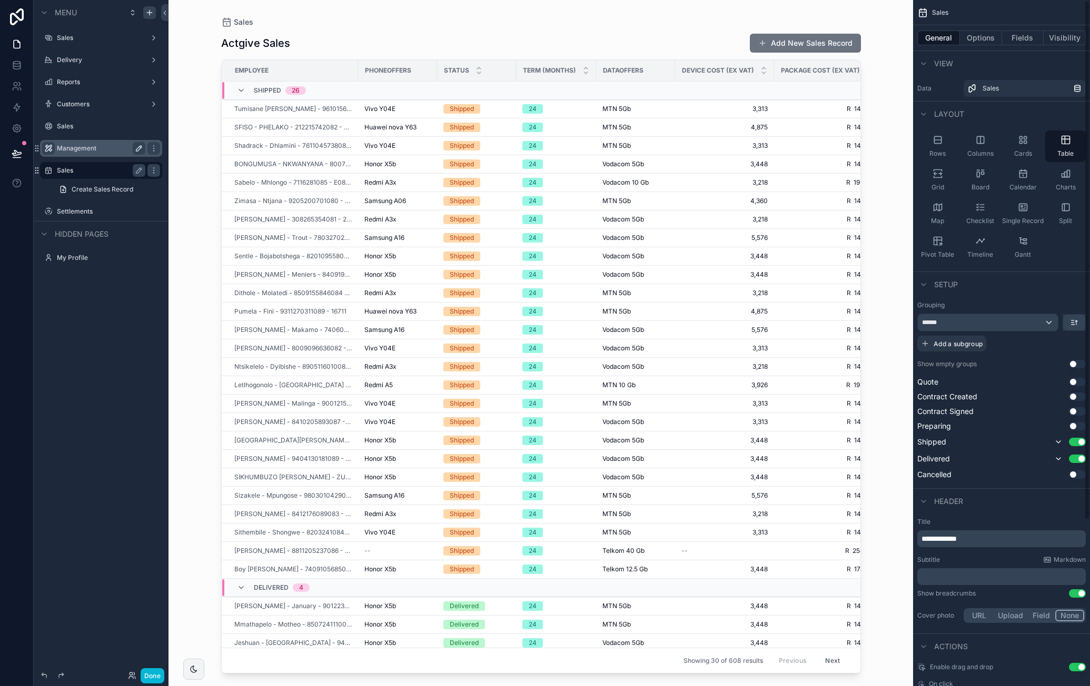
click at [982, 539] on p "**********" at bounding box center [1002, 539] width 162 height 11
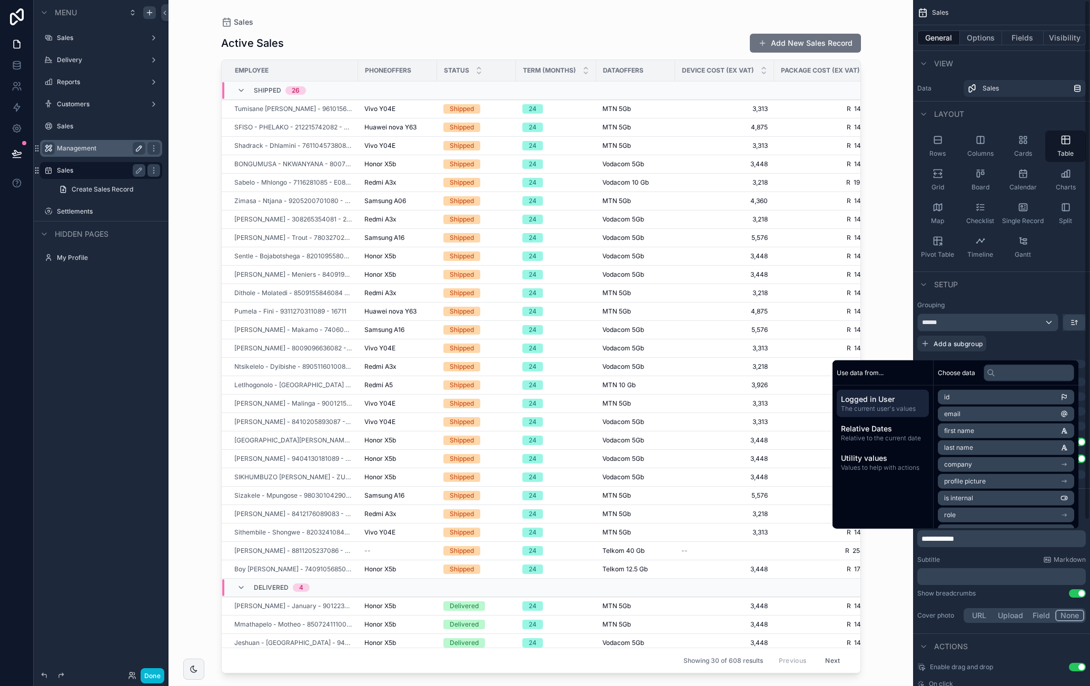
click at [996, 551] on div "**********" at bounding box center [1001, 572] width 177 height 116
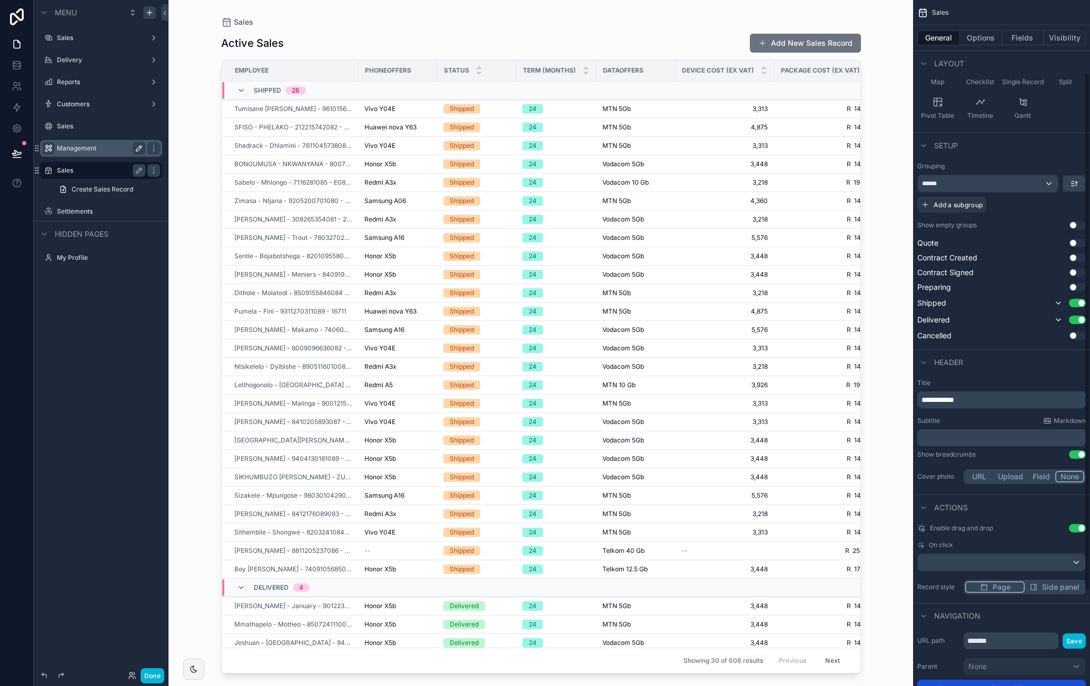
scroll to position [220, 0]
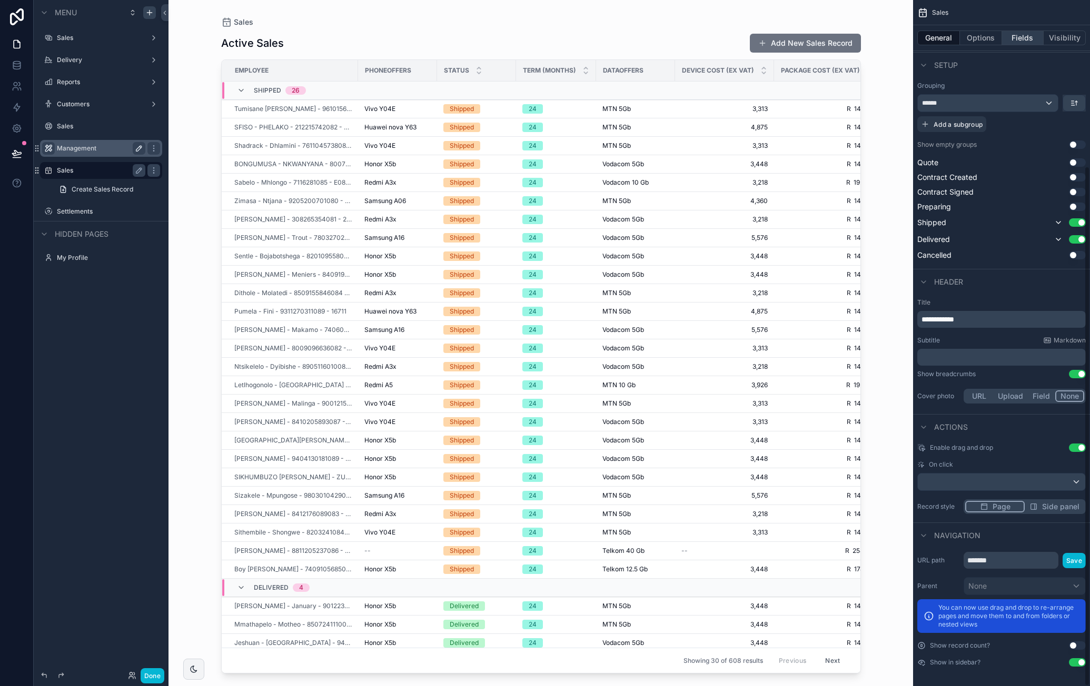
click at [1014, 40] on button "Fields" at bounding box center [1023, 38] width 42 height 15
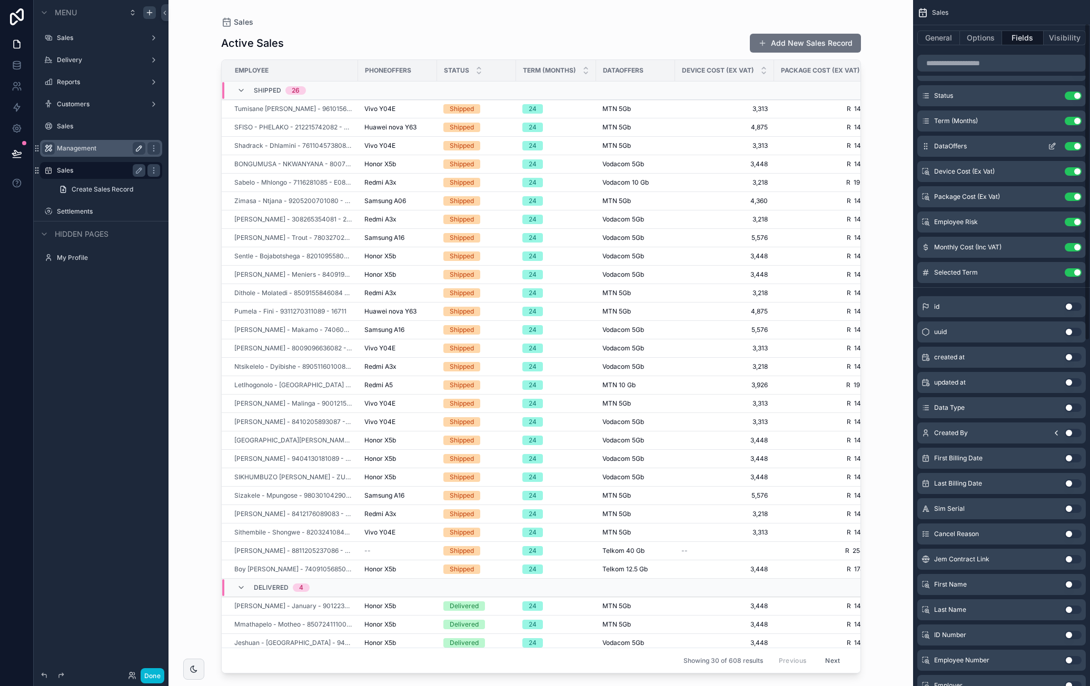
scroll to position [0, 0]
click at [1074, 247] on button "Use setting" at bounding box center [1072, 247] width 17 height 8
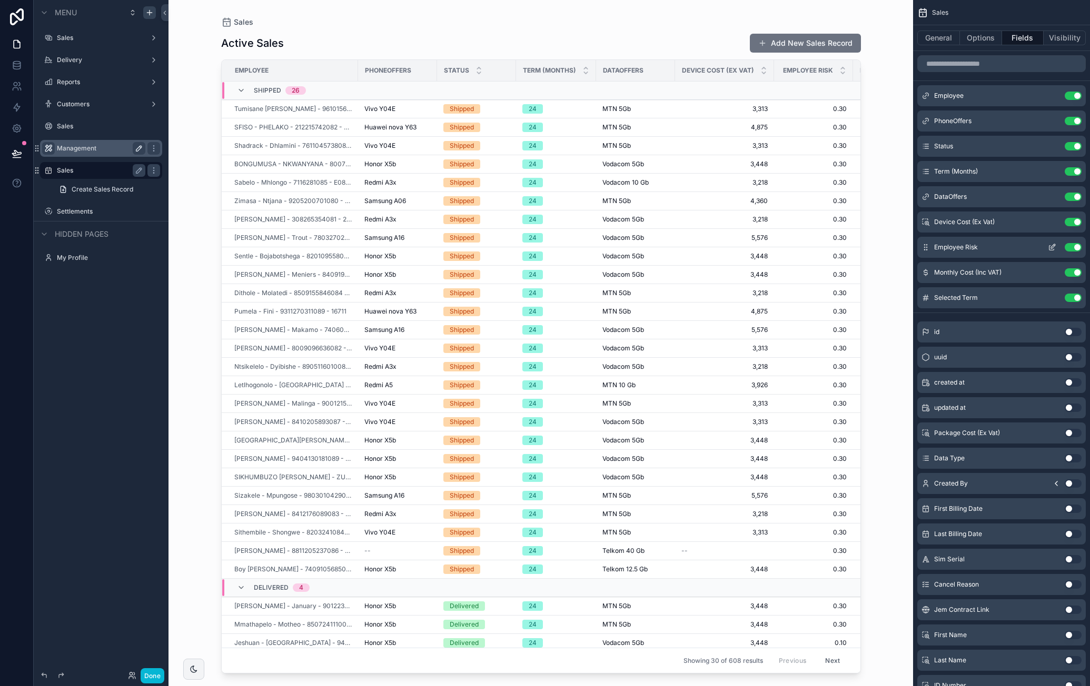
click at [1072, 243] on button "Use setting" at bounding box center [1072, 247] width 17 height 8
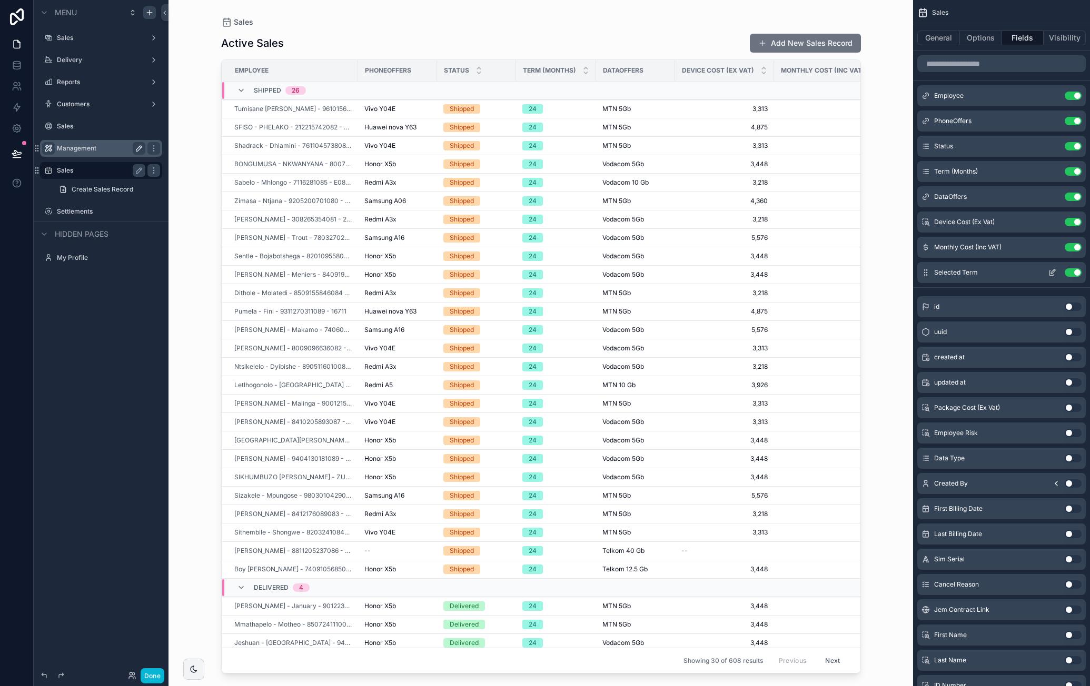
click at [1070, 271] on button "Use setting" at bounding box center [1072, 272] width 17 height 8
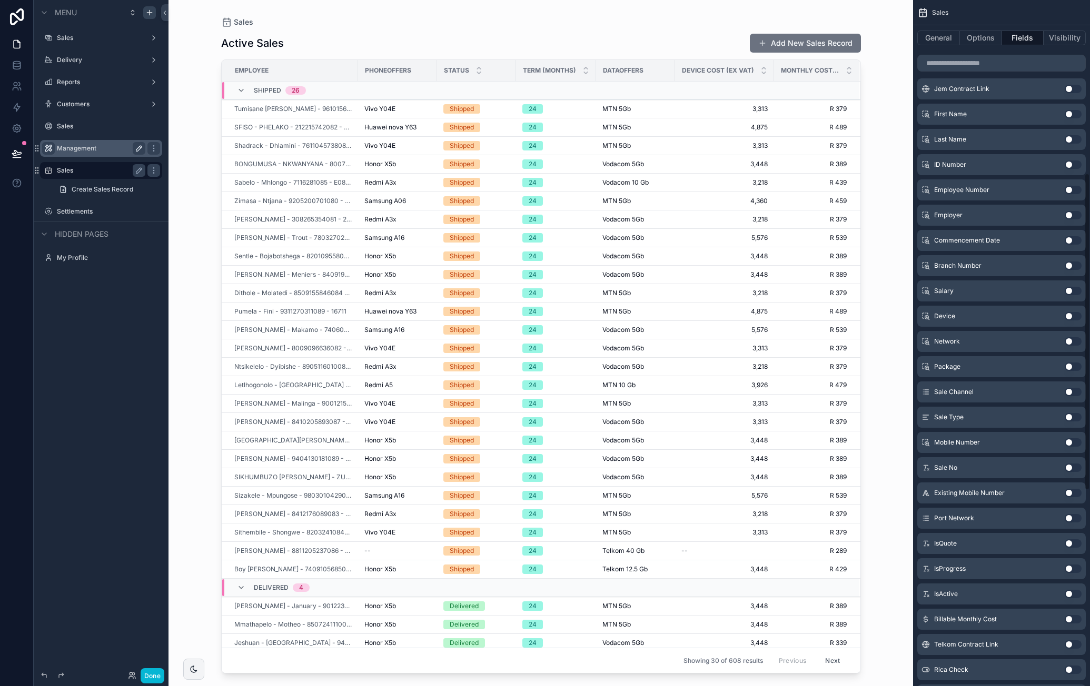
scroll to position [797, 0]
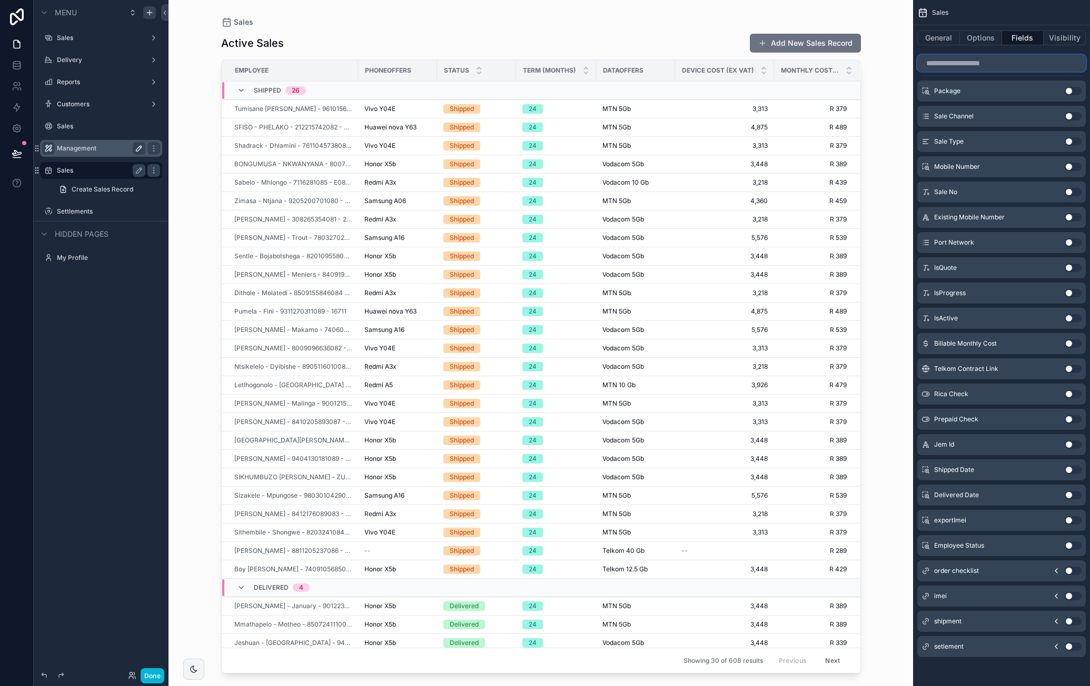
click at [984, 65] on input "scrollable content" at bounding box center [1001, 63] width 168 height 17
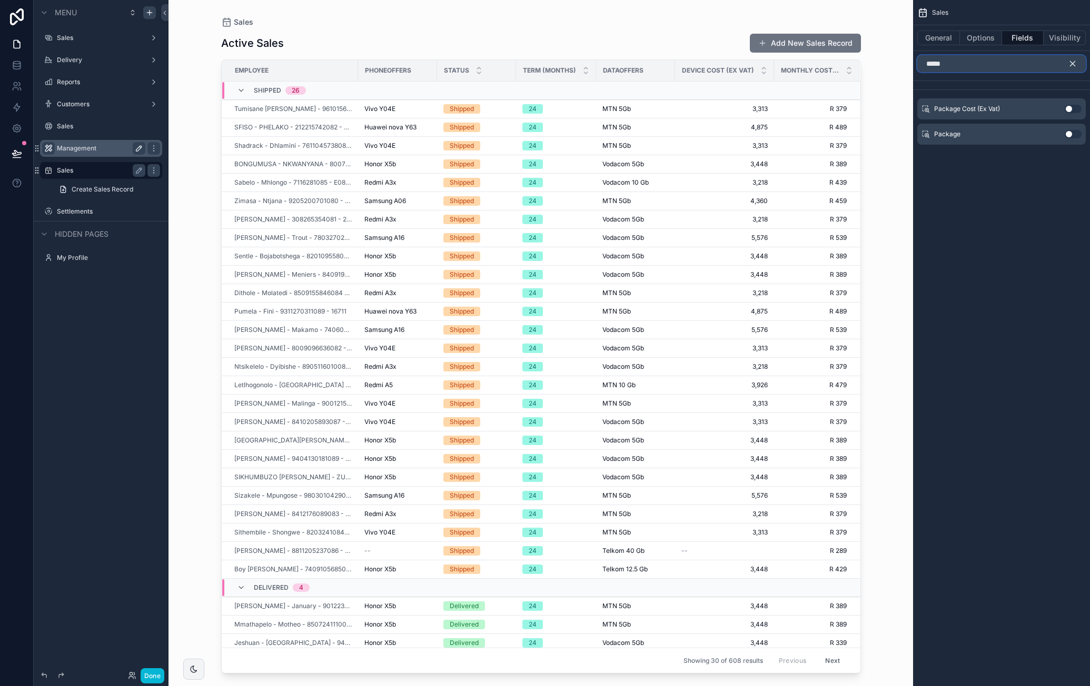
type input "*****"
click at [1075, 106] on button "Use setting" at bounding box center [1072, 109] width 17 height 8
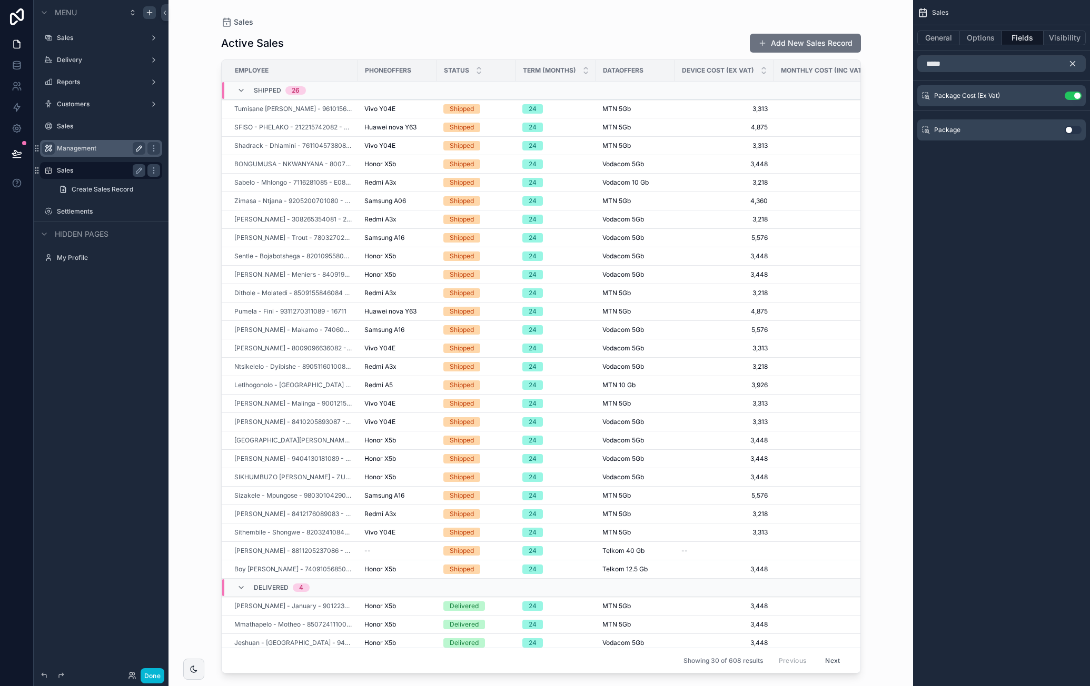
click at [1078, 63] on button "scrollable content" at bounding box center [1077, 63] width 18 height 17
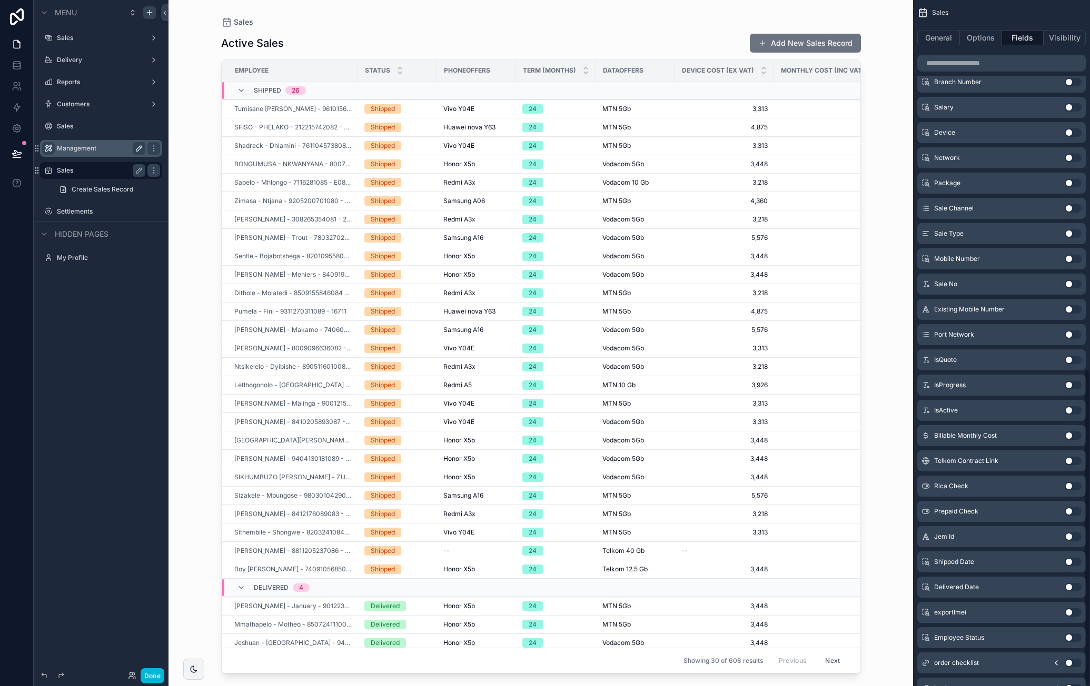
scroll to position [797, 0]
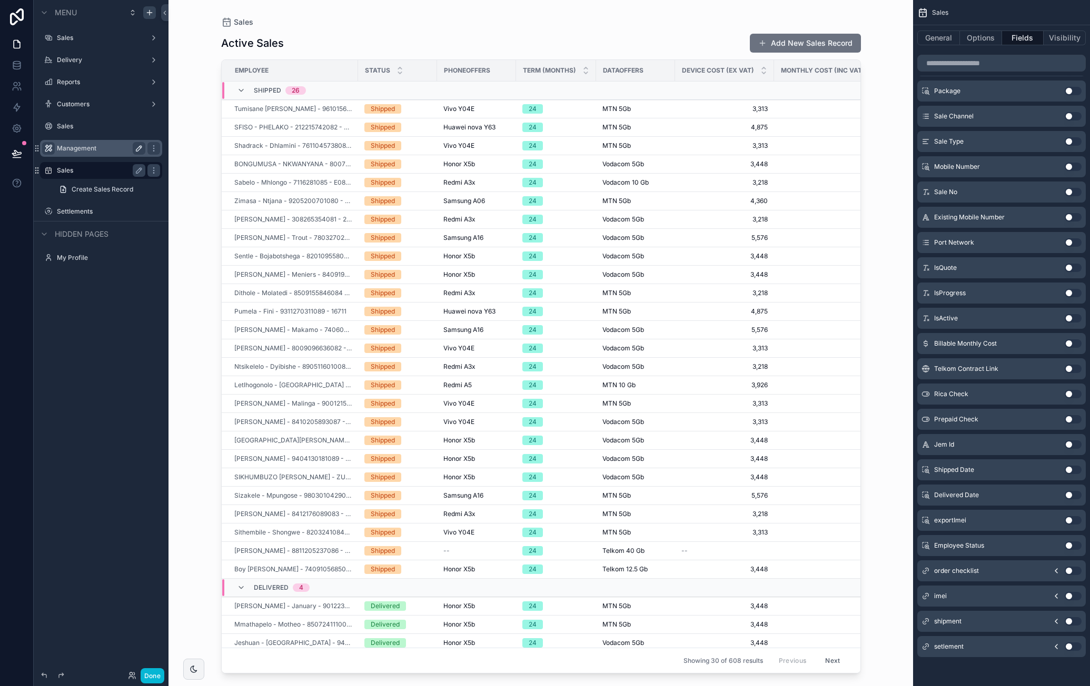
click at [1066, 546] on button "Use setting" at bounding box center [1072, 546] width 17 height 8
click at [1072, 469] on button "Use setting" at bounding box center [1072, 470] width 17 height 8
click at [1069, 644] on button "Use setting" at bounding box center [1072, 647] width 17 height 8
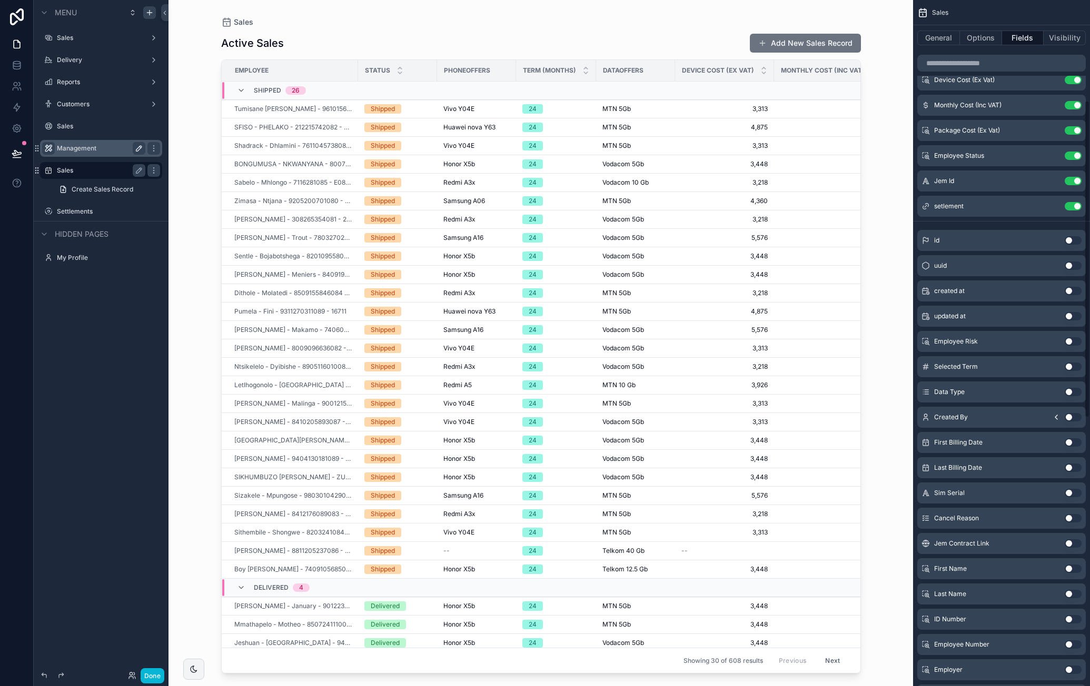
scroll to position [218, 0]
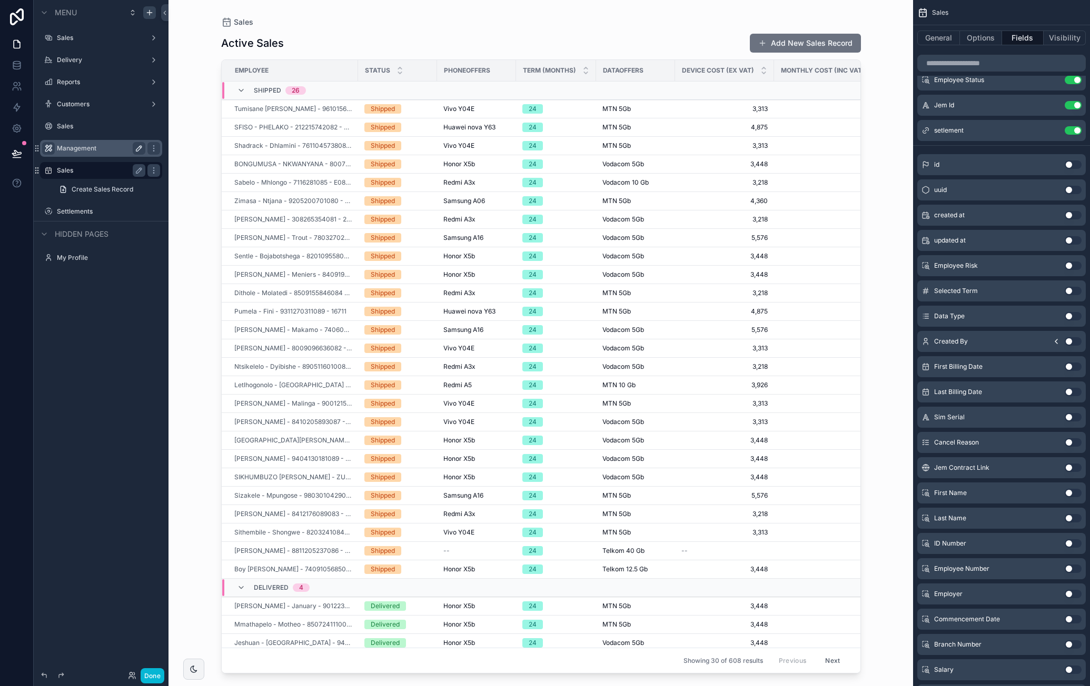
click at [1068, 595] on button "Use setting" at bounding box center [1072, 594] width 17 height 8
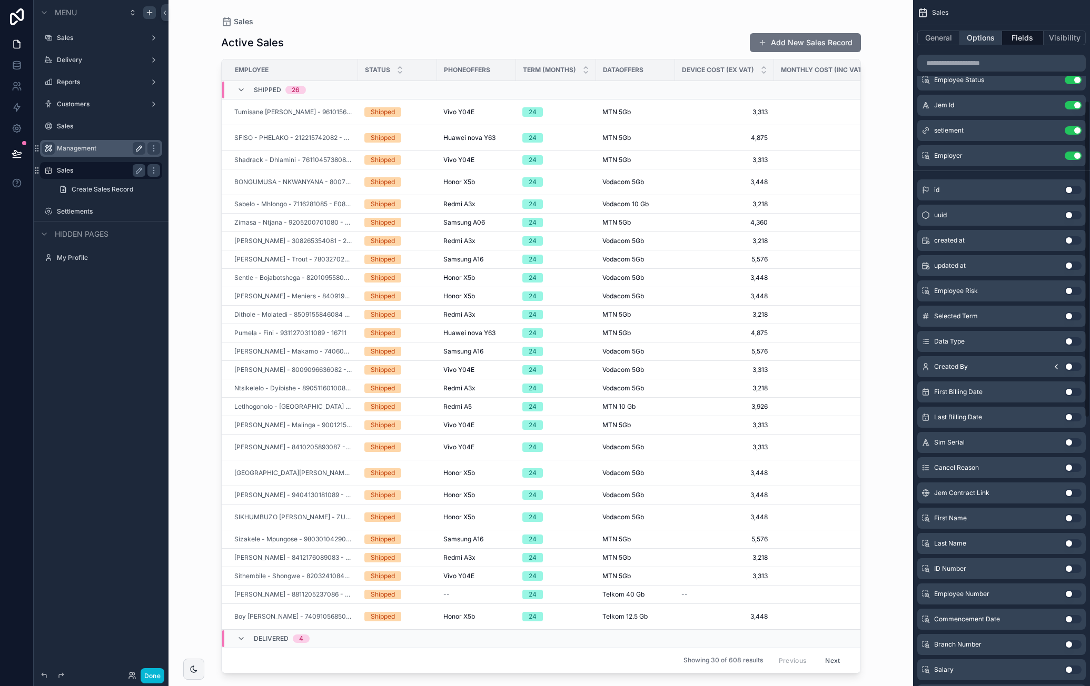
click at [970, 41] on button "Options" at bounding box center [981, 38] width 42 height 15
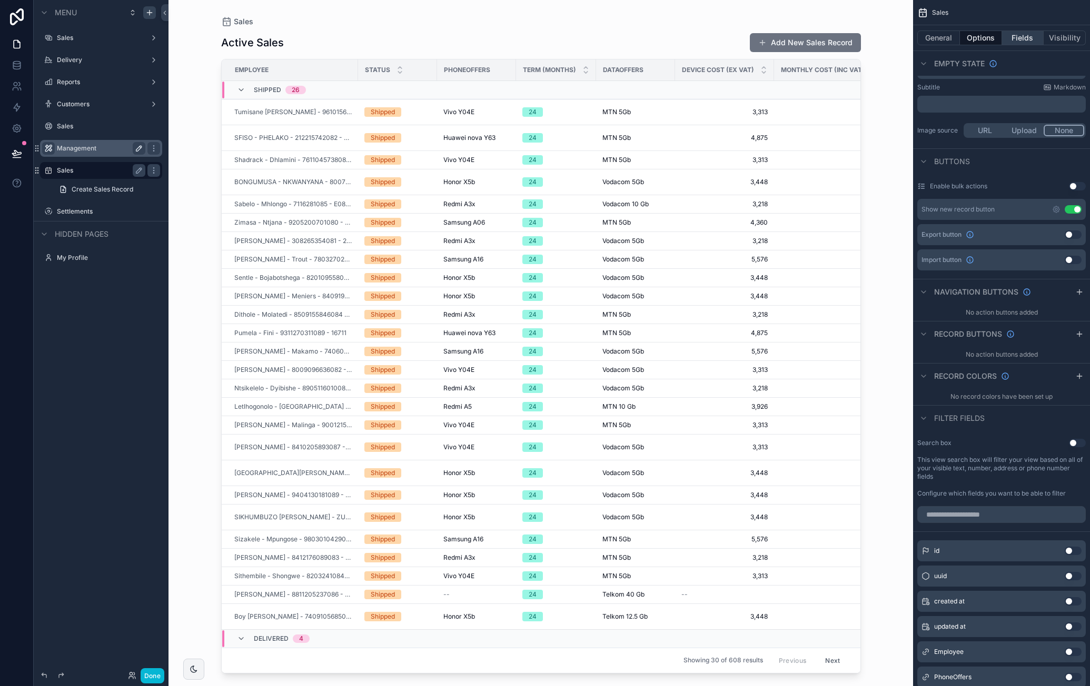
click at [1022, 40] on button "Fields" at bounding box center [1023, 38] width 42 height 15
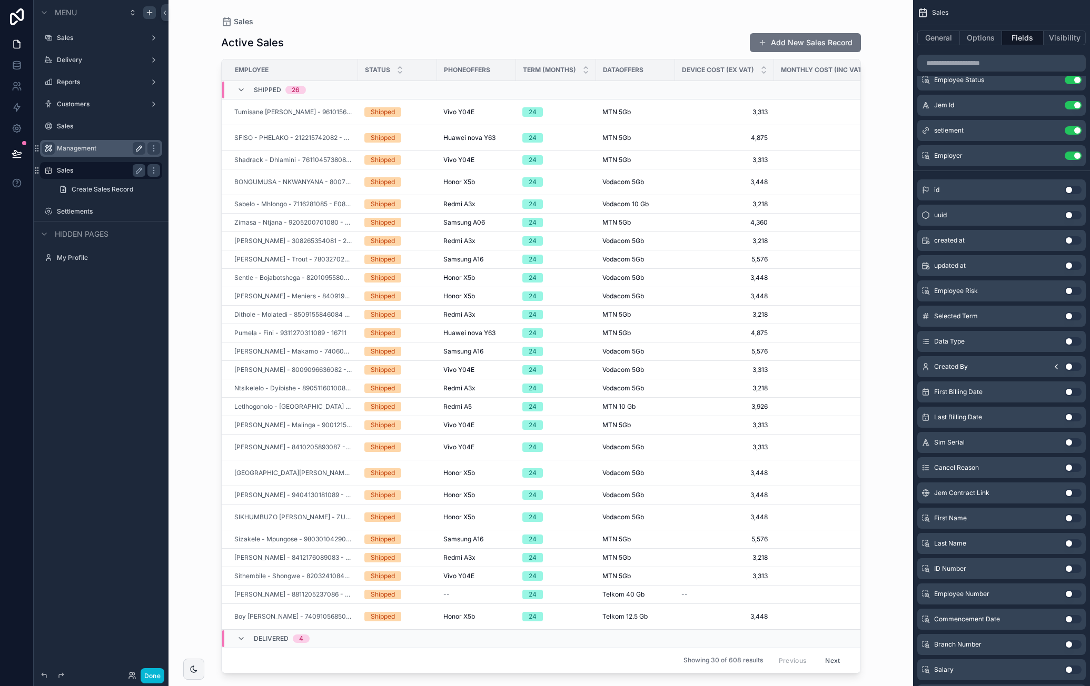
scroll to position [0, 0]
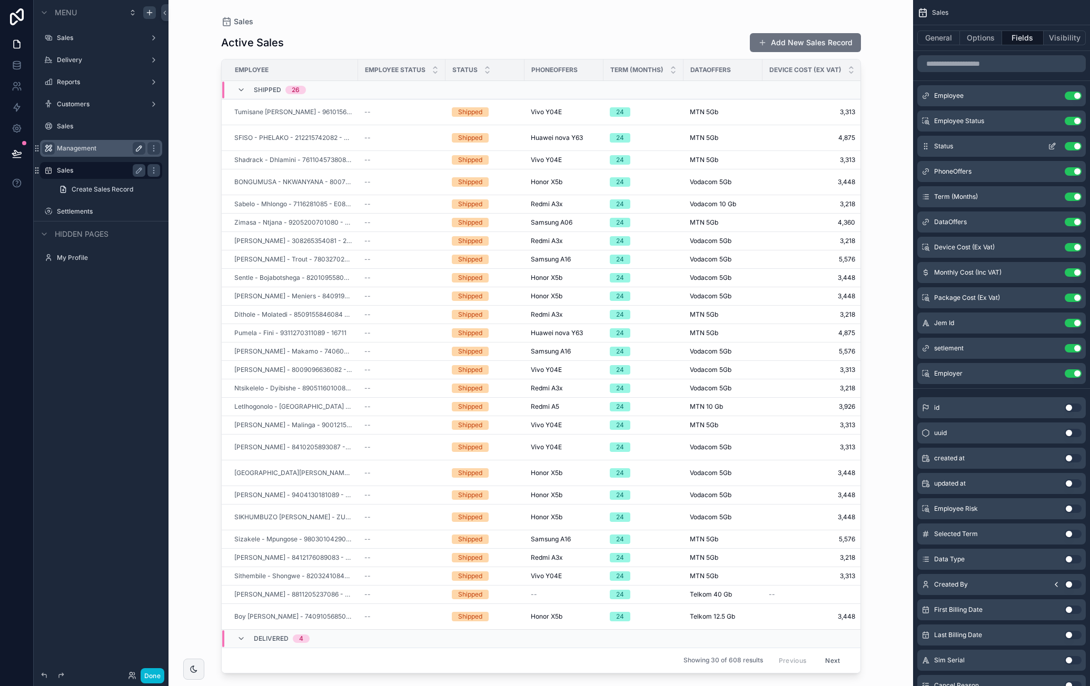
click at [1049, 144] on icon "scrollable content" at bounding box center [1052, 146] width 8 height 8
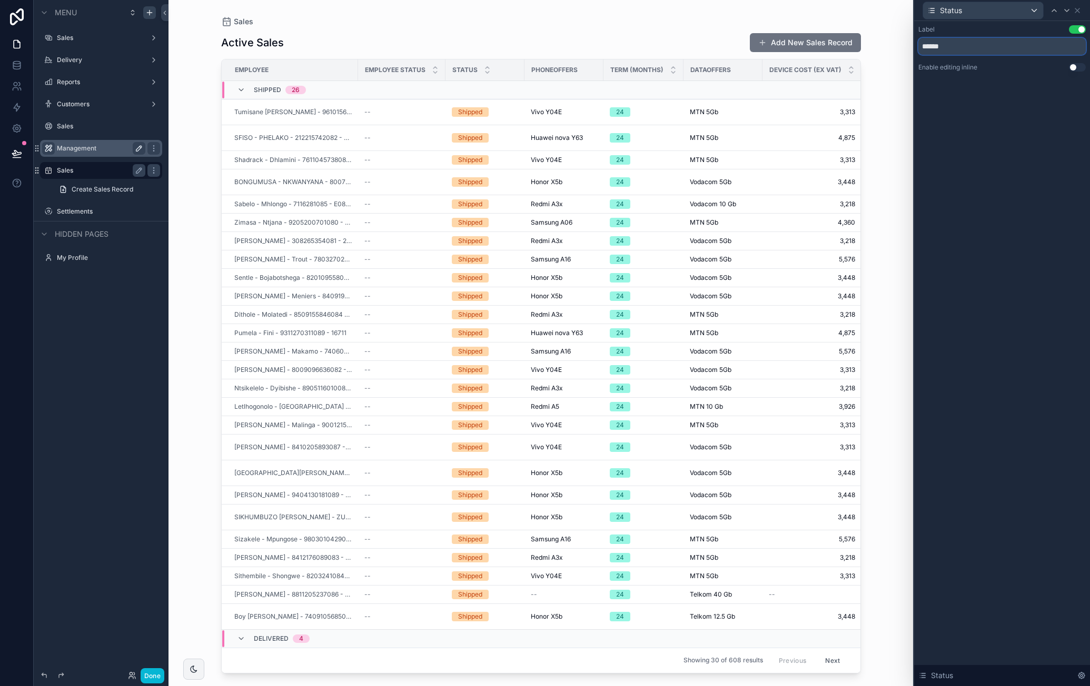
click at [955, 50] on input "******" at bounding box center [1001, 46] width 167 height 17
type input "**********"
click at [1081, 11] on div "Status" at bounding box center [1001, 10] width 167 height 21
click at [1079, 11] on icon at bounding box center [1077, 10] width 8 height 8
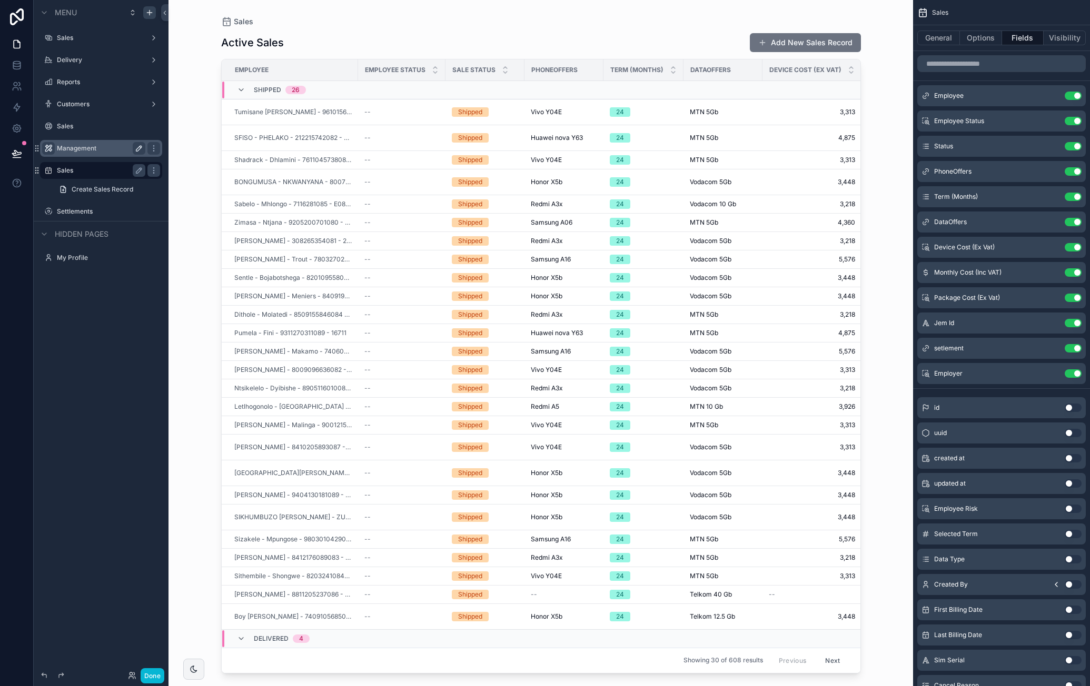
scroll to position [39, 0]
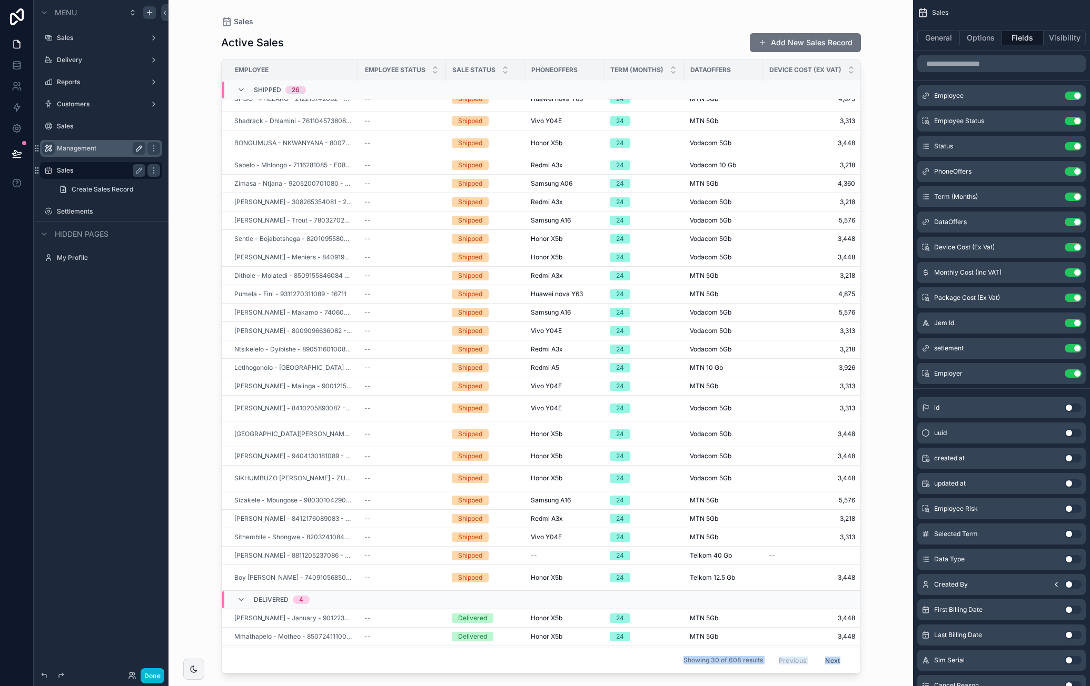
drag, startPoint x: 453, startPoint y: 665, endPoint x: 485, endPoint y: 662, distance: 32.8
click at [485, 662] on div "Sales Active Sales Add New Sales Record Employee Employee Status Sale Status Ph…" at bounding box center [540, 337] width 673 height 674
click at [975, 39] on button "Options" at bounding box center [981, 38] width 42 height 15
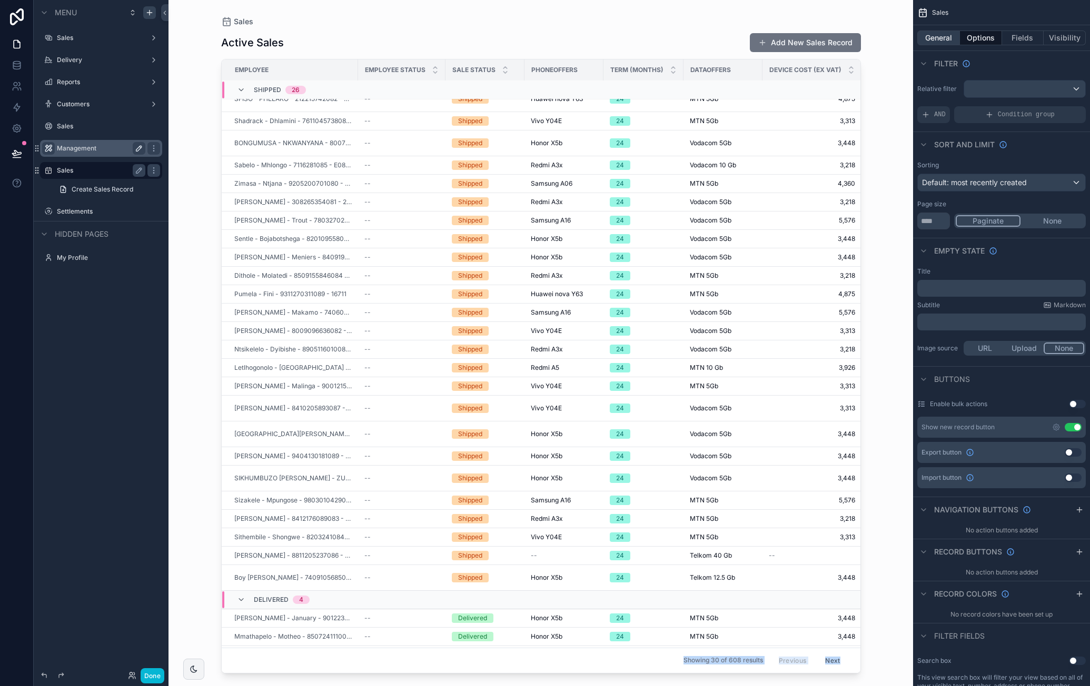
click at [942, 36] on button "General" at bounding box center [938, 38] width 43 height 15
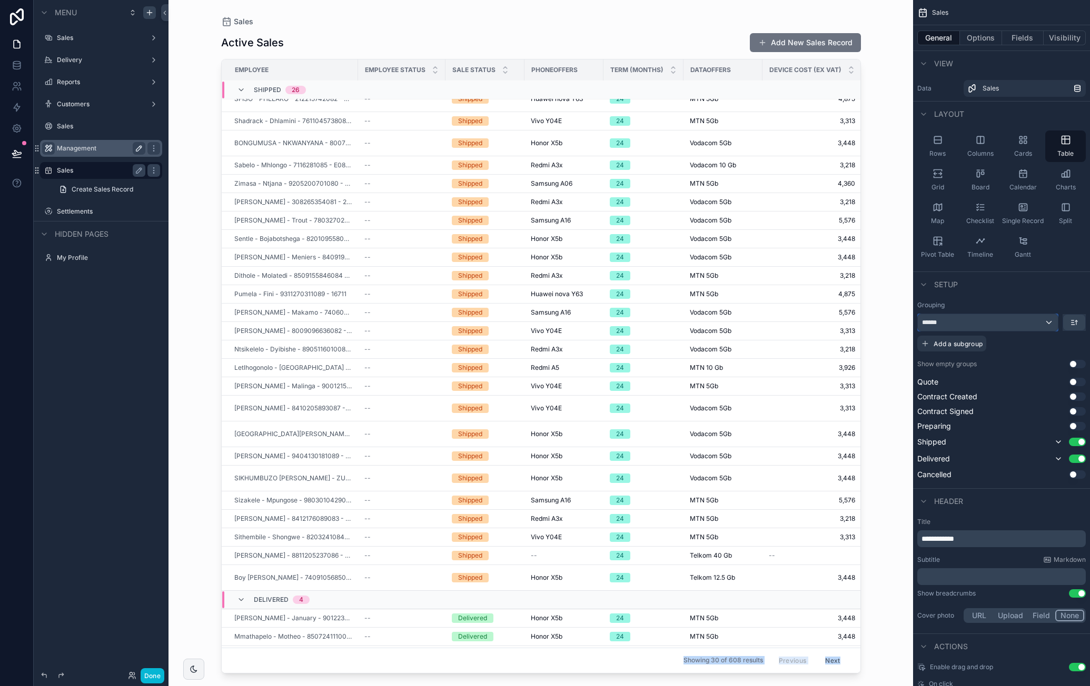
click at [1032, 322] on div "******" at bounding box center [988, 322] width 140 height 17
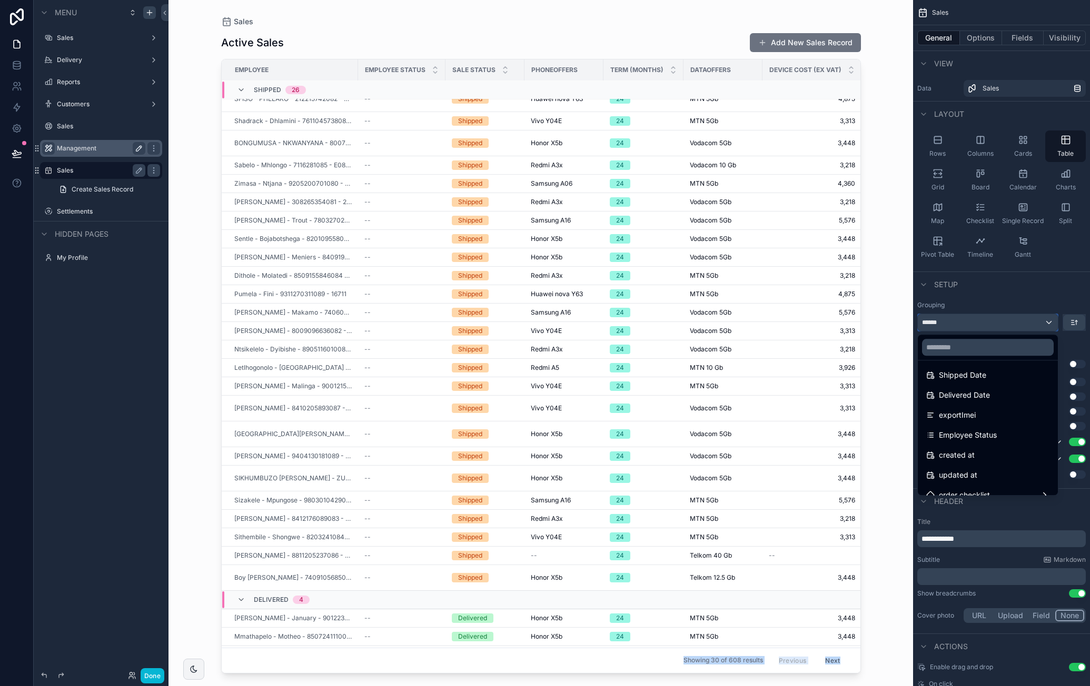
scroll to position [830, 0]
click at [996, 445] on span "Employee Status" at bounding box center [968, 449] width 58 height 13
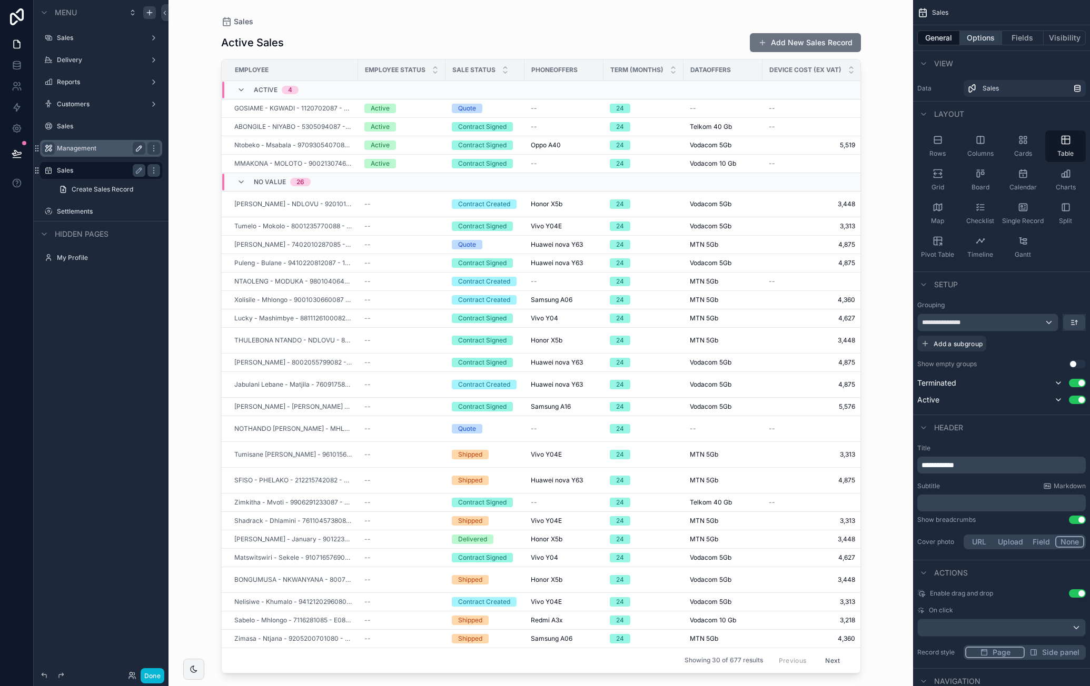
click at [988, 38] on button "Options" at bounding box center [981, 38] width 42 height 15
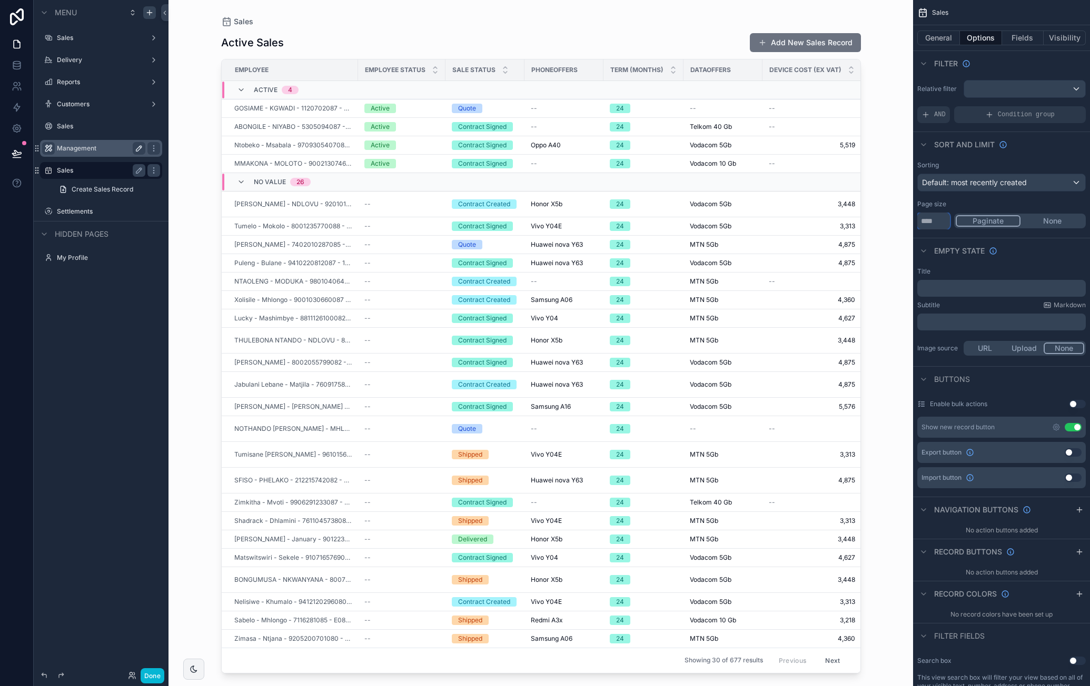
click at [942, 216] on input "**" at bounding box center [933, 221] width 33 height 17
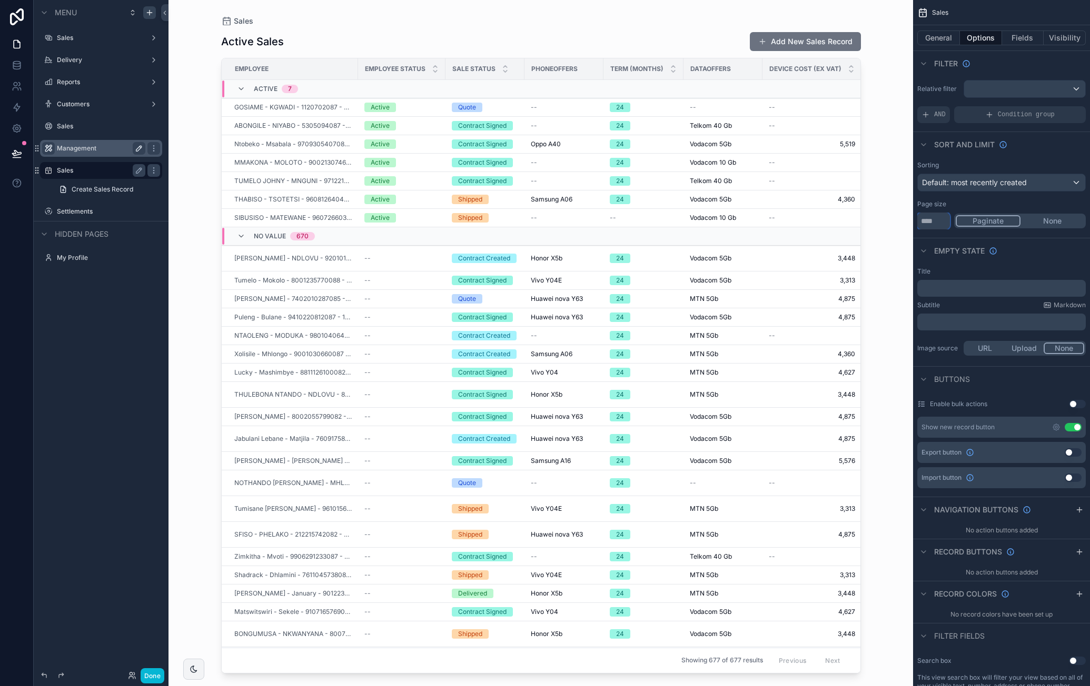
type input "****"
click at [1019, 185] on span "Default: most recently created" at bounding box center [974, 182] width 105 height 9
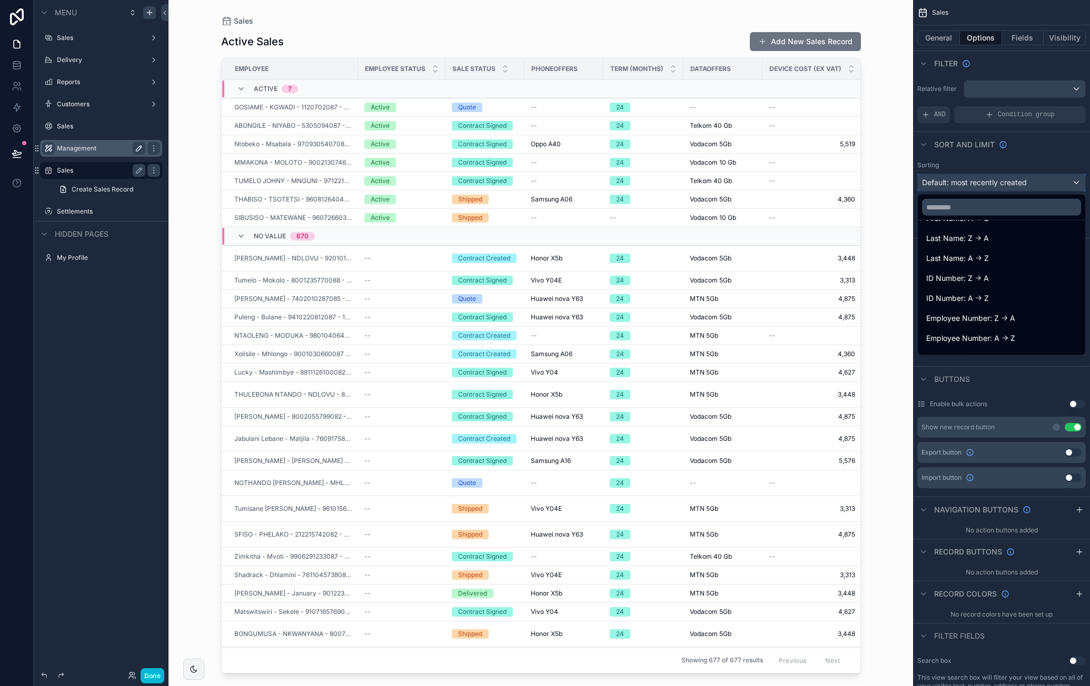
scroll to position [579, 0]
click at [1012, 208] on input "text" at bounding box center [1001, 207] width 159 height 17
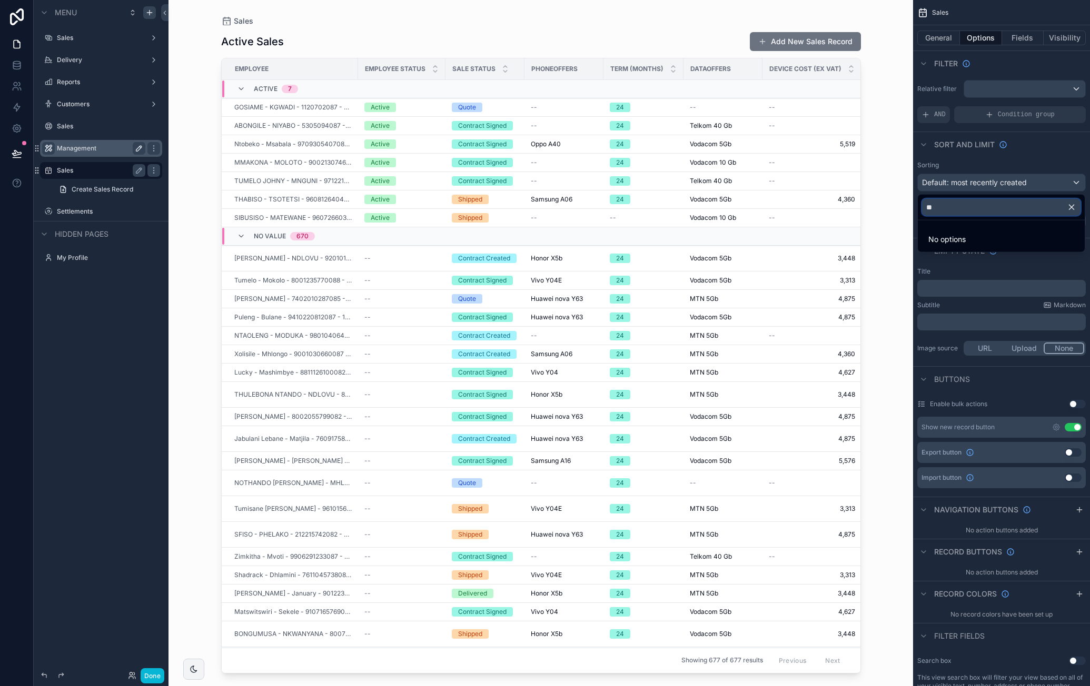
type input "*"
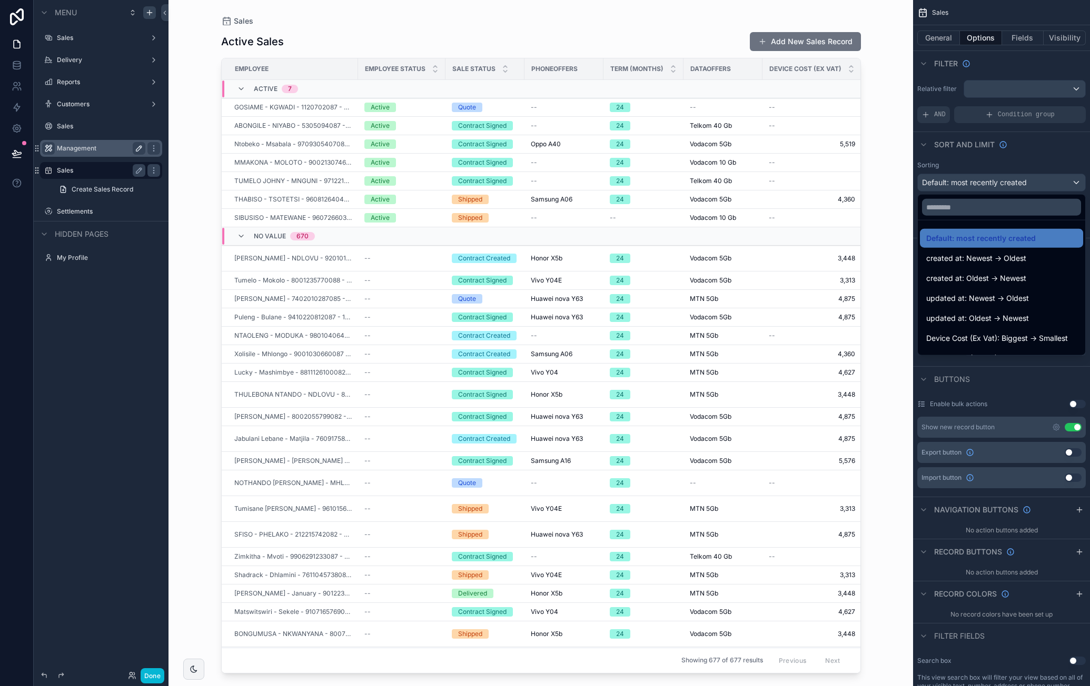
click at [1038, 271] on div "created at: Oldest -> Newest" at bounding box center [1001, 278] width 163 height 19
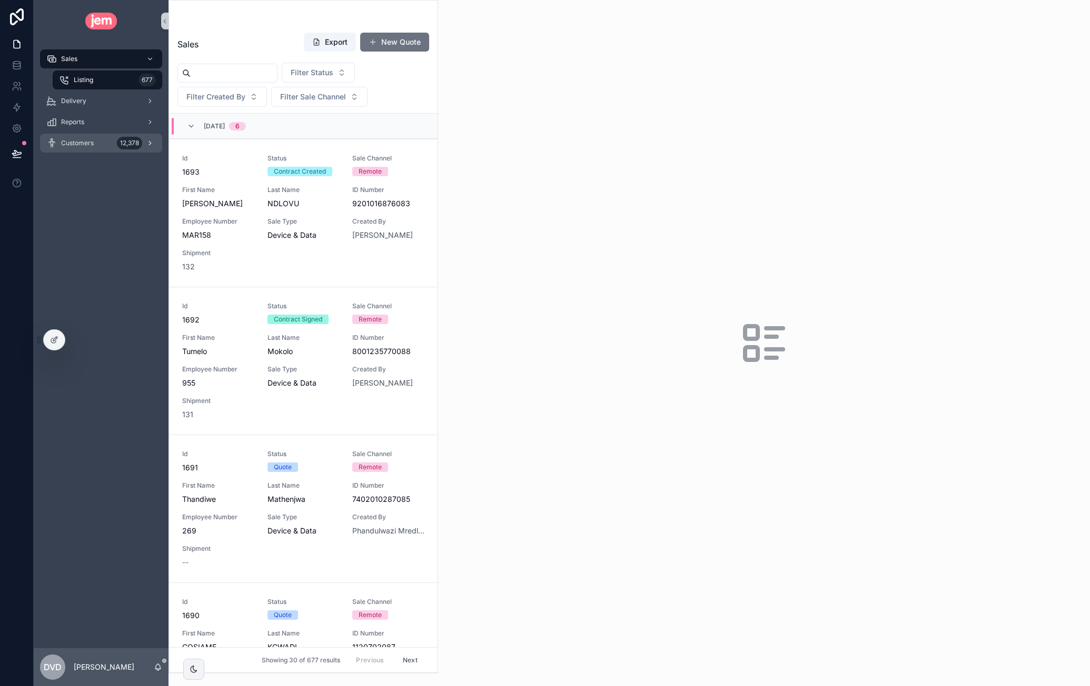
click at [104, 145] on div "Customers 12,378" at bounding box center [100, 143] width 109 height 17
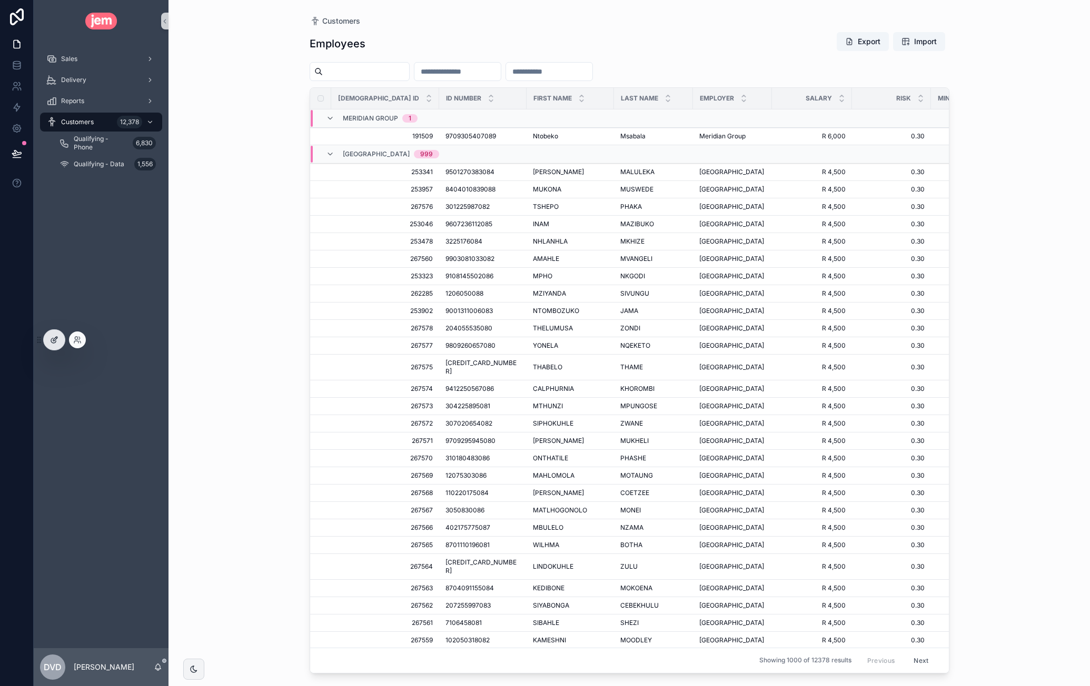
click at [51, 336] on icon at bounding box center [54, 340] width 8 height 8
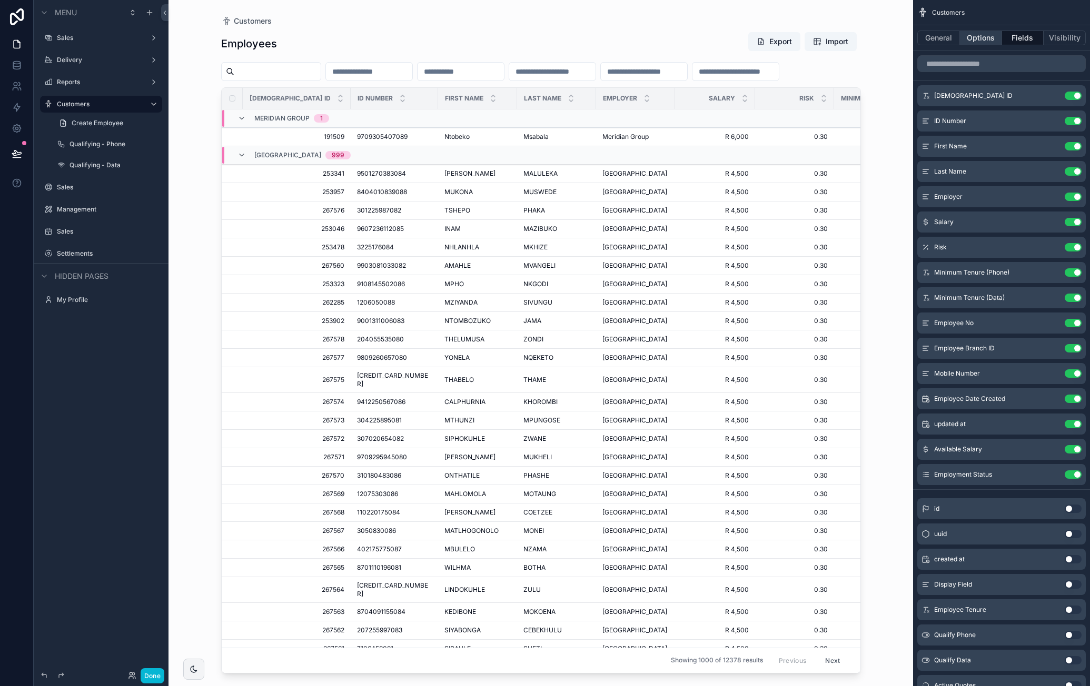
click at [978, 37] on button "Options" at bounding box center [981, 38] width 42 height 15
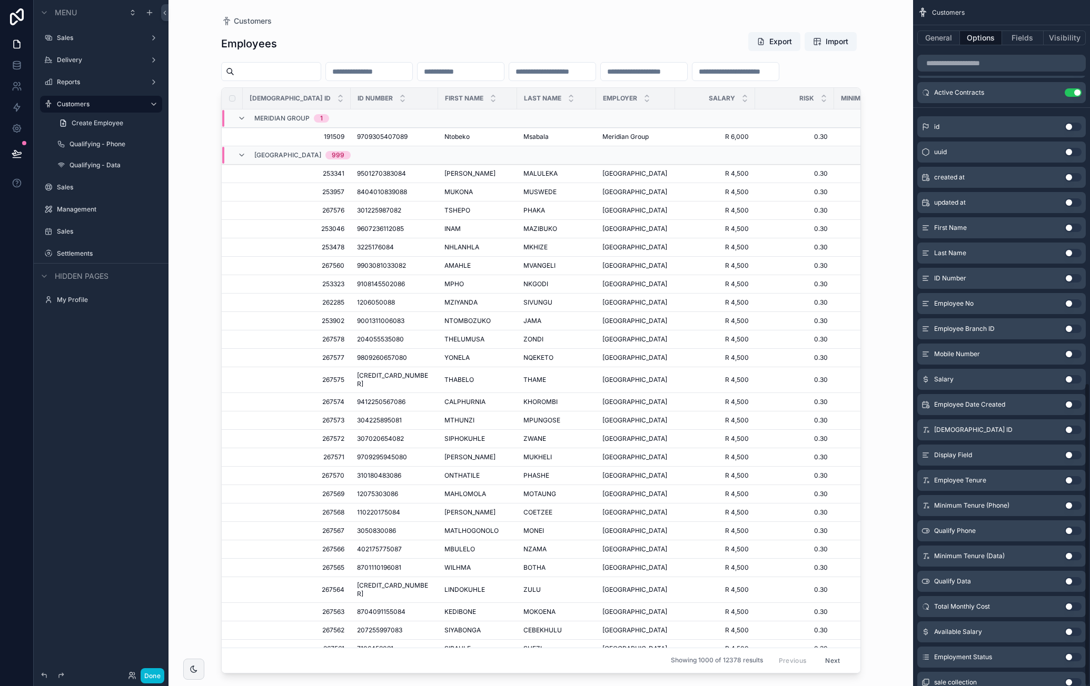
scroll to position [868, 0]
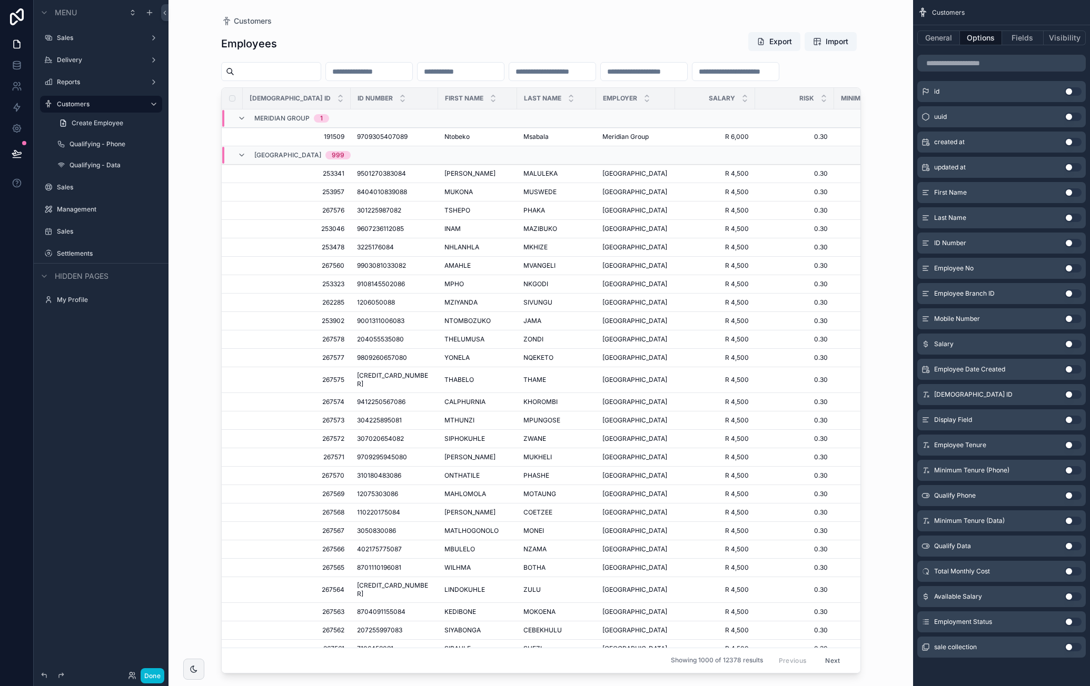
click at [1076, 619] on button "Use setting" at bounding box center [1072, 622] width 17 height 8
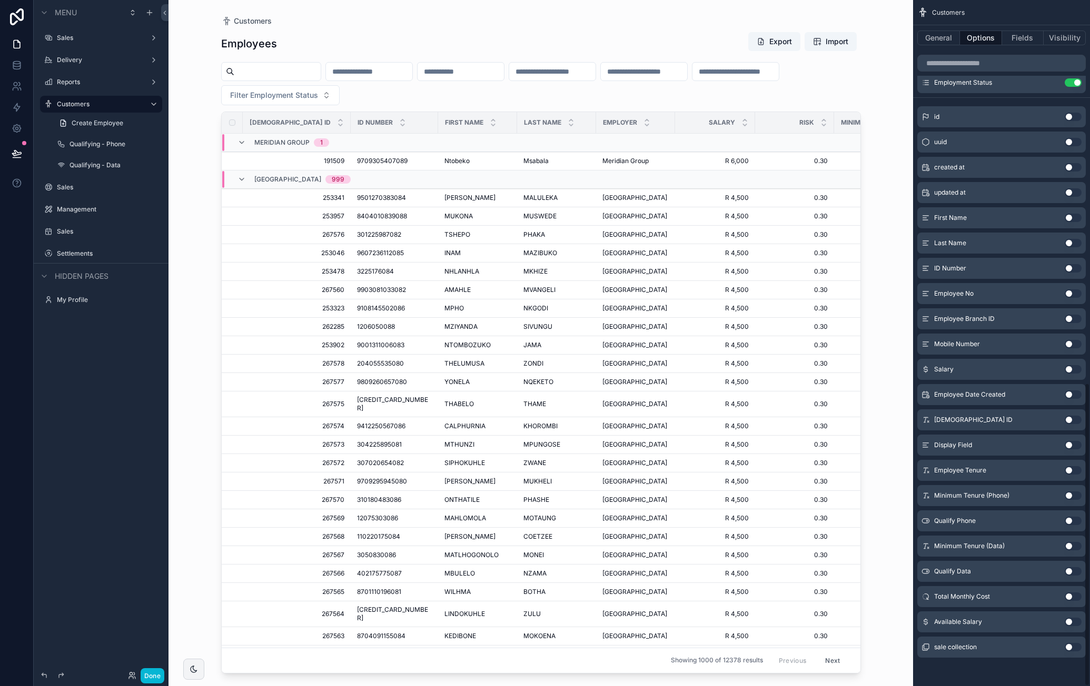
click at [905, 34] on div "Customers Employees Export Import Filter Employment Status Jem ID ID Number Fir…" at bounding box center [540, 343] width 744 height 686
click at [158, 674] on button "Done" at bounding box center [153, 676] width 24 height 15
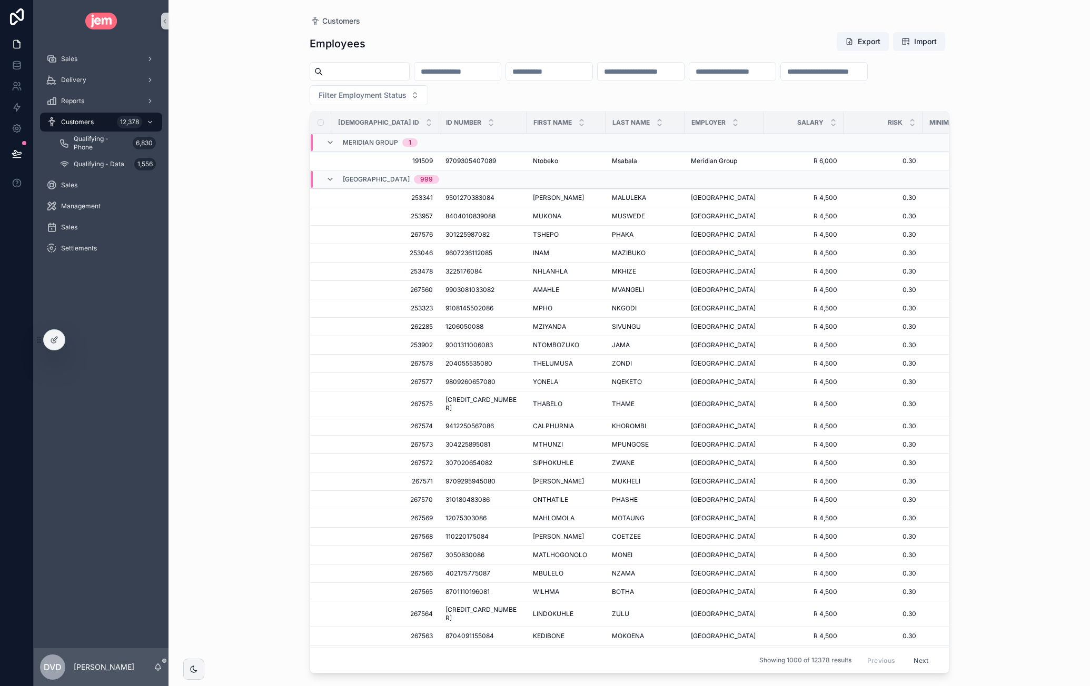
click at [684, 72] on input "scrollable content" at bounding box center [640, 71] width 86 height 15
click at [406, 97] on span "Filter Employment Status" at bounding box center [362, 95] width 88 height 11
click at [487, 122] on input "scrollable content" at bounding box center [488, 116] width 105 height 19
click at [600, 98] on div "Filter Employment Status" at bounding box center [630, 83] width 640 height 43
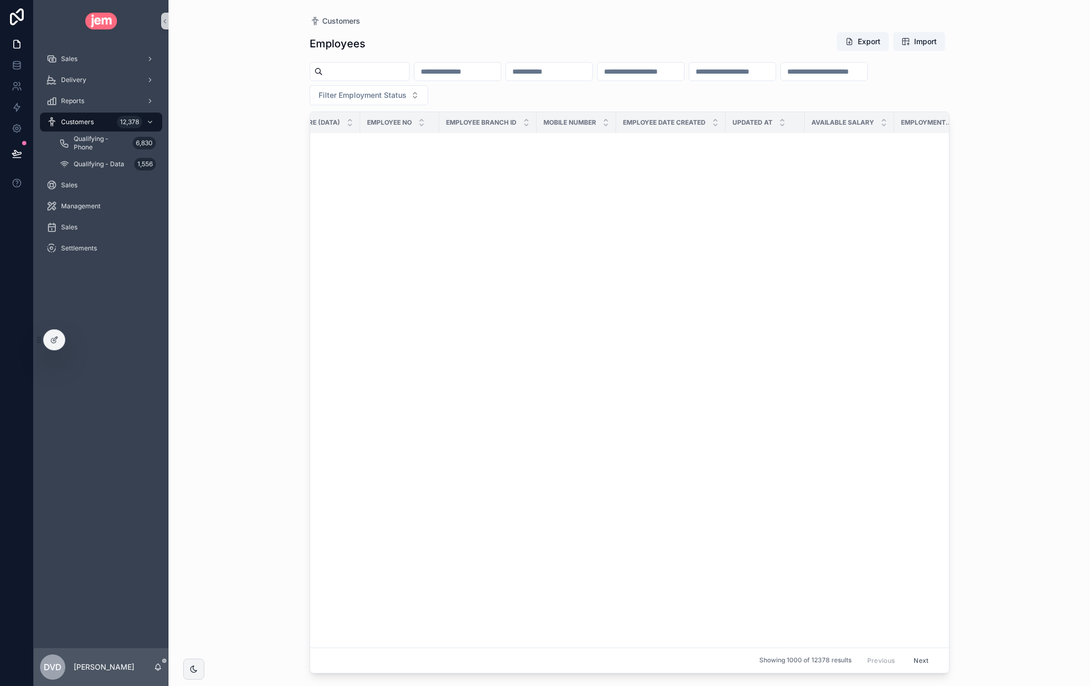
scroll to position [17985, 778]
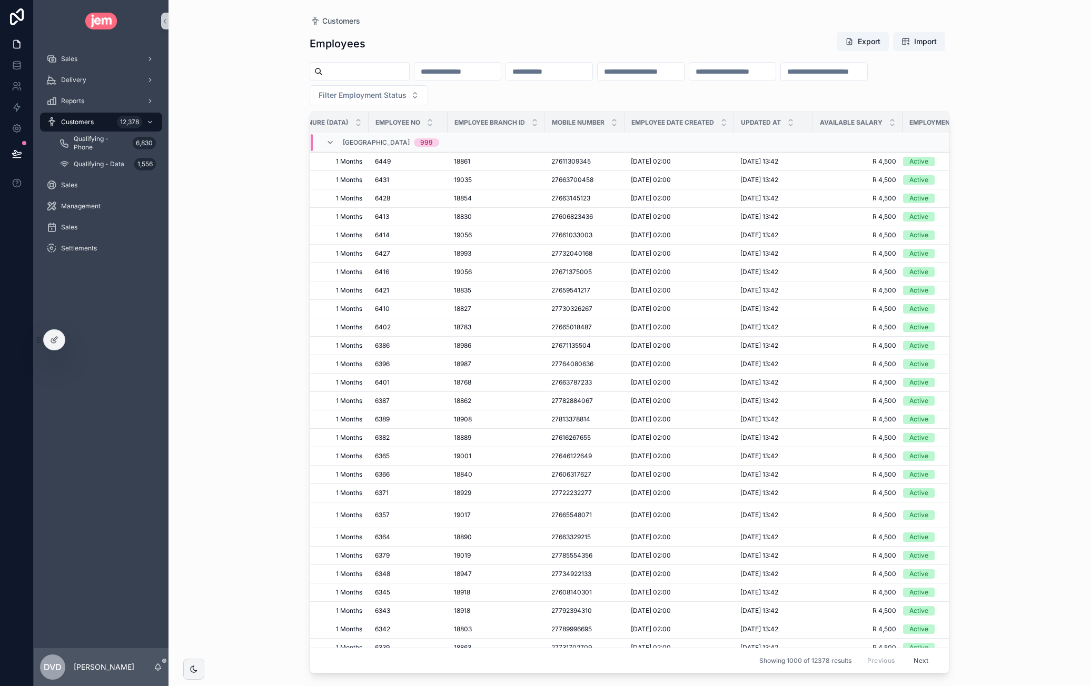
click at [910, 653] on button "Next" at bounding box center [920, 661] width 29 height 16
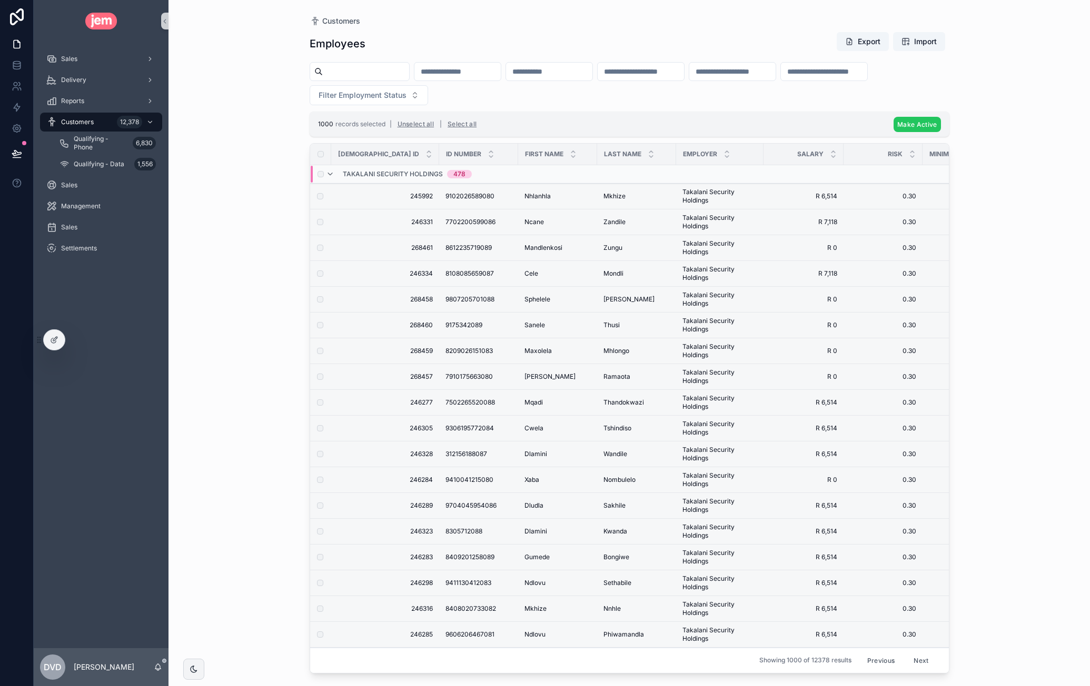
click at [937, 121] on button "Make Active" at bounding box center [916, 124] width 47 height 15
drag, startPoint x: 963, startPoint y: 104, endPoint x: 958, endPoint y: 113, distance: 11.1
click at [963, 104] on button "scrollable content" at bounding box center [968, 103] width 13 height 13
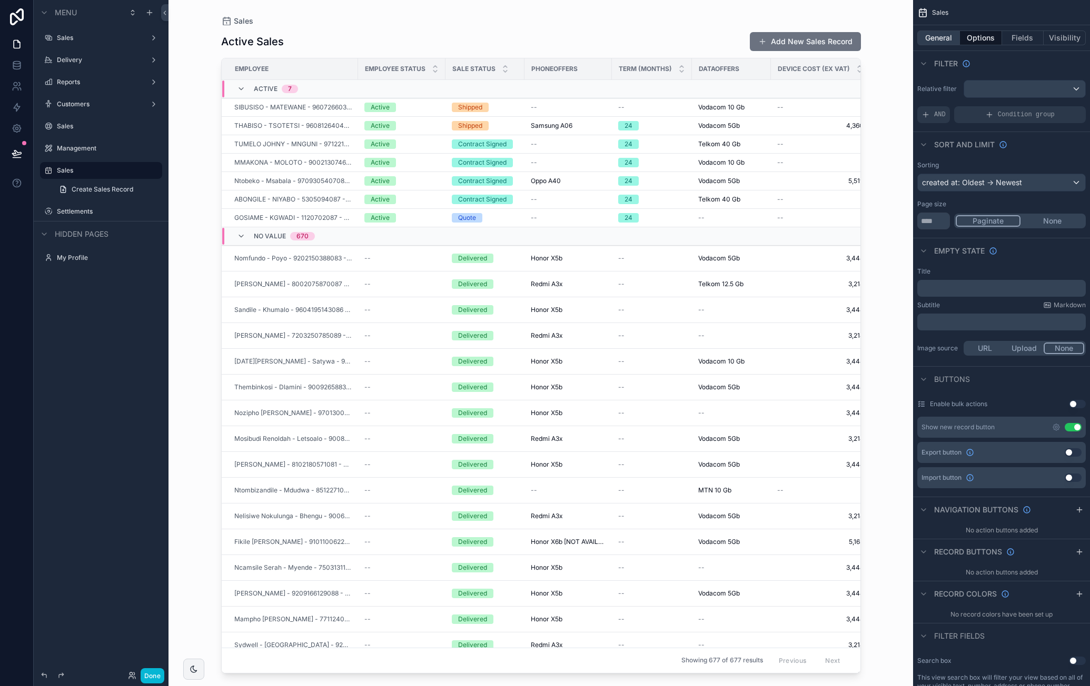
click at [942, 37] on button "General" at bounding box center [938, 38] width 43 height 15
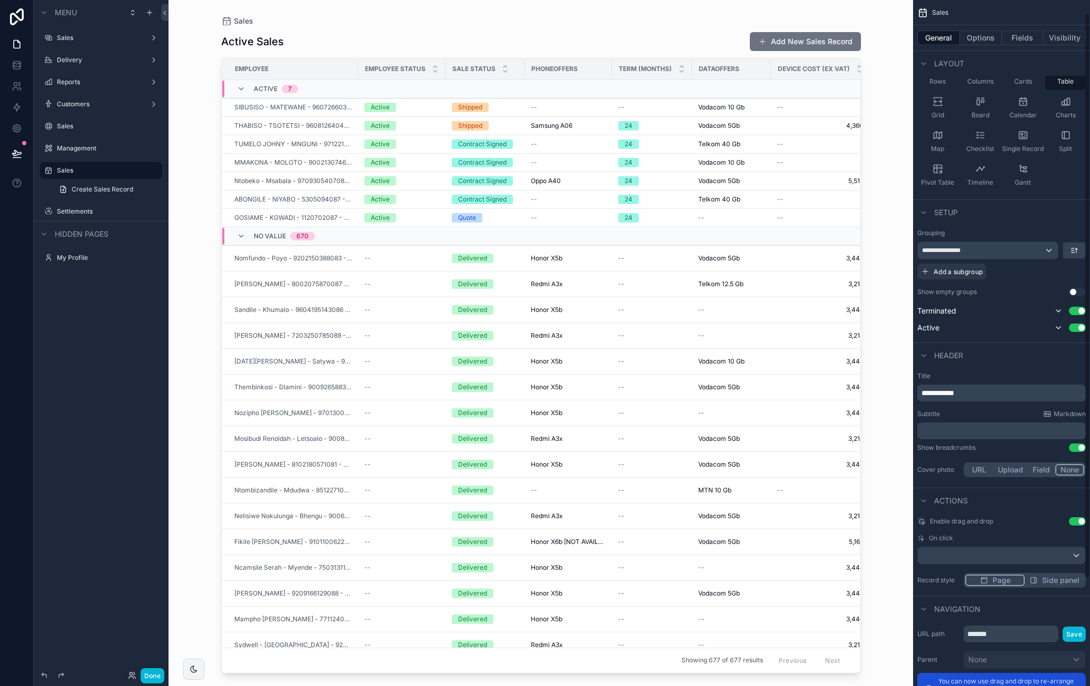
scroll to position [146, 0]
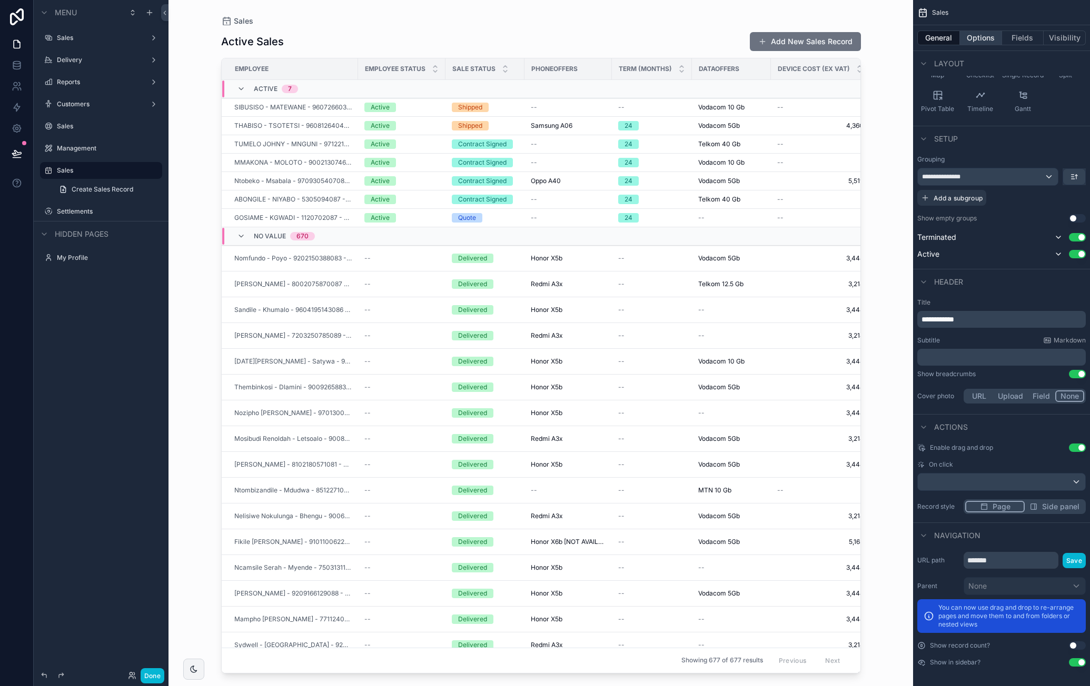
click at [984, 34] on button "Options" at bounding box center [981, 38] width 42 height 15
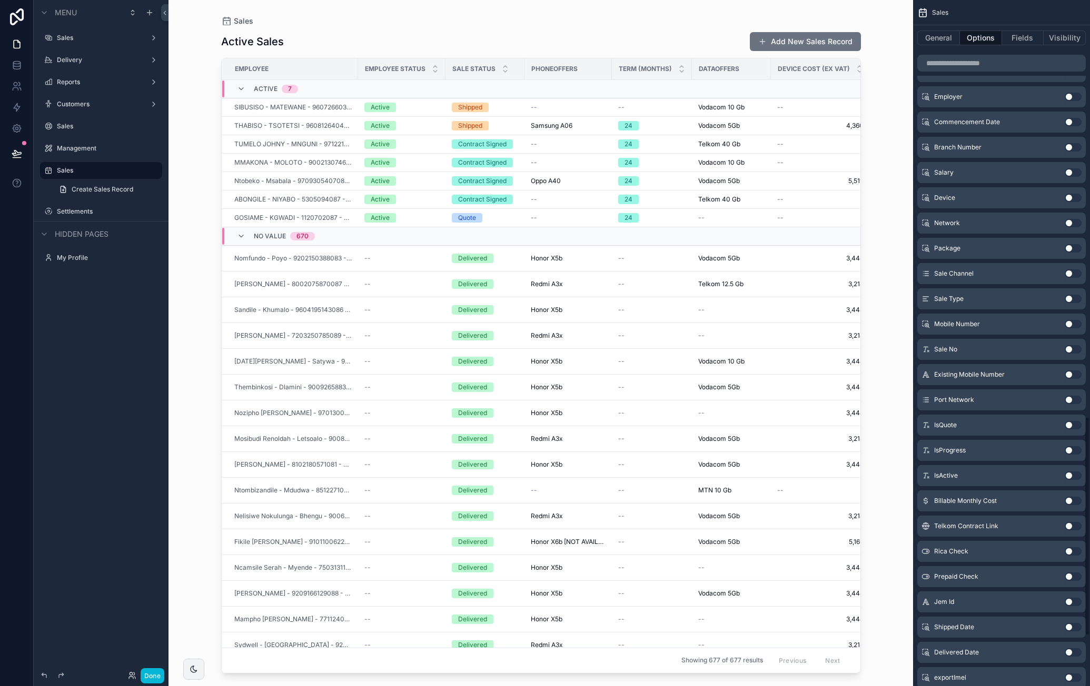
scroll to position [1461, 0]
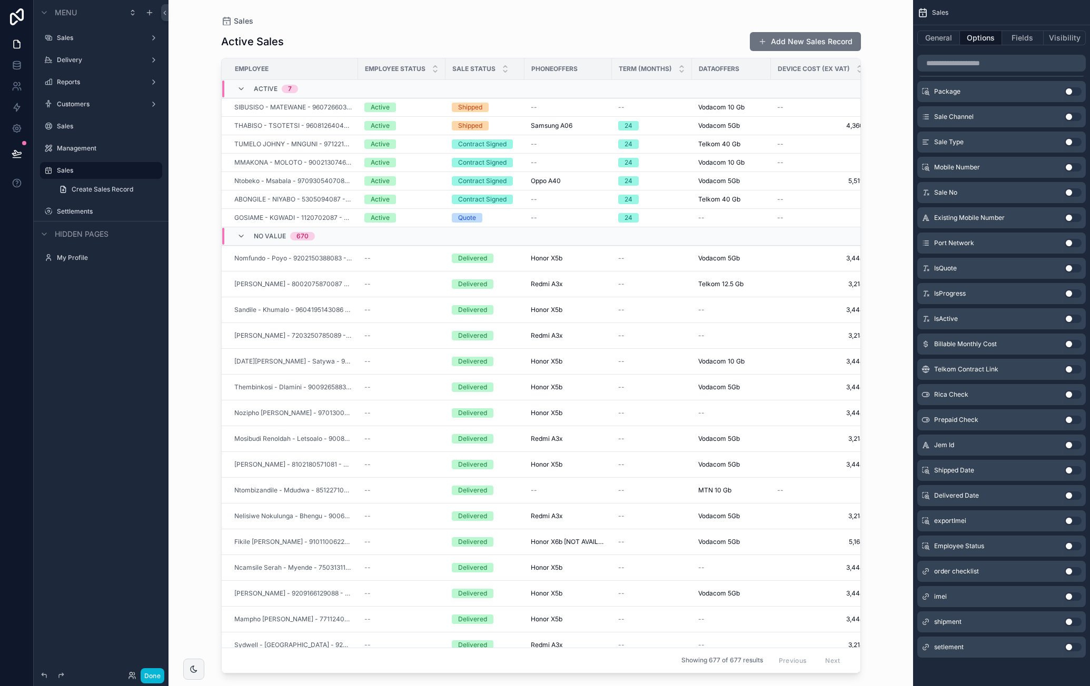
click at [1073, 543] on button "Use setting" at bounding box center [1072, 546] width 17 height 8
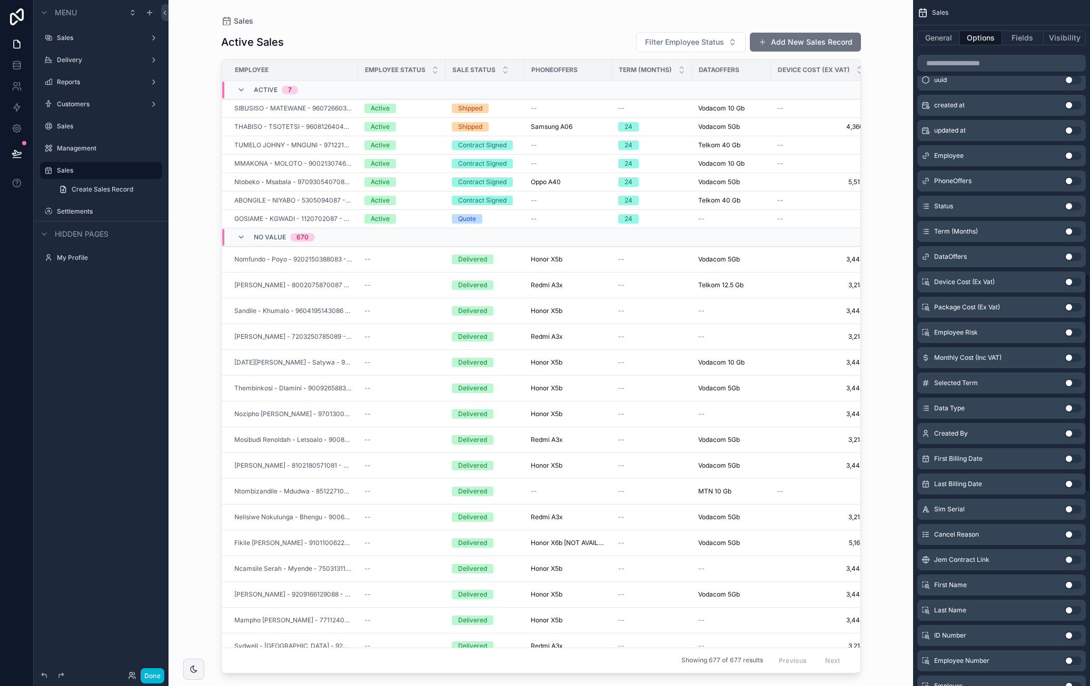
scroll to position [623, 0]
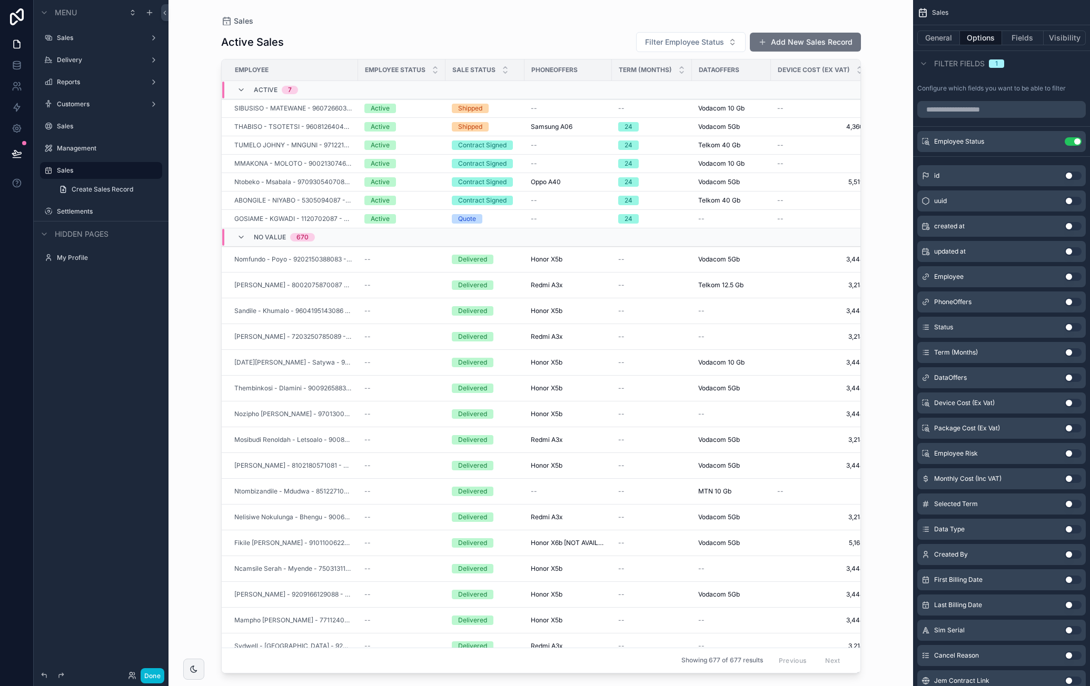
drag, startPoint x: 457, startPoint y: 667, endPoint x: 494, endPoint y: 667, distance: 37.4
click at [494, 667] on div "scrollable content" at bounding box center [540, 337] width 673 height 674
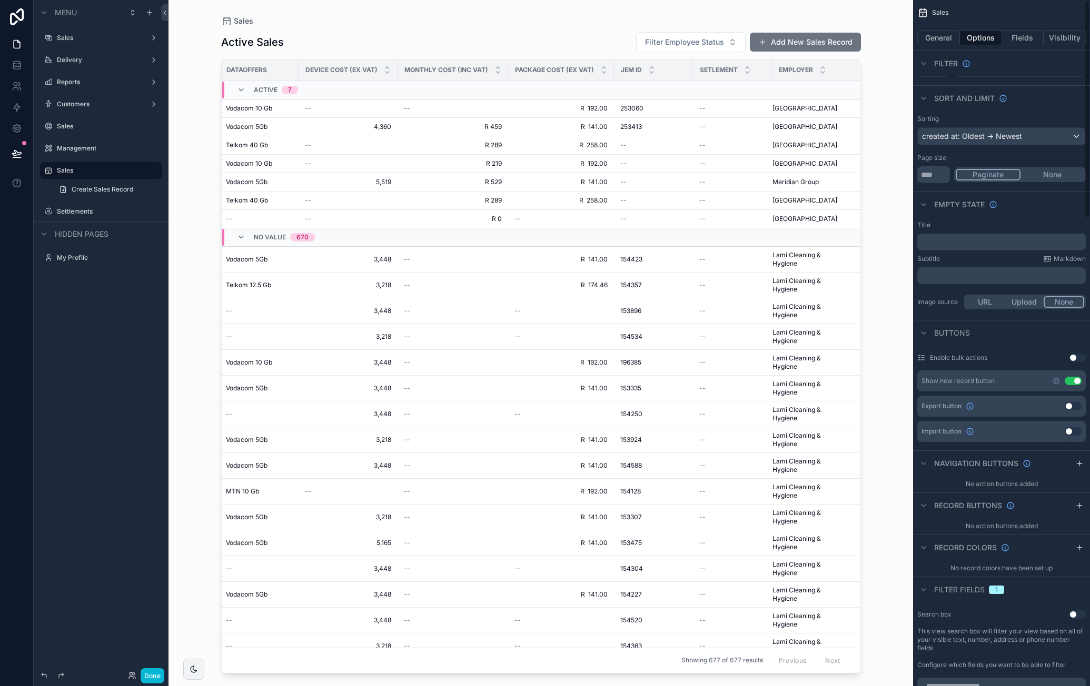
scroll to position [0, 0]
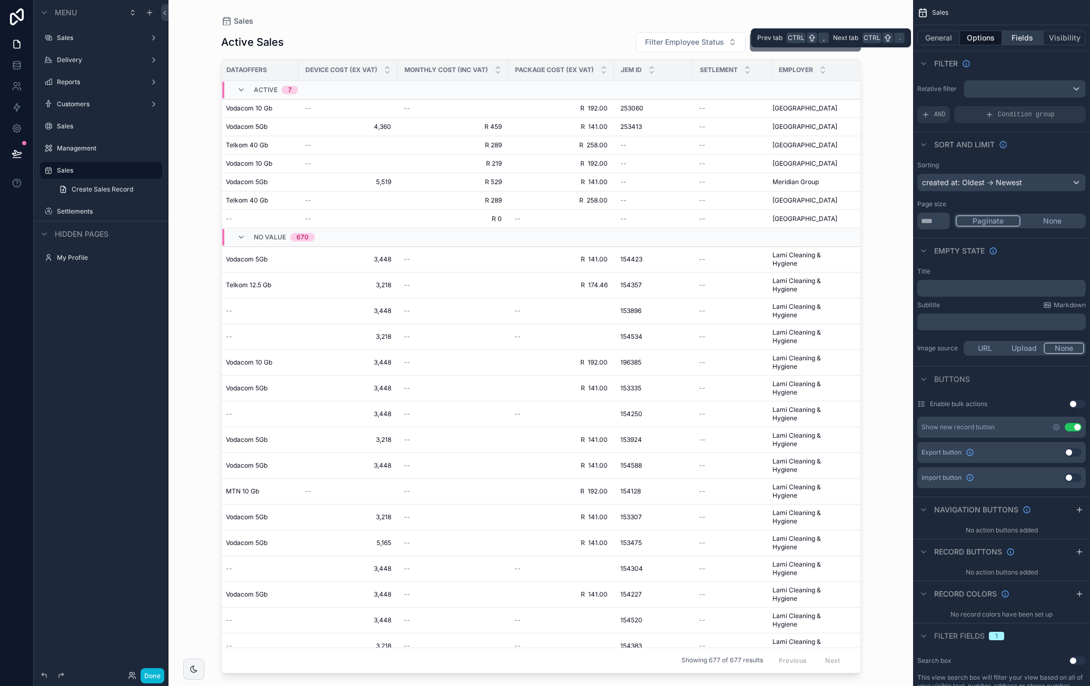
click at [1018, 37] on button "Fields" at bounding box center [1023, 38] width 42 height 15
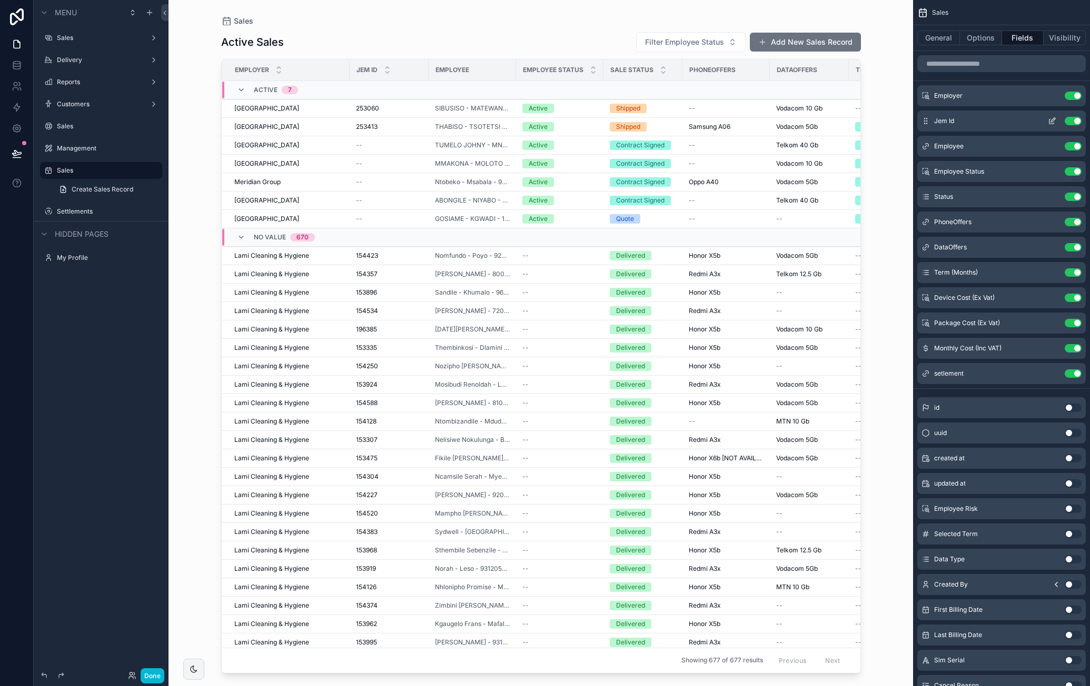
click at [1074, 119] on button "Use setting" at bounding box center [1072, 121] width 17 height 8
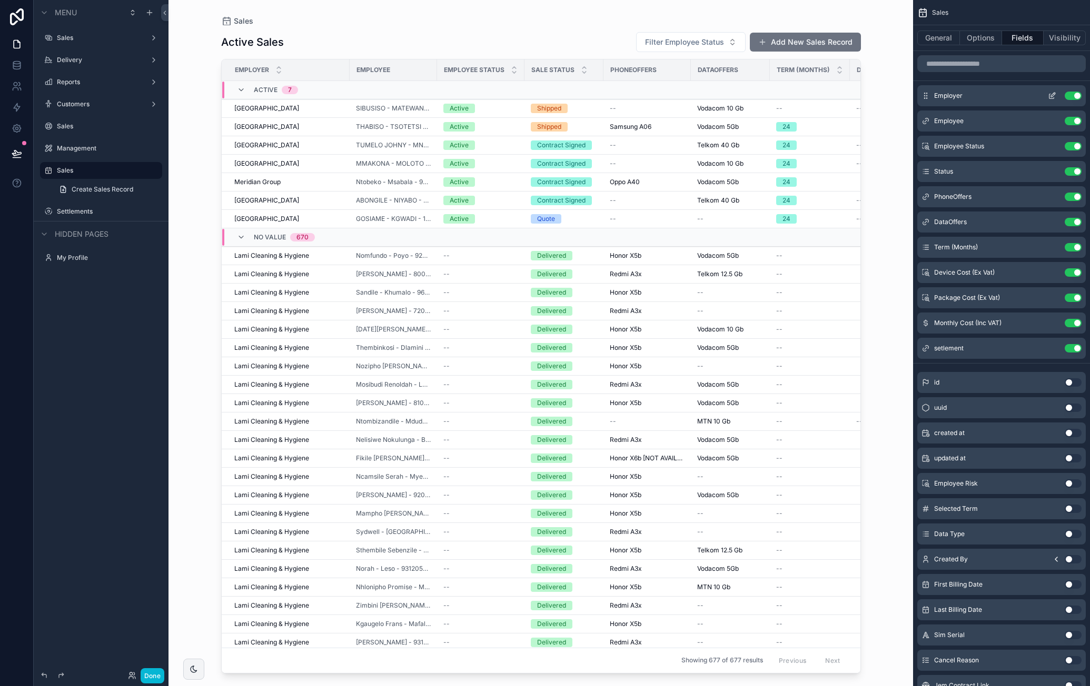
click at [1071, 93] on button "Use setting" at bounding box center [1072, 96] width 17 height 8
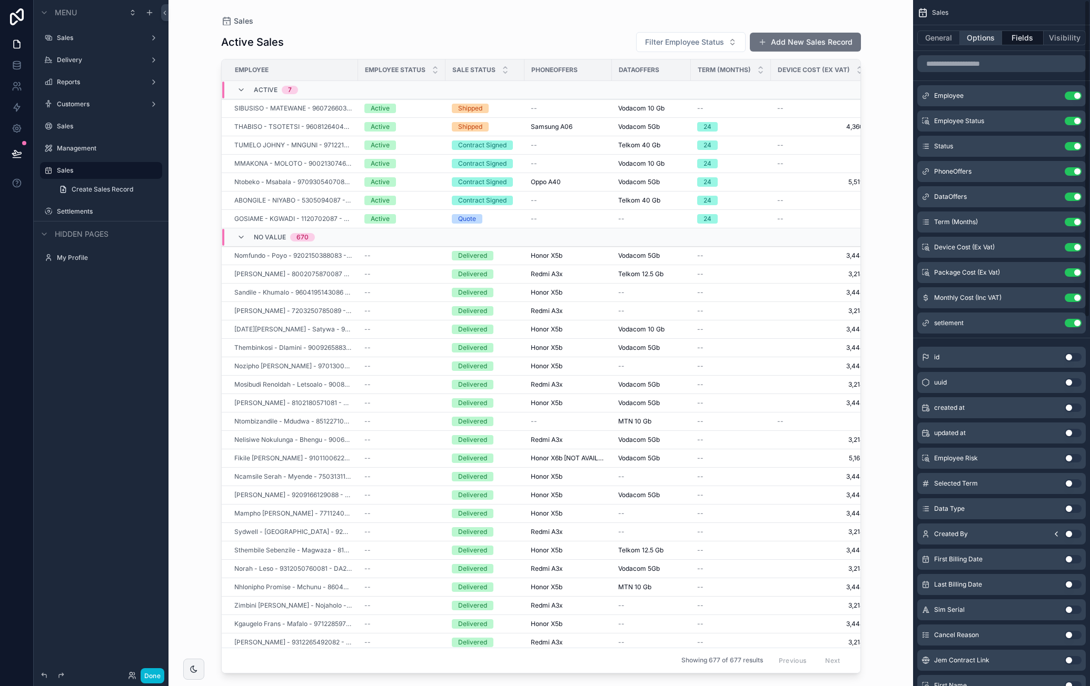
click at [995, 42] on button "Options" at bounding box center [981, 38] width 42 height 15
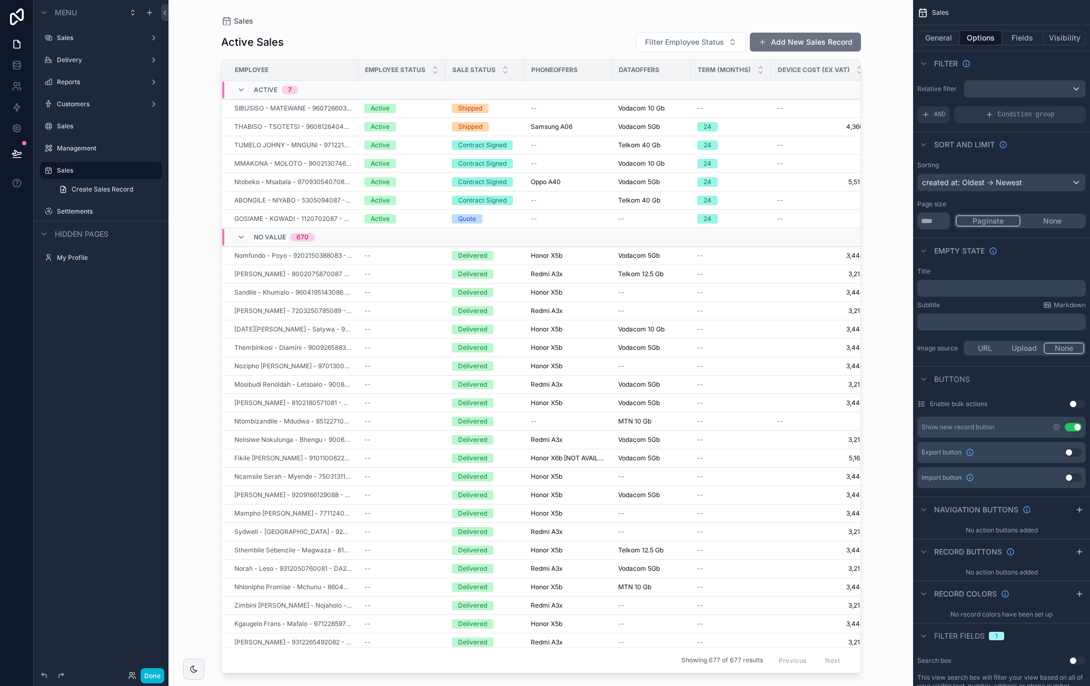
click at [1074, 427] on button "Use setting" at bounding box center [1072, 427] width 17 height 8
click at [1074, 551] on div "scrollable content" at bounding box center [1079, 552] width 13 height 13
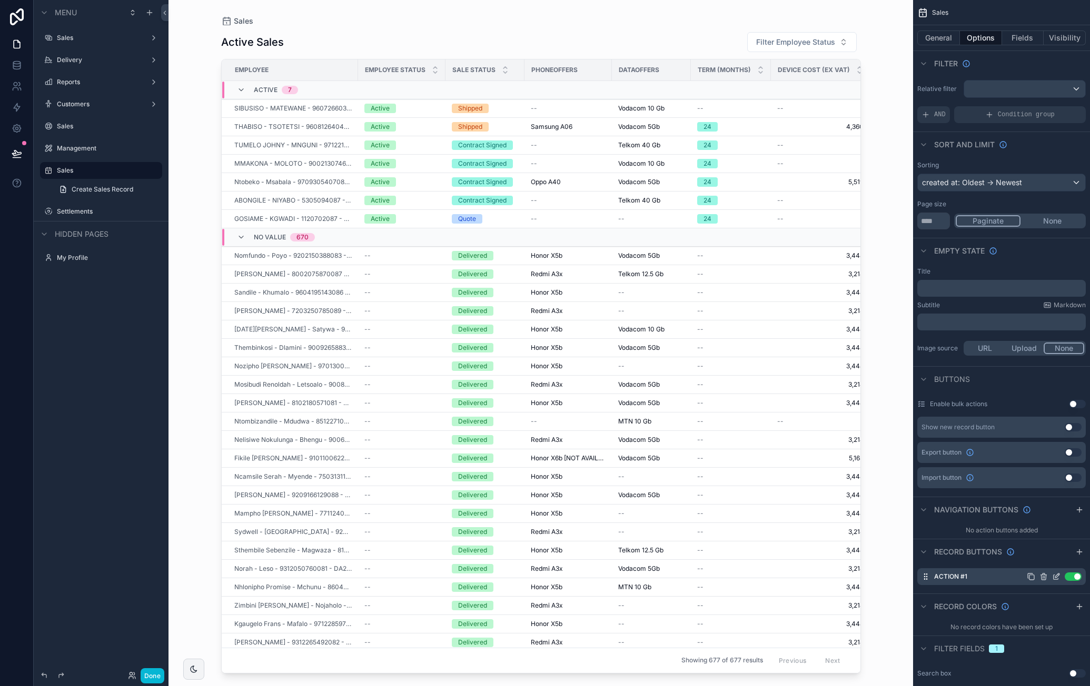
click at [1052, 575] on icon "scrollable content" at bounding box center [1056, 577] width 8 height 8
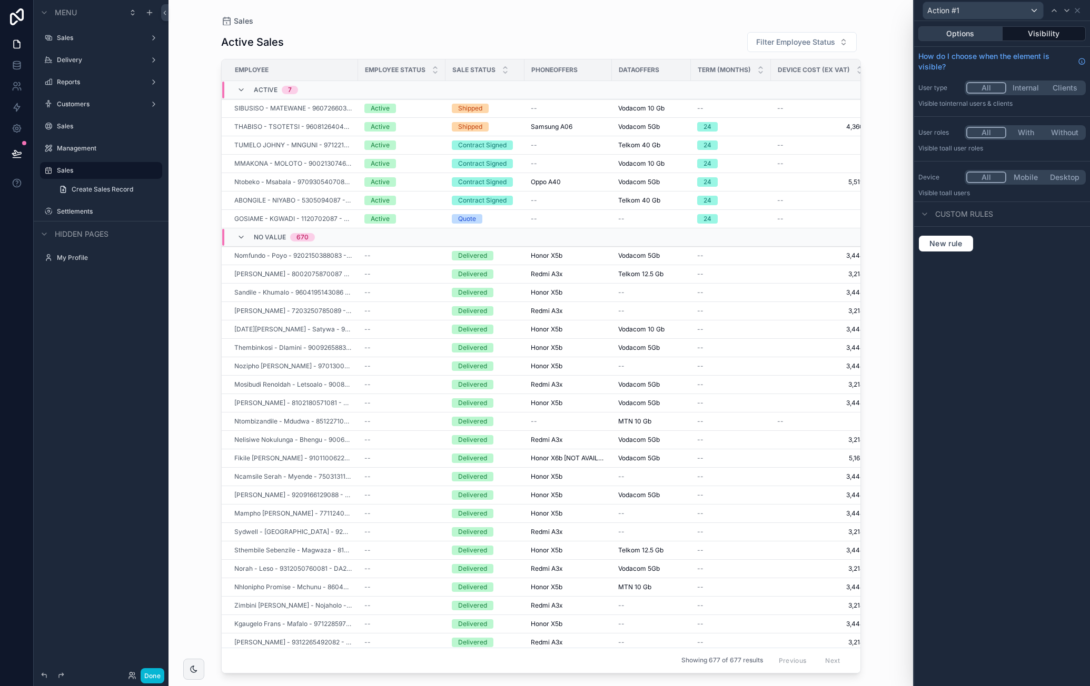
click at [983, 28] on button "Options" at bounding box center [960, 33] width 84 height 15
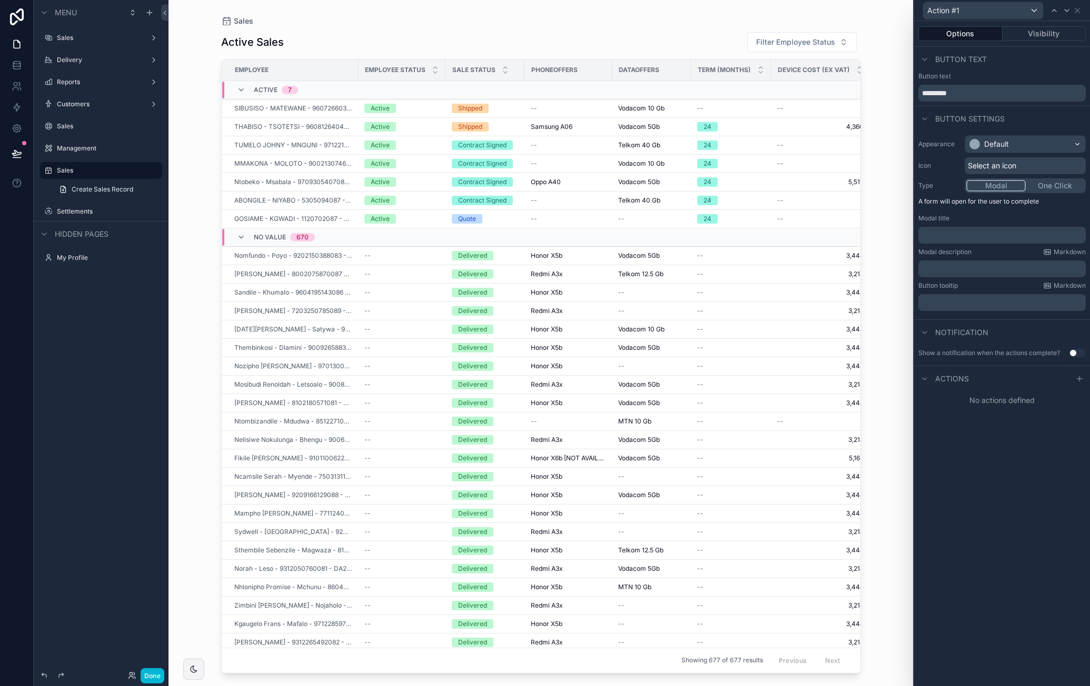
click at [952, 83] on div "Button text *********" at bounding box center [1001, 86] width 167 height 29
click at [952, 86] on input "*********" at bounding box center [1001, 93] width 167 height 17
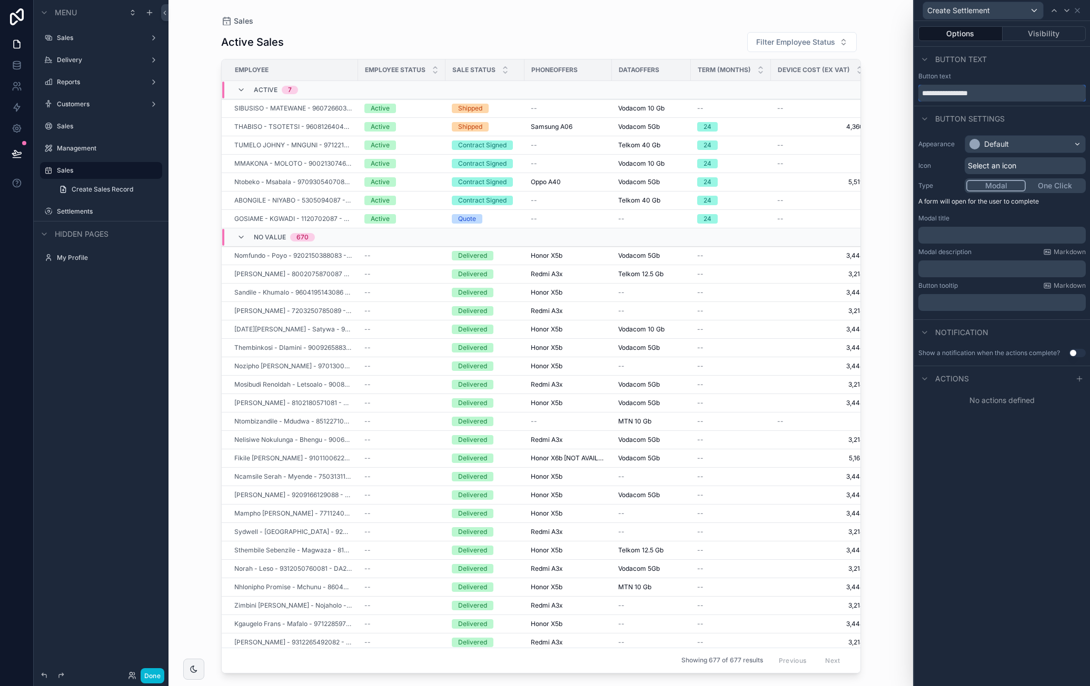
type input "**********"
click at [1022, 73] on div "Button text" at bounding box center [1001, 76] width 167 height 8
click at [98, 151] on label "Management" at bounding box center [99, 148] width 84 height 8
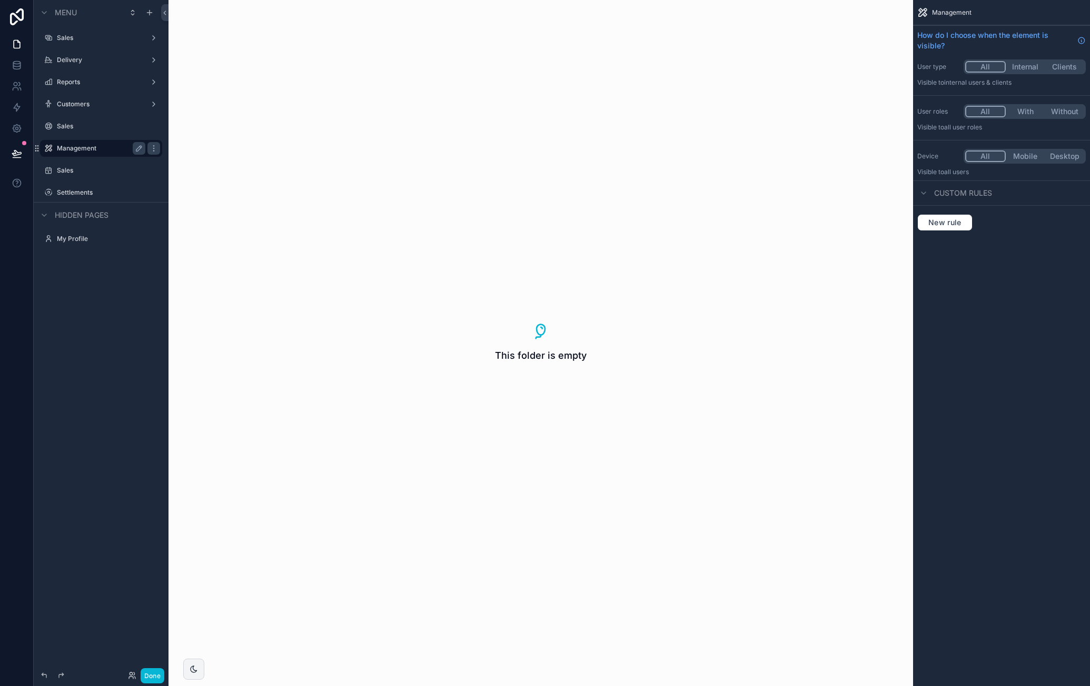
click at [64, 150] on label "Management" at bounding box center [99, 148] width 84 height 8
click at [135, 12] on icon "scrollable content" at bounding box center [132, 12] width 8 height 8
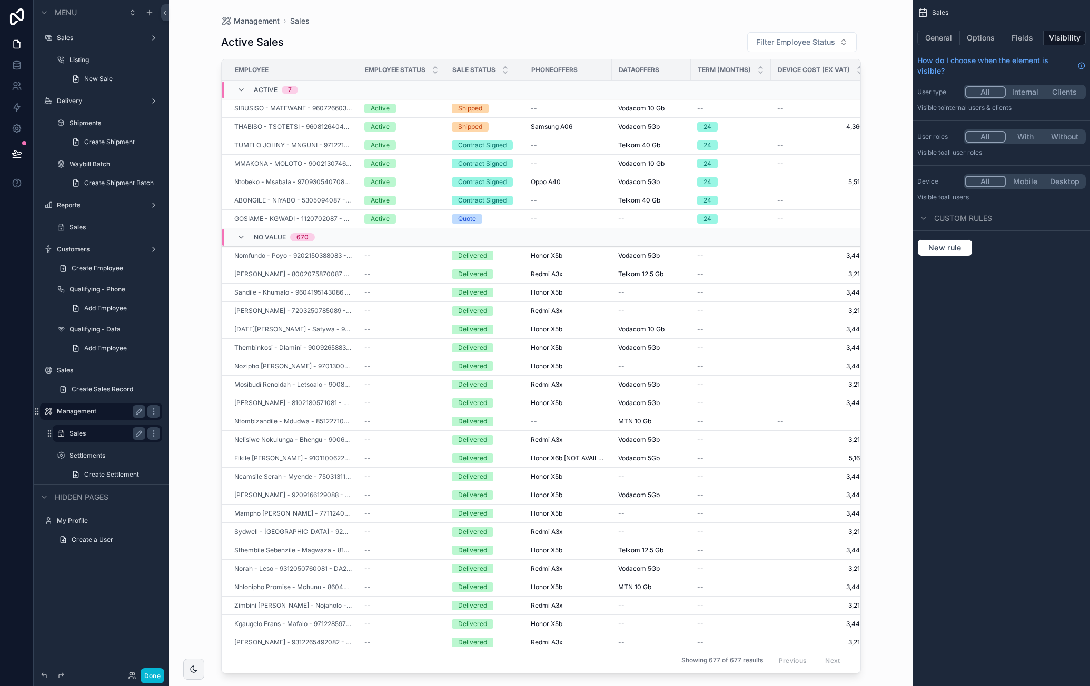
click at [86, 437] on label "Sales" at bounding box center [105, 434] width 72 height 8
click at [96, 412] on label "Management" at bounding box center [99, 411] width 84 height 8
click at [1026, 135] on button "With" at bounding box center [1024, 137] width 39 height 12
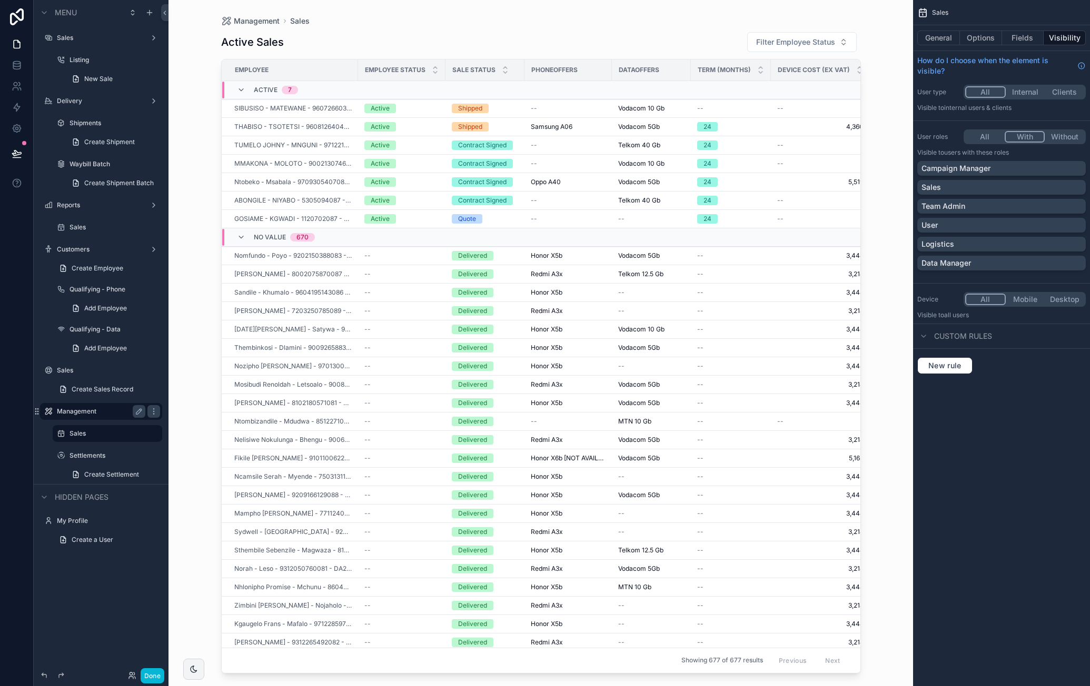
click at [91, 409] on label "Management" at bounding box center [99, 411] width 84 height 8
drag, startPoint x: 971, startPoint y: 205, endPoint x: 976, endPoint y: 210, distance: 6.7
click at [970, 205] on div "Team Admin" at bounding box center [1001, 206] width 160 height 11
click at [976, 261] on div "Data Manager" at bounding box center [1001, 263] width 160 height 11
click at [106, 456] on label "Settlements" at bounding box center [105, 456] width 72 height 8
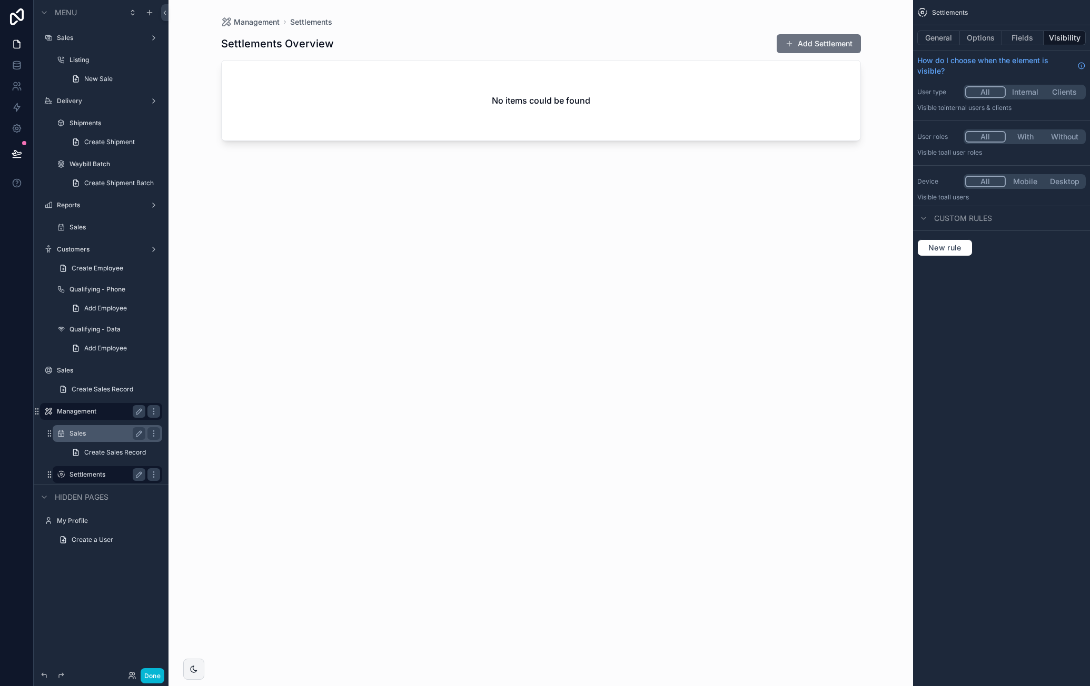
click at [108, 433] on label "Sales" at bounding box center [105, 434] width 72 height 8
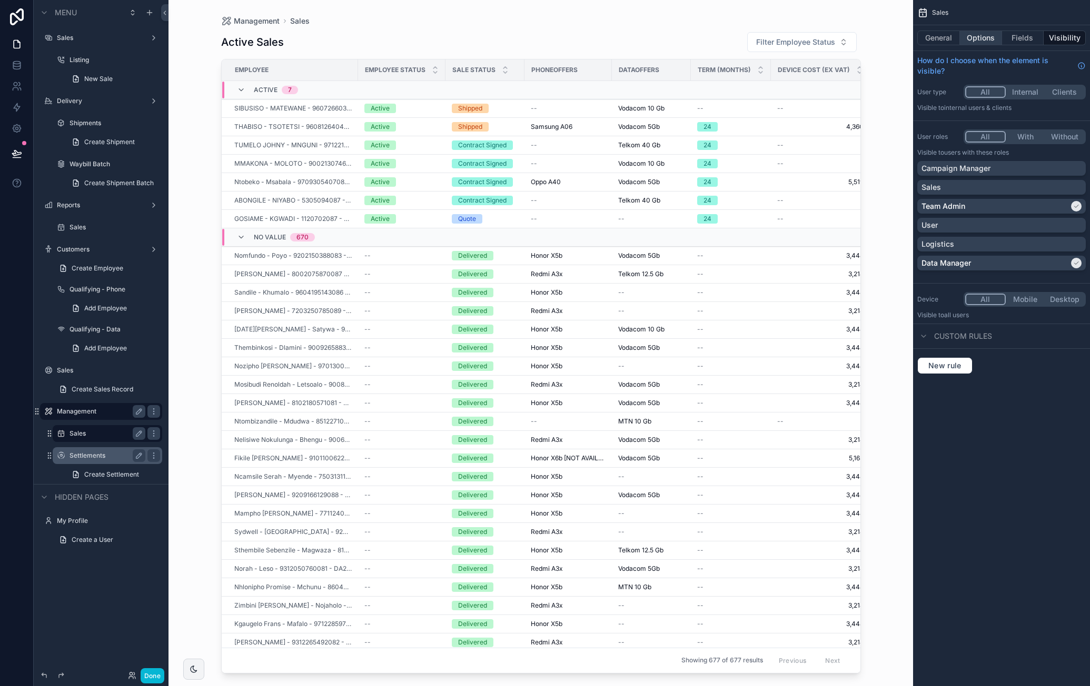
click at [988, 39] on button "Options" at bounding box center [981, 38] width 42 height 15
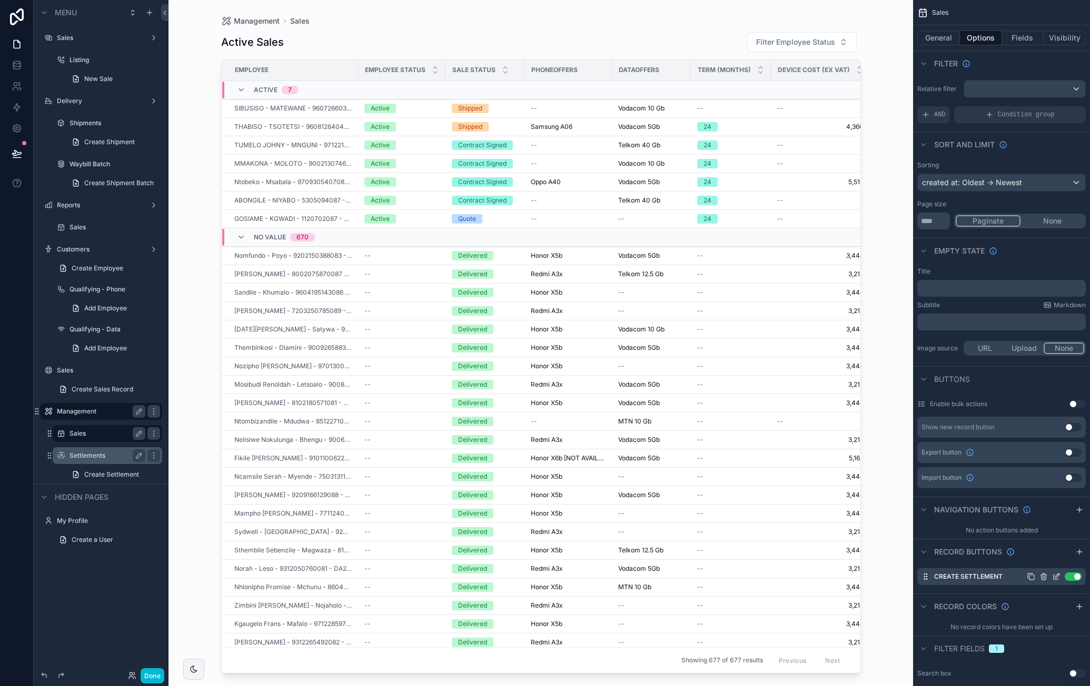
click at [1058, 577] on icon "scrollable content" at bounding box center [1056, 577] width 8 height 8
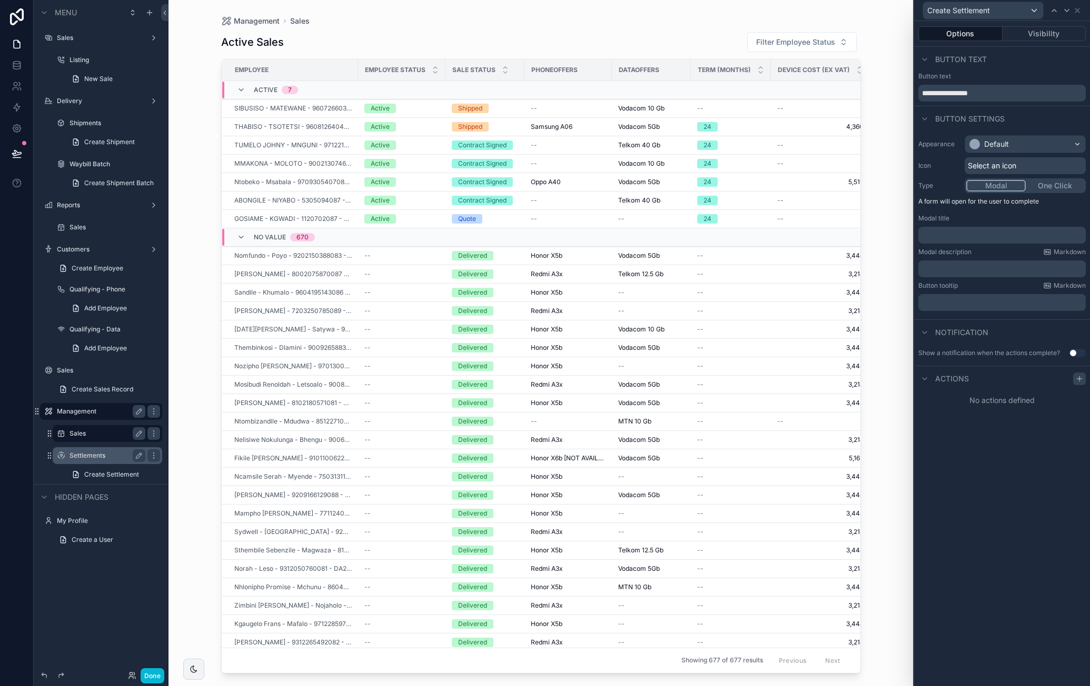
click at [1080, 375] on icon at bounding box center [1079, 379] width 8 height 8
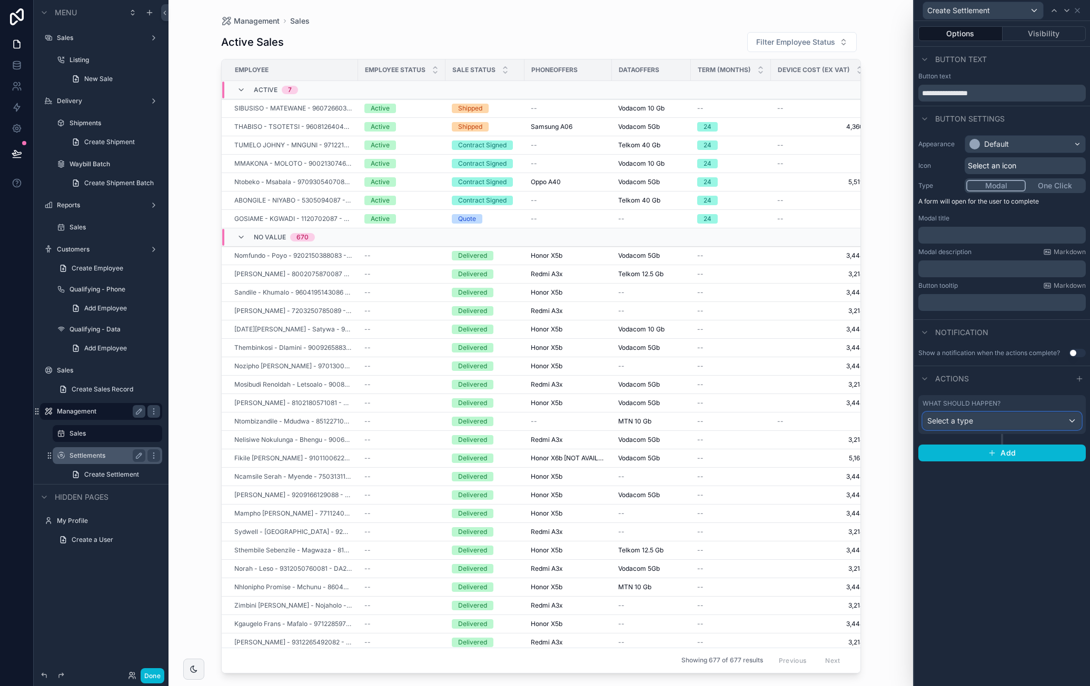
click at [989, 420] on div "Select a type" at bounding box center [1002, 421] width 158 height 17
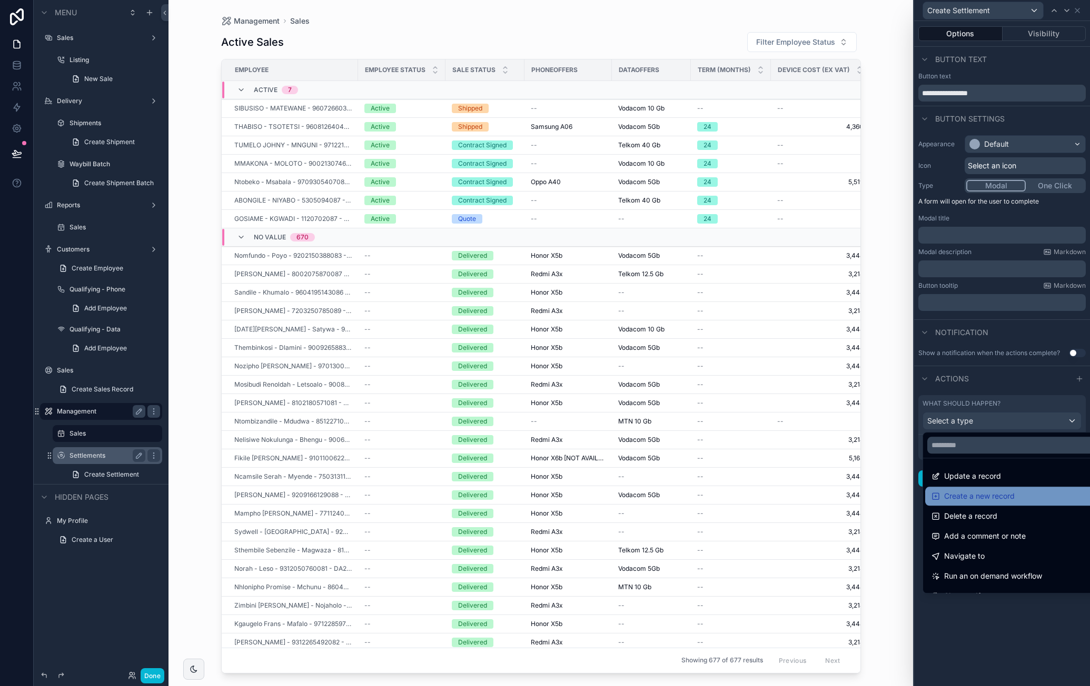
click at [1009, 493] on span "Create a new record" at bounding box center [979, 496] width 71 height 13
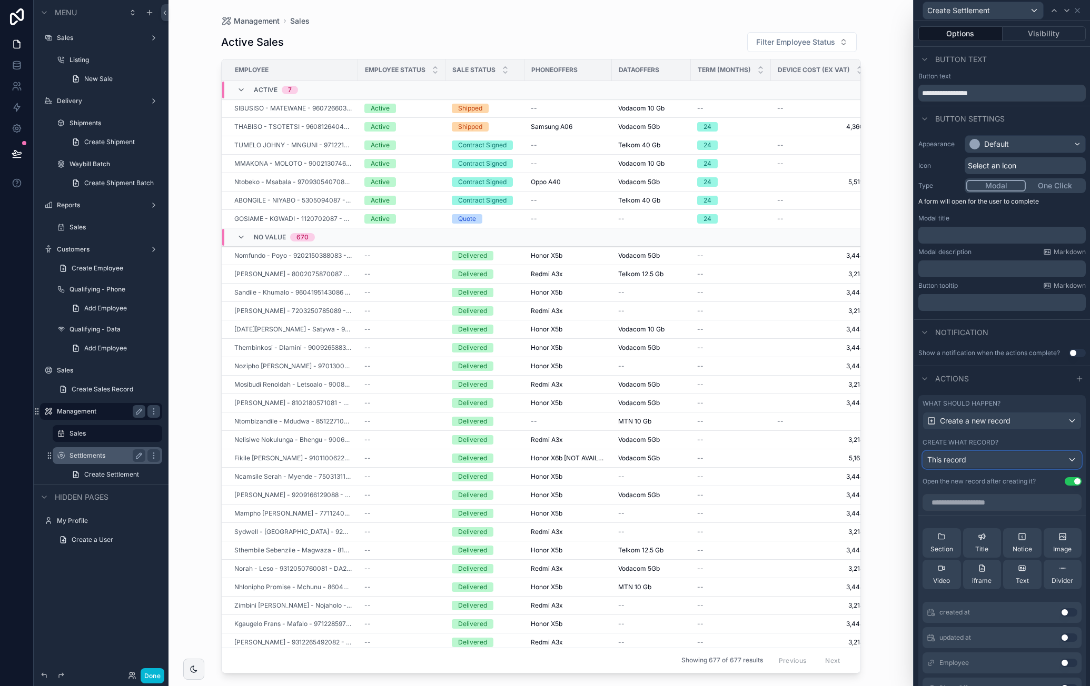
click at [1002, 467] on div "This record" at bounding box center [1002, 460] width 158 height 17
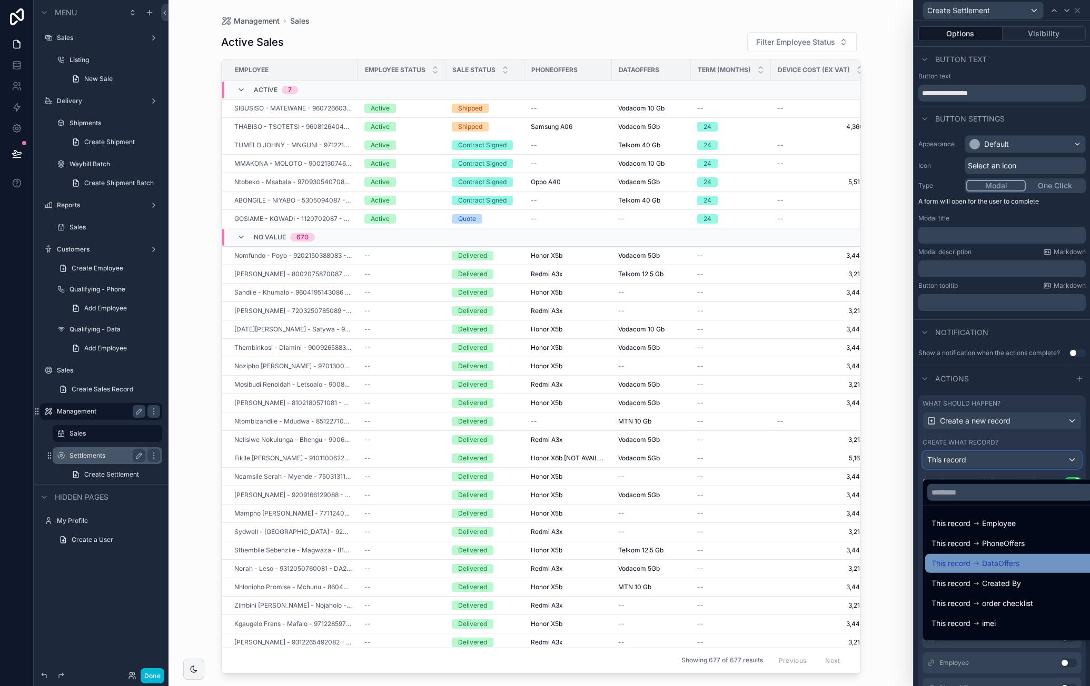
scroll to position [35, 0]
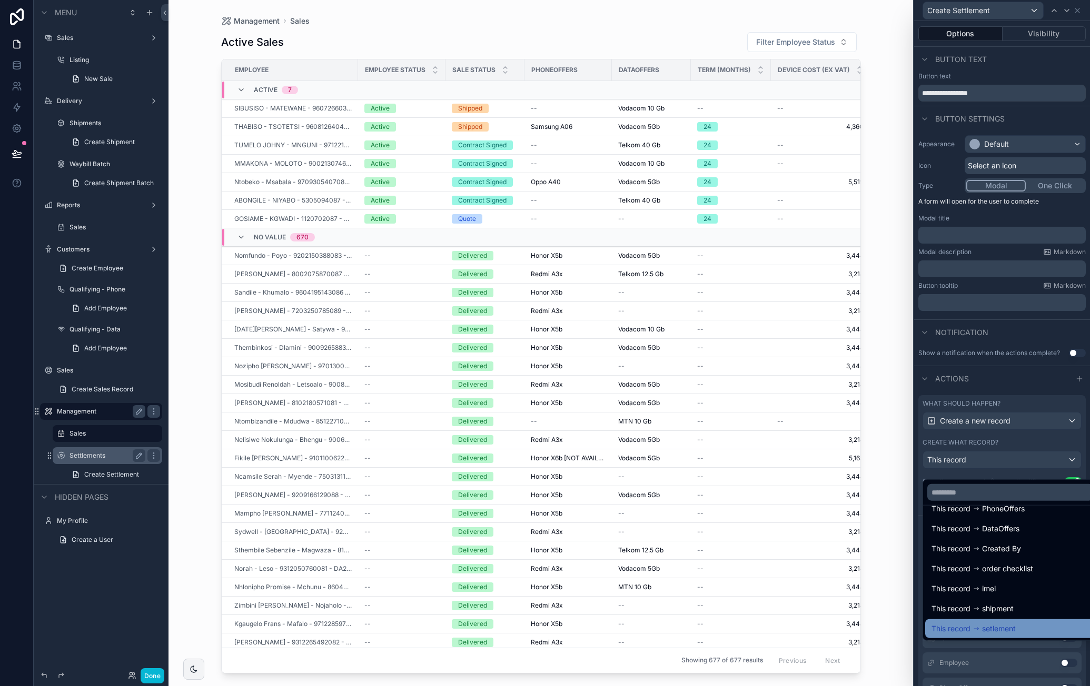
click at [1018, 620] on div "This record setlement" at bounding box center [1010, 629] width 170 height 19
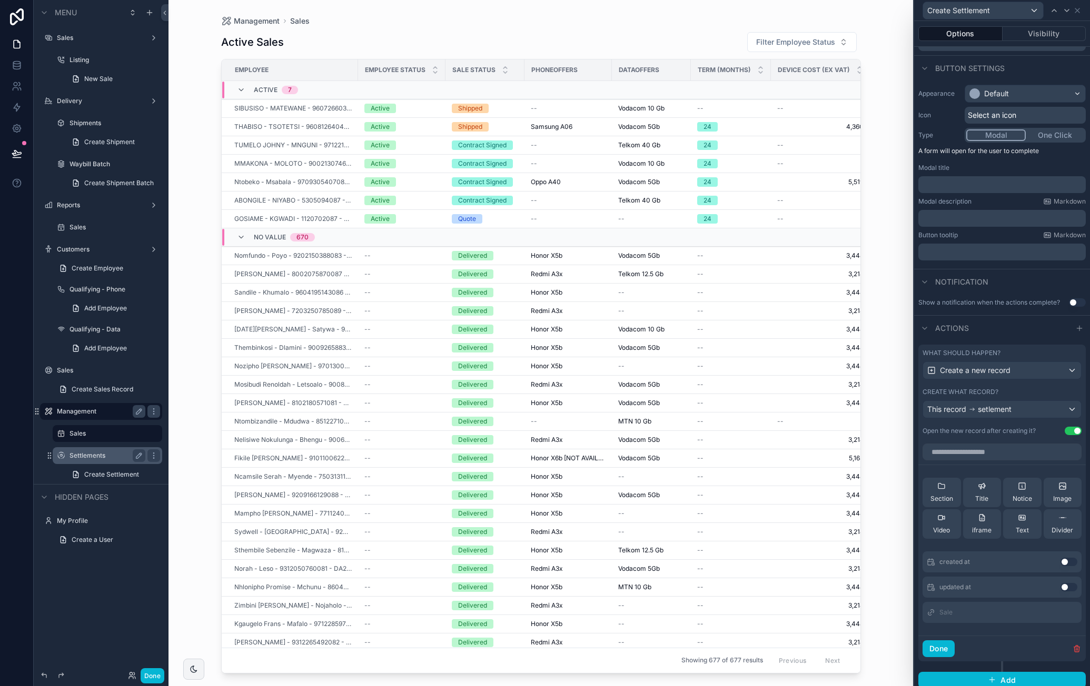
scroll to position [63, 0]
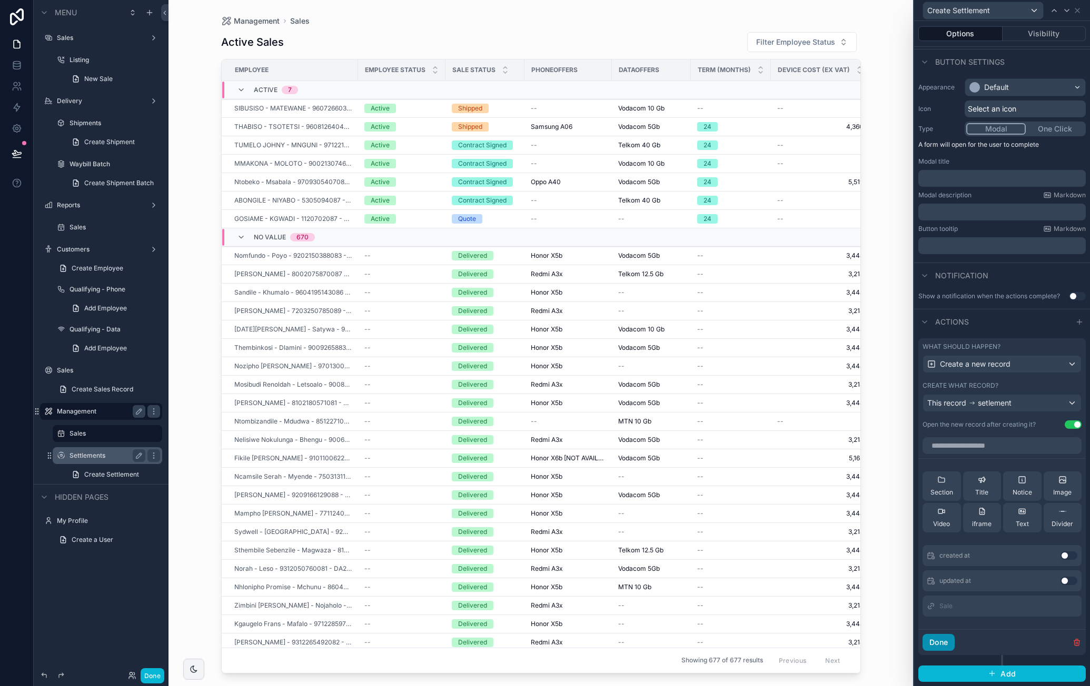
click at [949, 644] on button "Done" at bounding box center [938, 642] width 32 height 17
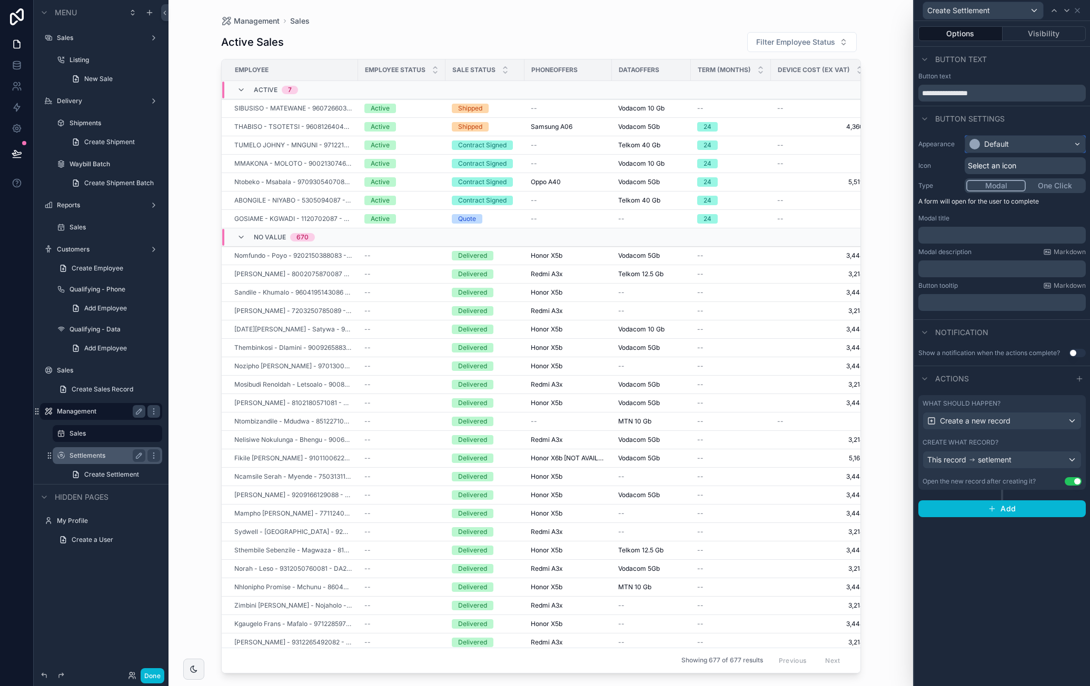
click at [1019, 145] on div "Default" at bounding box center [1025, 144] width 120 height 17
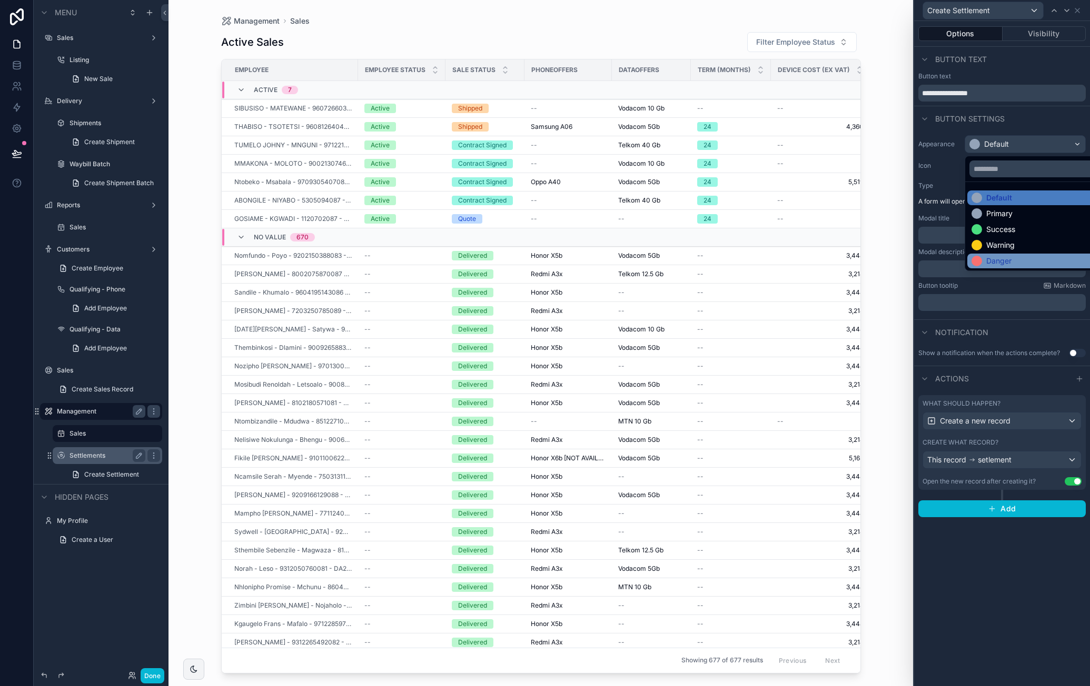
click at [1009, 256] on div "Danger" at bounding box center [998, 261] width 25 height 11
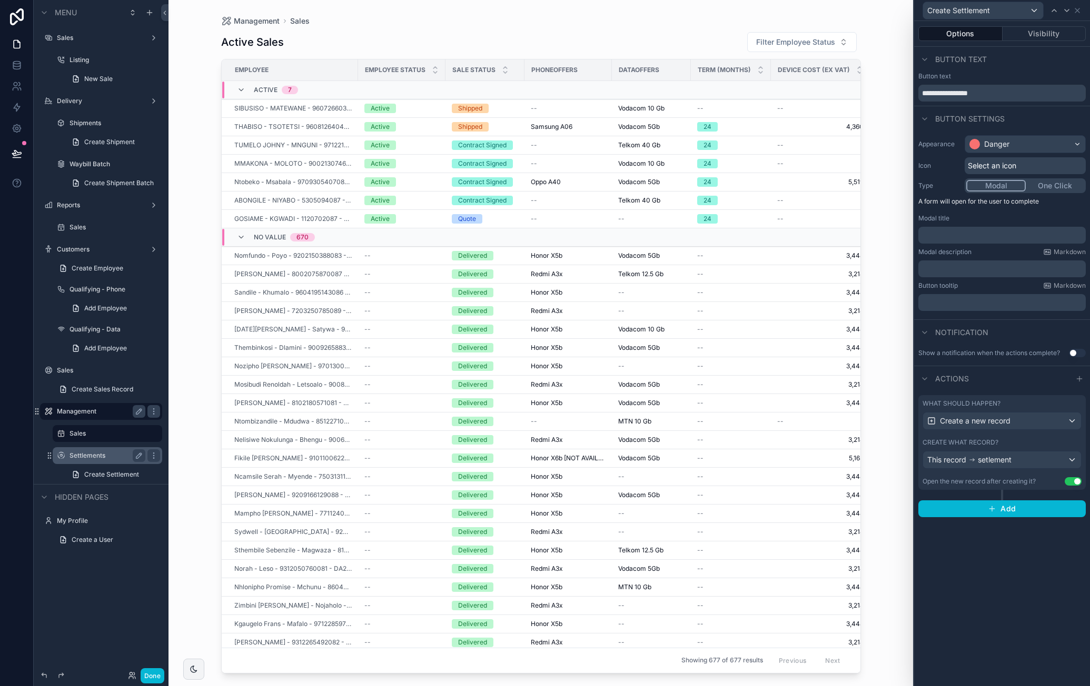
click at [1055, 184] on button "One Click" at bounding box center [1054, 186] width 58 height 12
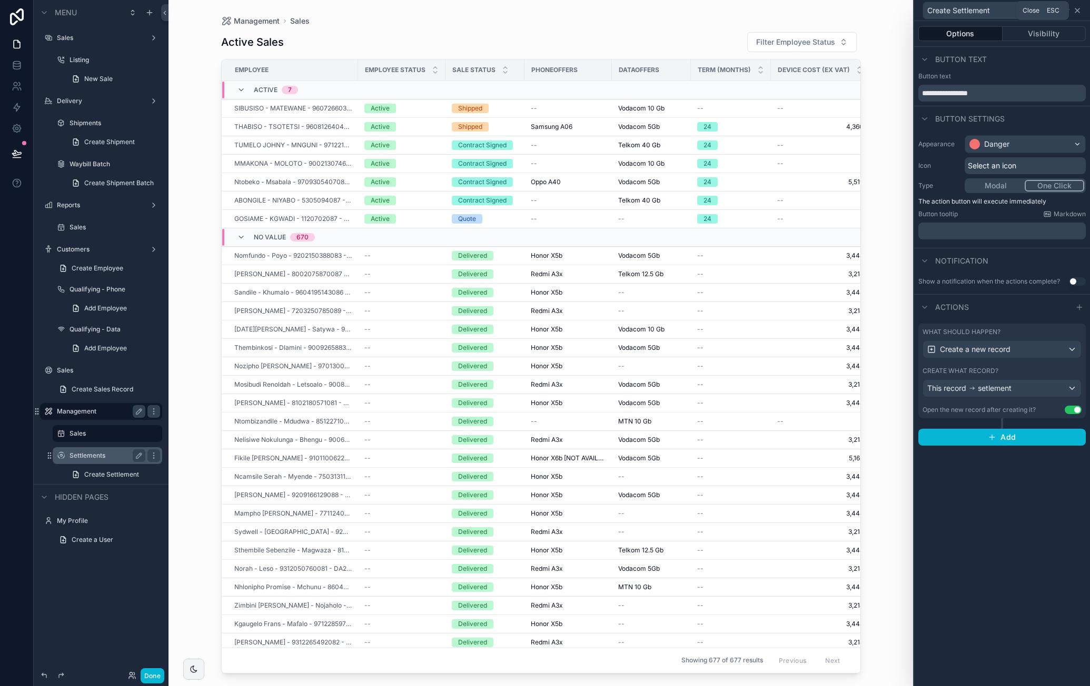
click at [1078, 10] on icon at bounding box center [1077, 10] width 8 height 8
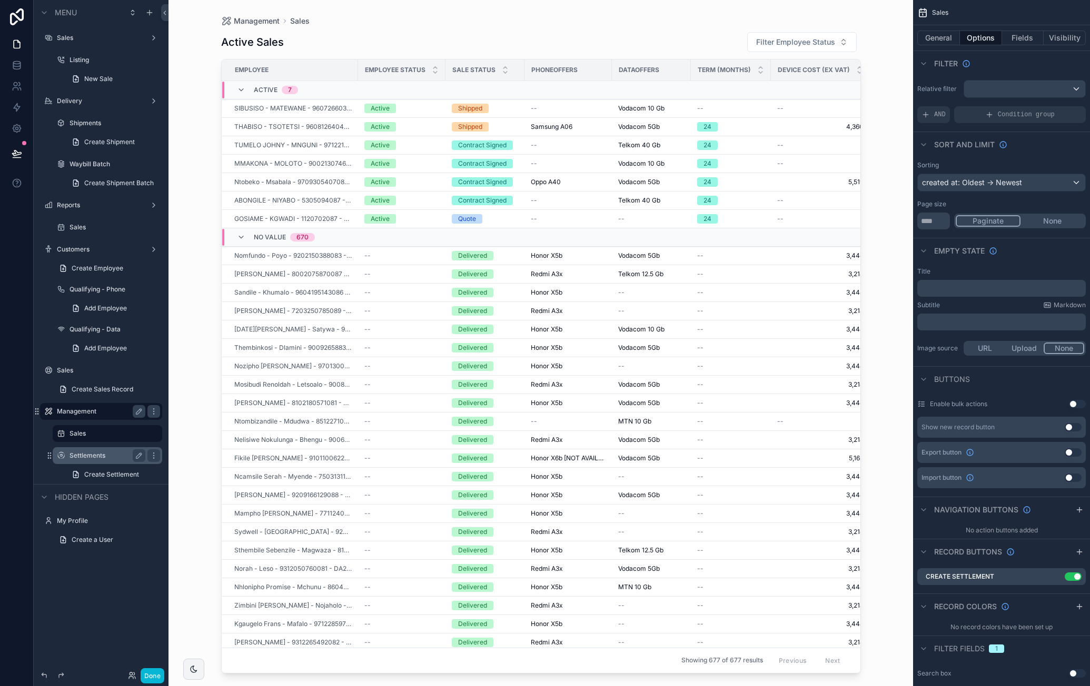
click at [227, 68] on div "Employee" at bounding box center [289, 70] width 135 height 17
click at [233, 89] on div "Active 7" at bounding box center [267, 90] width 86 height 17
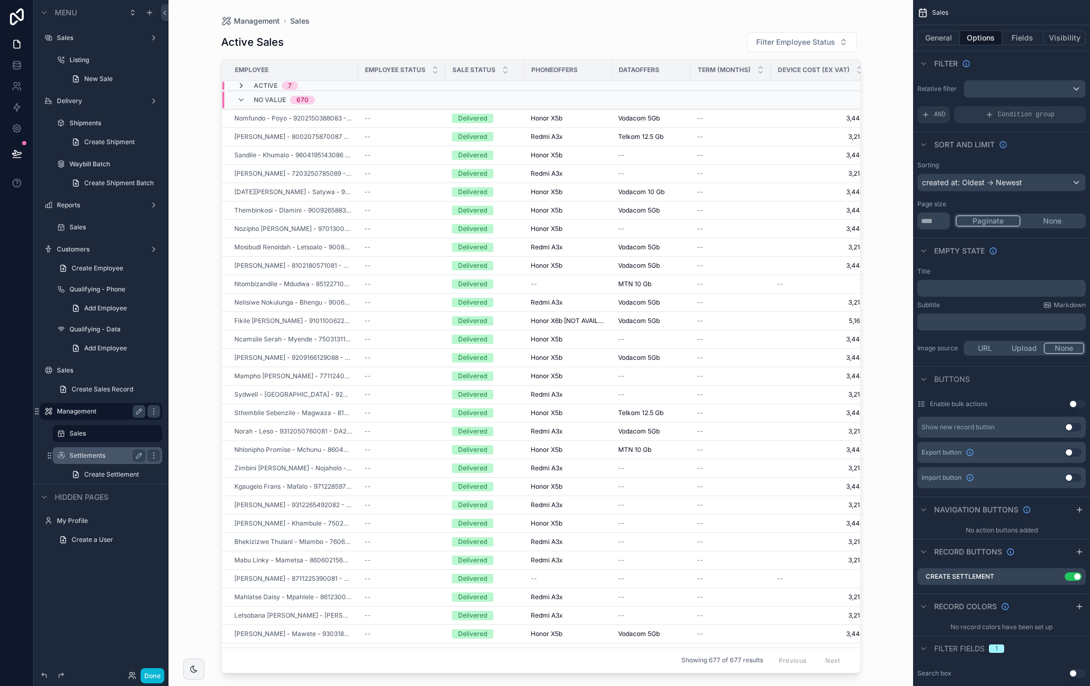
click at [242, 84] on icon "scrollable content" at bounding box center [241, 86] width 8 height 8
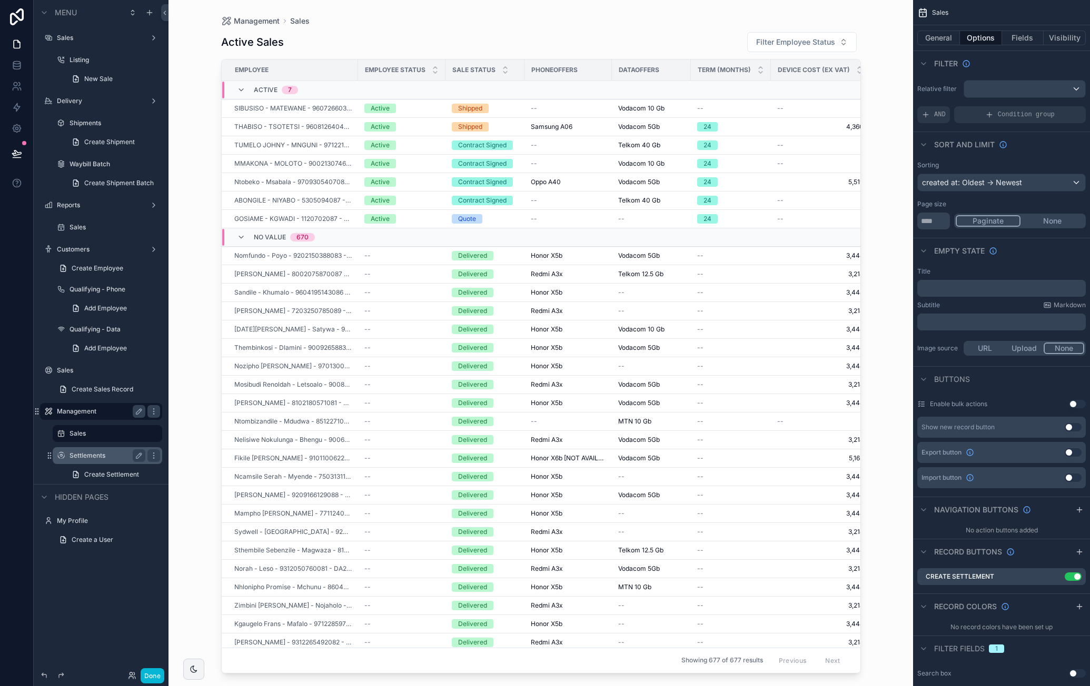
click at [1073, 402] on button "Use setting" at bounding box center [1077, 404] width 17 height 8
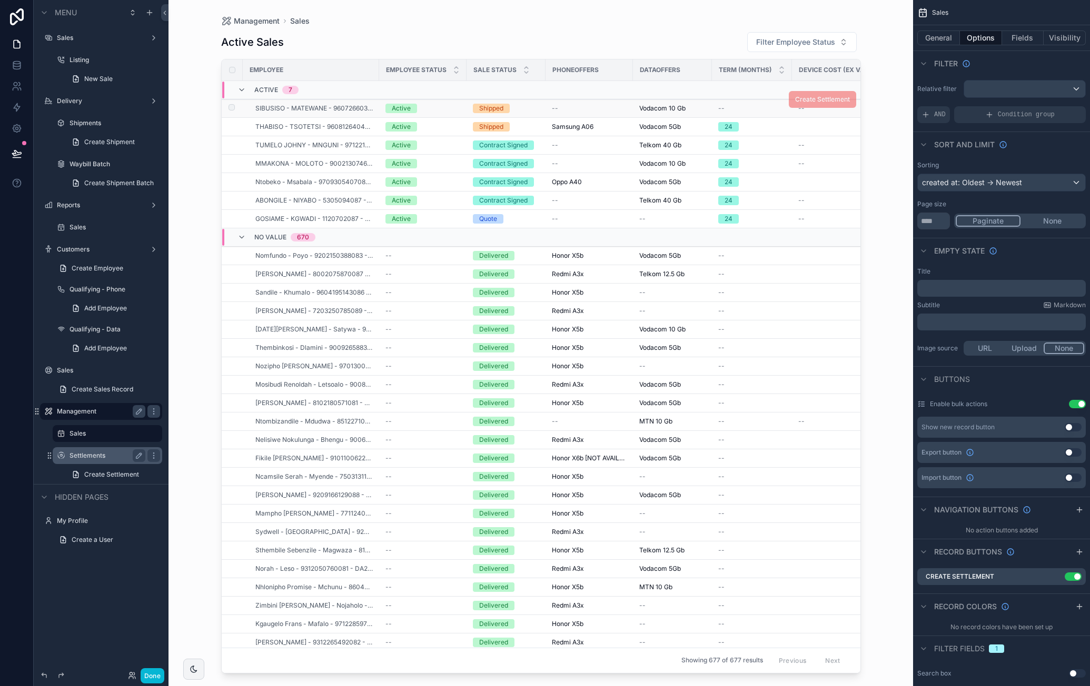
click at [237, 109] on td "scrollable content" at bounding box center [232, 108] width 21 height 18
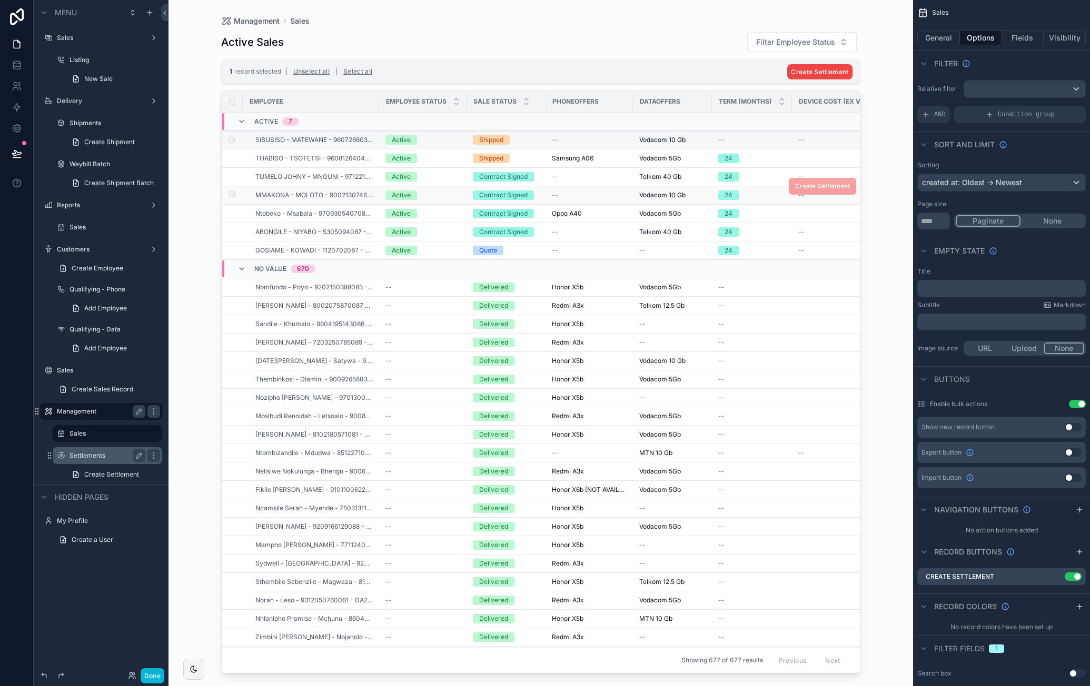
click at [234, 201] on td "scrollable content" at bounding box center [232, 195] width 21 height 18
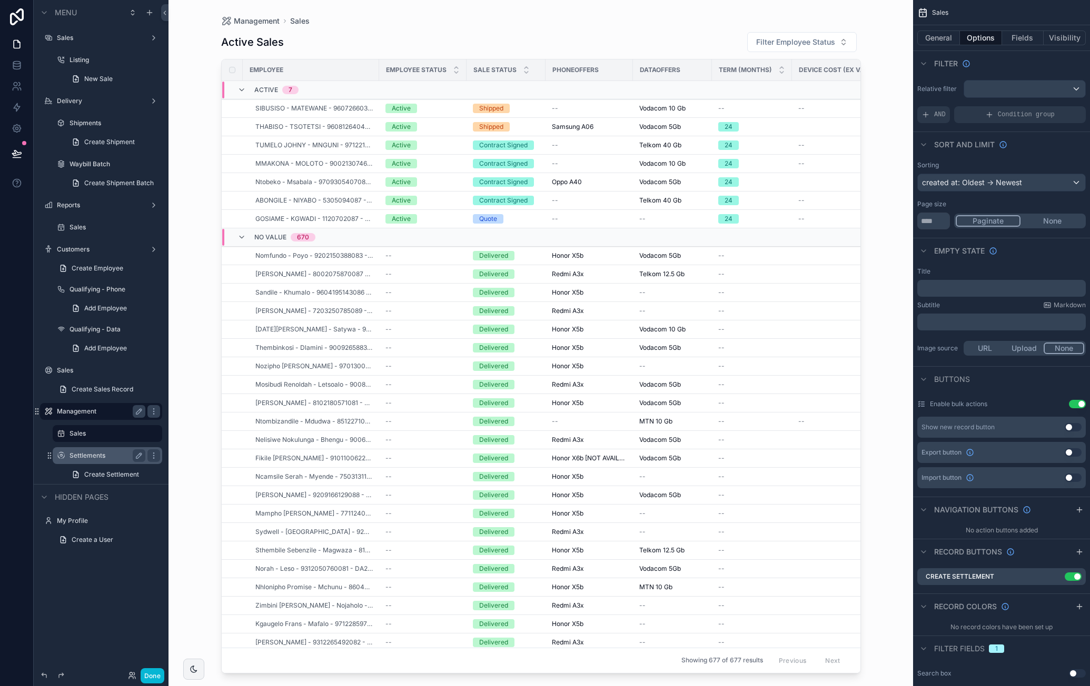
click at [106, 456] on label "Settlements" at bounding box center [105, 456] width 72 height 8
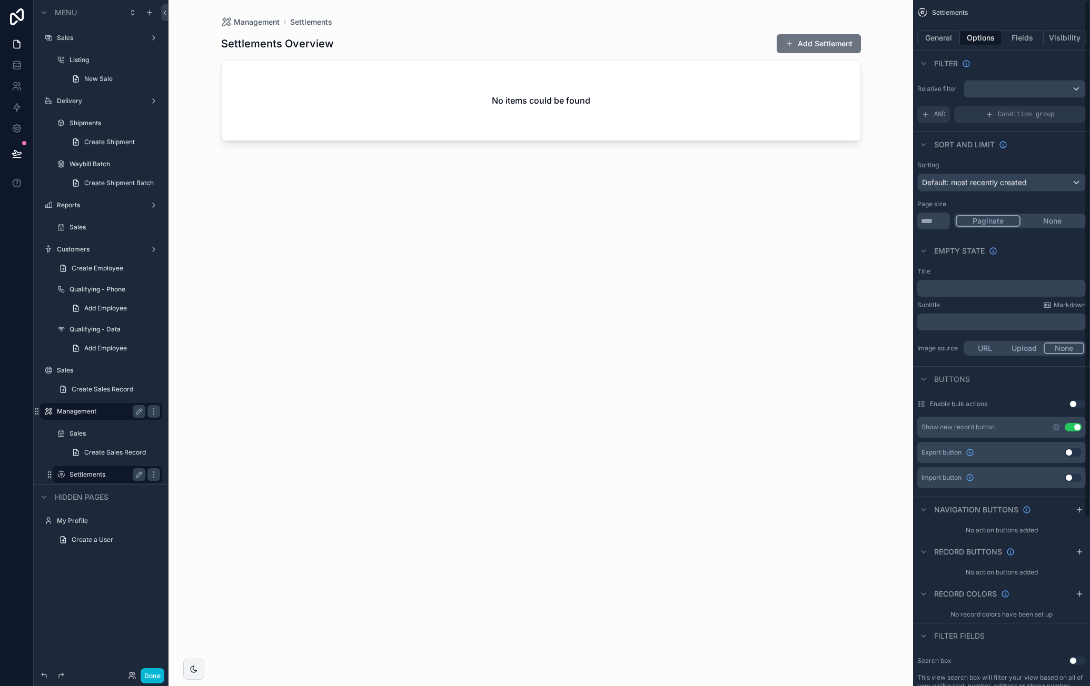
click at [1072, 428] on button "Use setting" at bounding box center [1072, 427] width 17 height 8
click at [96, 440] on div "Sales" at bounding box center [107, 433] width 76 height 13
click at [91, 434] on label "Sales" at bounding box center [105, 434] width 72 height 8
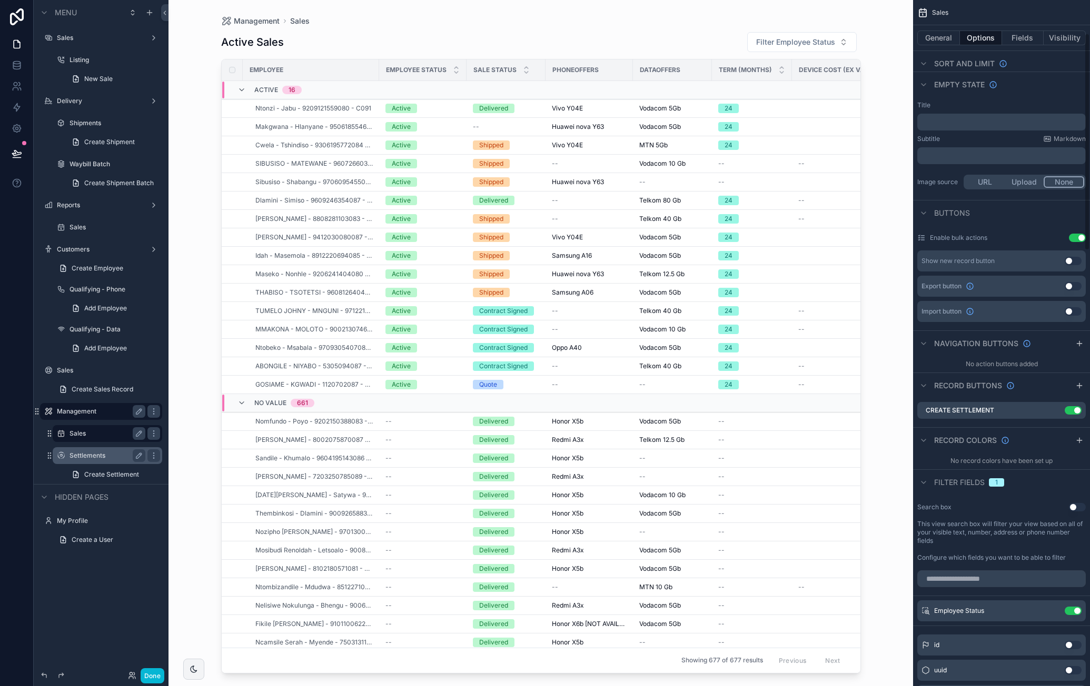
scroll to position [316, 0]
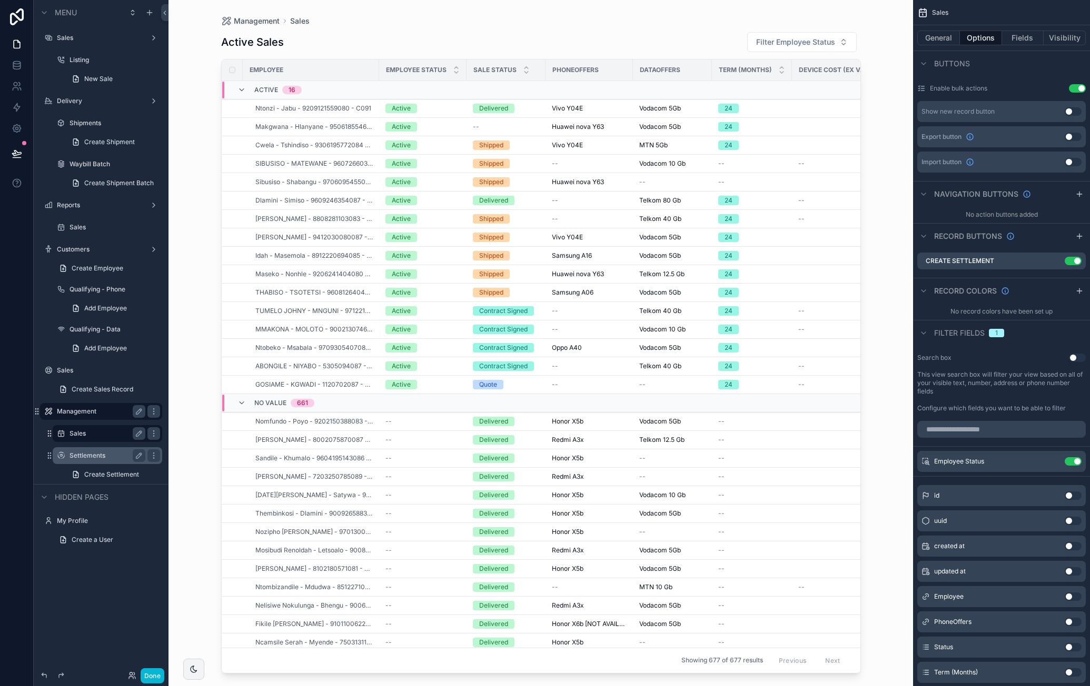
click at [1073, 356] on button "Use setting" at bounding box center [1077, 358] width 17 height 8
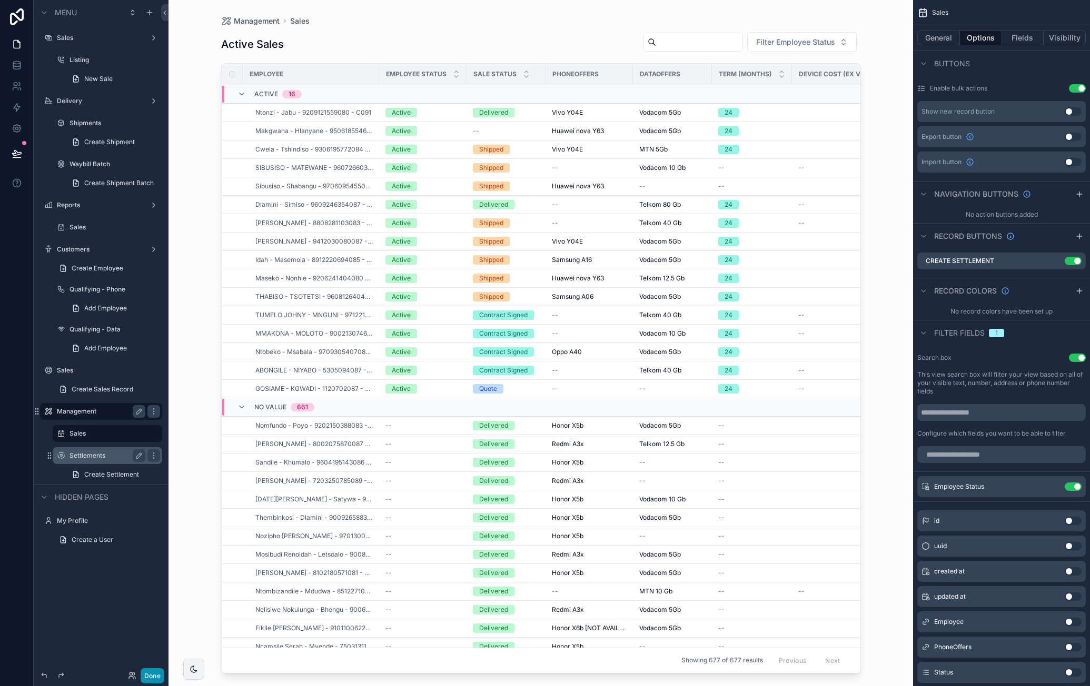
click at [157, 677] on button "Done" at bounding box center [153, 676] width 24 height 15
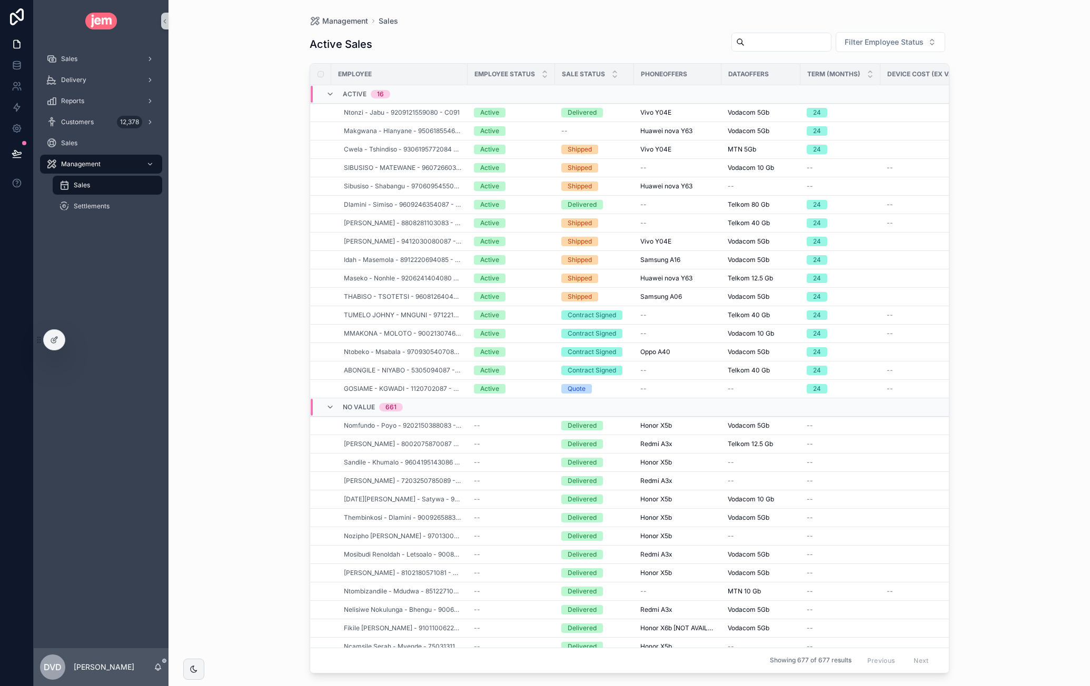
click at [777, 47] on input "scrollable content" at bounding box center [787, 42] width 86 height 15
drag, startPoint x: 745, startPoint y: 38, endPoint x: 682, endPoint y: 46, distance: 63.6
click at [682, 46] on div "Active Sales **** Filter Employee Status" at bounding box center [630, 44] width 640 height 25
type input "***"
click at [56, 346] on div at bounding box center [54, 340] width 21 height 20
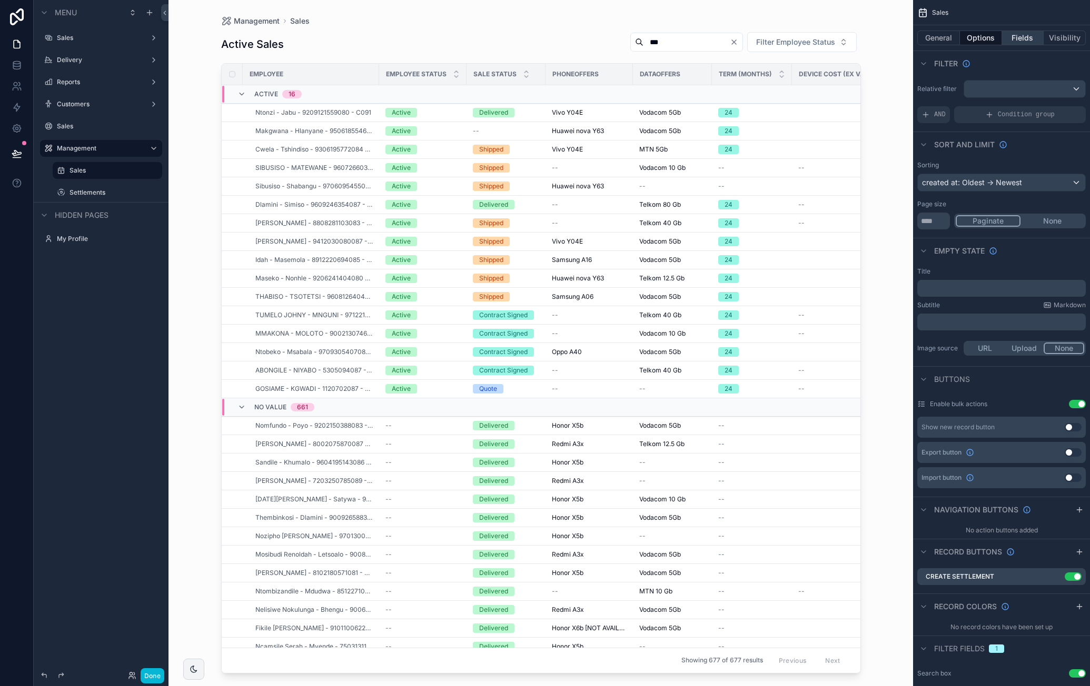
click at [1022, 41] on button "Fields" at bounding box center [1023, 38] width 42 height 15
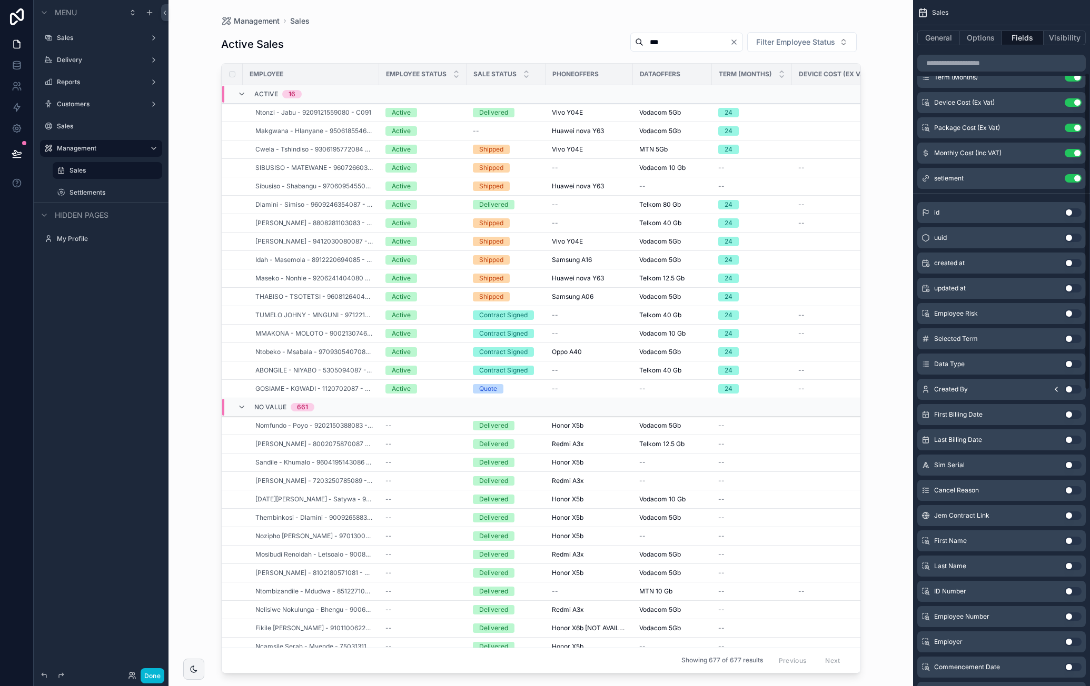
scroll to position [158, 0]
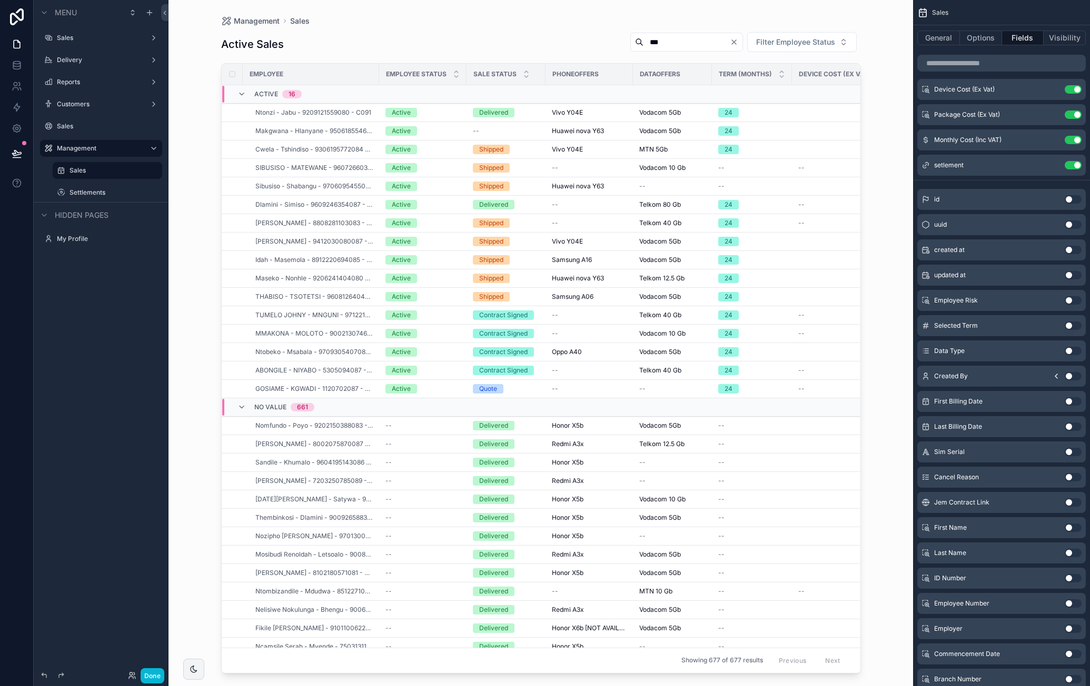
click at [1066, 527] on button "Use setting" at bounding box center [1072, 528] width 17 height 8
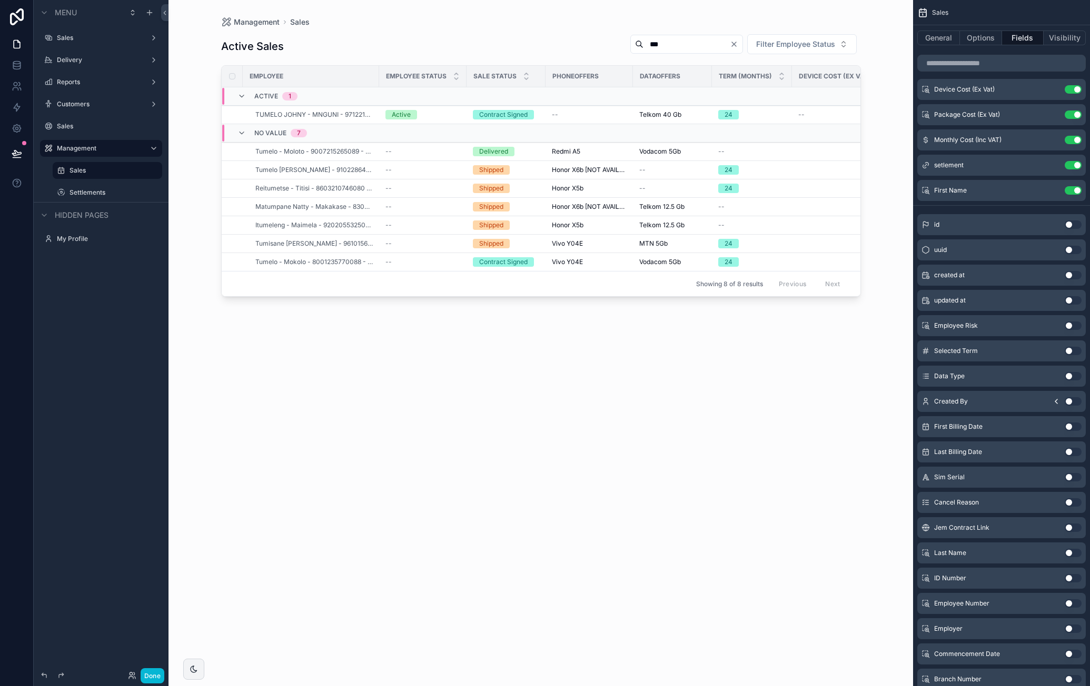
click at [1070, 552] on button "Use setting" at bounding box center [1072, 553] width 17 height 8
click at [1074, 574] on button "Use setting" at bounding box center [1072, 578] width 17 height 8
click at [1070, 602] on button "Use setting" at bounding box center [1072, 604] width 17 height 8
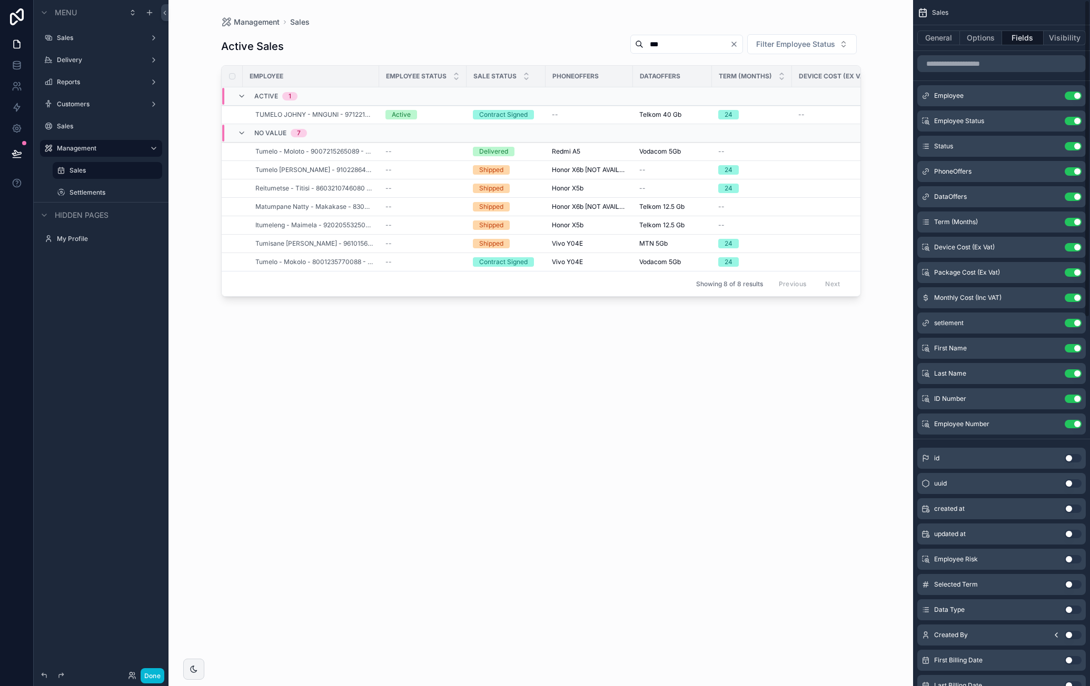
scroll to position [0, 0]
click at [1075, 97] on button "Use setting" at bounding box center [1072, 96] width 17 height 8
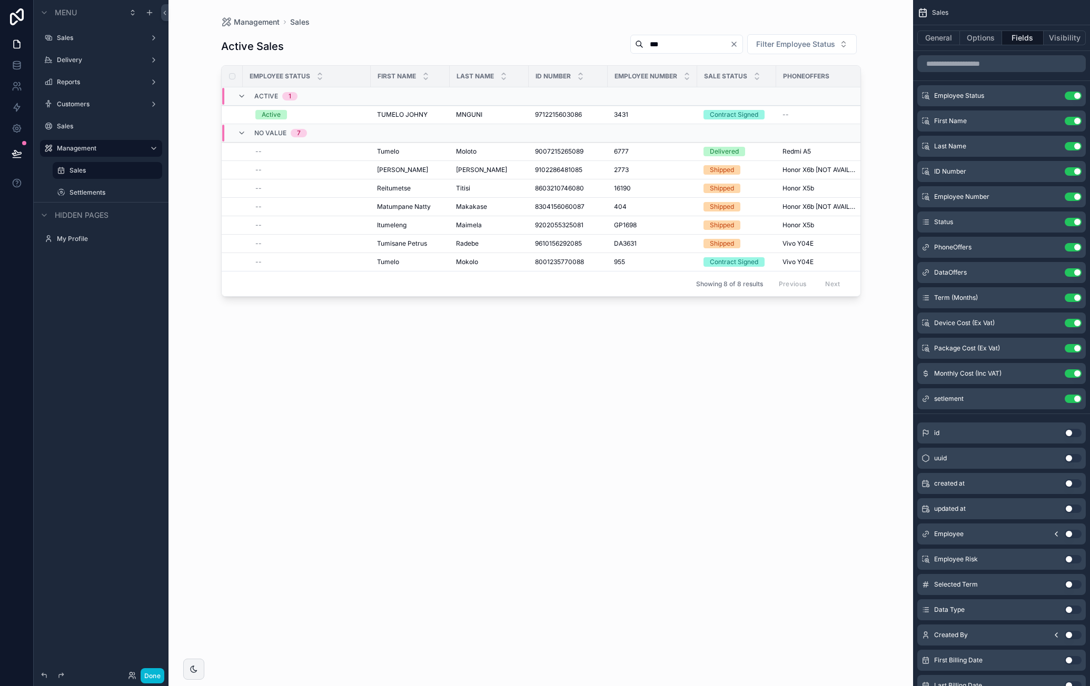
click at [660, 44] on div "scrollable content" at bounding box center [540, 337] width 673 height 674
drag, startPoint x: 647, startPoint y: 44, endPoint x: 605, endPoint y: 42, distance: 42.1
click at [622, 42] on div "*** Filter Employee Status" at bounding box center [741, 44] width 239 height 21
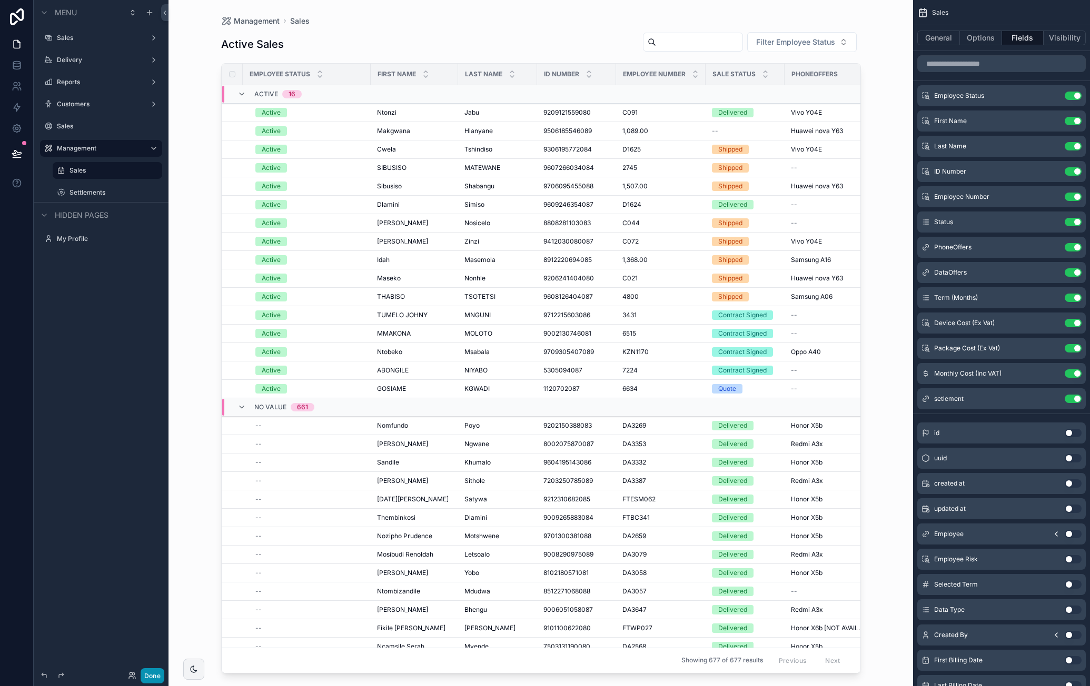
click at [151, 672] on button "Done" at bounding box center [153, 676] width 24 height 15
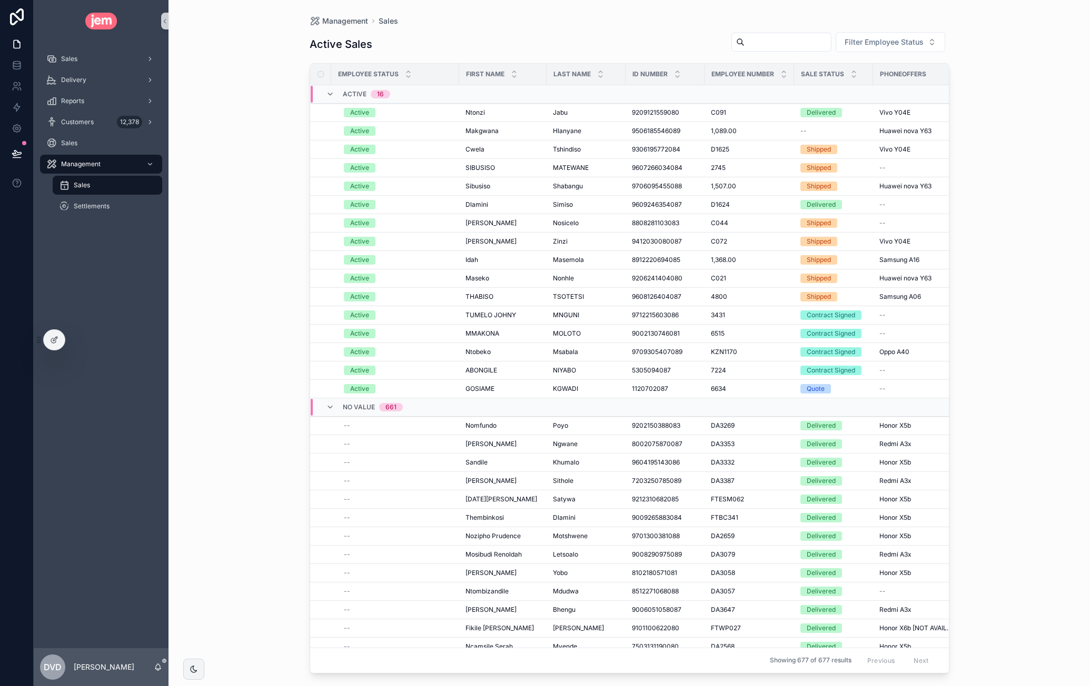
click at [787, 49] on div "scrollable content" at bounding box center [781, 42] width 100 height 19
click at [787, 45] on input "scrollable content" at bounding box center [787, 42] width 86 height 15
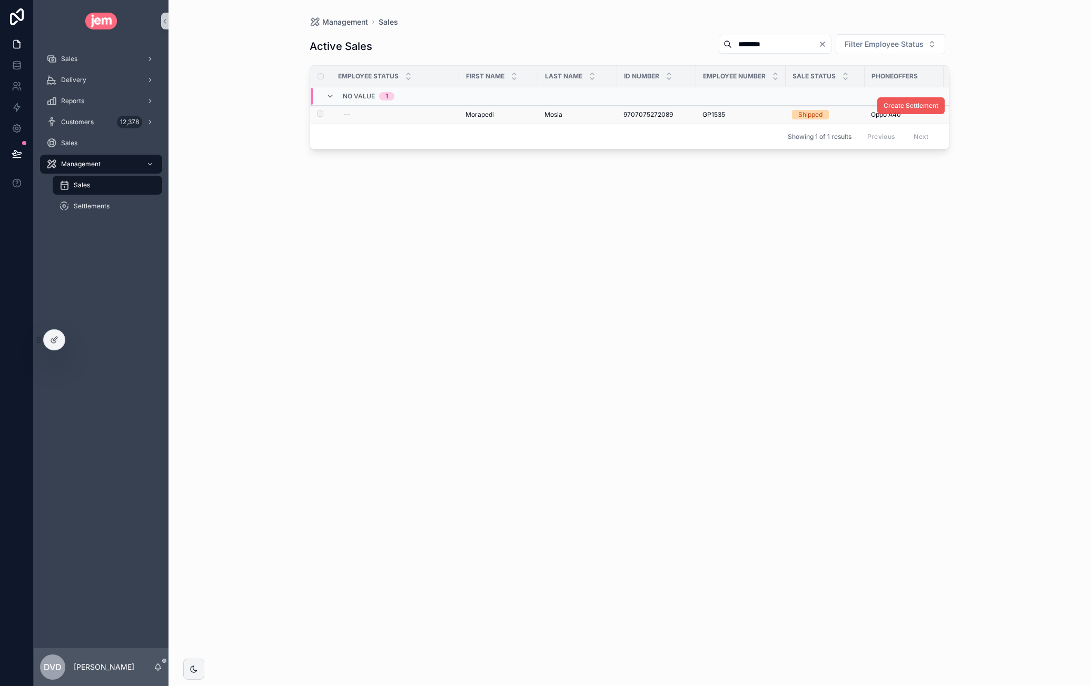
type input "********"
click at [899, 107] on span "Create Settlement" at bounding box center [910, 106] width 55 height 8
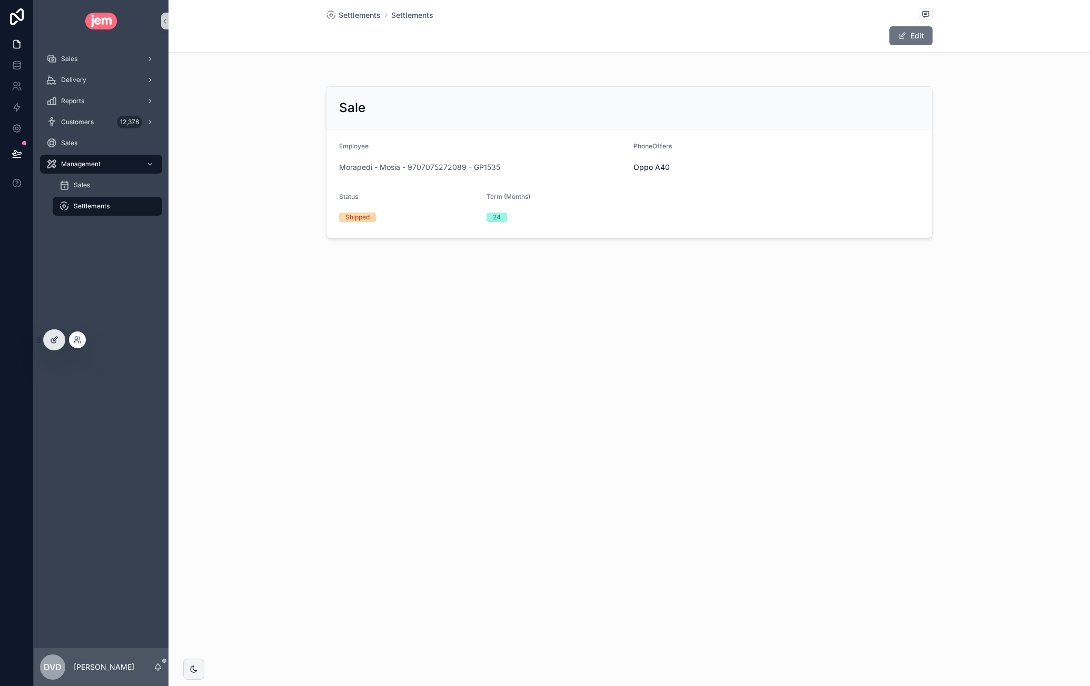
click at [59, 337] on div at bounding box center [54, 340] width 21 height 20
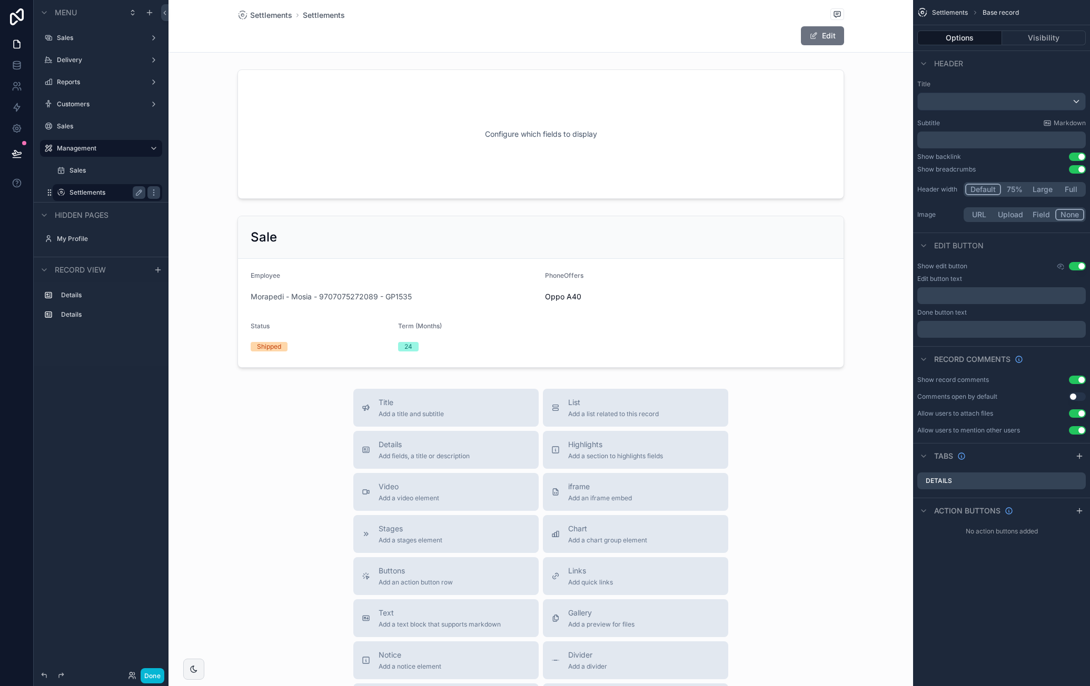
click at [123, 193] on label "Settlements" at bounding box center [105, 192] width 72 height 8
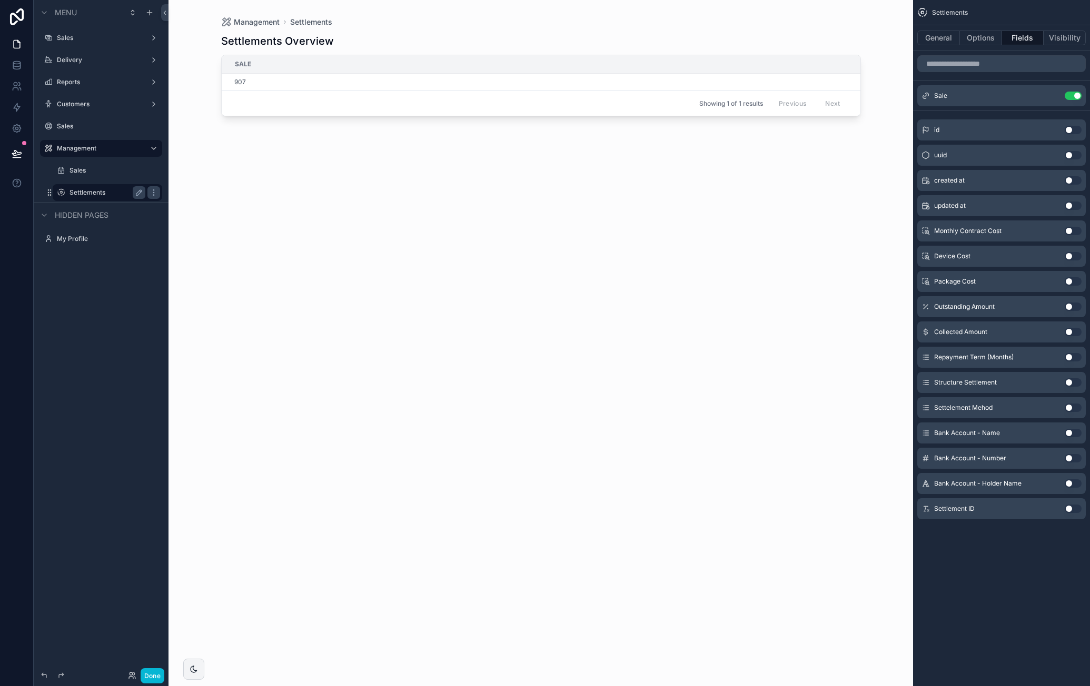
click at [106, 191] on label "Settlements" at bounding box center [105, 192] width 72 height 8
click at [982, 37] on button "Options" at bounding box center [981, 38] width 42 height 15
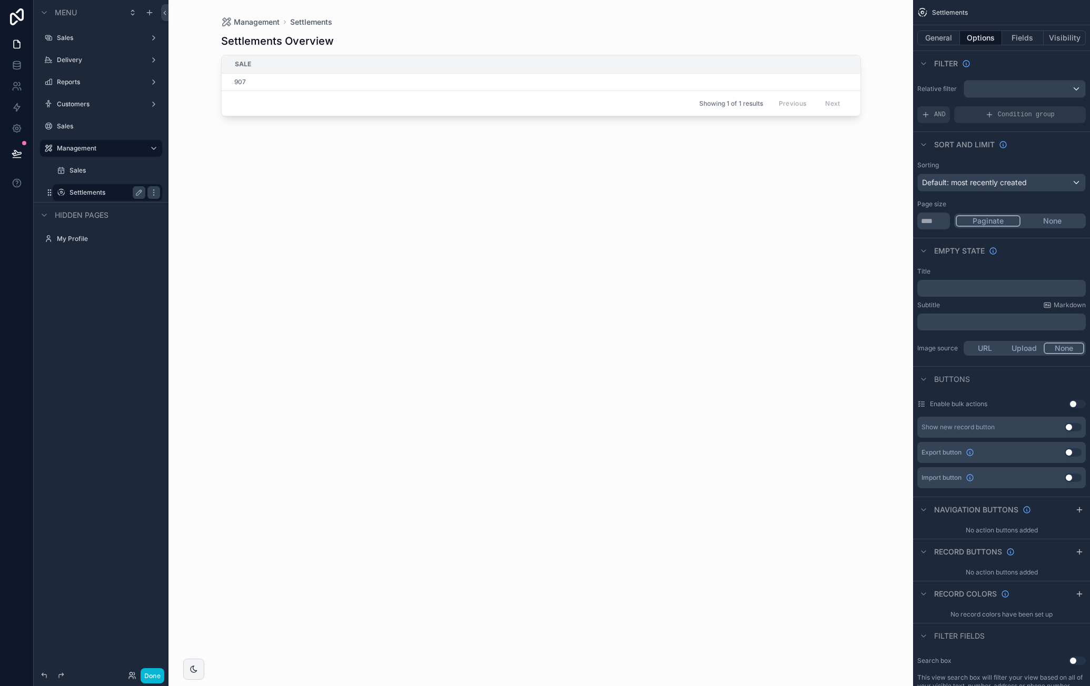
click at [1071, 428] on button "Use setting" at bounding box center [1072, 427] width 17 height 8
click at [827, 45] on div "scrollable content" at bounding box center [540, 337] width 673 height 674
click at [818, 47] on button "New Settlements" at bounding box center [816, 43] width 90 height 19
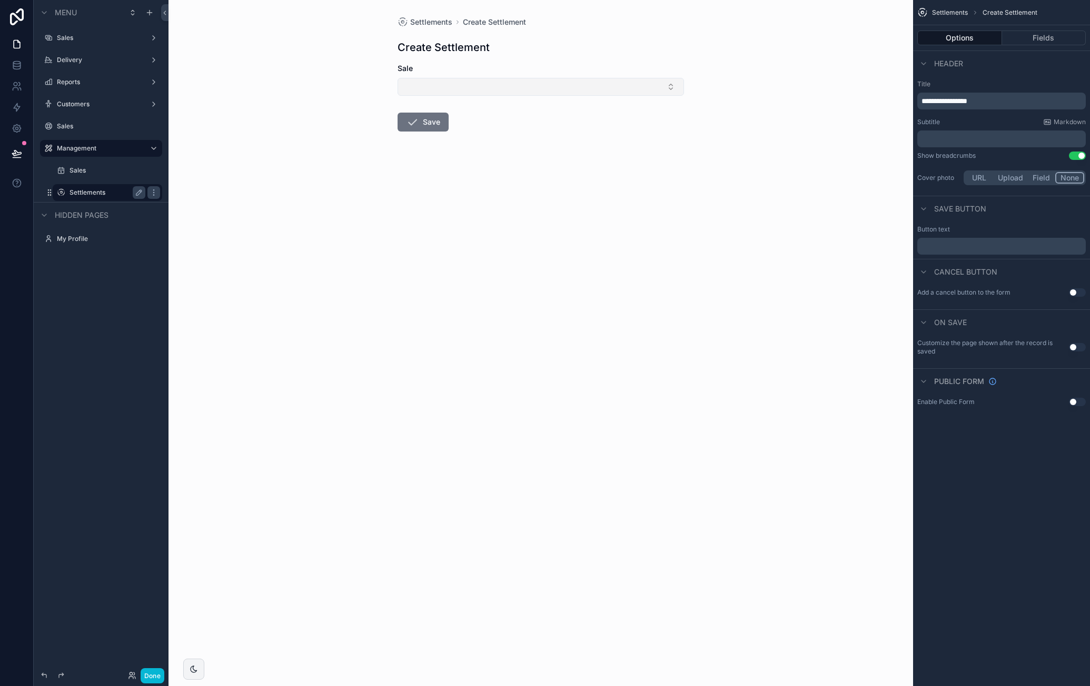
click at [477, 87] on button "Select Button" at bounding box center [540, 87] width 286 height 18
click at [568, 46] on div "Create Settlement" at bounding box center [540, 47] width 286 height 15
click at [1054, 41] on button "Fields" at bounding box center [1044, 38] width 84 height 15
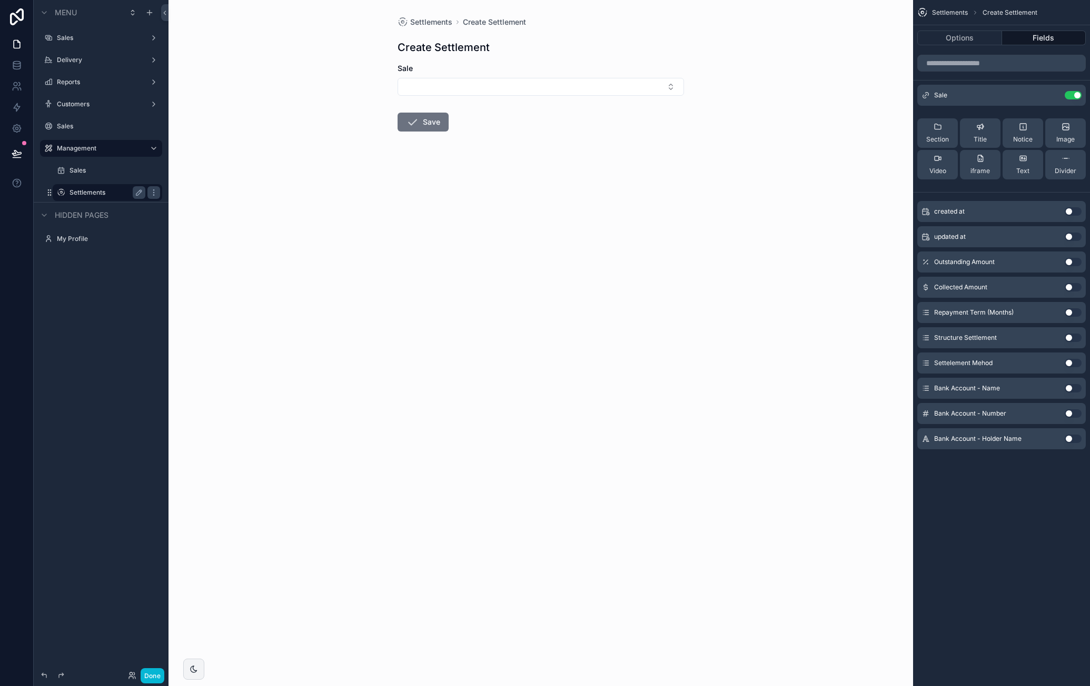
click at [1072, 263] on button "Use setting" at bounding box center [1072, 262] width 17 height 8
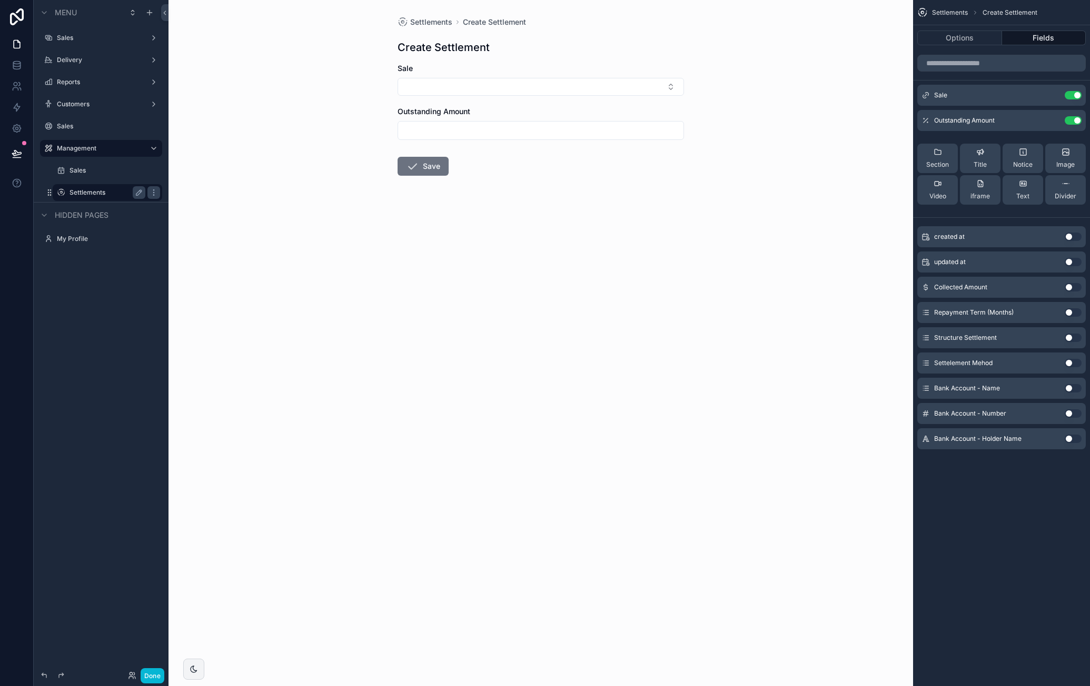
click at [1070, 284] on button "Use setting" at bounding box center [1072, 287] width 17 height 8
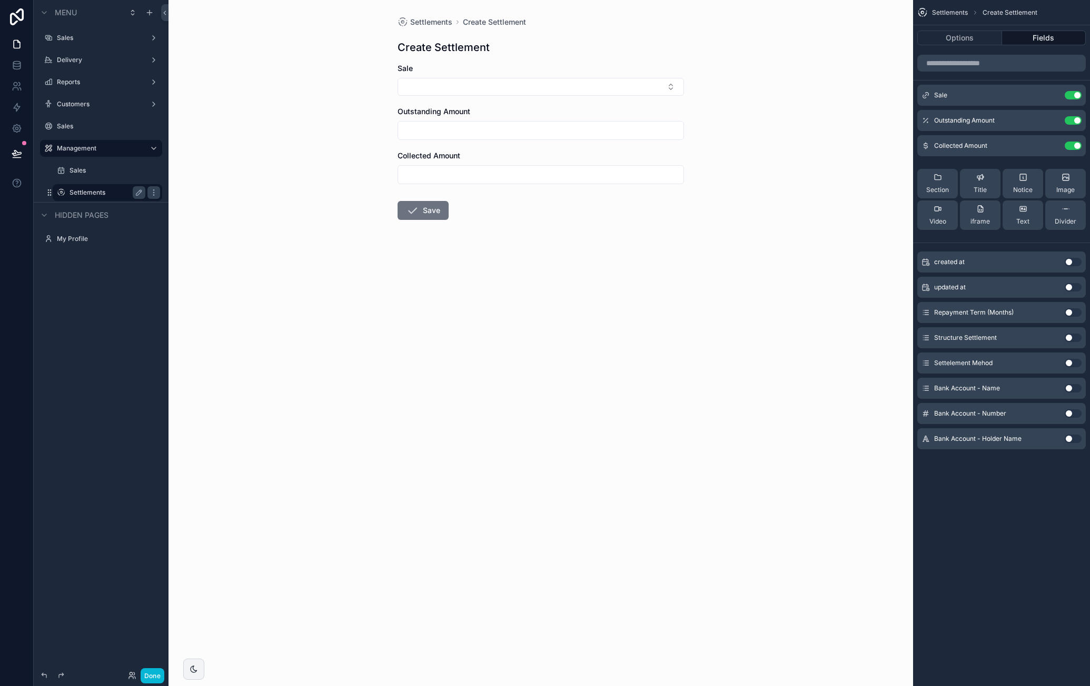
click at [1076, 315] on button "Use setting" at bounding box center [1072, 312] width 17 height 8
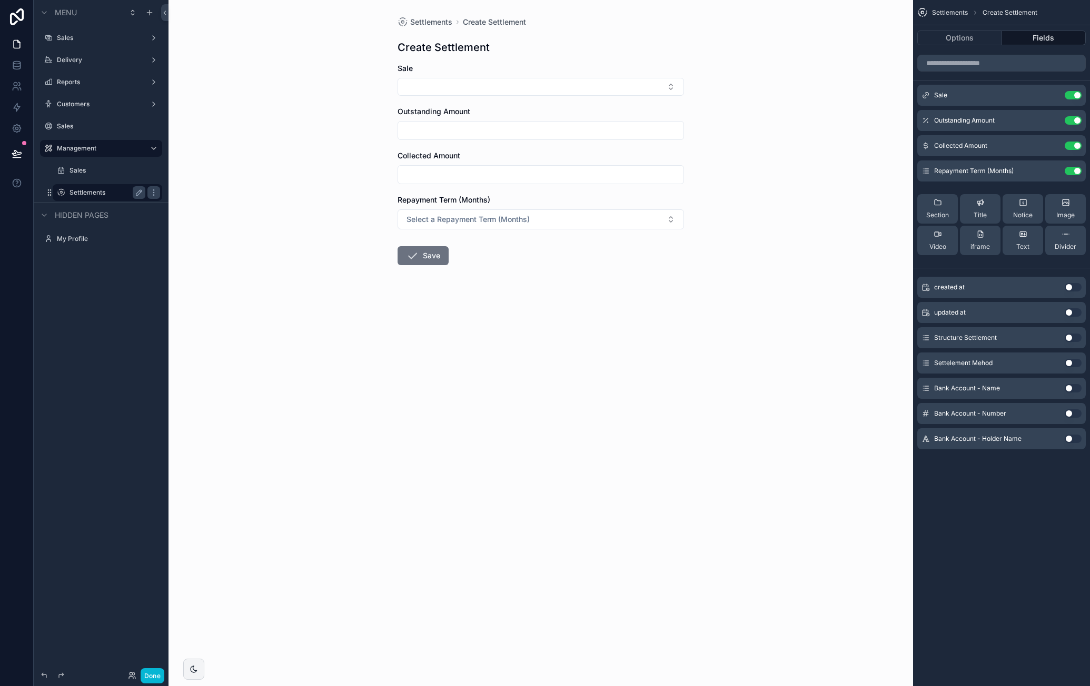
click at [1072, 334] on button "Use setting" at bounding box center [1072, 338] width 17 height 8
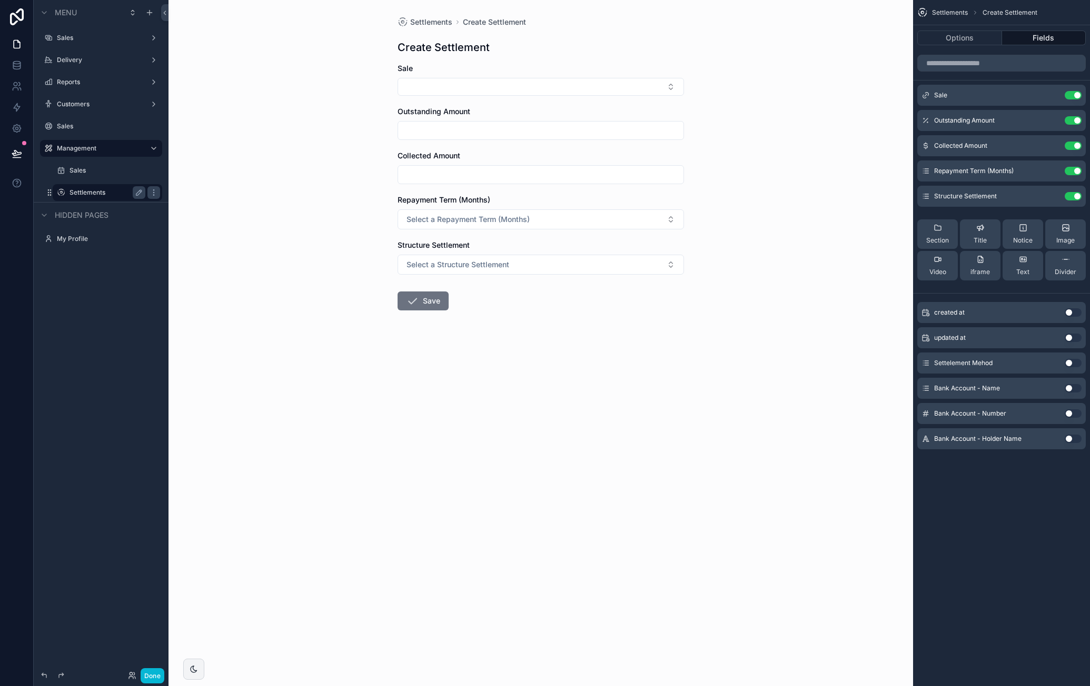
click at [1072, 363] on button "Use setting" at bounding box center [1072, 363] width 17 height 8
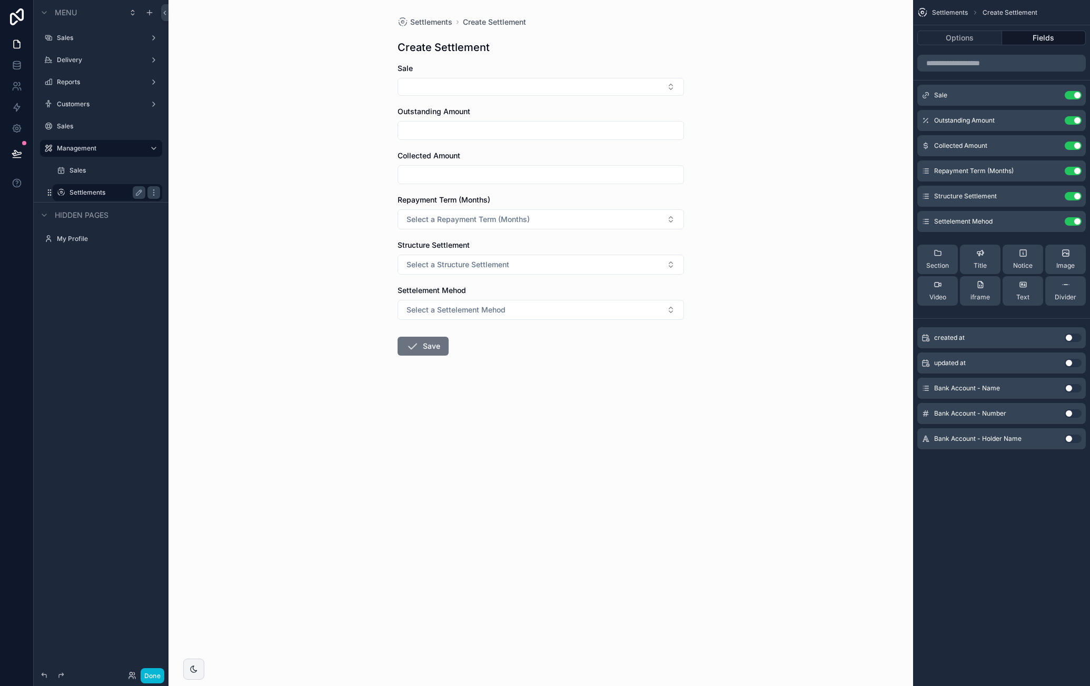
click at [1074, 390] on button "Use setting" at bounding box center [1072, 388] width 17 height 8
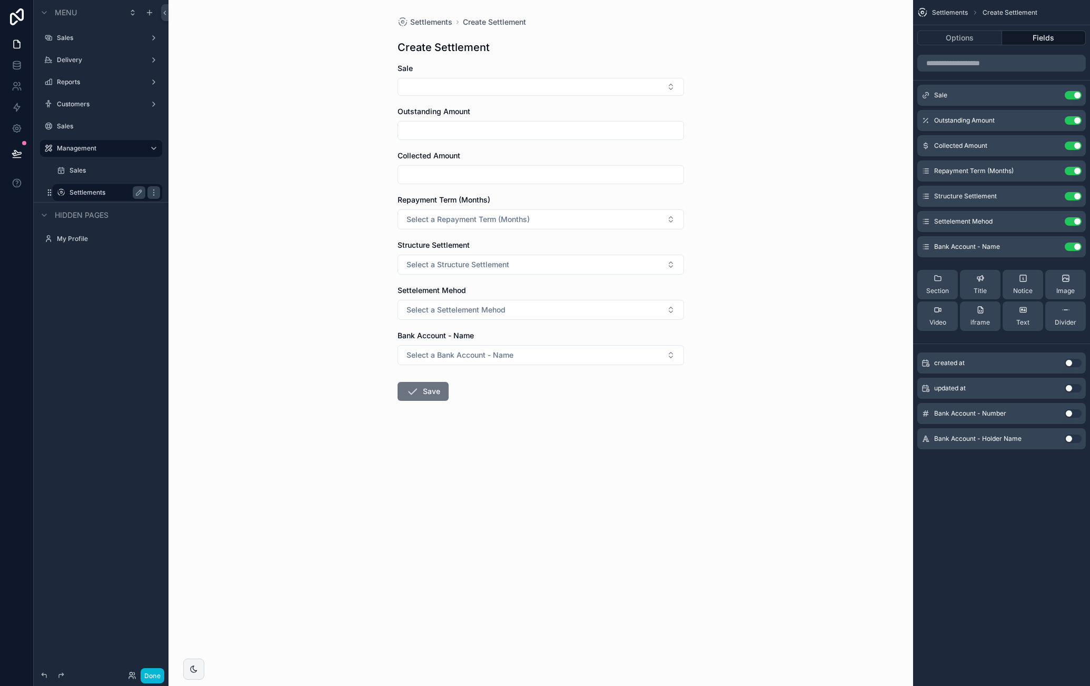
click at [1074, 413] on button "Use setting" at bounding box center [1072, 414] width 17 height 8
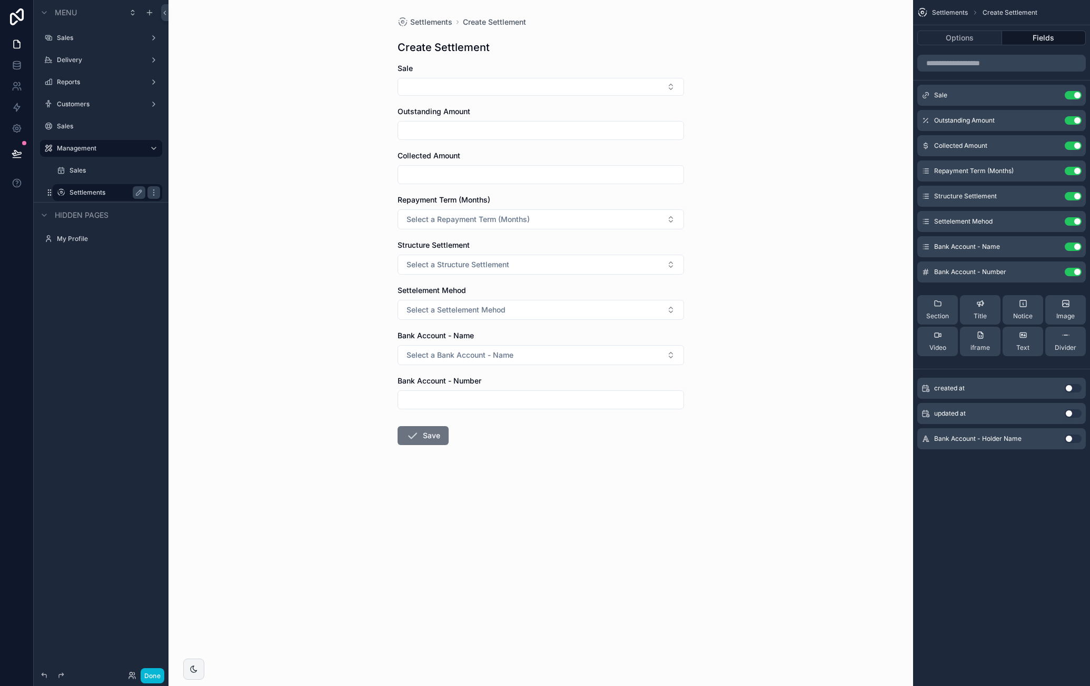
click at [1074, 437] on button "Use setting" at bounding box center [1072, 439] width 17 height 8
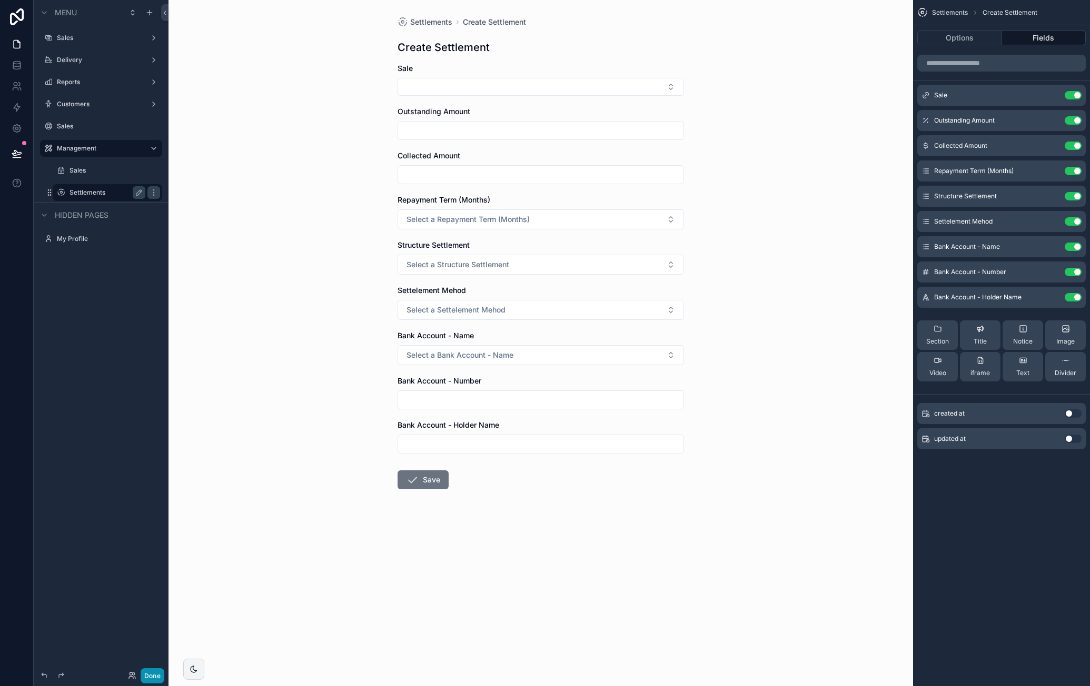
click at [155, 672] on button "Done" at bounding box center [153, 676] width 24 height 15
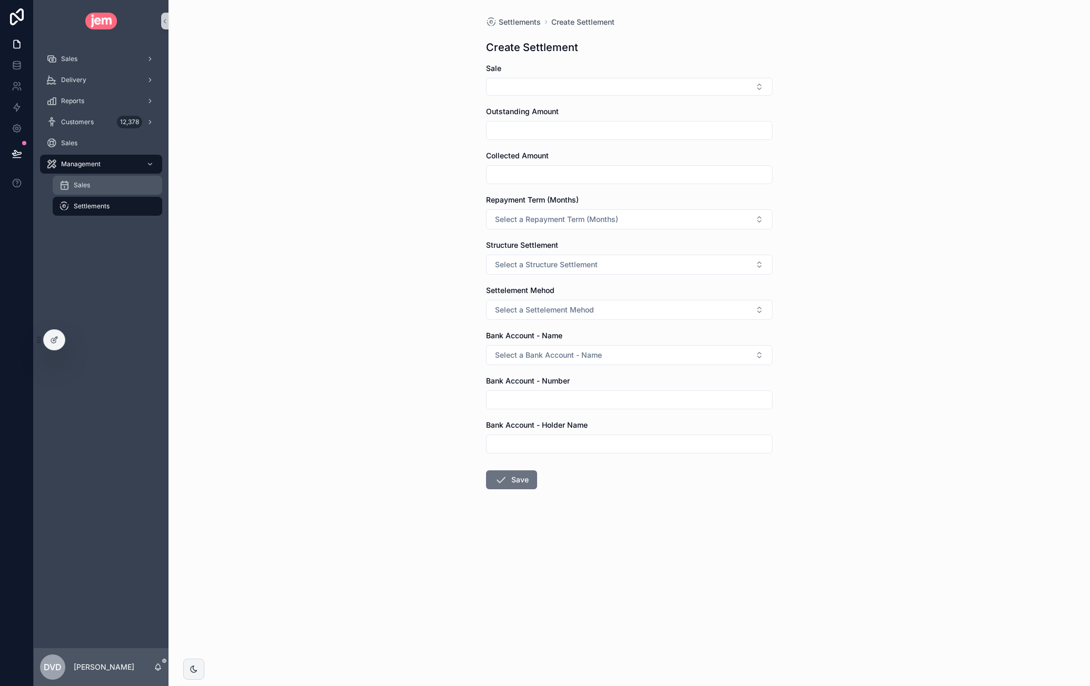
click at [140, 185] on div "Sales" at bounding box center [107, 185] width 97 height 17
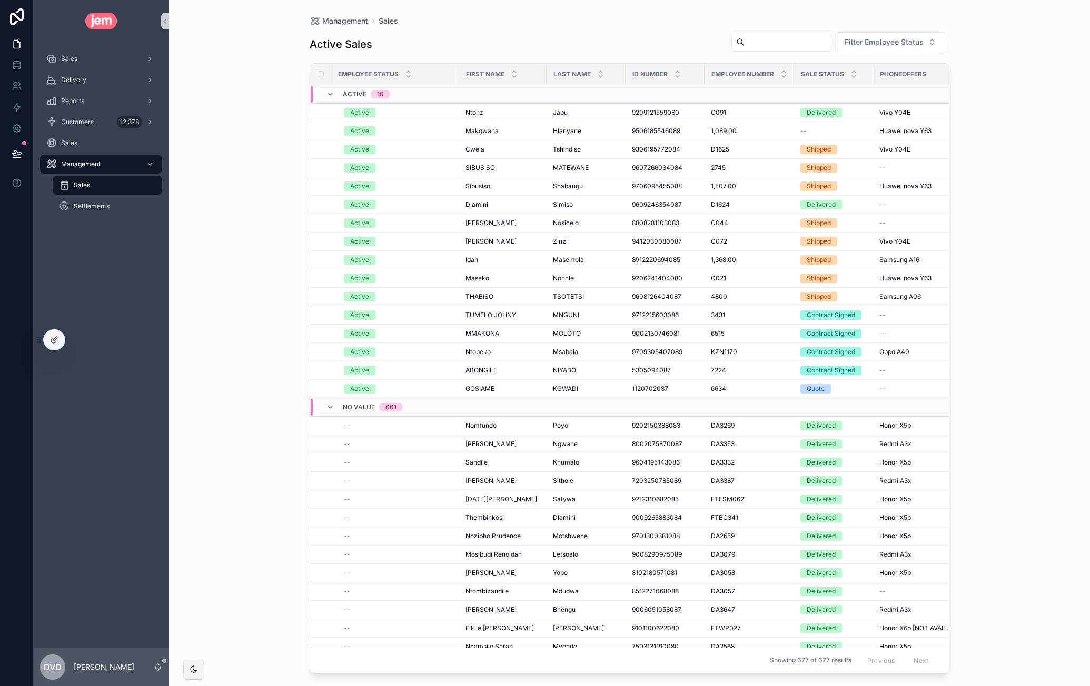
click at [755, 46] on input "scrollable content" at bounding box center [787, 42] width 86 height 15
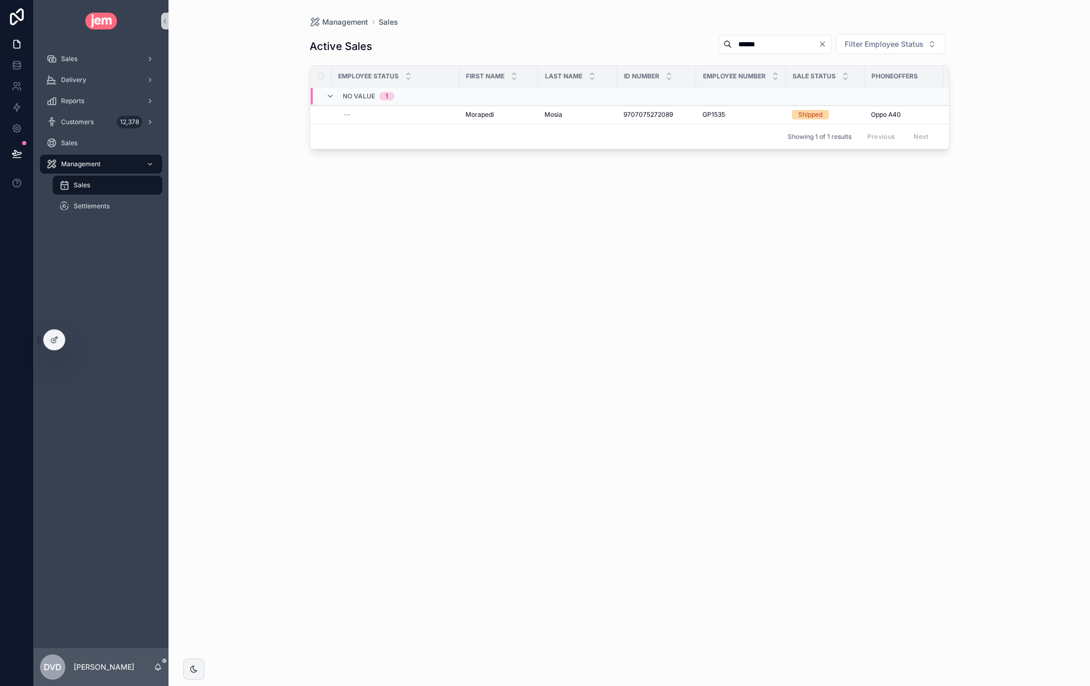
type input "******"
click at [921, 104] on span "Create Settlement" at bounding box center [910, 106] width 55 height 8
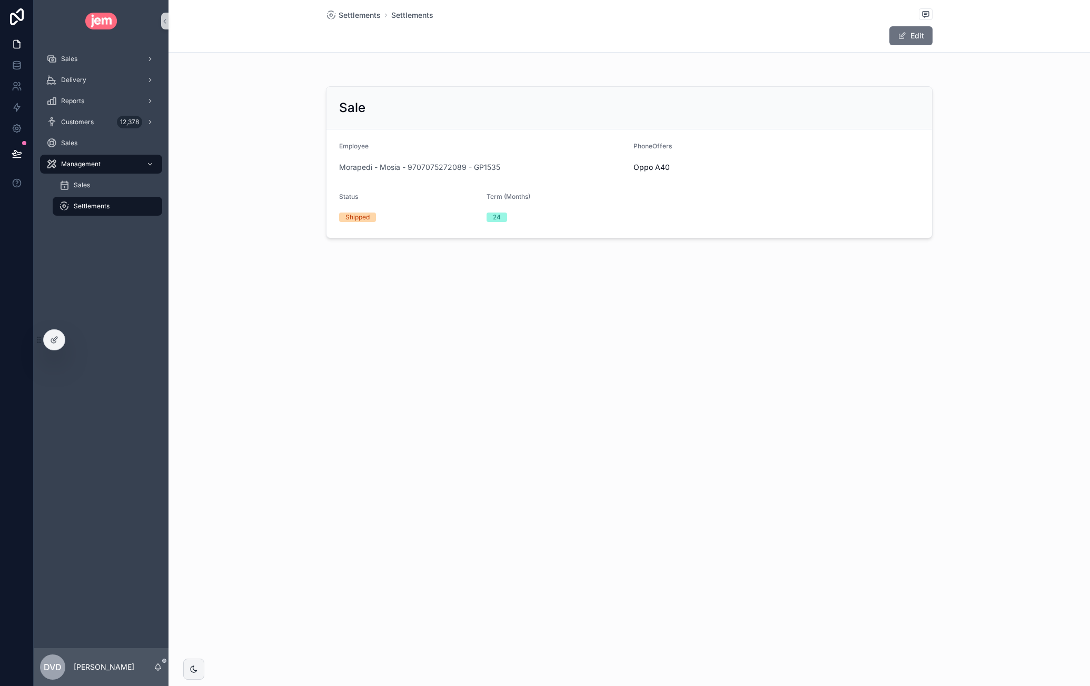
click at [124, 205] on div "Settlements" at bounding box center [107, 206] width 97 height 17
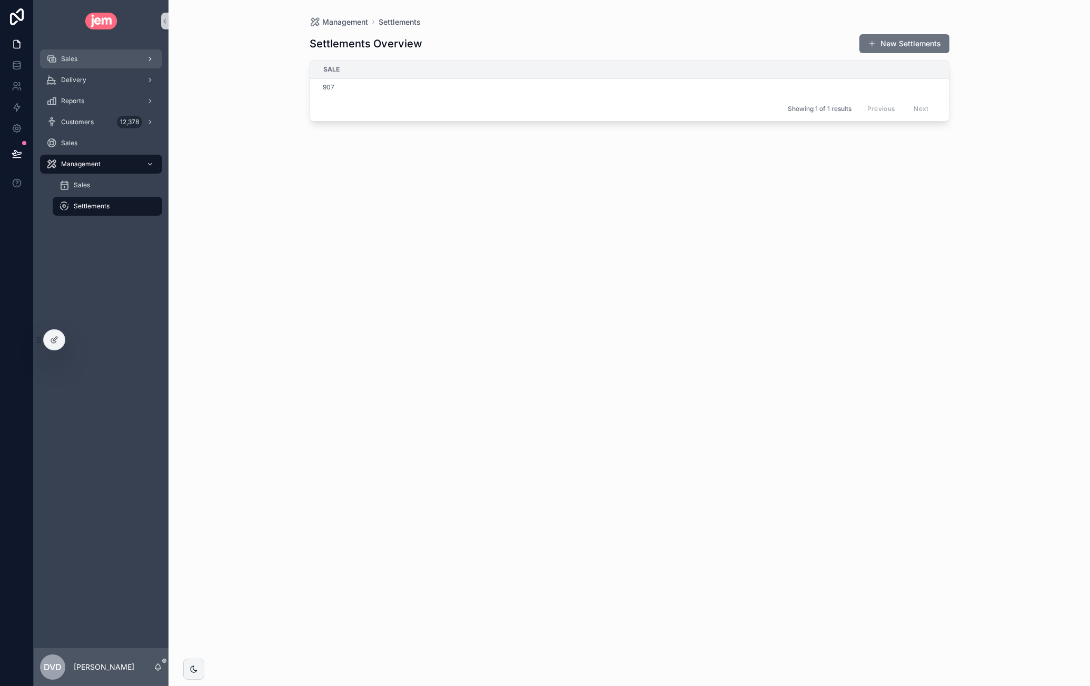
click at [84, 57] on div "Sales" at bounding box center [100, 59] width 109 height 17
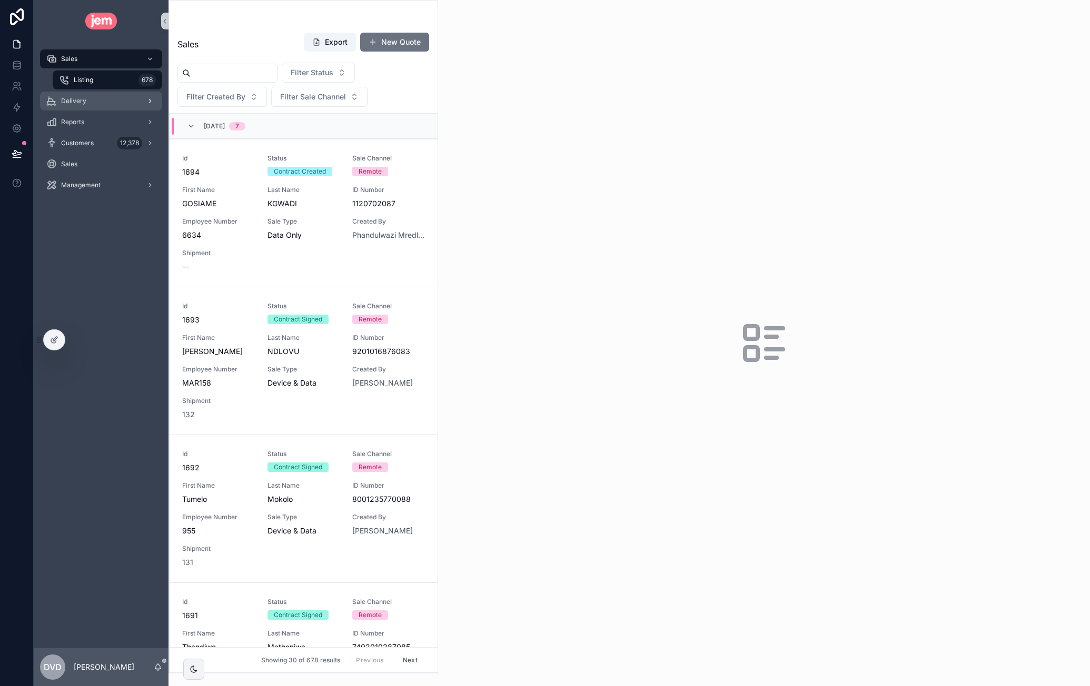
click at [92, 106] on div "Delivery" at bounding box center [100, 101] width 109 height 17
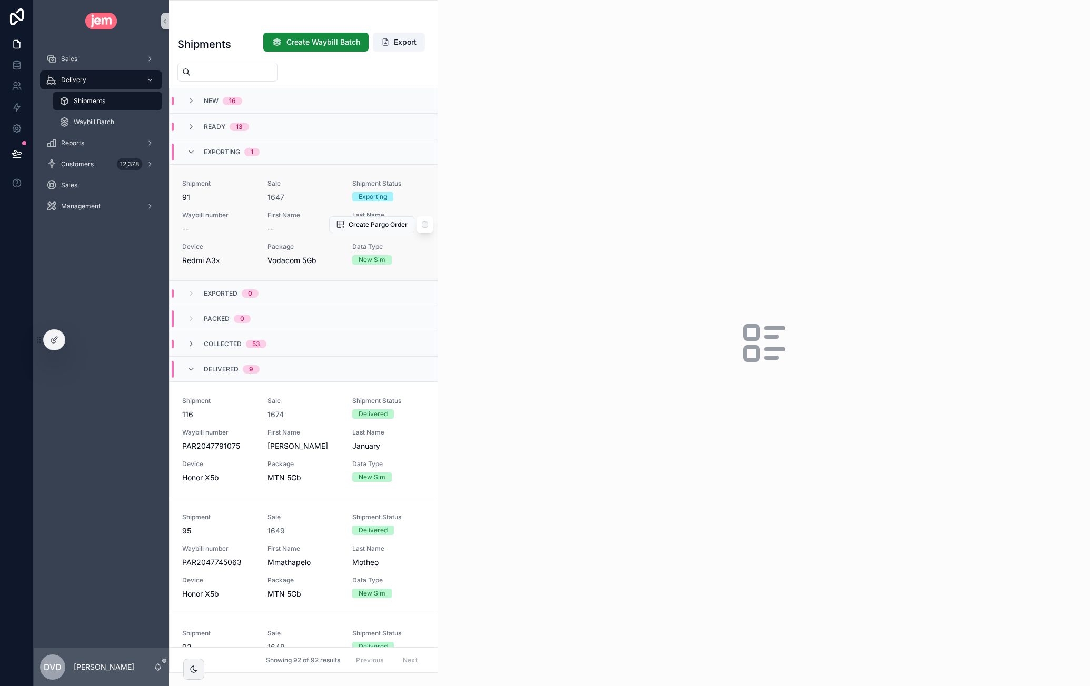
click at [236, 203] on div "Shipment 91 Sale 1647 Shipment Status Exporting Waybill number -- First Name --…" at bounding box center [303, 223] width 243 height 86
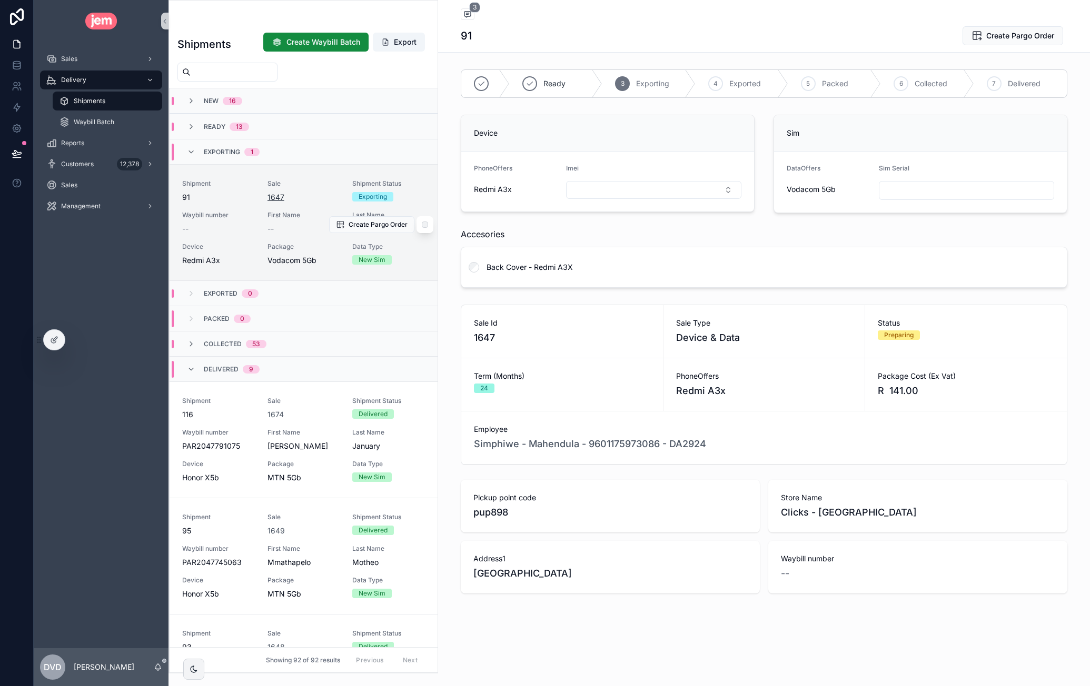
click at [276, 197] on span "1647" at bounding box center [275, 197] width 17 height 11
click at [279, 224] on div "--" at bounding box center [303, 229] width 73 height 11
click at [348, 225] on span "Create Pargo Order" at bounding box center [377, 225] width 59 height 8
click at [469, 7] on span "4" at bounding box center [475, 7] width 12 height 11
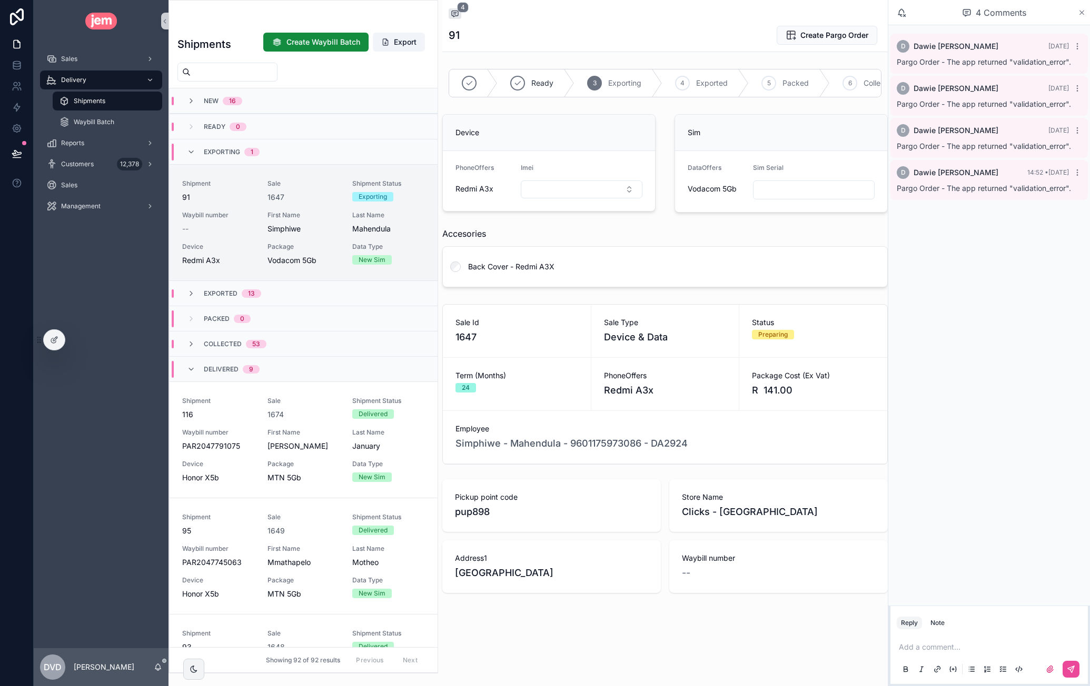
click at [1085, 12] on icon "scrollable content" at bounding box center [1082, 12] width 8 height 8
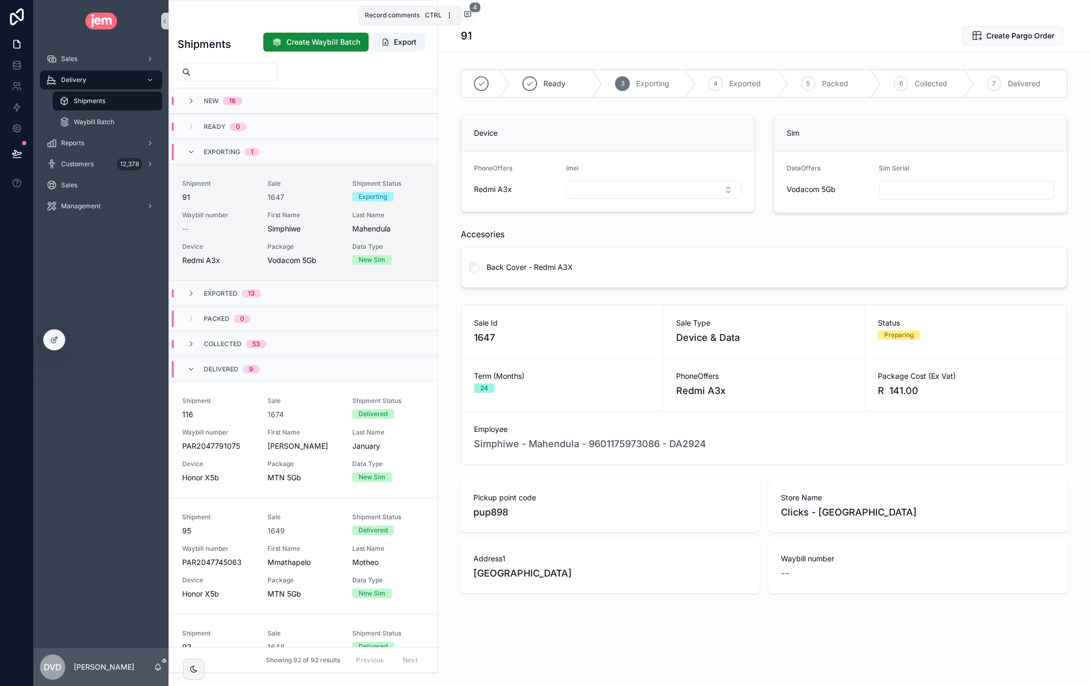
click at [468, 15] on icon "scrollable content" at bounding box center [467, 14] width 8 height 8
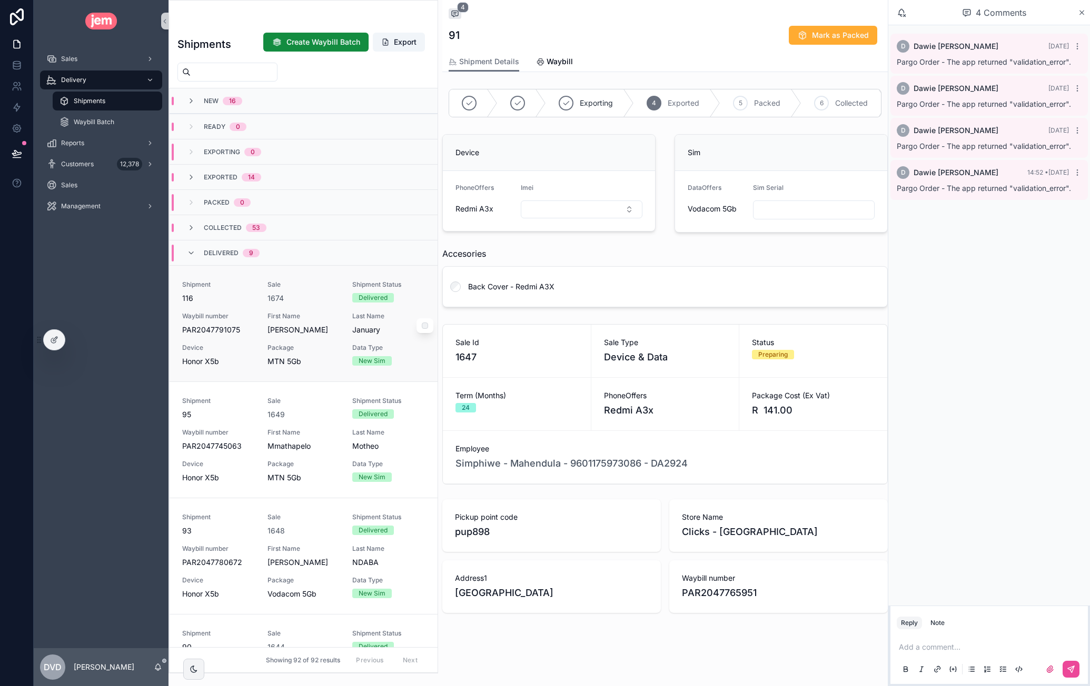
click at [287, 295] on div "1674" at bounding box center [303, 298] width 73 height 11
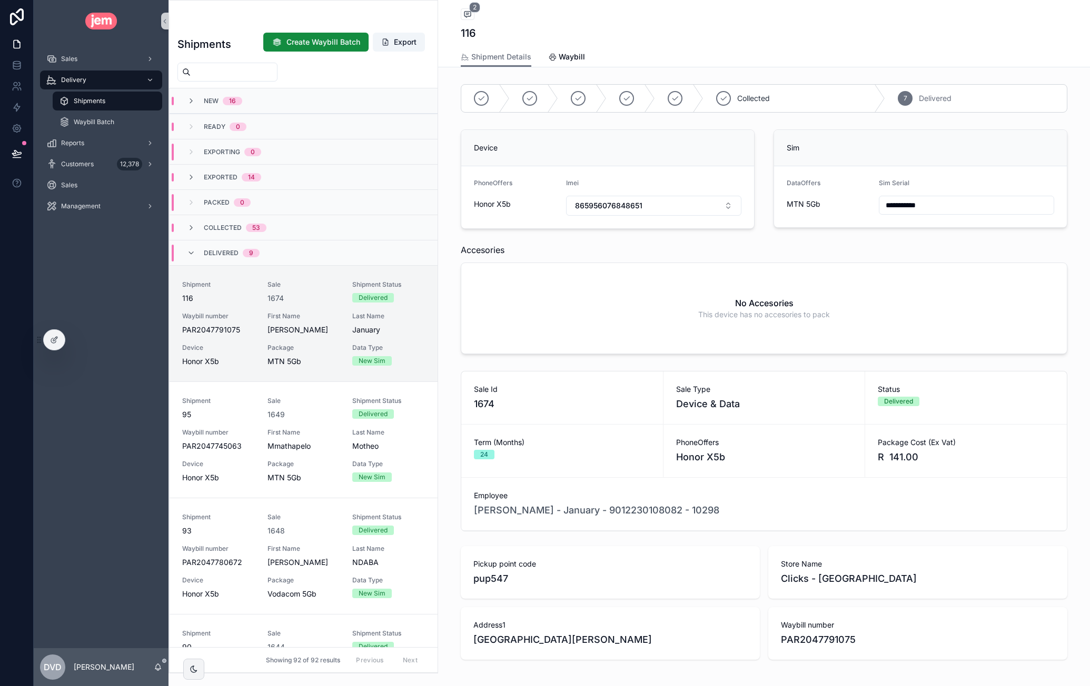
scroll to position [43, 0]
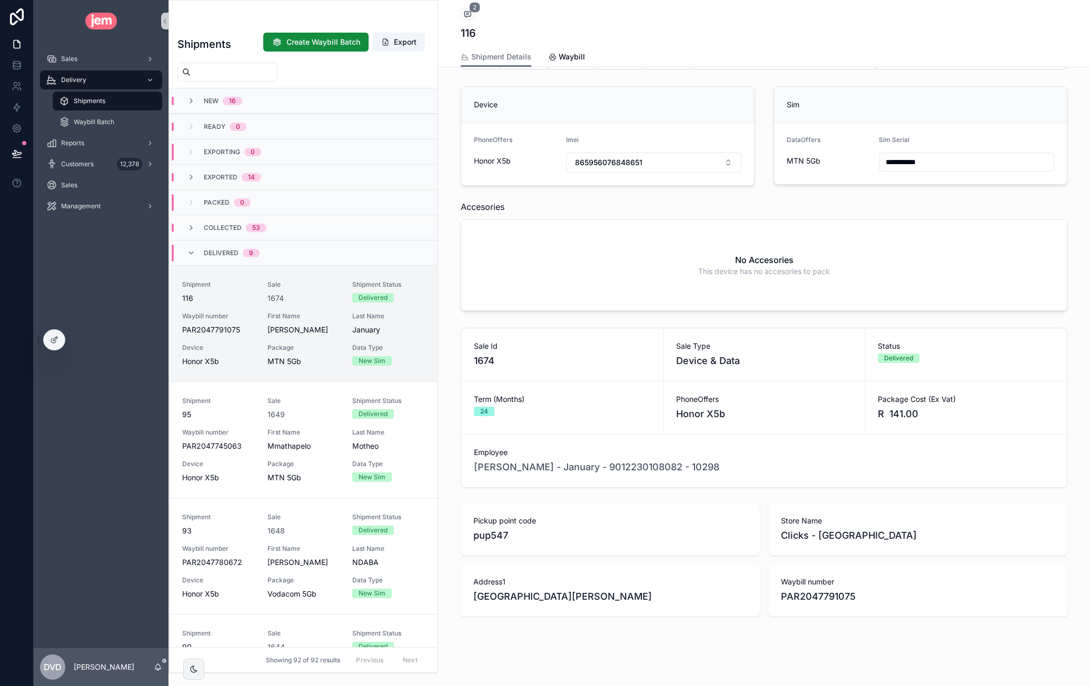
click at [65, 336] on div "Sales Delivery Shipments Waybill Batch Reports Customers 12,378 Sales Management" at bounding box center [101, 345] width 135 height 606
click at [53, 343] on icon at bounding box center [53, 340] width 5 height 5
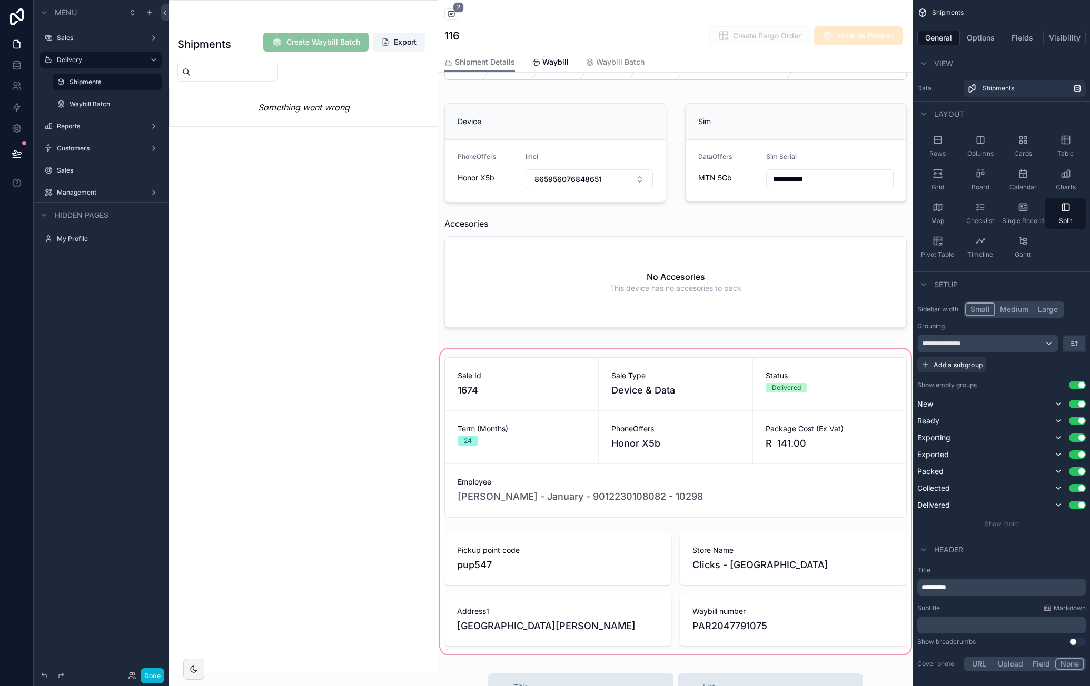
scroll to position [53, 0]
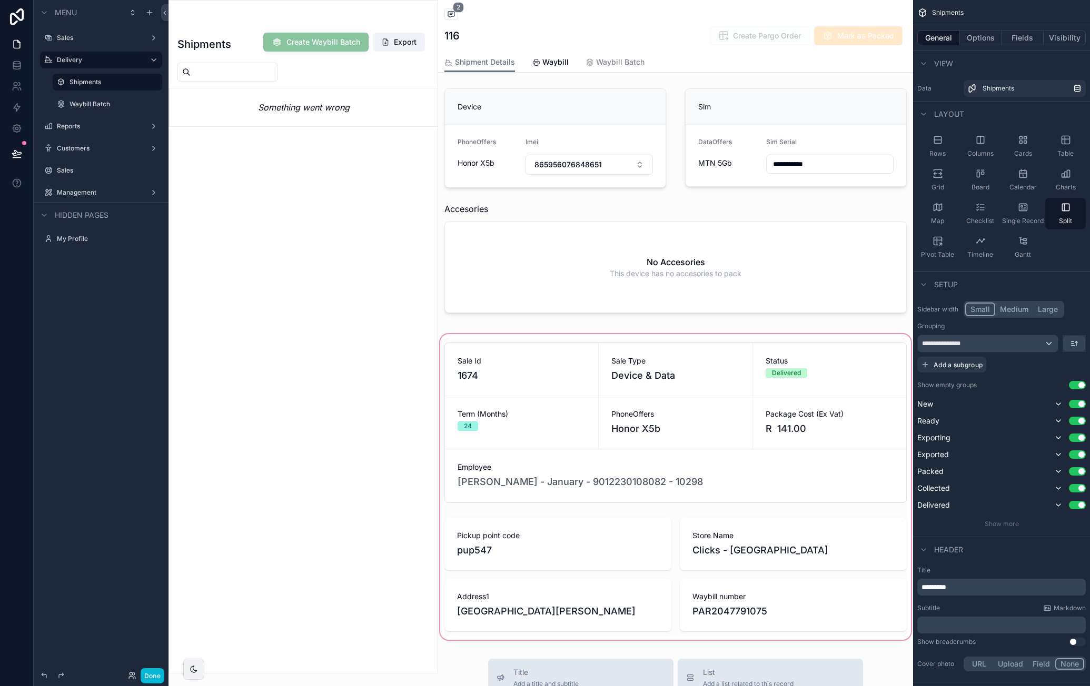
click at [844, 371] on div "scrollable content" at bounding box center [675, 487] width 475 height 310
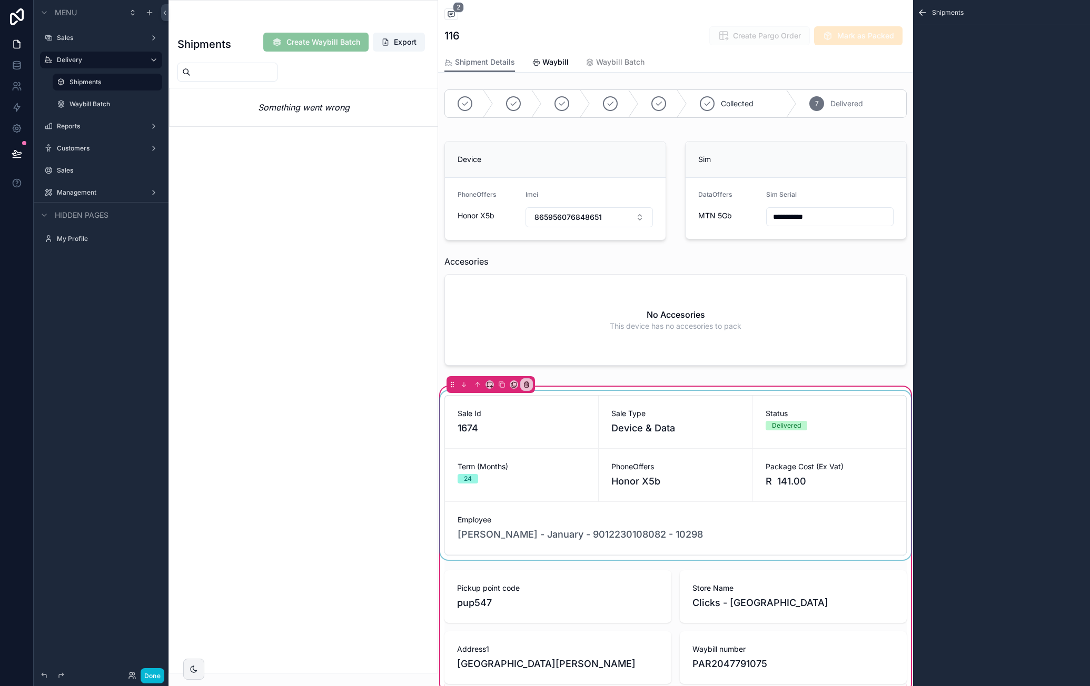
click at [851, 435] on div "scrollable content" at bounding box center [675, 475] width 475 height 169
click at [827, 434] on div "Status Delivered" at bounding box center [829, 422] width 153 height 53
click at [924, 13] on icon "scrollable content" at bounding box center [922, 13] width 6 height 0
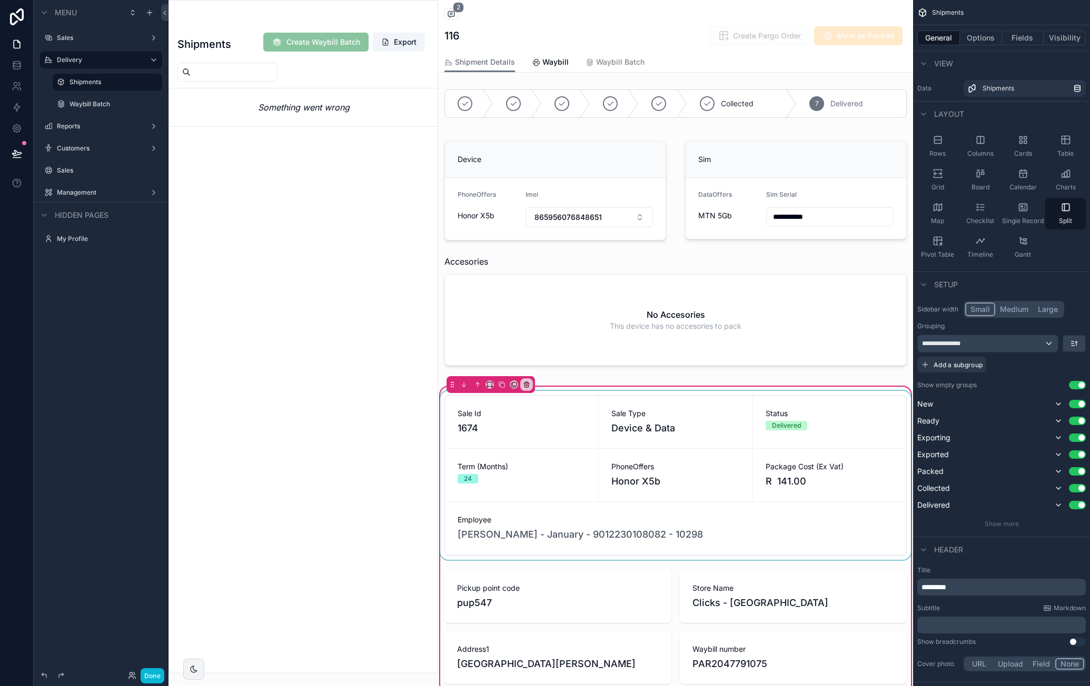
click at [853, 436] on div "scrollable content" at bounding box center [675, 475] width 475 height 169
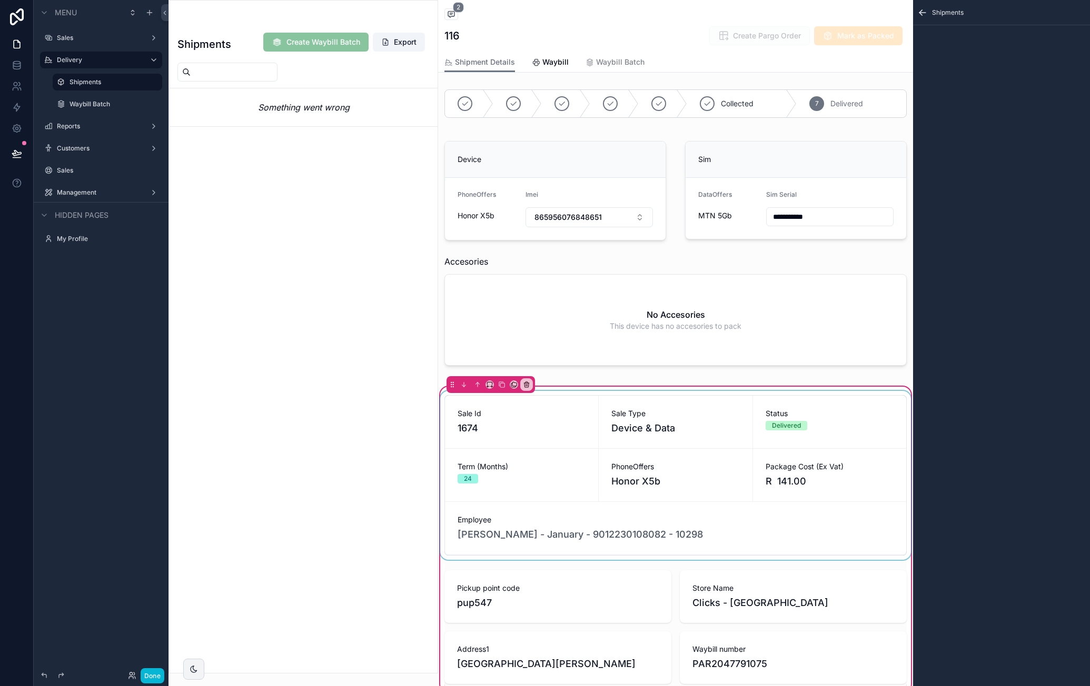
click at [720, 451] on div "scrollable content" at bounding box center [675, 475] width 475 height 169
click at [926, 12] on icon "scrollable content" at bounding box center [922, 12] width 11 height 11
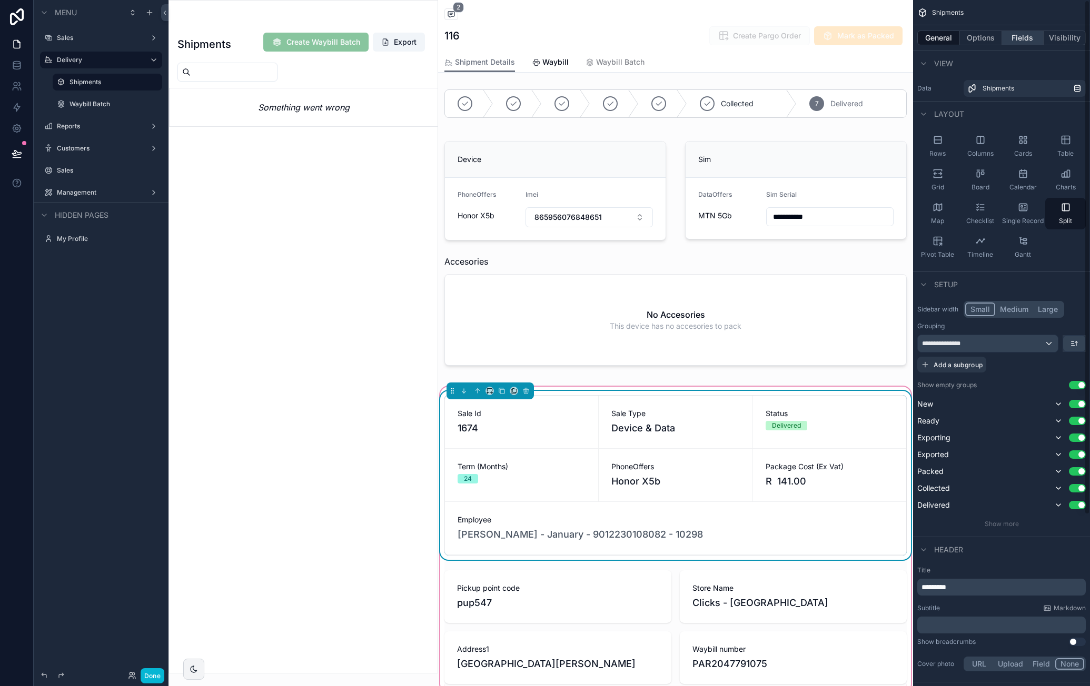
click at [1026, 38] on button "Fields" at bounding box center [1023, 38] width 42 height 15
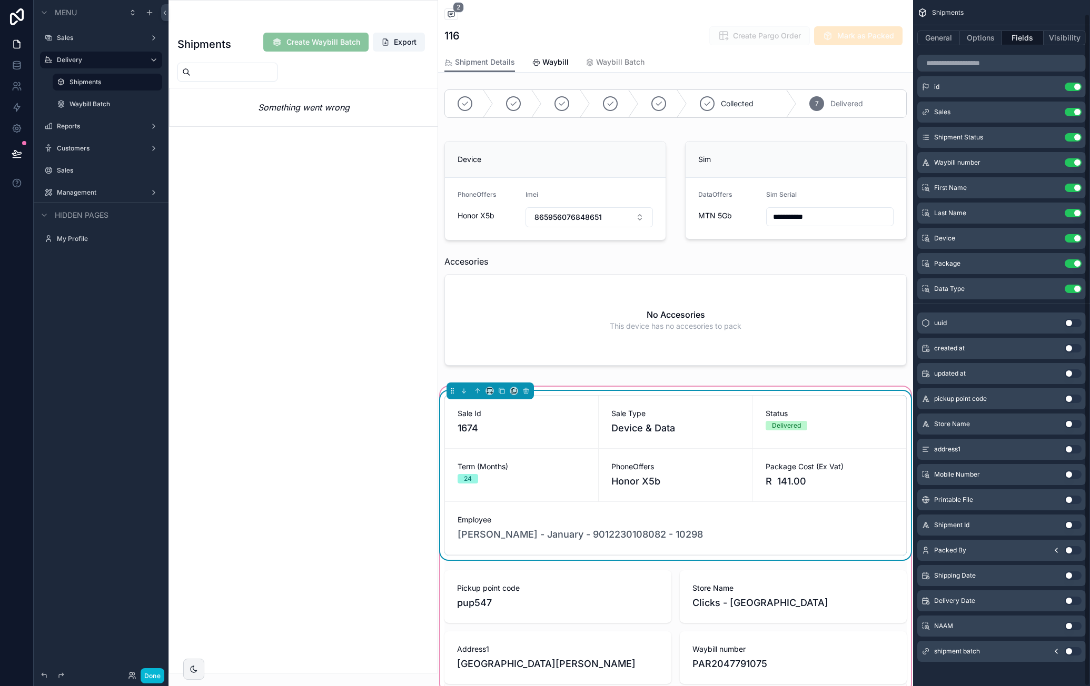
scroll to position [14, 0]
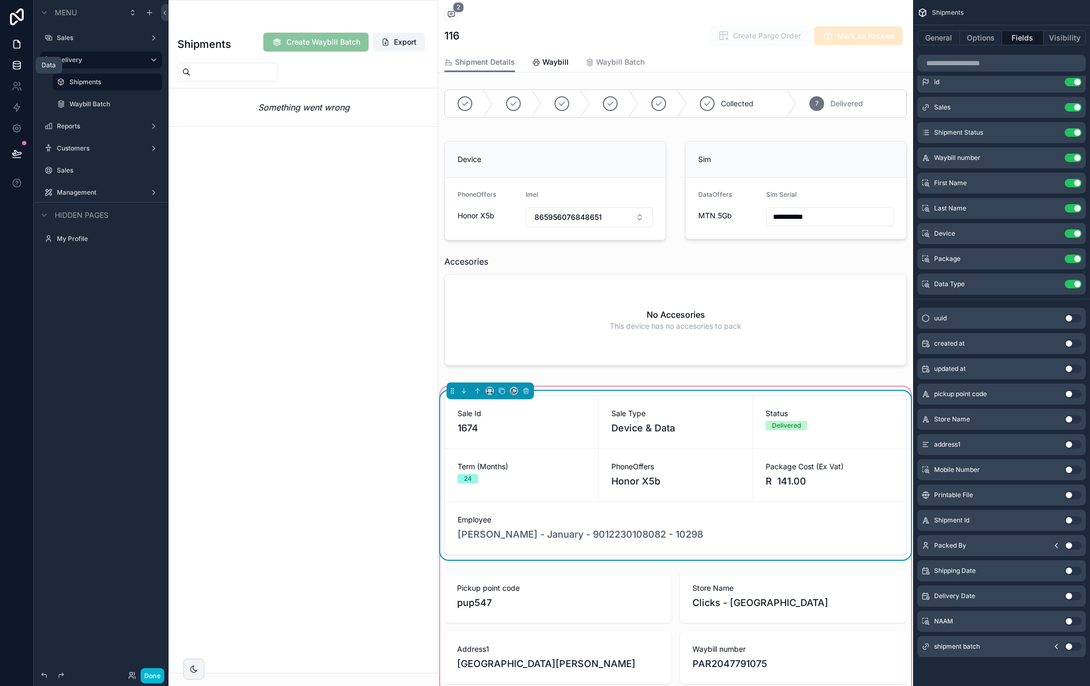
click at [21, 68] on icon at bounding box center [17, 65] width 11 height 11
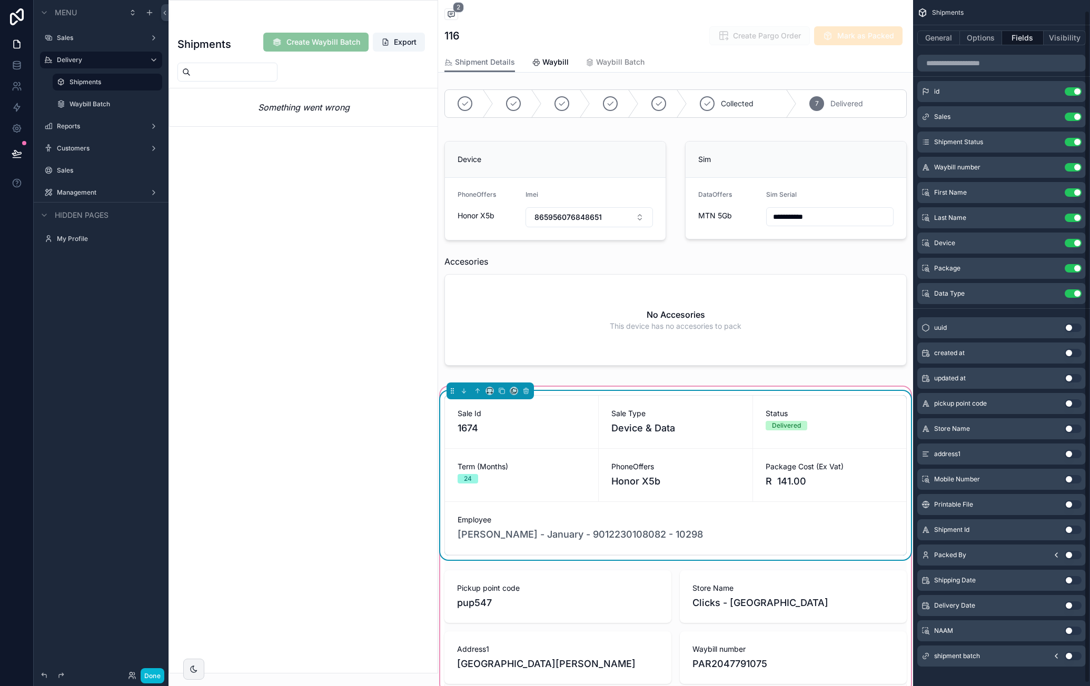
scroll to position [0, 0]
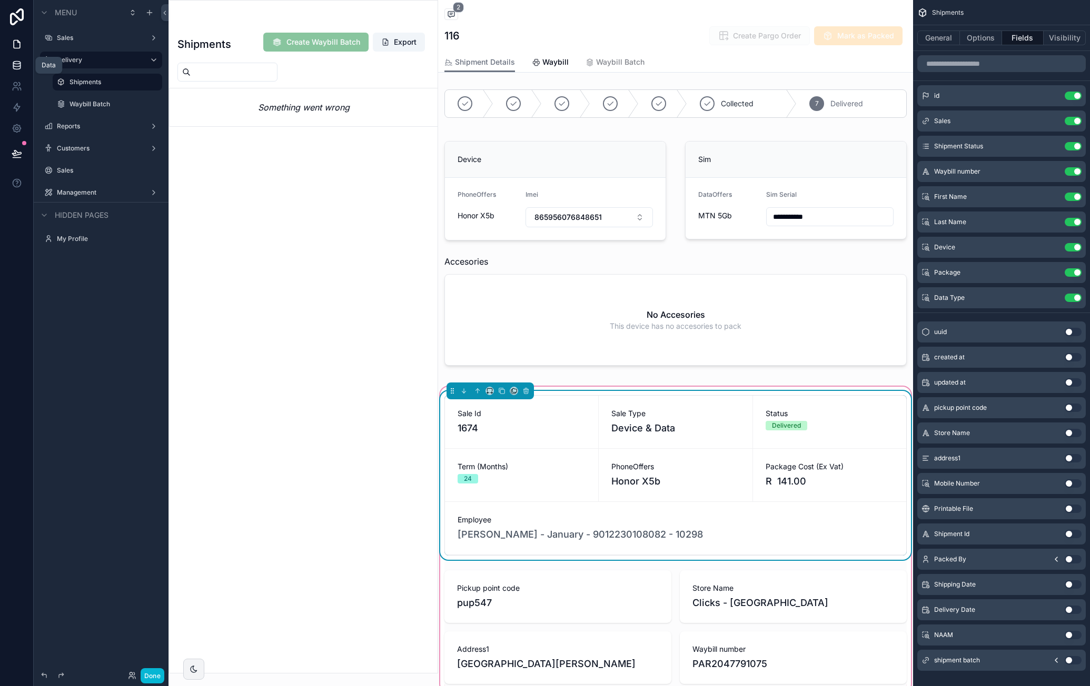
click at [18, 67] on icon at bounding box center [17, 65] width 11 height 11
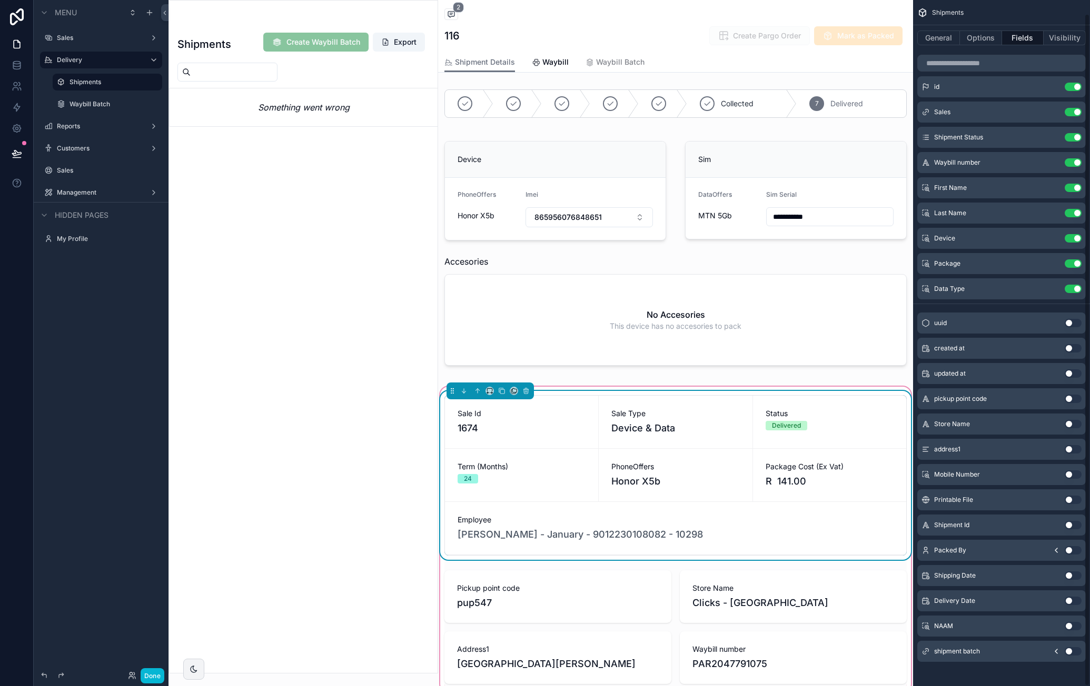
scroll to position [14, 0]
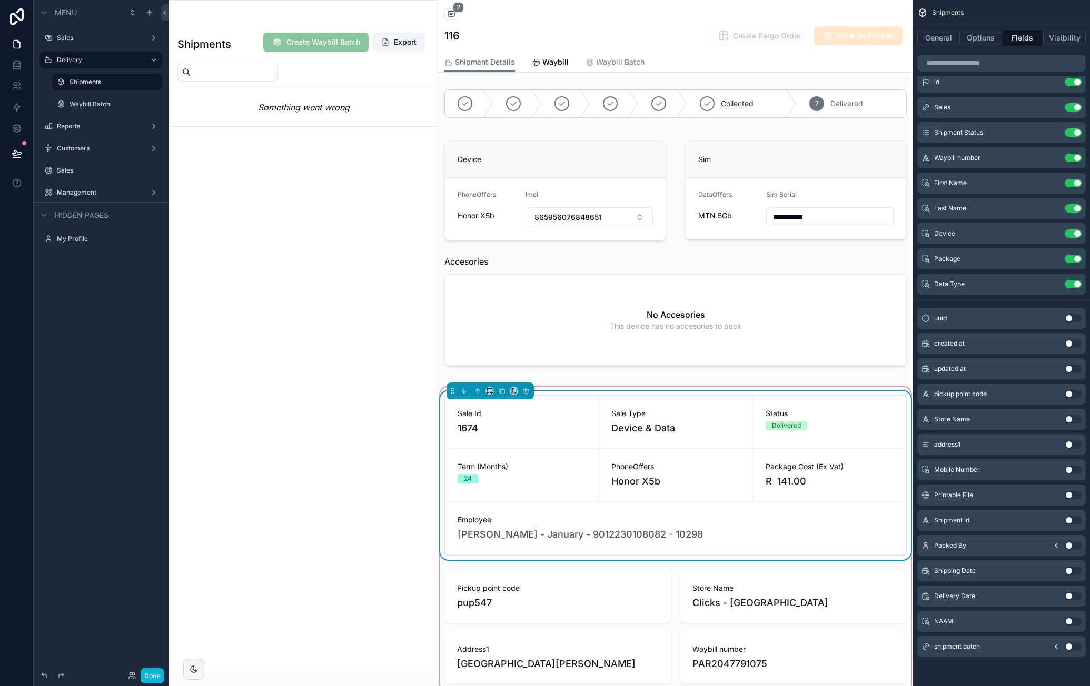
click at [549, 403] on div "Sale Id 1674" at bounding box center [521, 422] width 153 height 53
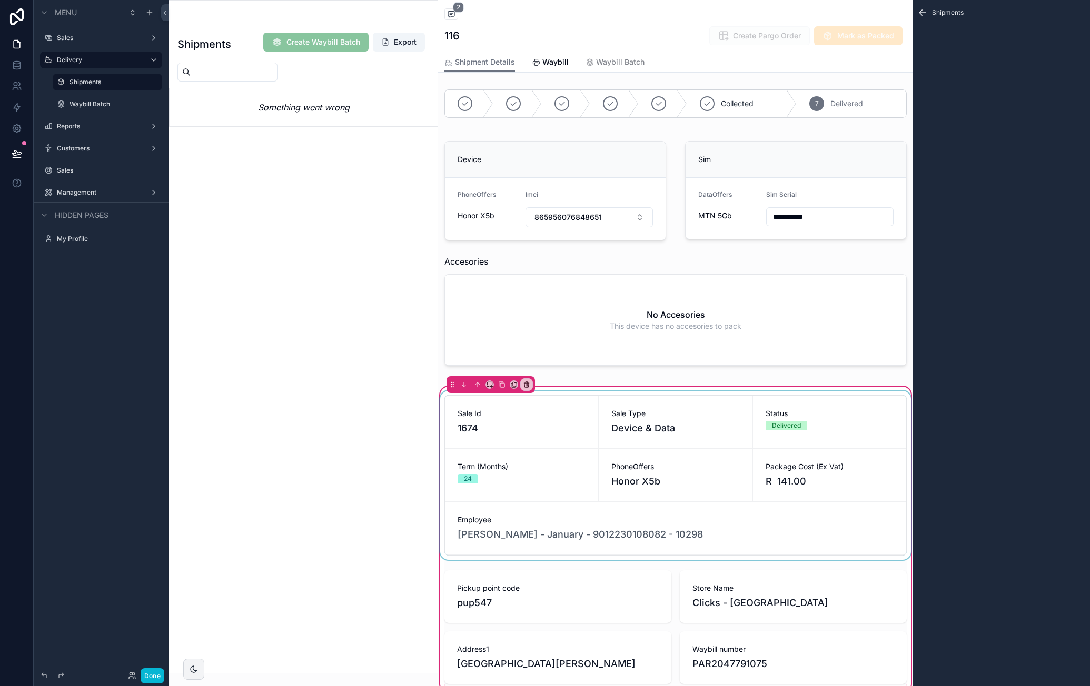
click at [560, 416] on div "scrollable content" at bounding box center [675, 475] width 475 height 169
click at [924, 13] on icon "scrollable content" at bounding box center [922, 13] width 6 height 0
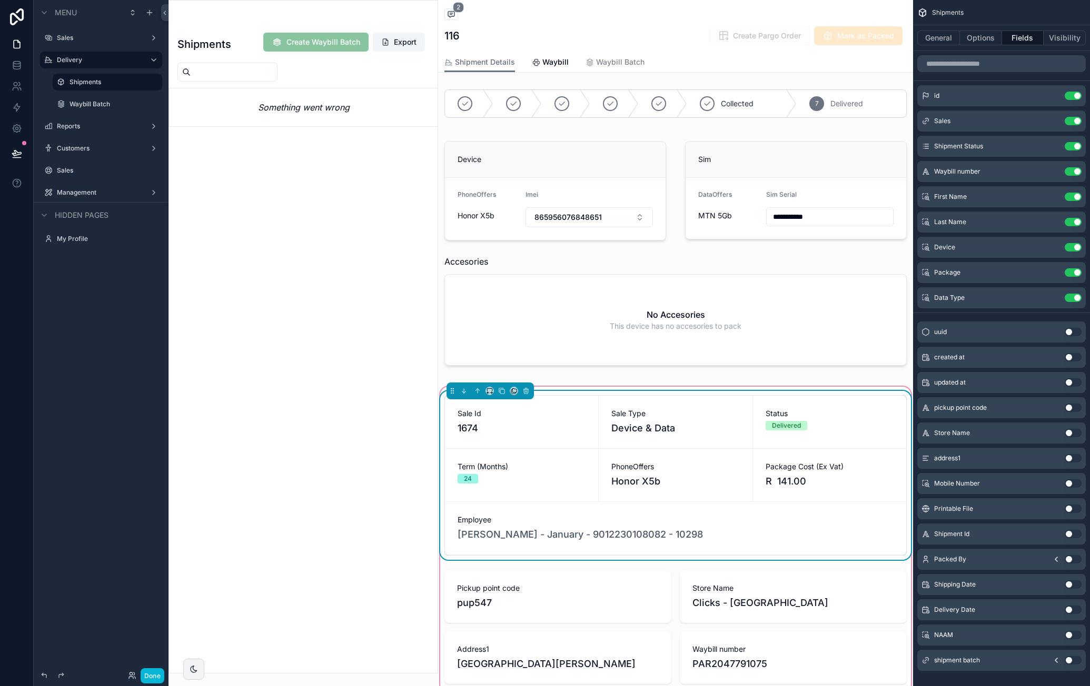
click at [1077, 636] on button "Use setting" at bounding box center [1072, 635] width 17 height 8
click at [1077, 324] on button "Use setting" at bounding box center [1072, 323] width 17 height 8
click at [1051, 272] on icon "scrollable content" at bounding box center [1052, 272] width 8 height 8
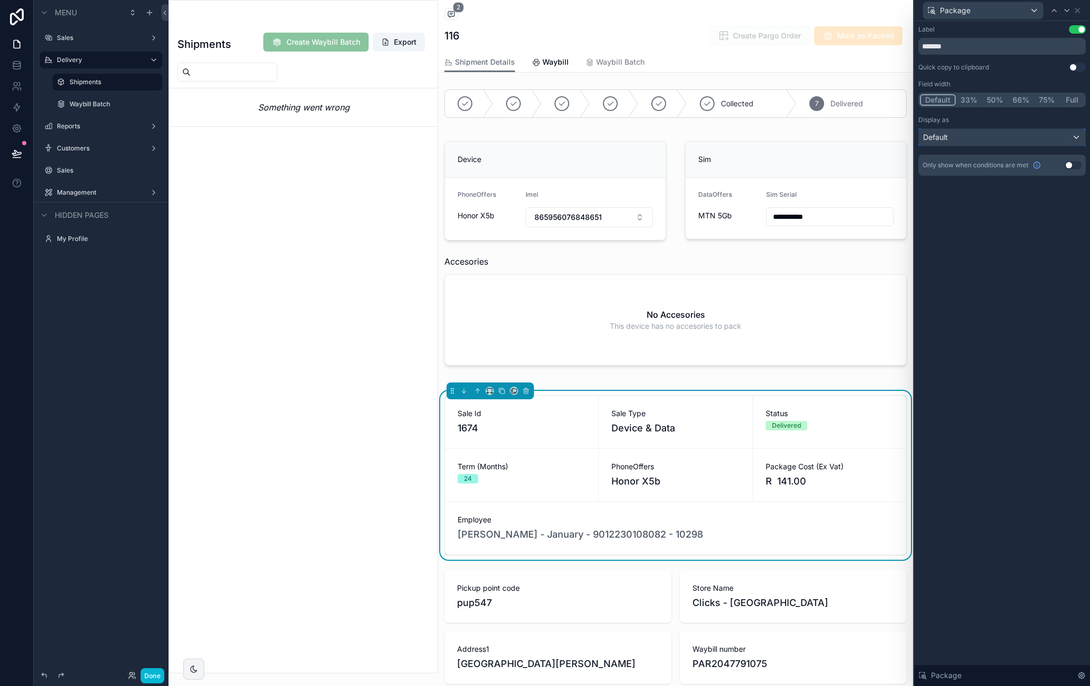
click at [1039, 135] on div "Default" at bounding box center [1002, 137] width 166 height 17
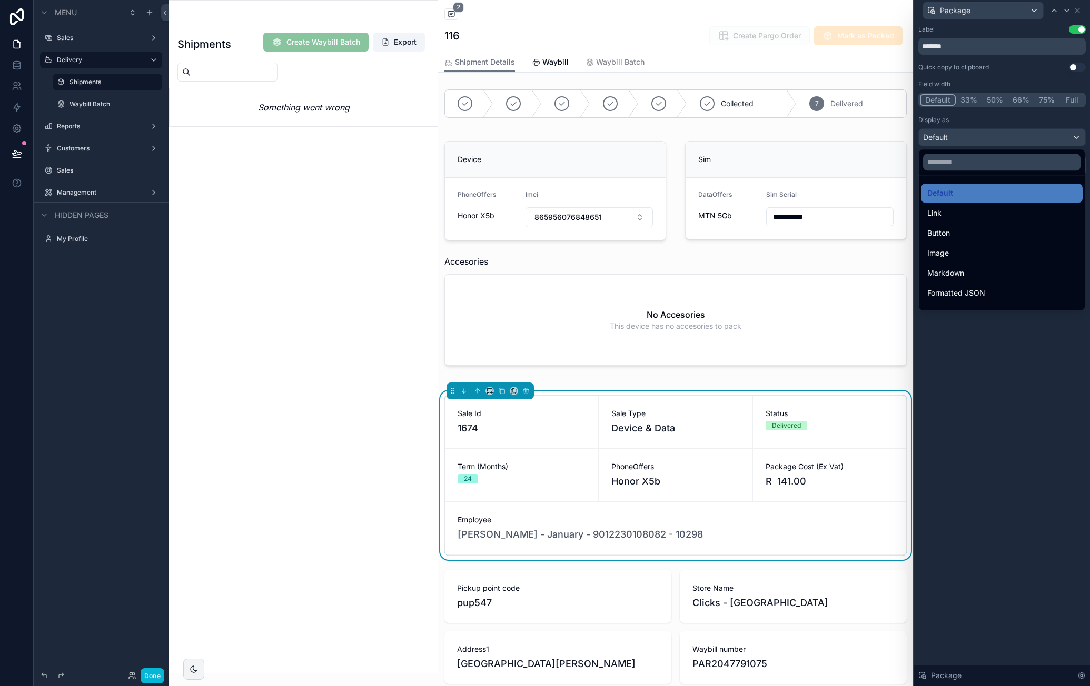
click at [1035, 125] on div at bounding box center [1002, 343] width 176 height 686
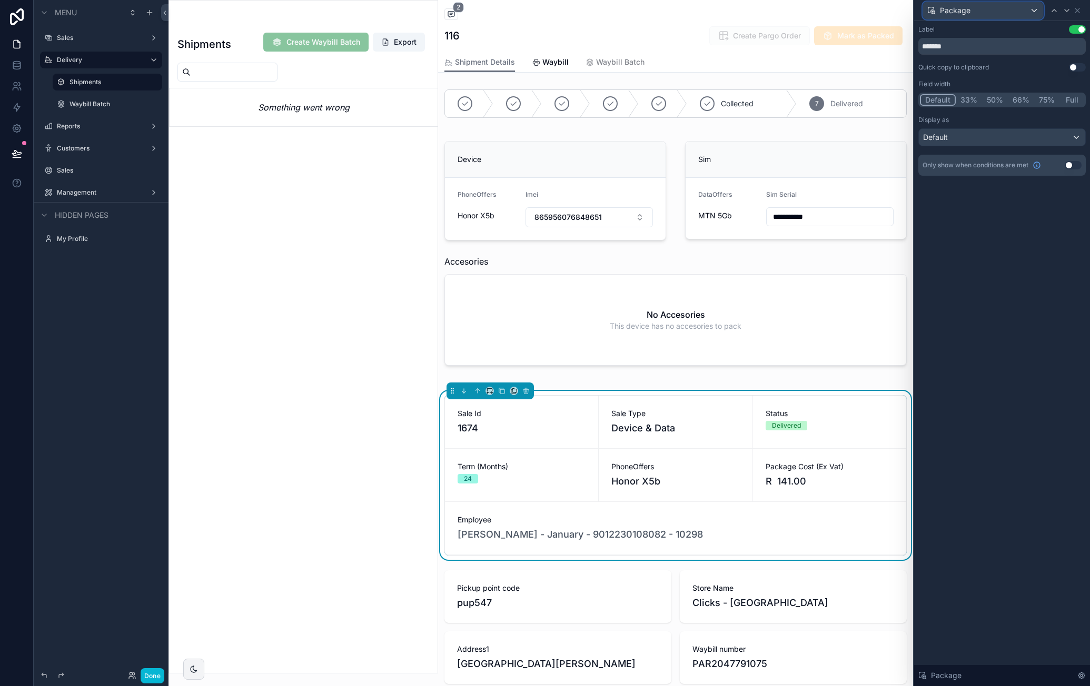
click at [940, 12] on span "Package" at bounding box center [955, 10] width 31 height 11
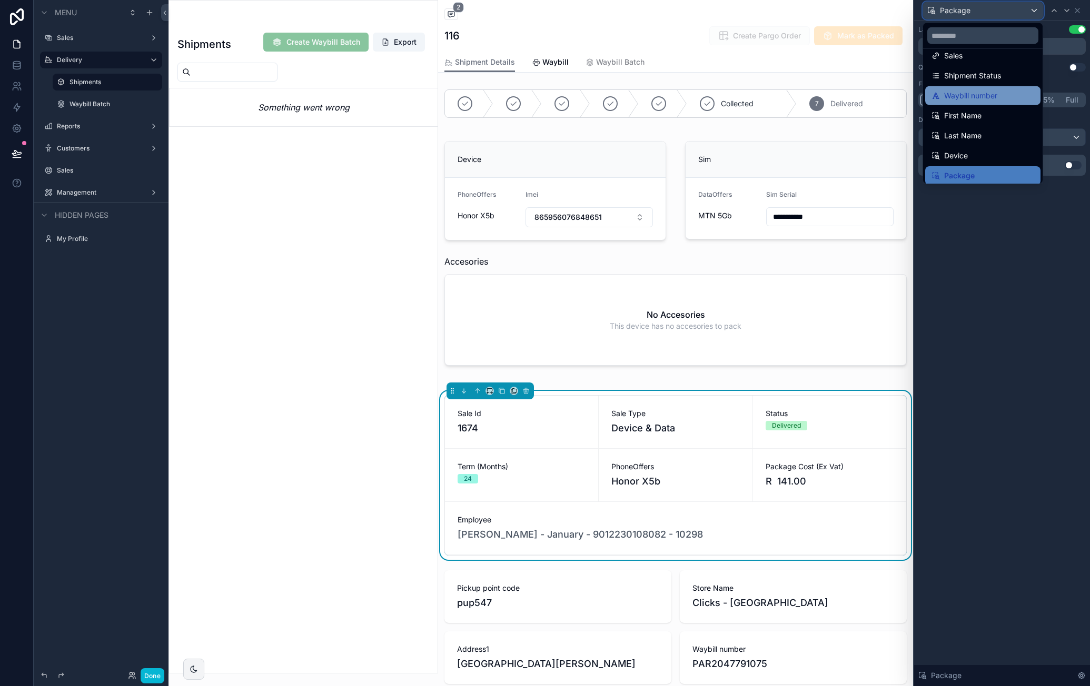
scroll to position [55, 0]
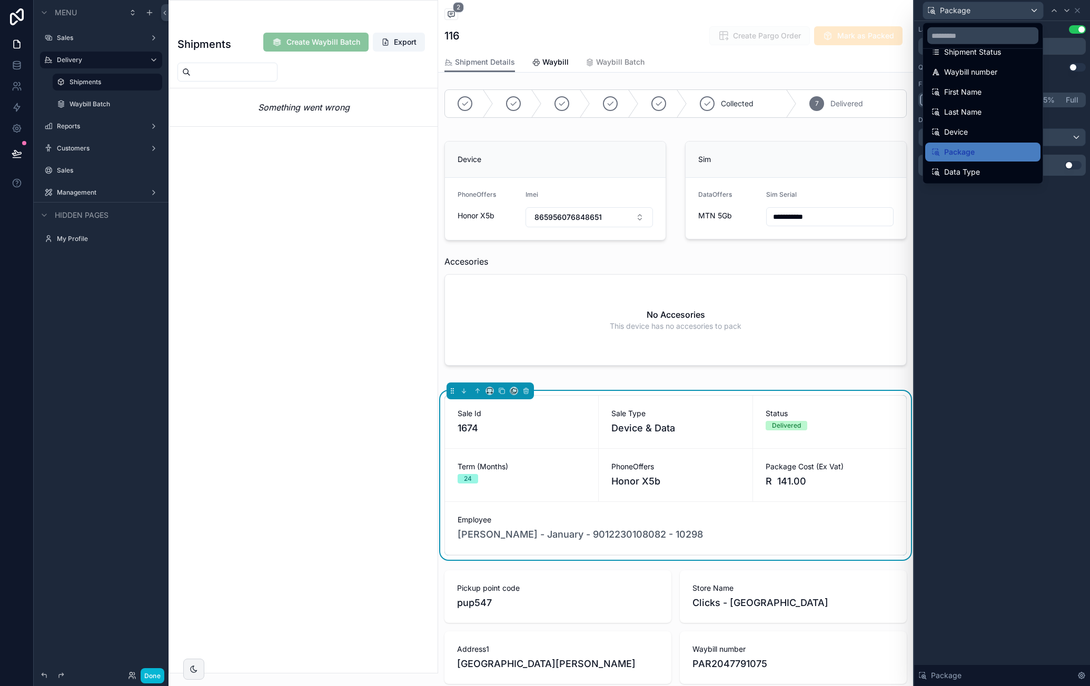
click at [1038, 231] on div at bounding box center [1002, 343] width 176 height 686
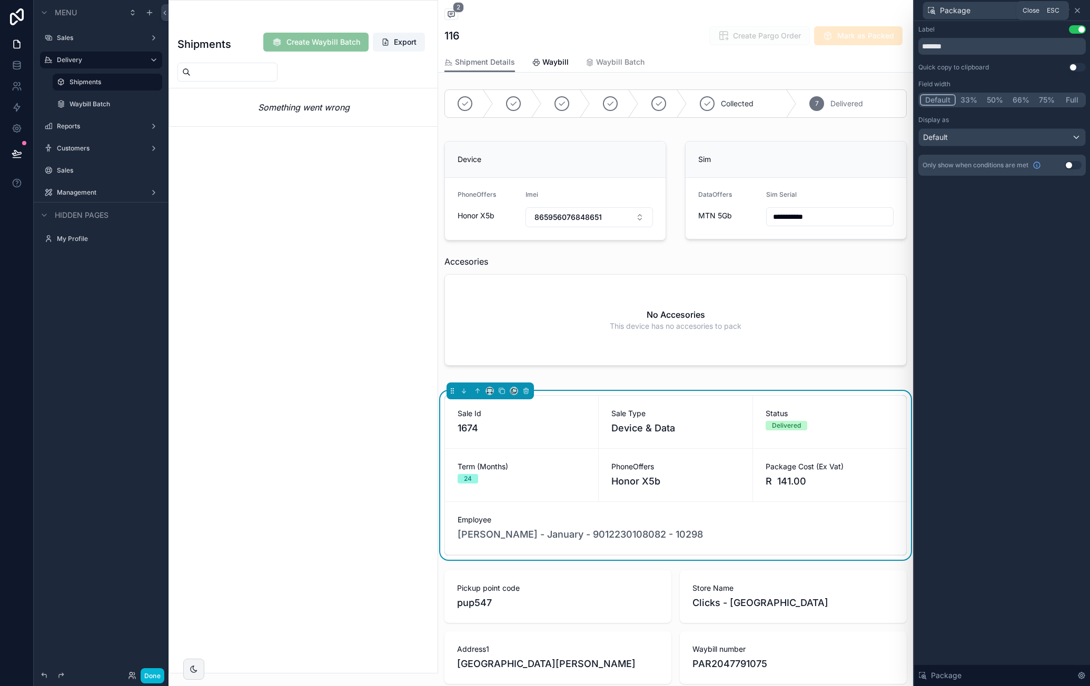
click at [1077, 11] on icon at bounding box center [1077, 10] width 4 height 4
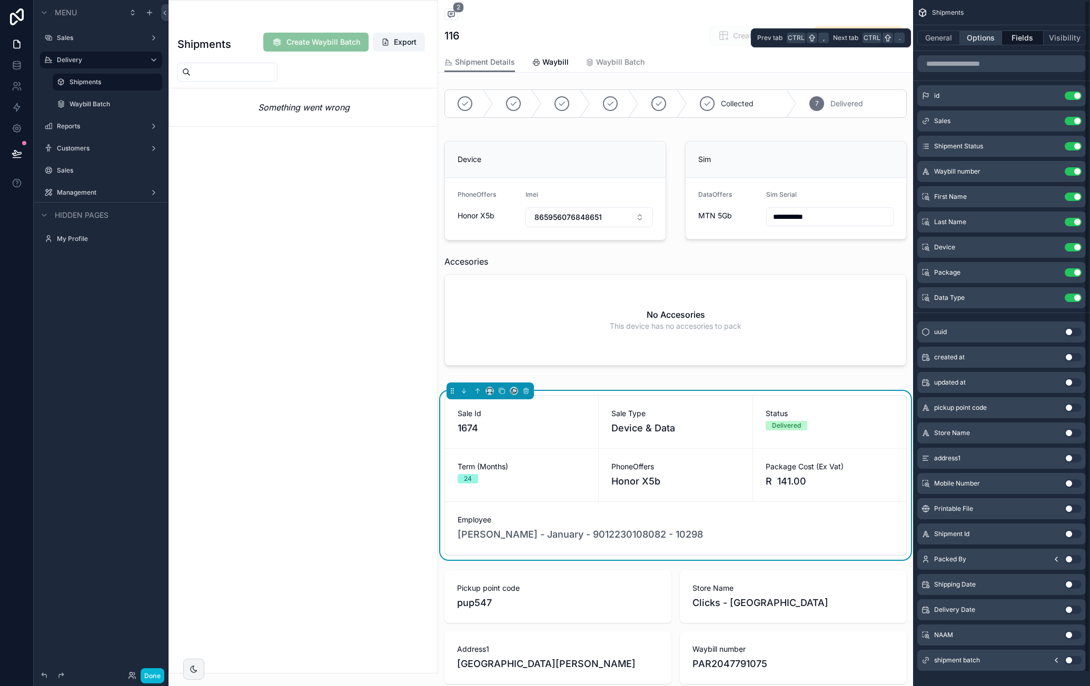
click at [981, 39] on button "Options" at bounding box center [981, 38] width 42 height 15
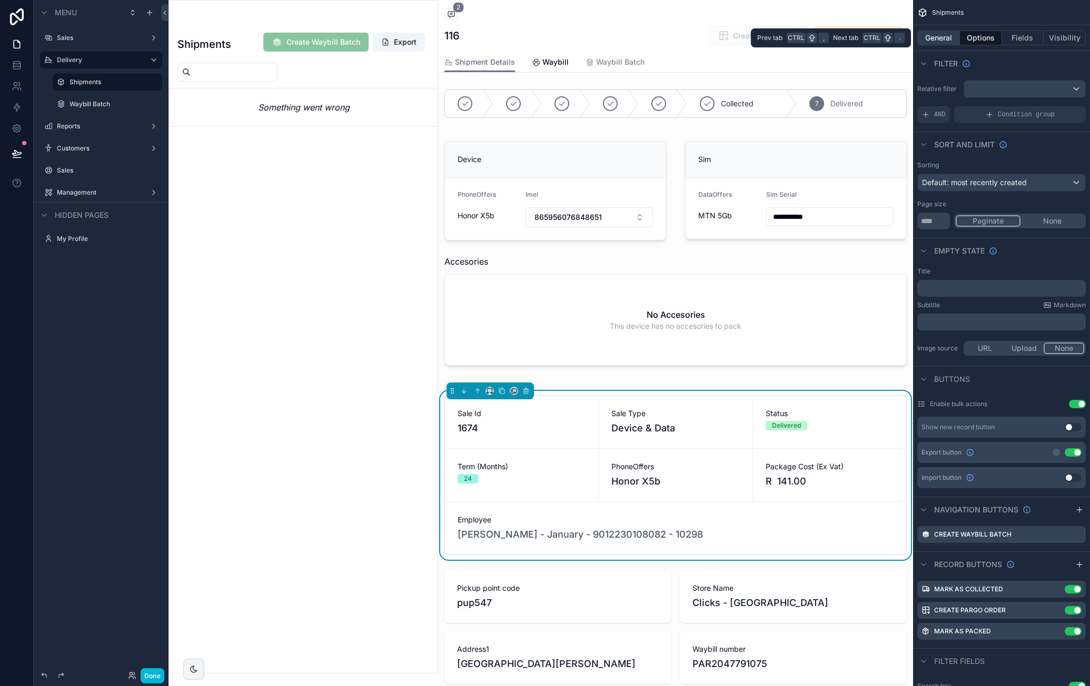
click at [942, 36] on button "General" at bounding box center [938, 38] width 43 height 15
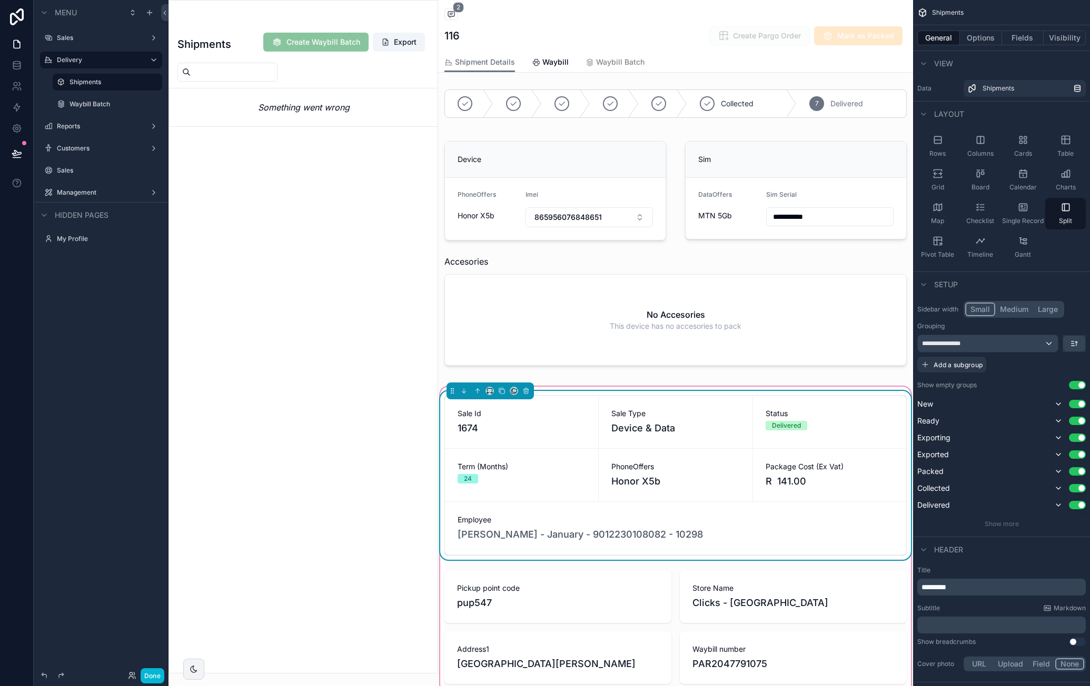
click at [701, 406] on div "Sale Type Device & Data" at bounding box center [675, 422] width 153 height 53
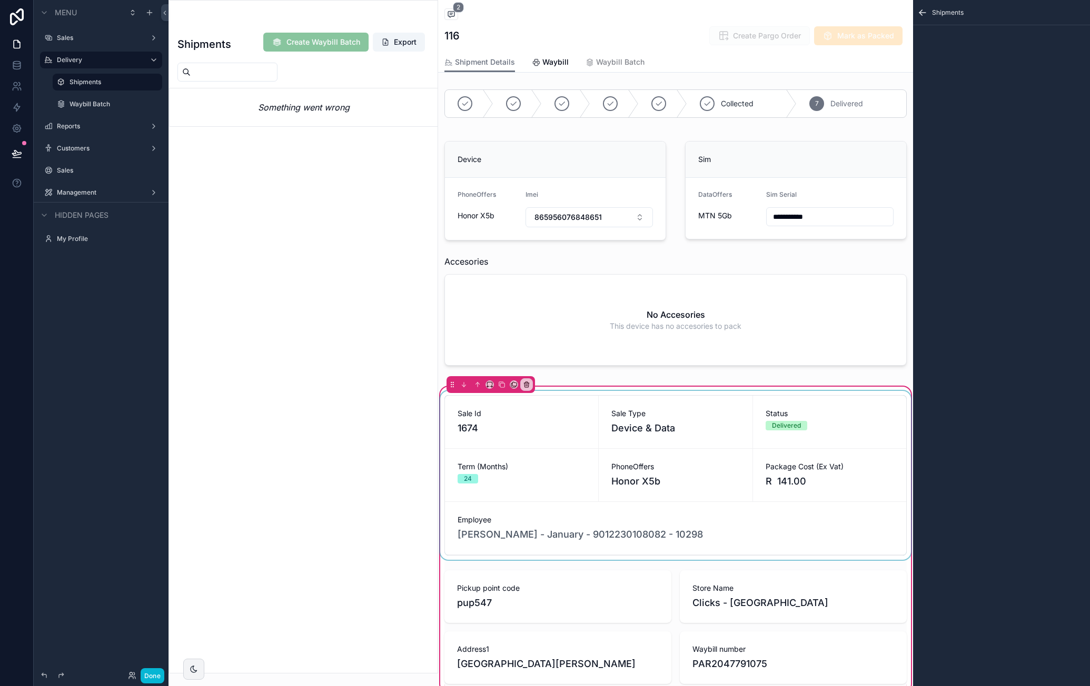
click at [699, 408] on div "scrollable content" at bounding box center [675, 475] width 475 height 169
click at [719, 476] on div "Honor X5b" at bounding box center [675, 481] width 128 height 15
click at [562, 587] on div "scrollable content" at bounding box center [675, 627] width 475 height 122
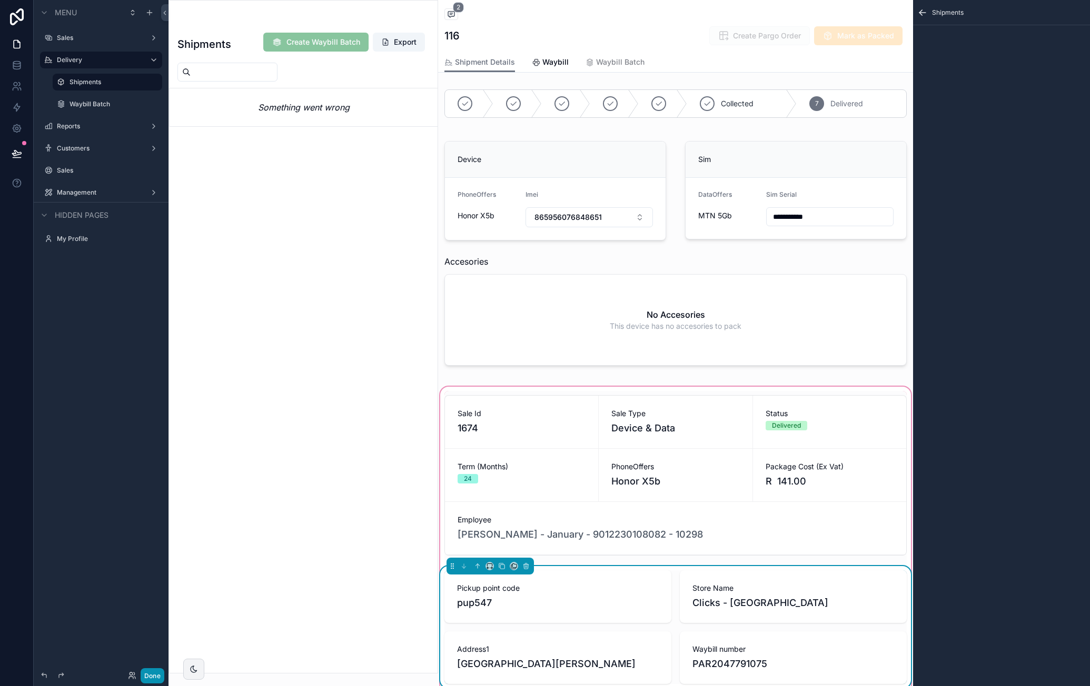
click at [155, 679] on button "Done" at bounding box center [153, 676] width 24 height 15
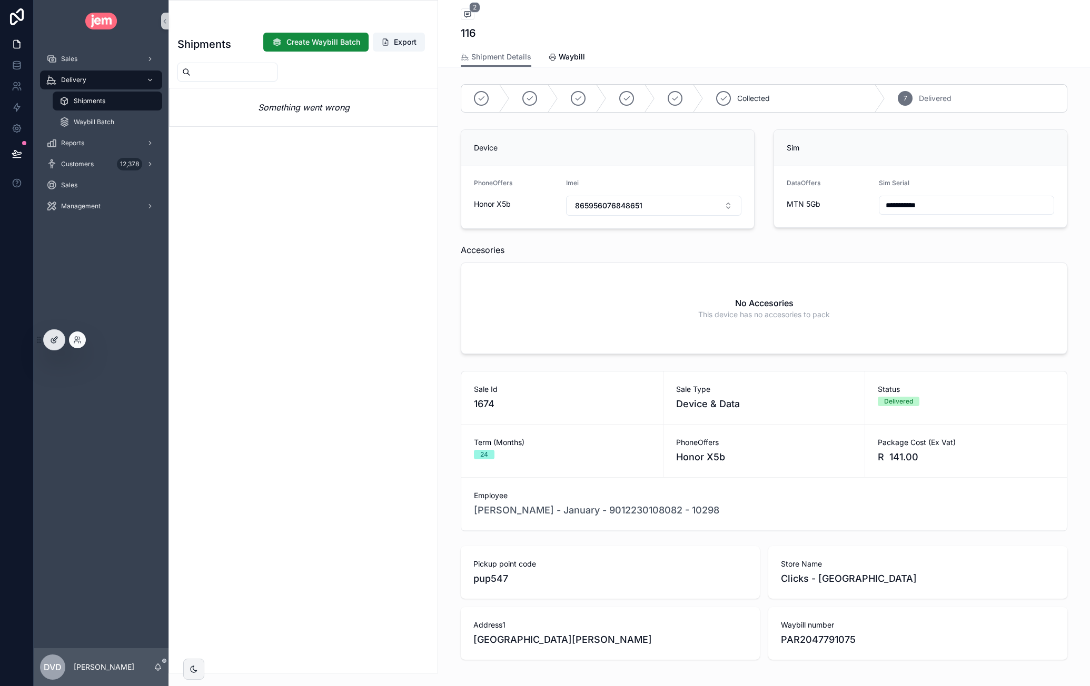
click at [50, 334] on div at bounding box center [54, 340] width 21 height 20
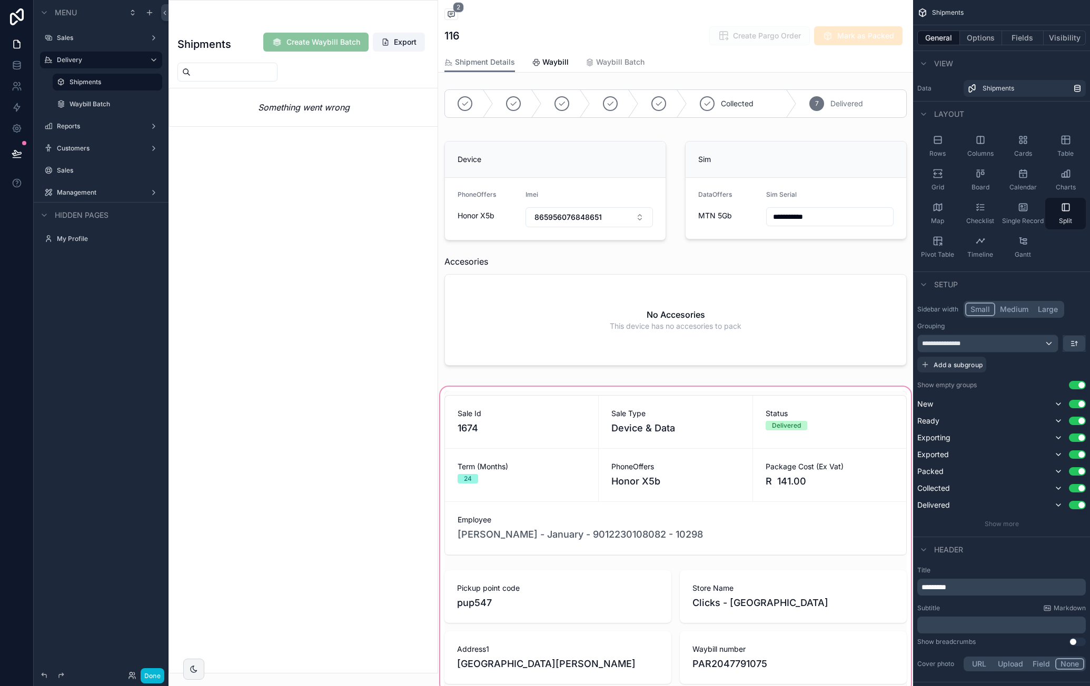
click at [719, 421] on div "scrollable content" at bounding box center [675, 540] width 475 height 310
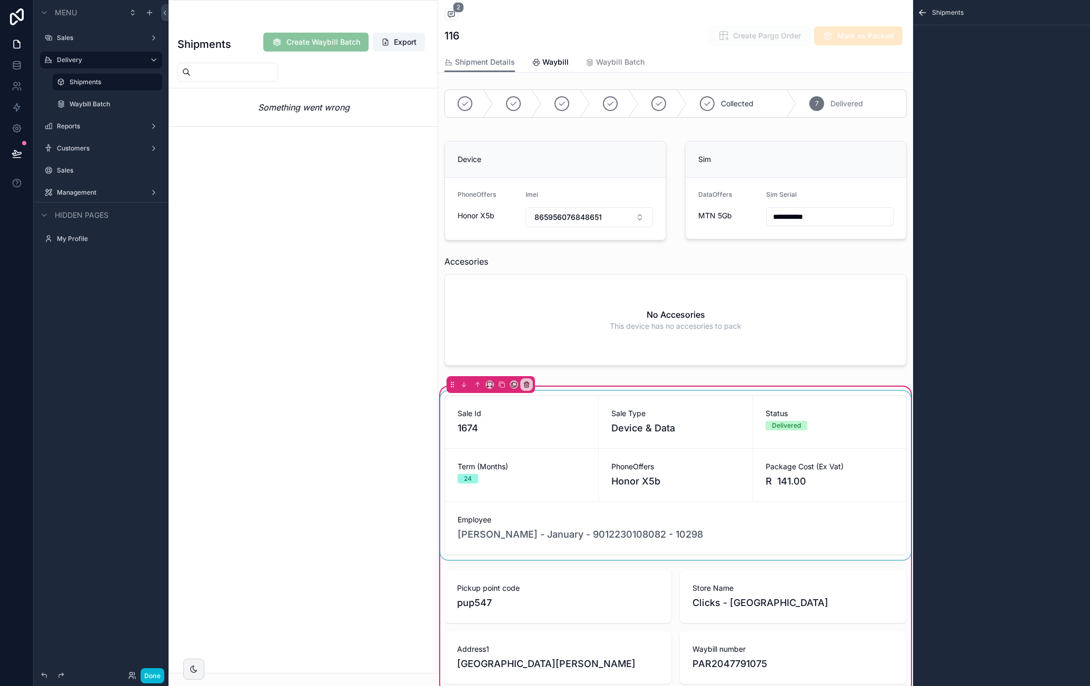
click at [719, 417] on div "scrollable content" at bounding box center [675, 475] width 475 height 169
click at [922, 10] on icon "scrollable content" at bounding box center [920, 11] width 3 height 3
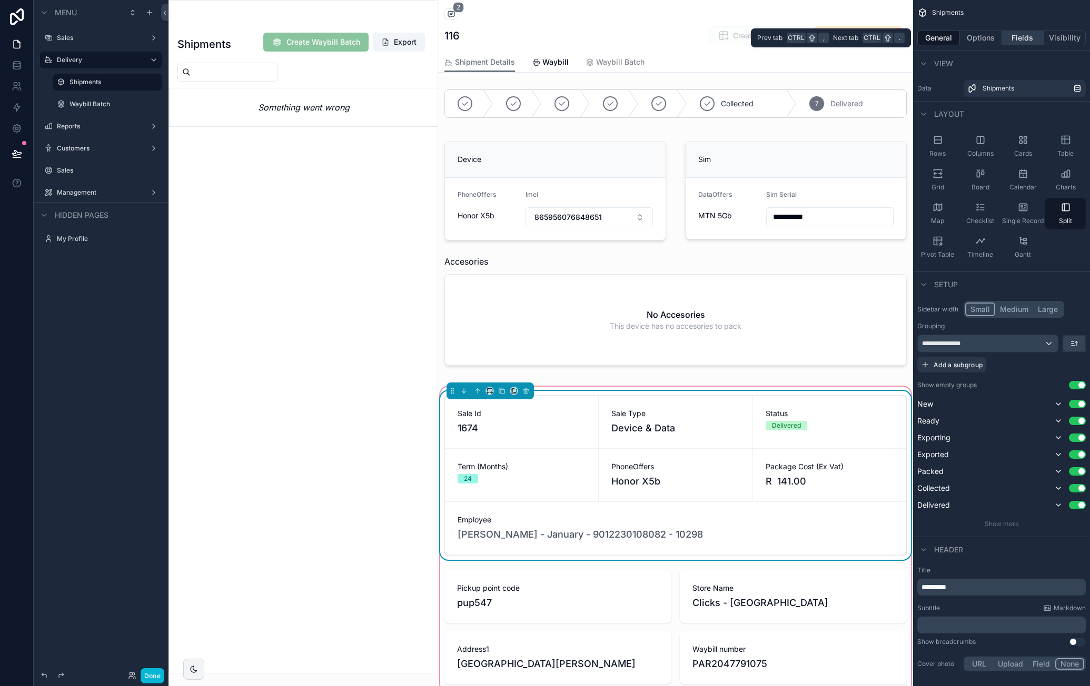
click at [1030, 35] on button "Fields" at bounding box center [1023, 38] width 42 height 15
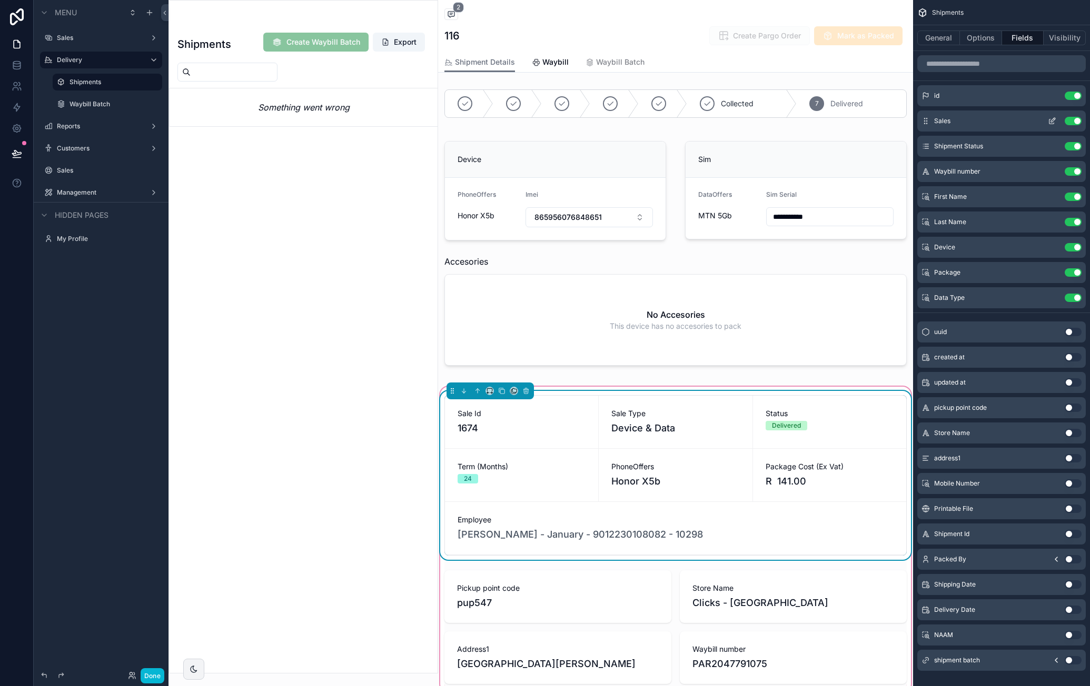
click at [1069, 119] on button "Use setting" at bounding box center [1072, 121] width 17 height 8
click at [1073, 382] on button "Use setting" at bounding box center [1072, 382] width 17 height 8
click at [13, 146] on button at bounding box center [16, 153] width 23 height 29
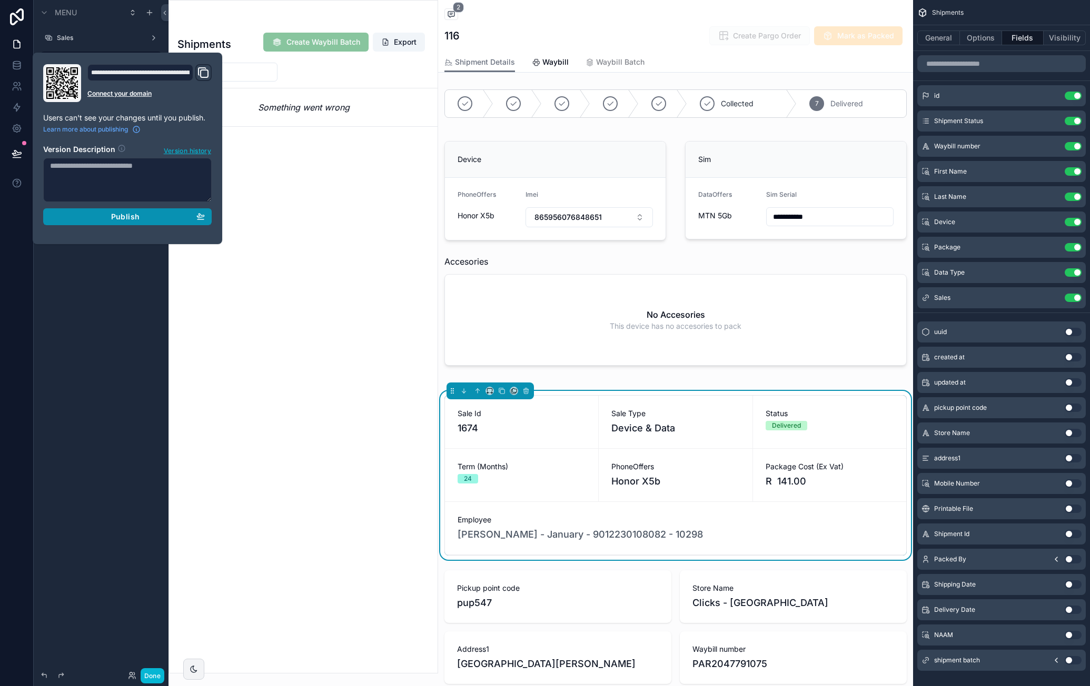
click at [167, 217] on div "Publish" at bounding box center [127, 216] width 155 height 9
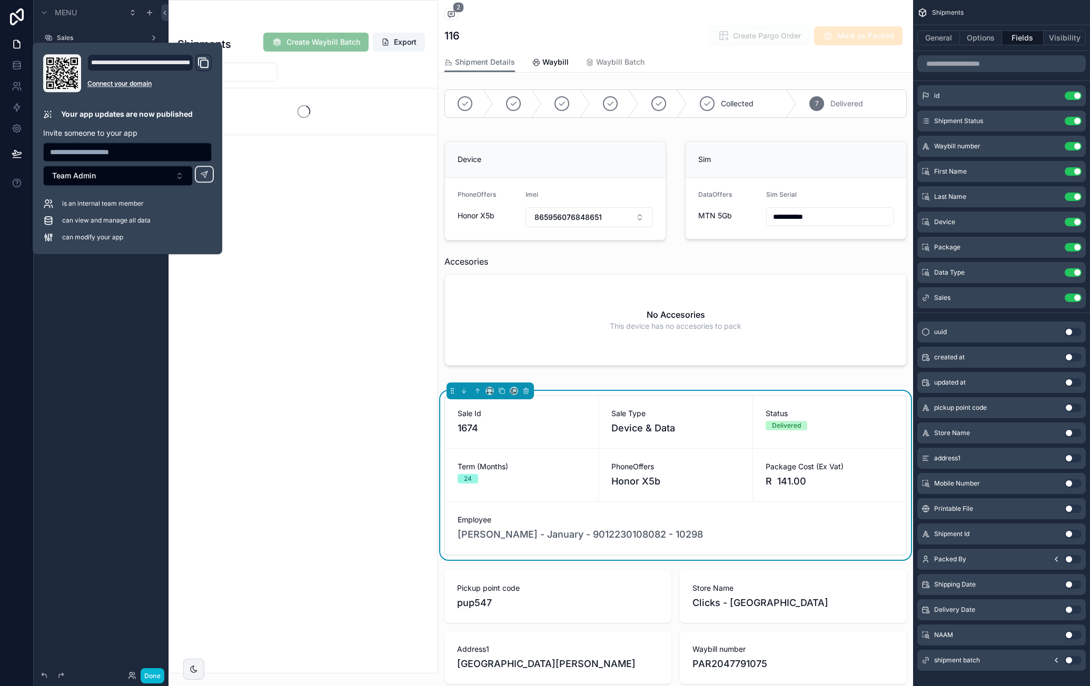
click at [311, 201] on div "Shipments Create Waybill Batch Export" at bounding box center [303, 349] width 268 height 647
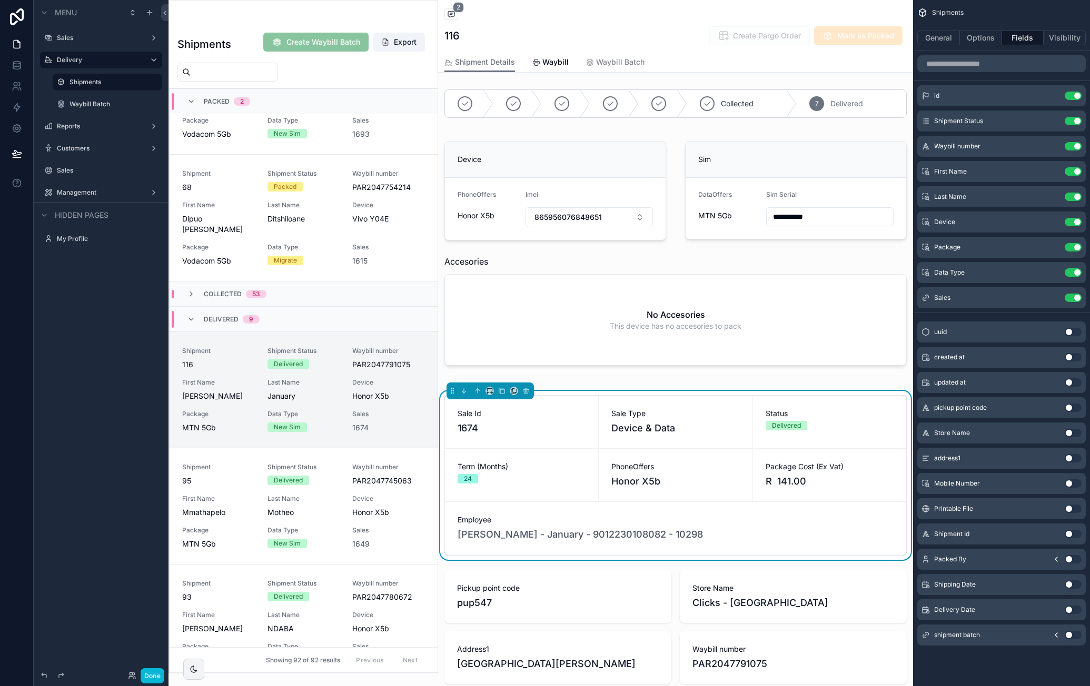
scroll to position [167, 0]
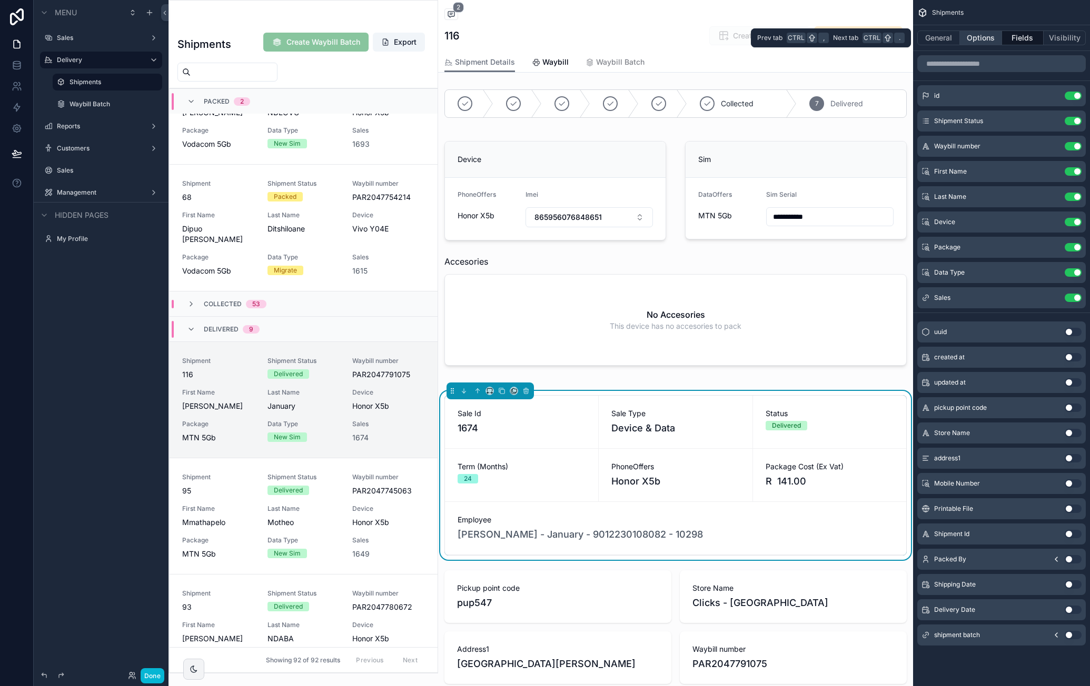
click at [979, 33] on button "Options" at bounding box center [981, 38] width 42 height 15
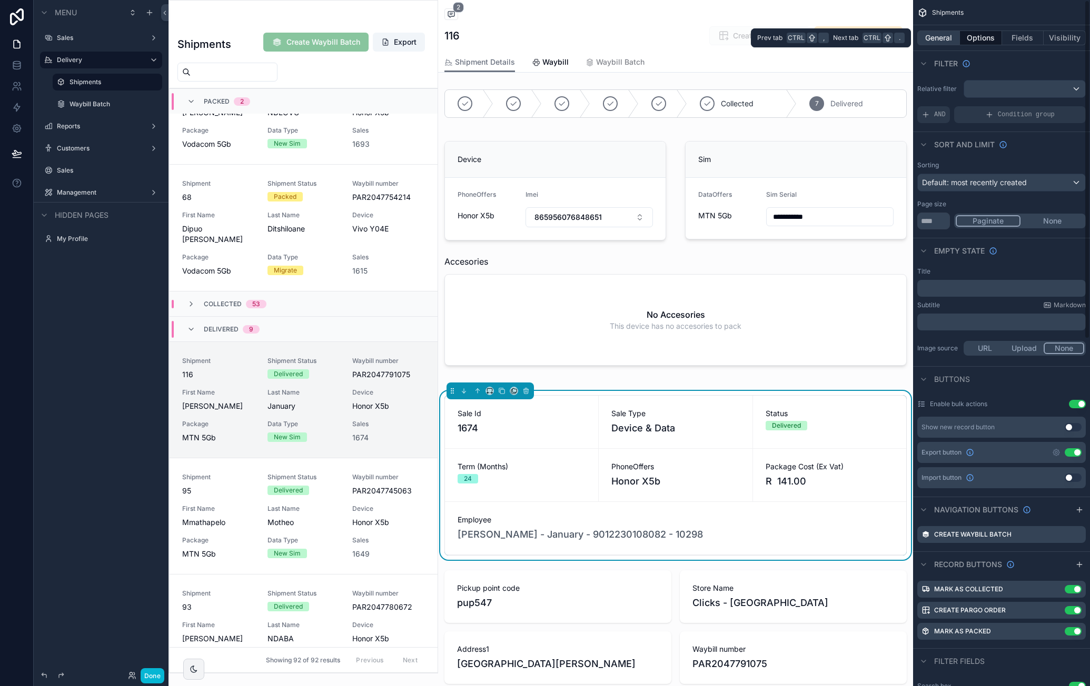
click at [952, 38] on button "General" at bounding box center [938, 38] width 43 height 15
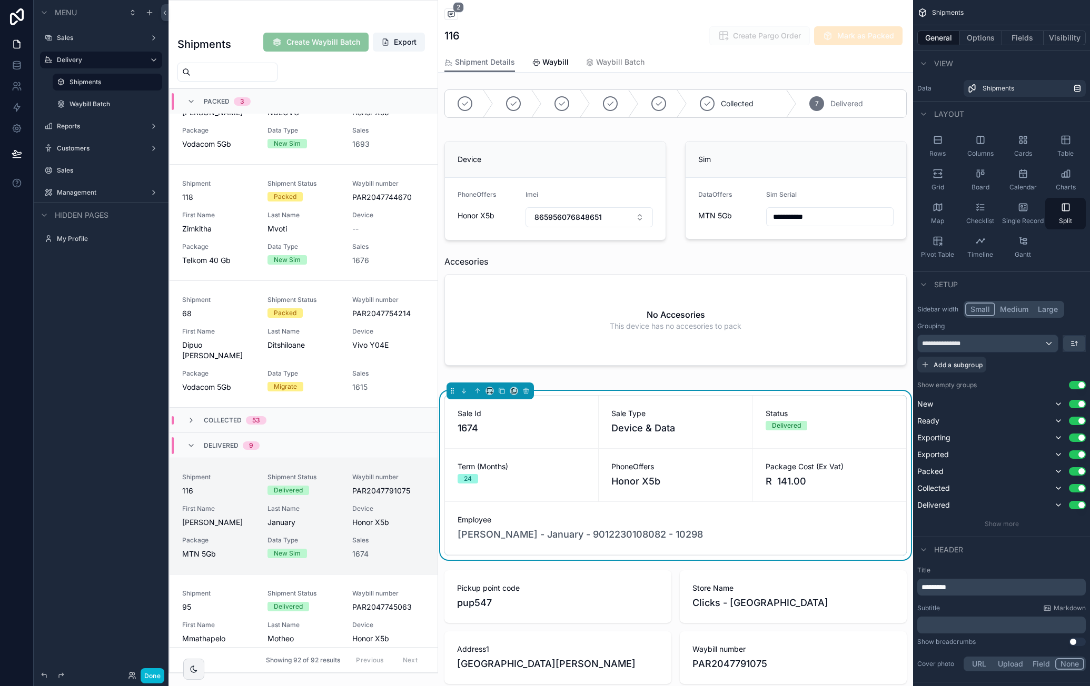
click at [697, 387] on div "Sale Id 1674 Sale Type Device & Data Status Delivered Term (Months) 24 PhoneOff…" at bounding box center [675, 540] width 475 height 310
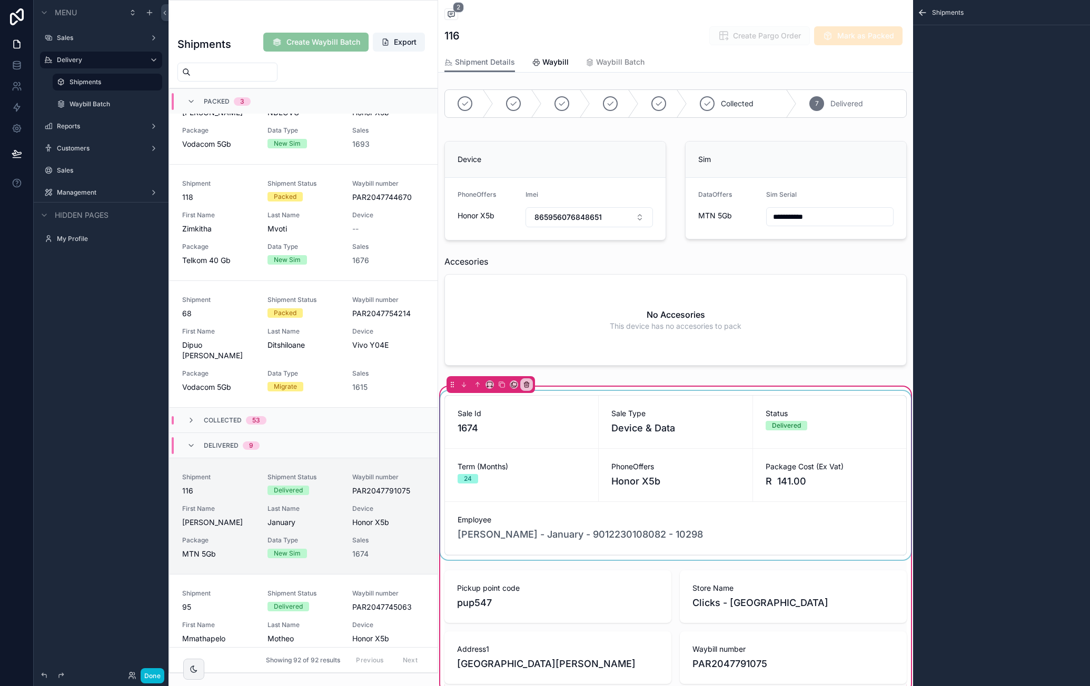
click at [693, 391] on div "scrollable content" at bounding box center [675, 475] width 475 height 169
click at [153, 57] on icon "scrollable content" at bounding box center [153, 60] width 8 height 8
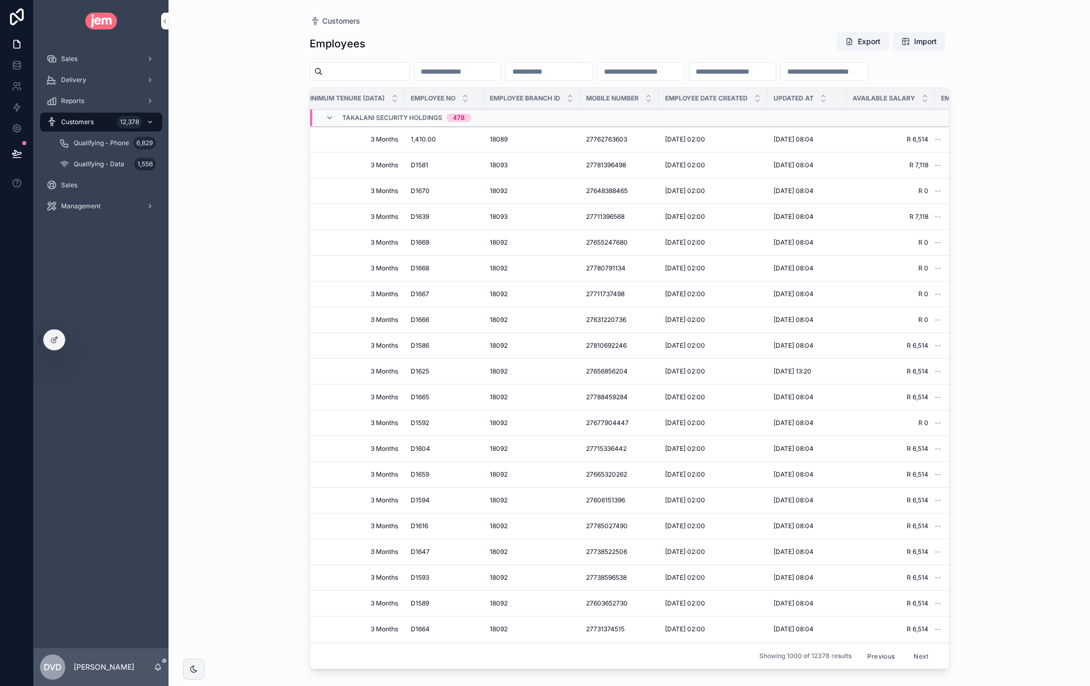
scroll to position [0, 780]
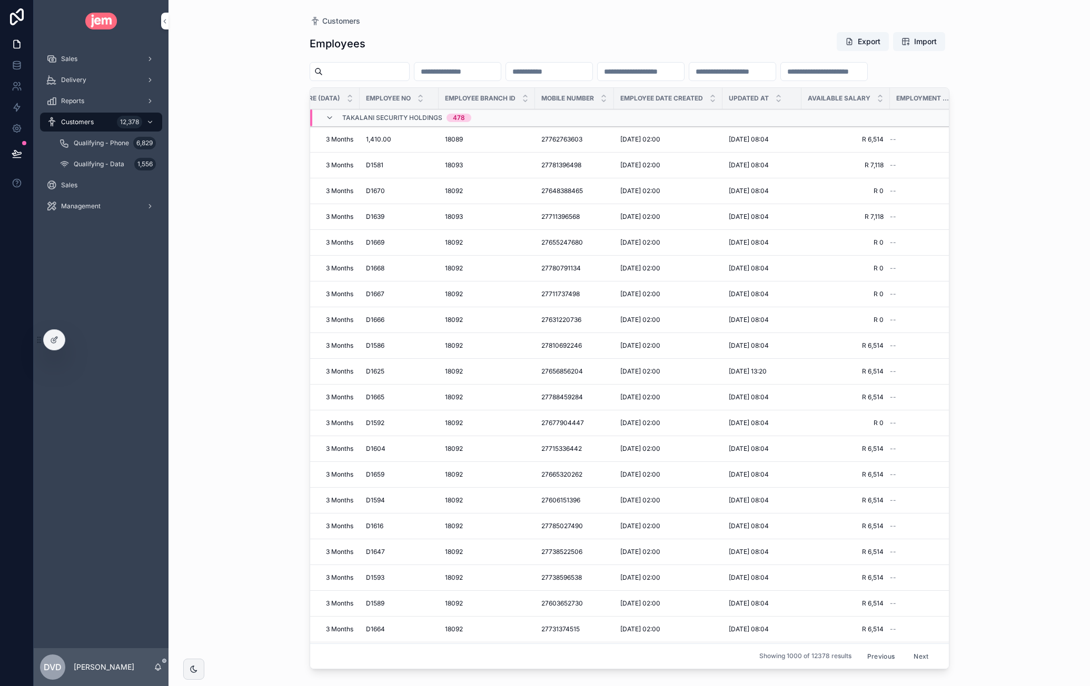
click at [0, 0] on span "Make Active" at bounding box center [0, 0] width 0 height 0
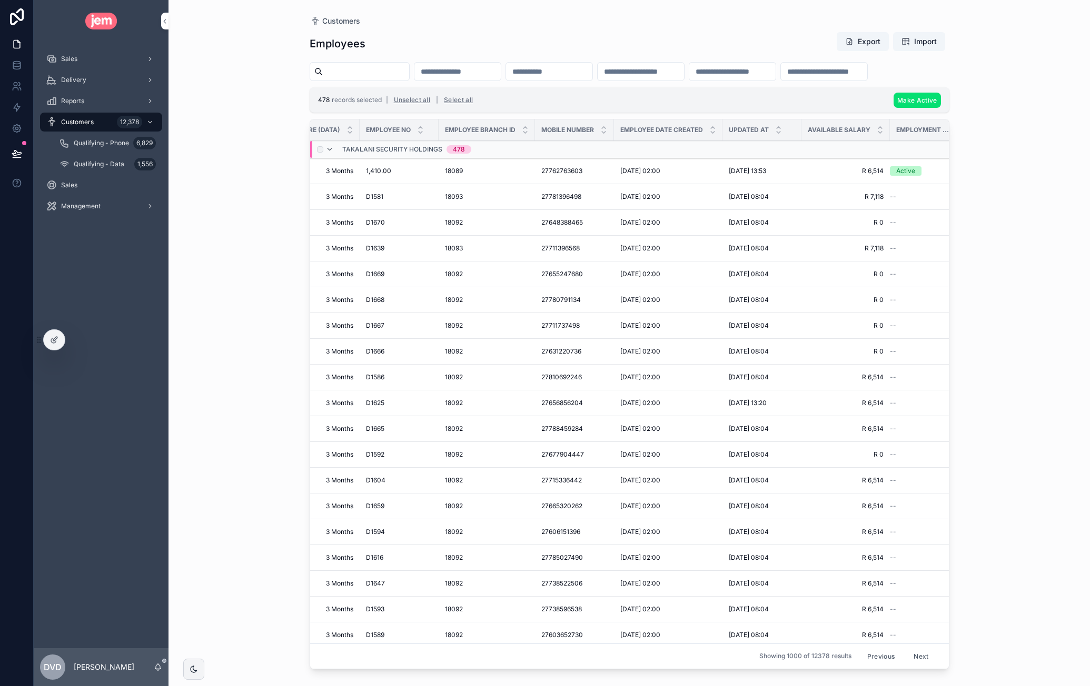
click at [914, 104] on span "Make Active" at bounding box center [916, 100] width 39 height 8
click at [972, 101] on icon "scrollable content" at bounding box center [968, 102] width 8 height 8
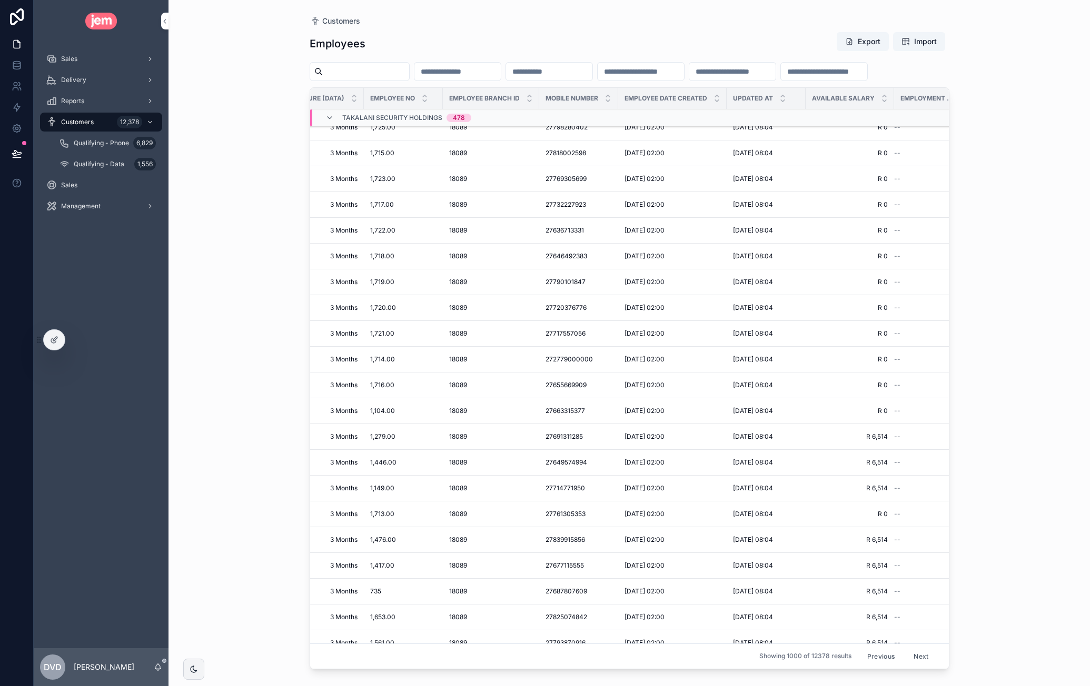
scroll to position [5160, 550]
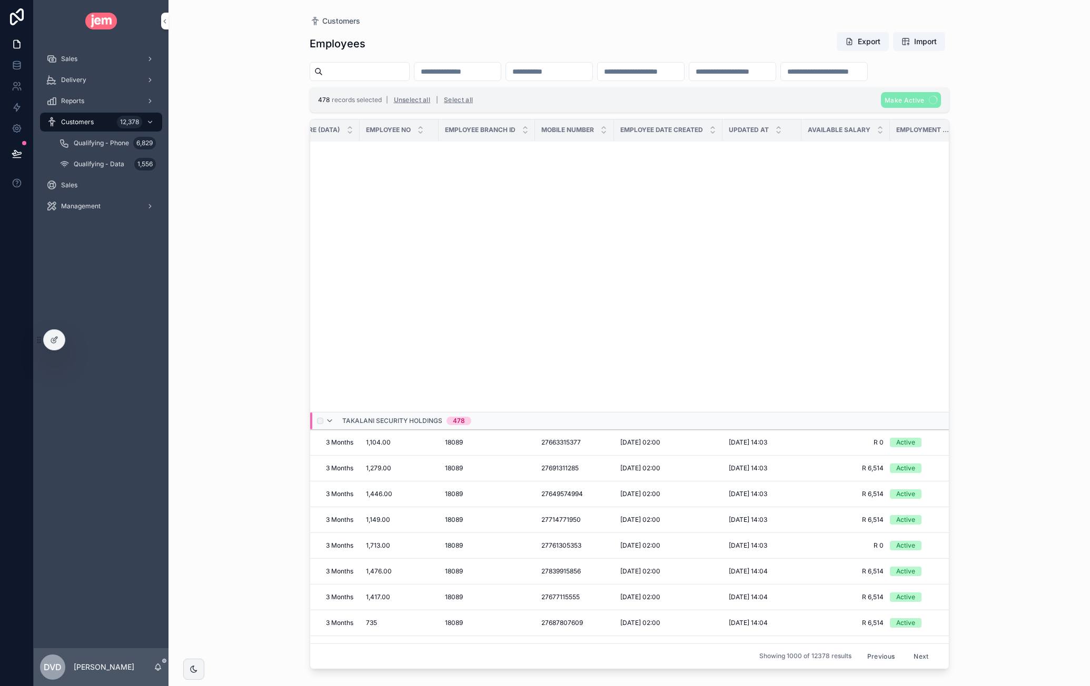
scroll to position [6131, 780]
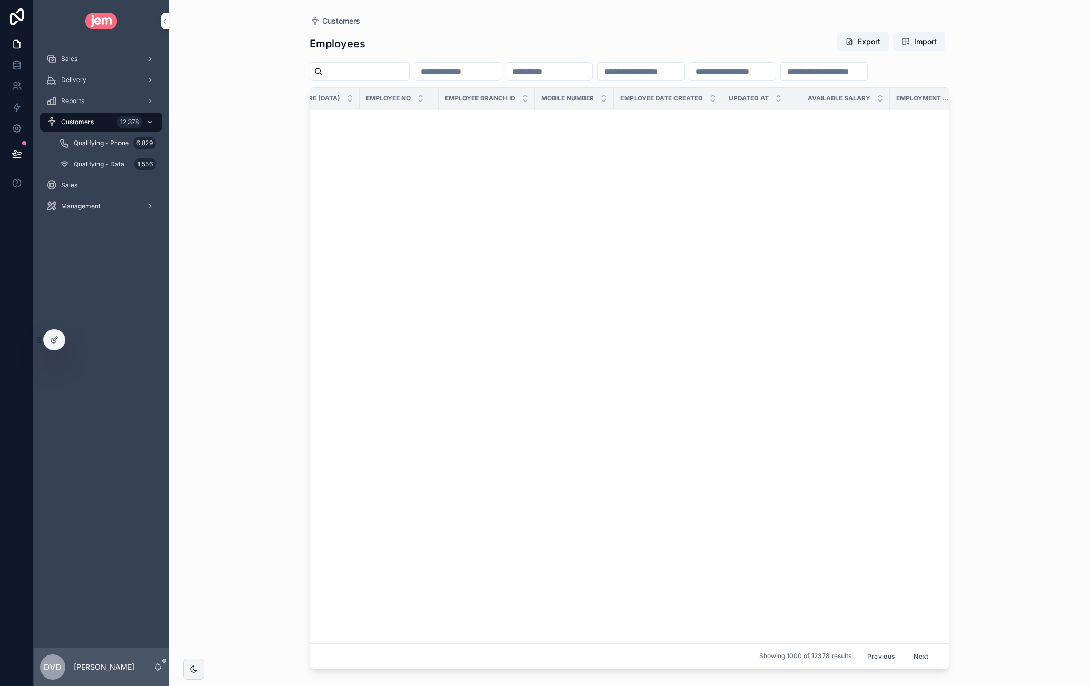
scroll to position [15974, 771]
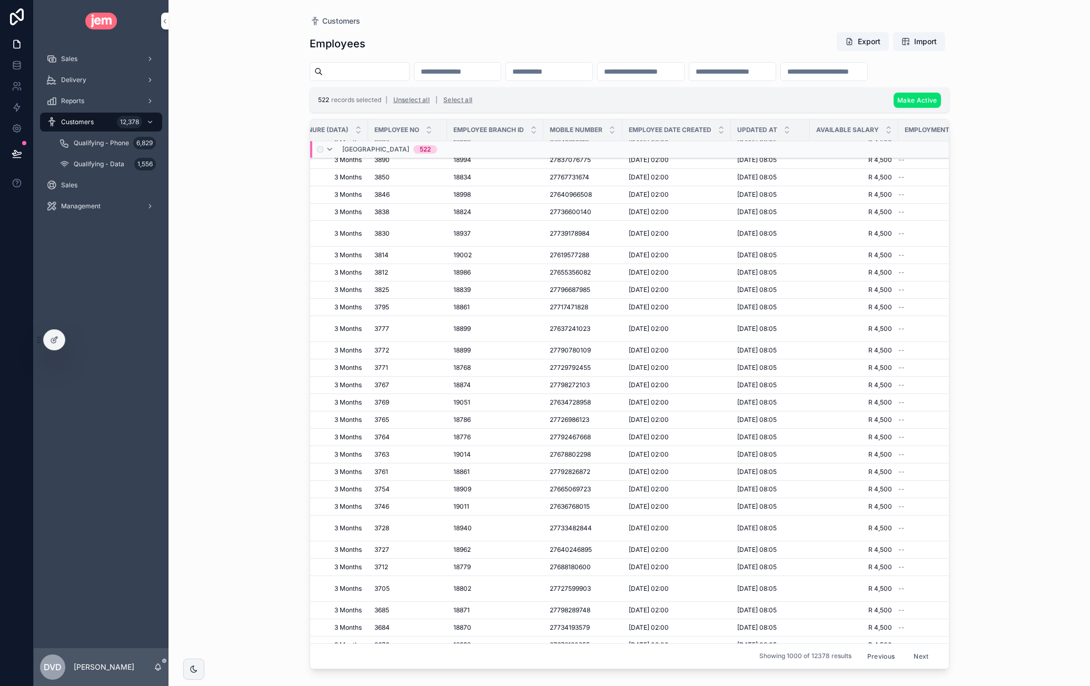
click at [921, 104] on span "Make Active" at bounding box center [916, 100] width 39 height 8
click at [970, 102] on icon "scrollable content" at bounding box center [968, 102] width 8 height 8
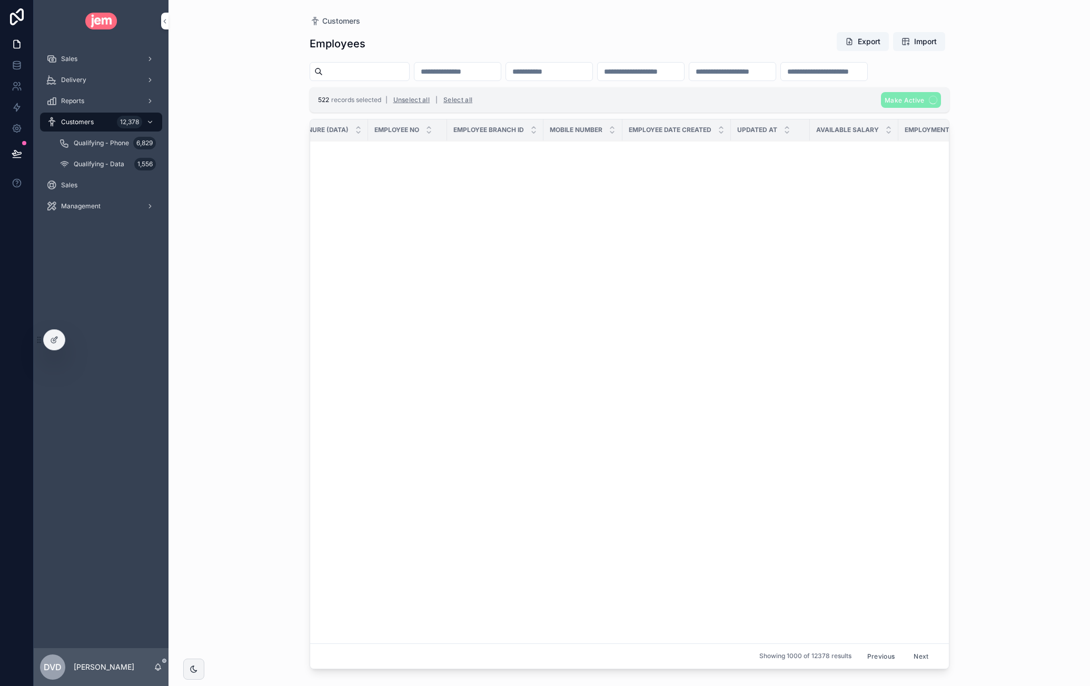
scroll to position [16879, 771]
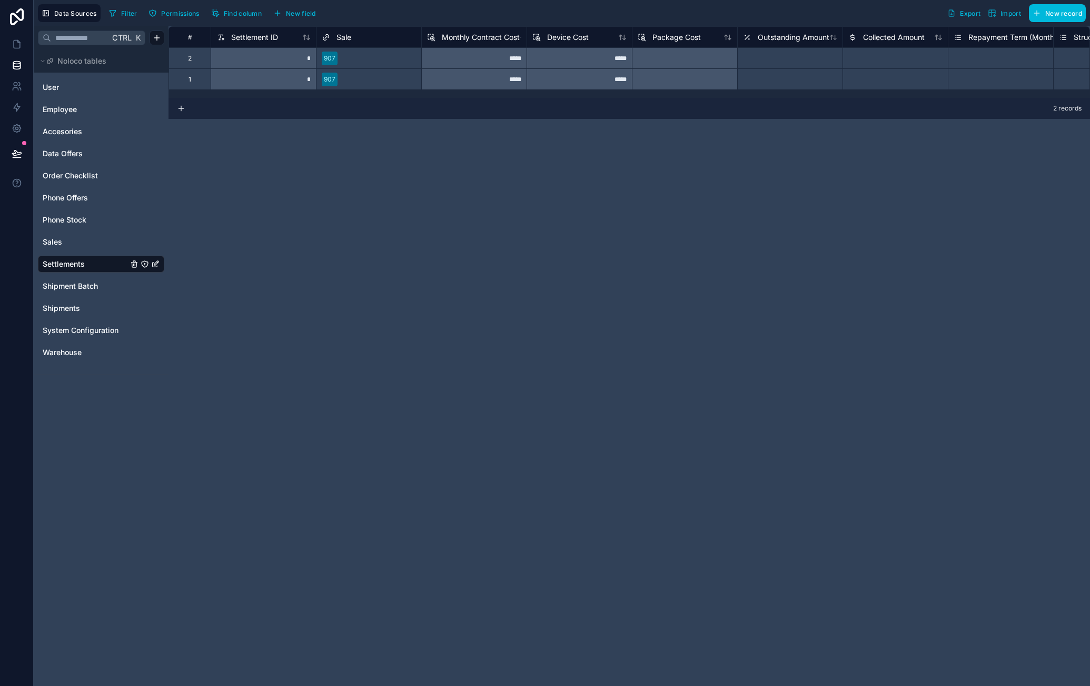
click at [194, 61] on div "2" at bounding box center [189, 57] width 42 height 21
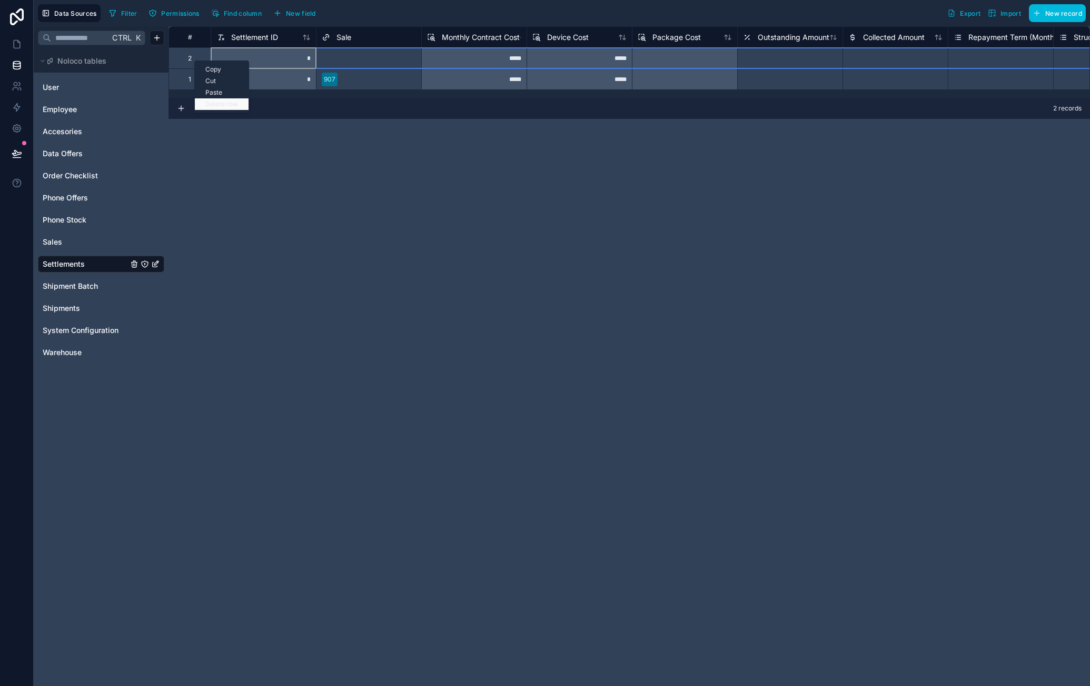
click at [216, 107] on div "Delete row" at bounding box center [222, 104] width 54 height 12
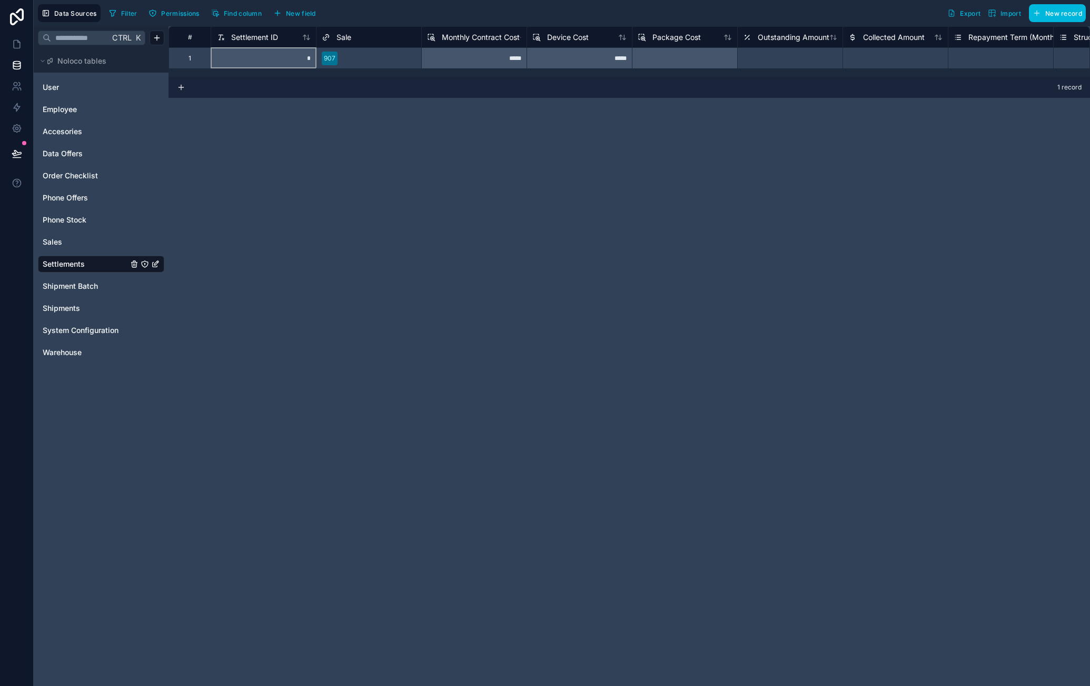
click at [71, 237] on link "Sales" at bounding box center [85, 242] width 85 height 11
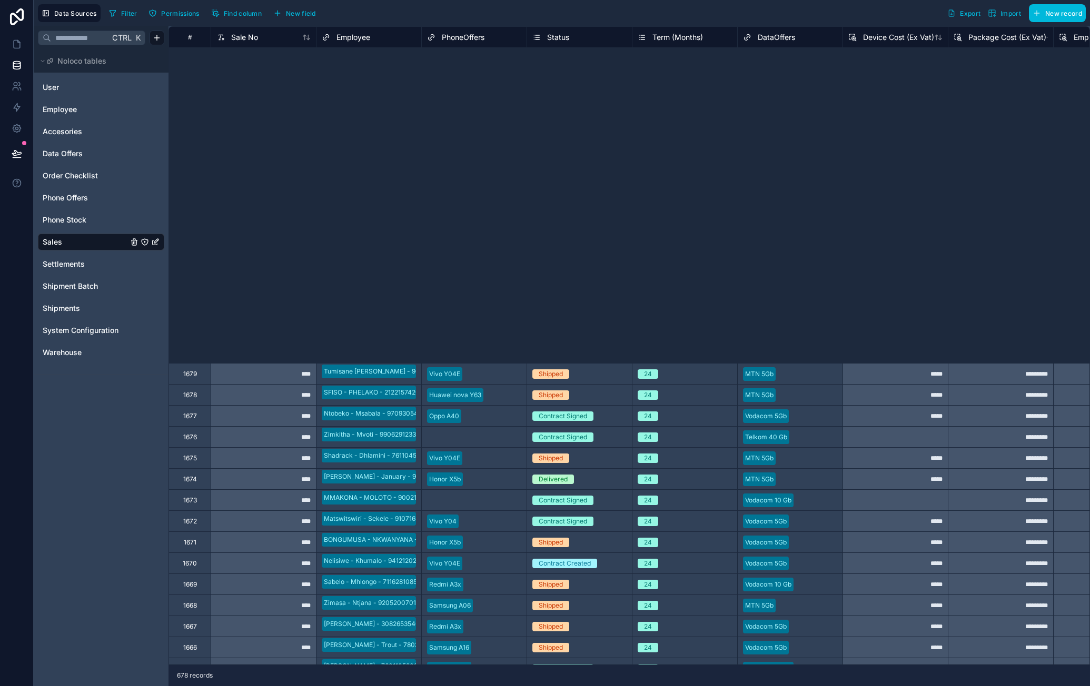
scroll to position [443, 0]
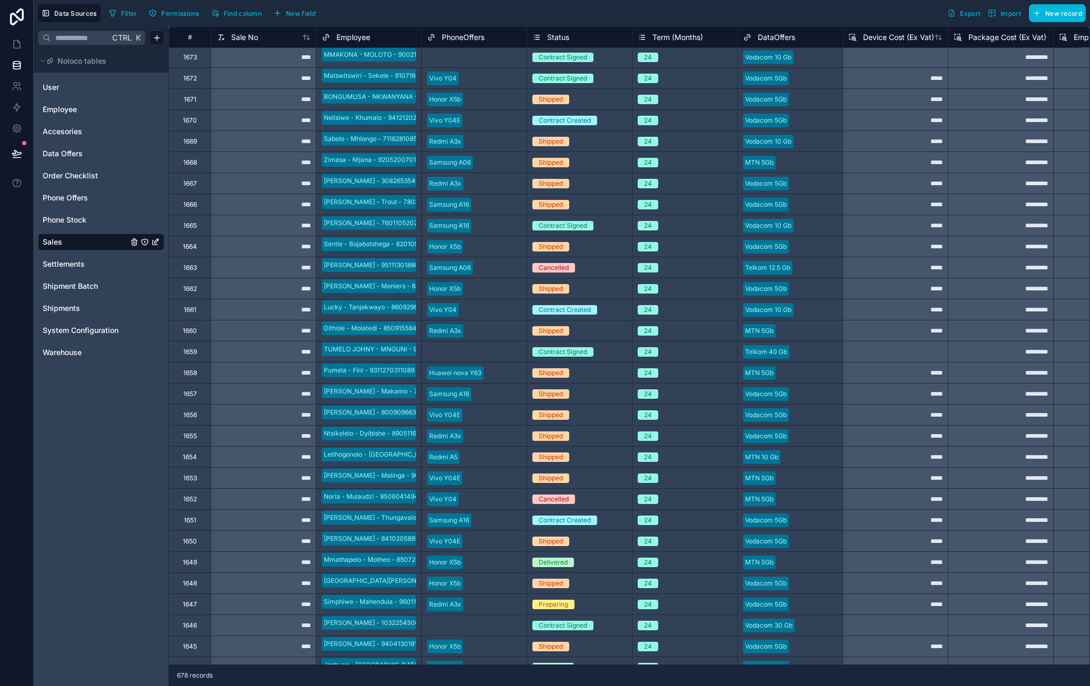
click at [107, 17] on button "Filter" at bounding box center [123, 13] width 36 height 16
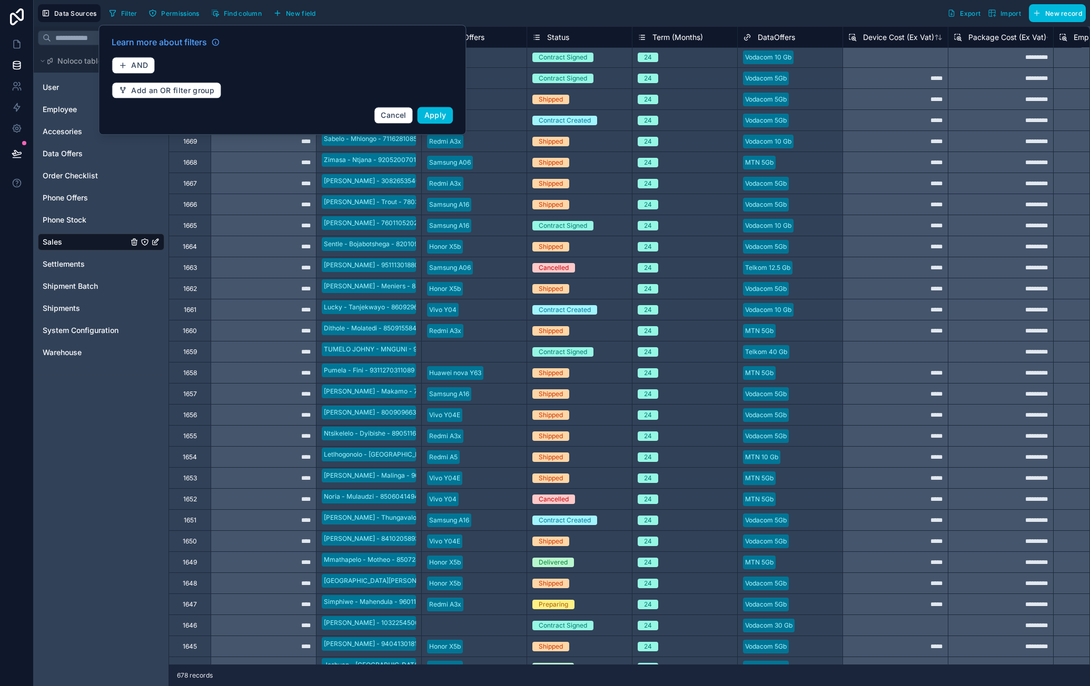
click at [143, 59] on button "AND" at bounding box center [133, 65] width 43 height 17
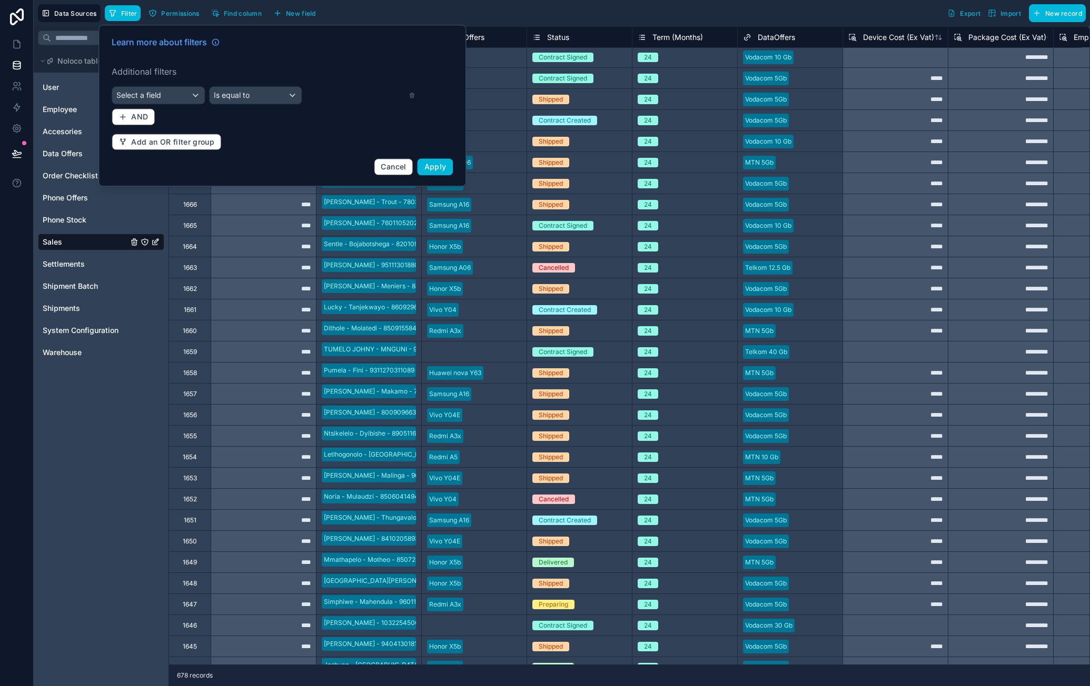
click at [160, 98] on span "Select a field" at bounding box center [138, 95] width 45 height 9
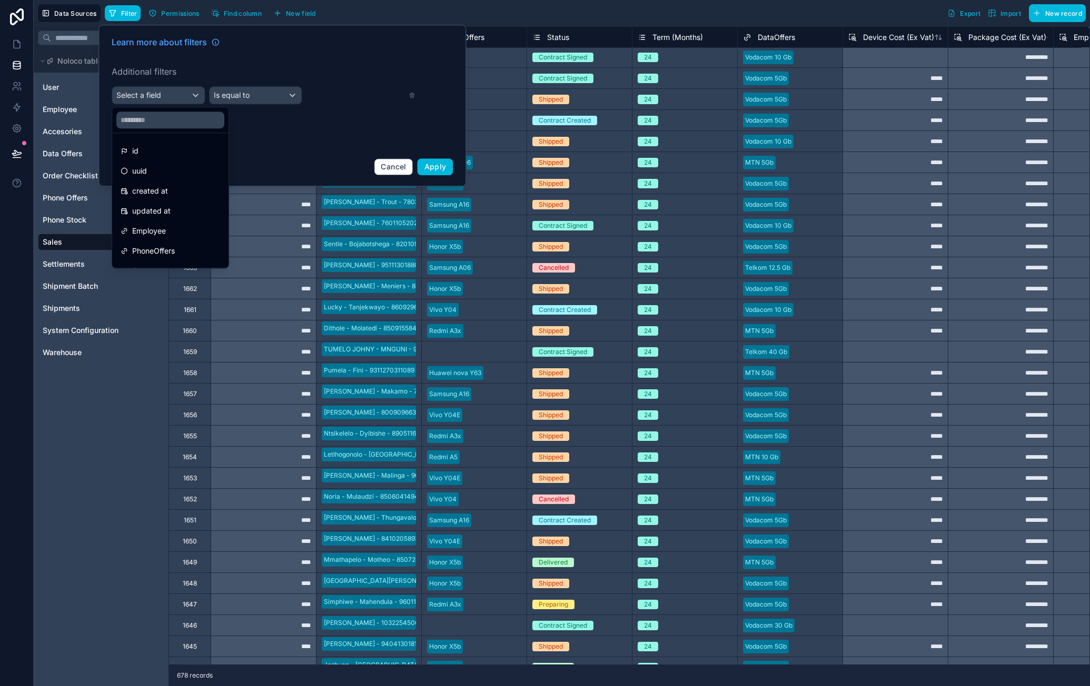
click at [159, 151] on div "id" at bounding box center [170, 151] width 99 height 13
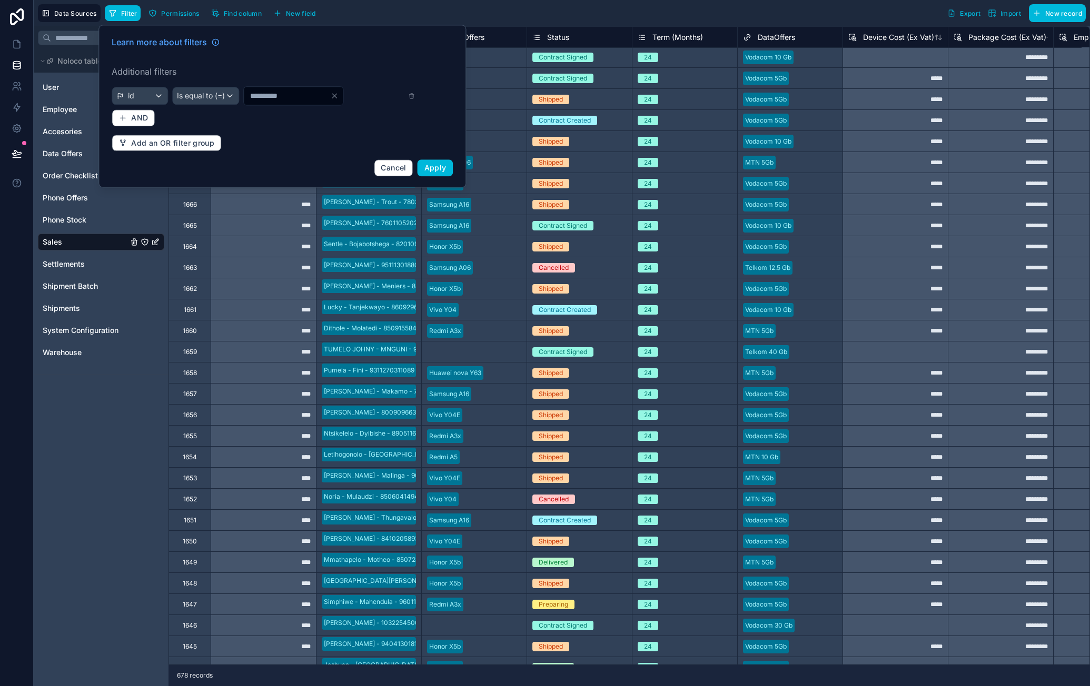
click at [257, 93] on input "*" at bounding box center [287, 95] width 86 height 15
type input "***"
click at [431, 163] on span "Apply" at bounding box center [435, 167] width 22 height 9
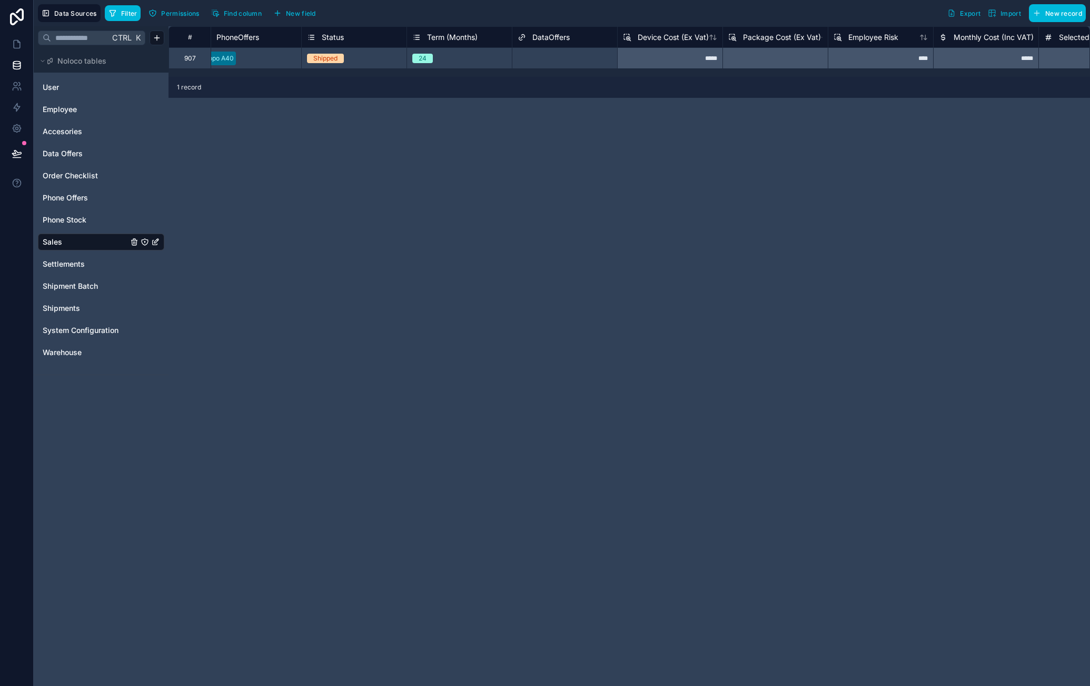
scroll to position [0, 311]
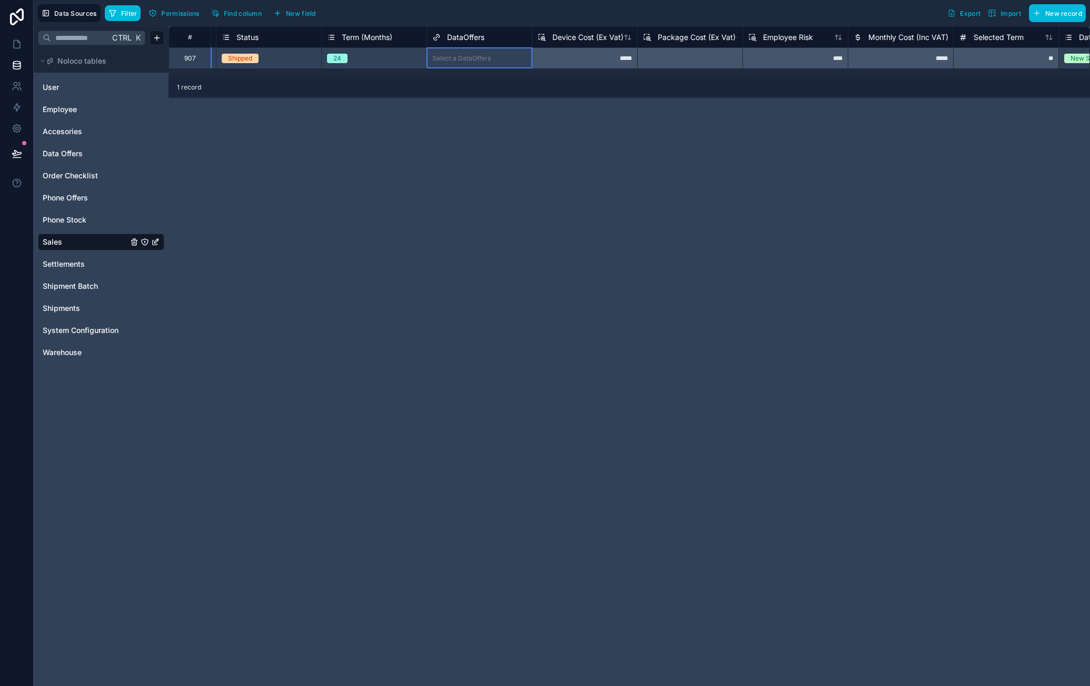
click at [467, 55] on div "Select a DataOffers" at bounding box center [461, 58] width 58 height 8
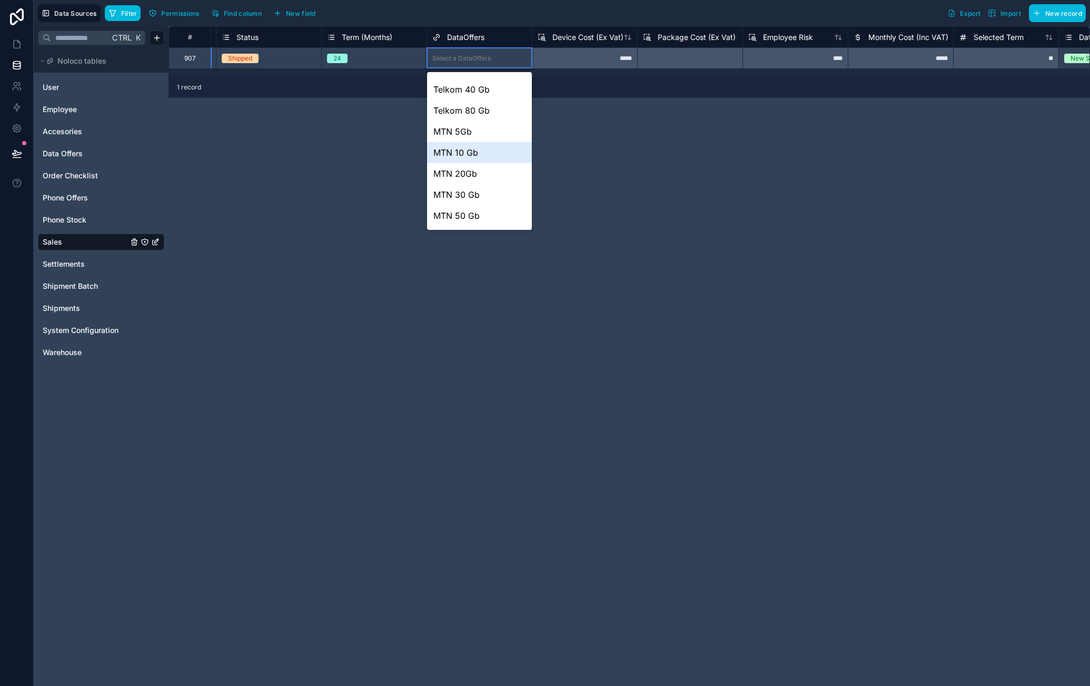
scroll to position [53, 0]
click at [471, 121] on div "MTN 5Gb" at bounding box center [479, 116] width 105 height 21
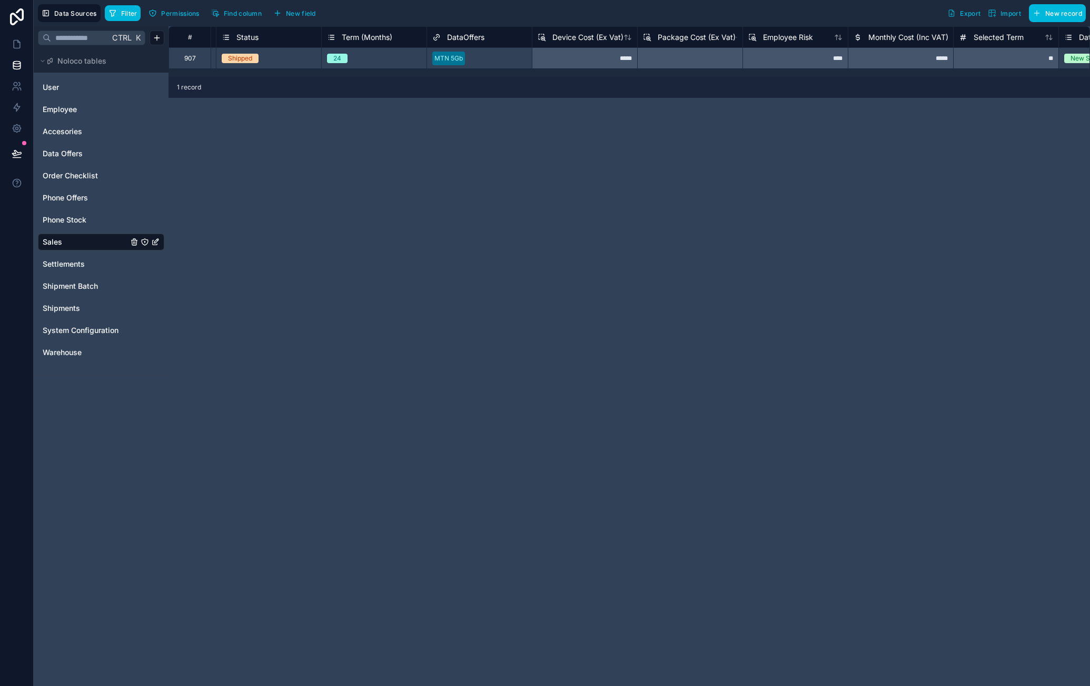
click at [573, 113] on div "# Employee PhoneOffers Status Term (Months) DataOffers Device Cost (Ex Vat) Pac…" at bounding box center [628, 356] width 921 height 660
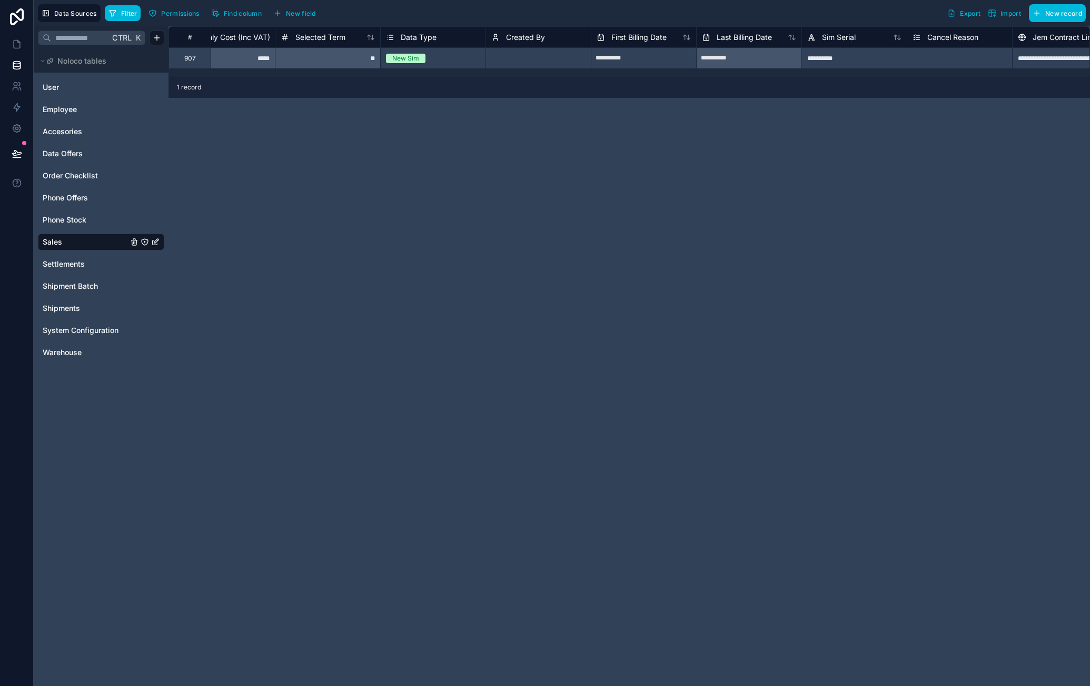
scroll to position [0, 1041]
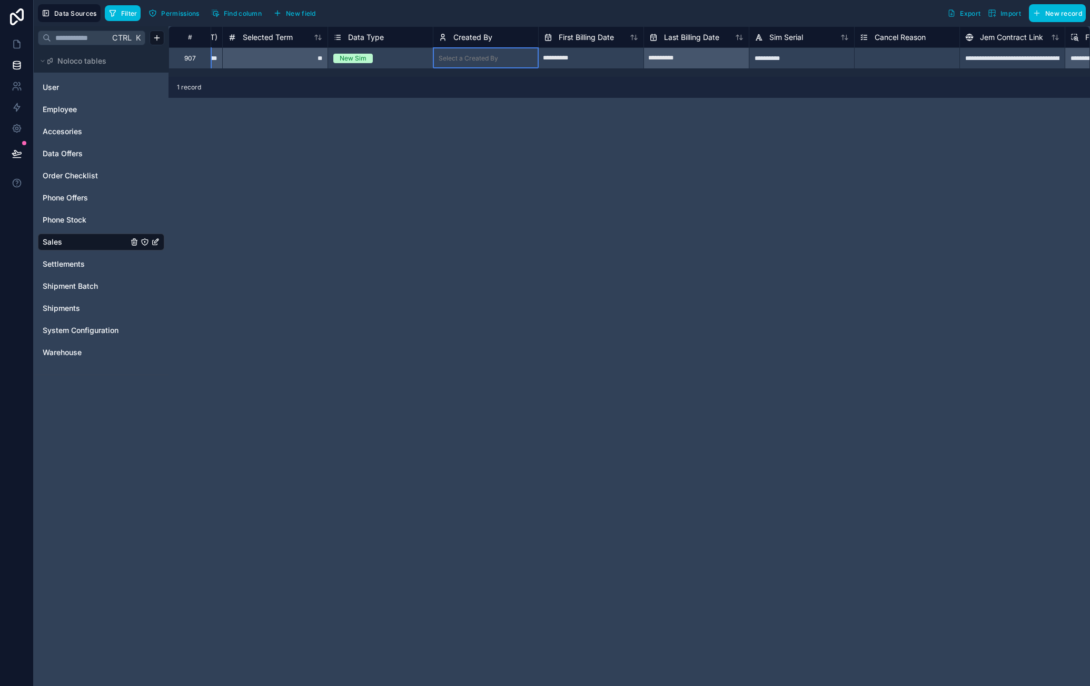
click at [497, 54] on div "Select a Created By" at bounding box center [485, 58] width 105 height 15
click at [498, 57] on div "Select a Created By" at bounding box center [485, 58] width 105 height 15
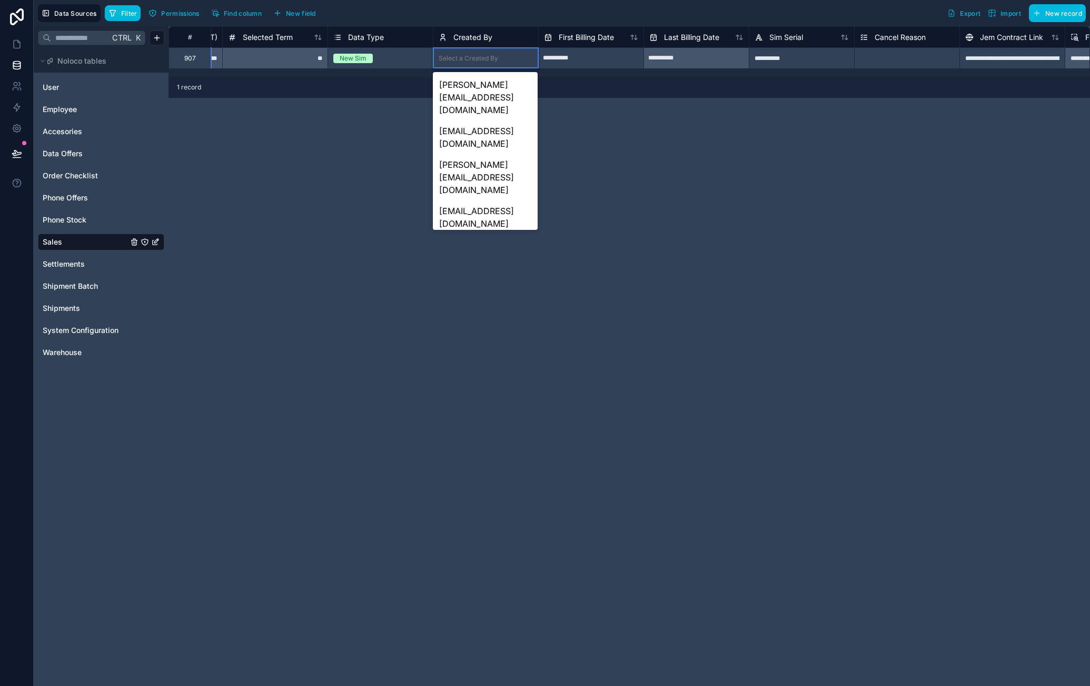
scroll to position [86, 0]
click at [517, 58] on div at bounding box center [517, 58] width 31 height 11
click at [482, 121] on div "phandulwazi@jemhr.com" at bounding box center [485, 138] width 105 height 34
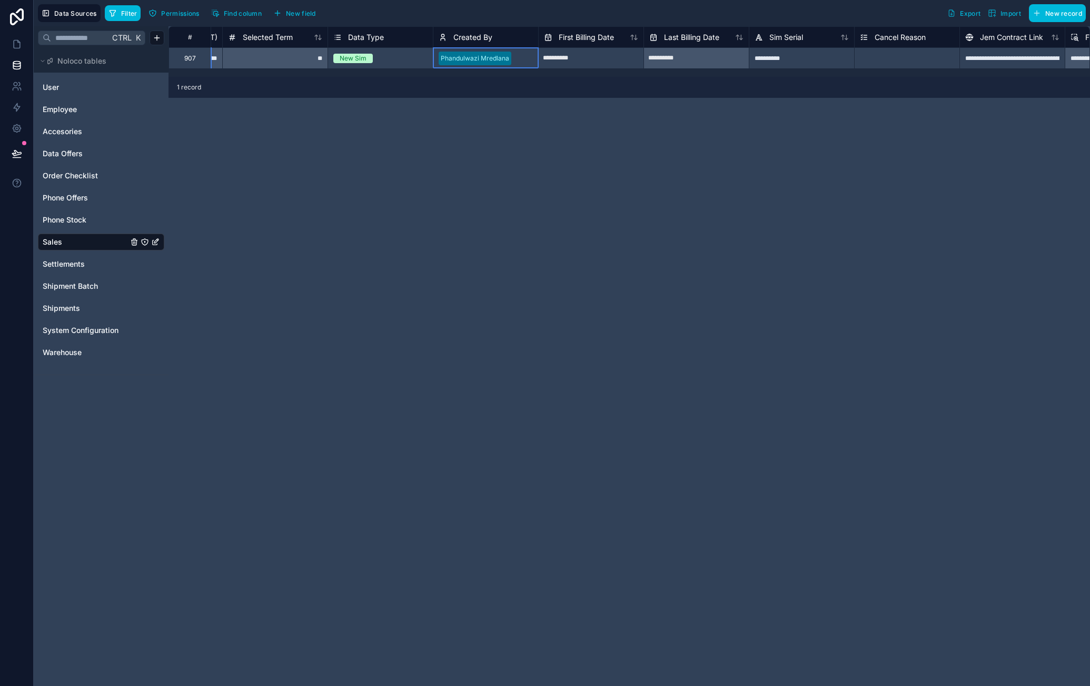
click at [477, 196] on div "**********" at bounding box center [628, 356] width 921 height 660
click at [85, 262] on link "Settlements" at bounding box center [85, 264] width 85 height 11
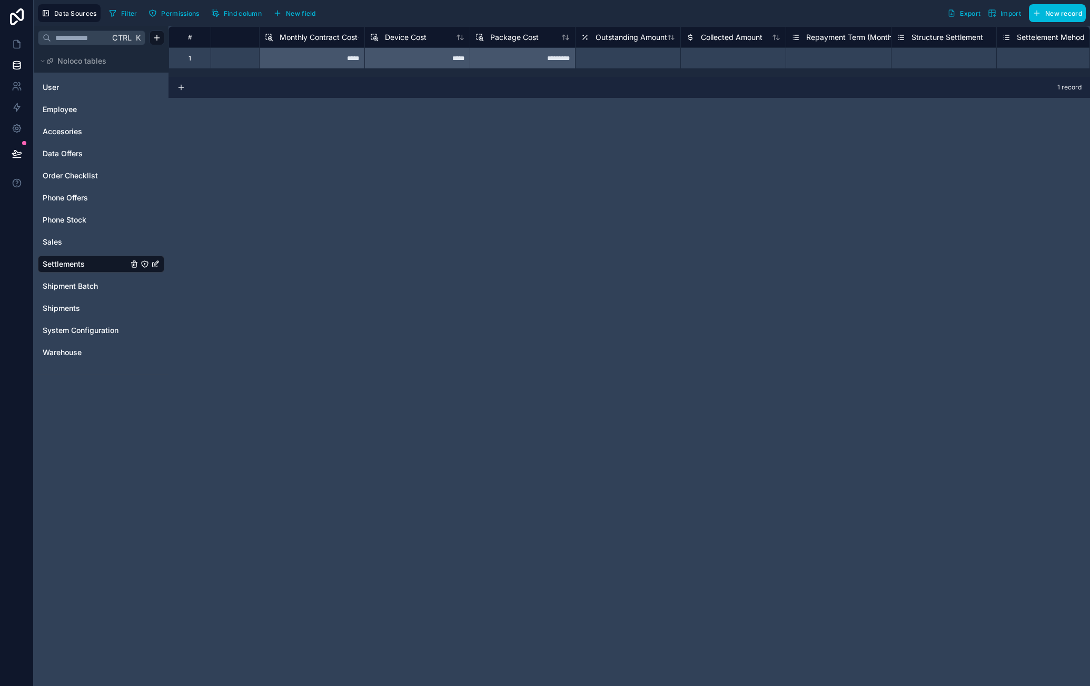
scroll to position [0, 163]
click at [721, 56] on div at bounding box center [731, 57] width 105 height 21
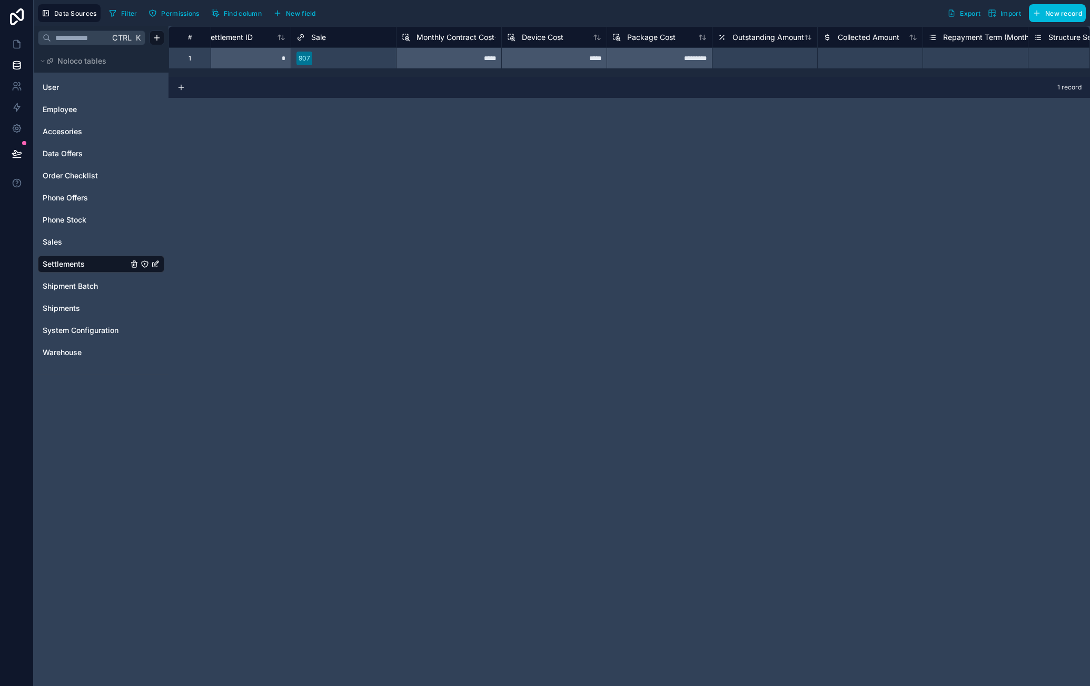
scroll to position [0, 0]
click at [499, 184] on div "# Settlement ID Sale Monthly Contract Cost Device Cost Package Cost Outstanding…" at bounding box center [628, 356] width 921 height 660
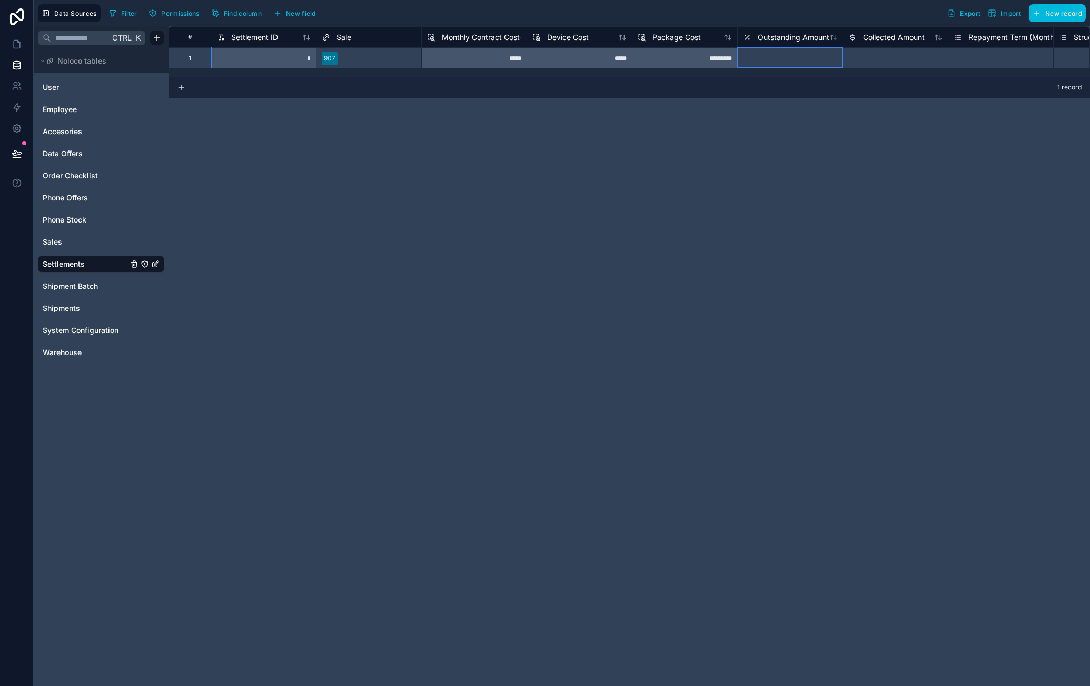
click at [785, 57] on div at bounding box center [789, 57] width 105 height 21
type input "*"
click at [888, 57] on div at bounding box center [894, 57] width 105 height 21
type input "*"
click at [812, 62] on div "*******" at bounding box center [789, 57] width 105 height 21
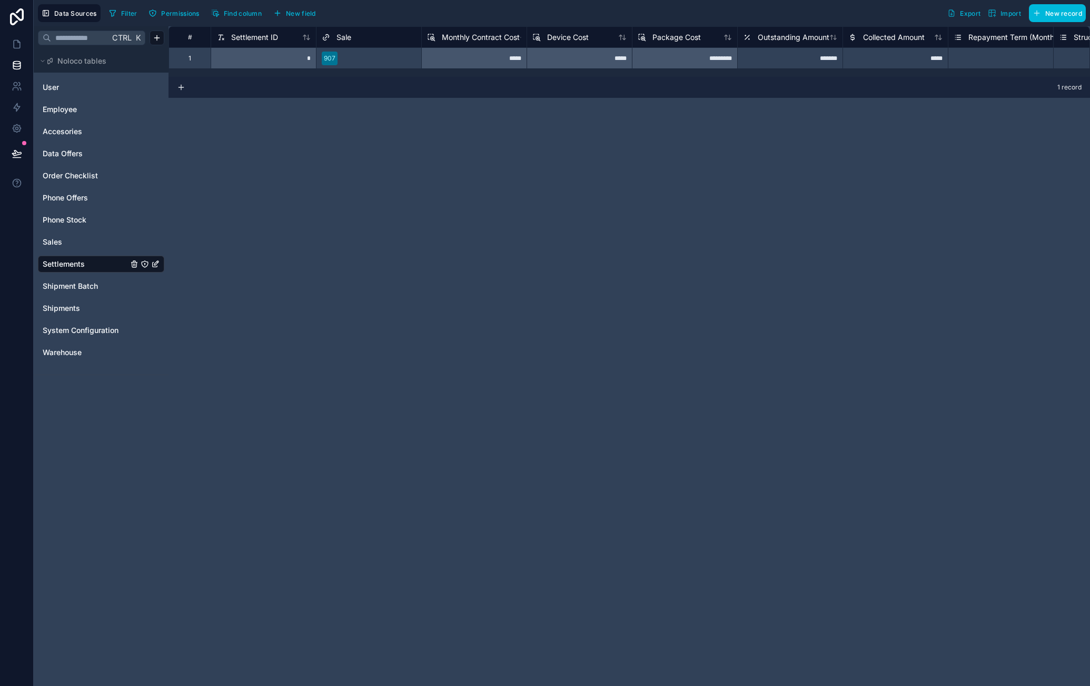
click at [797, 42] on div "Outstanding Amount" at bounding box center [786, 37] width 86 height 13
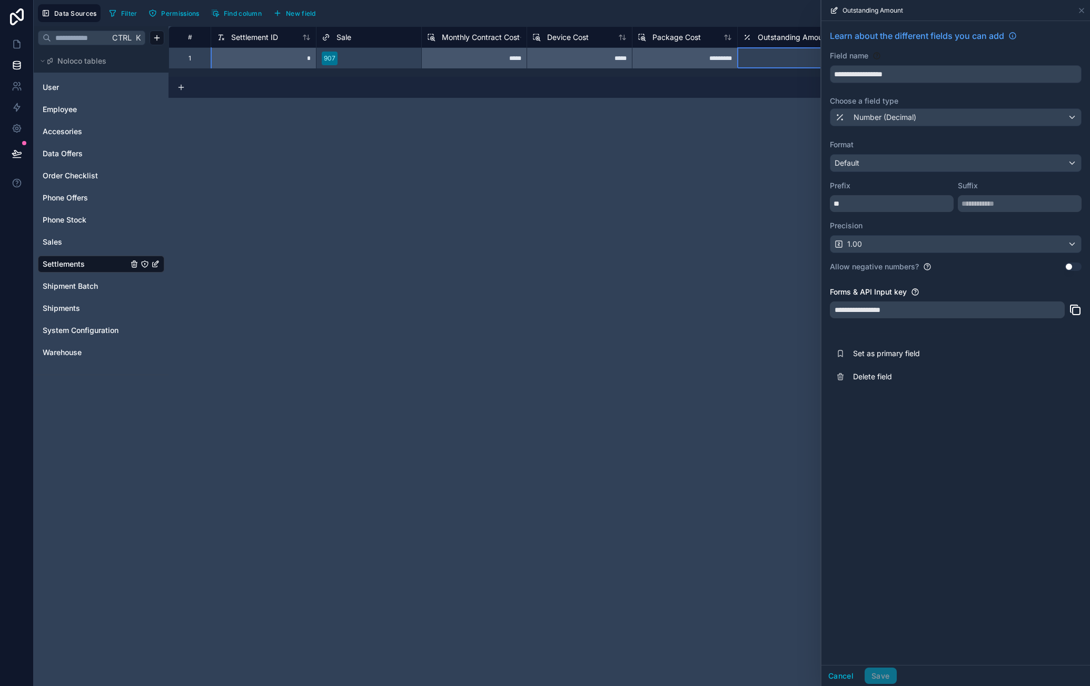
click at [701, 220] on div "# Settlement ID Sale Monthly Contract Cost Device Cost Package Cost Outstanding…" at bounding box center [628, 356] width 921 height 660
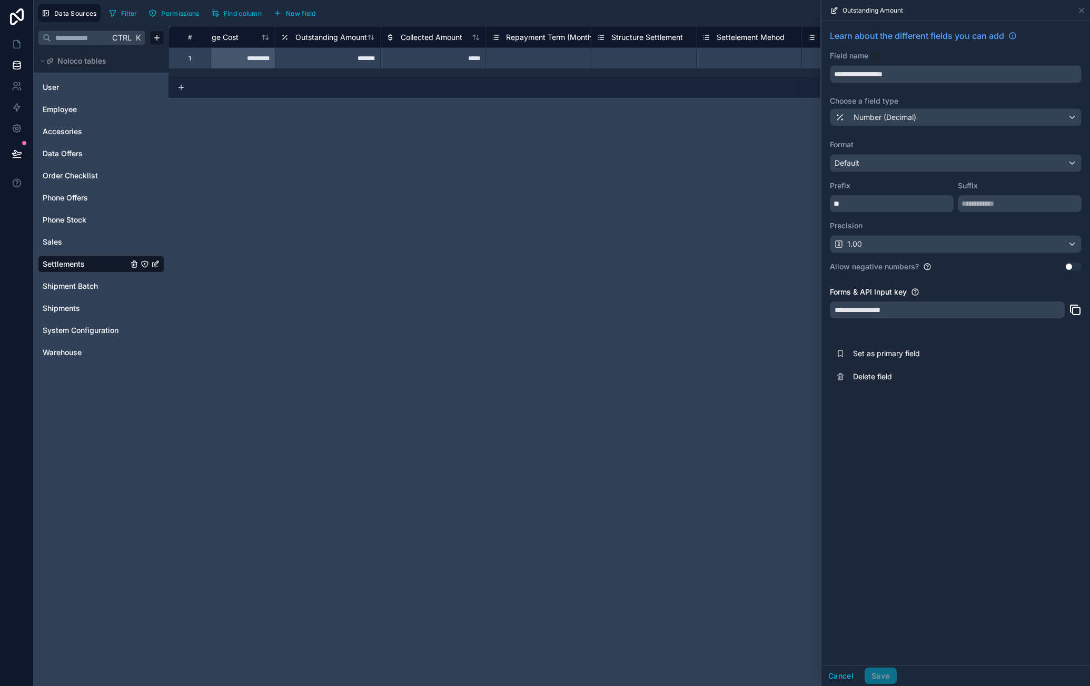
scroll to position [0, 457]
click at [851, 77] on input "**********" at bounding box center [955, 74] width 251 height 17
click at [564, 52] on div "Select a Repayment Term (Months)" at bounding box center [543, 58] width 94 height 17
click at [652, 56] on div "Select a Structure Settlement" at bounding box center [645, 58] width 88 height 8
click at [666, 58] on div "Select a Structure Settlement" at bounding box center [645, 58] width 88 height 8
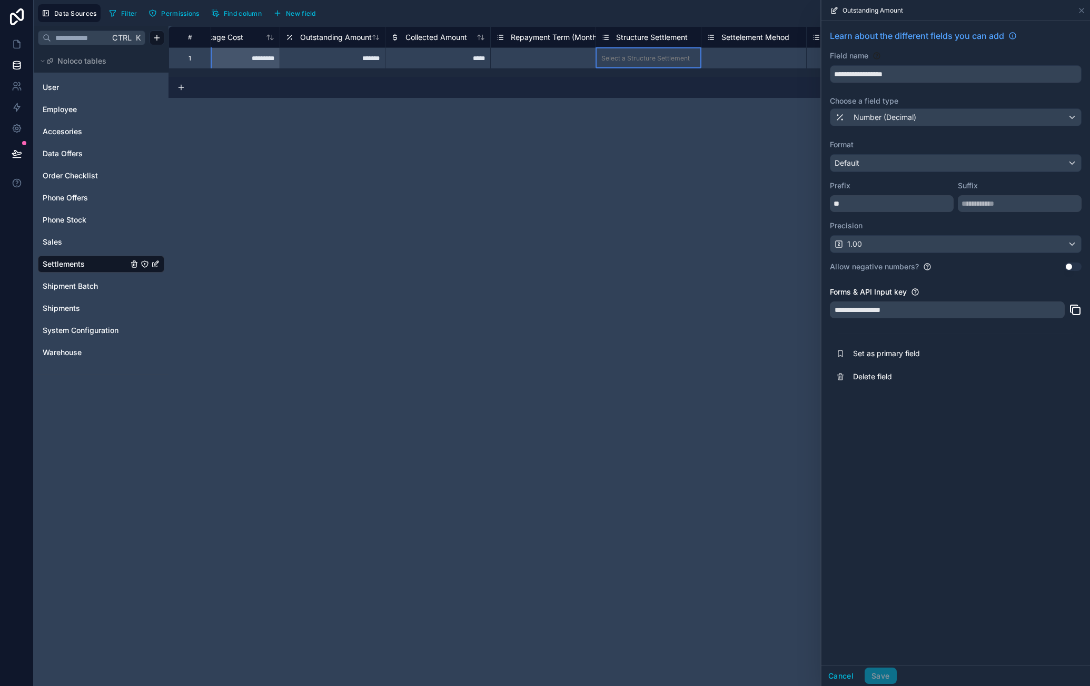
click at [662, 54] on div "Select a Structure Settlement" at bounding box center [645, 58] width 88 height 8
click at [424, 282] on div "**********" at bounding box center [628, 356] width 921 height 660
click at [431, 244] on div "**********" at bounding box center [628, 356] width 921 height 660
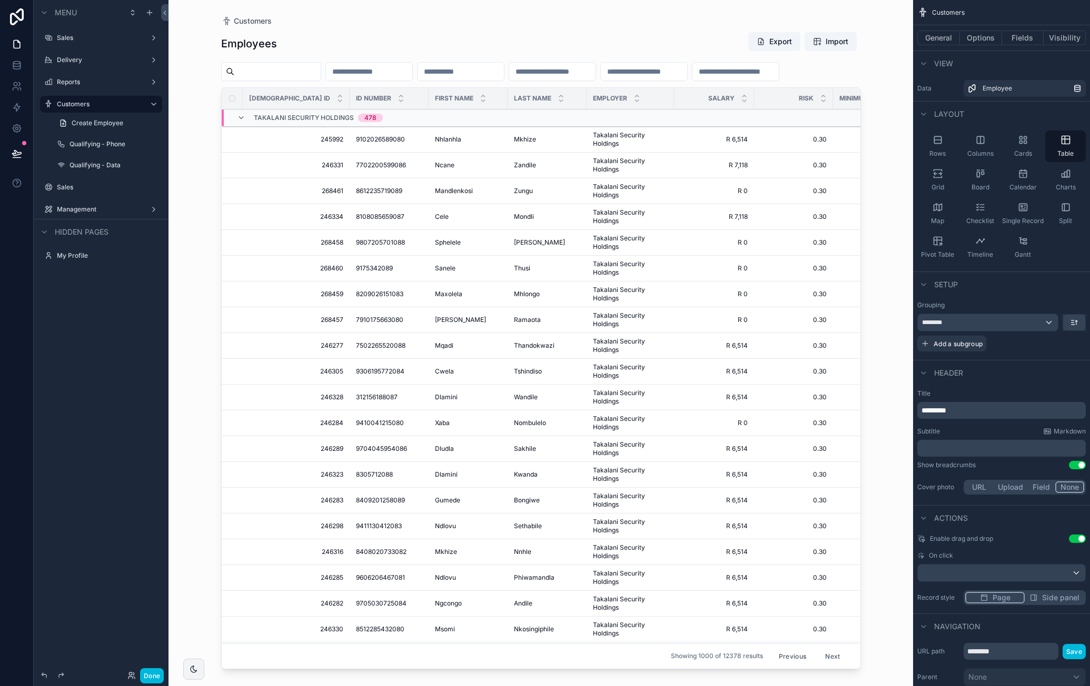
click at [1018, 321] on div "********" at bounding box center [988, 322] width 140 height 17
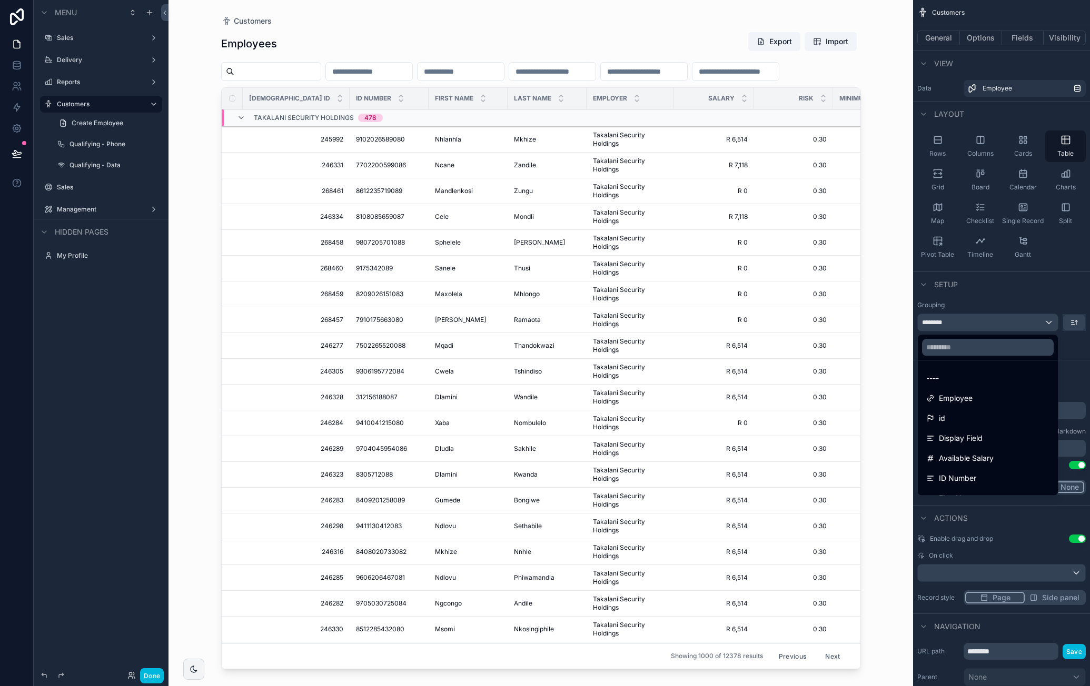
click at [990, 383] on div "----" at bounding box center [987, 378] width 123 height 13
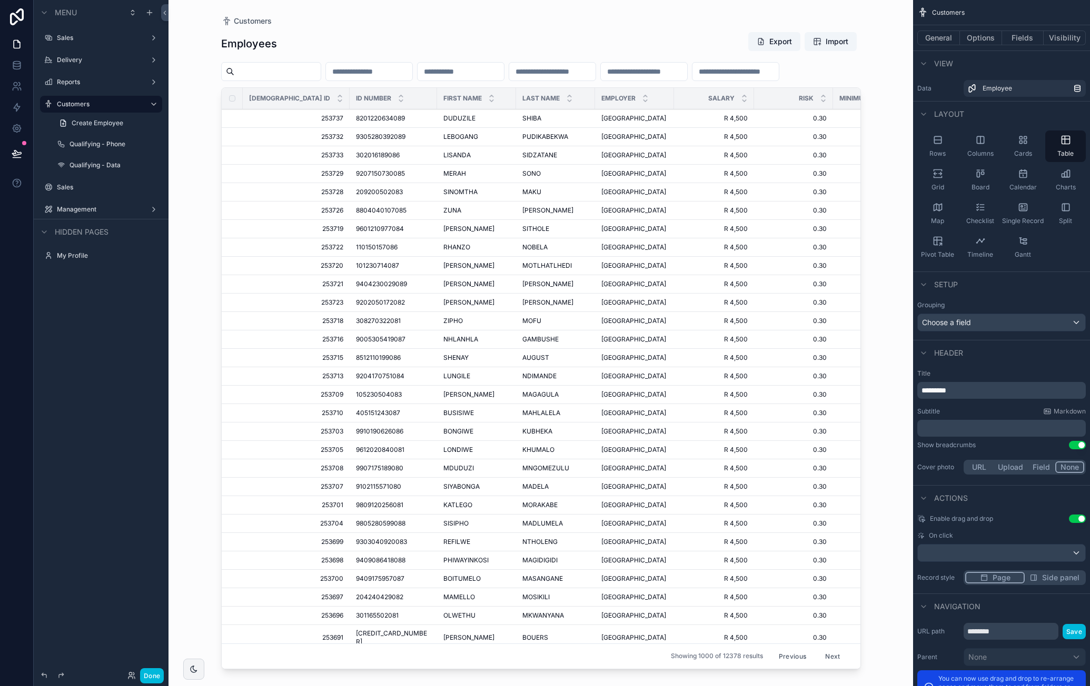
click at [162, 669] on div "Done" at bounding box center [143, 676] width 42 height 15
click at [159, 671] on button "Done" at bounding box center [152, 676] width 24 height 15
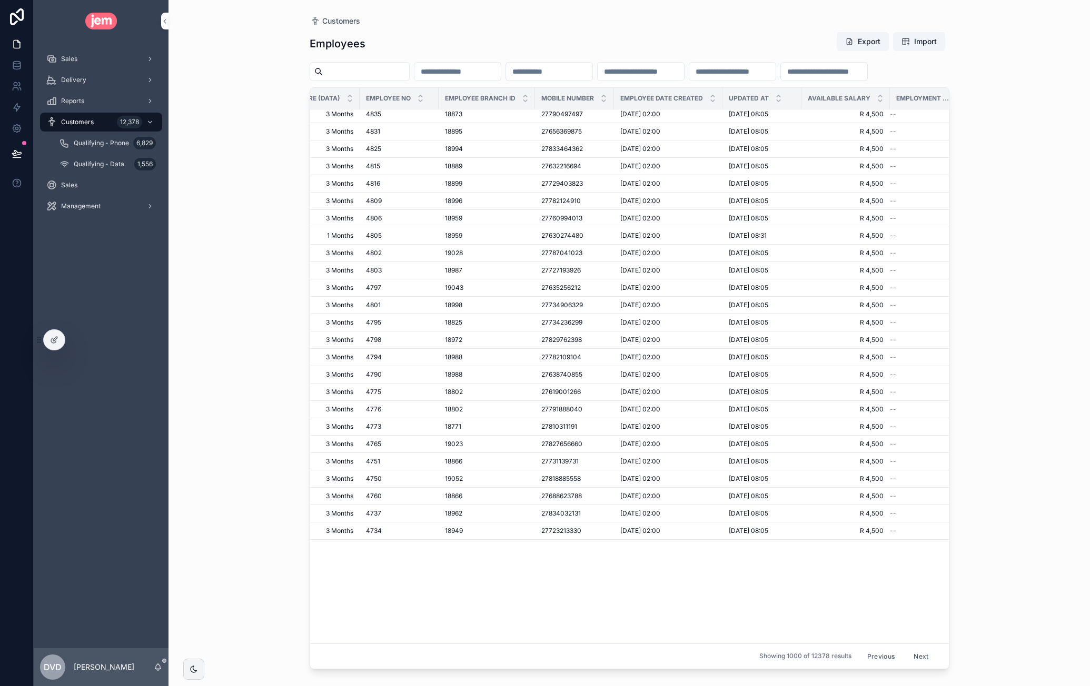
scroll to position [3320, 771]
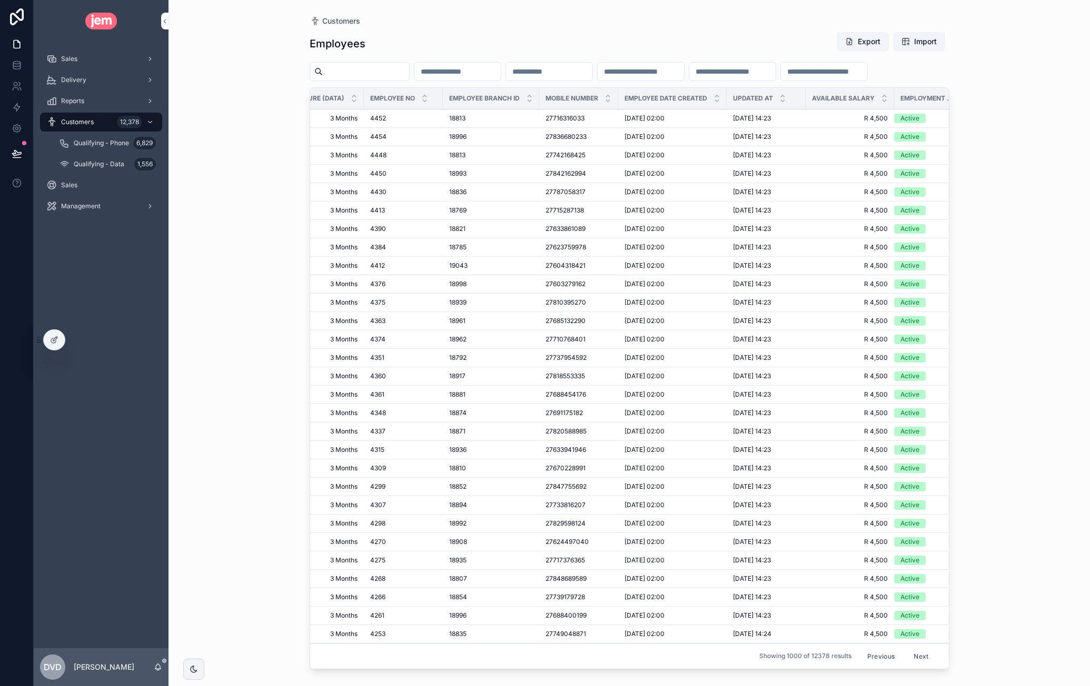
scroll to position [5077, 771]
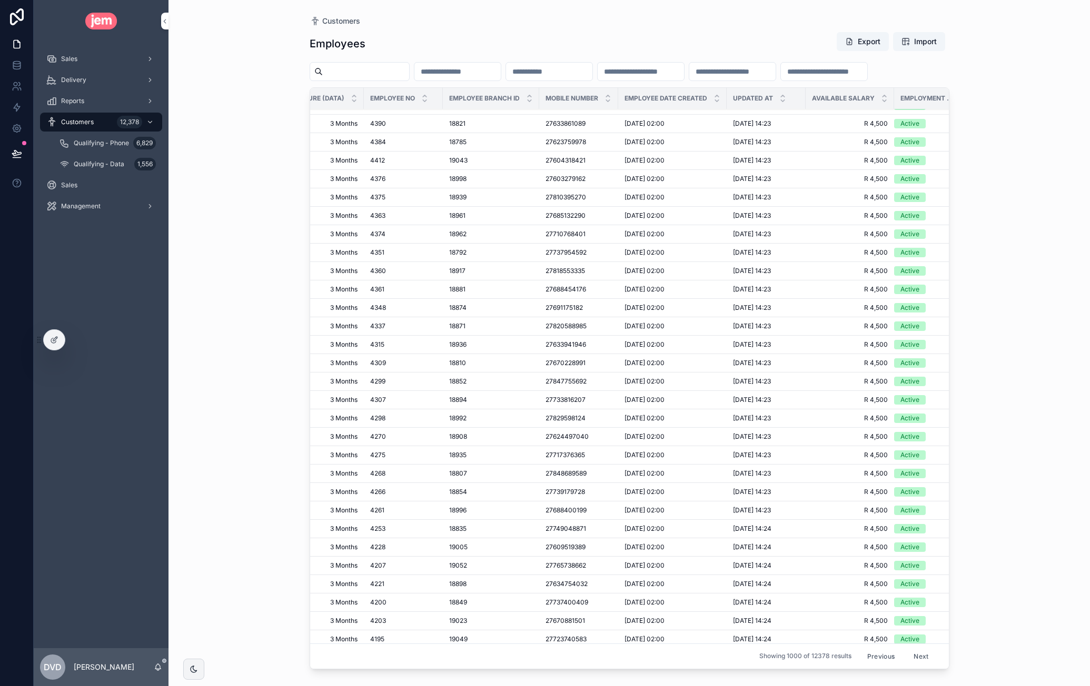
click at [202, 72] on div "Customers Employees Export Import Jem ID ID Number First Name Last Name Employe…" at bounding box center [628, 343] width 921 height 686
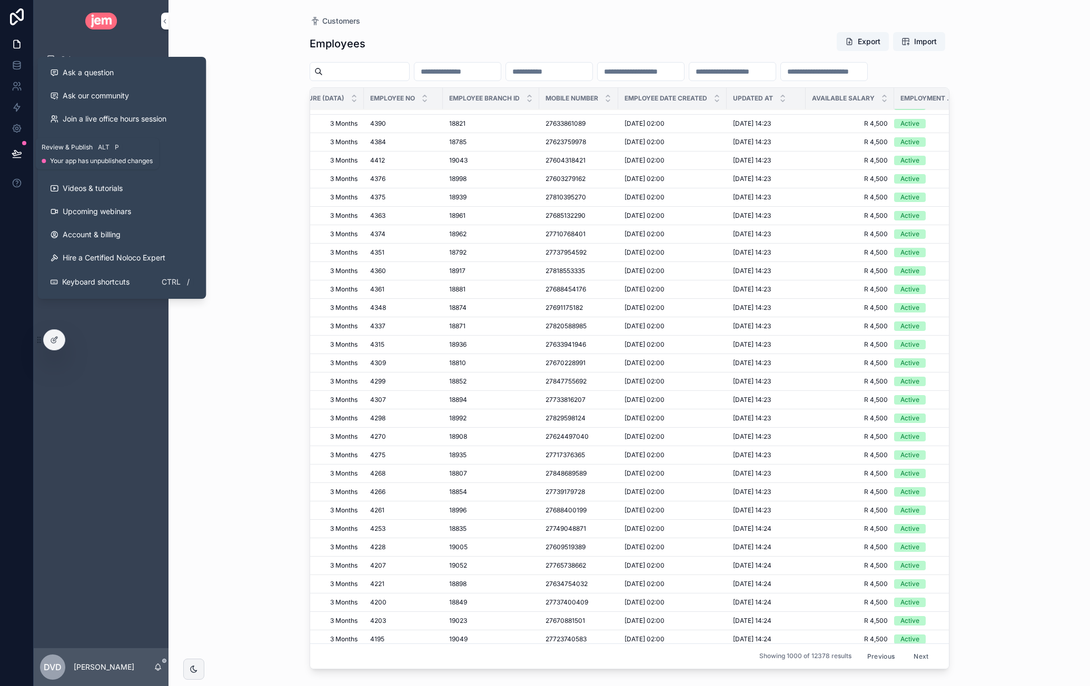
drag, startPoint x: 26, startPoint y: 157, endPoint x: 51, endPoint y: 167, distance: 26.4
click at [26, 156] on button at bounding box center [16, 153] width 23 height 29
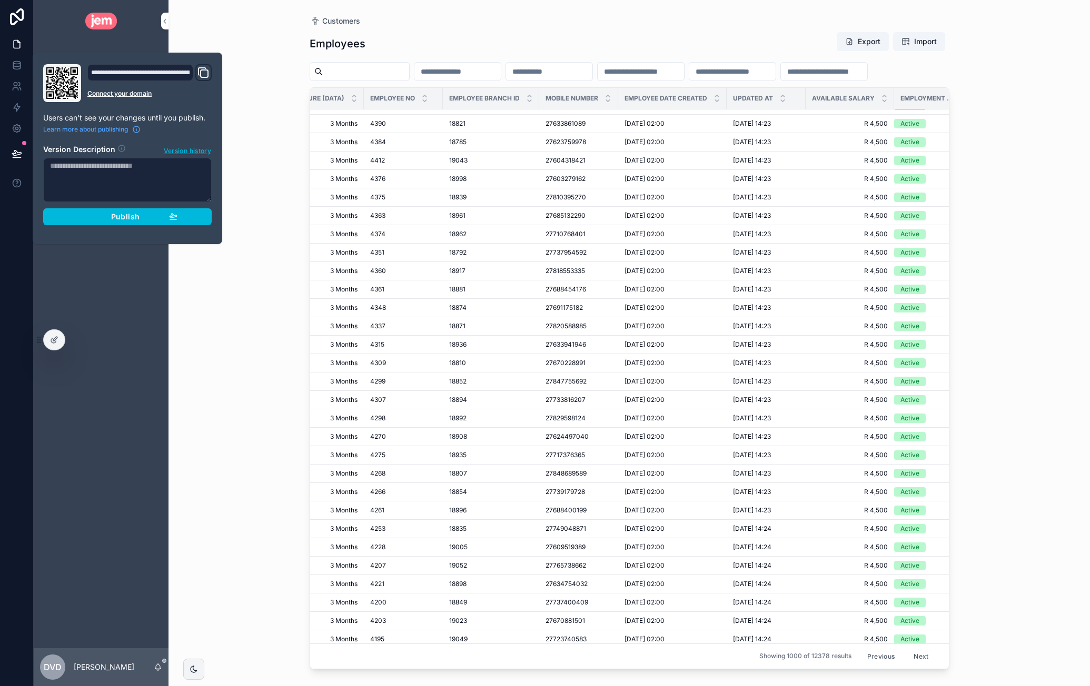
click at [88, 214] on div "Publish" at bounding box center [127, 216] width 100 height 9
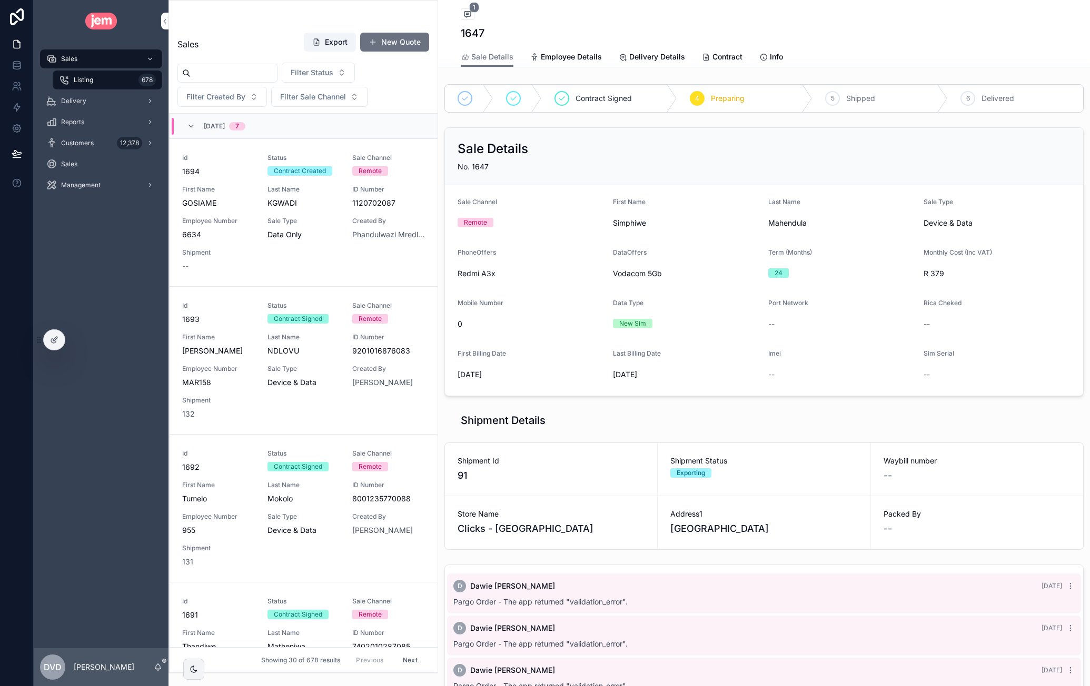
drag, startPoint x: 601, startPoint y: 157, endPoint x: 577, endPoint y: 184, distance: 36.2
click at [601, 157] on div "Sale Details No. 1647" at bounding box center [764, 156] width 638 height 57
click at [91, 117] on div "Reports" at bounding box center [100, 122] width 109 height 17
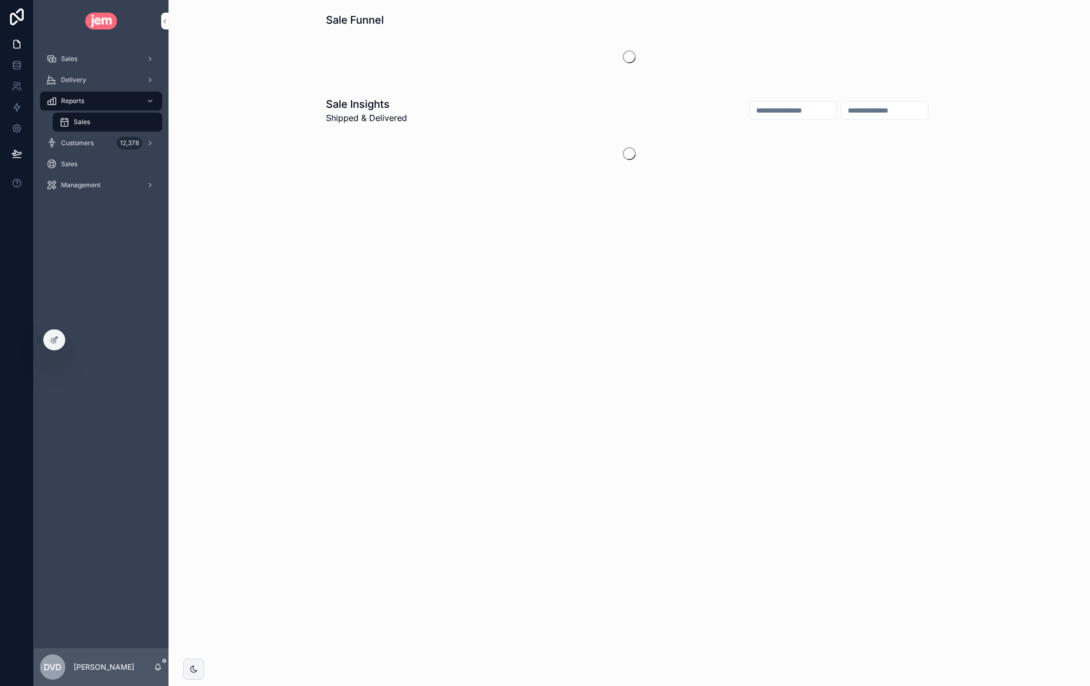
click at [109, 104] on div "Reports" at bounding box center [100, 101] width 109 height 17
click at [108, 86] on div "Delivery" at bounding box center [100, 80] width 109 height 17
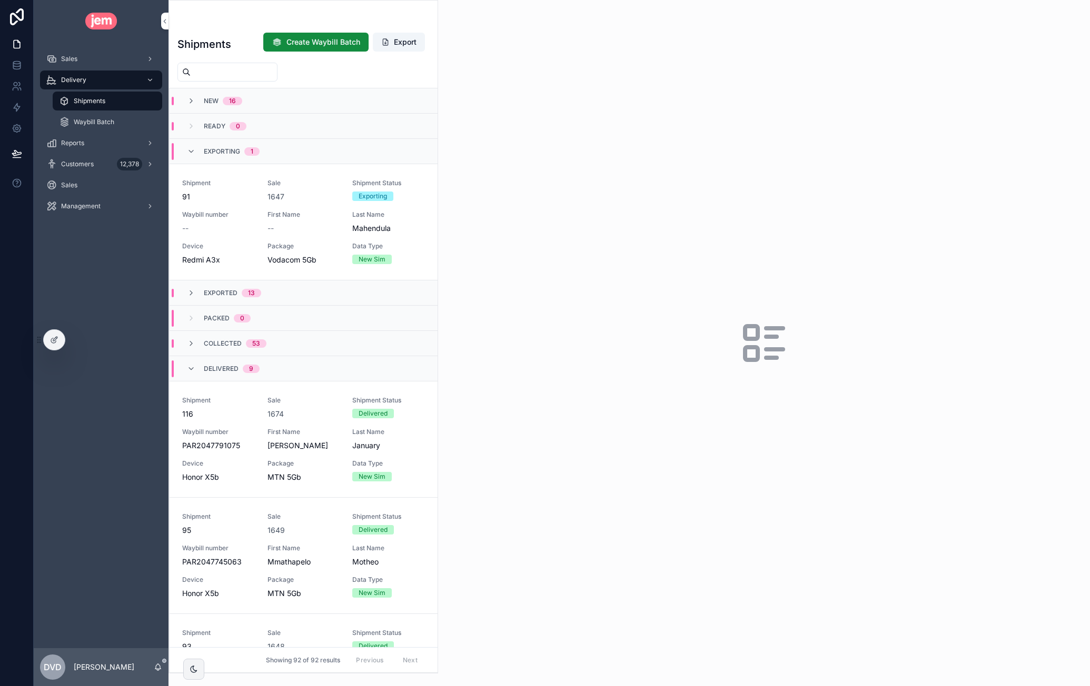
click at [308, 194] on div "1647" at bounding box center [303, 197] width 73 height 11
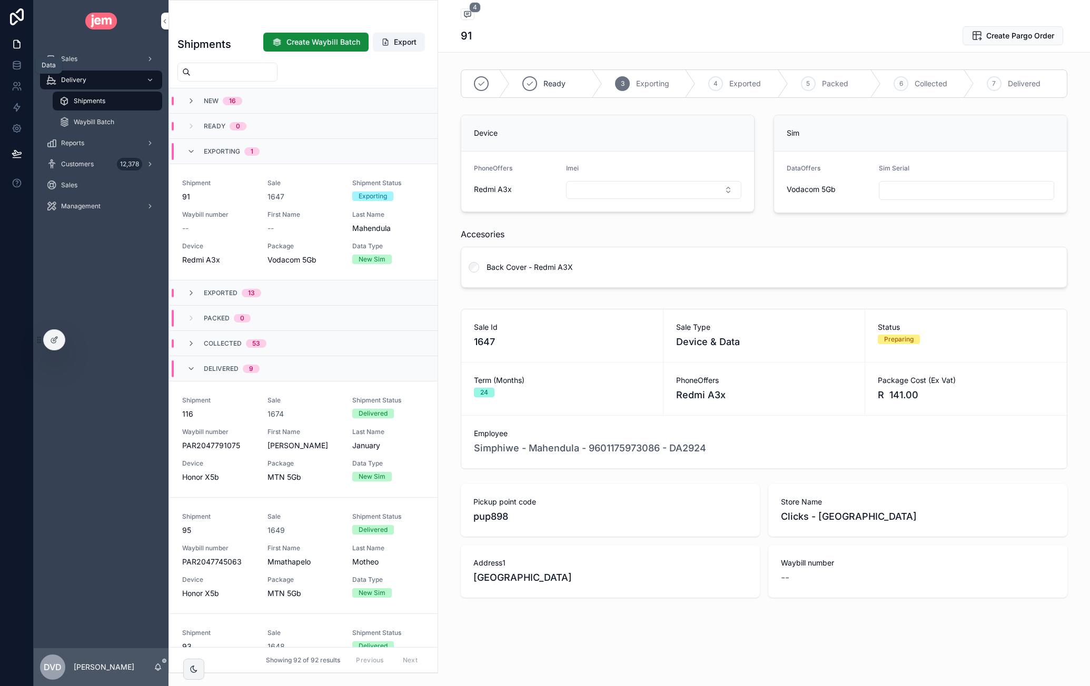
click at [18, 71] on link at bounding box center [16, 65] width 33 height 21
drag, startPoint x: 721, startPoint y: 449, endPoint x: 492, endPoint y: 443, distance: 229.6
click at [492, 443] on div "Simphiwe - Mahendula - 9601175973086 - DA2924" at bounding box center [764, 448] width 580 height 15
drag, startPoint x: 757, startPoint y: 438, endPoint x: 676, endPoint y: 450, distance: 82.0
click at [755, 438] on div "Employee Simphiwe - Mahendula - 9601175973086 - DA2924" at bounding box center [764, 441] width 580 height 27
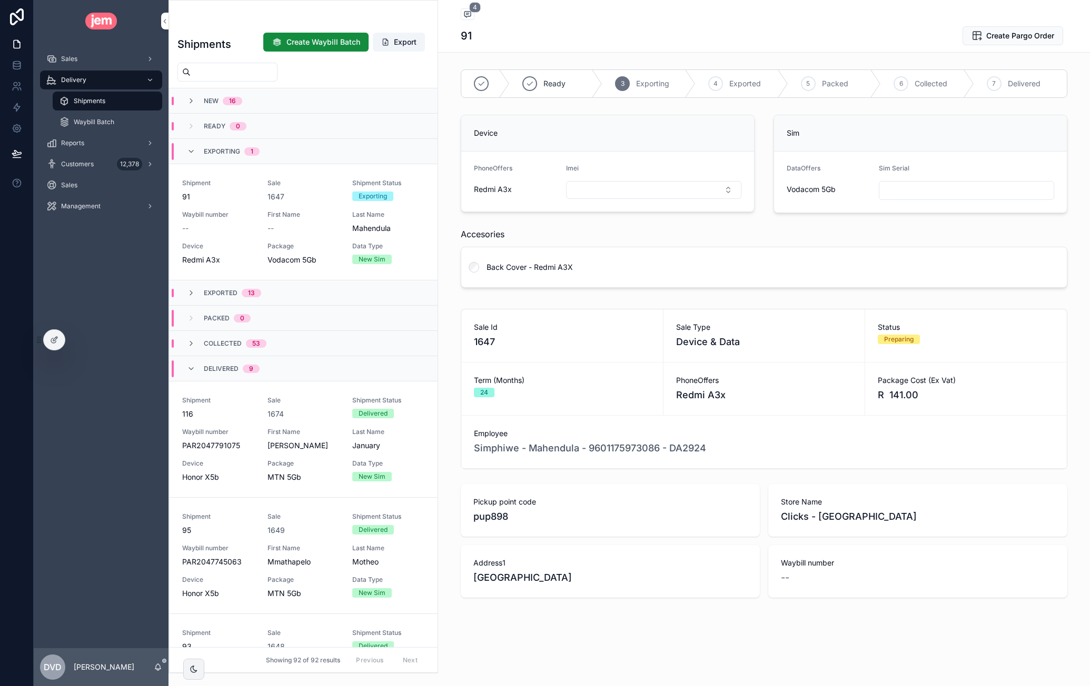
click at [612, 446] on span "Simphiwe - Mahendula - 9601175973086 - DA2924" at bounding box center [590, 448] width 232 height 15
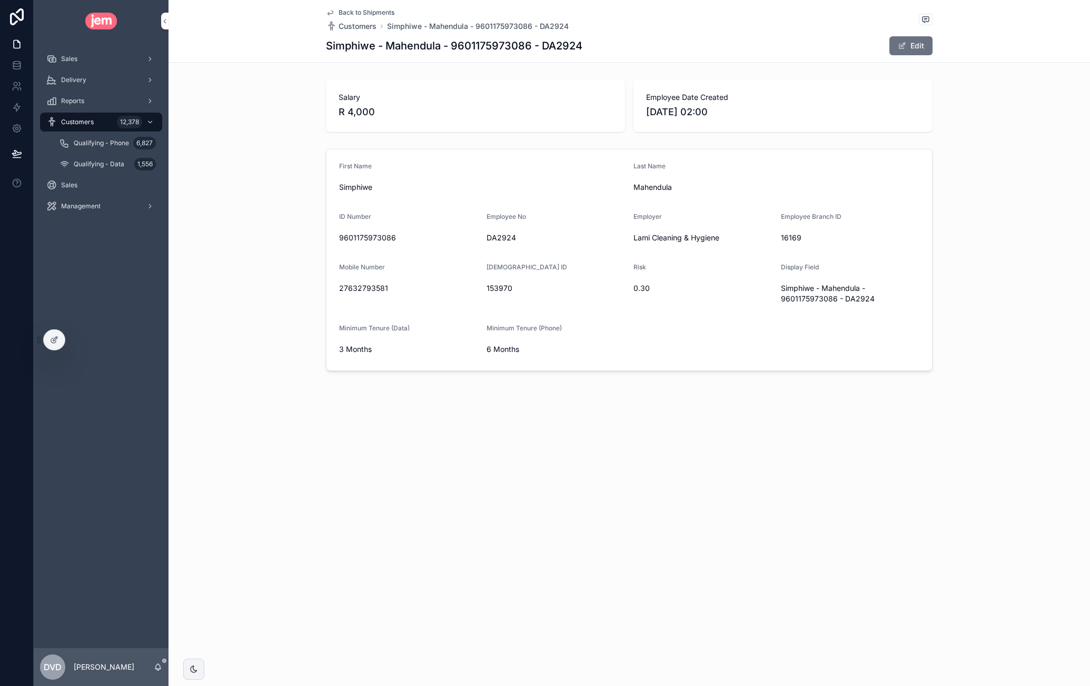
click at [910, 49] on button "Edit" at bounding box center [910, 45] width 43 height 19
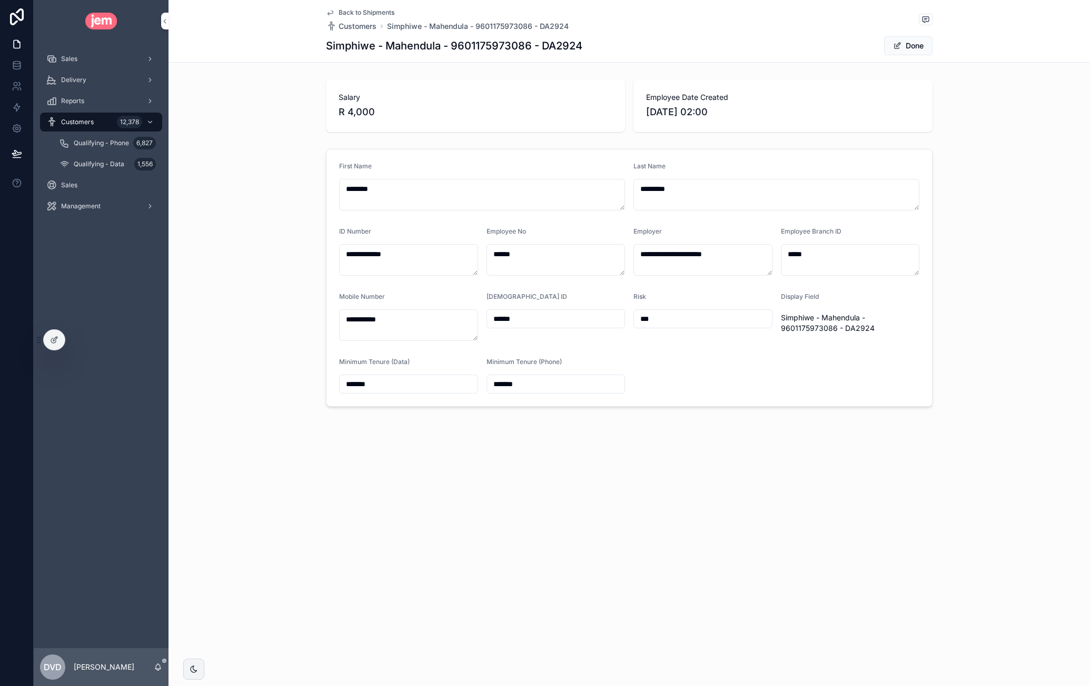
click at [384, 190] on textarea "********" at bounding box center [482, 195] width 286 height 32
click at [378, 190] on textarea "********" at bounding box center [482, 195] width 286 height 32
click at [374, 191] on textarea "********" at bounding box center [482, 195] width 286 height 32
click at [379, 253] on textarea "**********" at bounding box center [408, 260] width 139 height 32
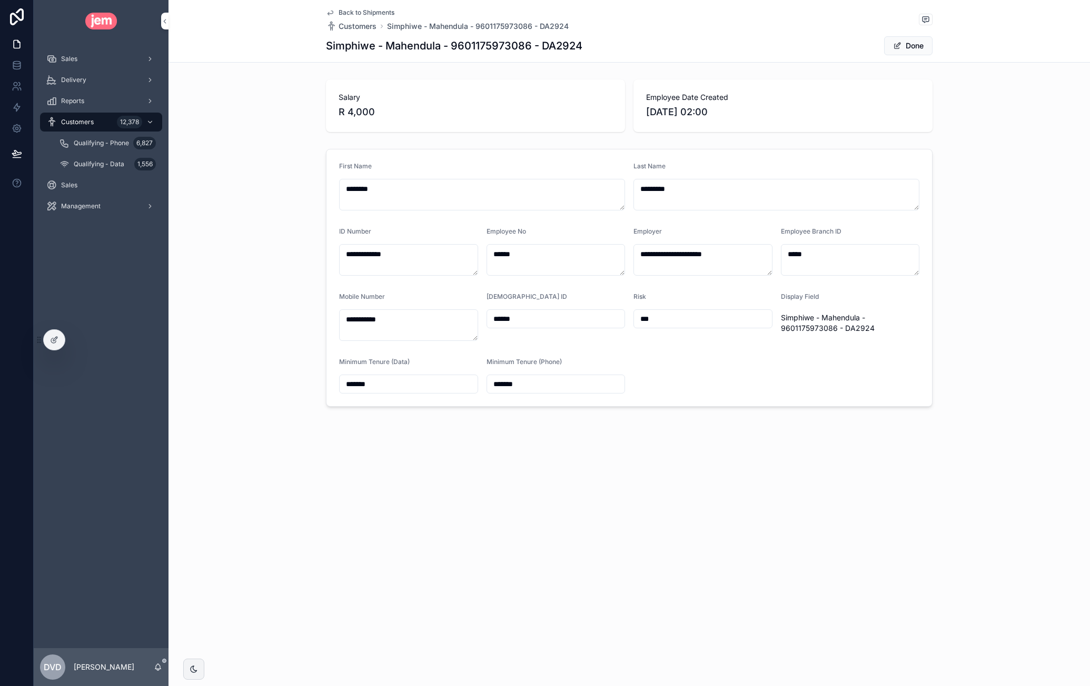
click at [379, 253] on textarea "**********" at bounding box center [408, 260] width 139 height 32
click at [906, 48] on button "Done" at bounding box center [908, 45] width 48 height 19
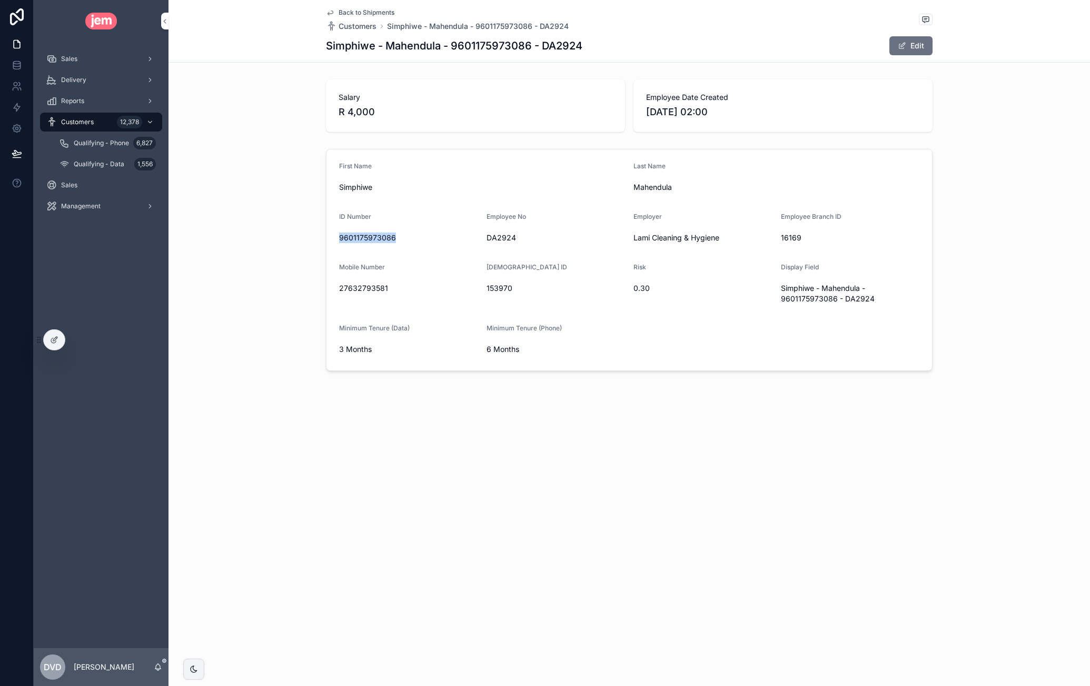
click at [275, 244] on div "First Name Simphiwe Last Name Mahendula ID Number 9601175973086 Employee No DA2…" at bounding box center [628, 260] width 921 height 231
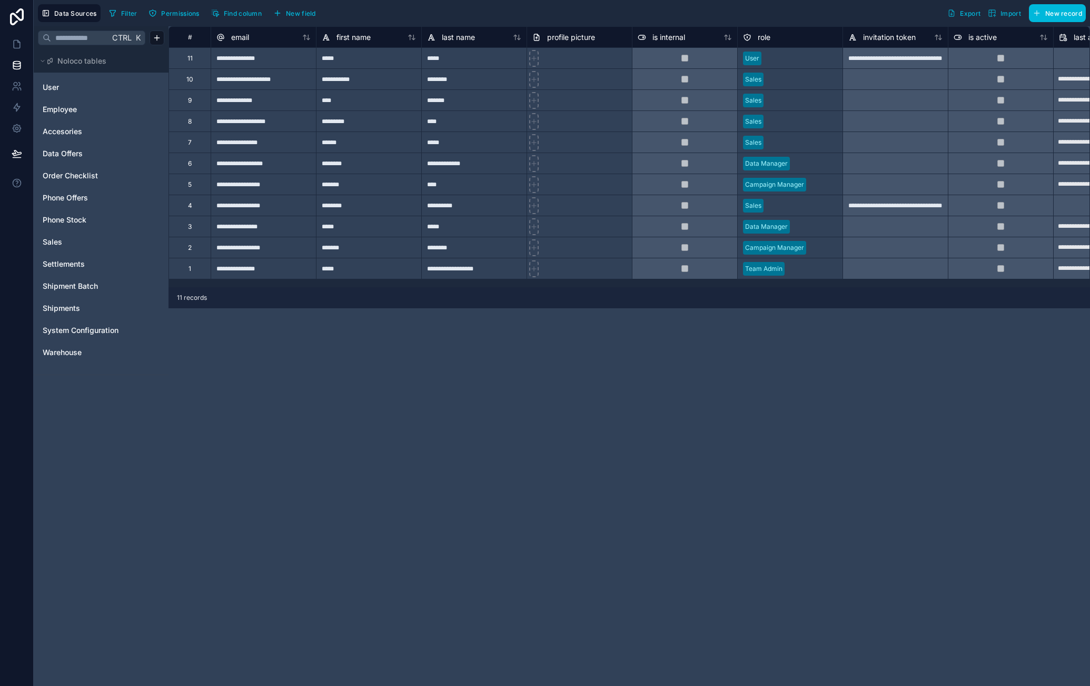
click at [67, 307] on span "Shipments" at bounding box center [61, 308] width 37 height 11
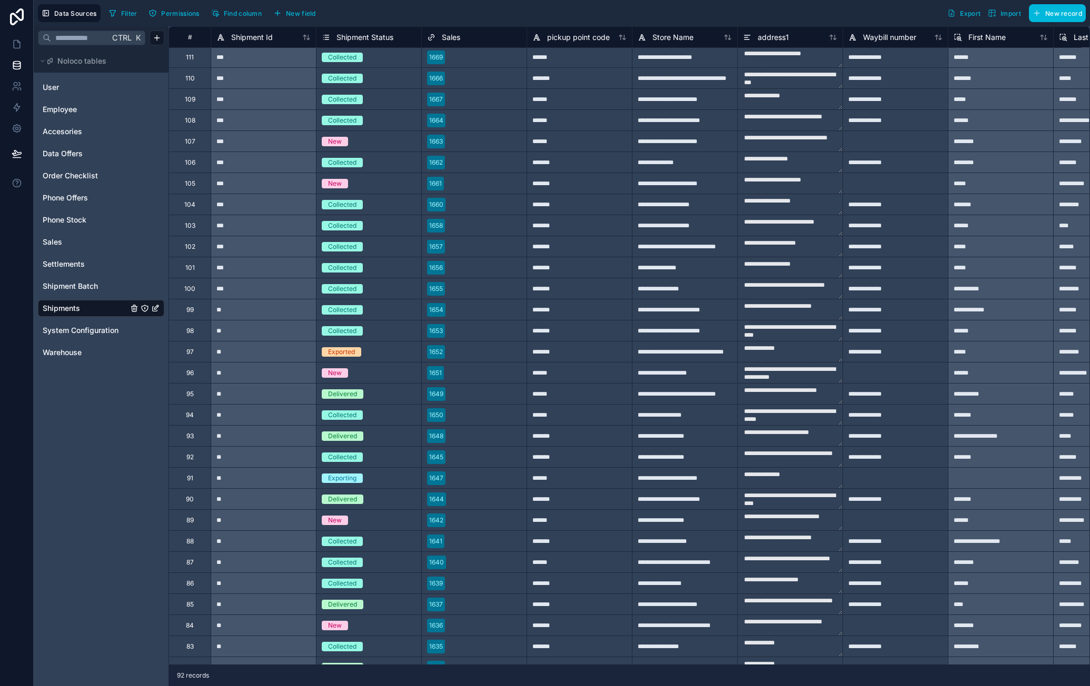
scroll to position [549, 0]
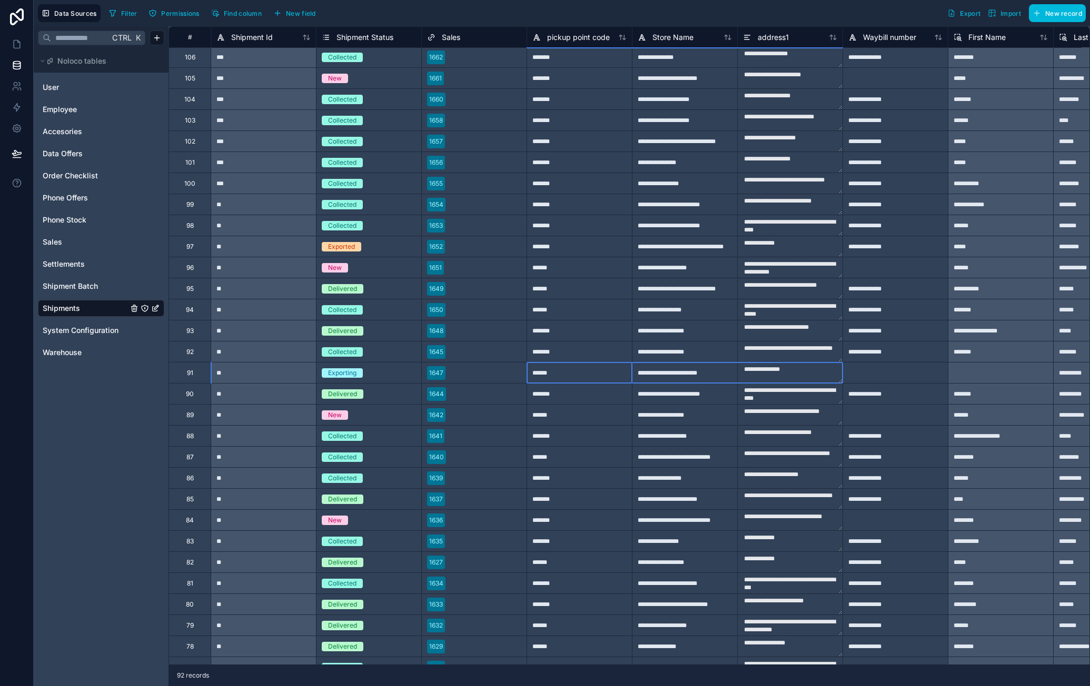
drag, startPoint x: 629, startPoint y: 374, endPoint x: 743, endPoint y: 375, distance: 114.2
click at [963, 376] on div at bounding box center [1000, 372] width 105 height 21
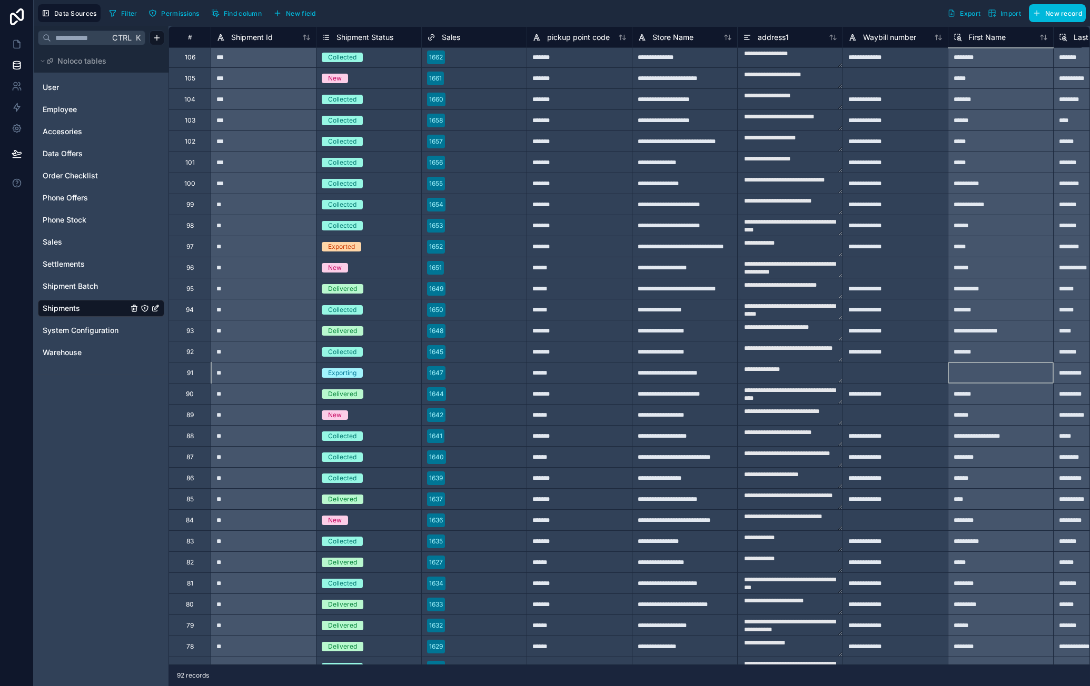
click at [988, 378] on div at bounding box center [1000, 372] width 105 height 21
click at [1004, 371] on div at bounding box center [1000, 372] width 105 height 21
click at [991, 39] on span "First Name" at bounding box center [986, 37] width 37 height 11
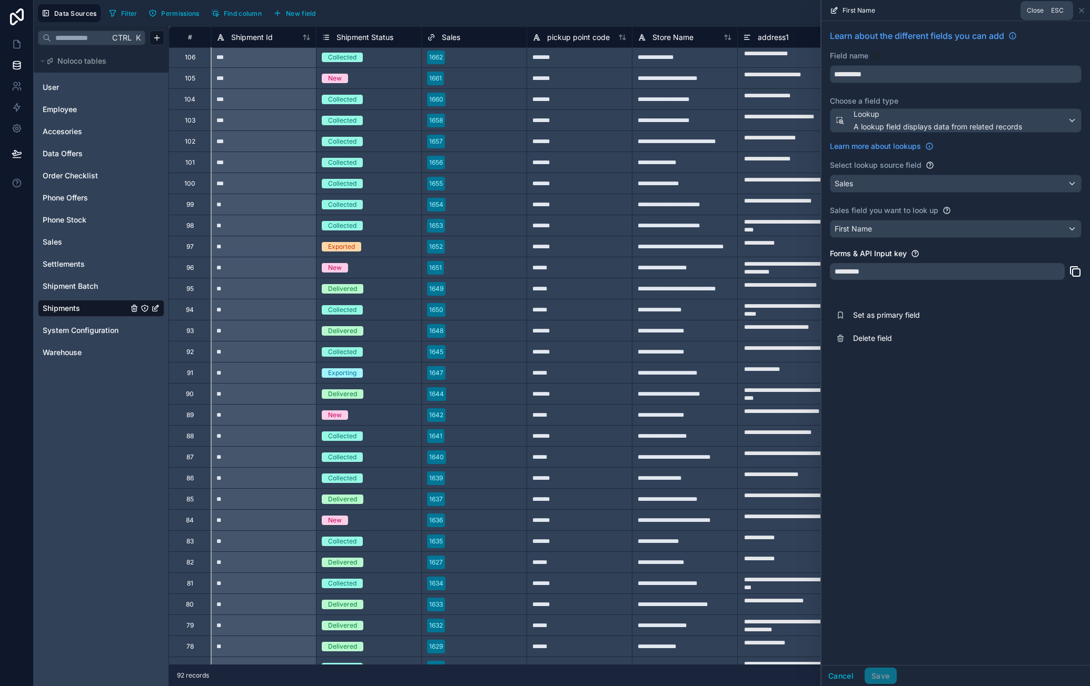
click at [1079, 12] on icon at bounding box center [1081, 10] width 8 height 8
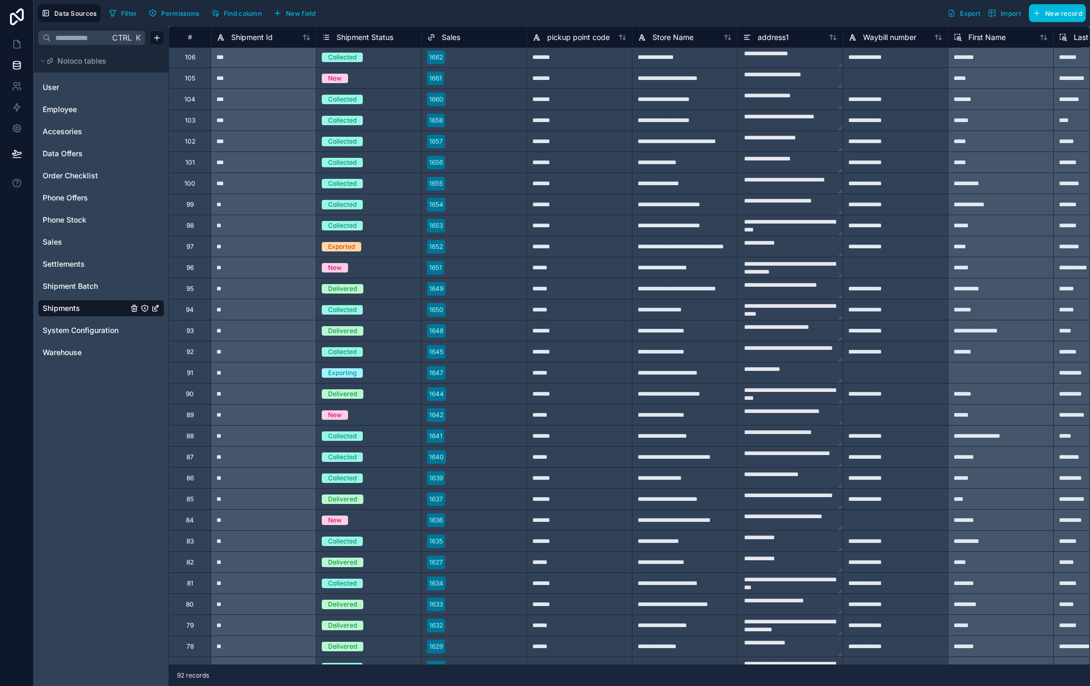
click at [78, 111] on link "Employee" at bounding box center [85, 109] width 85 height 11
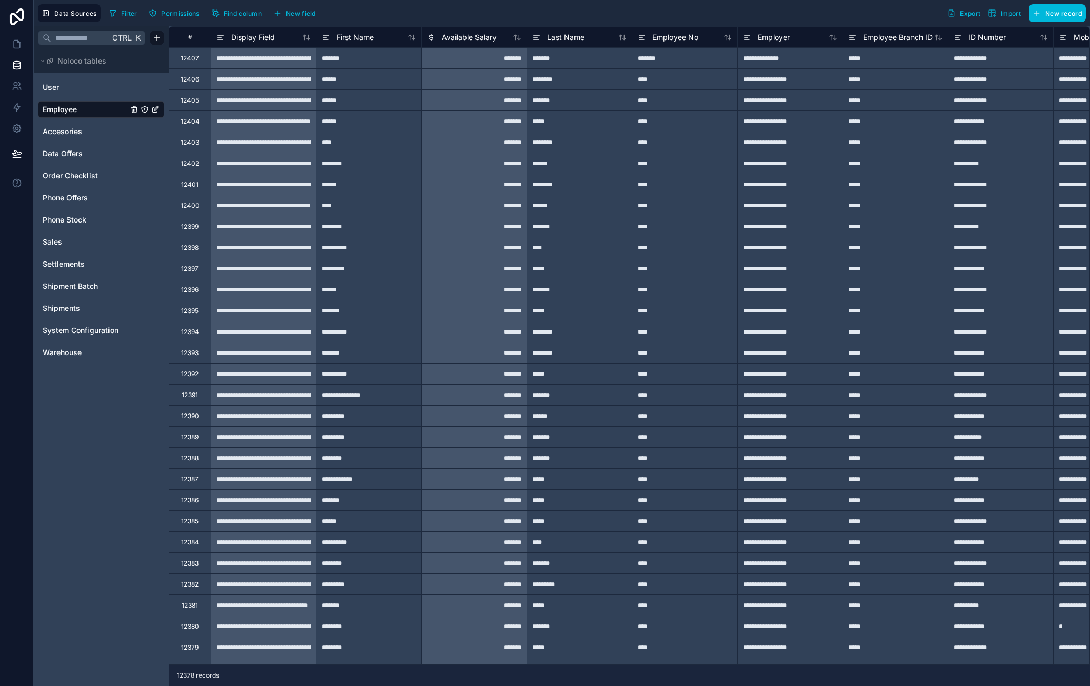
click at [77, 300] on div "Shipments" at bounding box center [101, 308] width 126 height 17
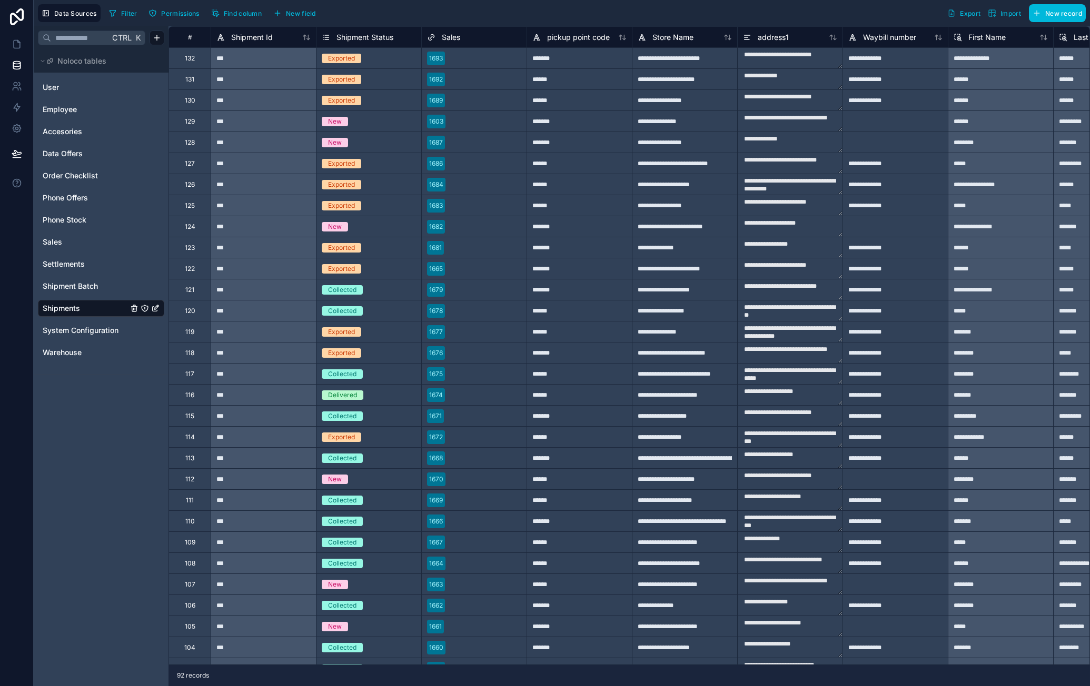
click at [92, 263] on link "Settlements" at bounding box center [85, 264] width 85 height 11
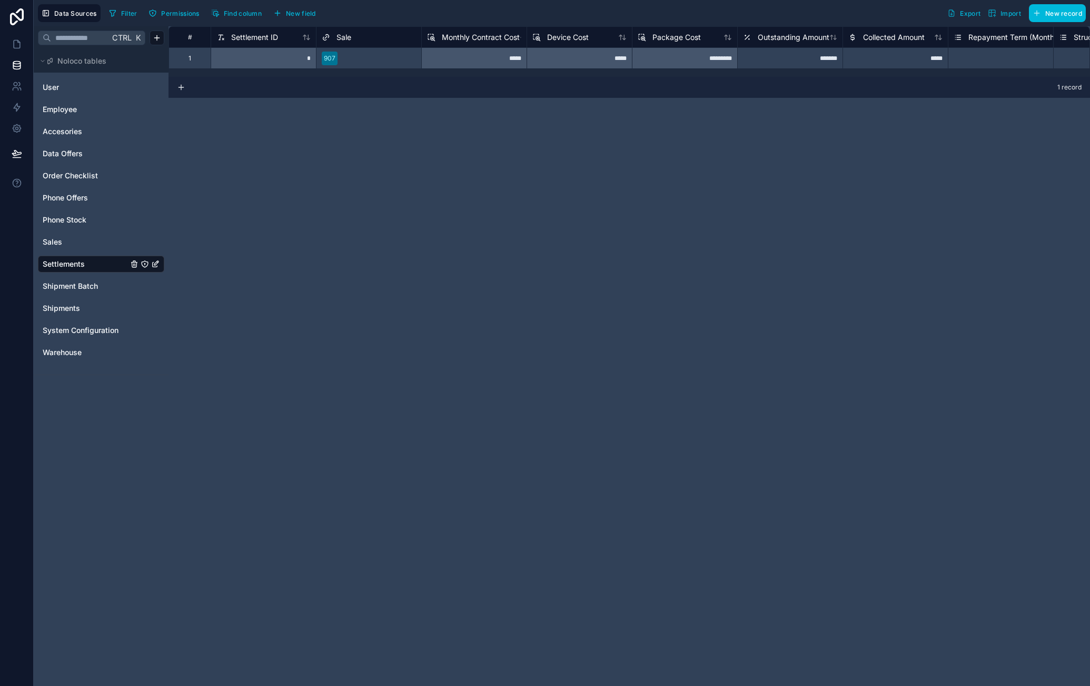
click at [83, 306] on link "Shipments" at bounding box center [85, 308] width 85 height 11
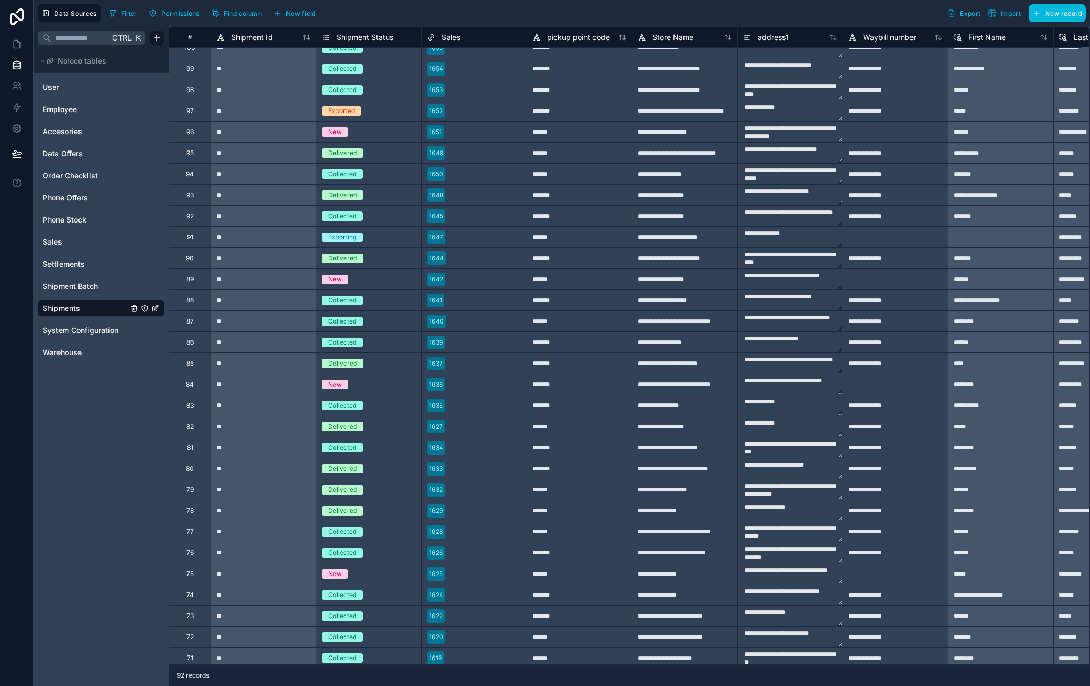
scroll to position [684, 0]
click at [983, 243] on div at bounding box center [1000, 236] width 105 height 21
click at [82, 245] on link "Sales" at bounding box center [85, 242] width 85 height 11
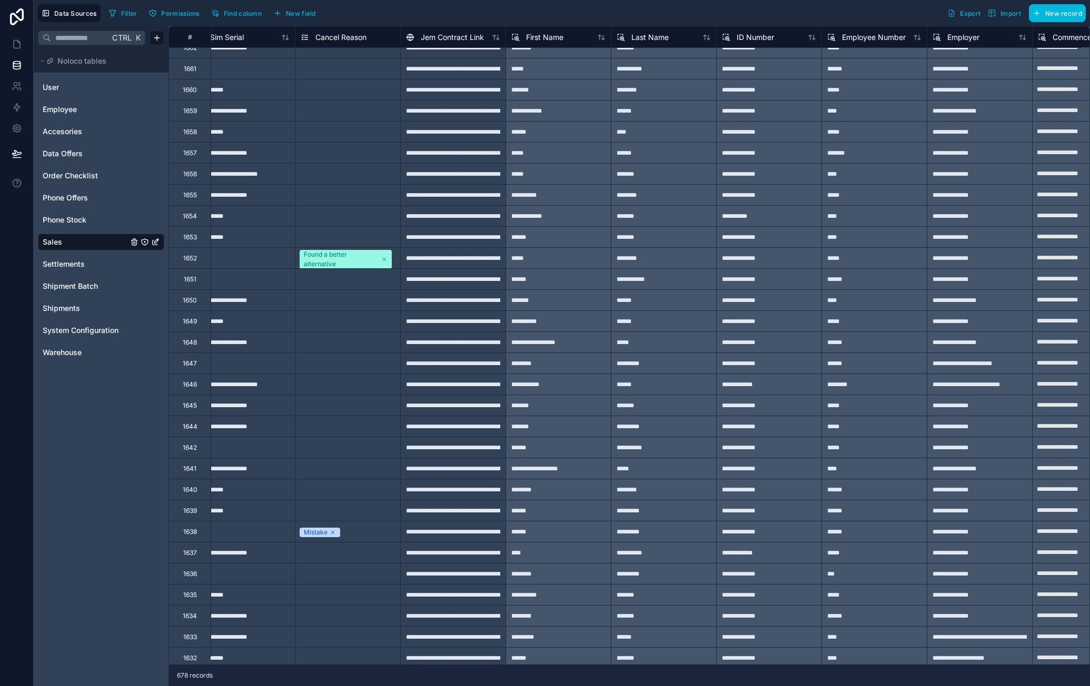
scroll to position [684, 1629]
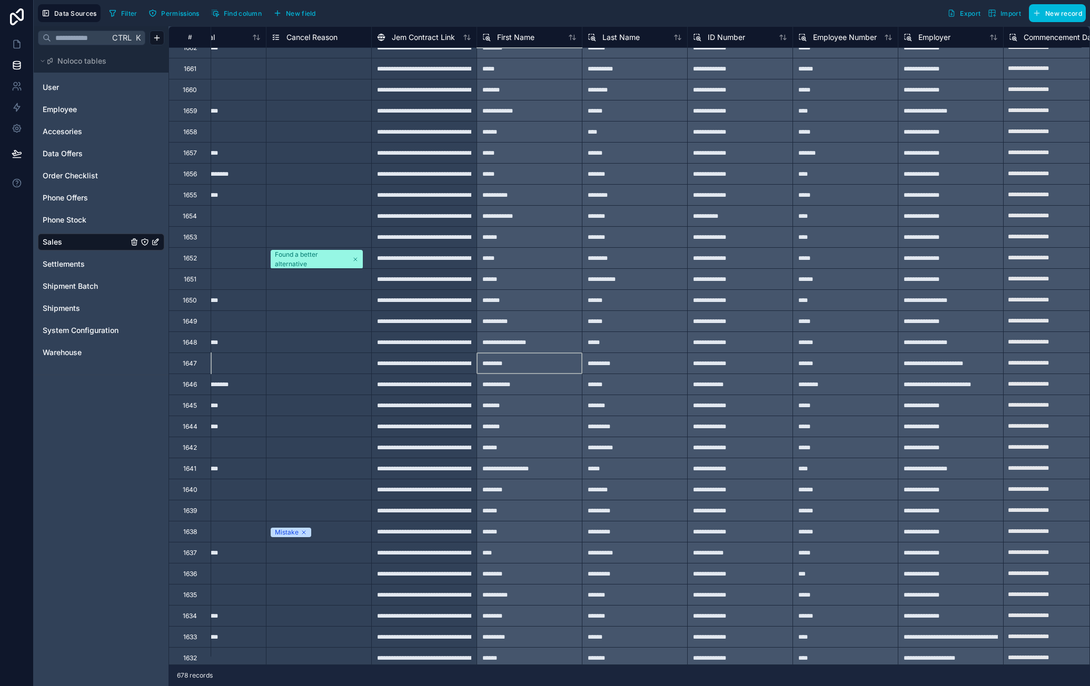
click at [504, 366] on div "********" at bounding box center [528, 363] width 105 height 21
click at [83, 305] on link "Shipments" at bounding box center [85, 308] width 85 height 11
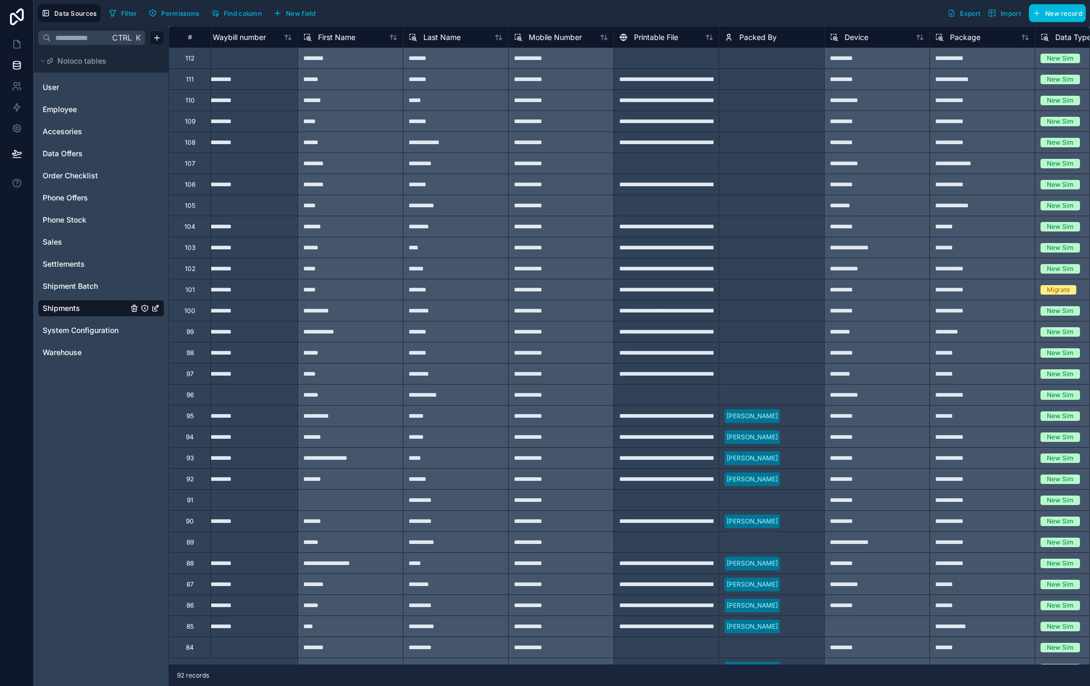
scroll to position [421, 642]
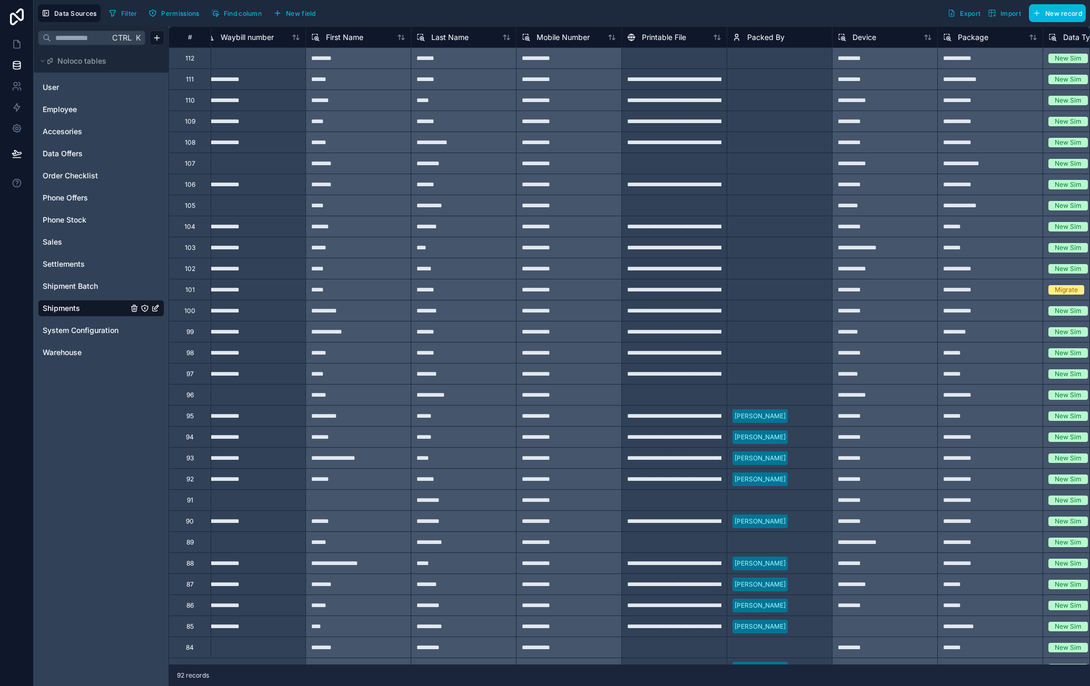
click at [366, 503] on div at bounding box center [357, 500] width 105 height 21
click at [333, 501] on div at bounding box center [357, 500] width 105 height 21
click at [342, 503] on div at bounding box center [357, 500] width 105 height 21
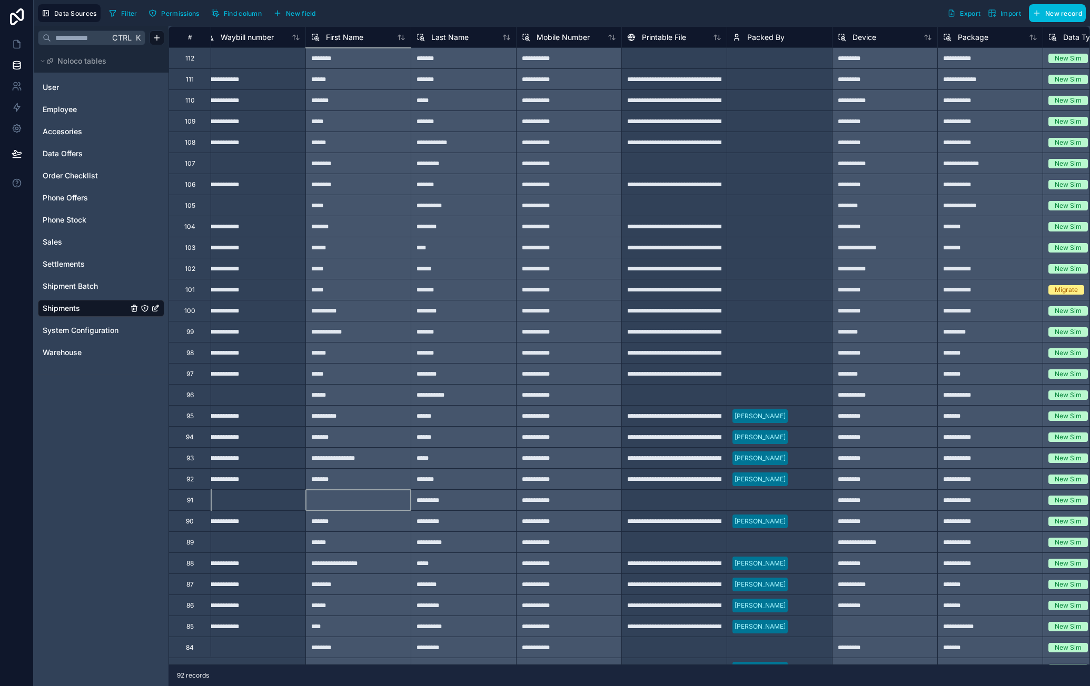
click at [333, 507] on div at bounding box center [357, 500] width 105 height 21
click at [337, 505] on div at bounding box center [357, 500] width 105 height 21
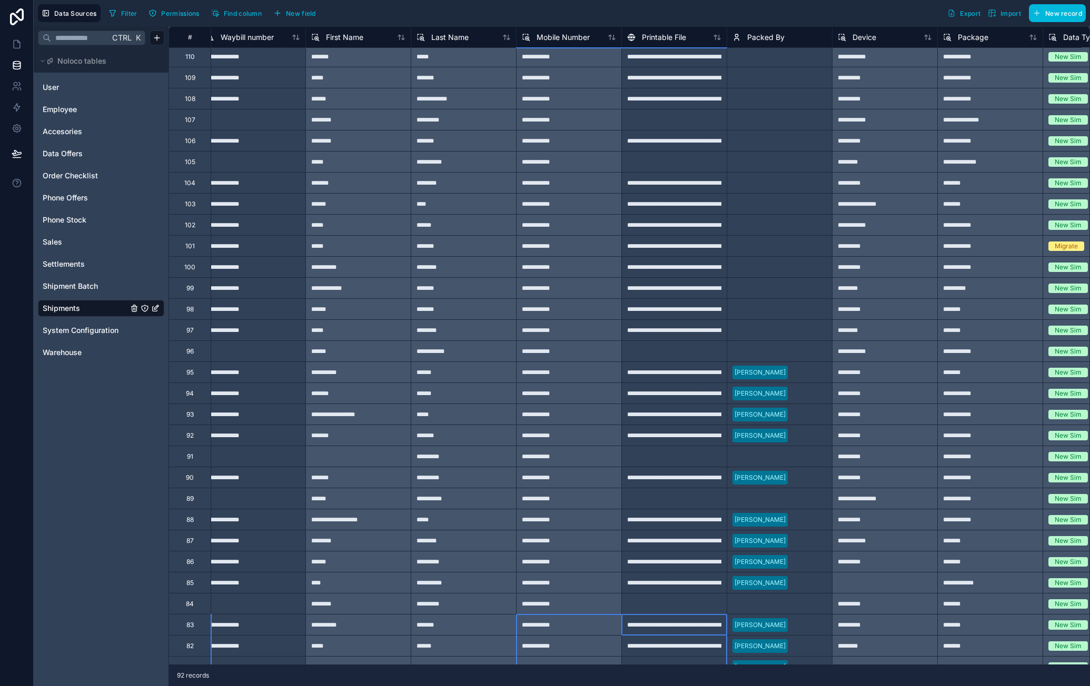
drag, startPoint x: 628, startPoint y: 664, endPoint x: 605, endPoint y: 667, distance: 22.8
click at [605, 667] on div "**********" at bounding box center [628, 356] width 921 height 660
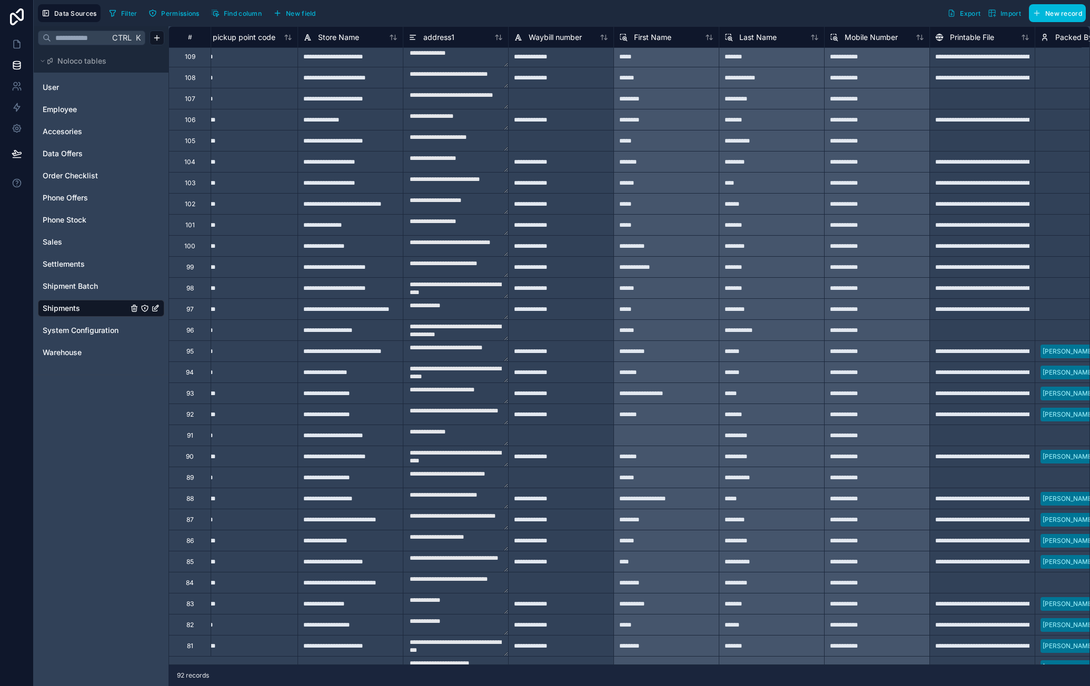
scroll to position [486, 349]
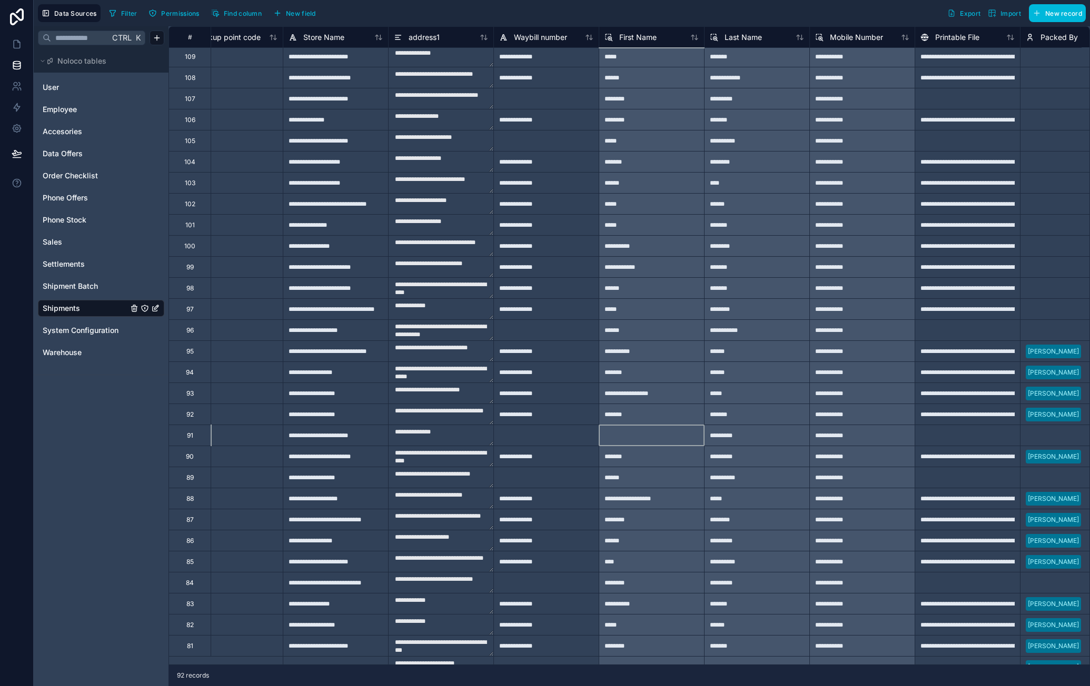
click at [634, 435] on div at bounding box center [651, 435] width 105 height 21
click at [632, 435] on div at bounding box center [651, 435] width 105 height 21
click at [658, 421] on div "*******" at bounding box center [651, 414] width 105 height 21
click at [660, 436] on div at bounding box center [651, 435] width 105 height 21
click at [660, 440] on div at bounding box center [651, 435] width 105 height 21
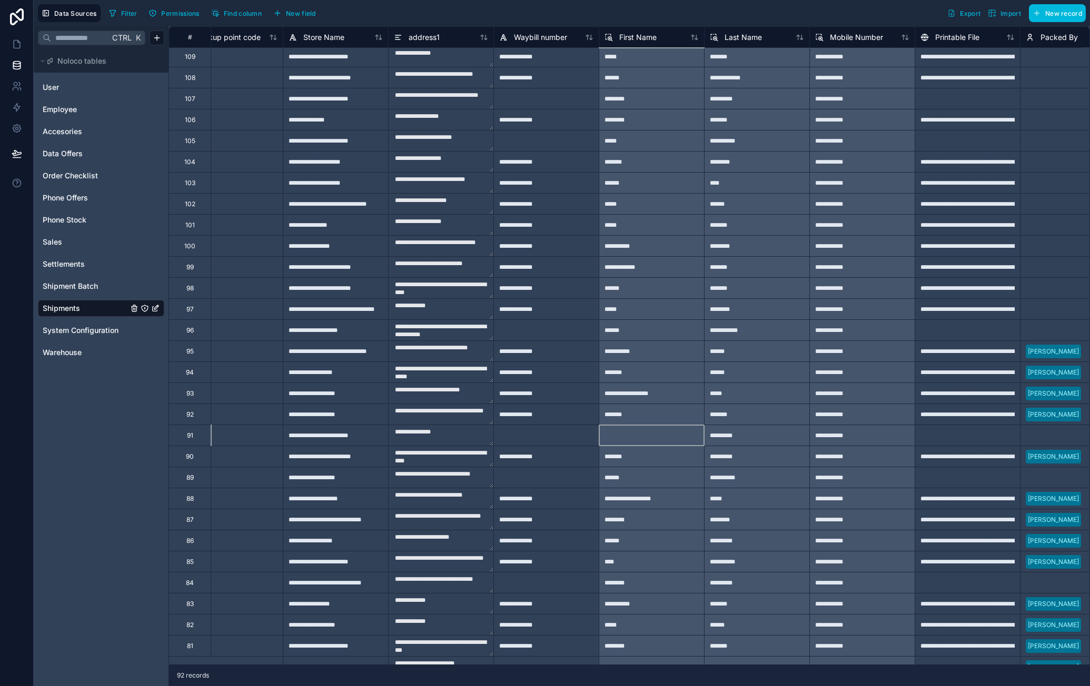
click at [660, 440] on div at bounding box center [651, 435] width 105 height 21
click at [641, 38] on span "First Name" at bounding box center [637, 37] width 37 height 11
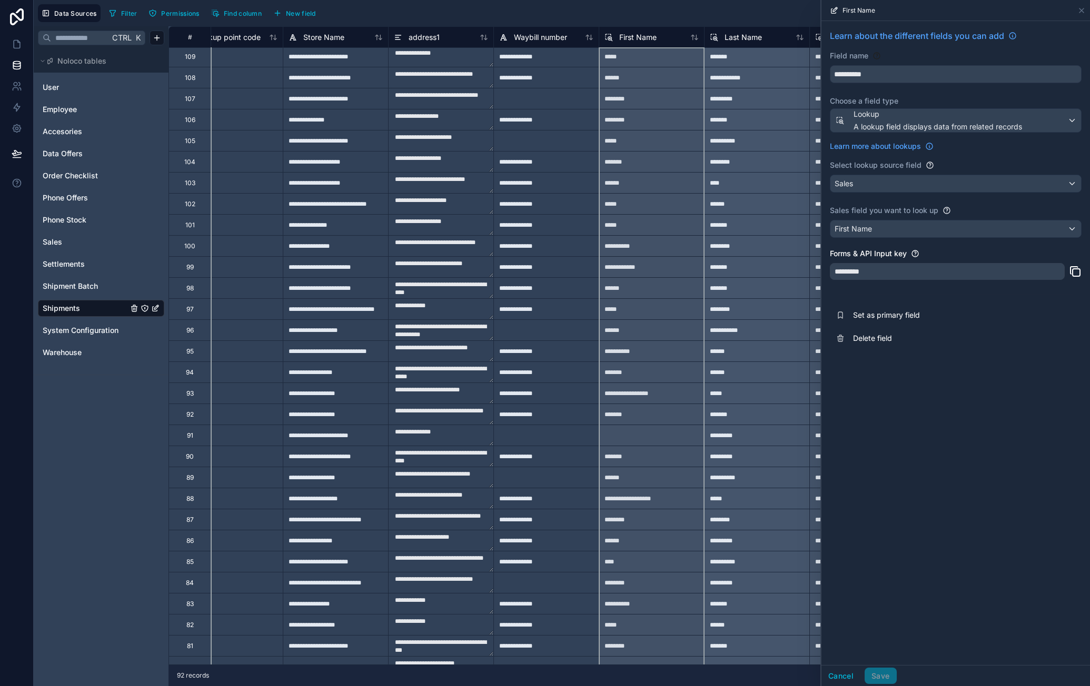
click at [665, 432] on div at bounding box center [651, 435] width 105 height 21
click at [19, 64] on icon at bounding box center [17, 65] width 11 height 11
click at [640, 437] on div at bounding box center [651, 435] width 105 height 21
click at [641, 439] on div at bounding box center [651, 435] width 105 height 21
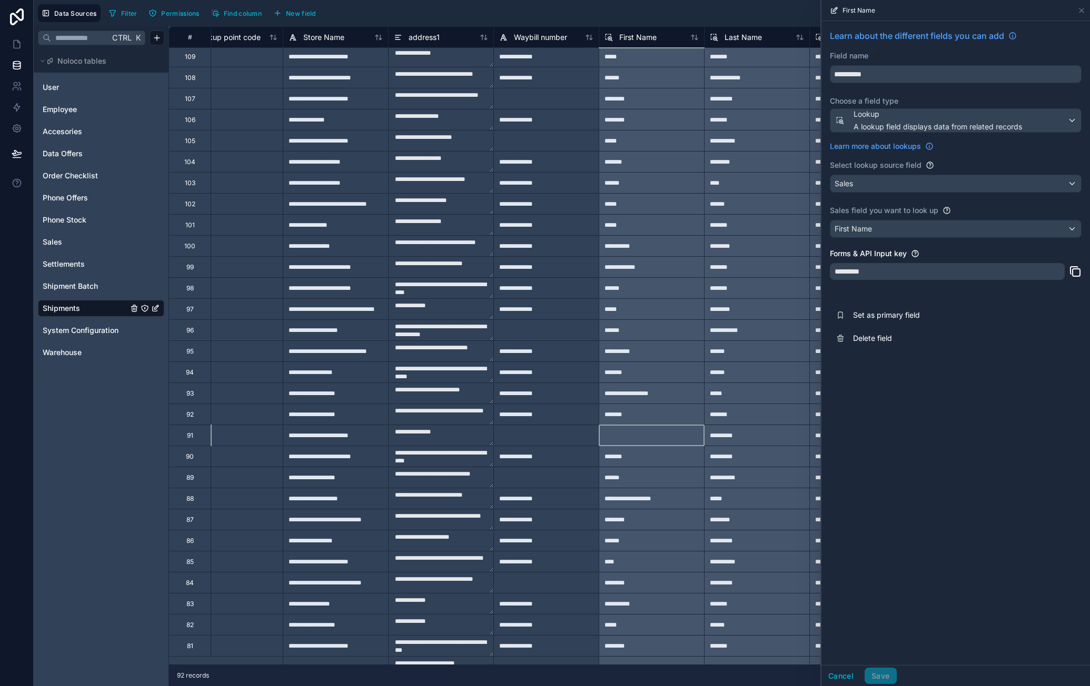
click at [641, 439] on div at bounding box center [651, 435] width 105 height 21
click at [641, 440] on div at bounding box center [651, 435] width 105 height 21
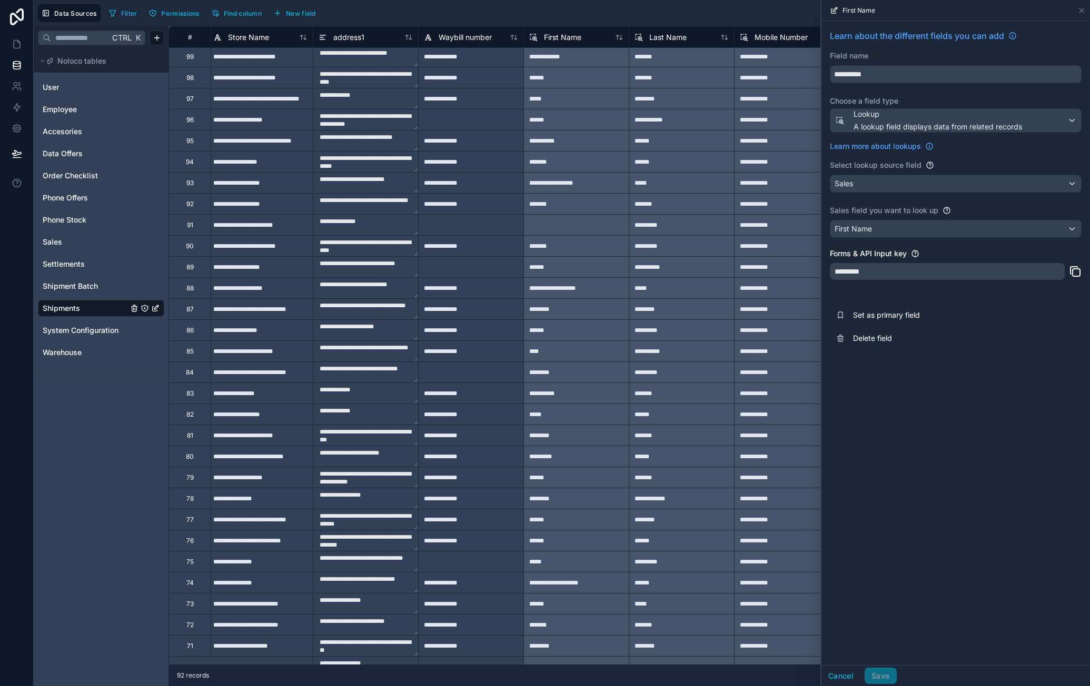
scroll to position [696, 507]
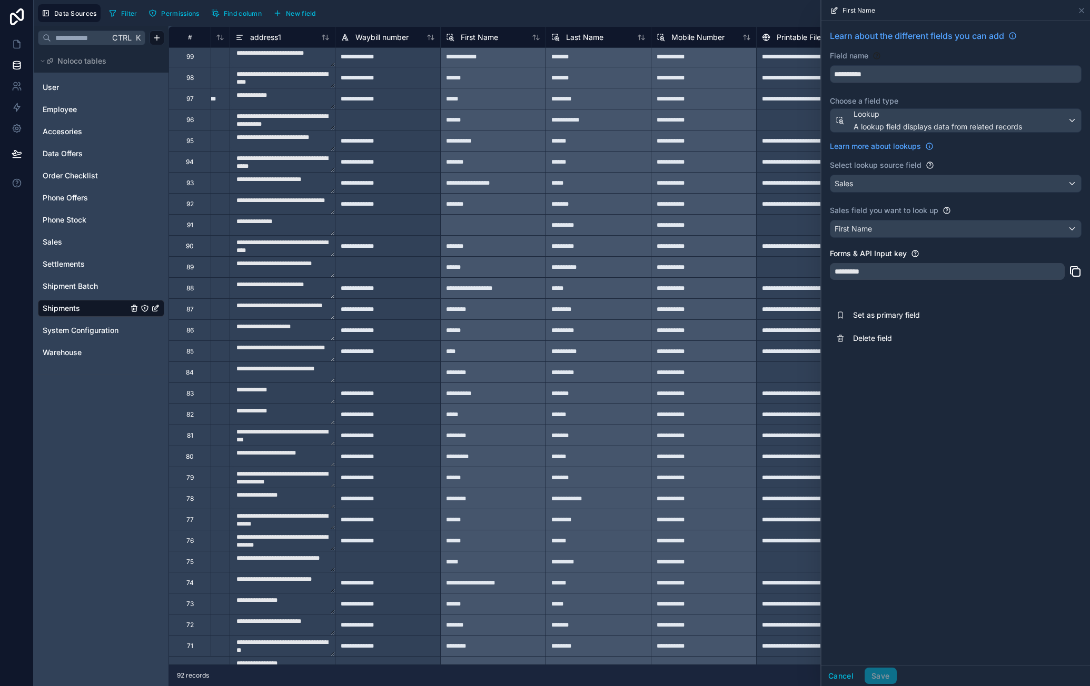
click at [536, 223] on div at bounding box center [492, 224] width 105 height 21
click at [928, 229] on div "First Name" at bounding box center [955, 229] width 251 height 17
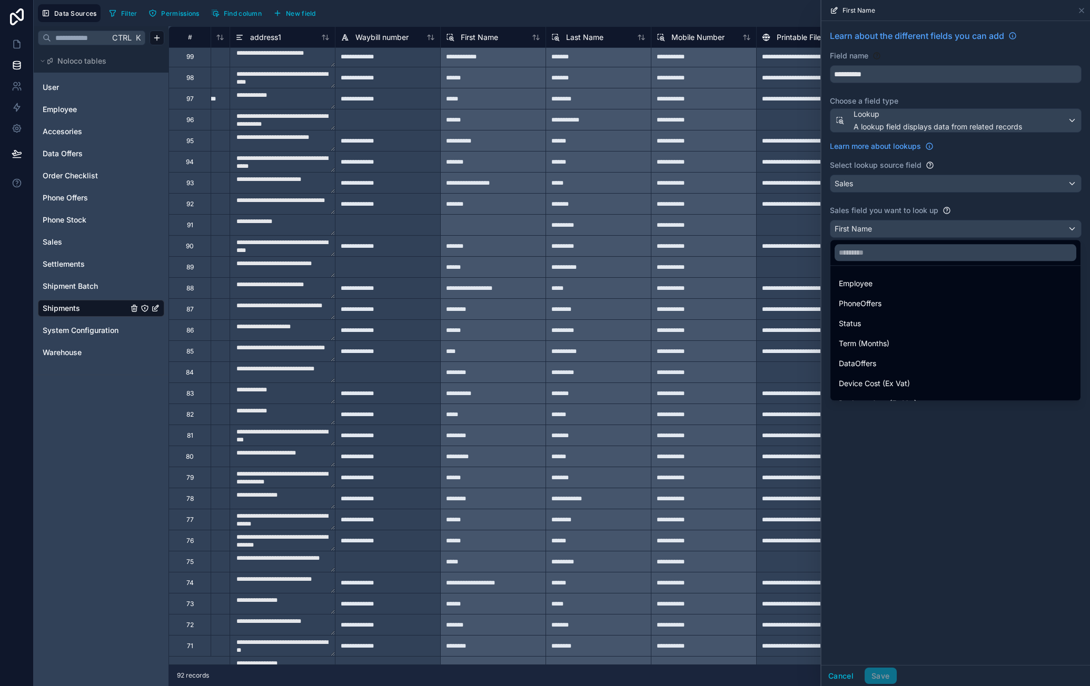
click at [878, 321] on div "Status" at bounding box center [955, 323] width 233 height 13
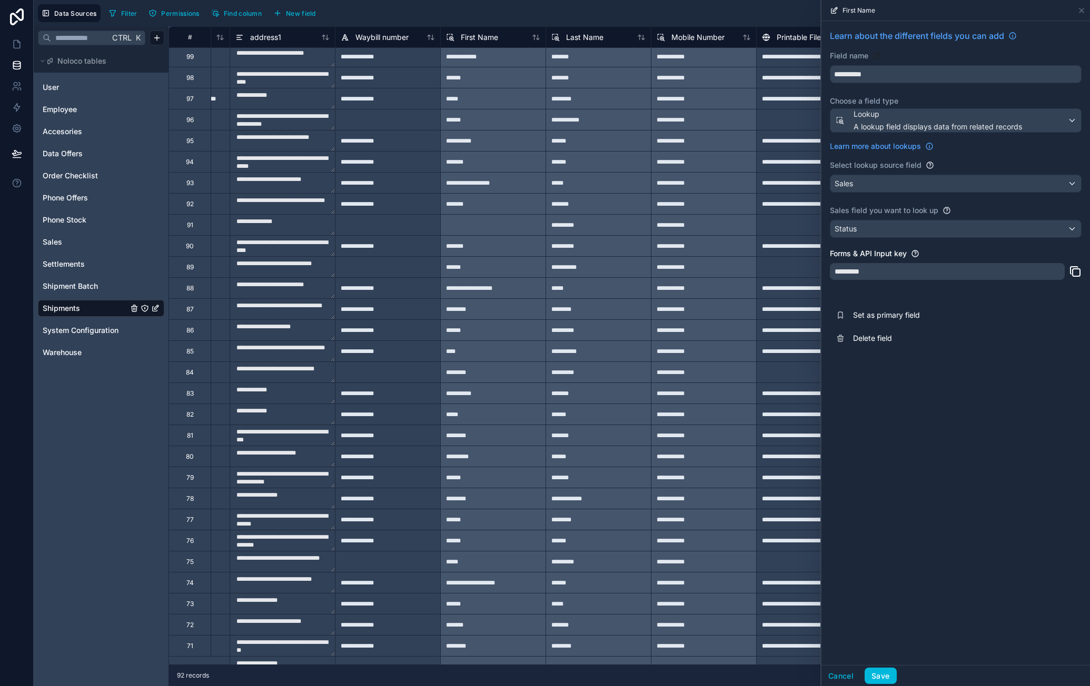
click at [913, 231] on div "Status" at bounding box center [955, 229] width 251 height 17
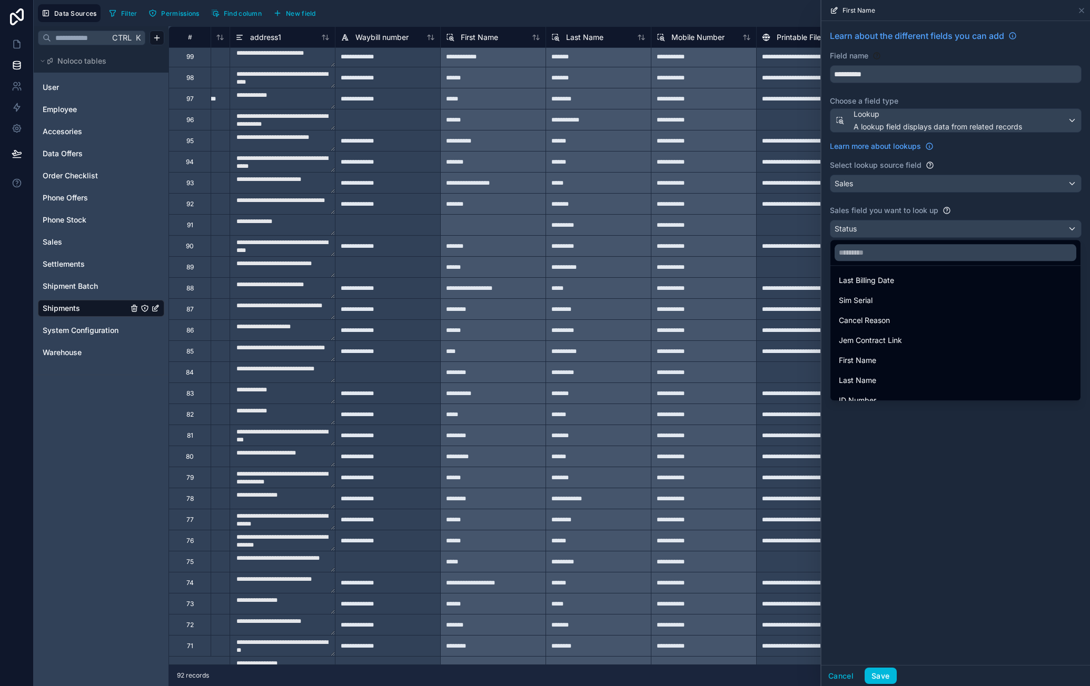
scroll to position [316, 0]
click at [897, 304] on div "First Name" at bounding box center [955, 308] width 233 height 13
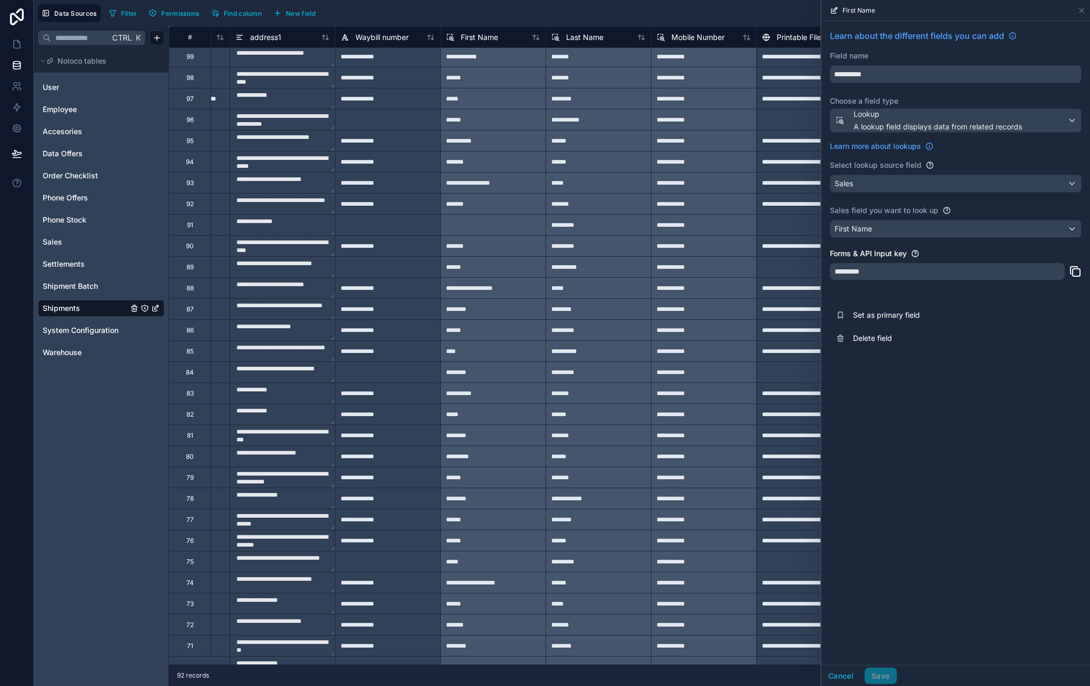
click at [310, 16] on span "New field" at bounding box center [301, 13] width 30 height 8
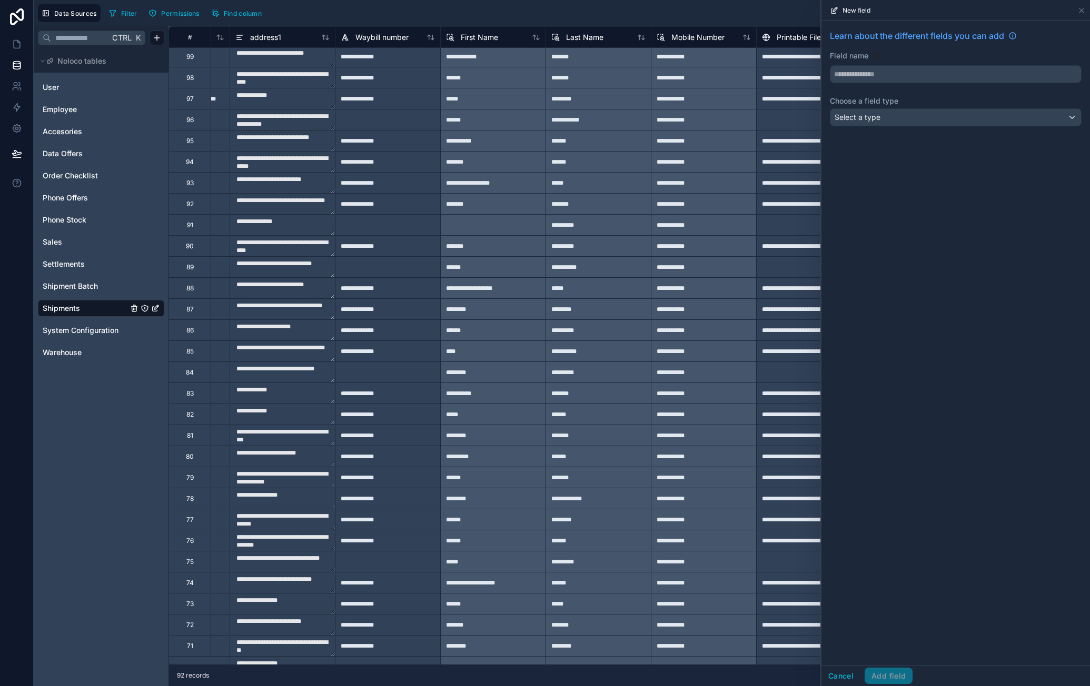
click at [985, 73] on input "text" at bounding box center [955, 74] width 251 height 17
type input "****"
click at [948, 117] on div "Select a type" at bounding box center [955, 117] width 251 height 17
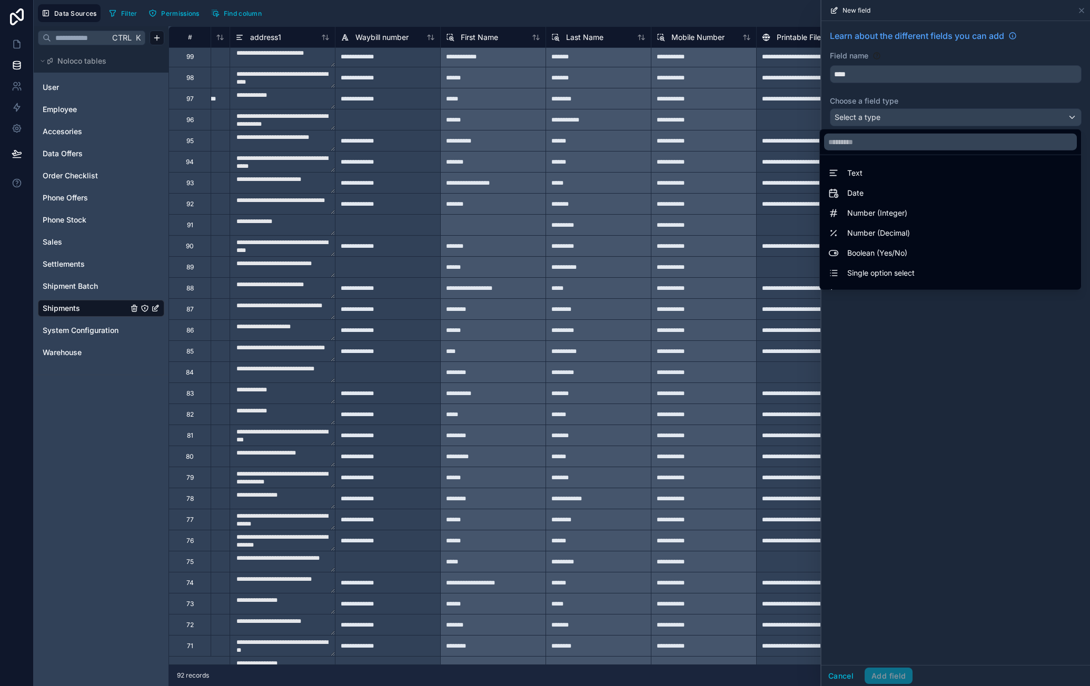
scroll to position [305, 0]
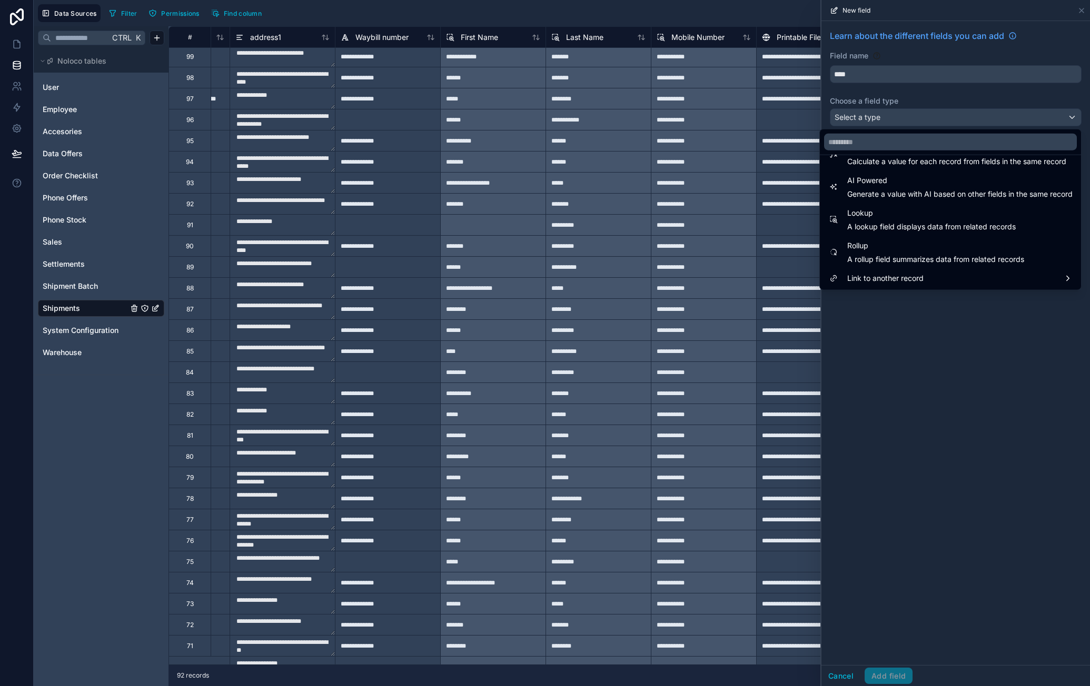
click at [906, 210] on span "Lookup" at bounding box center [931, 213] width 168 height 13
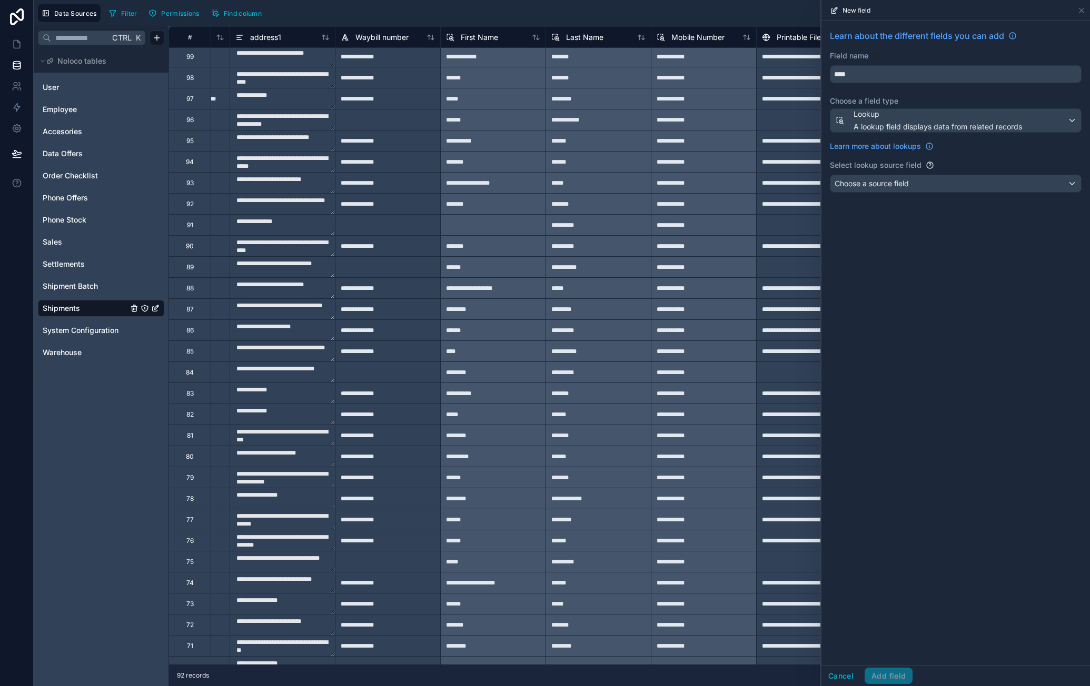
click at [909, 184] on span "Choose a source field" at bounding box center [871, 183] width 74 height 9
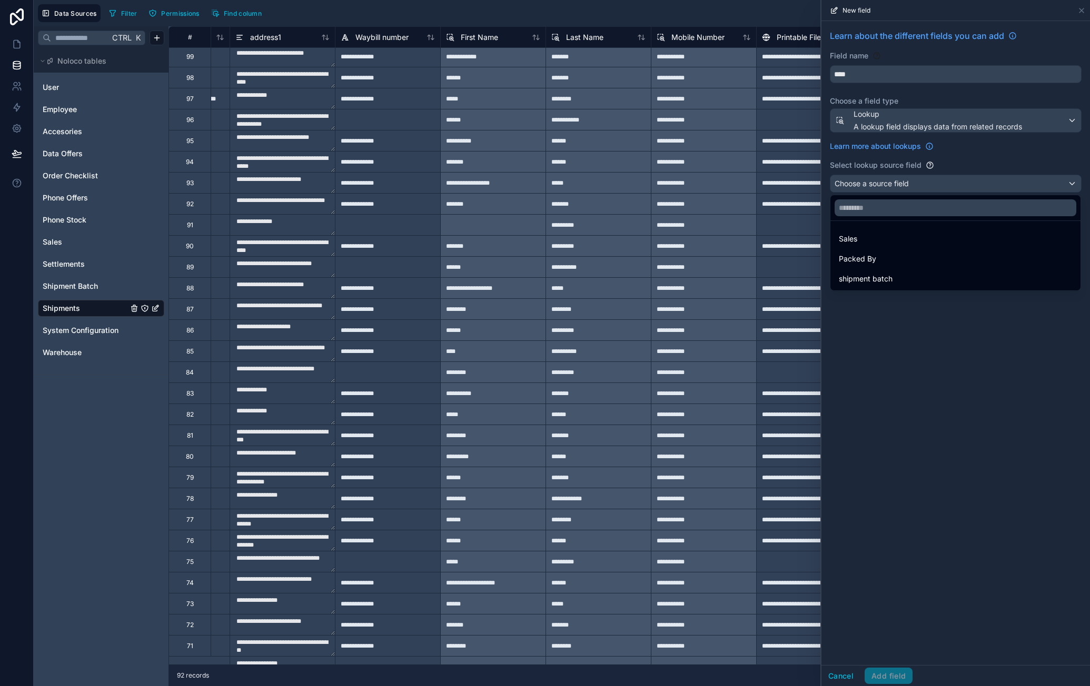
click at [919, 245] on div "Sales" at bounding box center [955, 239] width 246 height 19
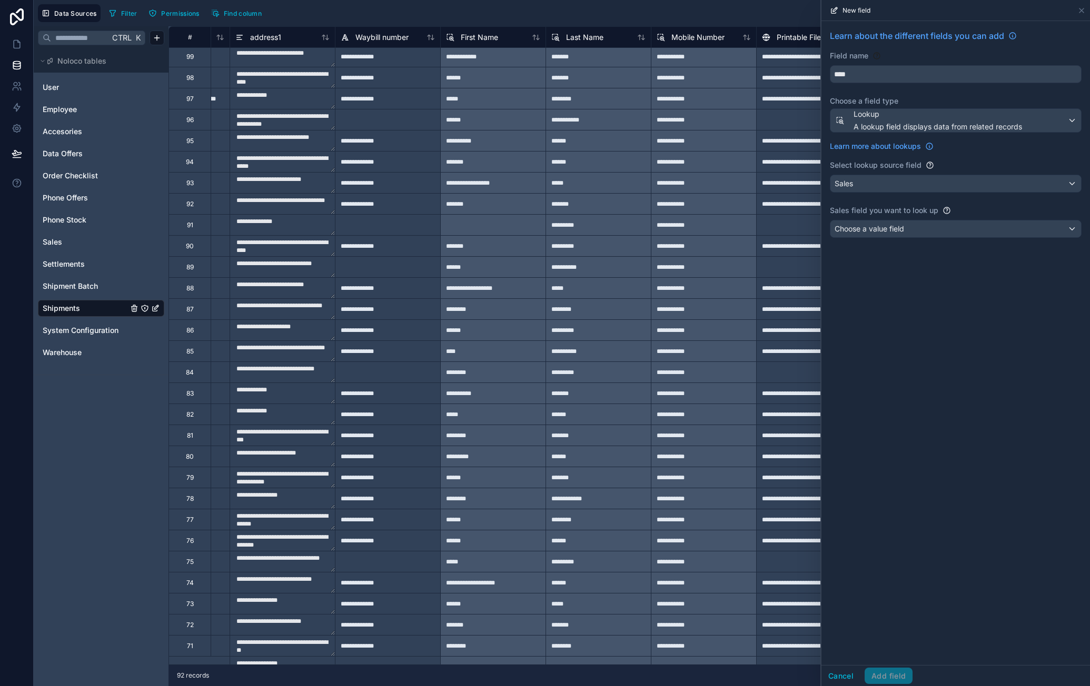
click at [912, 225] on div "Choose a value field" at bounding box center [955, 229] width 251 height 17
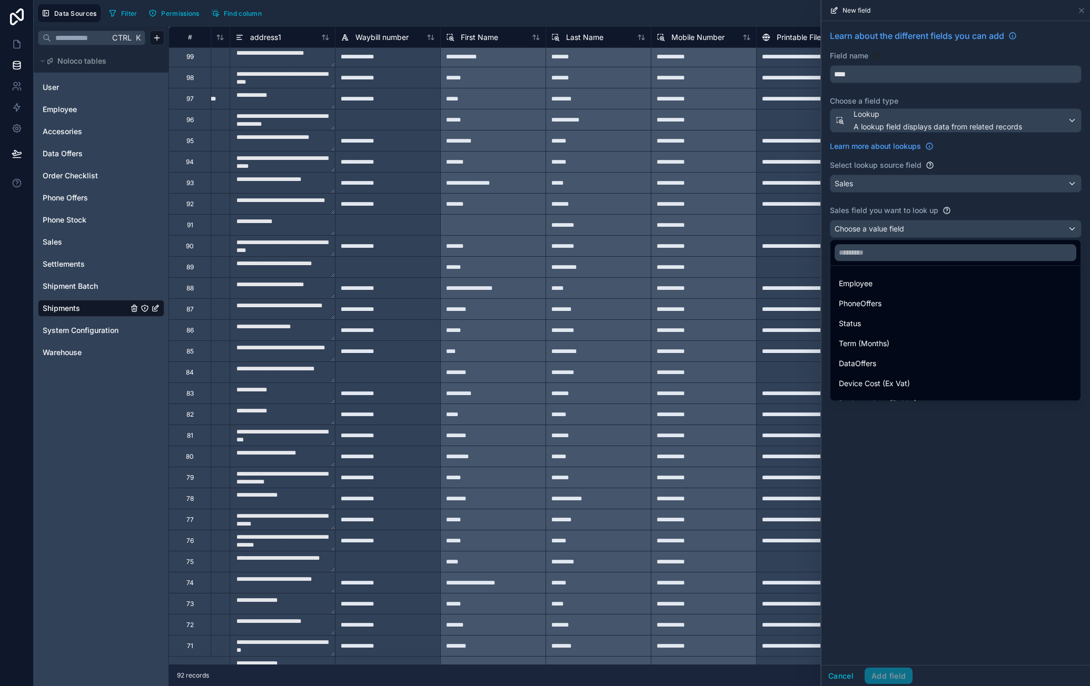
click at [900, 291] on div "Employee" at bounding box center [955, 283] width 246 height 19
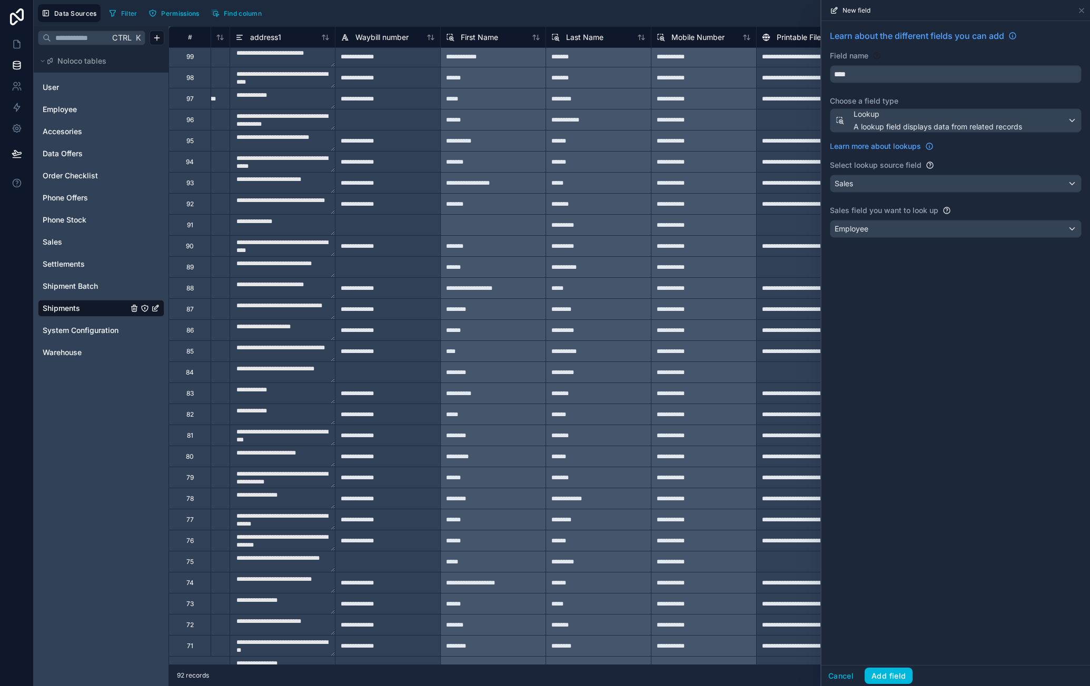
click at [996, 227] on div "Employee" at bounding box center [955, 229] width 251 height 17
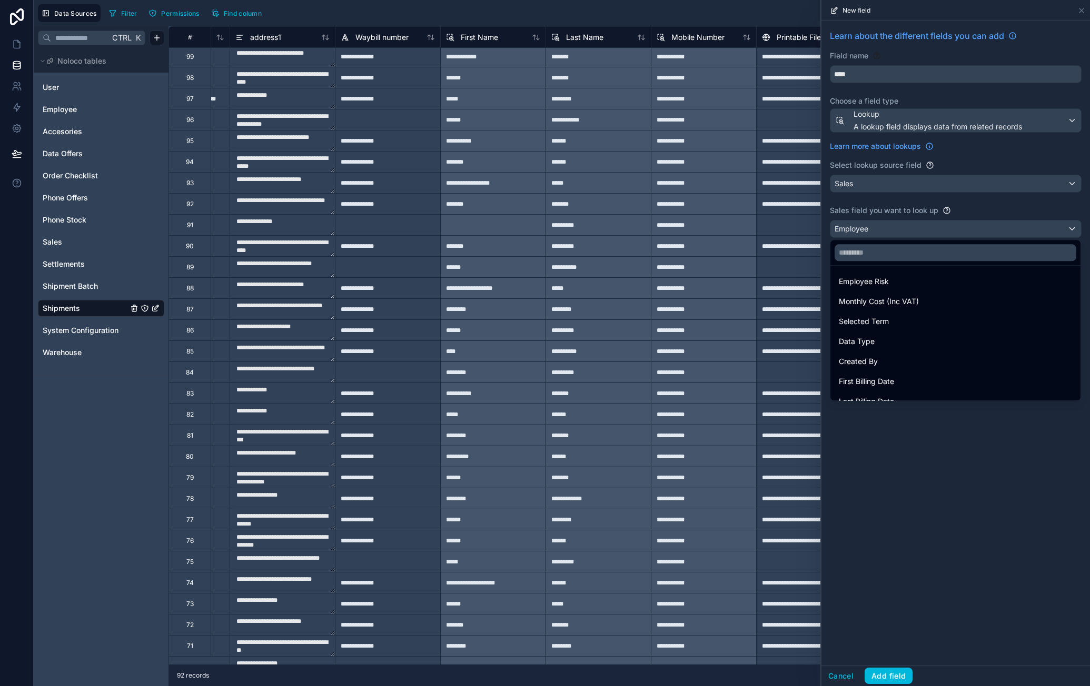
scroll to position [158, 0]
click at [925, 254] on input "text" at bounding box center [955, 252] width 242 height 17
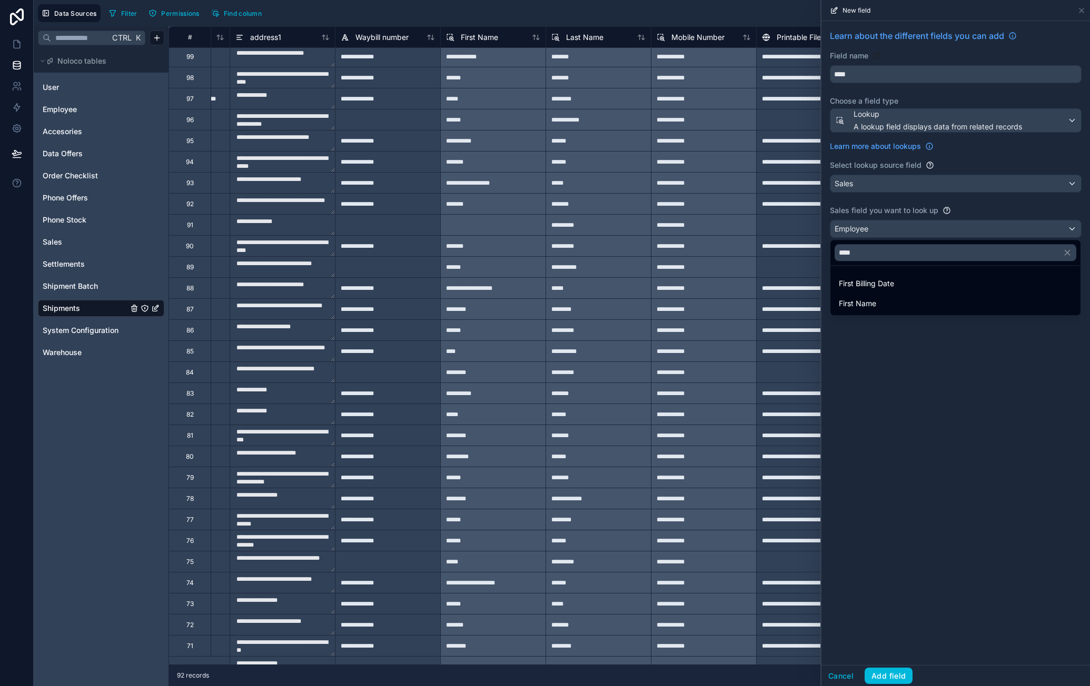
type input "****"
click at [886, 307] on div "First Name" at bounding box center [955, 303] width 233 height 13
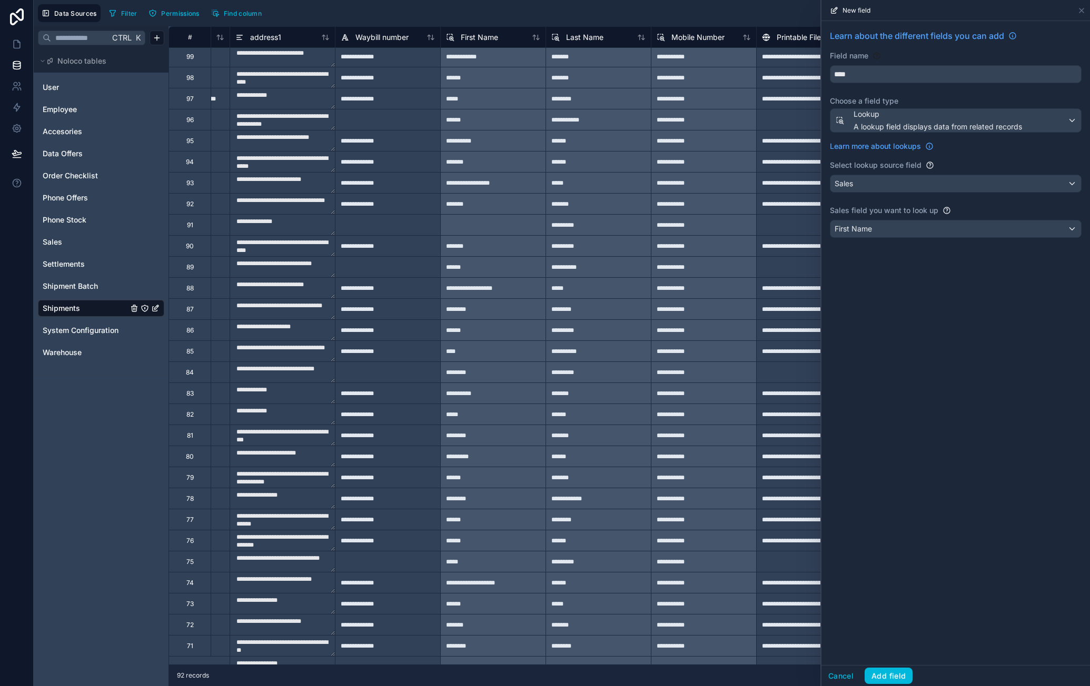
click at [891, 675] on button "Add field" at bounding box center [888, 676] width 48 height 17
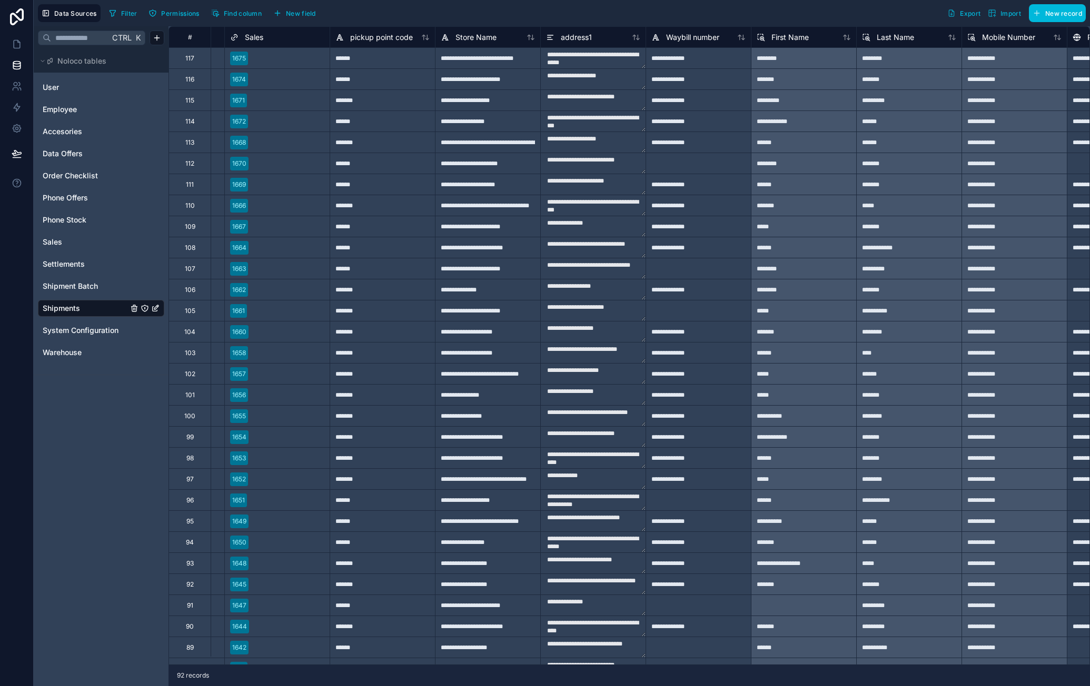
scroll to position [316, 195]
click at [783, 39] on span "First Name" at bounding box center [791, 37] width 37 height 11
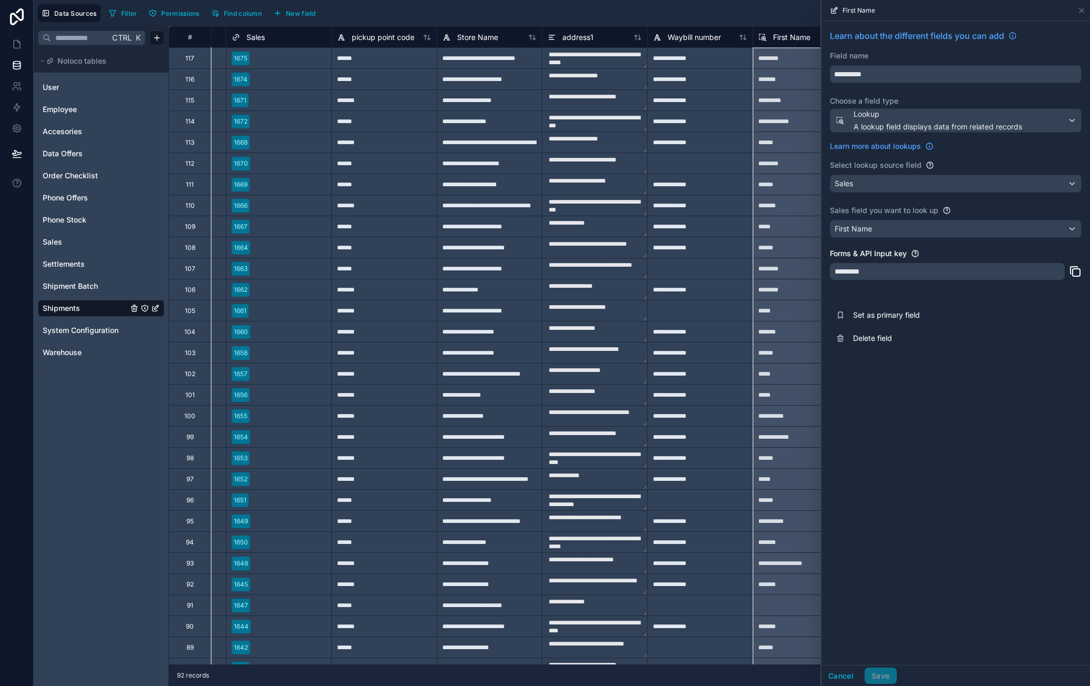
click at [938, 229] on div "First Name" at bounding box center [955, 229] width 251 height 17
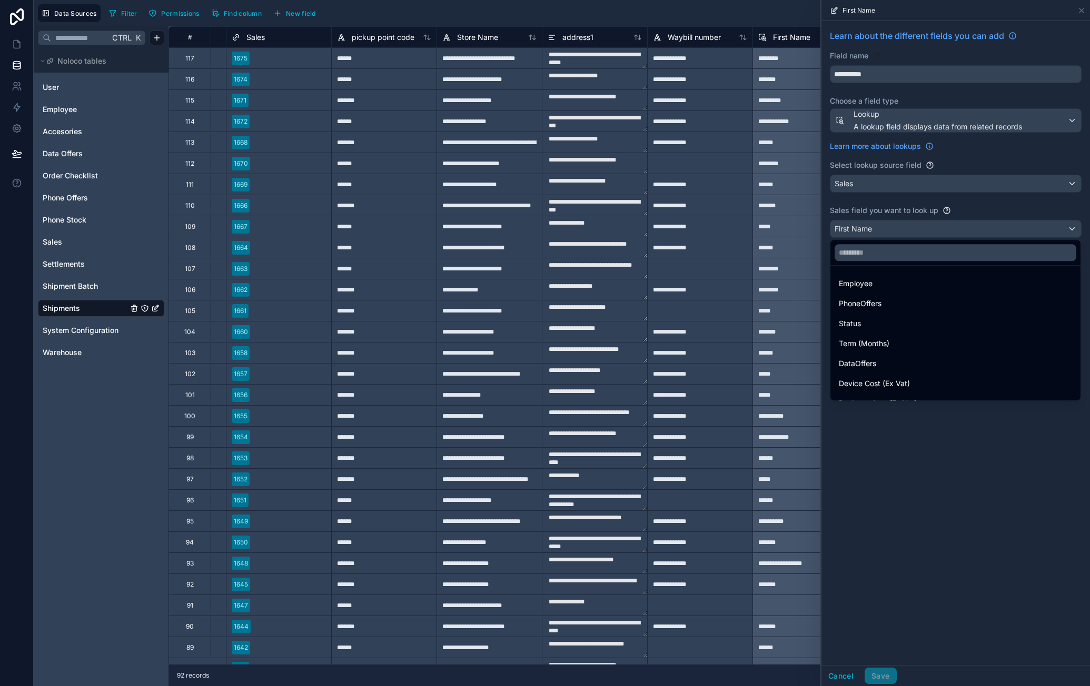
click at [905, 288] on div "Employee" at bounding box center [955, 283] width 233 height 13
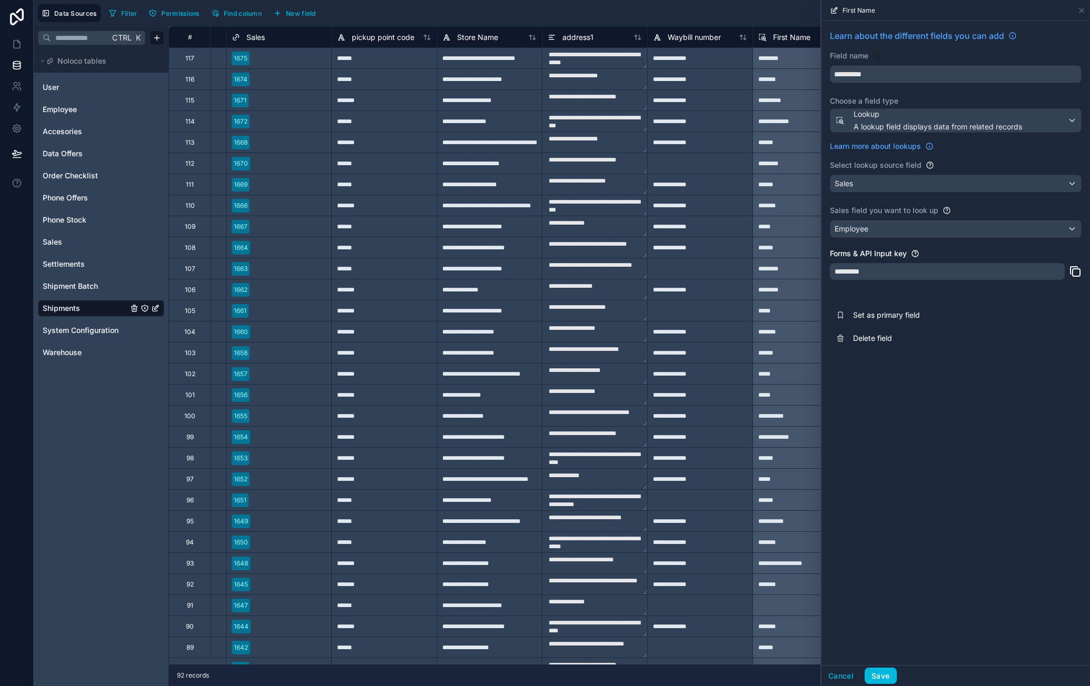
click at [884, 673] on button "Save" at bounding box center [880, 676] width 32 height 17
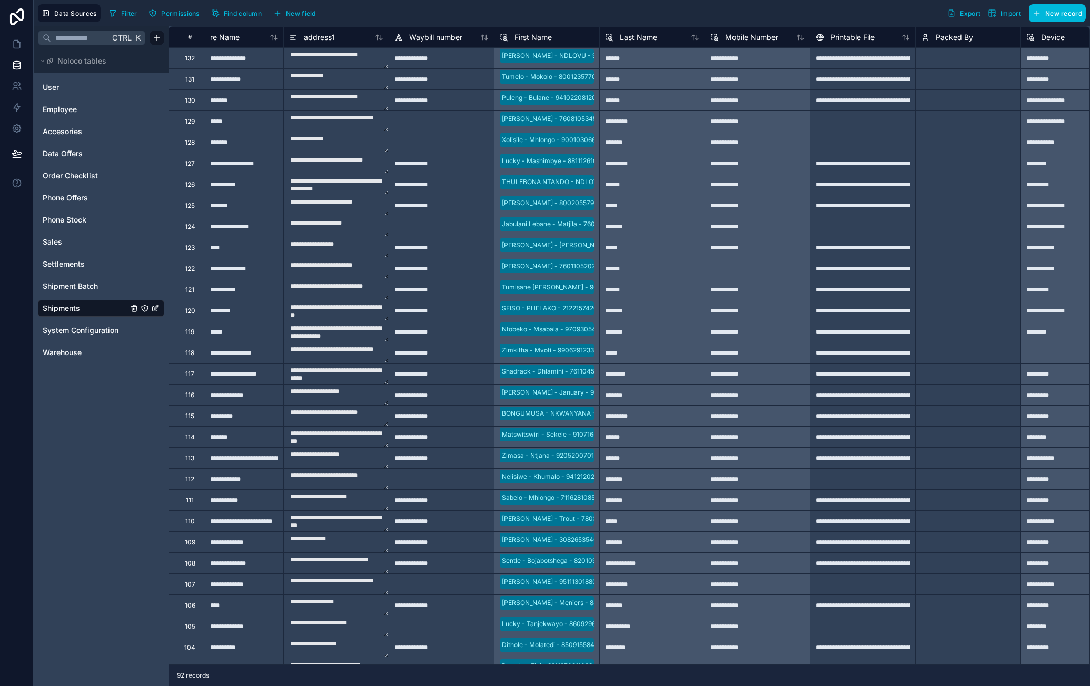
scroll to position [0, 471]
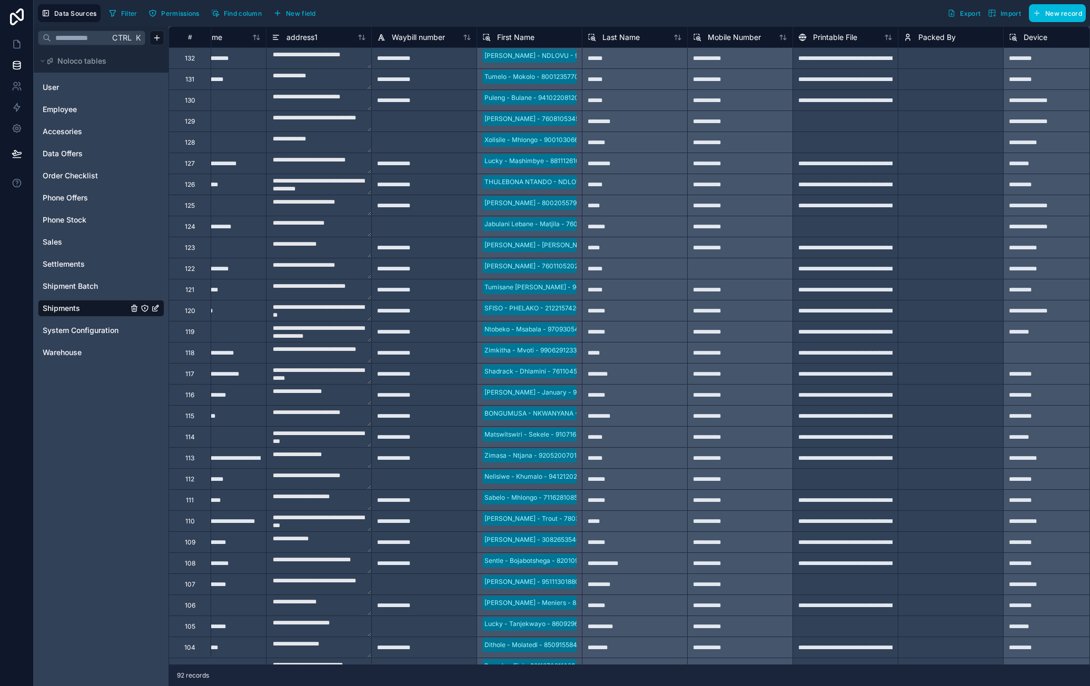
click at [510, 32] on span "First Name" at bounding box center [515, 37] width 37 height 11
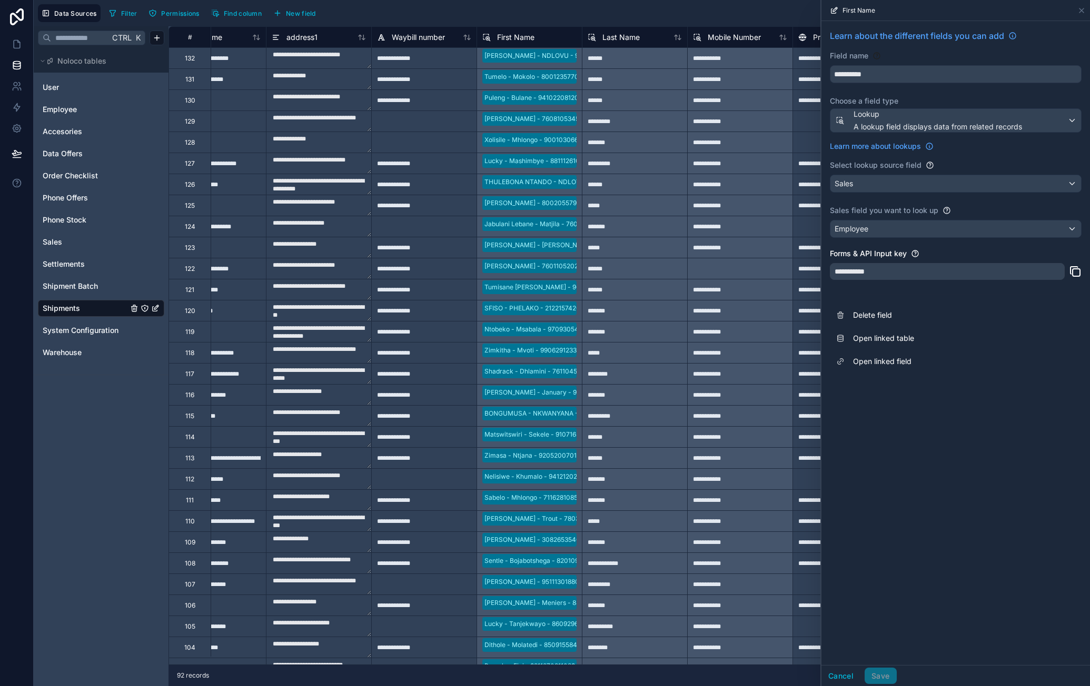
click at [905, 232] on div "Employee" at bounding box center [955, 229] width 251 height 17
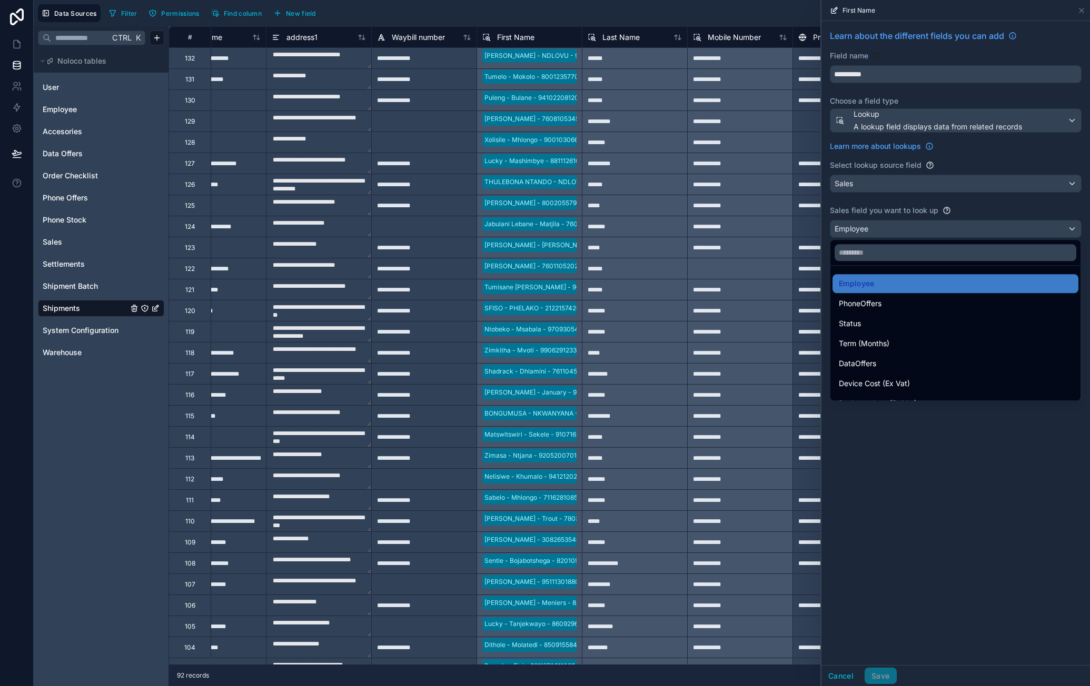
click at [916, 280] on div "Employee" at bounding box center [955, 283] width 233 height 13
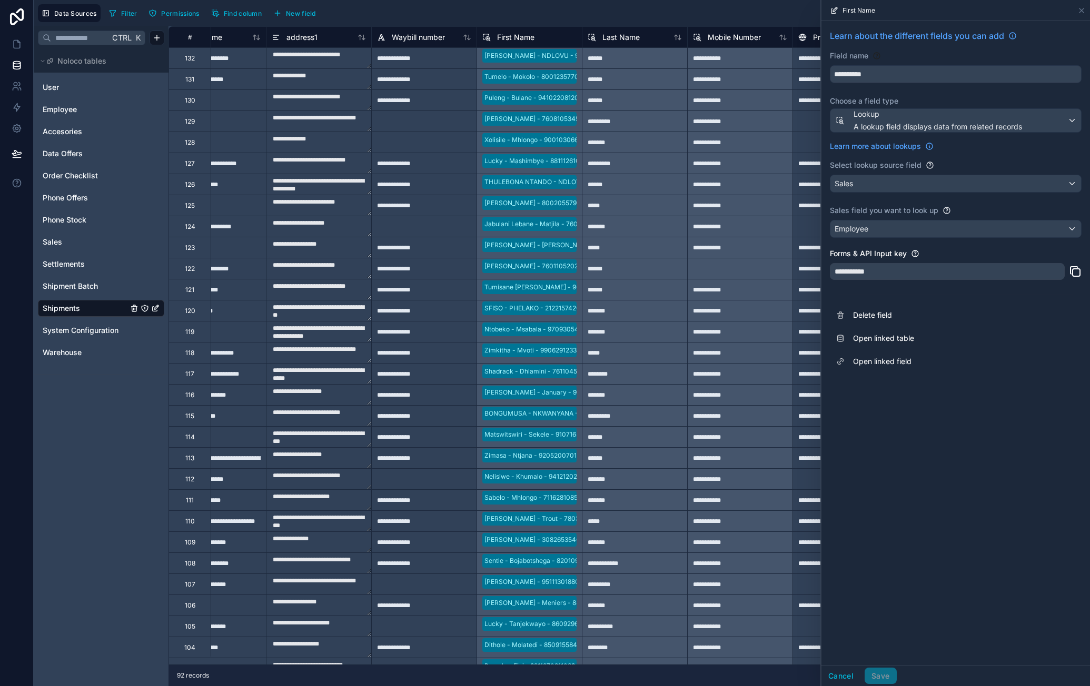
click at [892, 232] on div "Employee" at bounding box center [955, 229] width 251 height 17
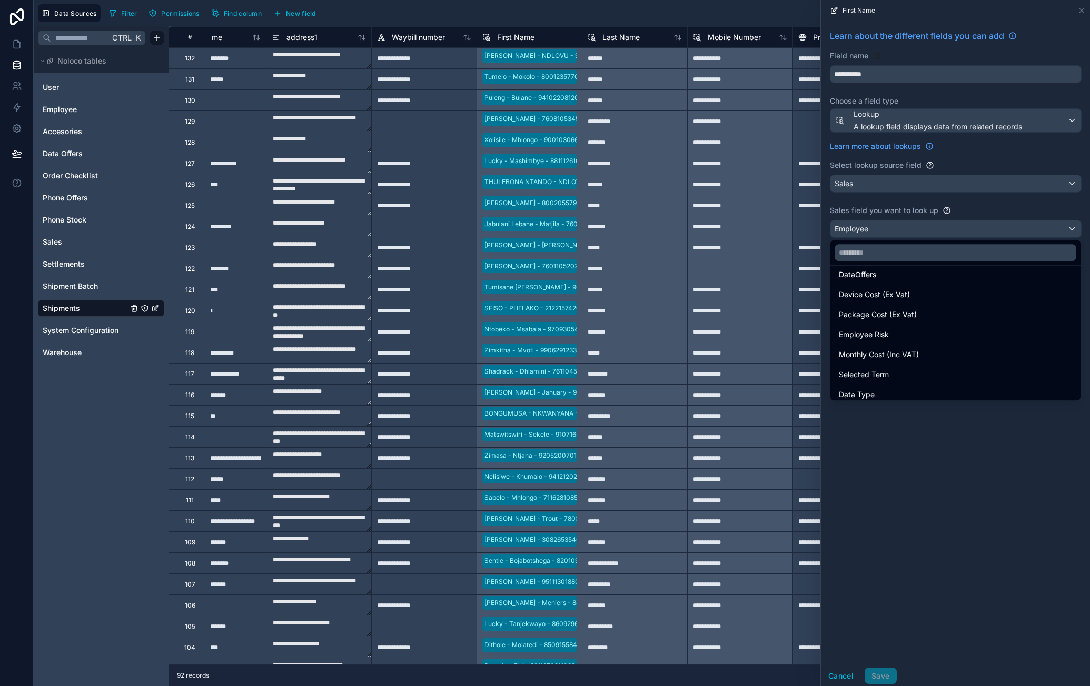
scroll to position [105, 0]
click at [883, 252] on input "text" at bounding box center [955, 252] width 242 height 17
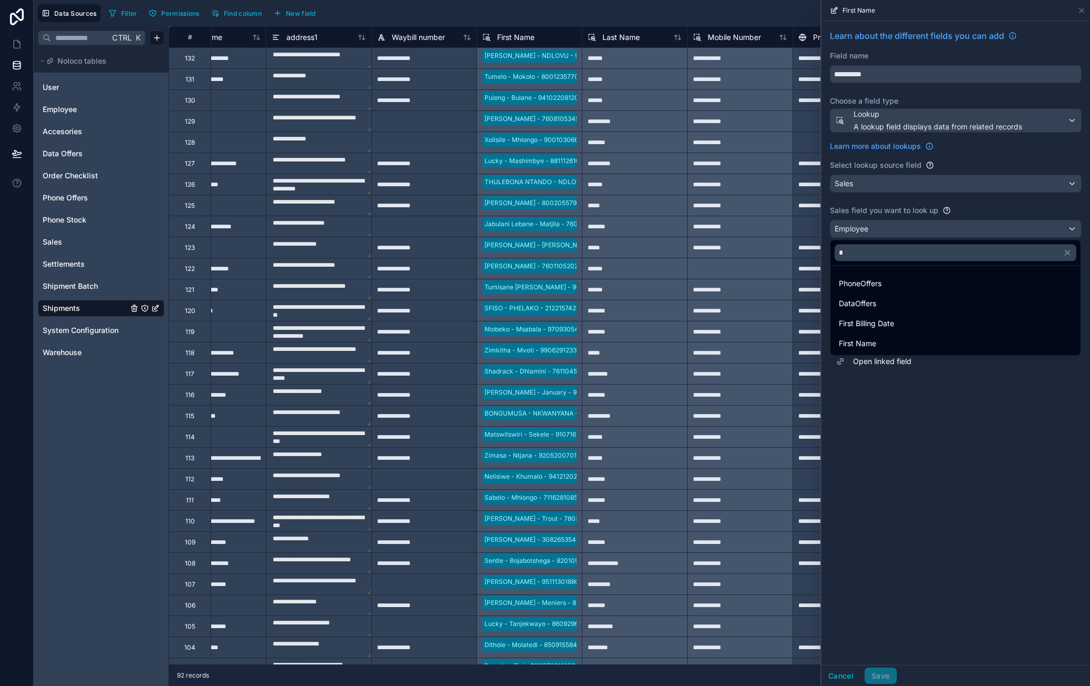
scroll to position [0, 0]
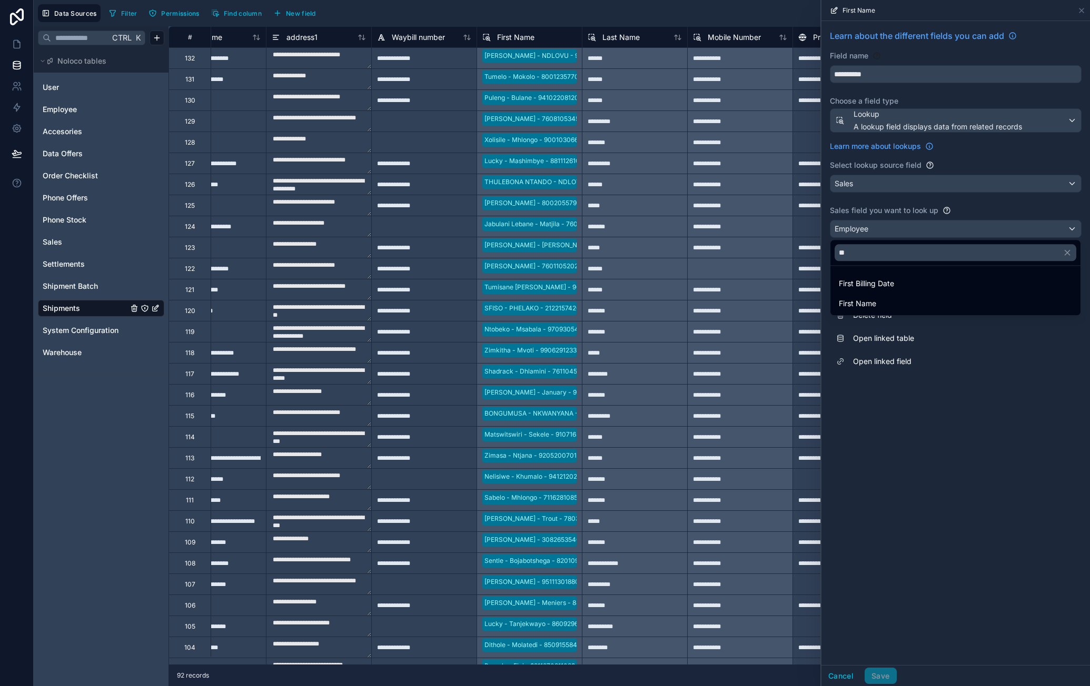
type input "**"
click at [880, 305] on div "First Name" at bounding box center [955, 303] width 233 height 13
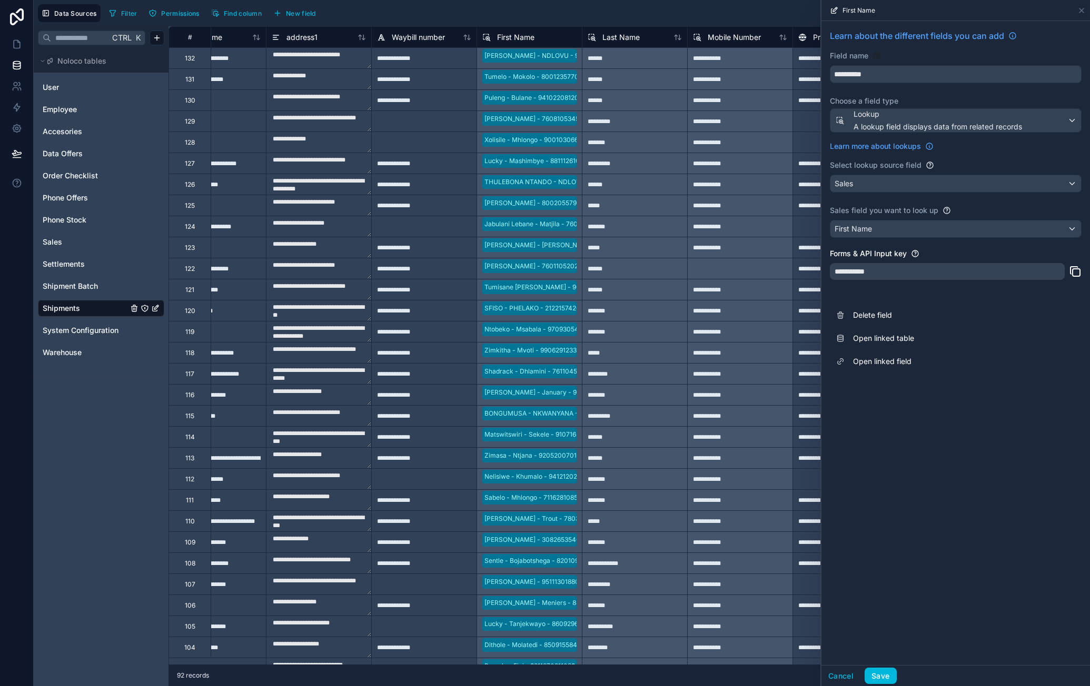
click at [886, 668] on button "Save" at bounding box center [880, 676] width 32 height 17
type input "*********"
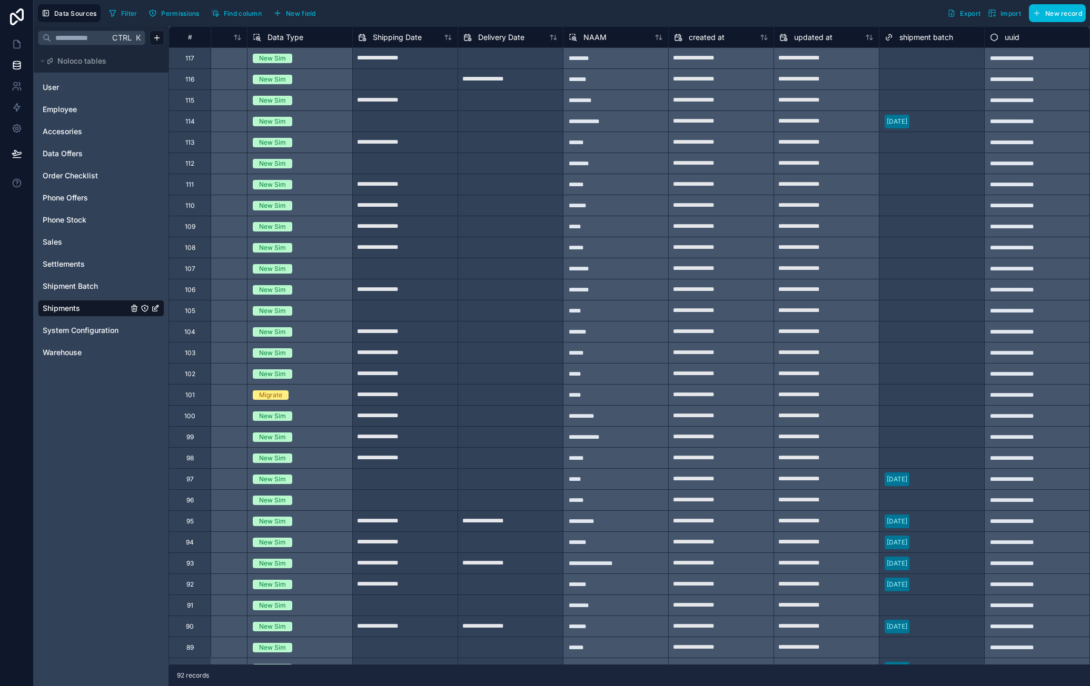
scroll to position [316, 1441]
click at [615, 37] on div "NAAM" at bounding box center [616, 37] width 94 height 13
click at [606, 34] on div "NAAM" at bounding box center [616, 37] width 94 height 13
click at [595, 38] on span "NAAM" at bounding box center [594, 37] width 23 height 11
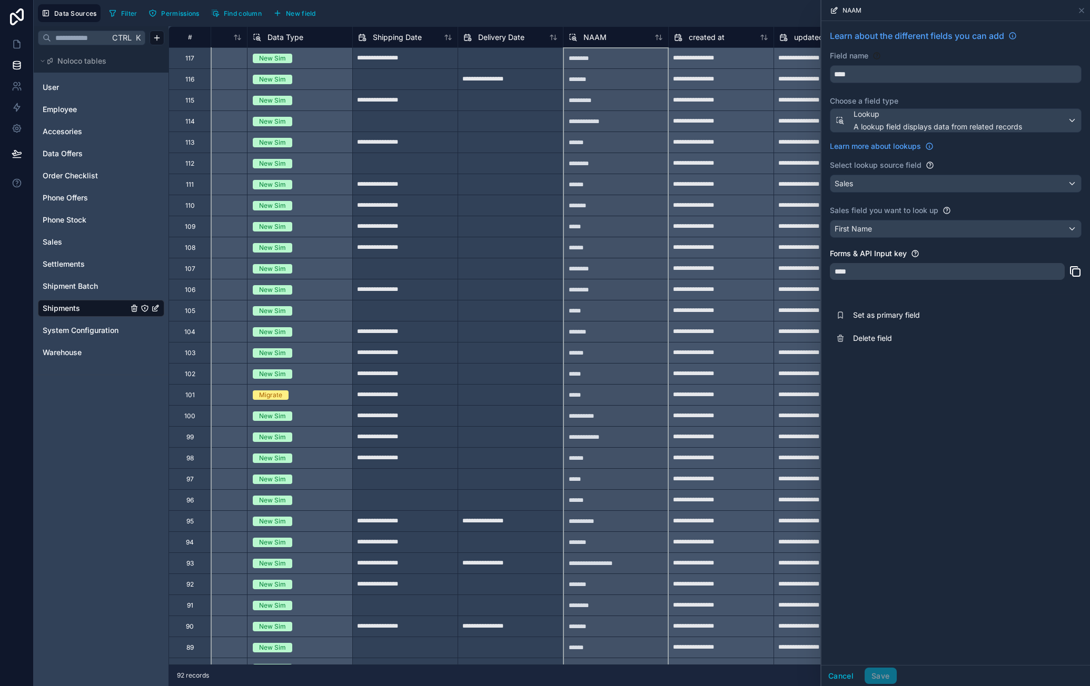
click at [913, 340] on span "Delete field" at bounding box center [929, 338] width 152 height 11
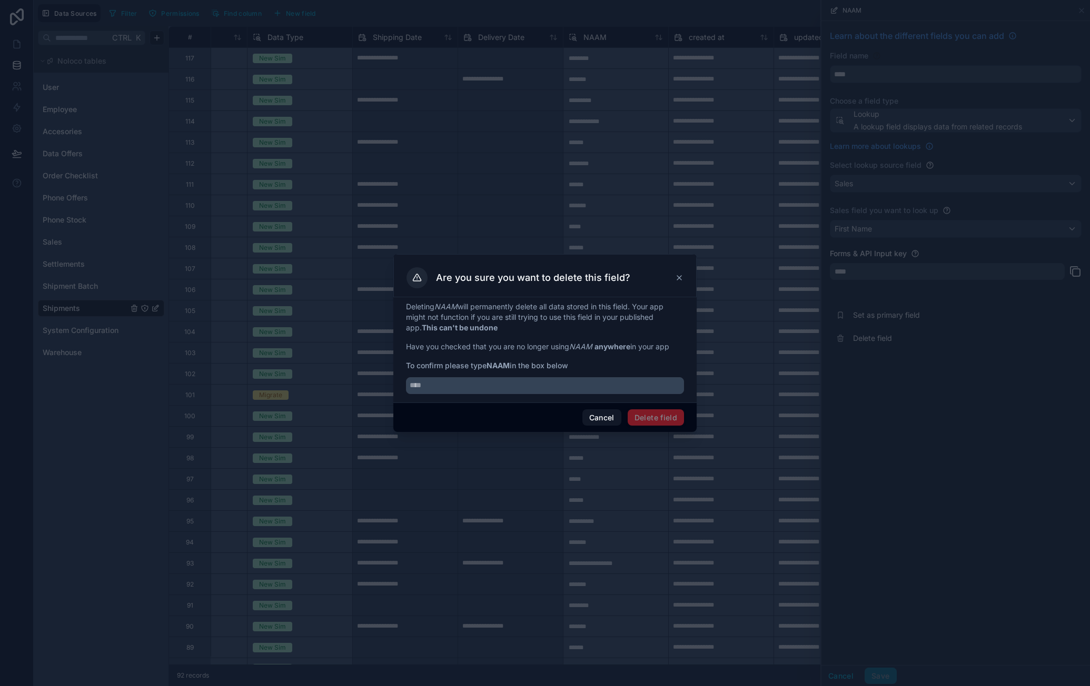
click at [496, 381] on input "text" at bounding box center [545, 385] width 278 height 17
type input "****"
click at [632, 410] on button "Delete field" at bounding box center [655, 418] width 56 height 17
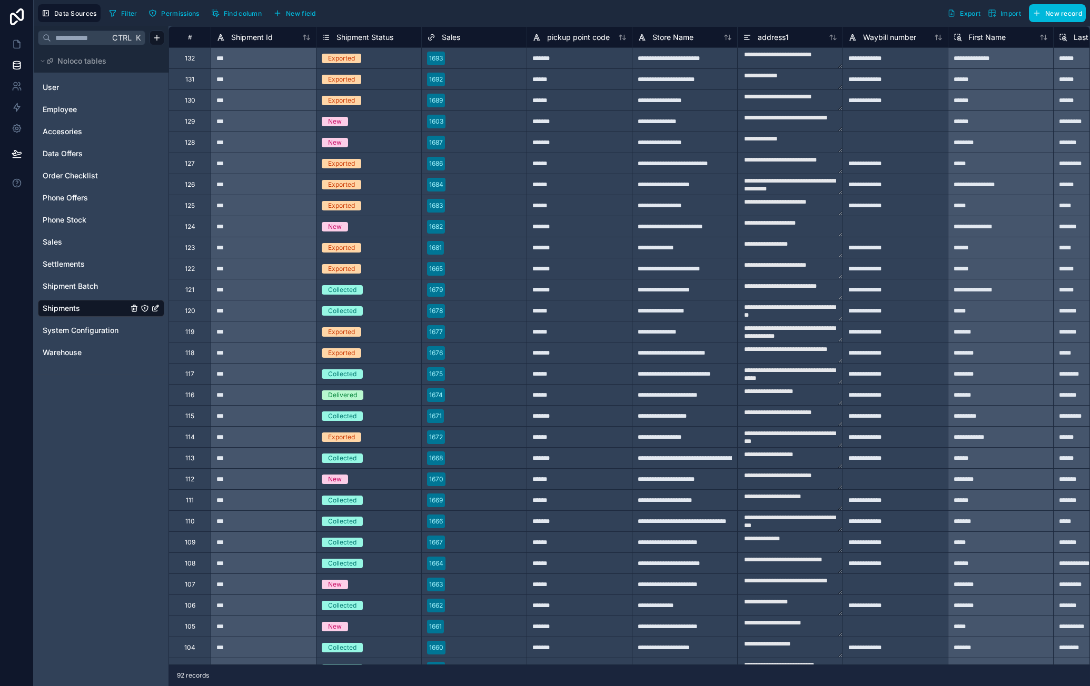
click at [74, 107] on span "Employee" at bounding box center [60, 109] width 34 height 11
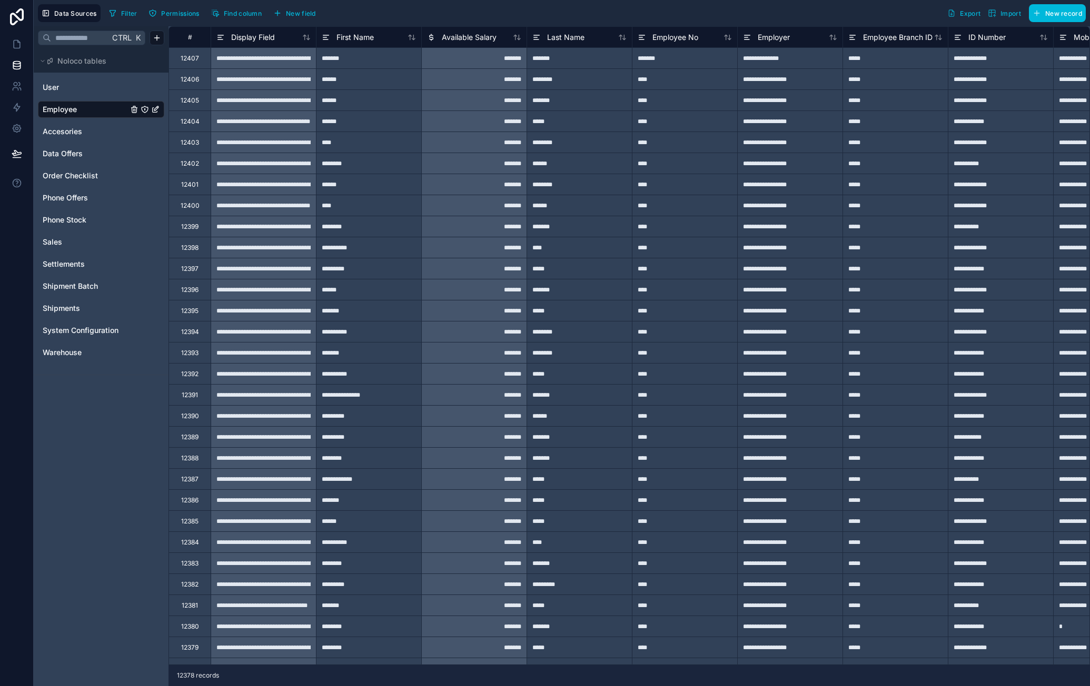
click at [143, 11] on div "Filter Permissions Find column New field" at bounding box center [214, 13] width 219 height 18
click at [133, 14] on span "Filter" at bounding box center [129, 13] width 16 height 8
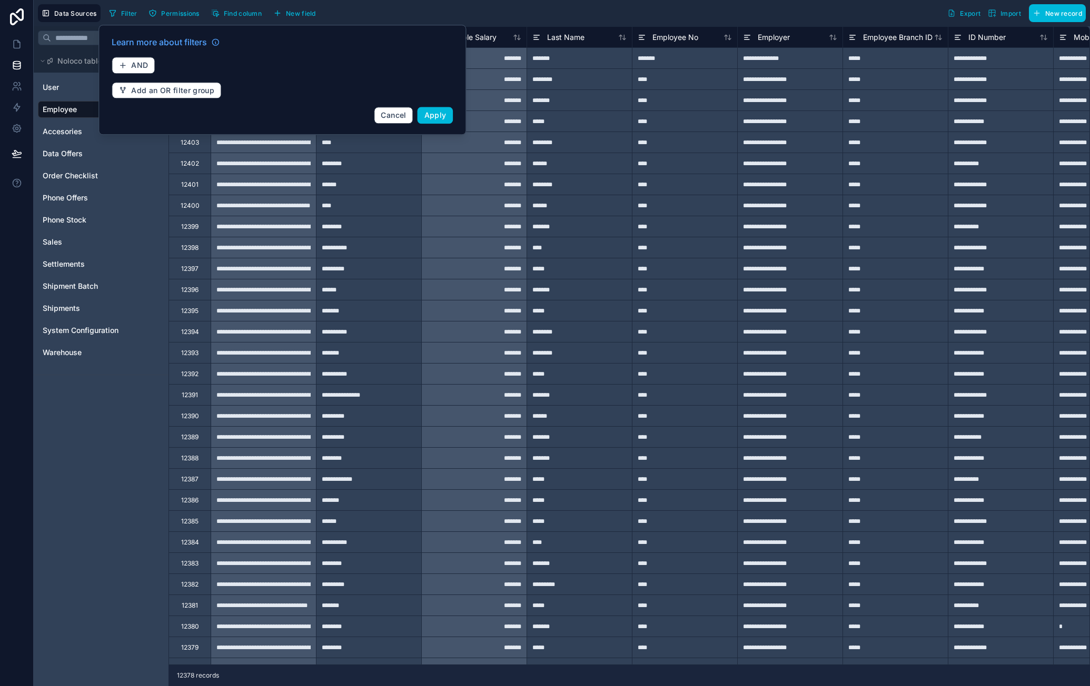
click at [150, 62] on button "AND" at bounding box center [133, 65] width 43 height 17
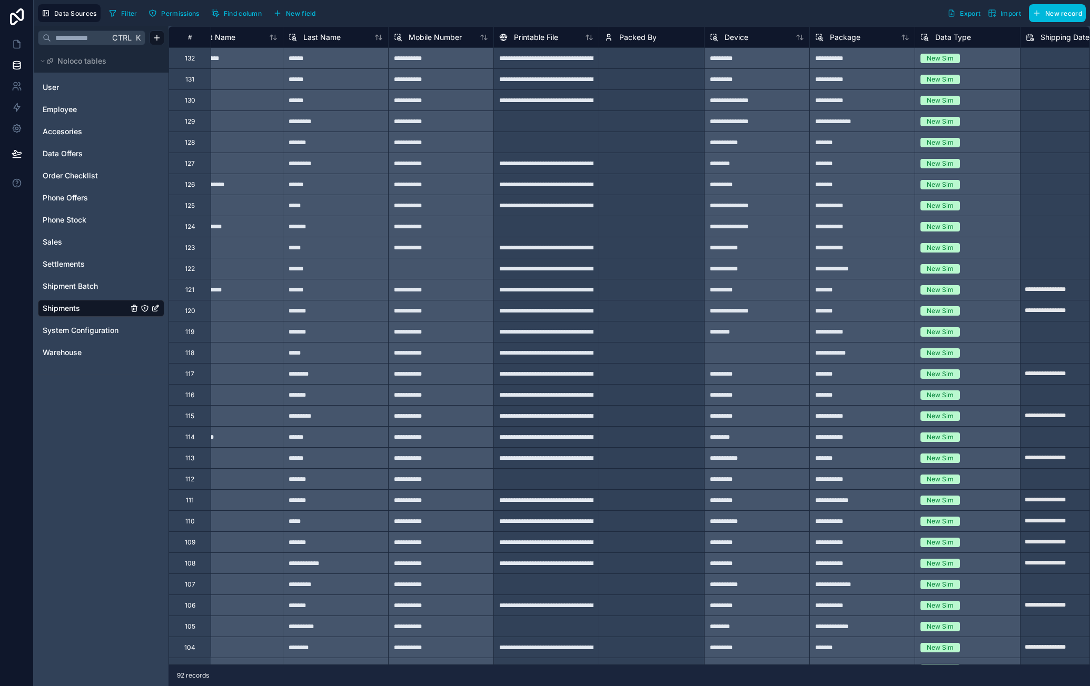
scroll to position [0, 771]
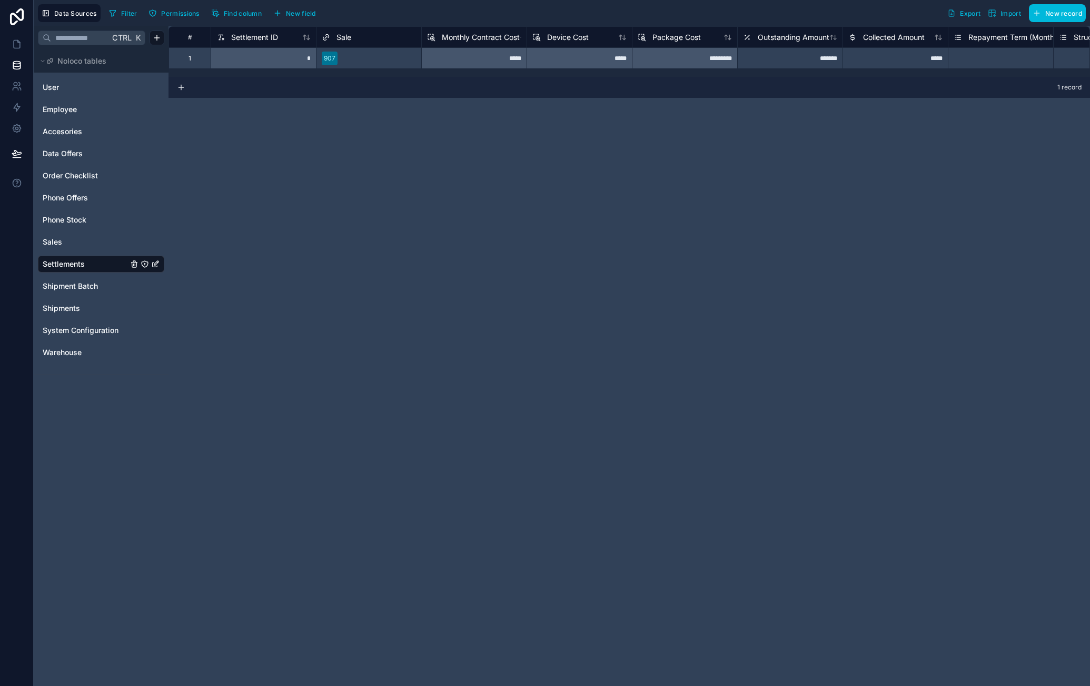
click at [85, 238] on link "Sales" at bounding box center [85, 242] width 85 height 11
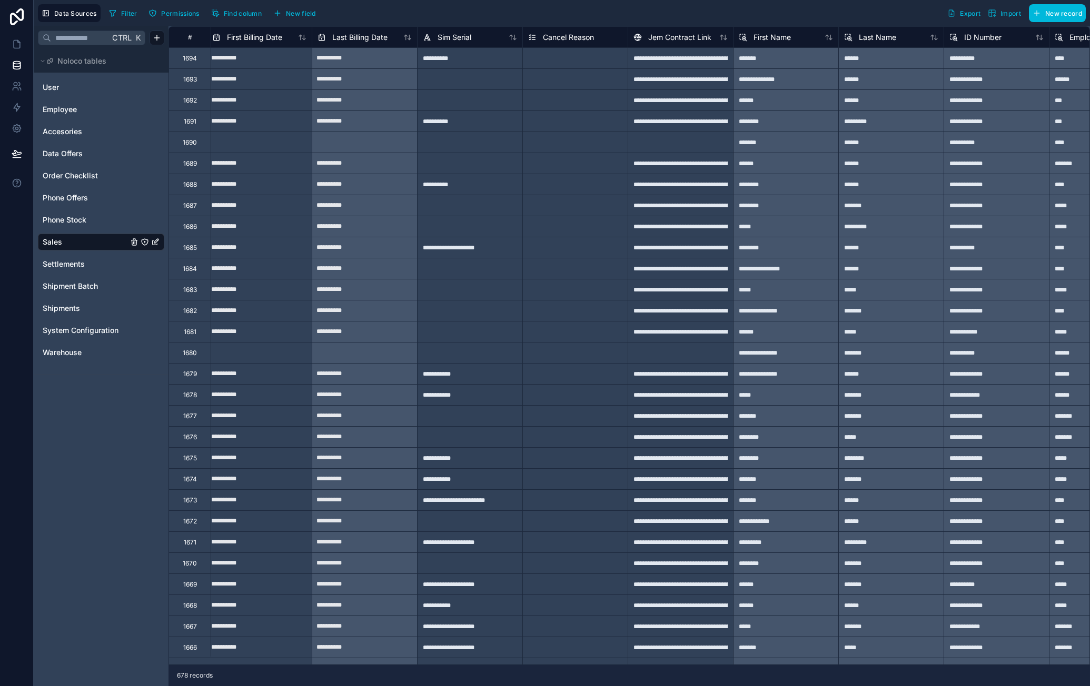
scroll to position [0, 1360]
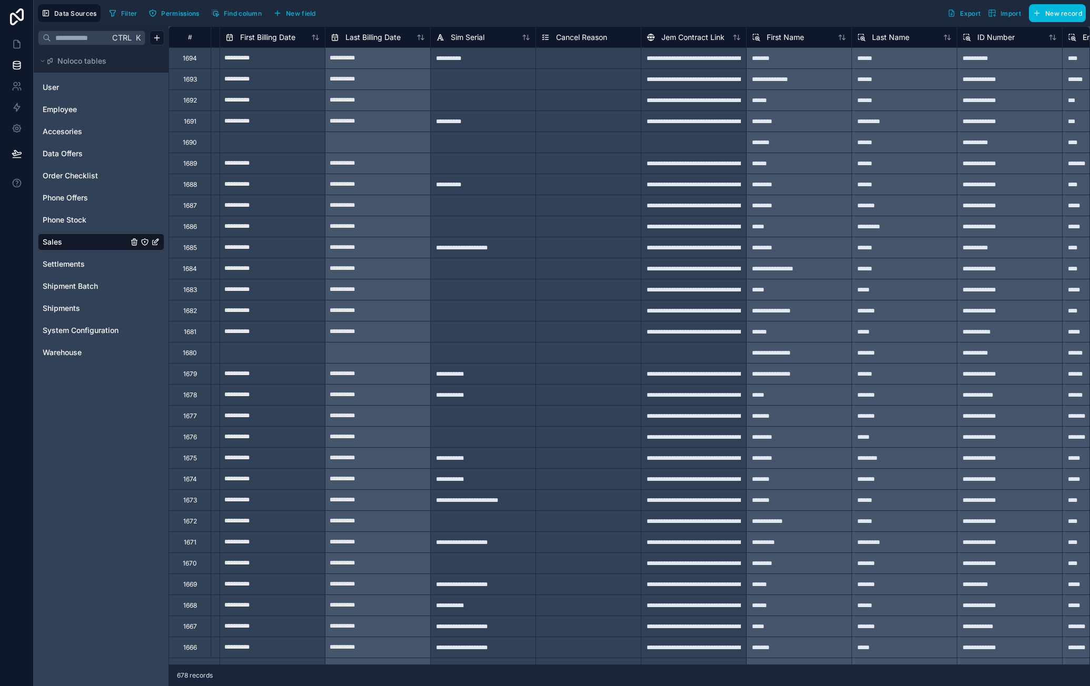
drag, startPoint x: 77, startPoint y: 304, endPoint x: 132, endPoint y: 316, distance: 56.1
click at [77, 304] on span "Shipments" at bounding box center [61, 308] width 37 height 11
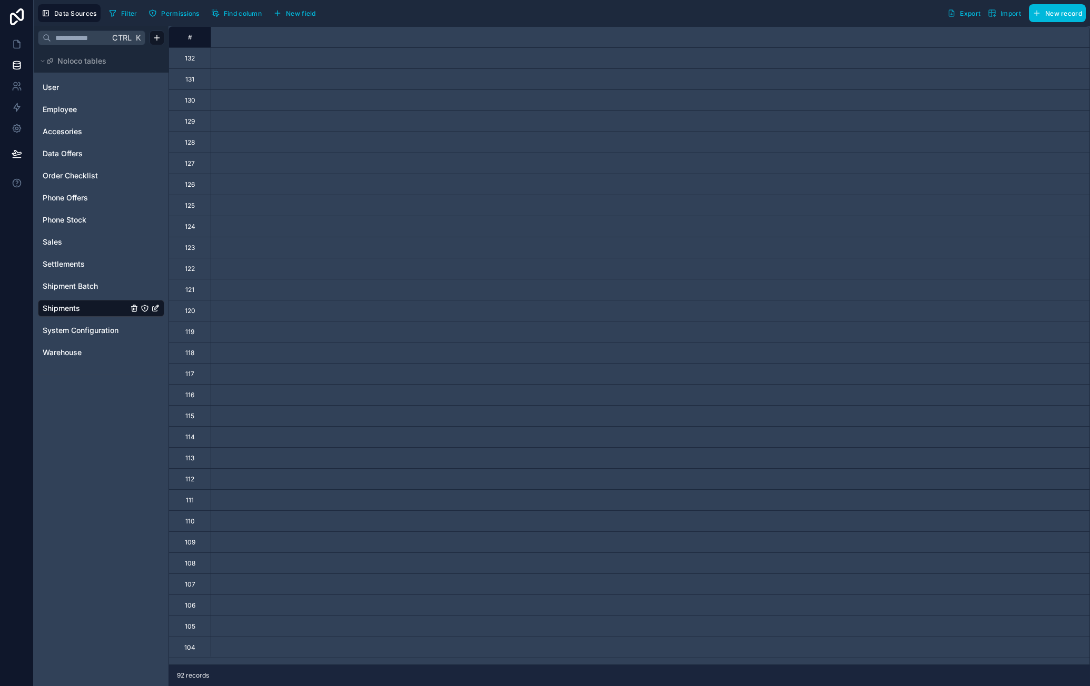
scroll to position [0, 1445]
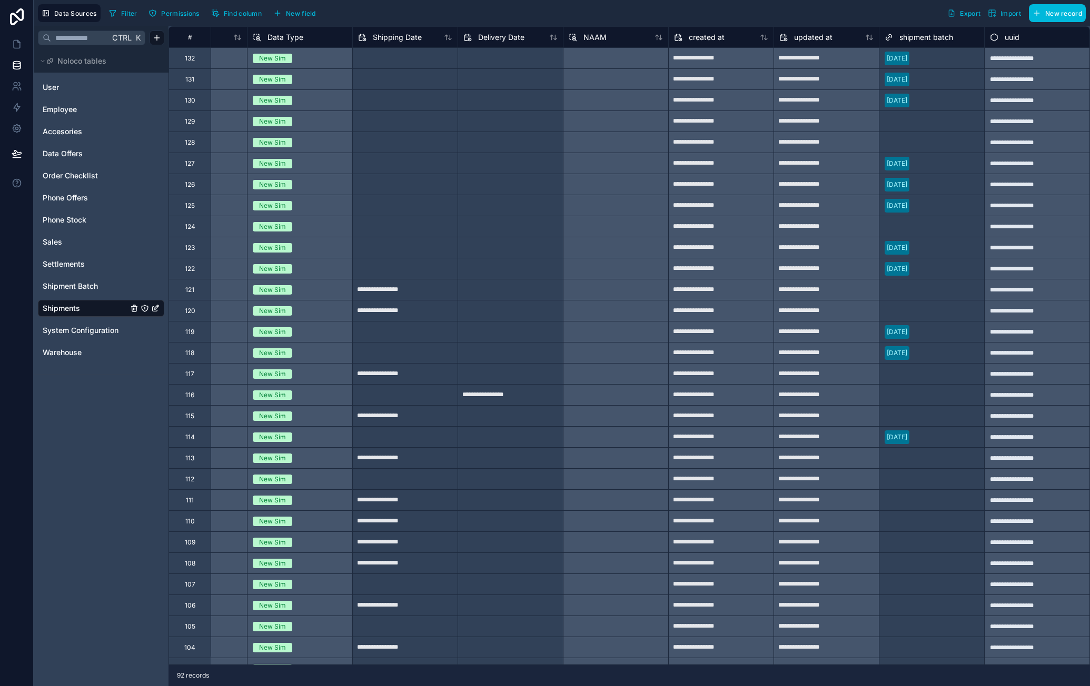
click at [610, 37] on div "NAAM" at bounding box center [616, 37] width 94 height 13
click at [594, 41] on span "NAAM" at bounding box center [594, 37] width 23 height 11
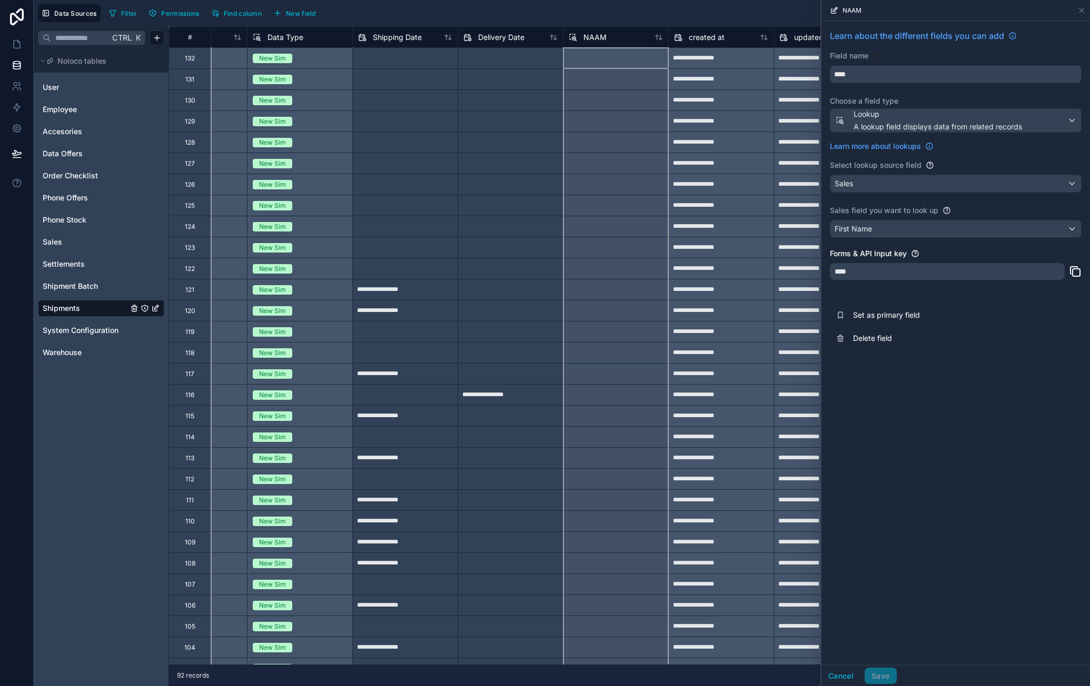
click at [875, 274] on div "****" at bounding box center [947, 271] width 235 height 17
click at [885, 334] on span "Delete field" at bounding box center [929, 338] width 152 height 11
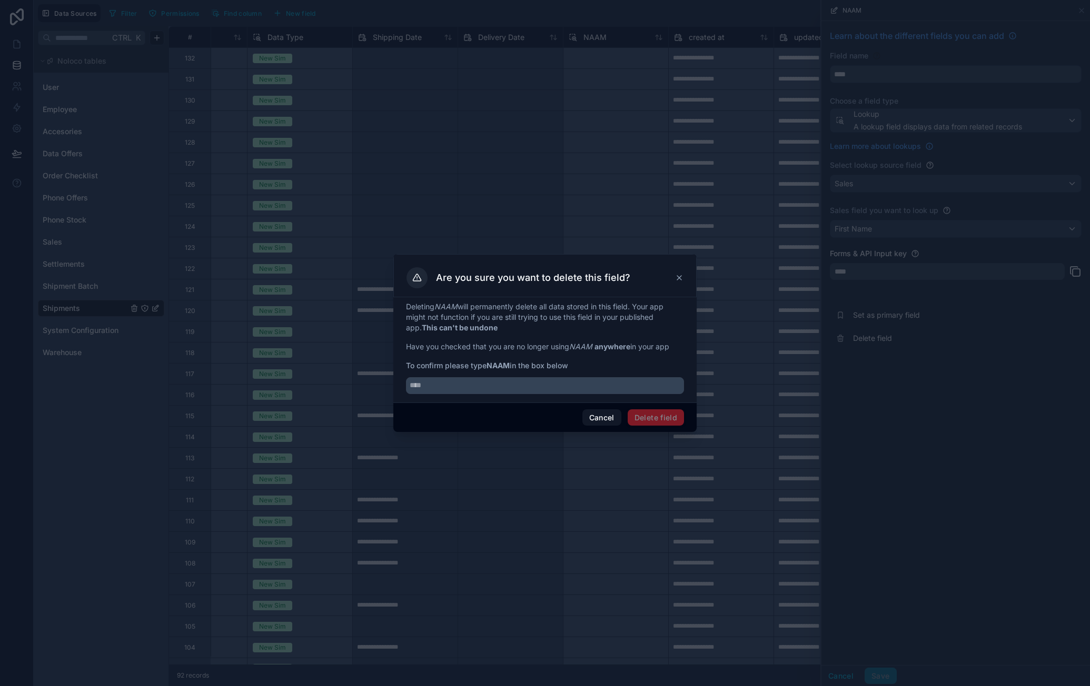
click at [507, 389] on input "text" at bounding box center [545, 385] width 278 height 17
type input "****"
click at [639, 412] on button "Delete field" at bounding box center [655, 418] width 56 height 17
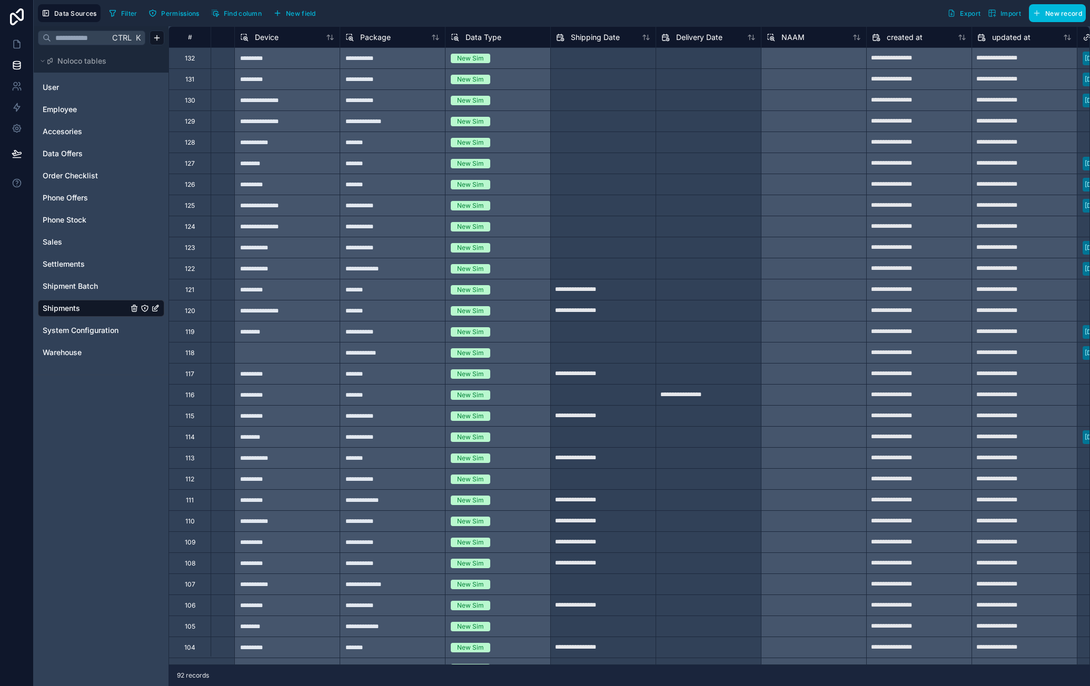
scroll to position [0, 1179]
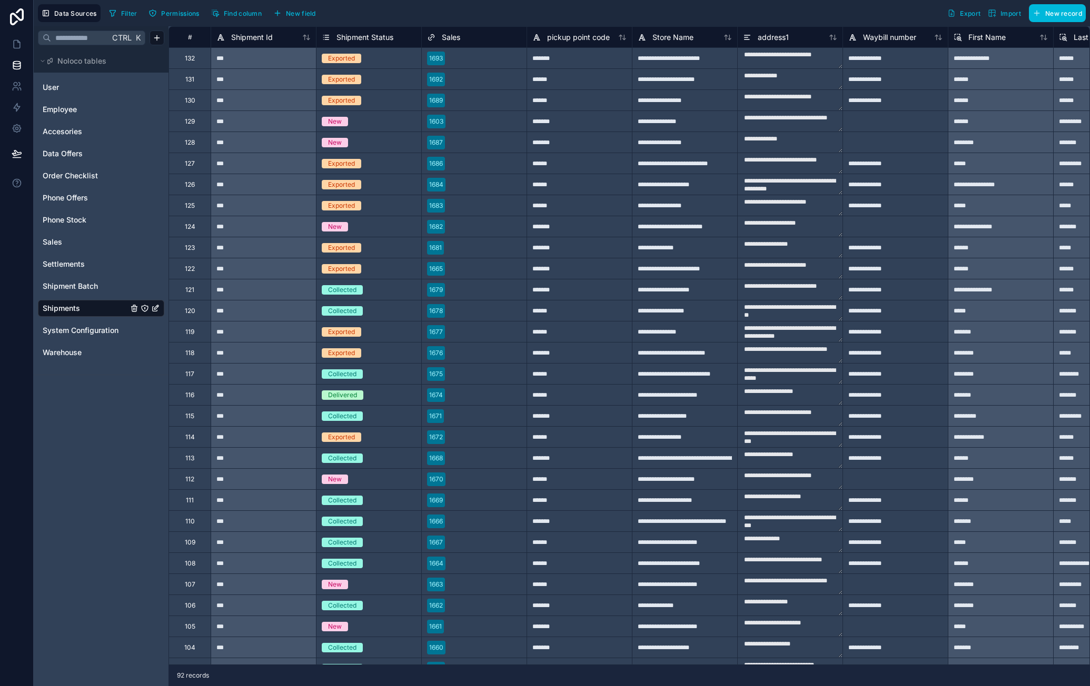
scroll to position [0, 1445]
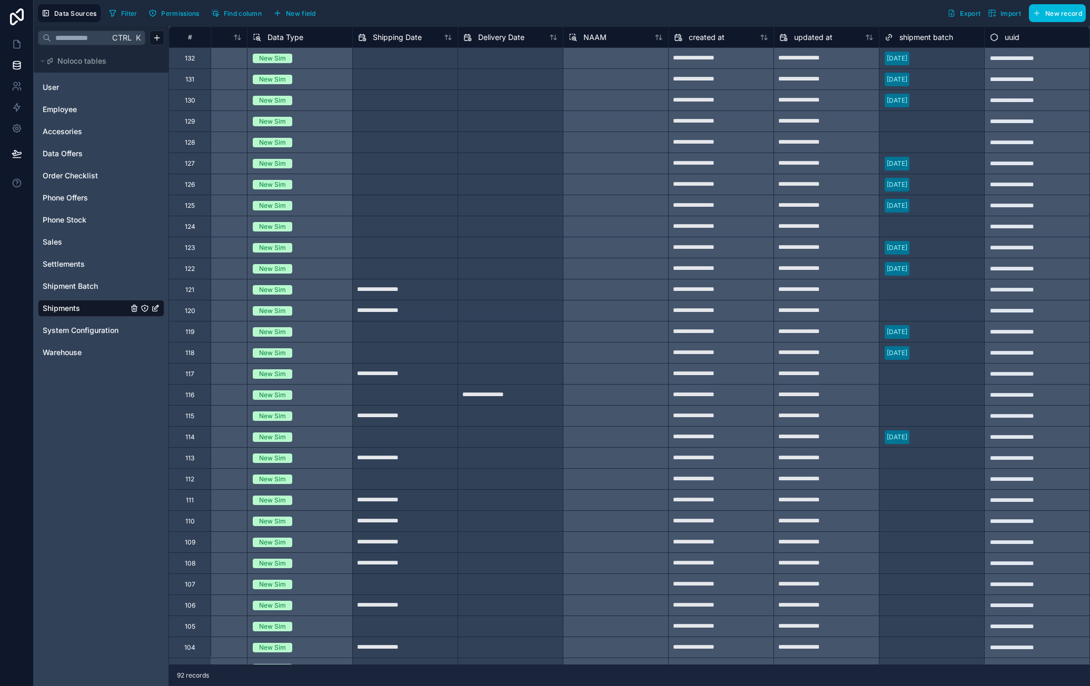
click at [585, 37] on span "NAAM" at bounding box center [594, 37] width 23 height 11
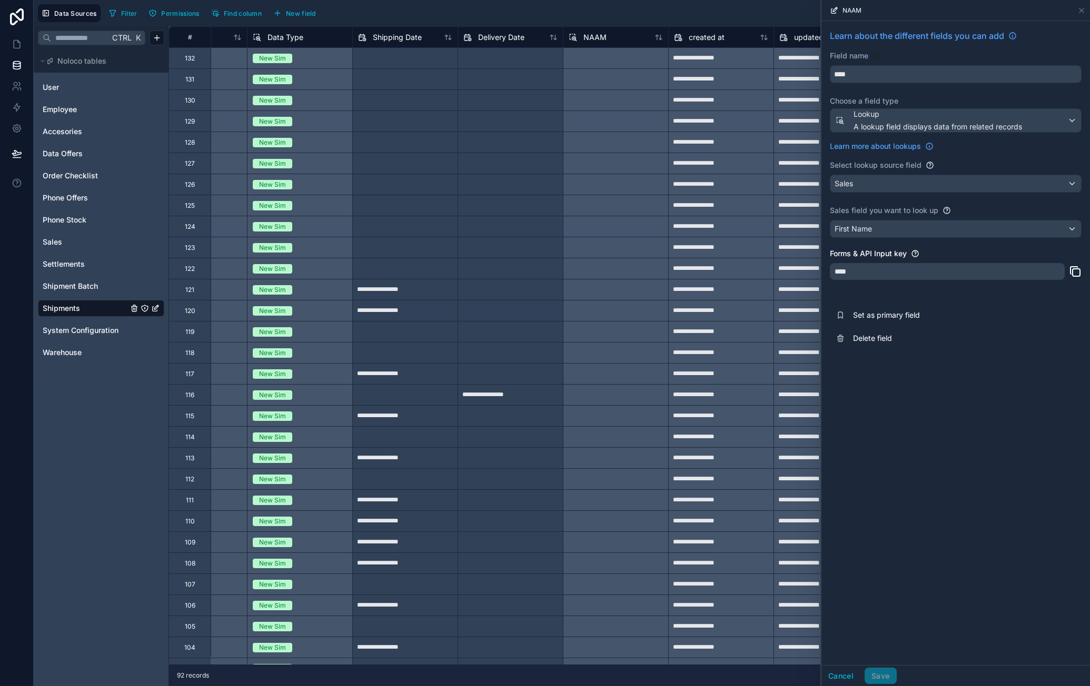
click at [879, 337] on span "Delete field" at bounding box center [929, 338] width 152 height 11
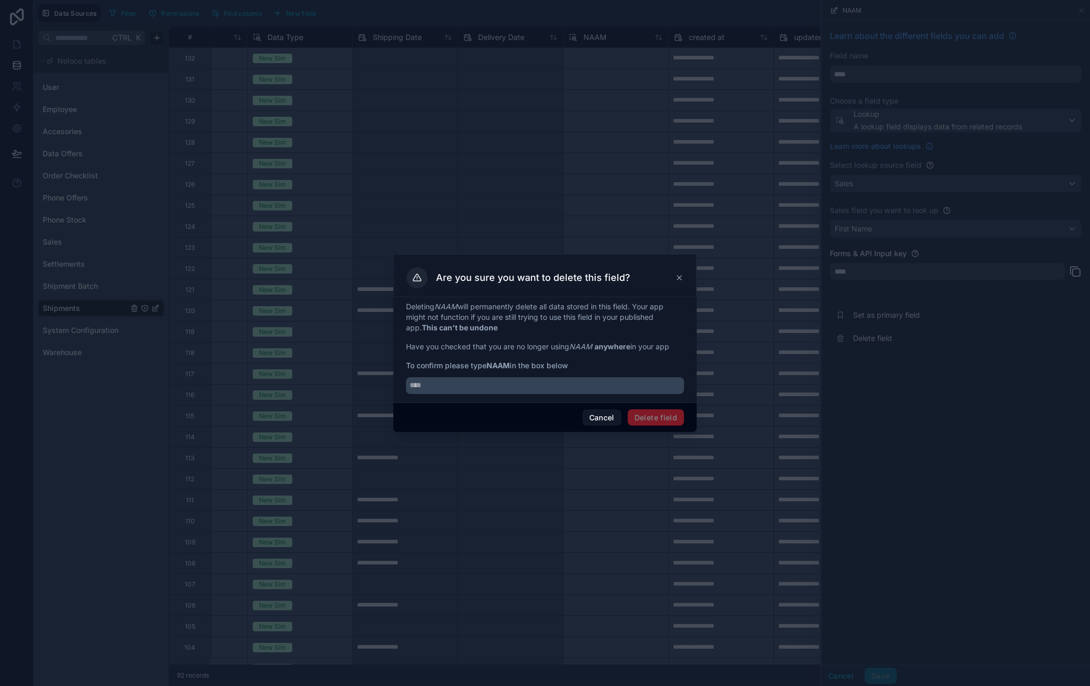
click at [559, 387] on input "text" at bounding box center [545, 385] width 278 height 17
type input "****"
click at [672, 418] on button "Delete field" at bounding box center [655, 418] width 56 height 17
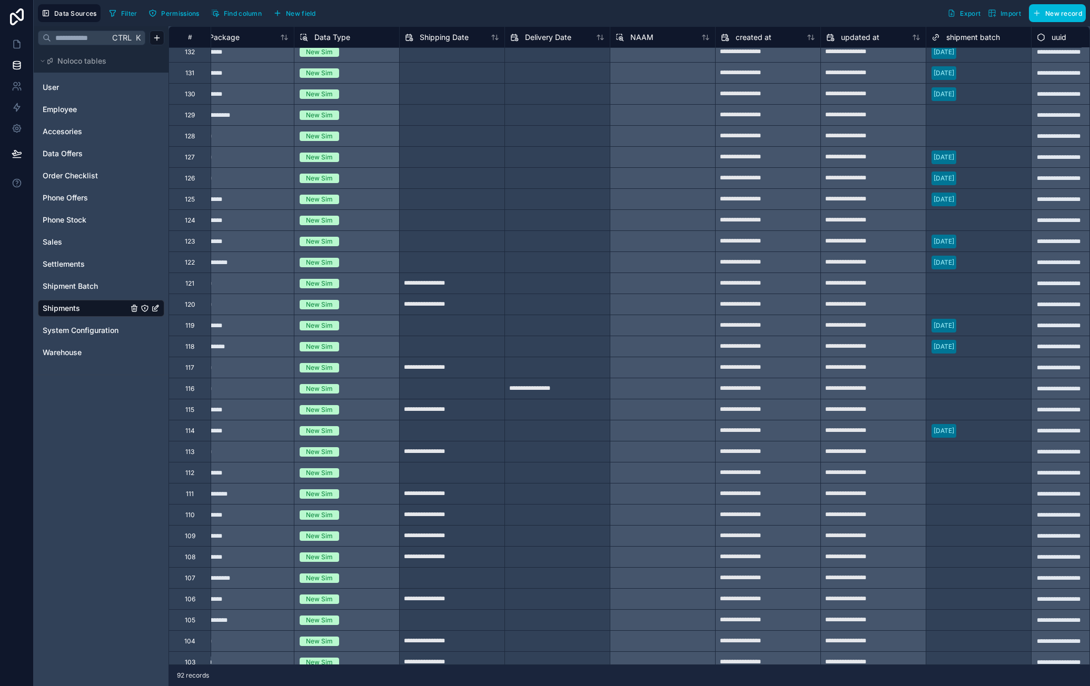
scroll to position [0, 1391]
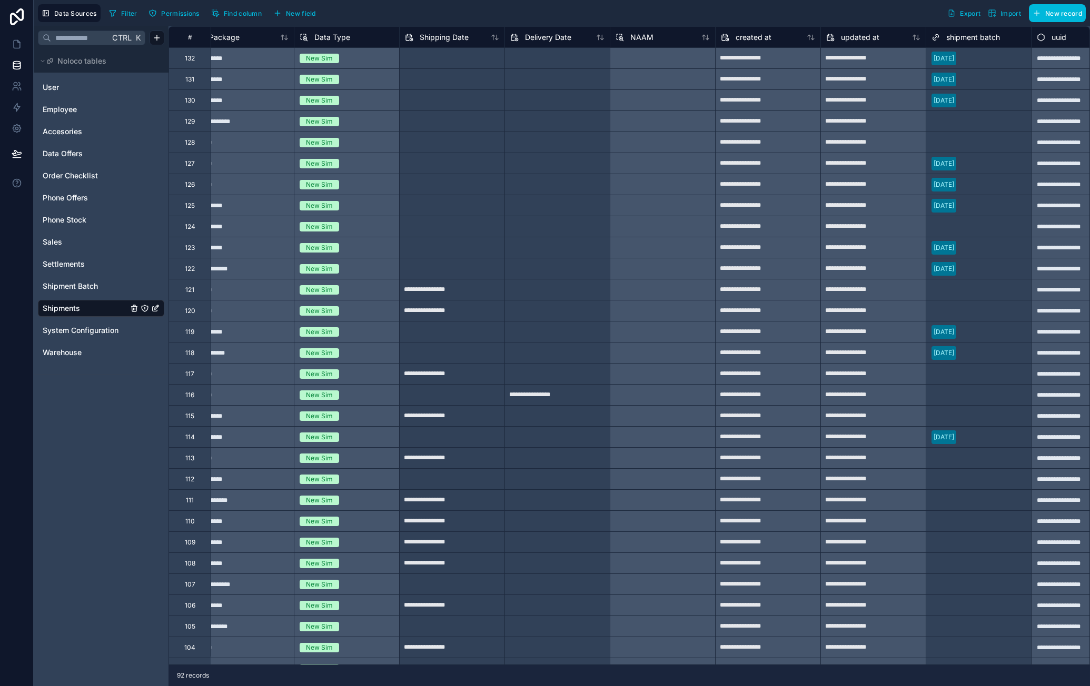
click at [659, 38] on div "NAAM" at bounding box center [662, 37] width 94 height 13
click at [652, 36] on span "NAAM" at bounding box center [641, 37] width 23 height 11
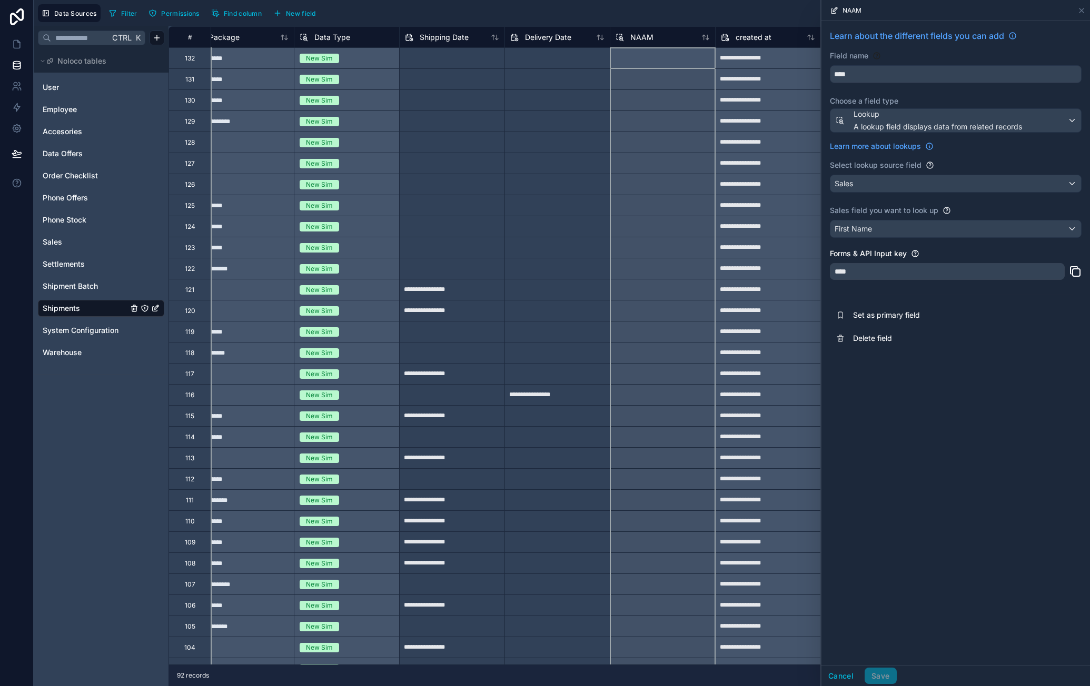
click at [965, 186] on div "Sales" at bounding box center [955, 183] width 251 height 17
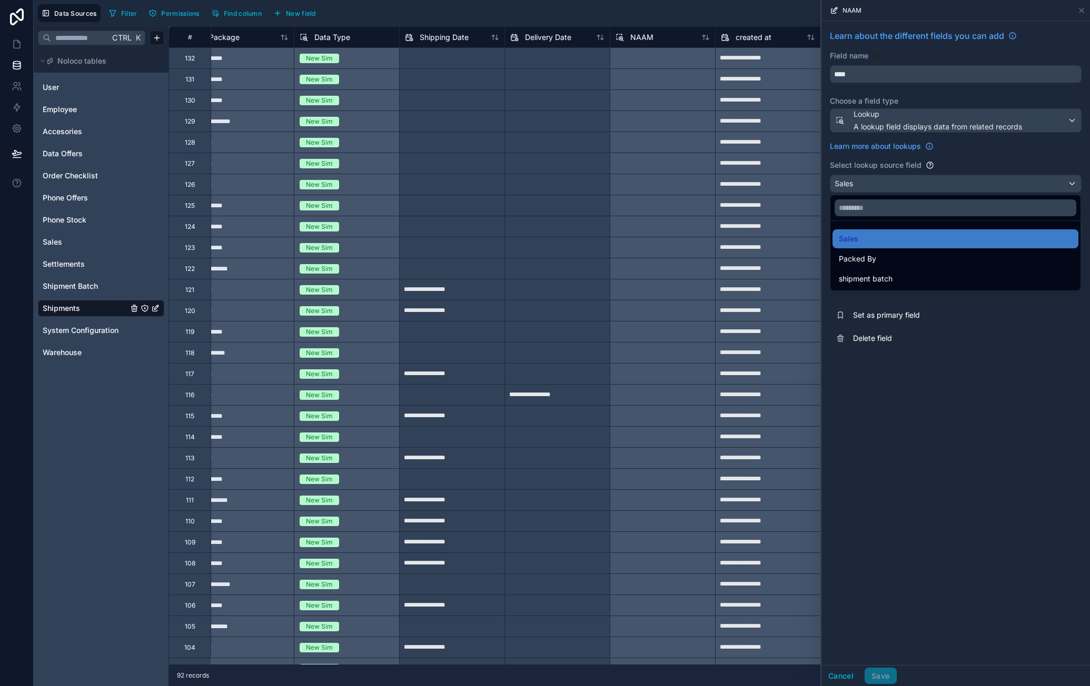
click at [927, 110] on div at bounding box center [955, 343] width 268 height 686
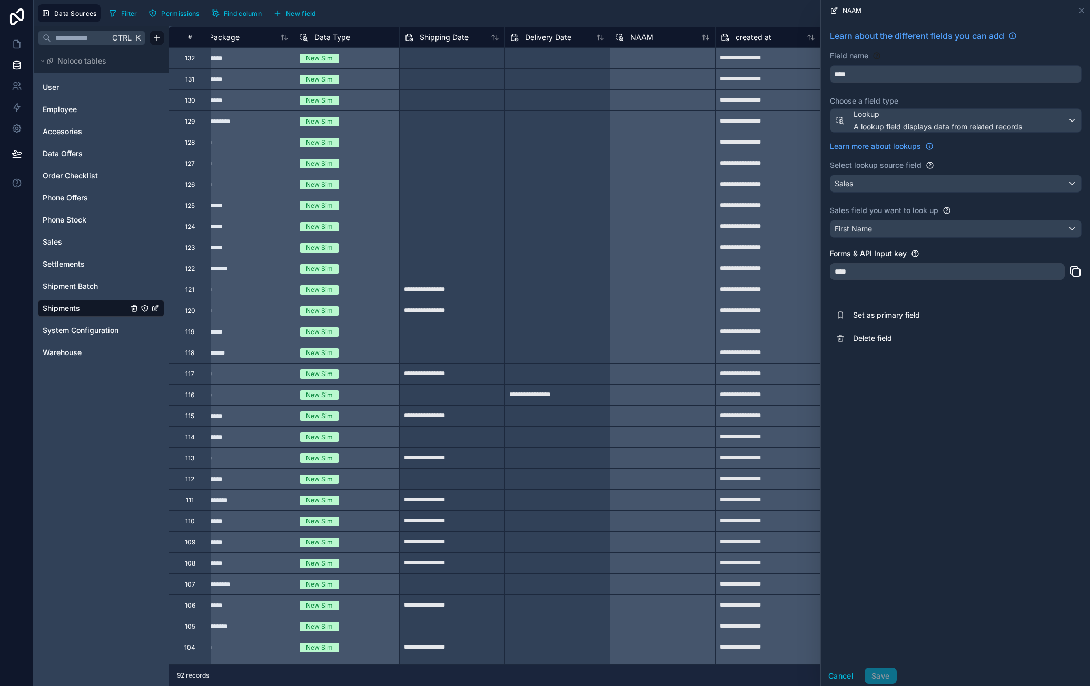
click at [872, 73] on input "****" at bounding box center [955, 74] width 251 height 17
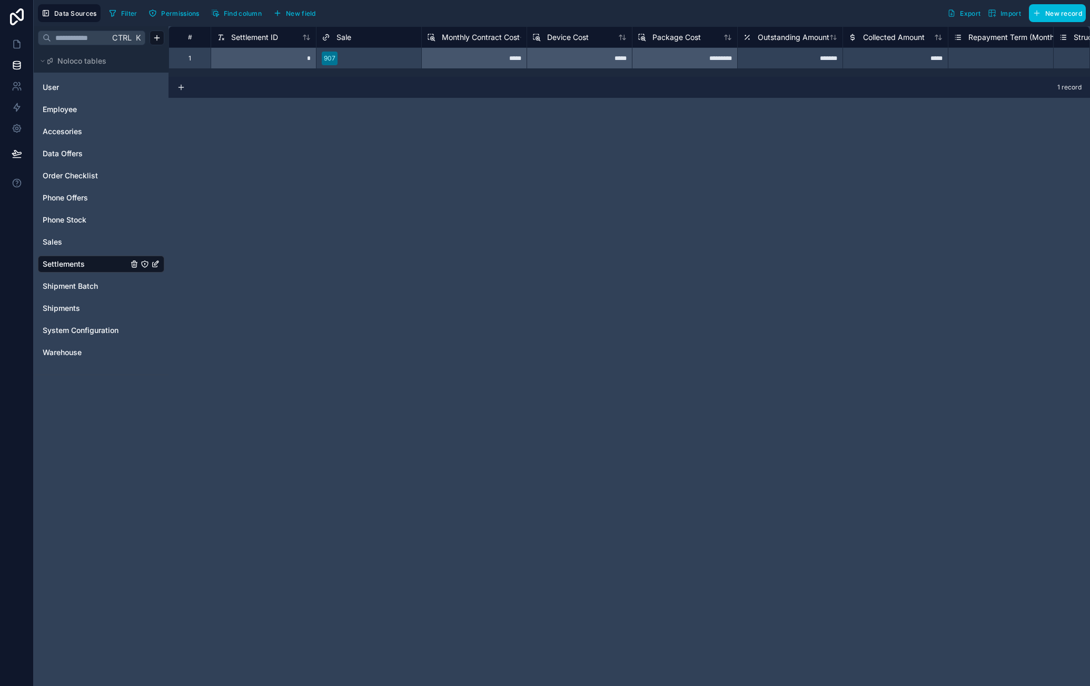
click at [68, 240] on link "Sales" at bounding box center [85, 242] width 85 height 11
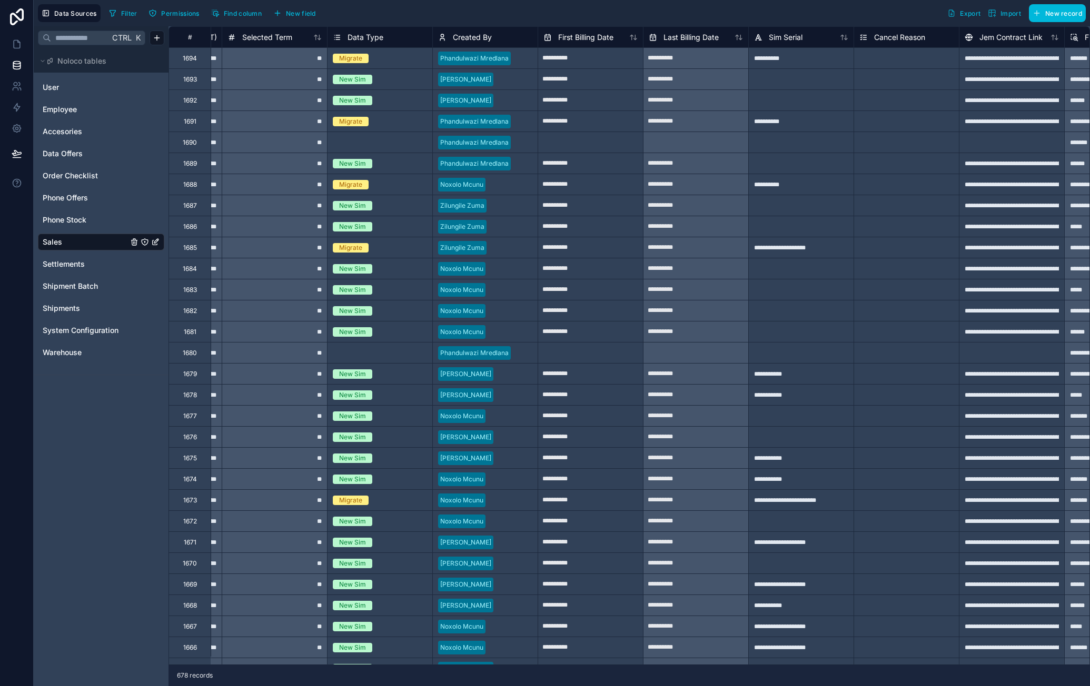
scroll to position [0, 1002]
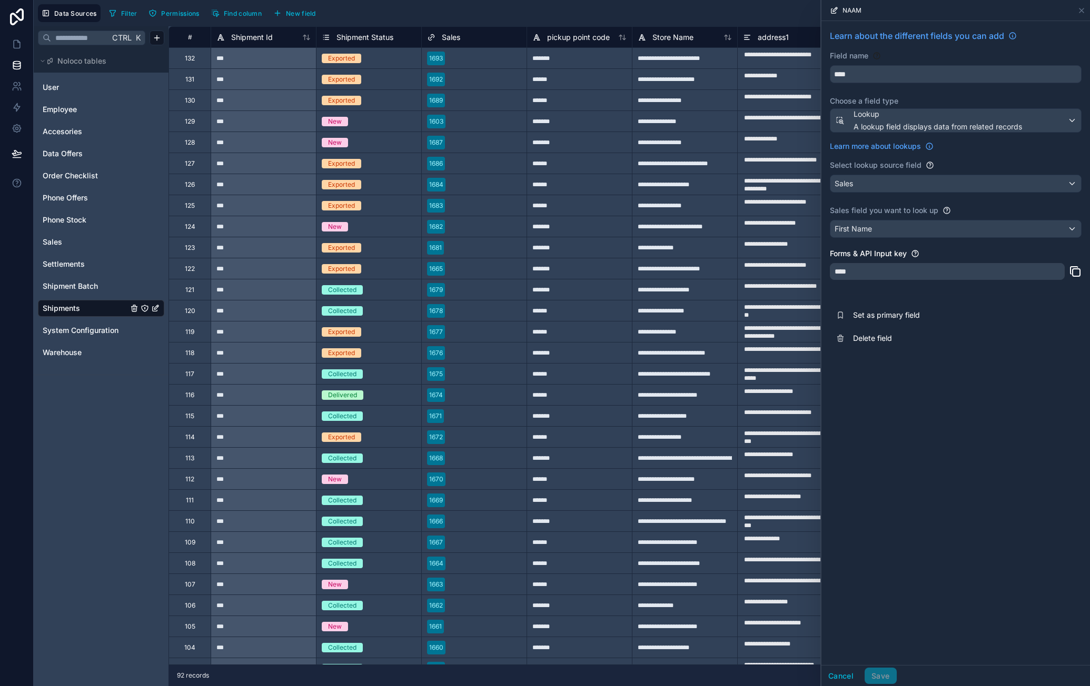
click at [926, 183] on div "Sales" at bounding box center [955, 183] width 251 height 17
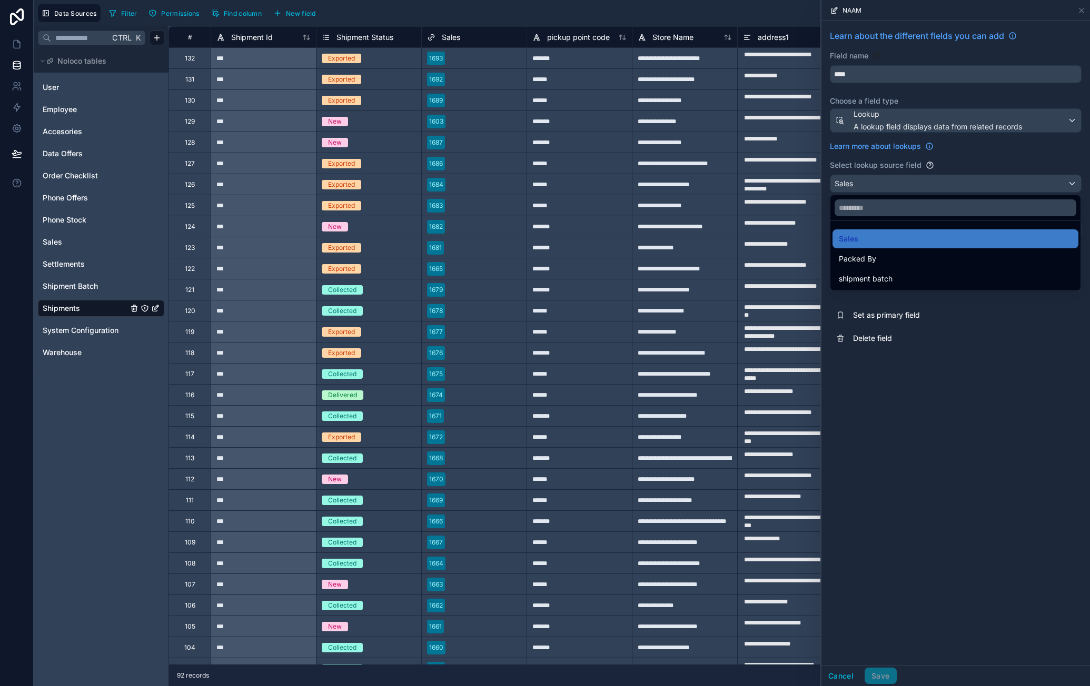
click at [883, 257] on div "Packed By" at bounding box center [955, 259] width 233 height 13
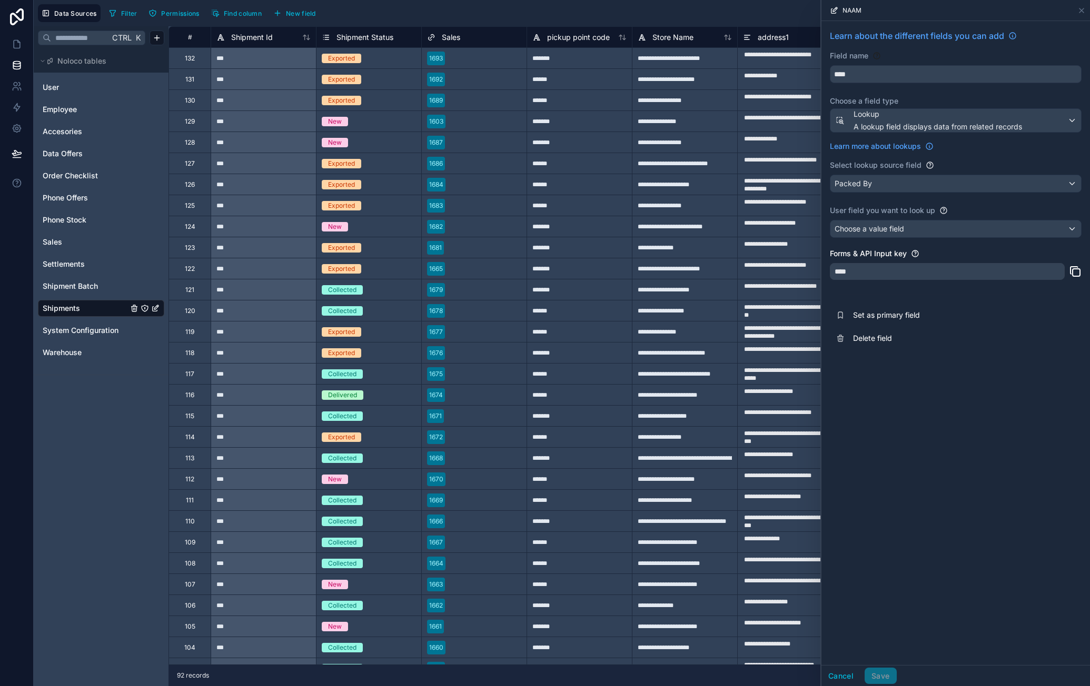
click at [933, 231] on div "Choose a value field" at bounding box center [955, 229] width 251 height 17
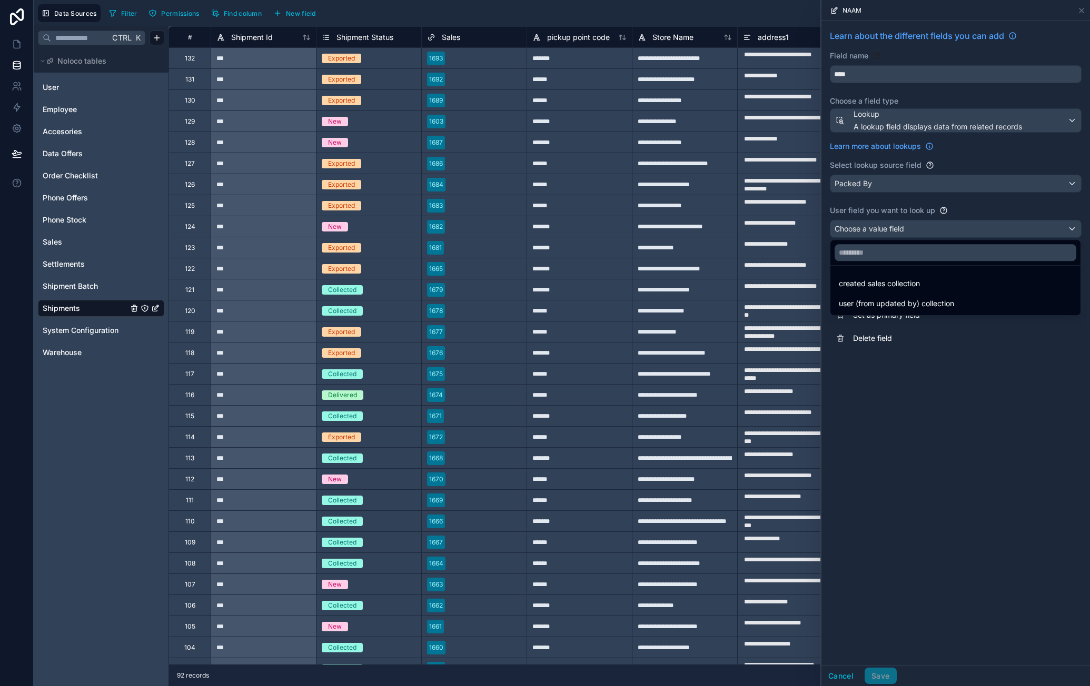
click at [951, 184] on div at bounding box center [955, 343] width 268 height 686
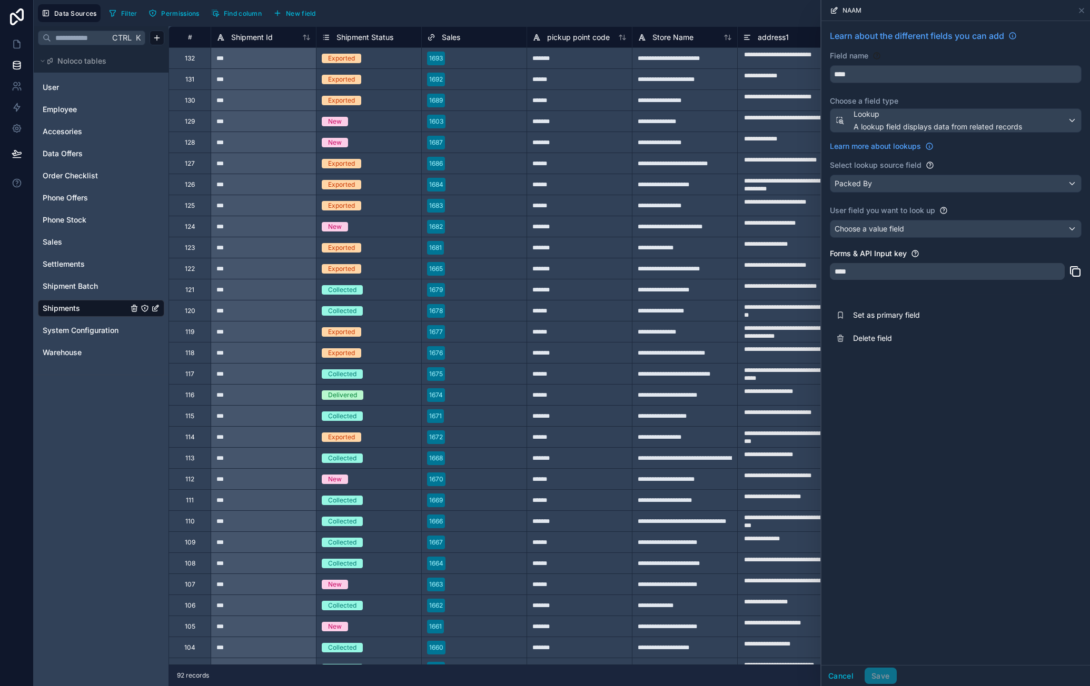
click at [952, 186] on div "Packed By" at bounding box center [955, 183] width 251 height 17
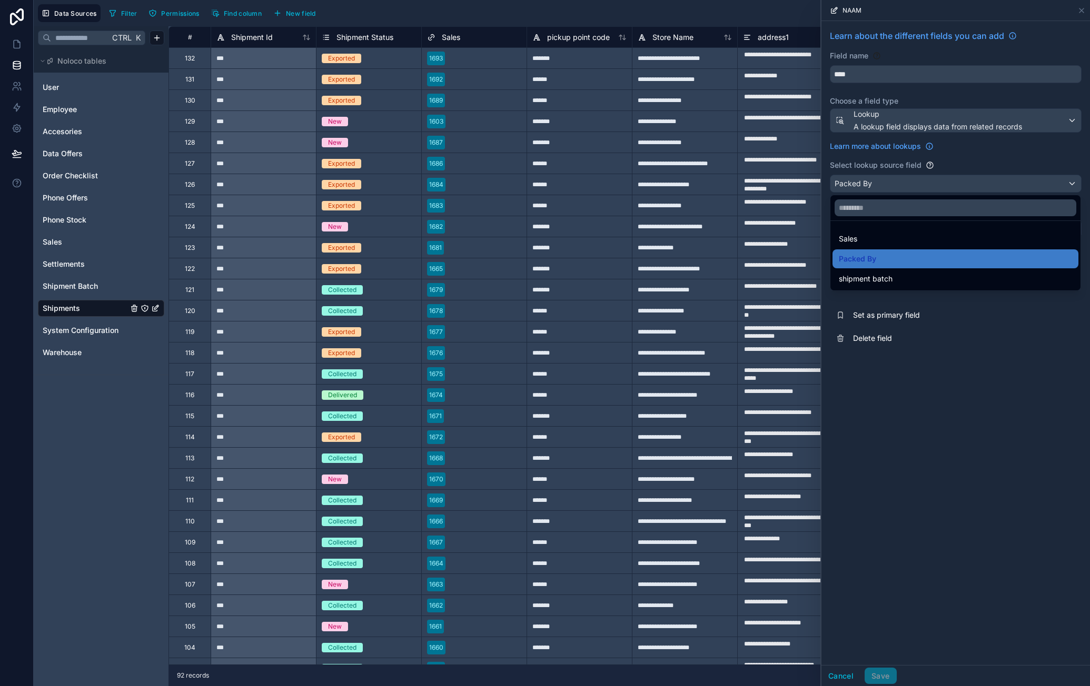
click at [901, 280] on div "shipment batch" at bounding box center [955, 279] width 233 height 13
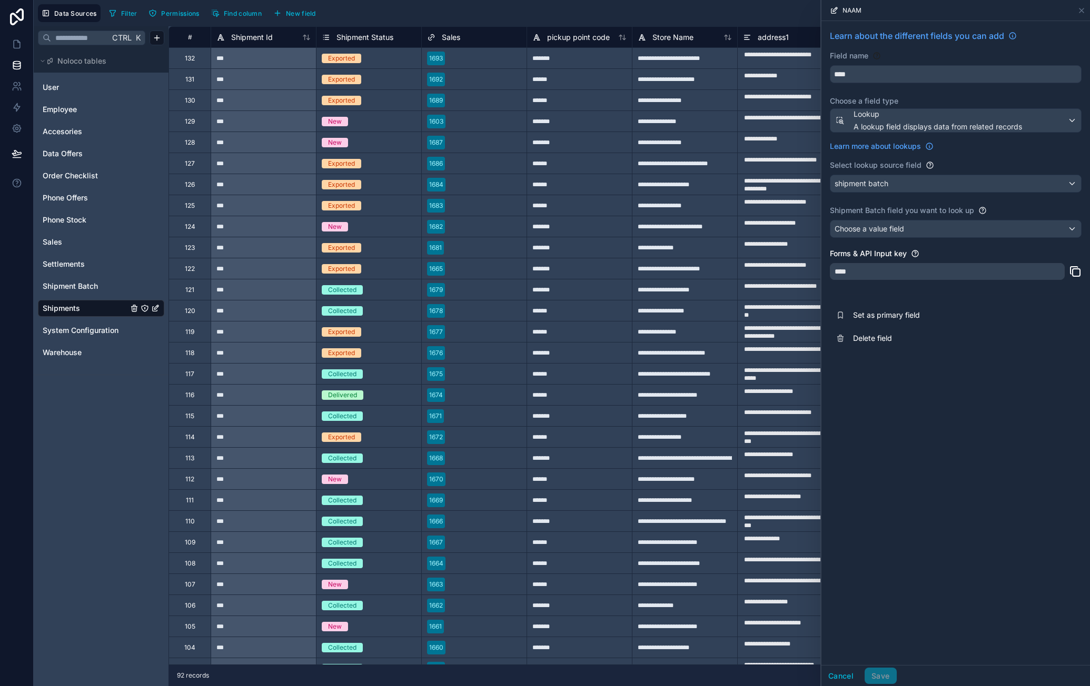
click at [932, 231] on div "Choose a value field" at bounding box center [955, 229] width 251 height 17
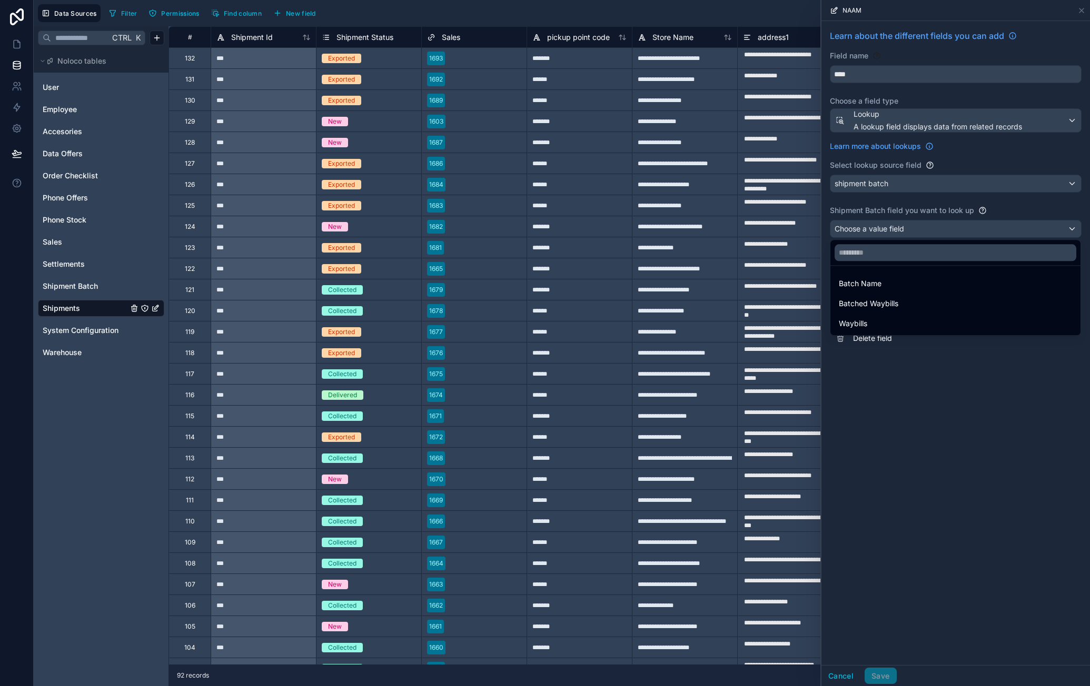
click at [906, 286] on div "Batch Name" at bounding box center [955, 283] width 233 height 13
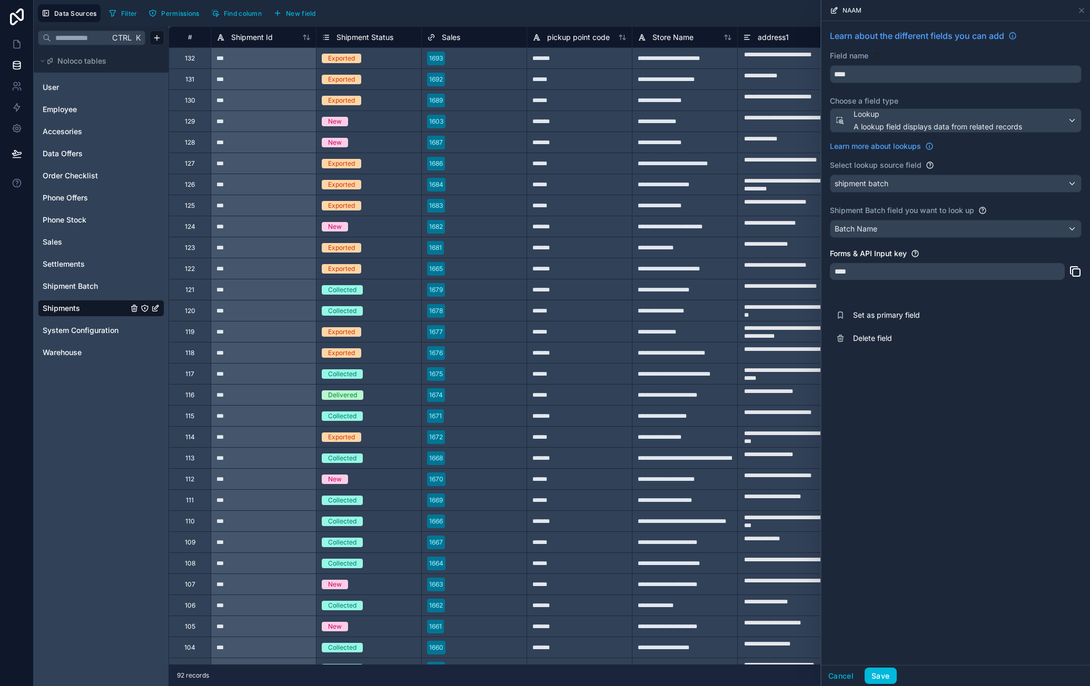
click at [891, 674] on button "Save" at bounding box center [880, 676] width 32 height 17
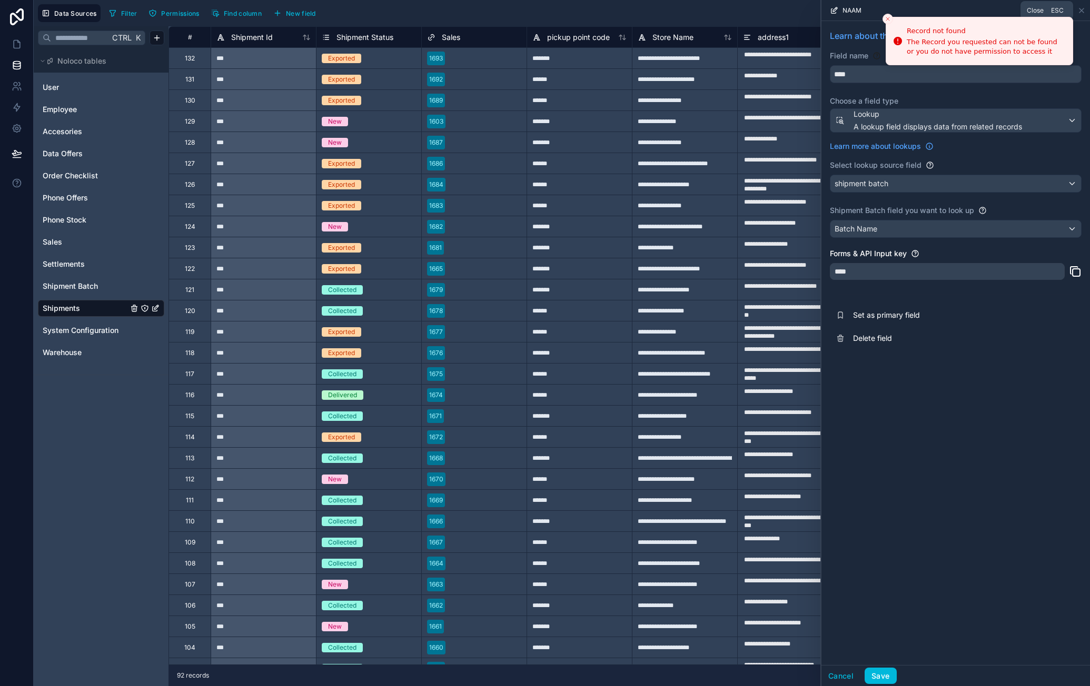
click at [1082, 13] on icon at bounding box center [1081, 10] width 8 height 8
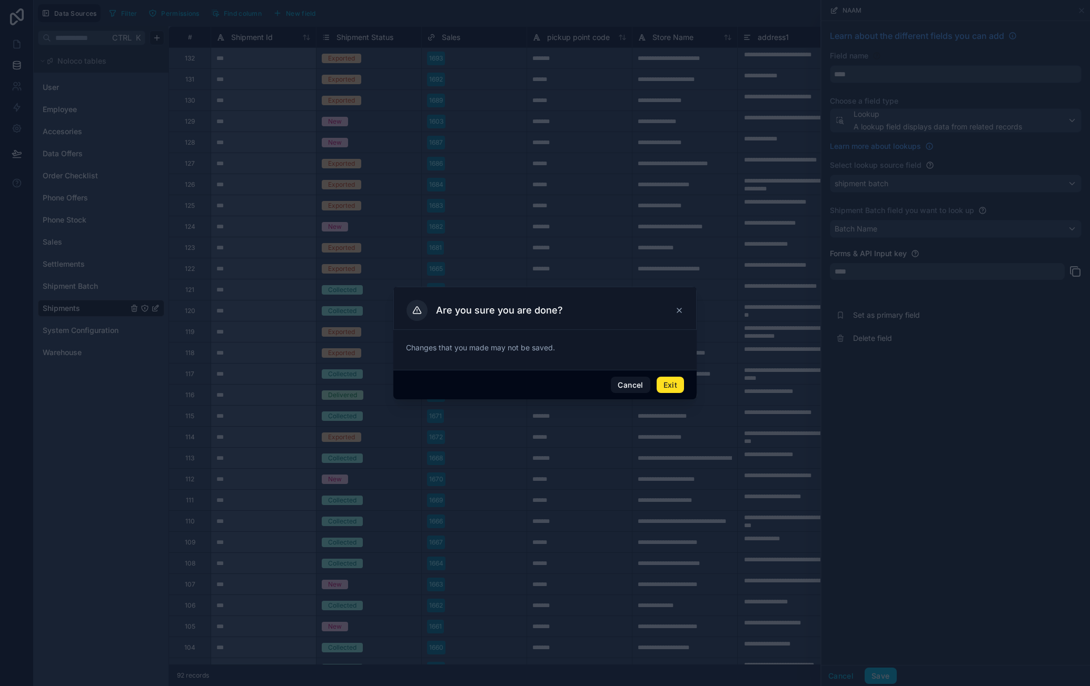
click at [664, 384] on button "Exit" at bounding box center [669, 385] width 27 height 17
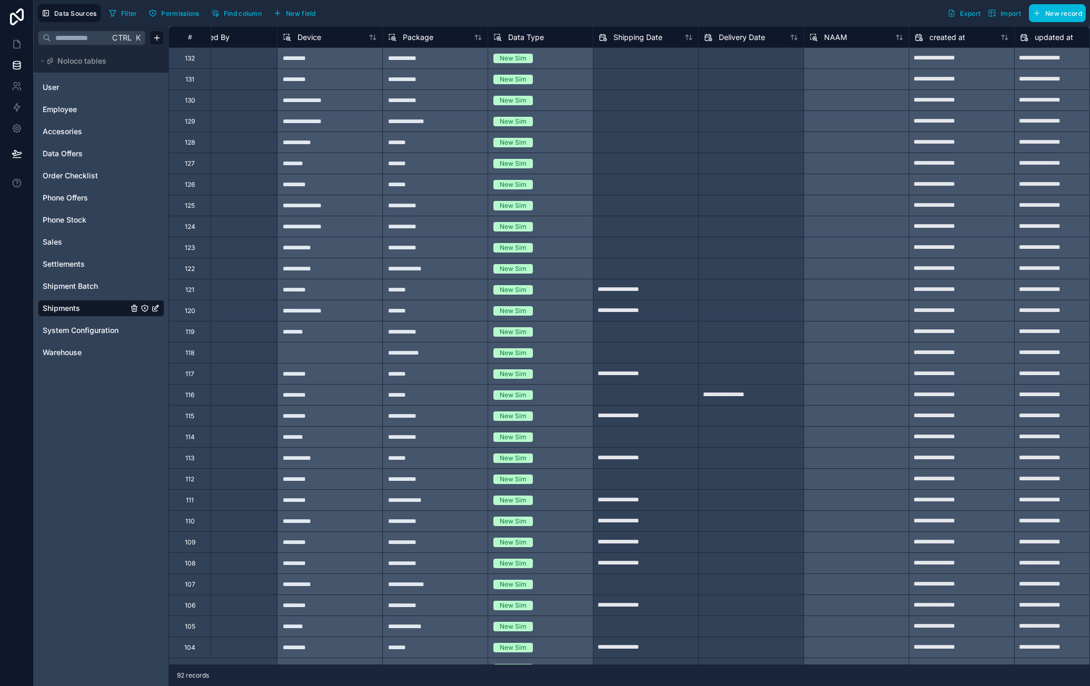
scroll to position [0, 1195]
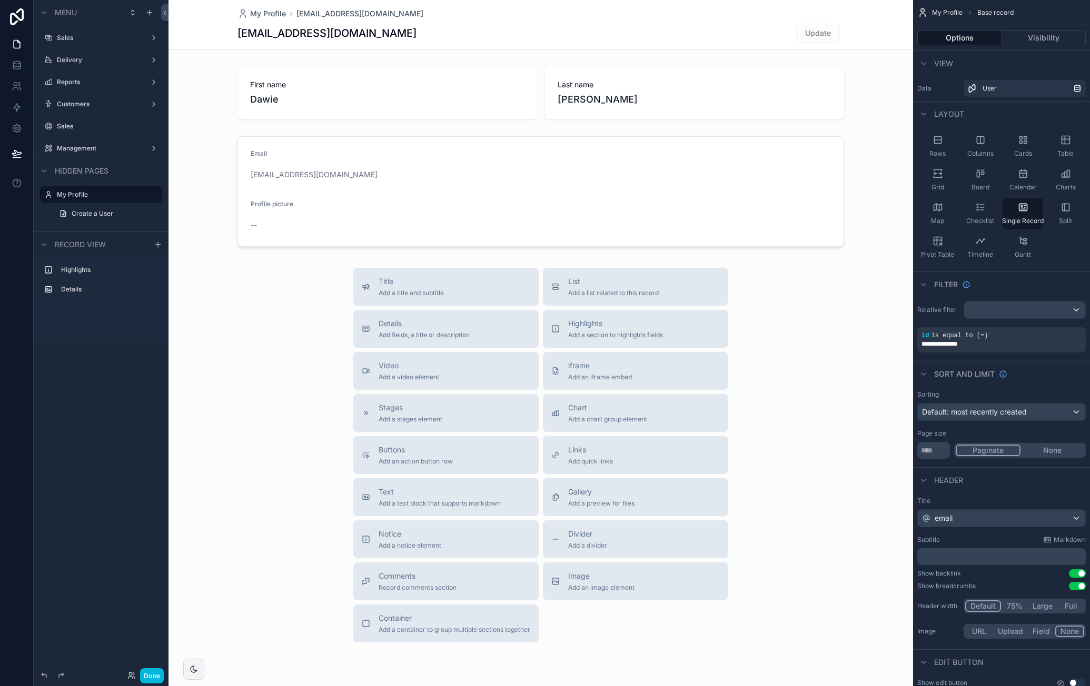
click at [98, 78] on div "Reports" at bounding box center [101, 82] width 88 height 8
click at [100, 61] on label "Delivery" at bounding box center [99, 60] width 84 height 8
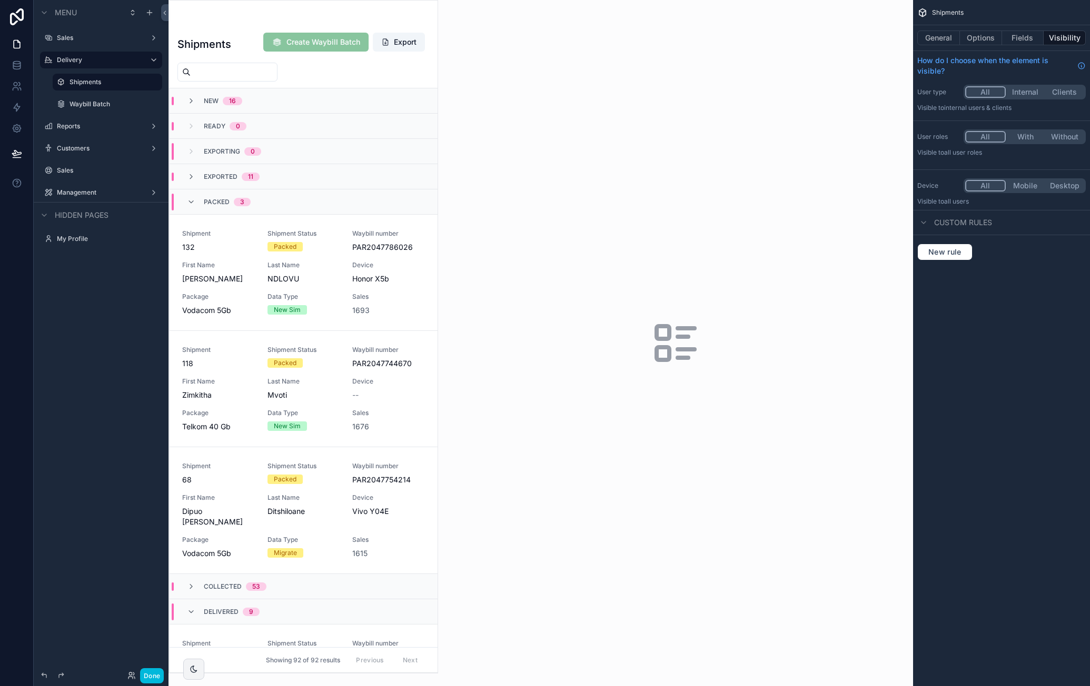
click at [321, 282] on div "scrollable content" at bounding box center [303, 337] width 268 height 673
click at [320, 296] on span "Data Type" at bounding box center [303, 297] width 73 height 8
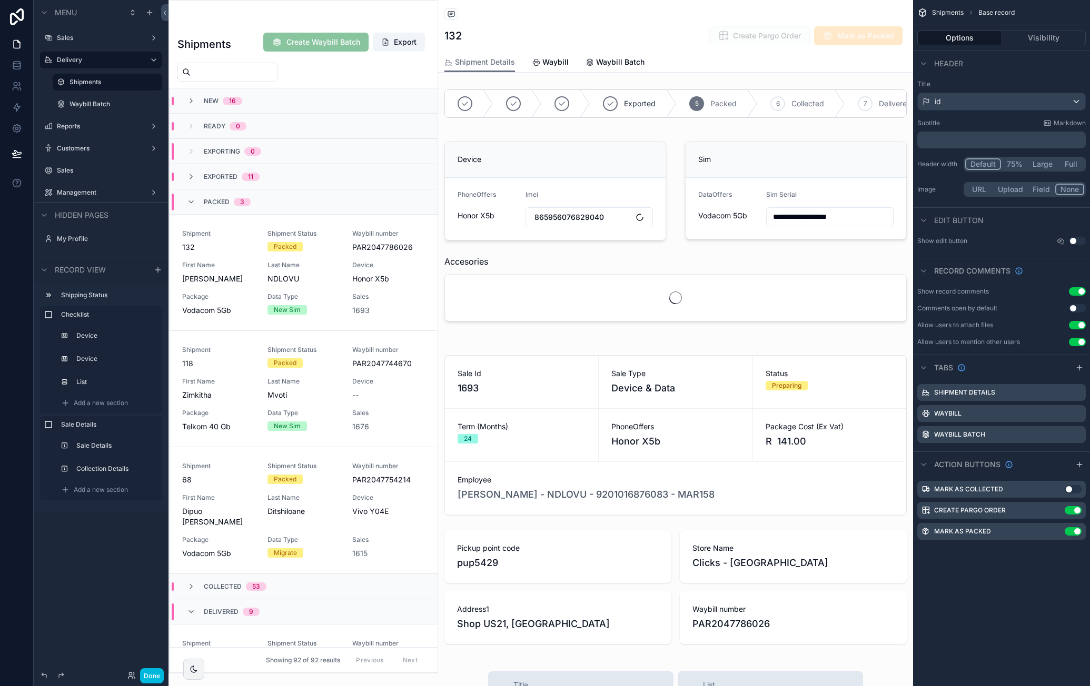
scroll to position [126, 0]
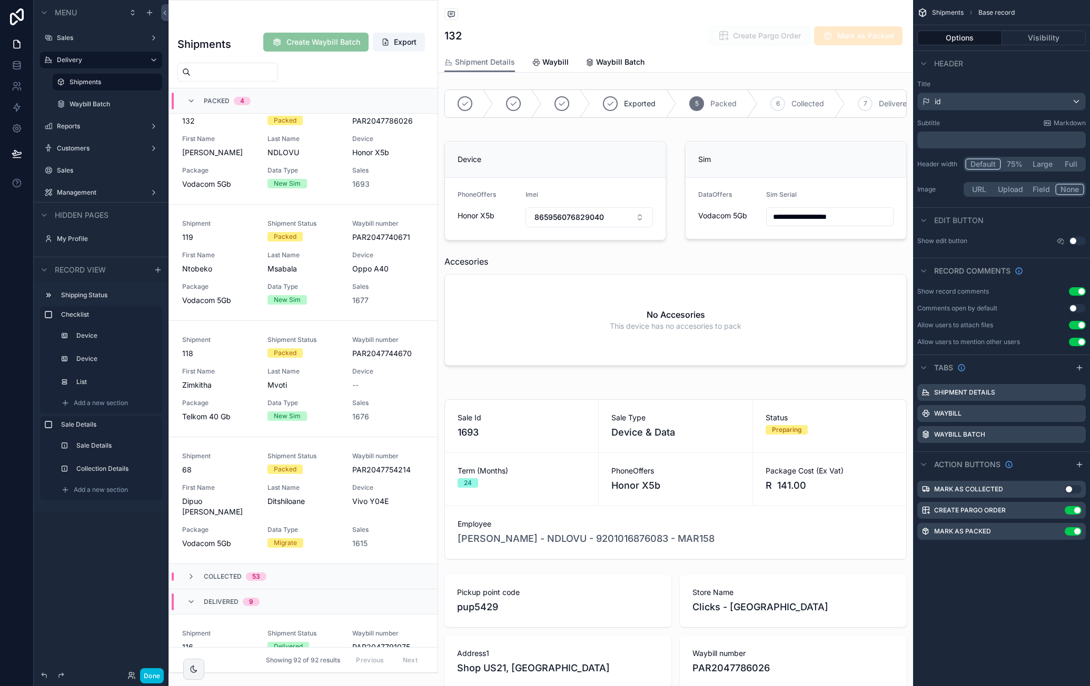
click at [709, 440] on div "scrollable content" at bounding box center [675, 544] width 475 height 310
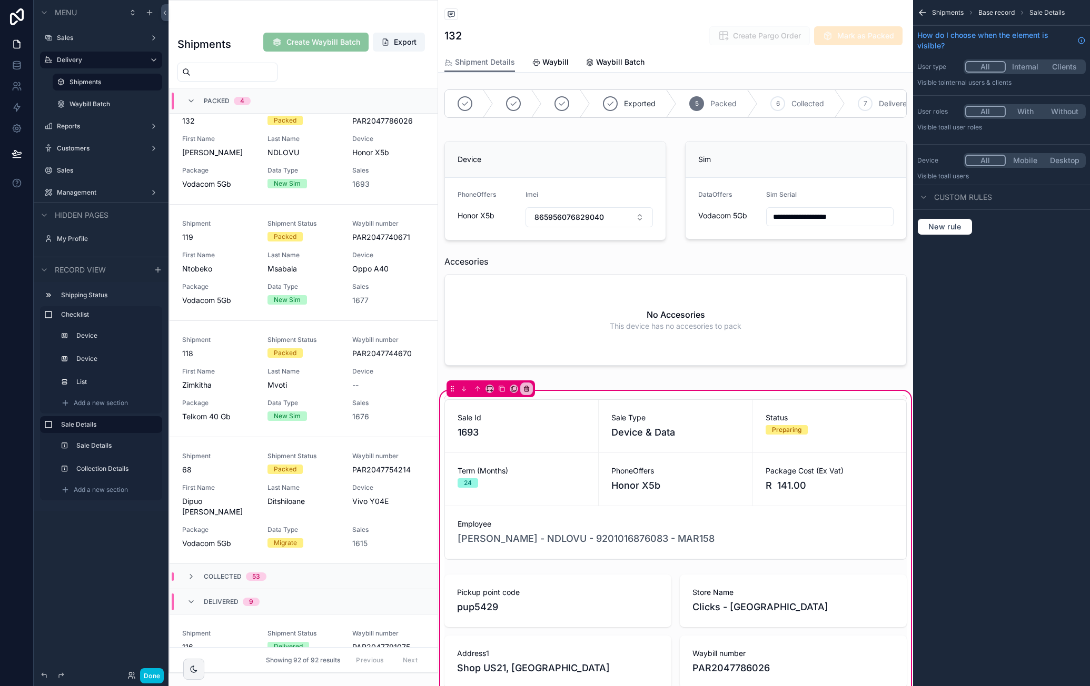
click at [719, 437] on div "scrollable content" at bounding box center [675, 479] width 475 height 169
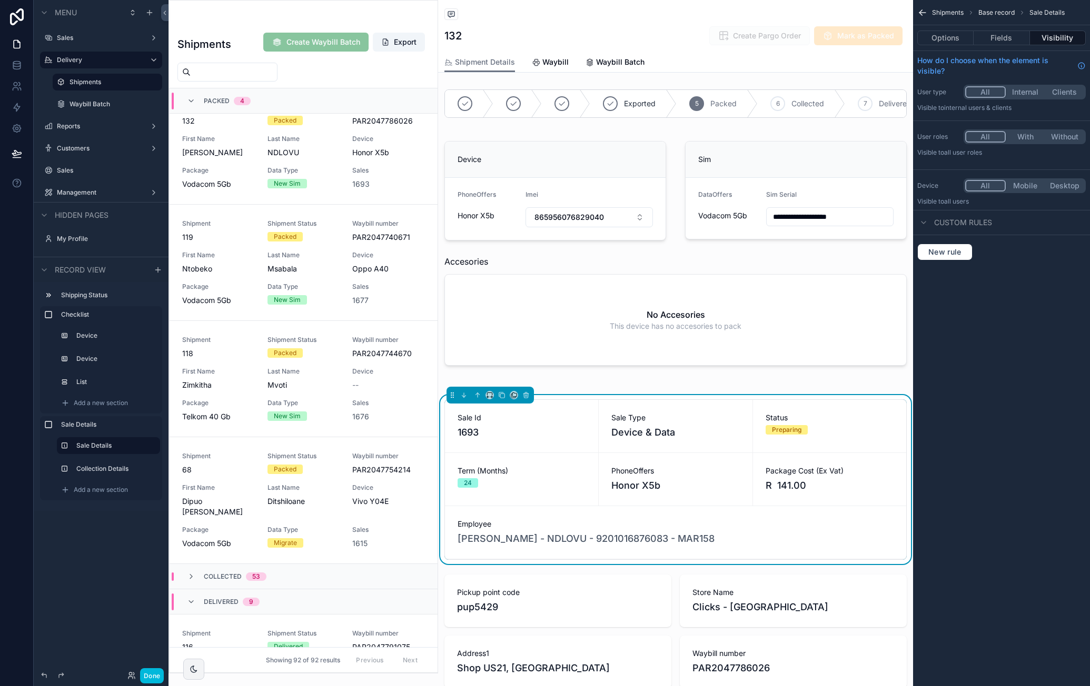
click at [1011, 36] on button "Fields" at bounding box center [1001, 38] width 56 height 15
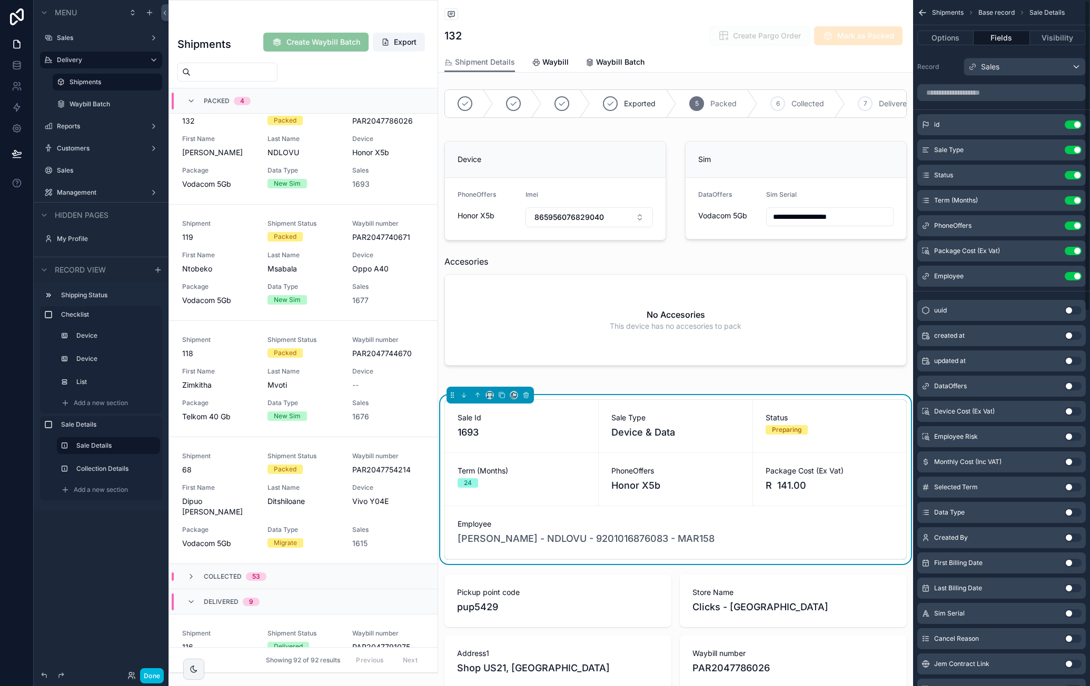
scroll to position [0, 0]
click at [1072, 463] on button "Use setting" at bounding box center [1072, 464] width 17 height 8
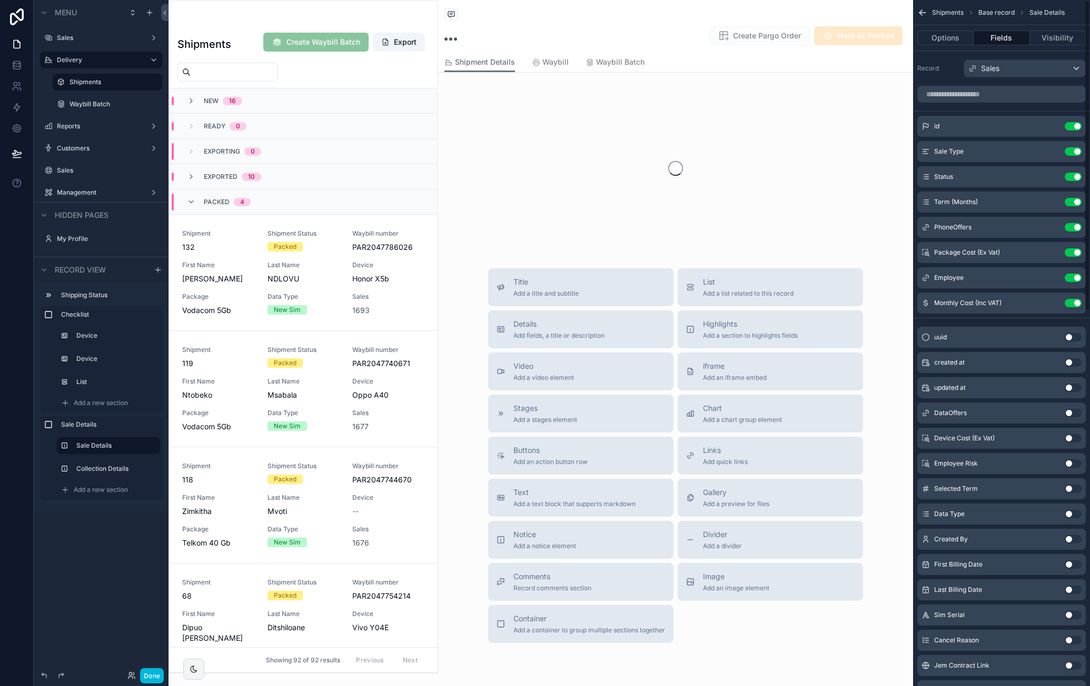
scroll to position [126, 0]
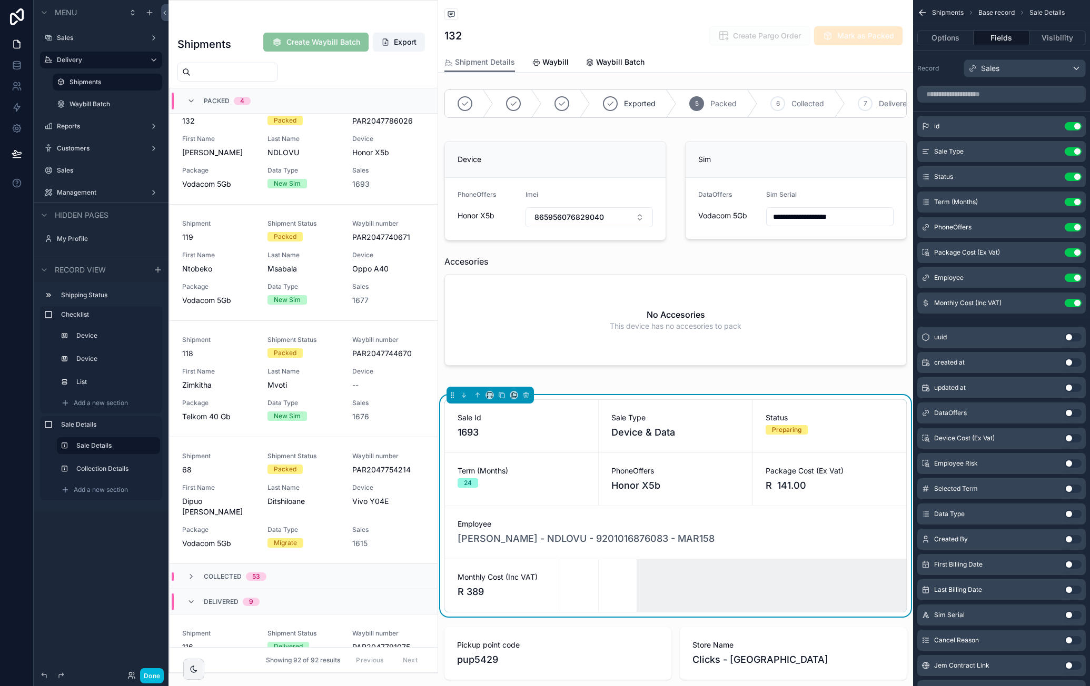
click at [1072, 252] on button "Use setting" at bounding box center [1072, 252] width 17 height 8
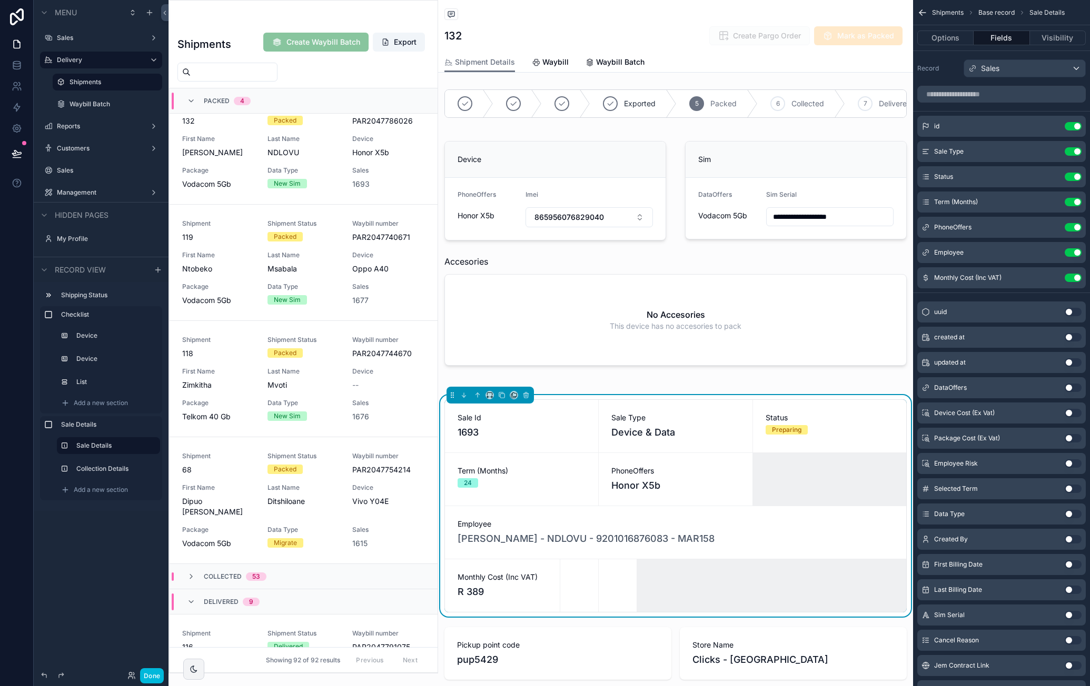
click at [1072, 385] on button "Use setting" at bounding box center [1072, 388] width 17 height 8
click at [0, 0] on icon "scrollable content" at bounding box center [0, 0] width 0 height 0
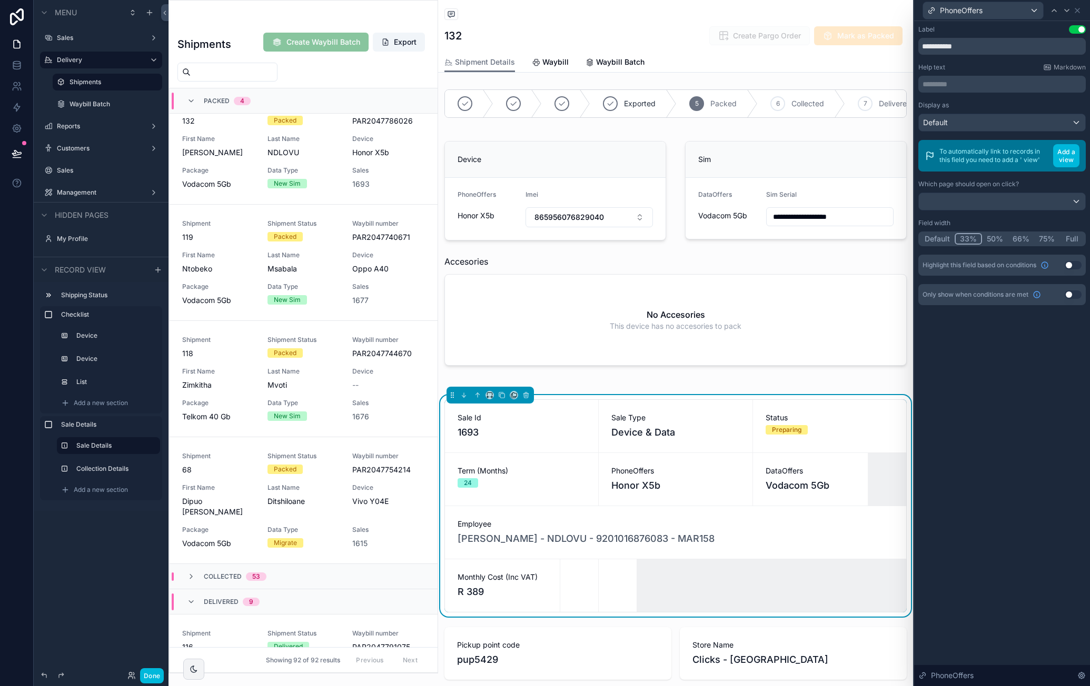
click at [1082, 9] on div "PhoneOffers" at bounding box center [1001, 10] width 167 height 21
click at [1077, 10] on icon at bounding box center [1077, 10] width 8 height 8
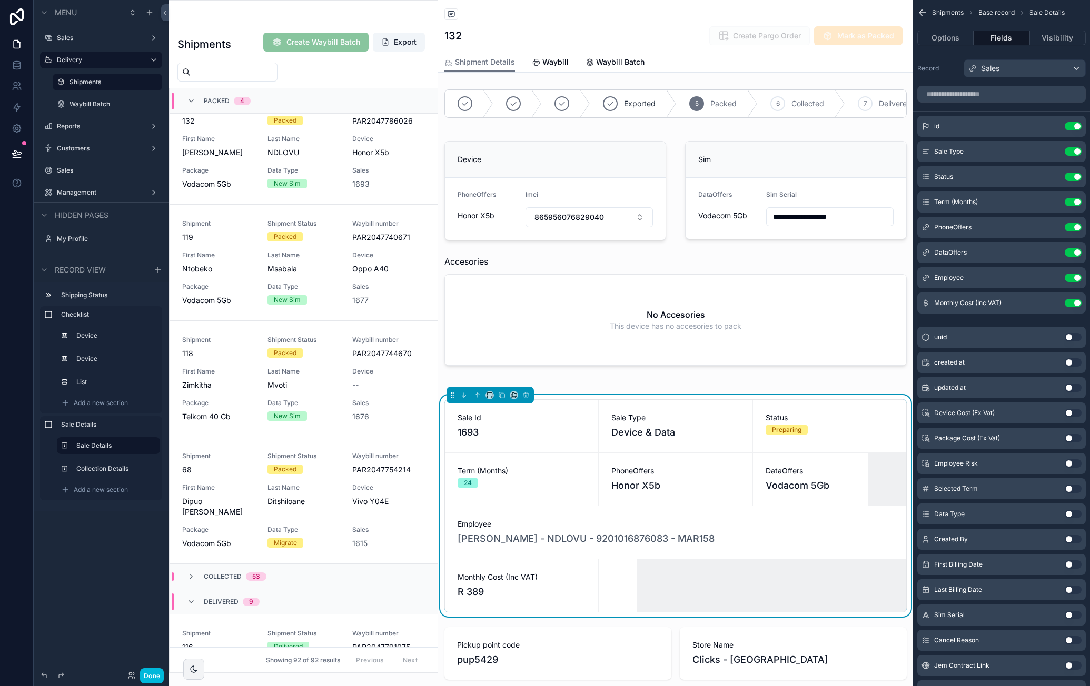
click at [0, 0] on icon "scrollable content" at bounding box center [0, 0] width 0 height 0
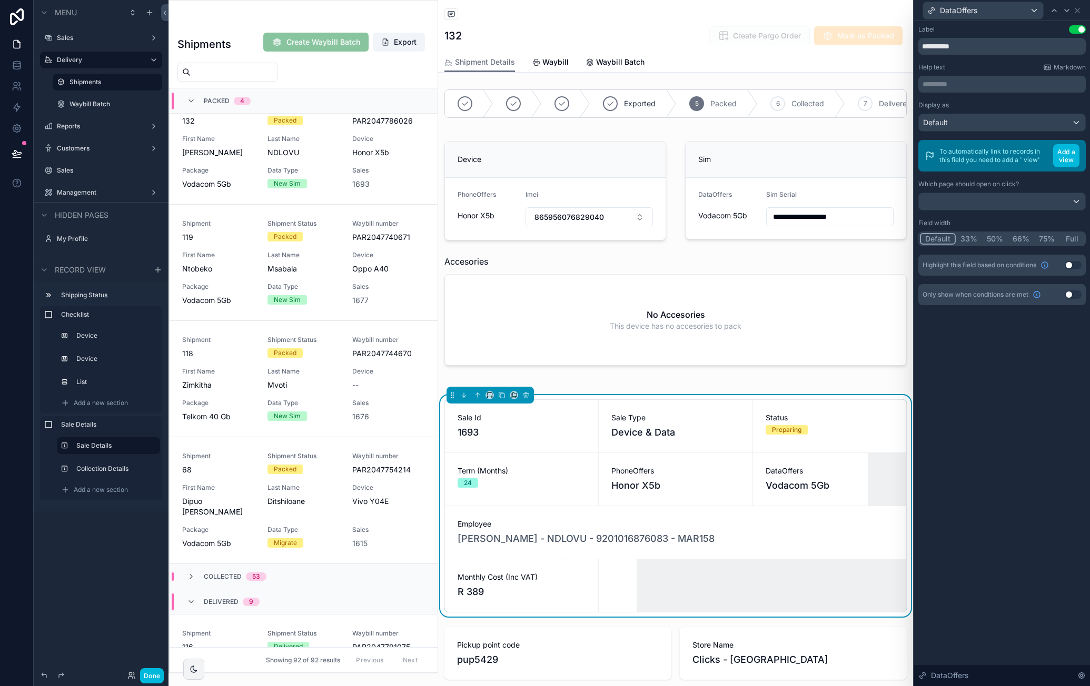
click at [964, 240] on button "33%" at bounding box center [968, 239] width 26 height 12
click at [1077, 11] on icon at bounding box center [1077, 10] width 8 height 8
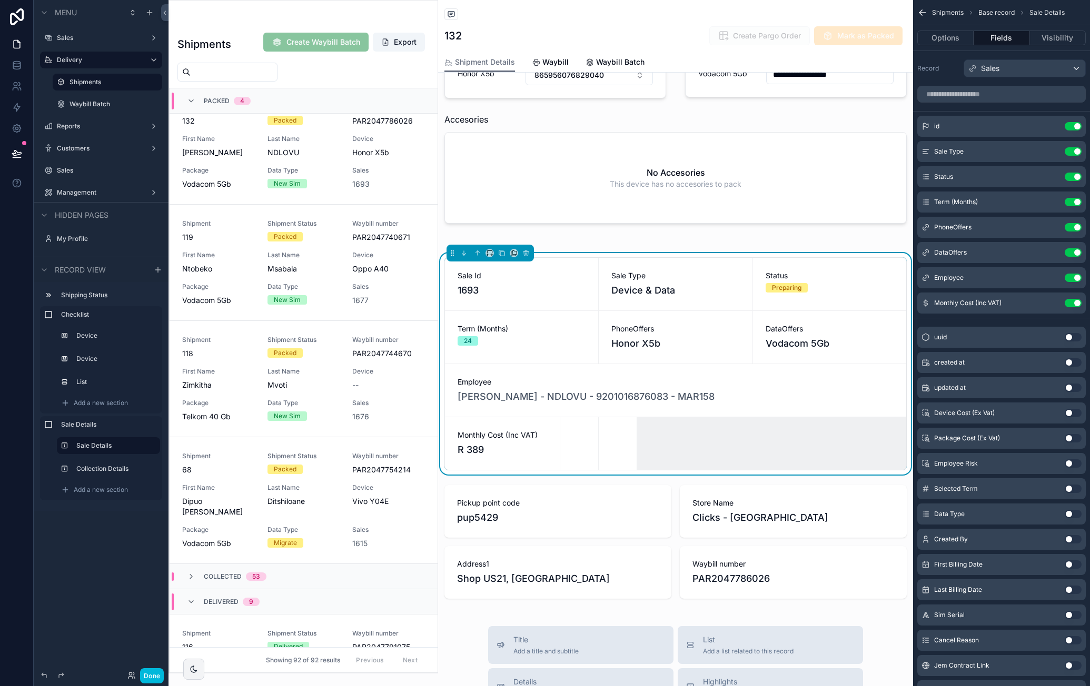
scroll to position [158, 0]
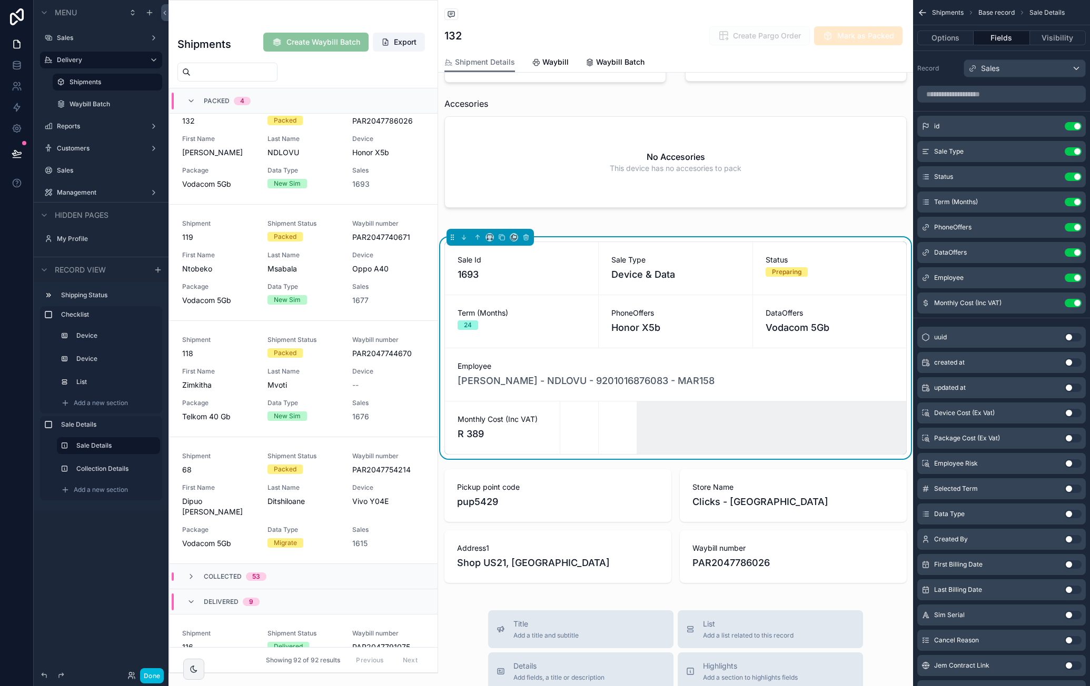
drag, startPoint x: 1073, startPoint y: 304, endPoint x: 1078, endPoint y: 327, distance: 23.8
click at [1073, 304] on button "Use setting" at bounding box center [1072, 303] width 17 height 8
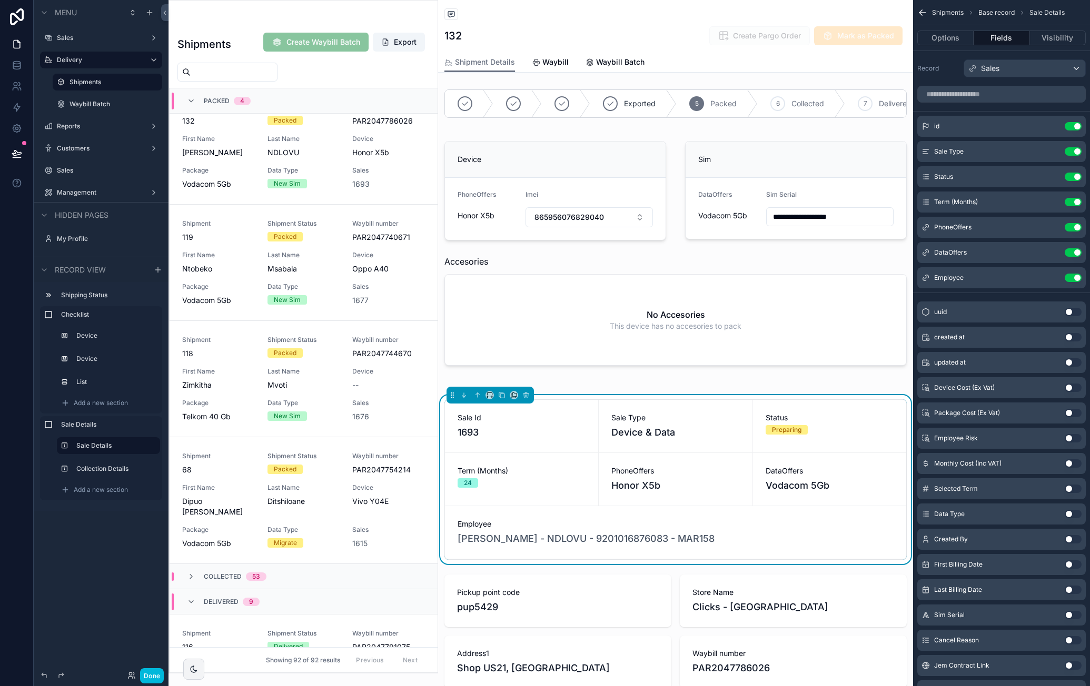
scroll to position [105, 0]
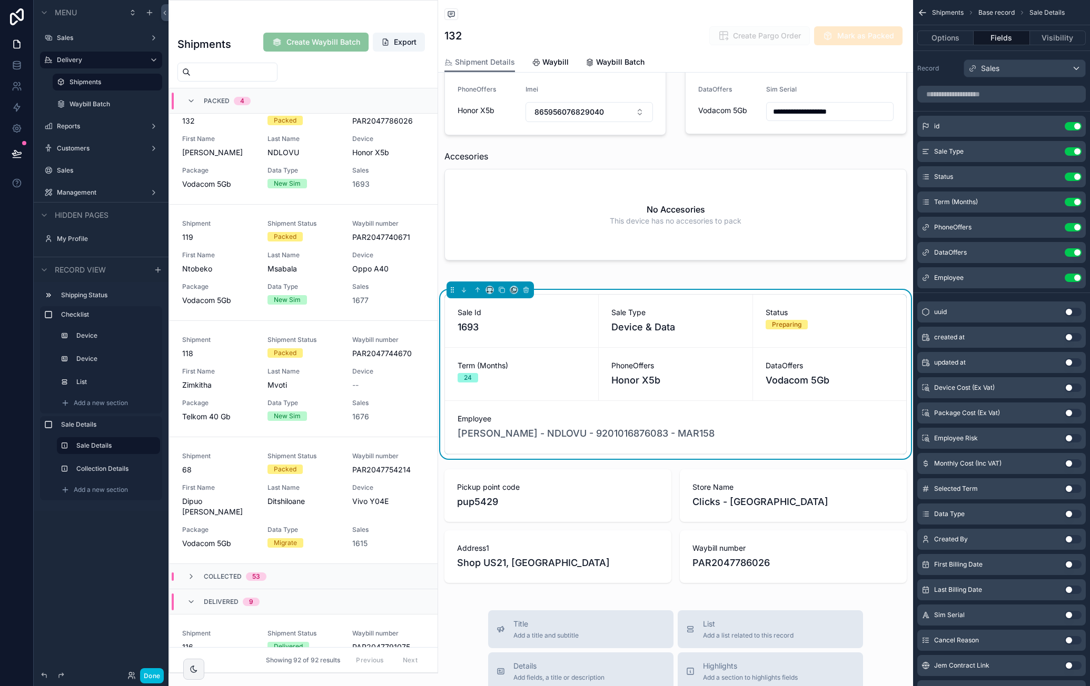
click at [0, 0] on icon "scrollable content" at bounding box center [0, 0] width 0 height 0
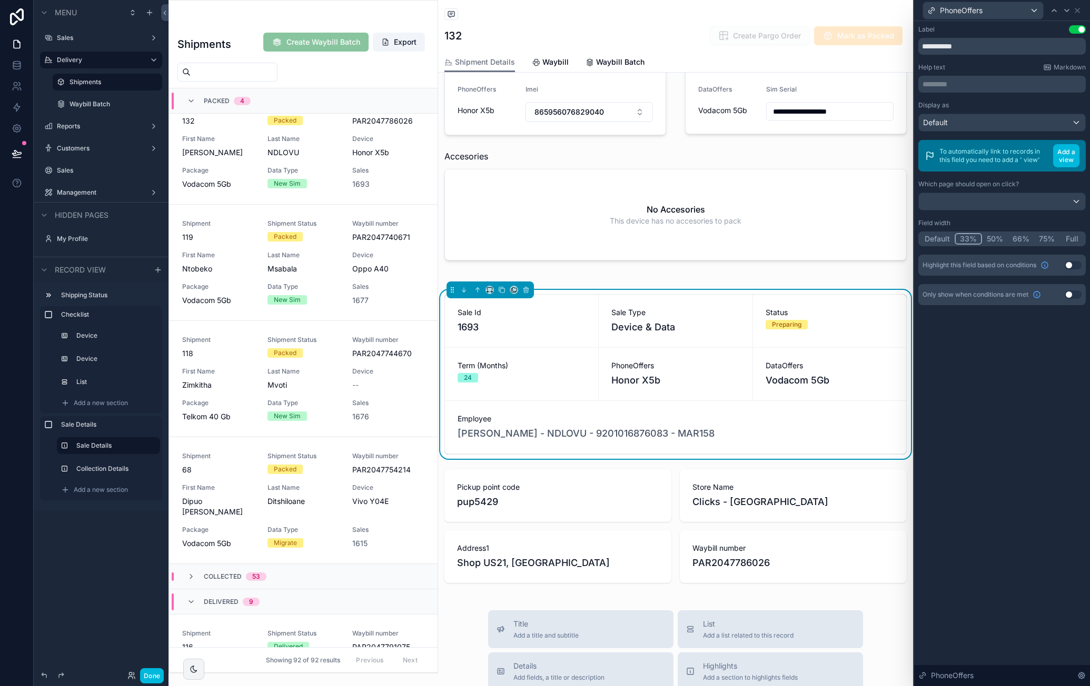
click at [953, 48] on input "**********" at bounding box center [1001, 46] width 167 height 17
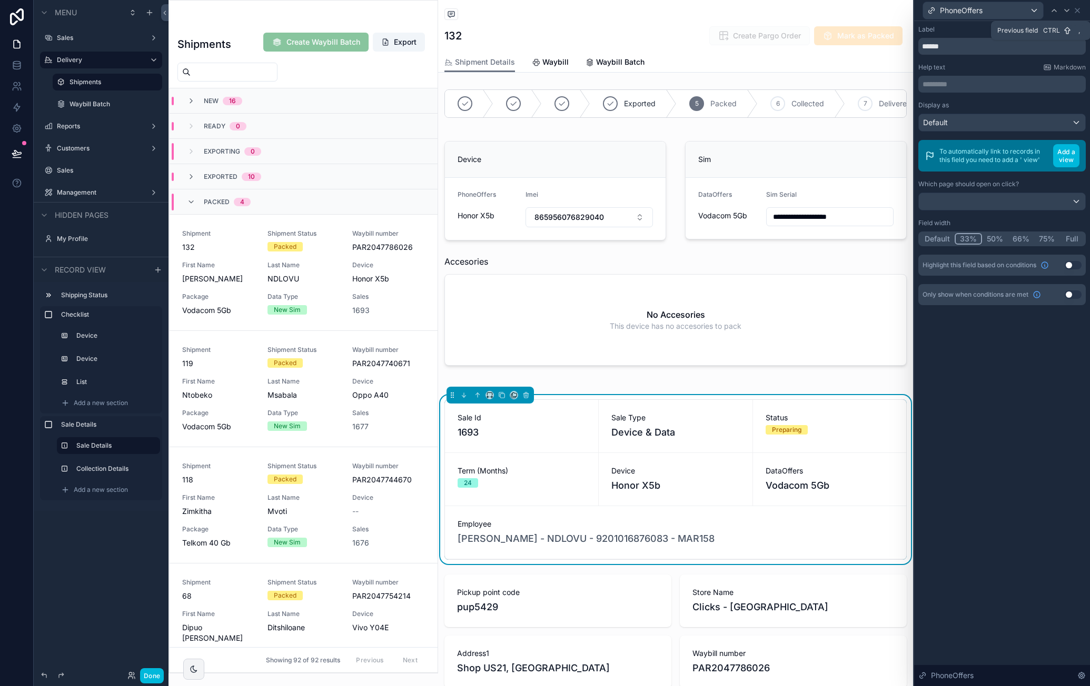
scroll to position [126, 0]
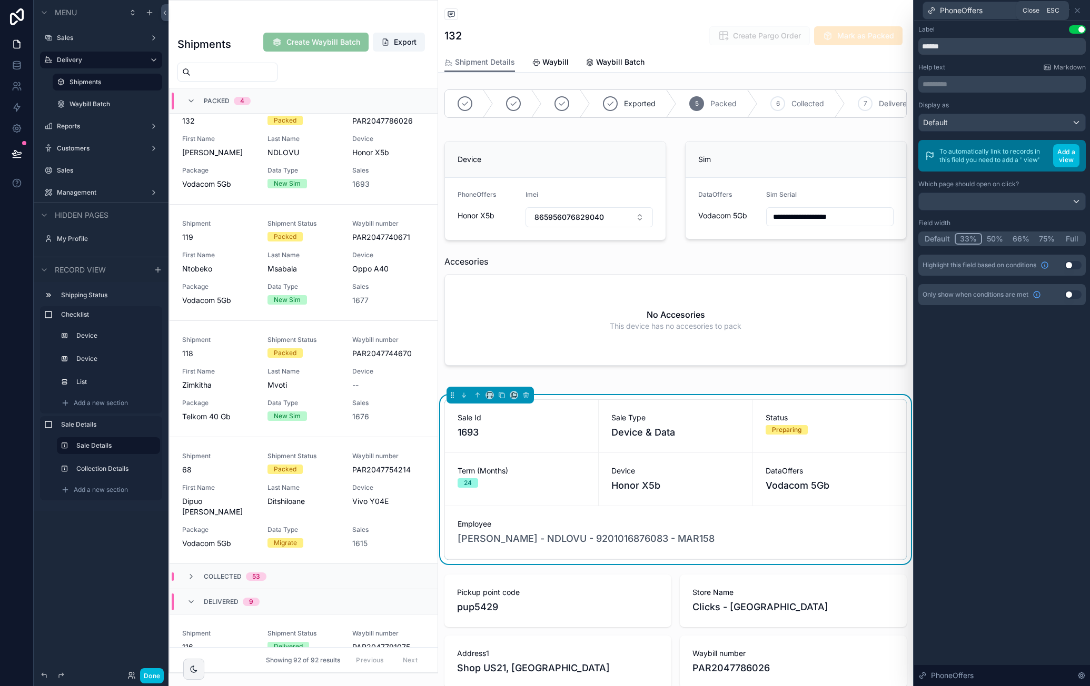
type input "******"
click at [1078, 12] on icon at bounding box center [1077, 10] width 8 height 8
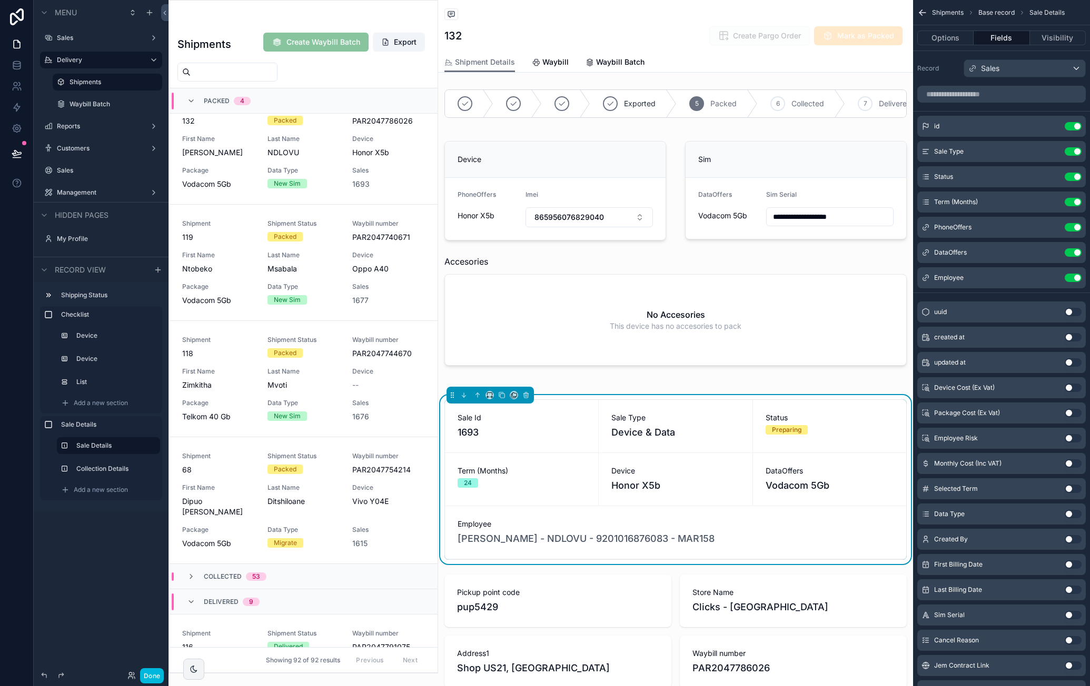
click at [0, 0] on icon "scrollable content" at bounding box center [0, 0] width 0 height 0
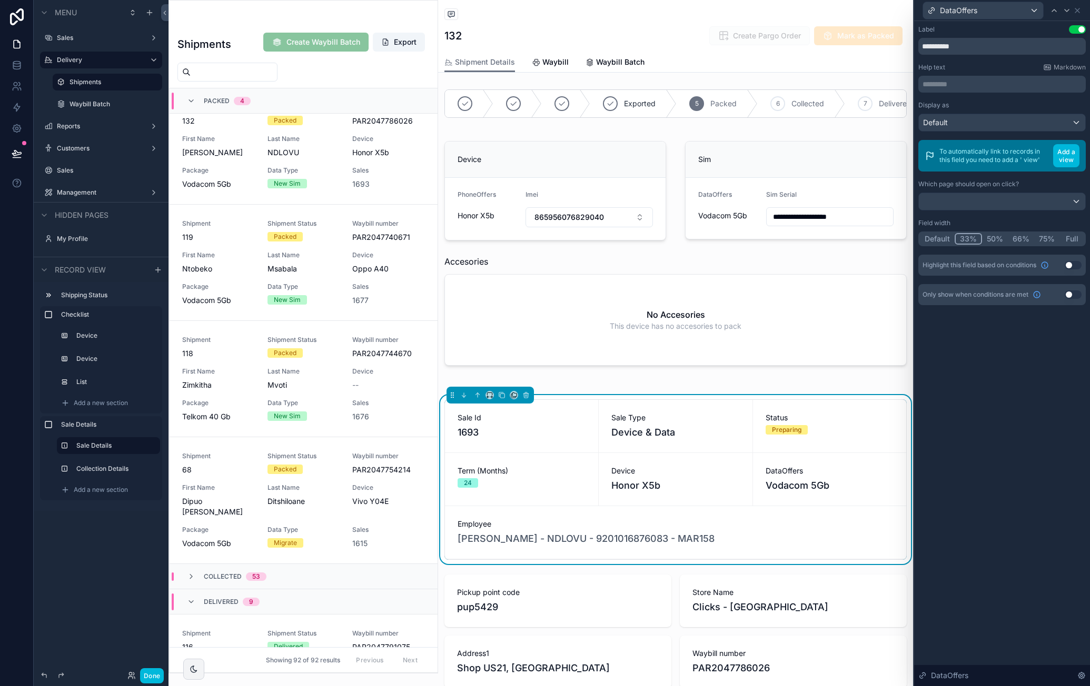
click at [1001, 36] on div "**********" at bounding box center [1001, 39] width 167 height 29
click at [1001, 45] on input "**********" at bounding box center [1001, 46] width 167 height 17
type input "*******"
click at [1078, 11] on icon at bounding box center [1077, 10] width 8 height 8
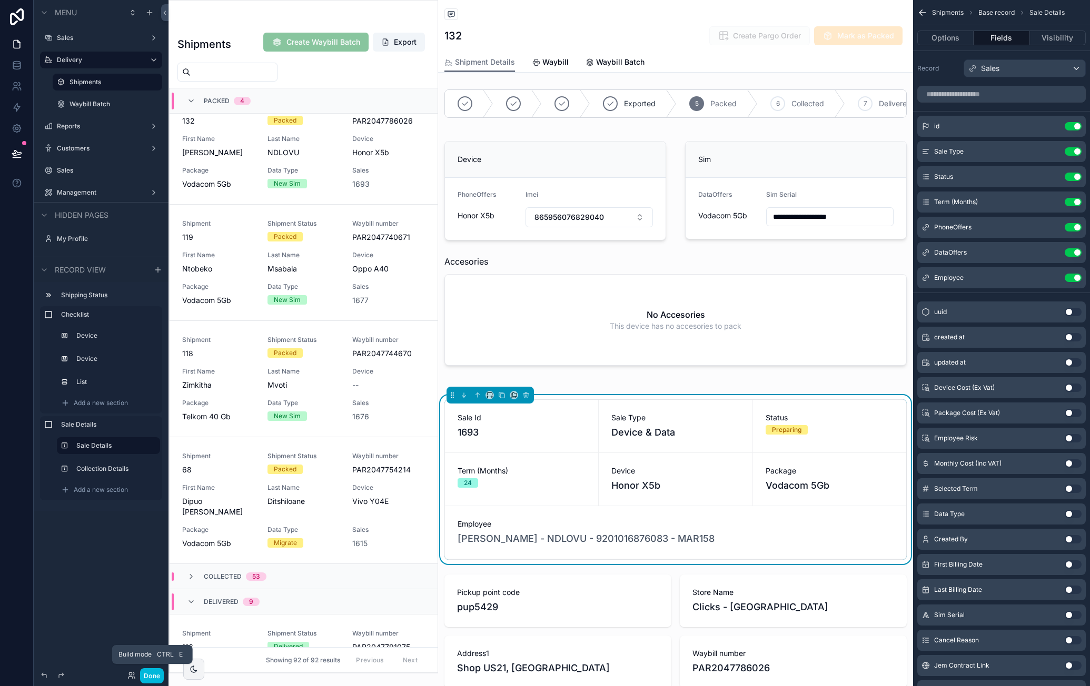
click at [156, 676] on button "Done" at bounding box center [152, 676] width 24 height 15
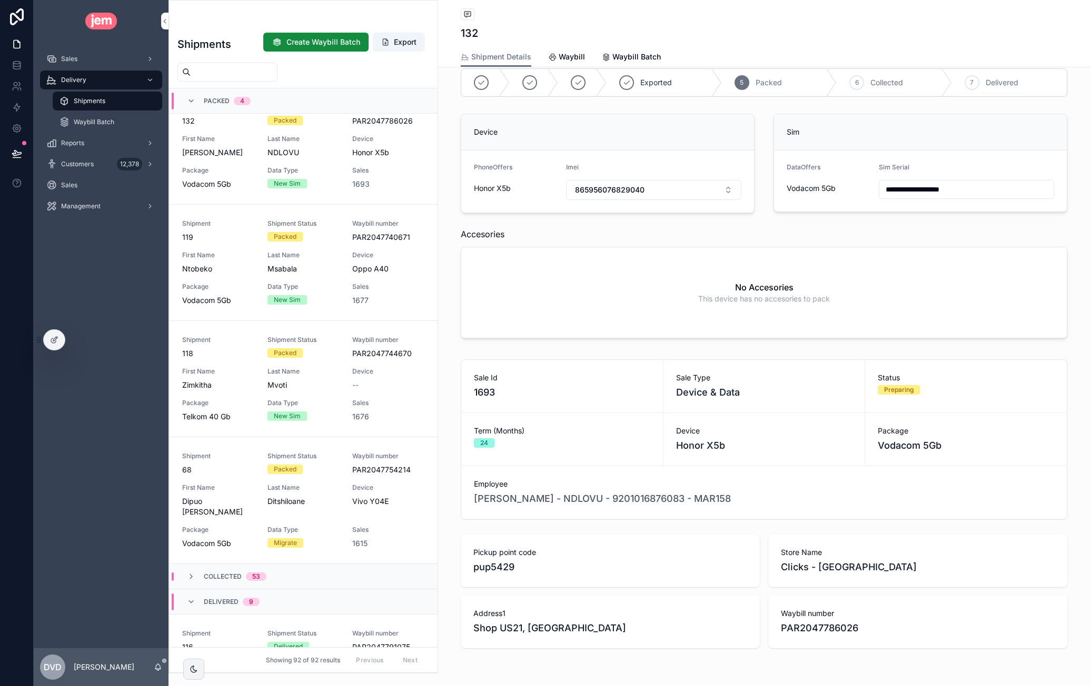
scroll to position [0, 0]
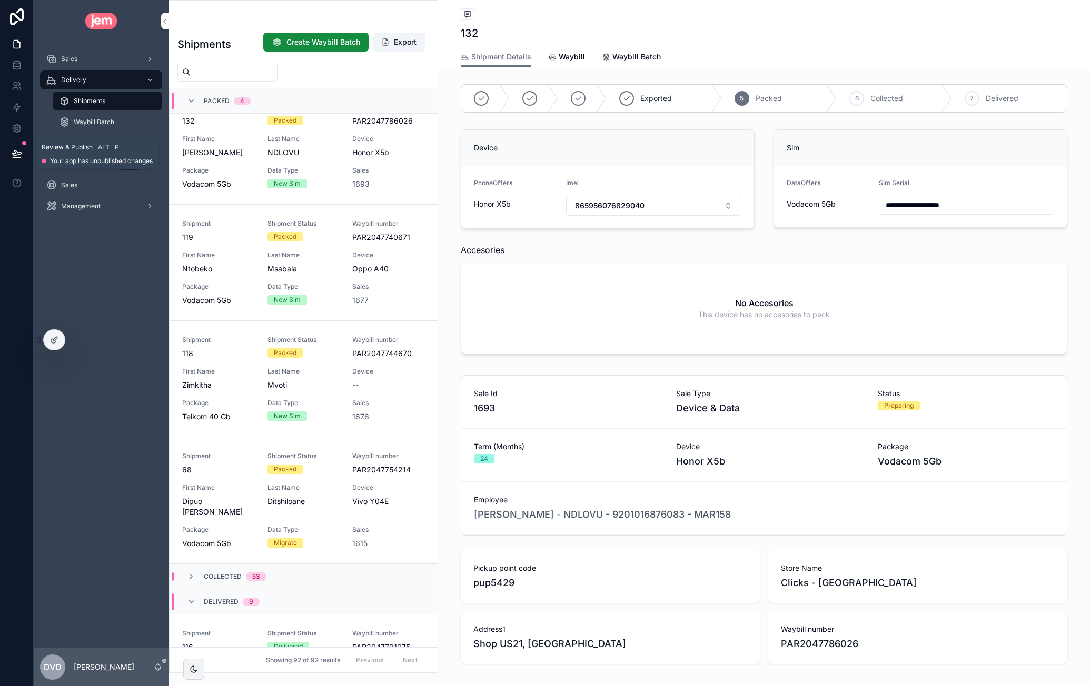
click at [22, 156] on button at bounding box center [16, 153] width 23 height 29
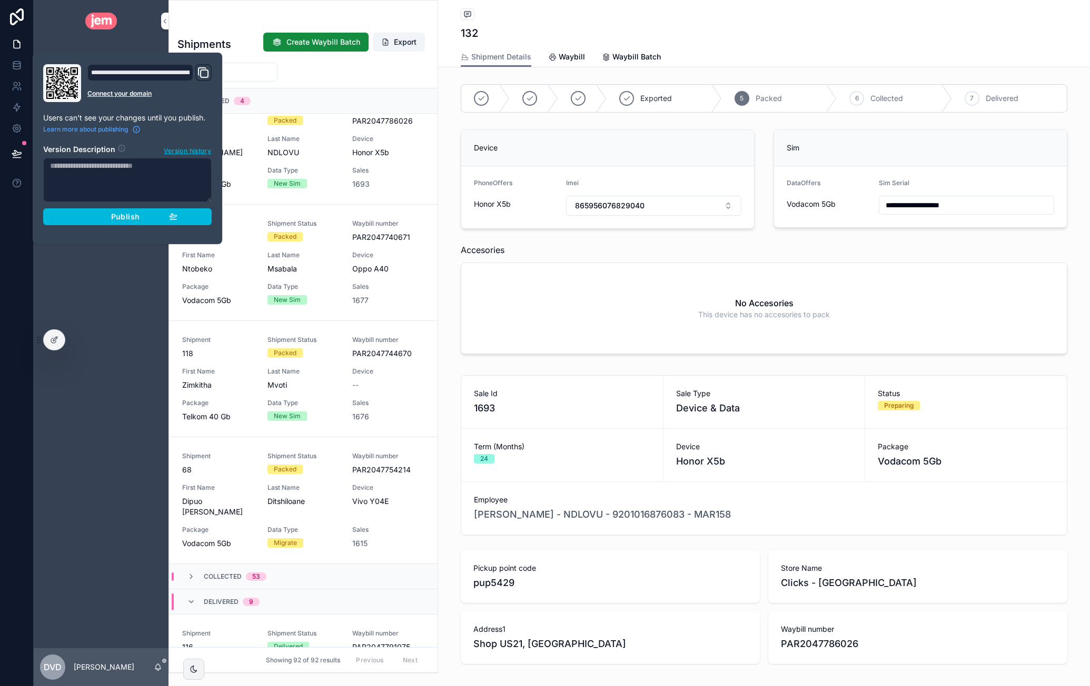
click at [123, 217] on span "Publish" at bounding box center [125, 216] width 28 height 9
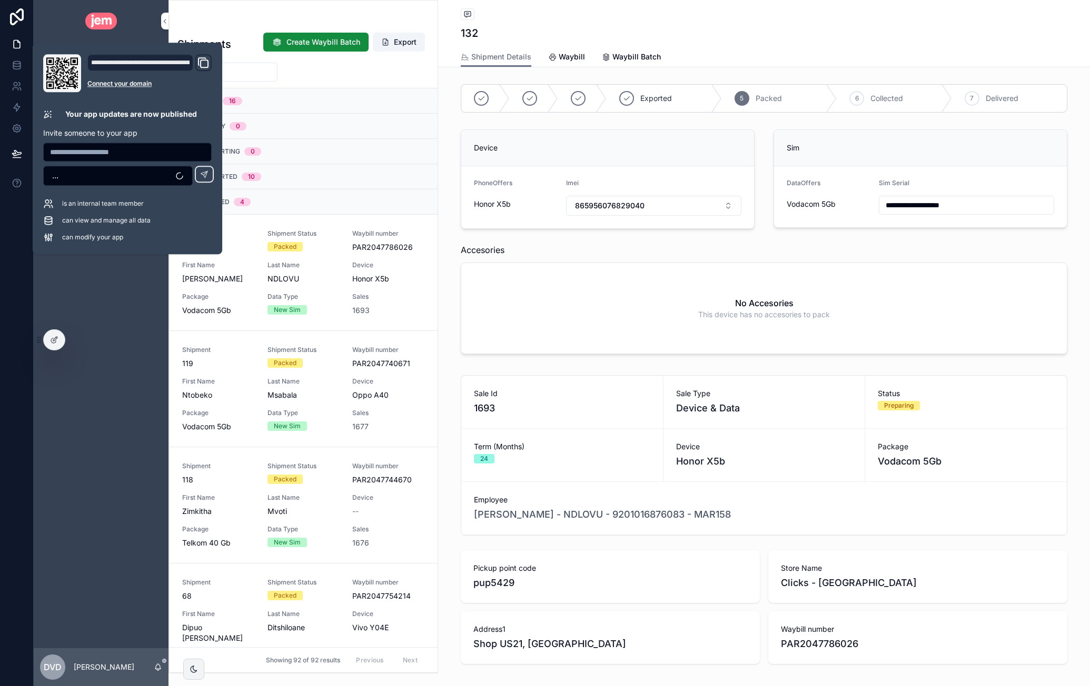
scroll to position [126, 0]
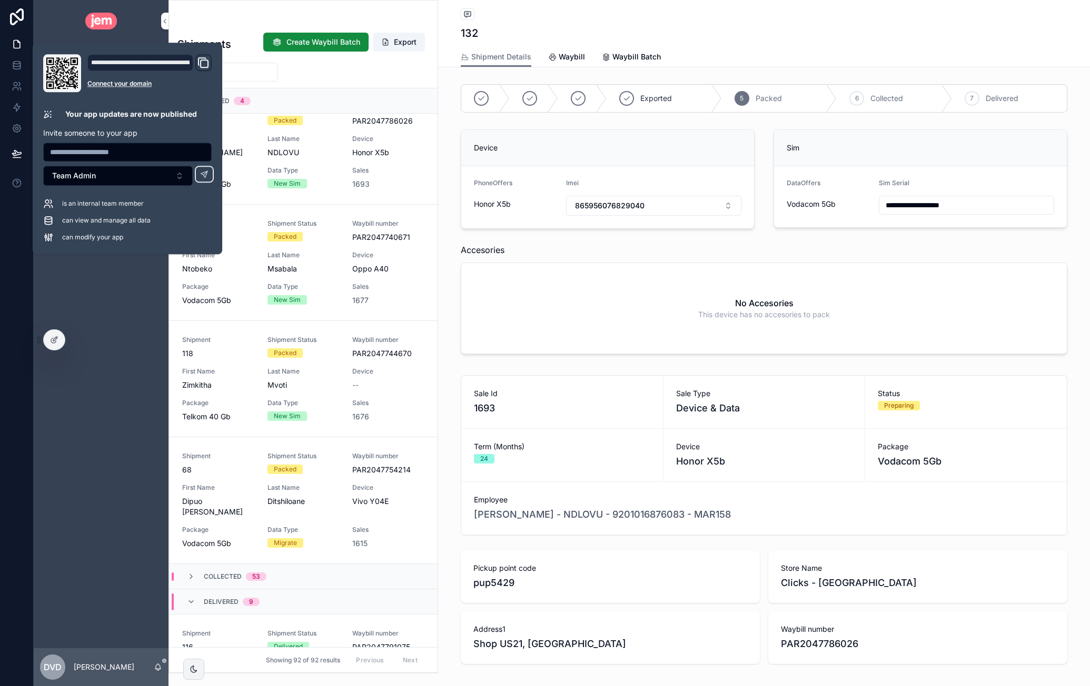
click at [734, 17] on div "Shipments" at bounding box center [764, 14] width 606 height 13
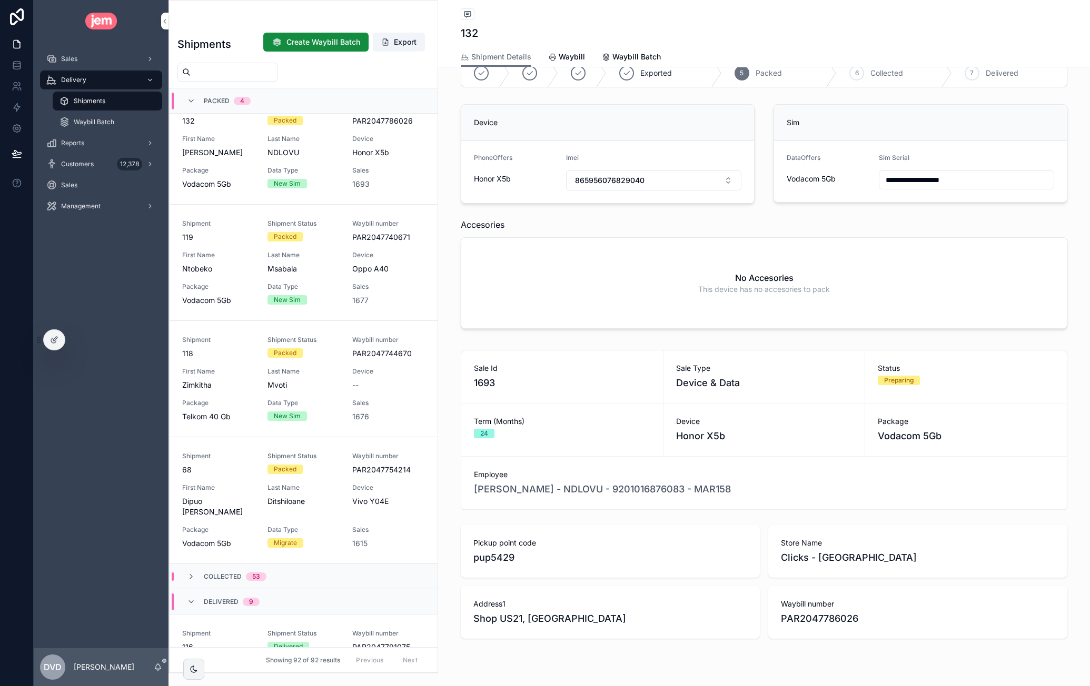
scroll to position [47, 0]
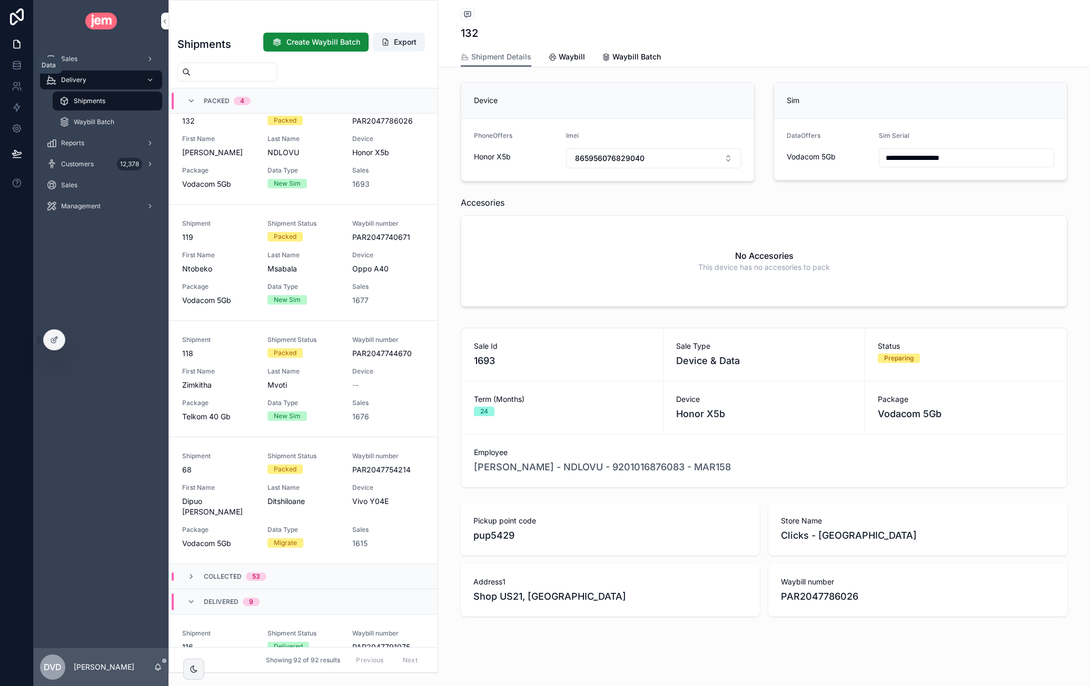
click at [14, 69] on icon at bounding box center [16, 67] width 7 height 4
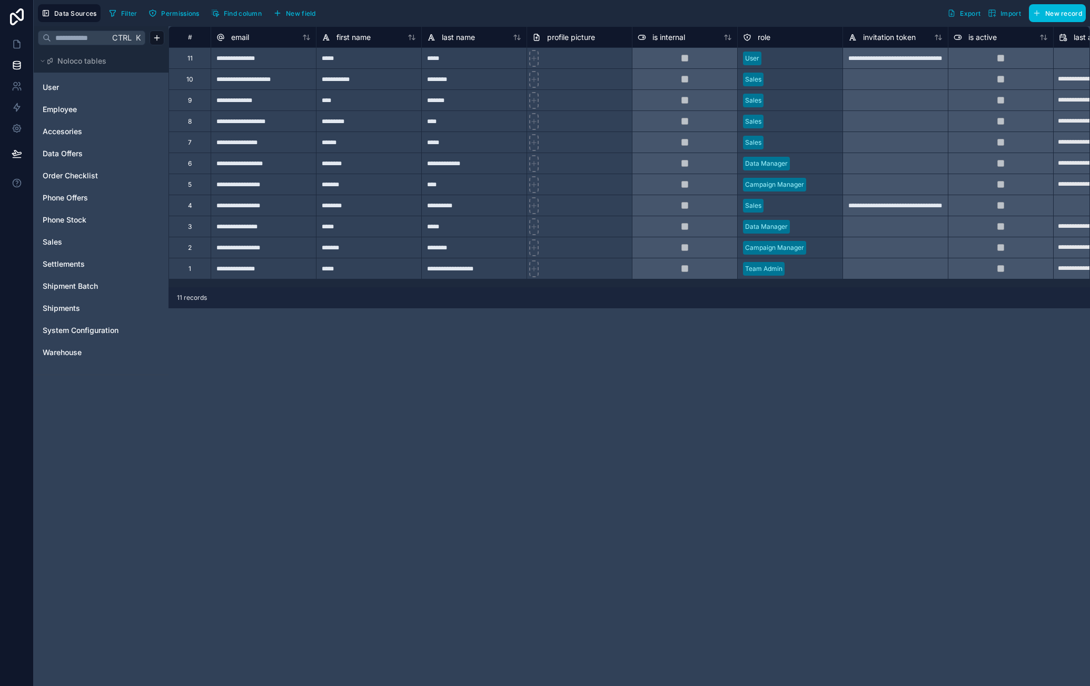
click at [67, 127] on span "Accesories" at bounding box center [62, 131] width 39 height 11
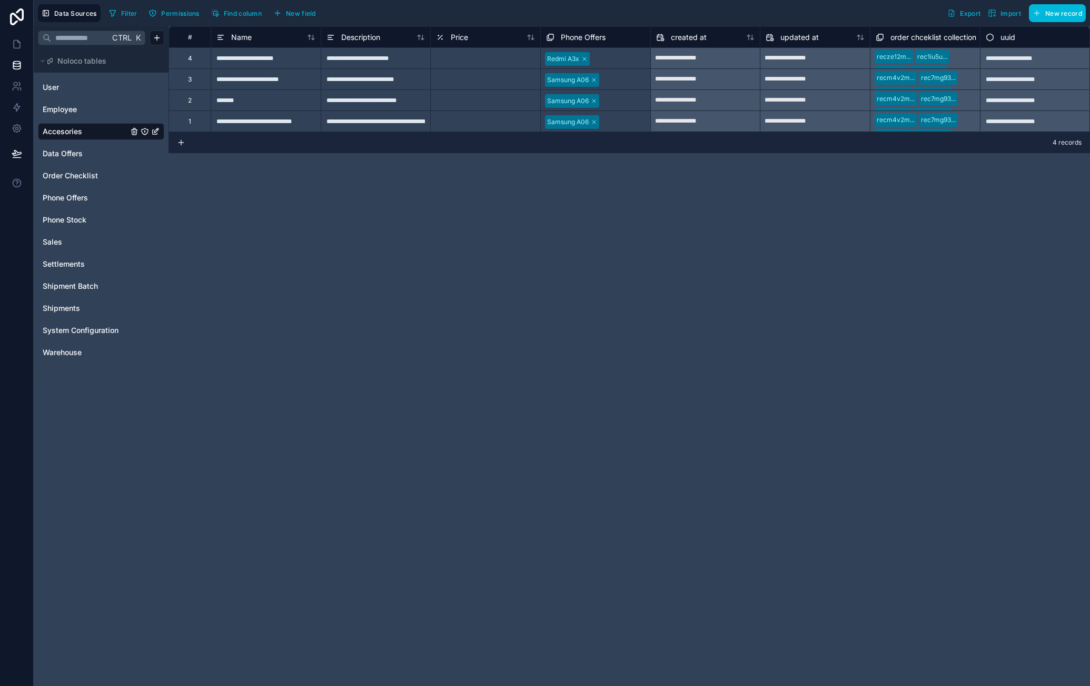
click at [1076, 11] on span "New record" at bounding box center [1063, 13] width 37 height 8
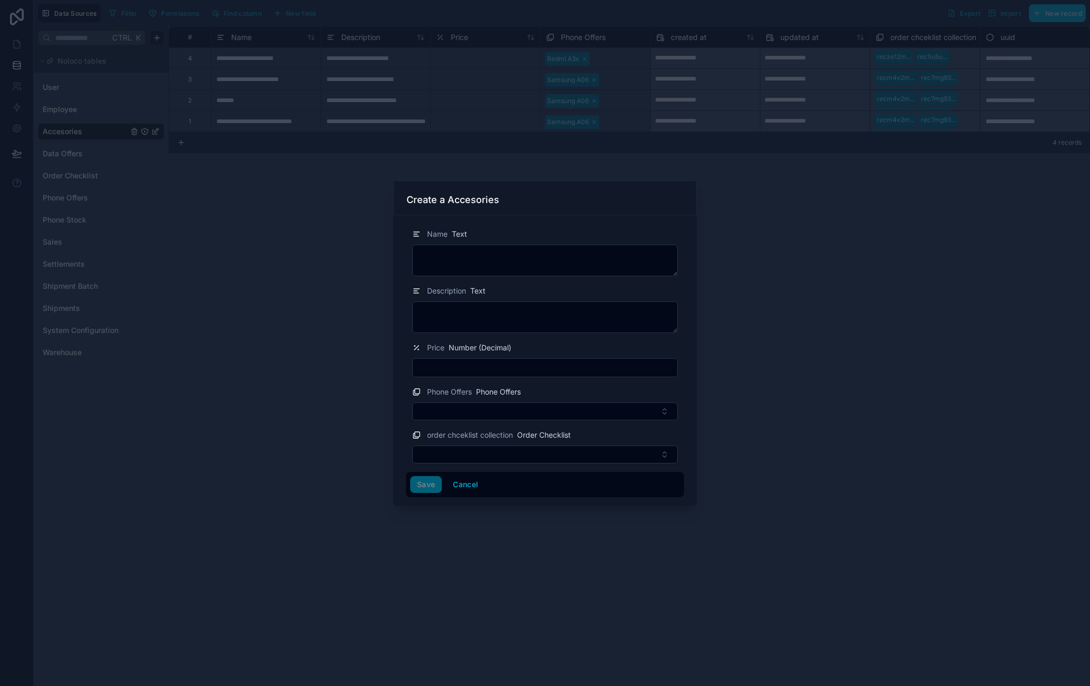
click at [504, 254] on textarea at bounding box center [544, 261] width 265 height 32
click at [483, 258] on textarea "**********" at bounding box center [544, 261] width 265 height 32
type textarea "**********"
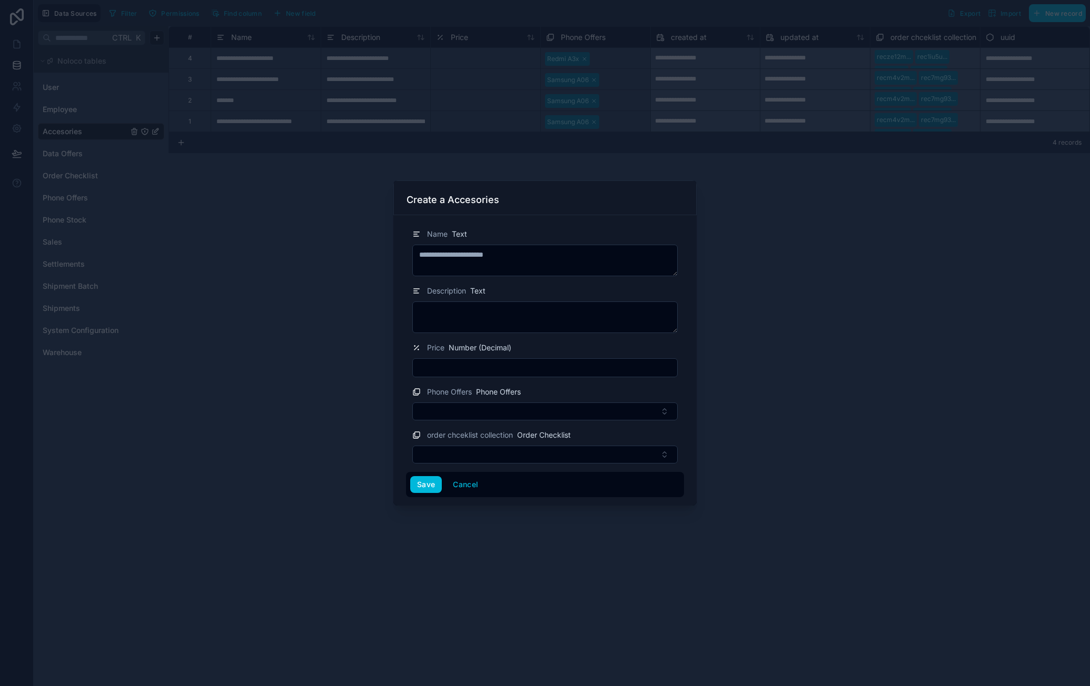
click at [590, 412] on button "Select Button" at bounding box center [544, 412] width 265 height 18
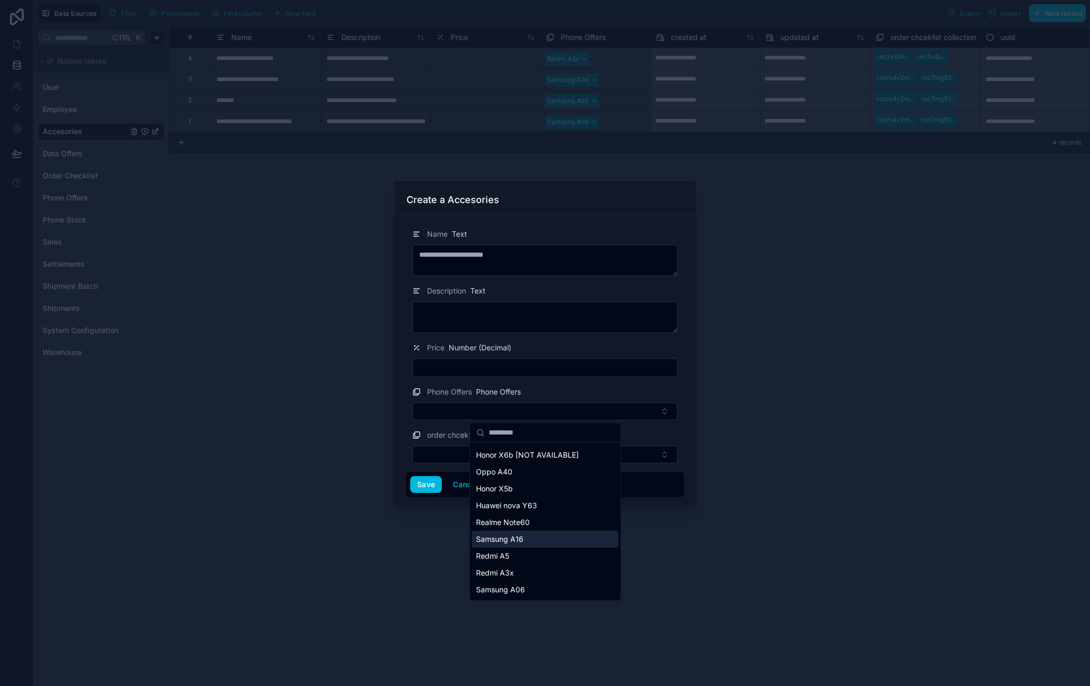
click at [538, 535] on div "Samsung A16" at bounding box center [545, 539] width 146 height 17
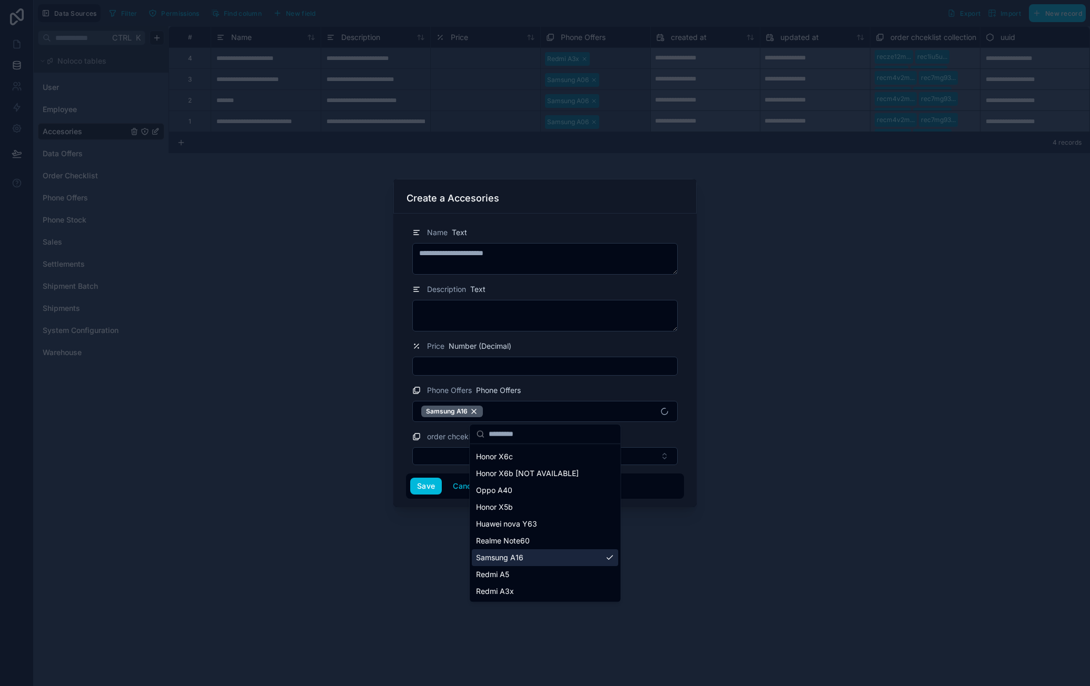
scroll to position [65, 0]
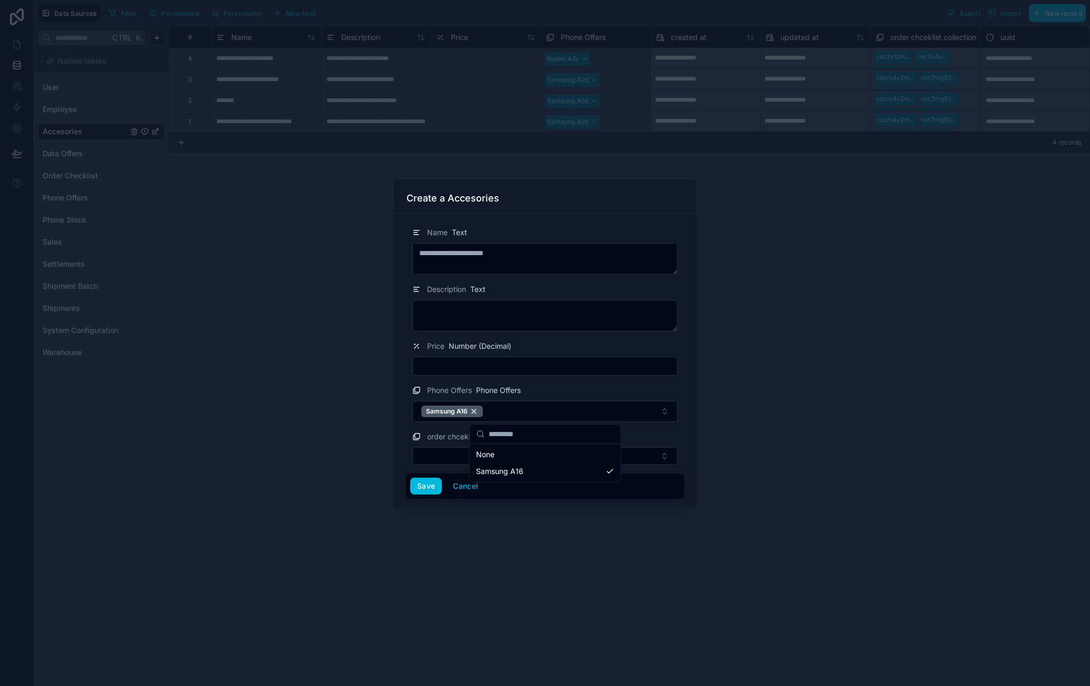
click at [448, 553] on div at bounding box center [545, 343] width 1090 height 686
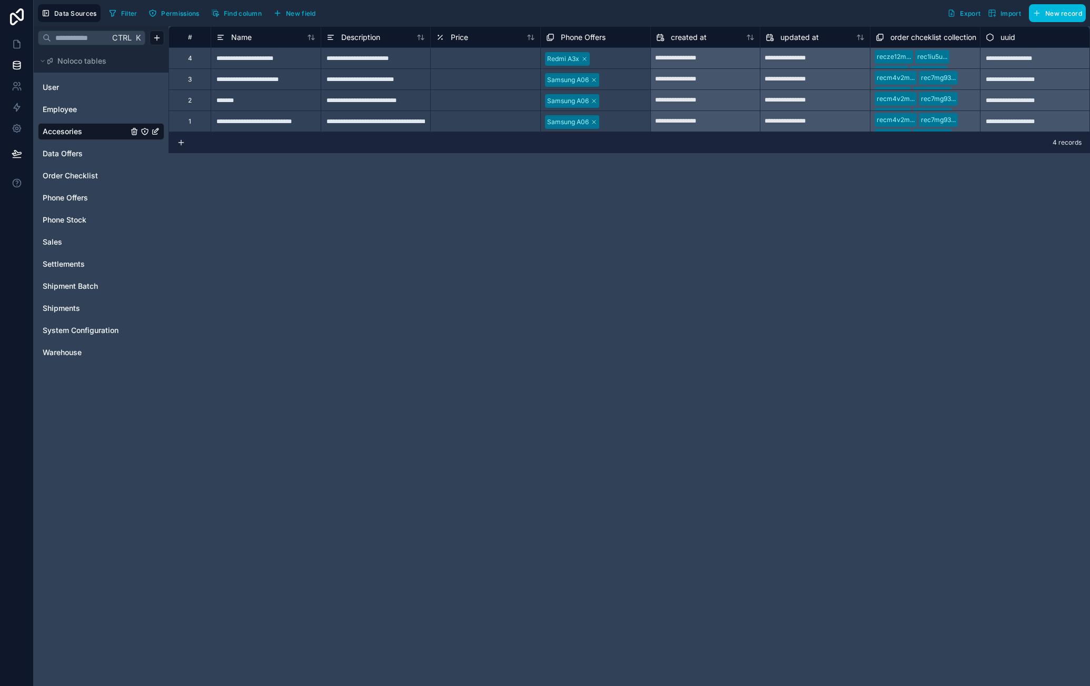
click at [176, 143] on div "4 records" at bounding box center [628, 142] width 921 height 21
click at [181, 141] on icon at bounding box center [181, 142] width 8 height 8
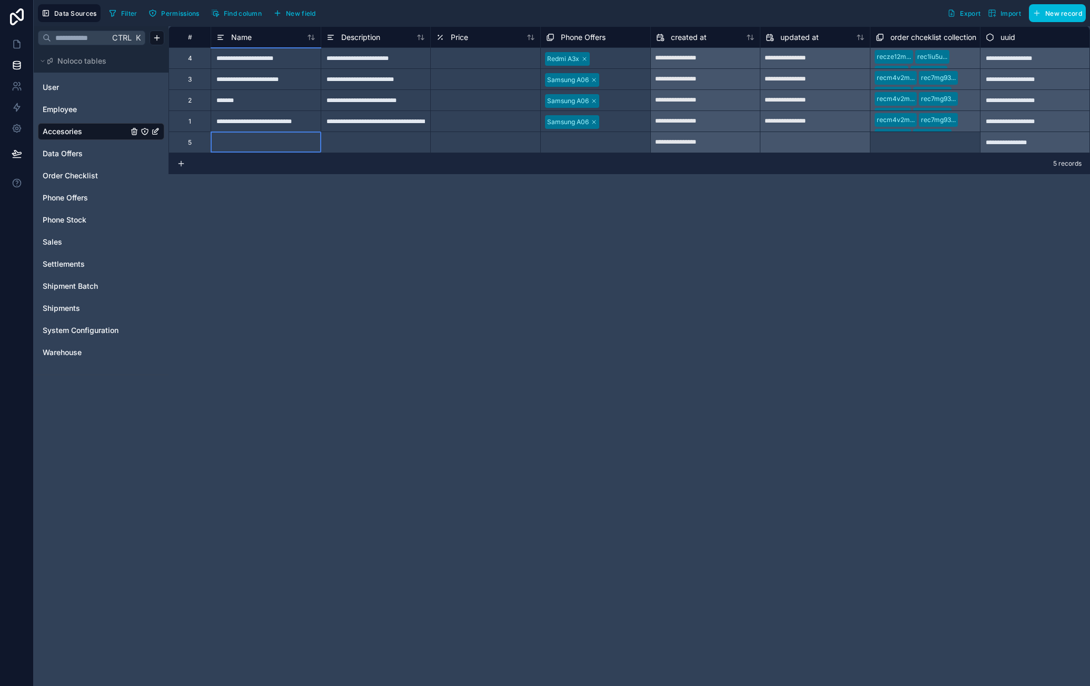
click at [262, 144] on div at bounding box center [266, 142] width 110 height 21
click at [183, 163] on icon at bounding box center [181, 163] width 8 height 8
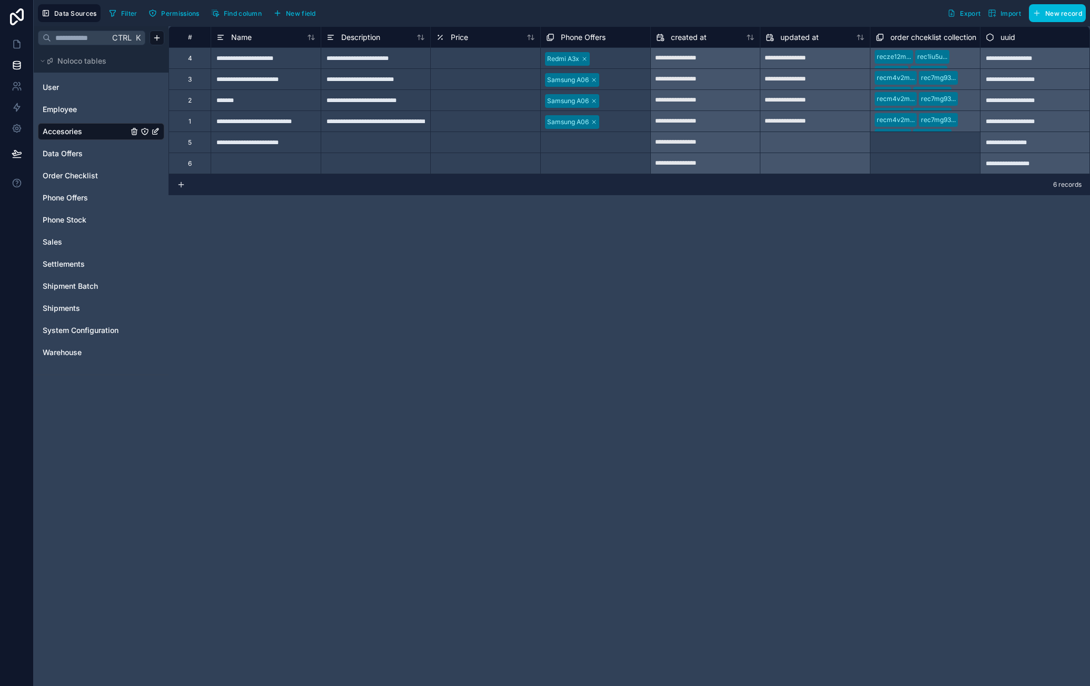
click at [266, 169] on div at bounding box center [266, 163] width 110 height 21
click at [619, 102] on div at bounding box center [623, 101] width 43 height 11
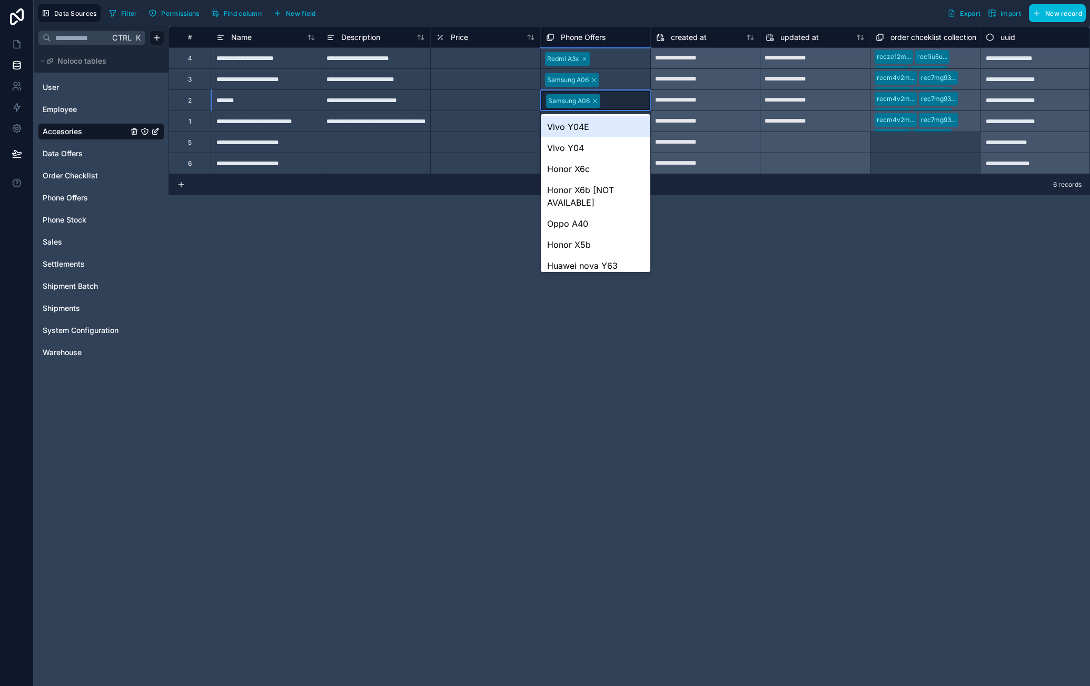
click at [619, 104] on div at bounding box center [623, 101] width 41 height 11
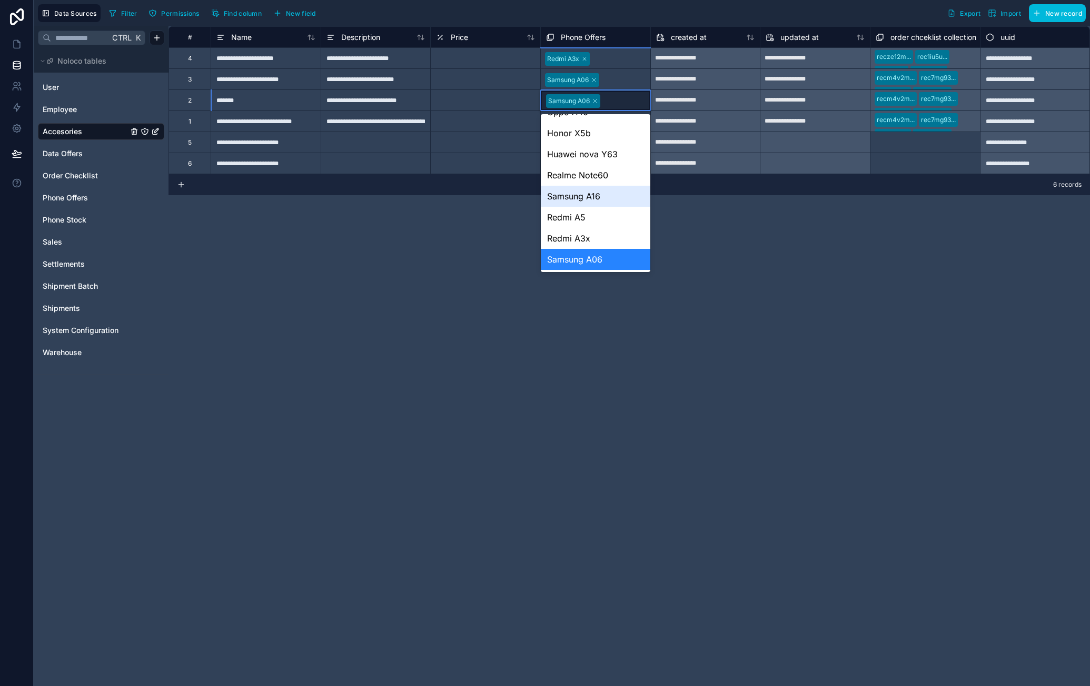
click at [610, 202] on div "Samsung A16" at bounding box center [595, 196] width 109 height 21
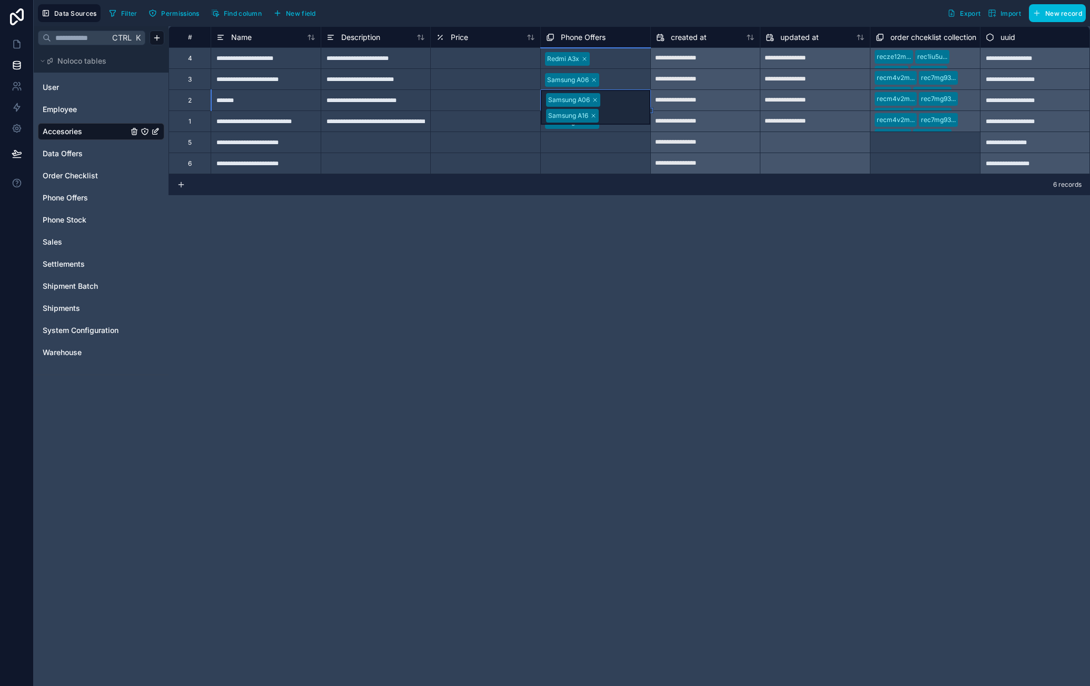
click at [583, 247] on div "**********" at bounding box center [628, 356] width 921 height 660
click at [241, 163] on div "**********" at bounding box center [266, 163] width 110 height 21
click at [229, 164] on div "**********" at bounding box center [266, 163] width 110 height 21
click at [229, 164] on input "**********" at bounding box center [265, 163] width 109 height 21
click at [247, 163] on input "**********" at bounding box center [265, 163] width 109 height 21
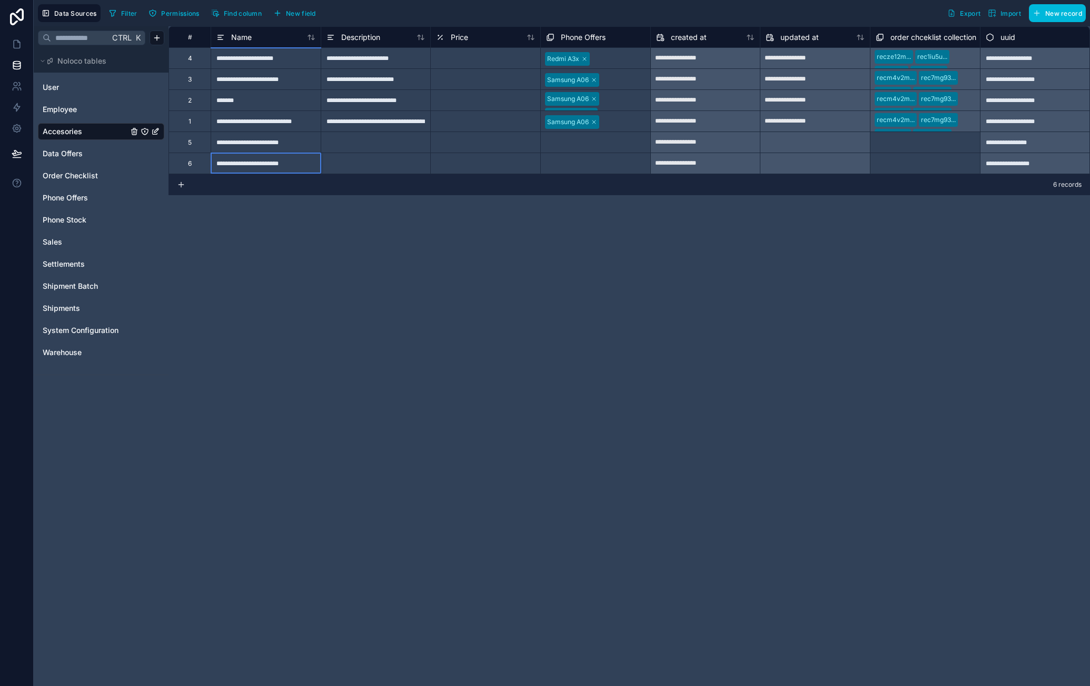
click at [253, 163] on input "**********" at bounding box center [265, 163] width 109 height 21
drag, startPoint x: 252, startPoint y: 163, endPoint x: 198, endPoint y: 164, distance: 54.2
click at [198, 164] on div "**********" at bounding box center [628, 163] width 921 height 21
type input "**********"
click at [305, 251] on div "**********" at bounding box center [628, 356] width 921 height 660
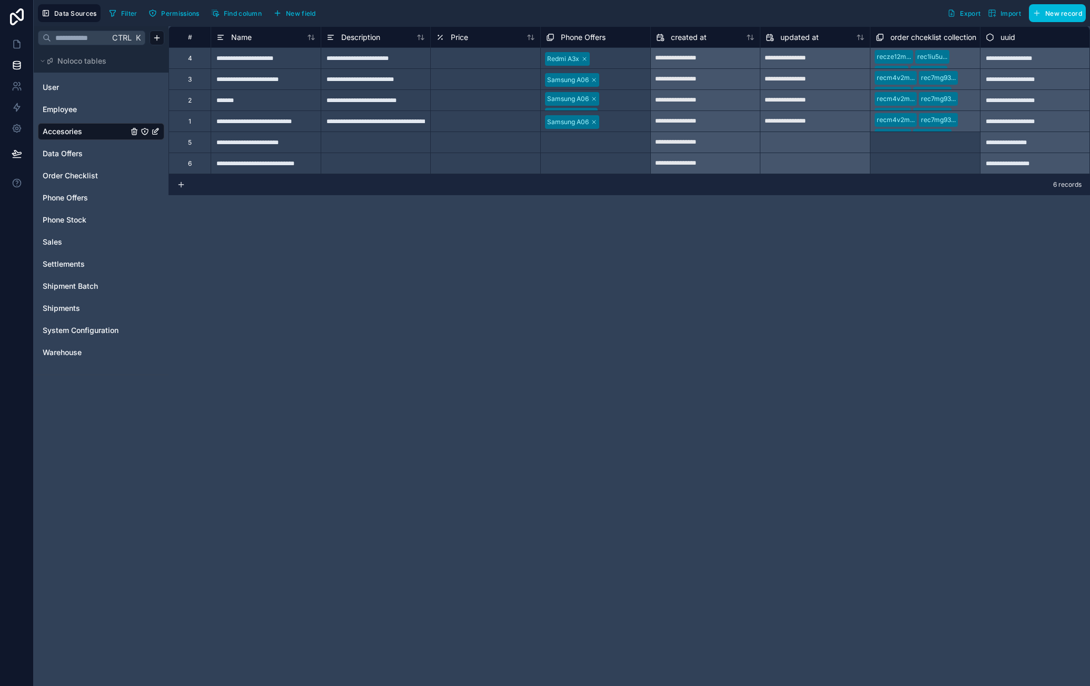
click at [385, 125] on div "**********" at bounding box center [376, 121] width 110 height 21
click at [376, 157] on div at bounding box center [376, 163] width 110 height 21
click at [412, 164] on div "**********" at bounding box center [376, 163] width 110 height 21
click at [405, 163] on input "**********" at bounding box center [375, 163] width 109 height 21
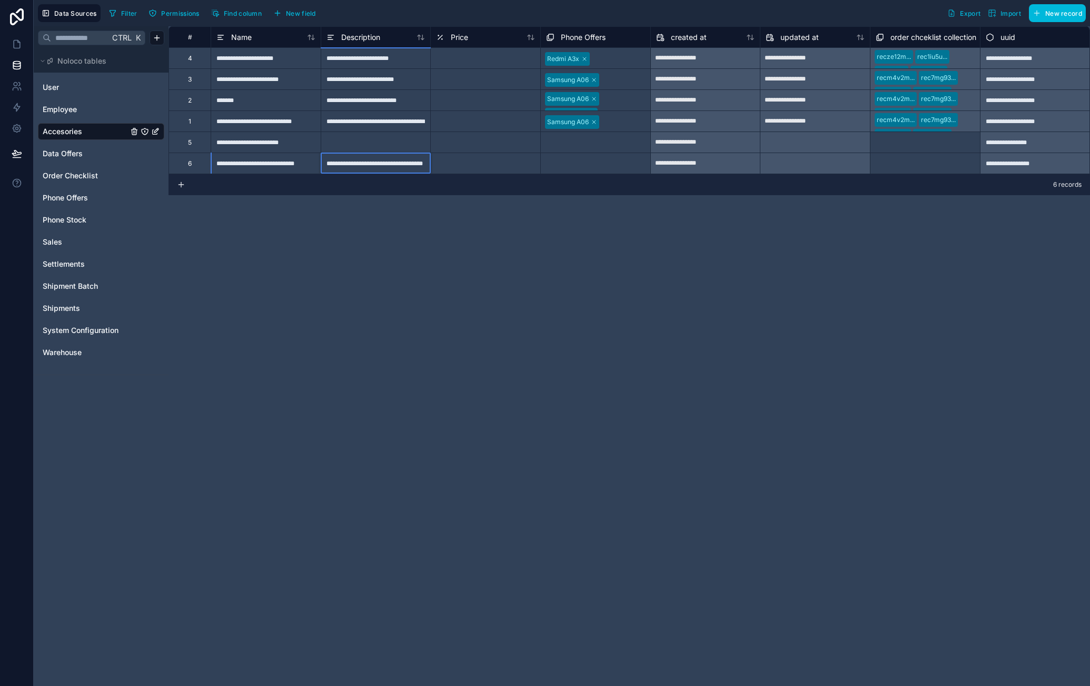
scroll to position [0, 18]
type input "**********"
click at [391, 86] on div "**********" at bounding box center [376, 78] width 110 height 21
click at [388, 144] on div at bounding box center [376, 142] width 110 height 21
click at [411, 142] on div "**********" at bounding box center [376, 142] width 110 height 21
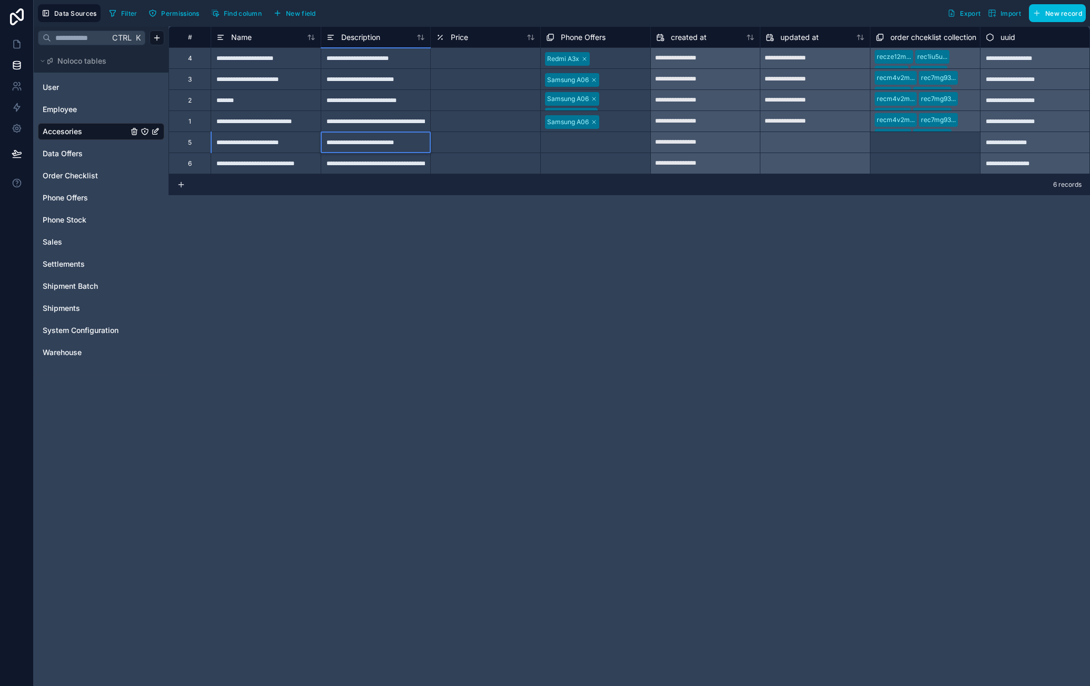
click at [405, 142] on input "**********" at bounding box center [375, 142] width 109 height 21
type input "**********"
click at [607, 149] on div "Select a Phone Offers" at bounding box center [595, 143] width 109 height 16
click at [604, 144] on div "Select a Phone Offers" at bounding box center [579, 143] width 65 height 8
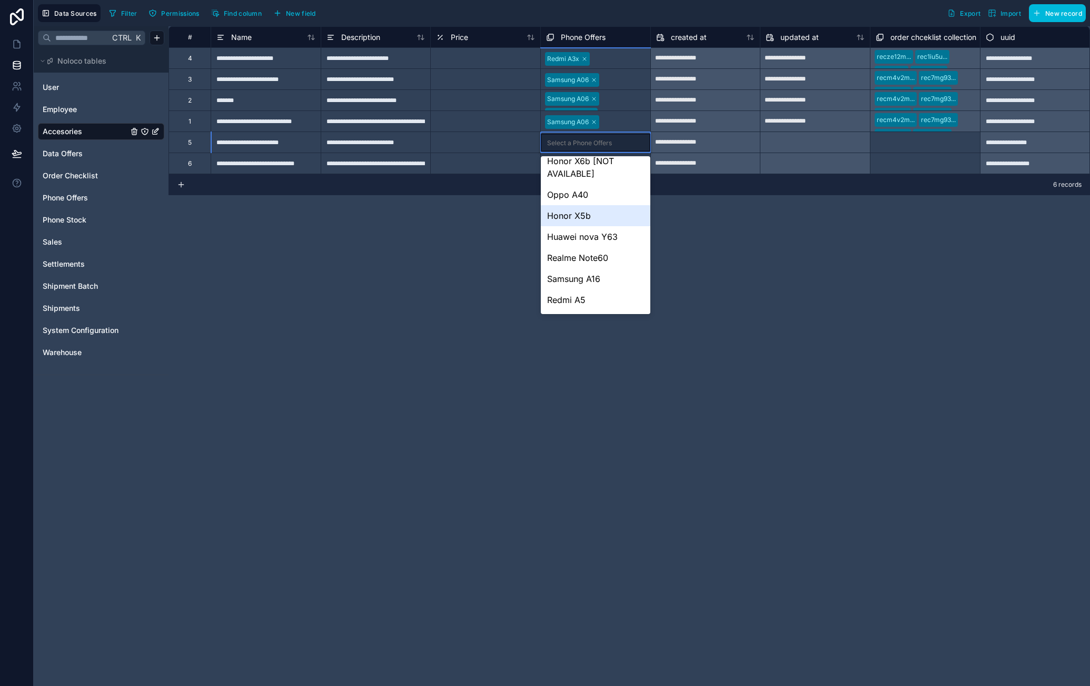
scroll to position [112, 0]
click at [611, 238] on div "Samsung A16" at bounding box center [595, 238] width 109 height 21
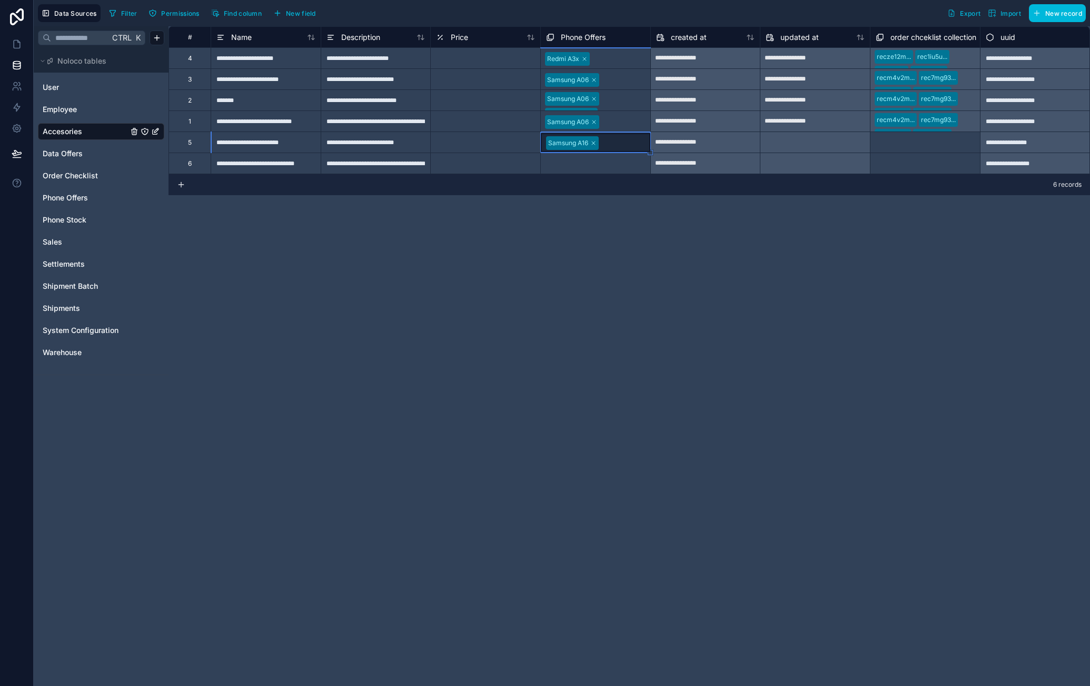
click at [601, 169] on div "Select a Phone Offers" at bounding box center [595, 164] width 109 height 16
click at [603, 167] on div "Select a Phone Offers" at bounding box center [579, 164] width 65 height 8
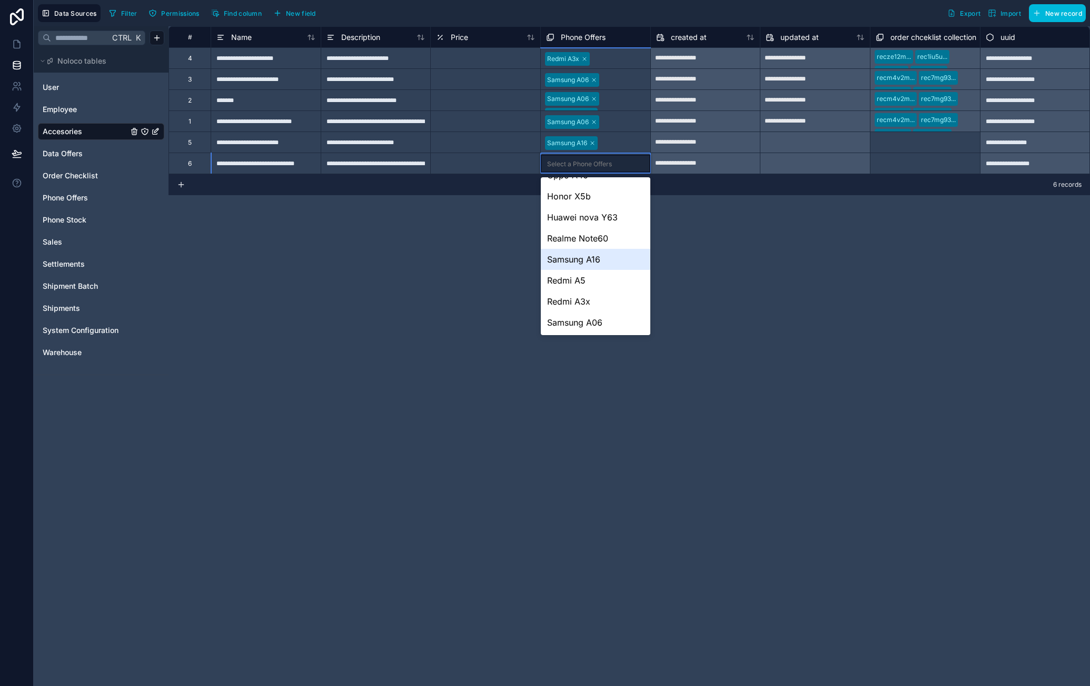
click at [610, 261] on div "Samsung A16" at bounding box center [595, 259] width 109 height 21
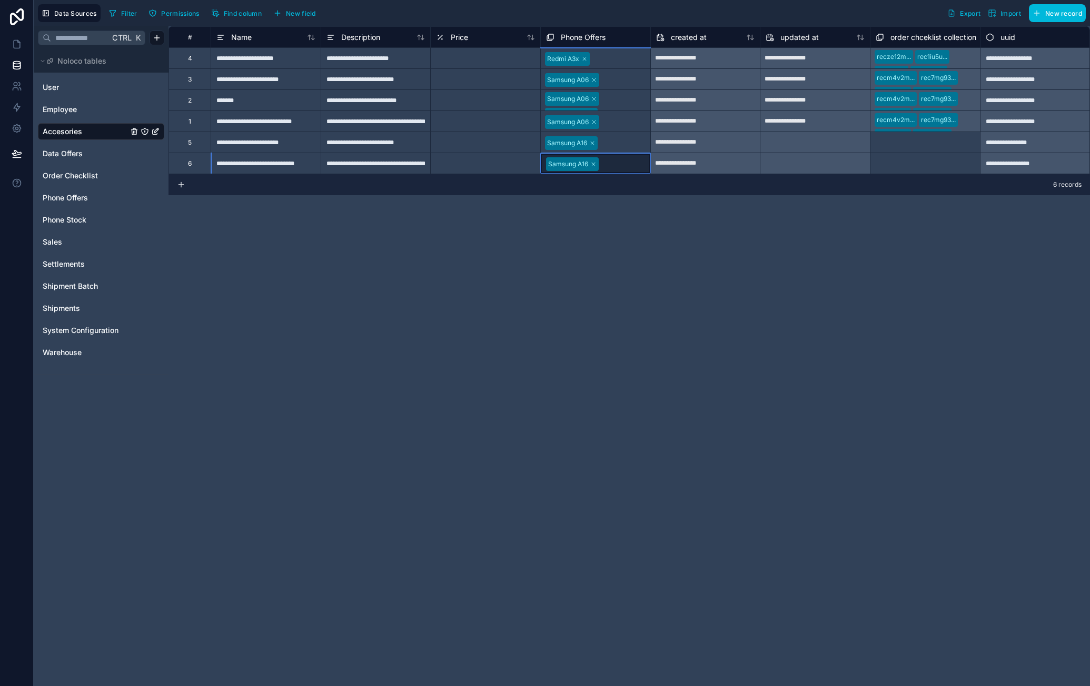
click at [749, 302] on div "**********" at bounding box center [628, 356] width 921 height 660
click at [490, 179] on div "6 records" at bounding box center [628, 184] width 921 height 21
